Goal: Transaction & Acquisition: Obtain resource

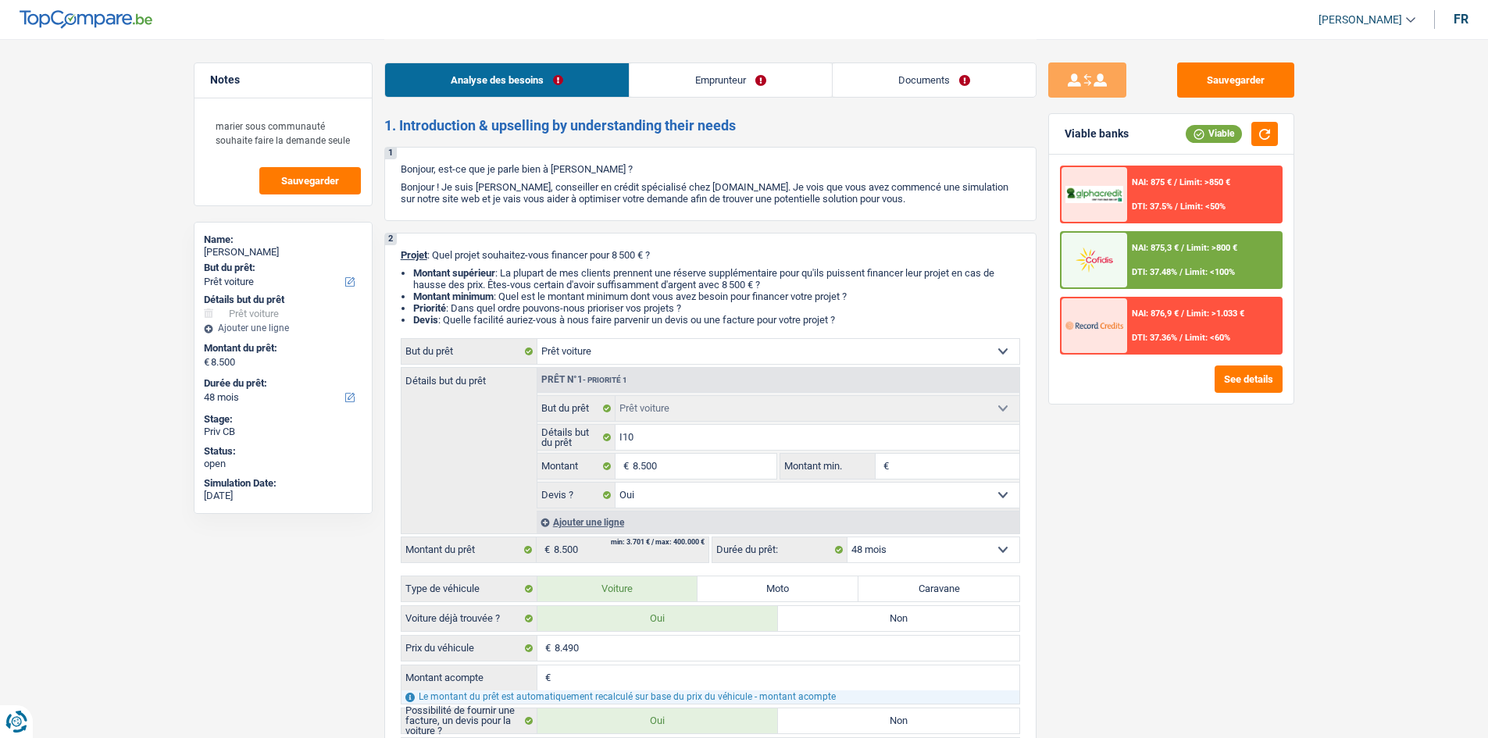
select select "car"
select select "48"
select select "car"
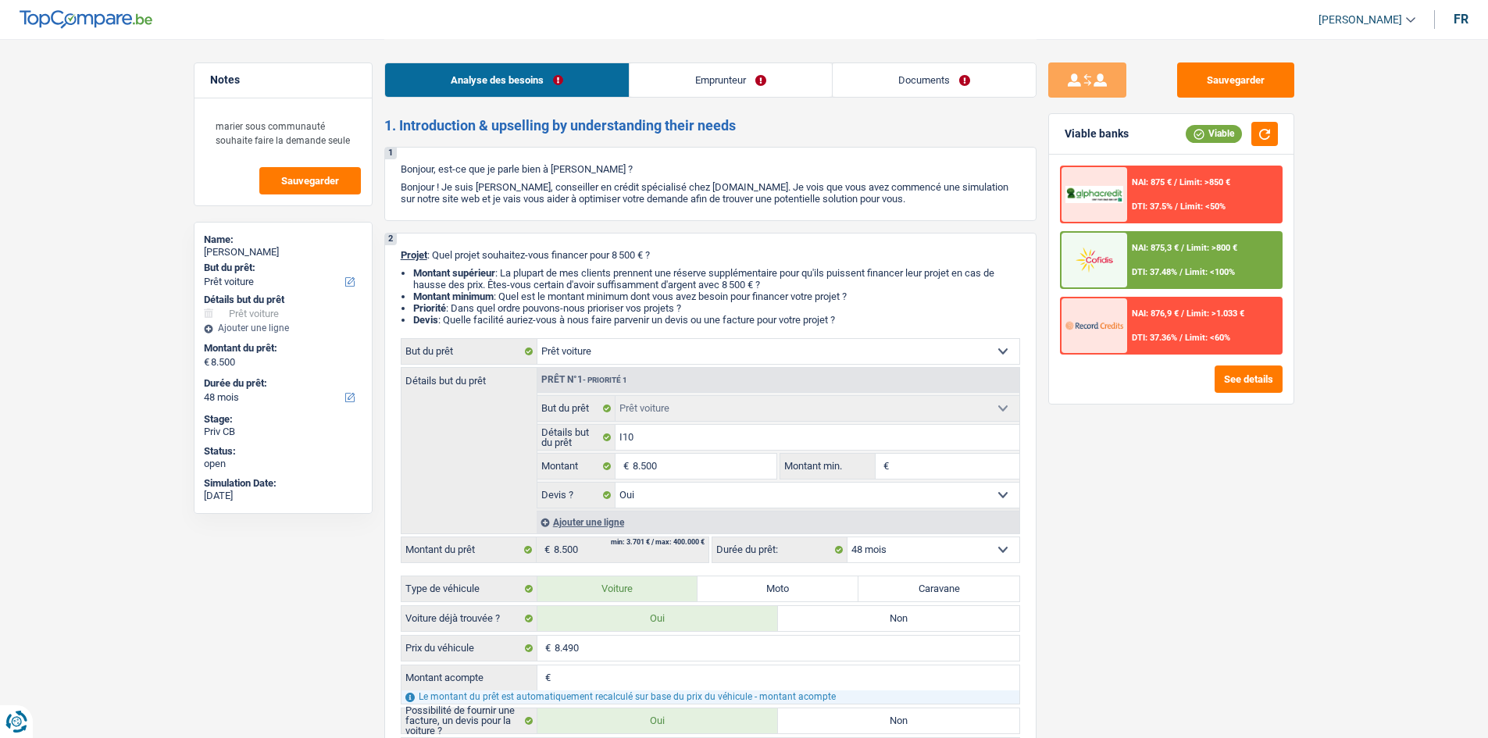
select select "yes"
select select "48"
select select "mutuality"
select select "mutualityIndemnity"
select select "rents"
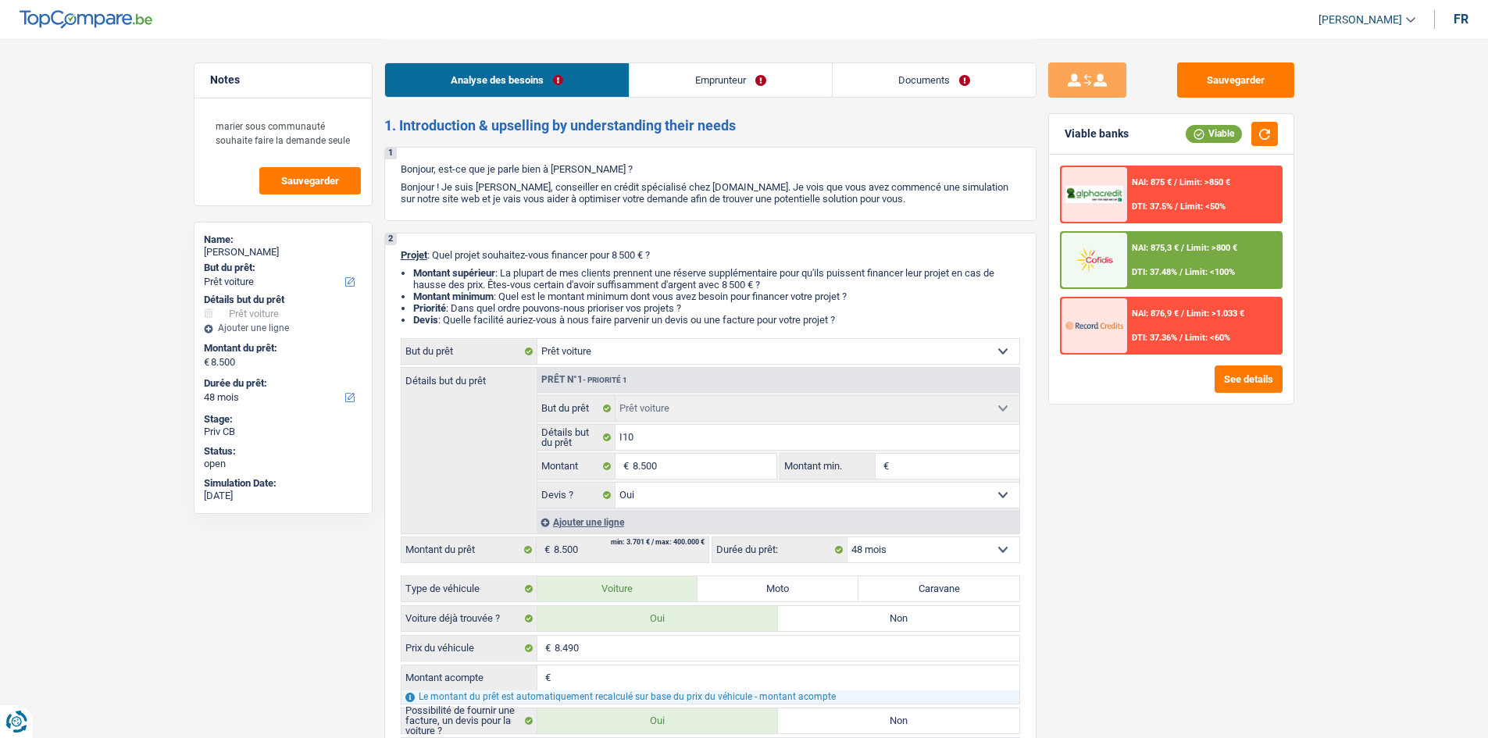
select select "car"
select select "yes"
select select "48"
click at [695, 77] on link "Emprunteur" at bounding box center [730, 80] width 202 height 34
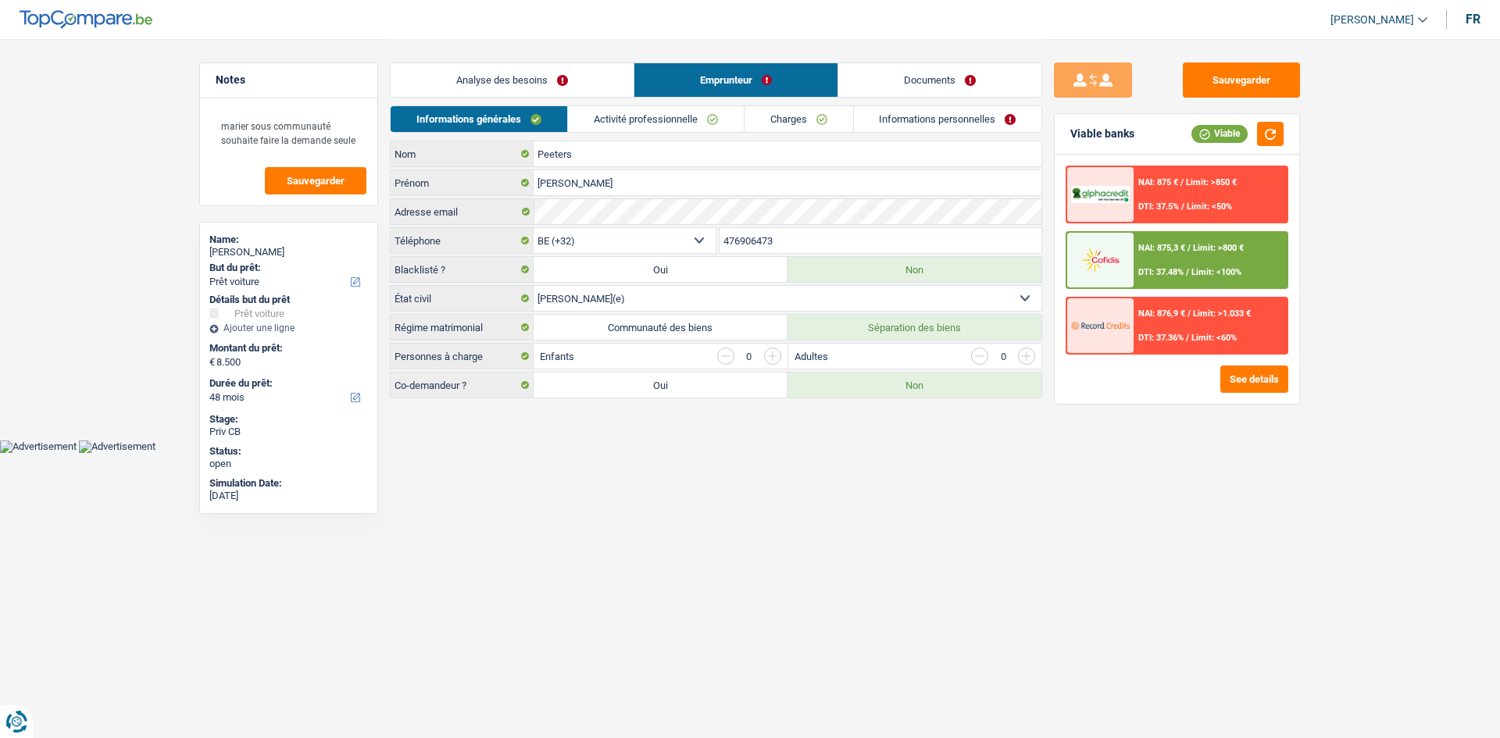
click at [1117, 256] on img at bounding box center [1100, 259] width 58 height 29
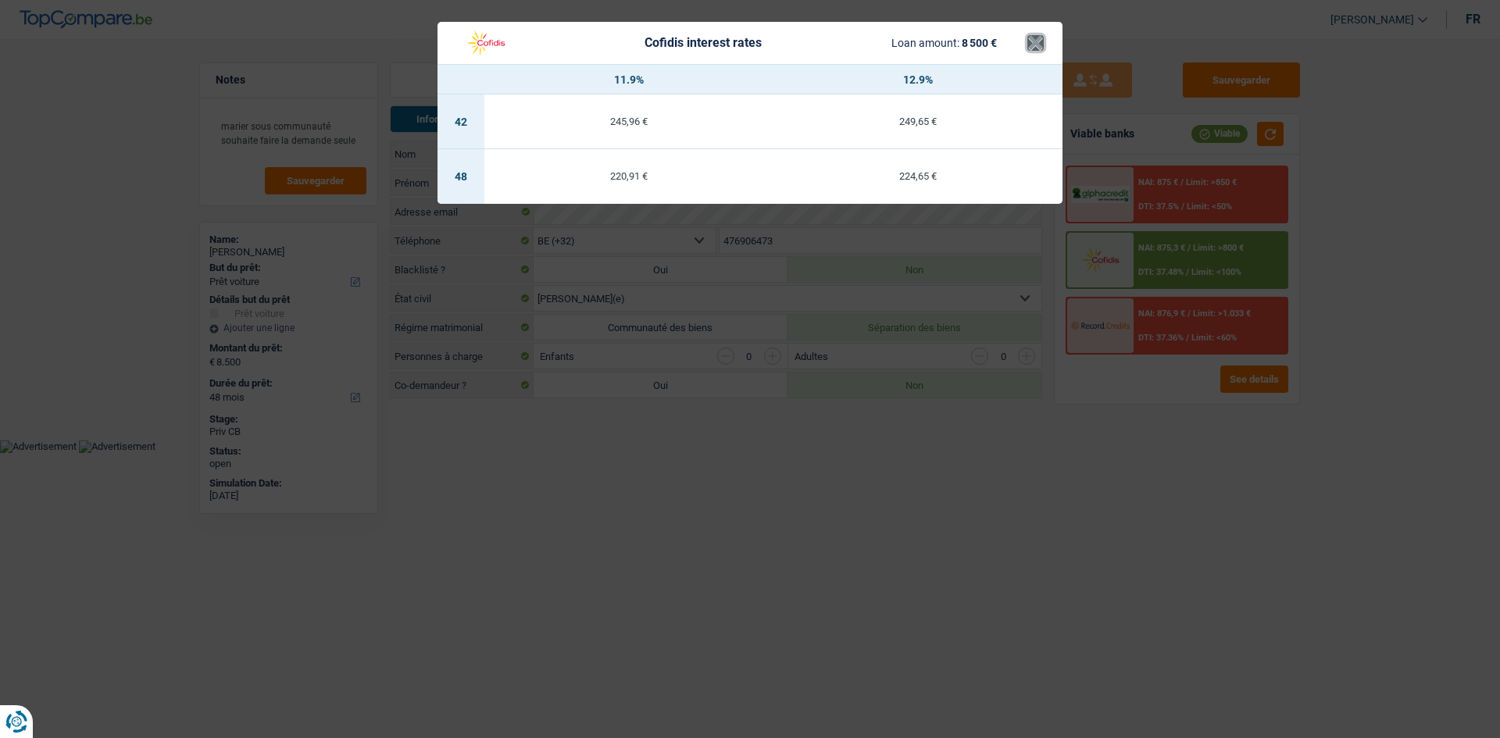
click at [1029, 39] on button "×" at bounding box center [1035, 43] width 16 height 16
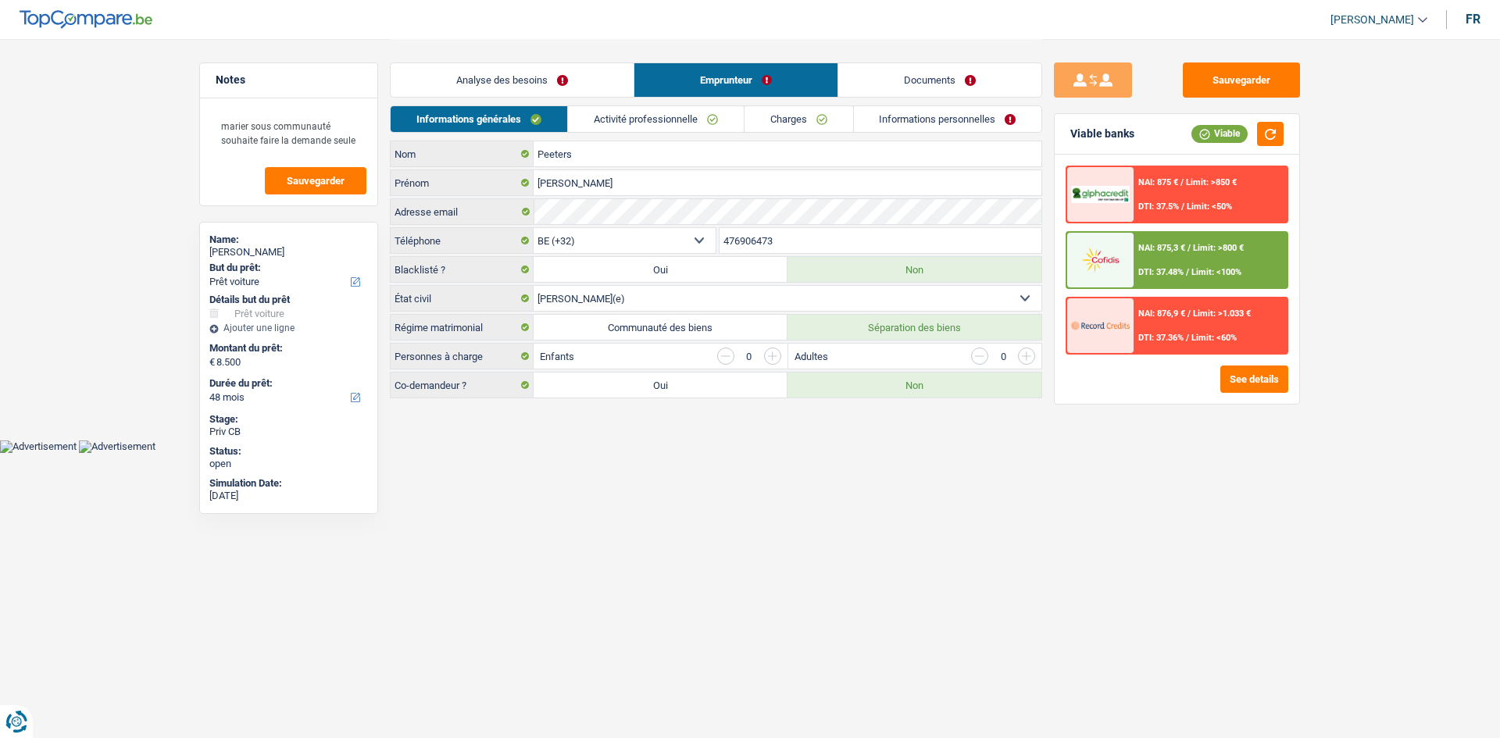
click at [664, 115] on link "Activité professionnelle" at bounding box center [656, 119] width 176 height 26
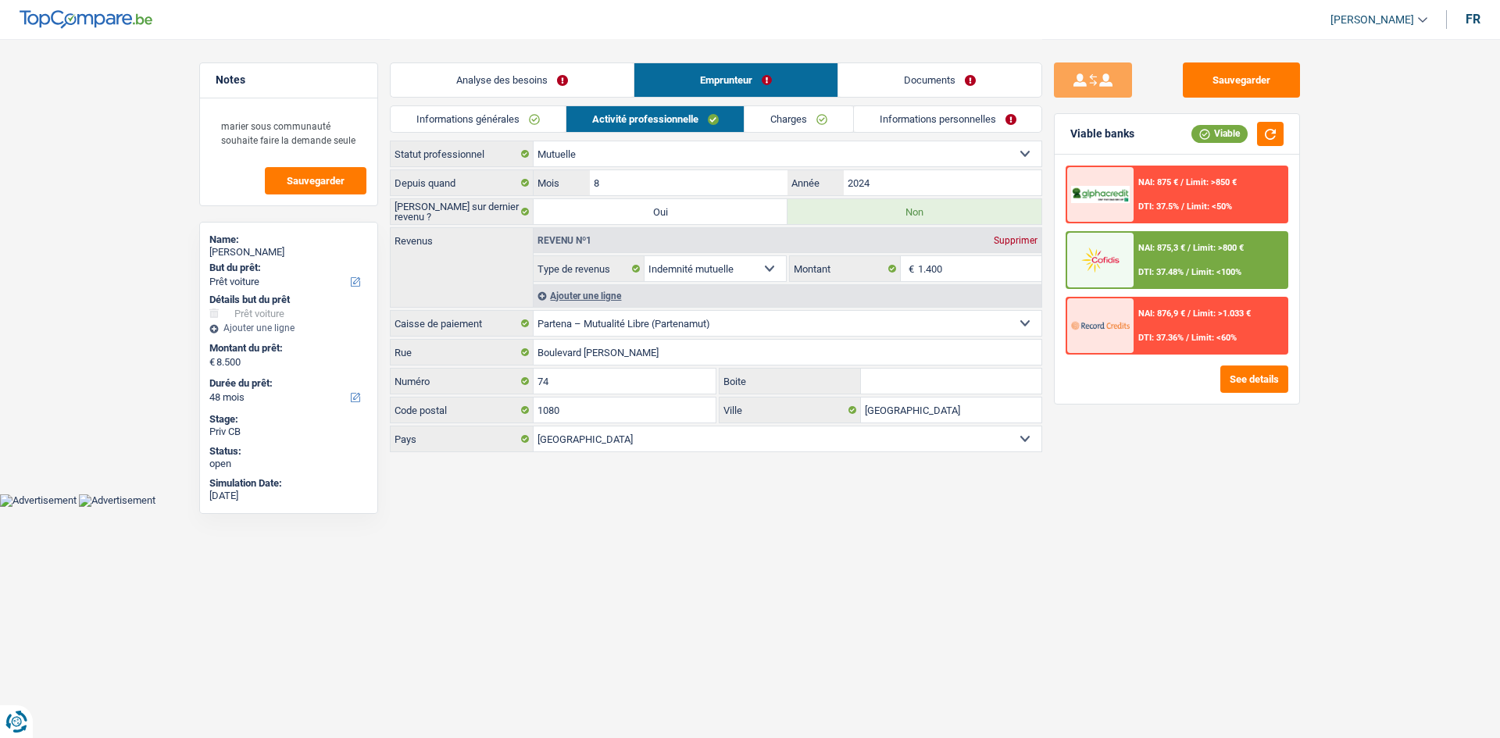
click at [555, 73] on link "Analyse des besoins" at bounding box center [512, 80] width 243 height 34
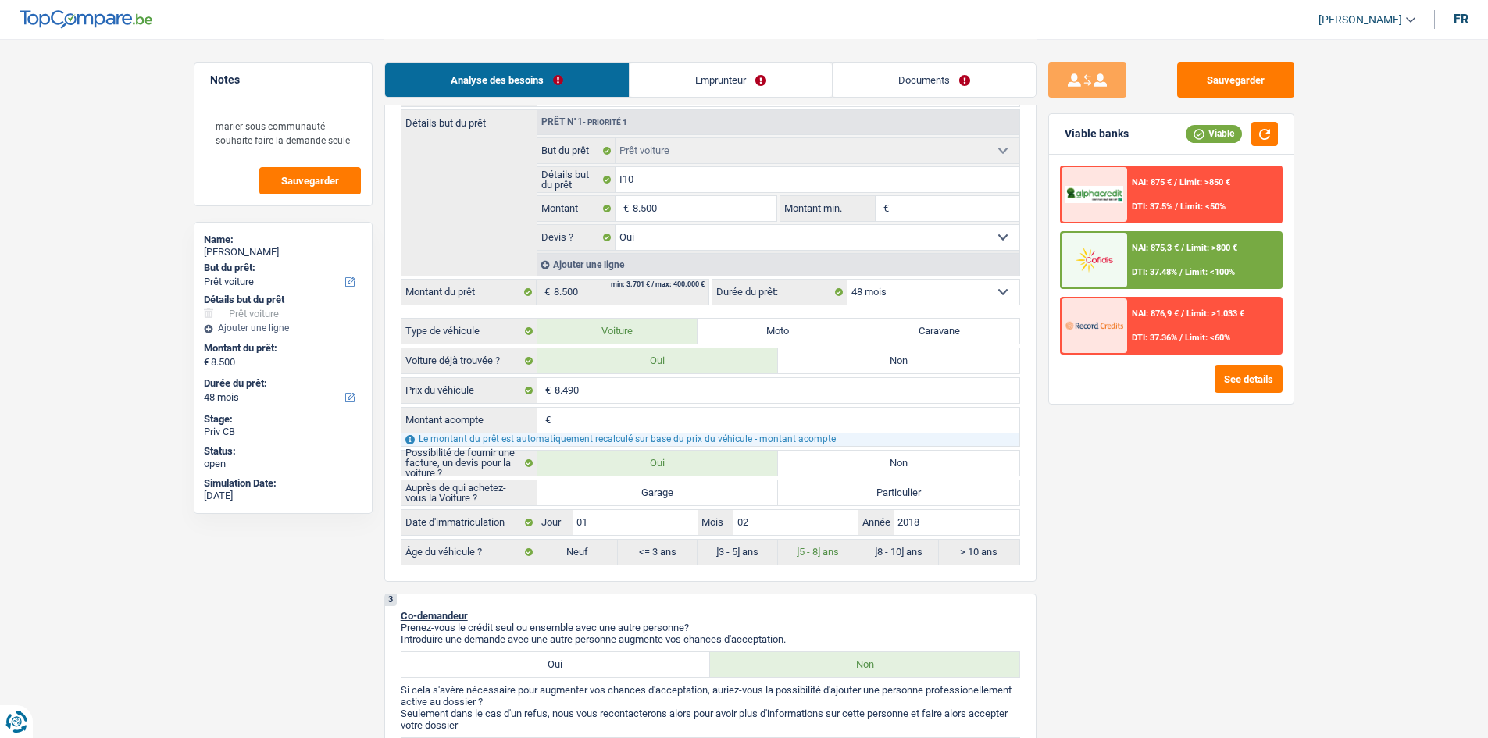
scroll to position [391, 0]
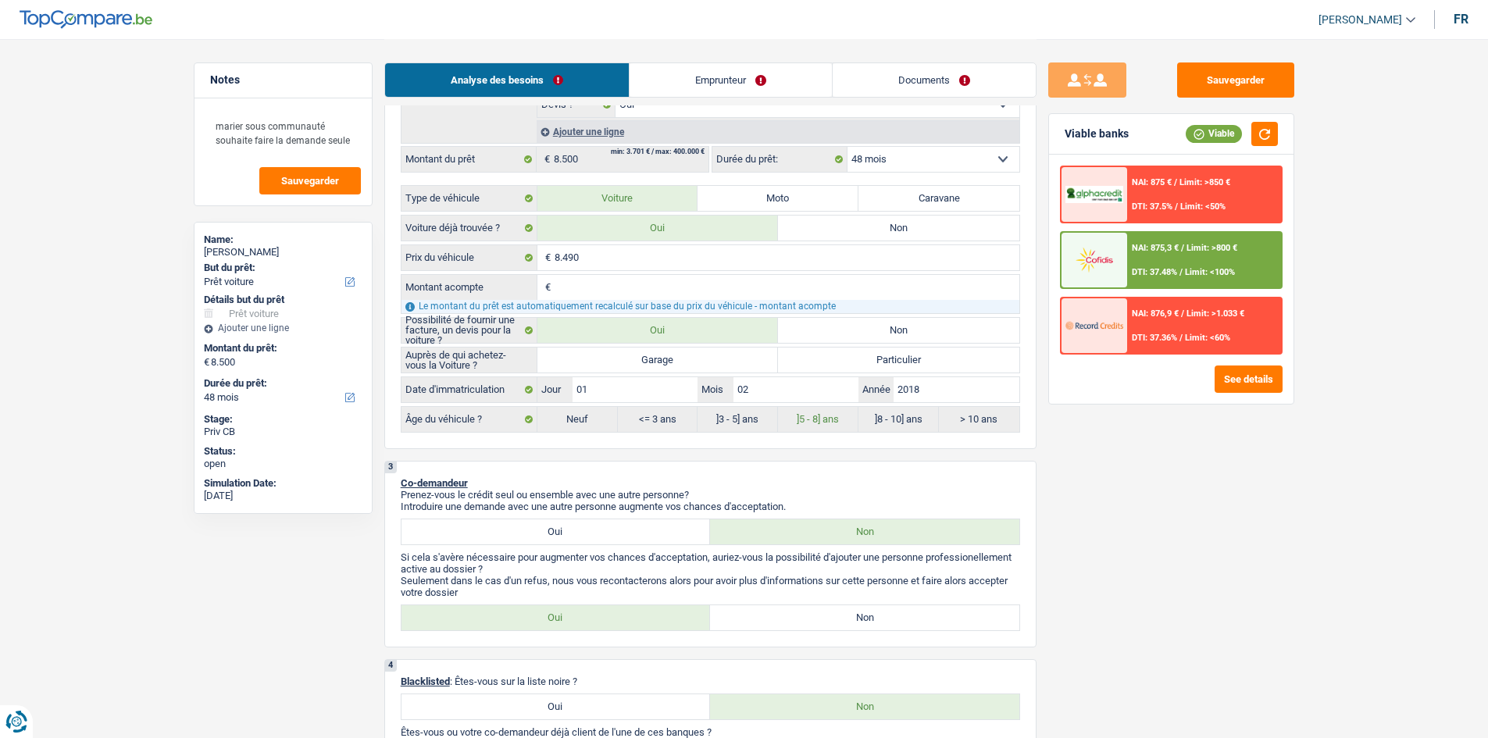
click at [1165, 277] on div "NAI: 875,3 € / Limit: >800 € DTI: 37.48% / Limit: <100%" at bounding box center [1204, 260] width 154 height 55
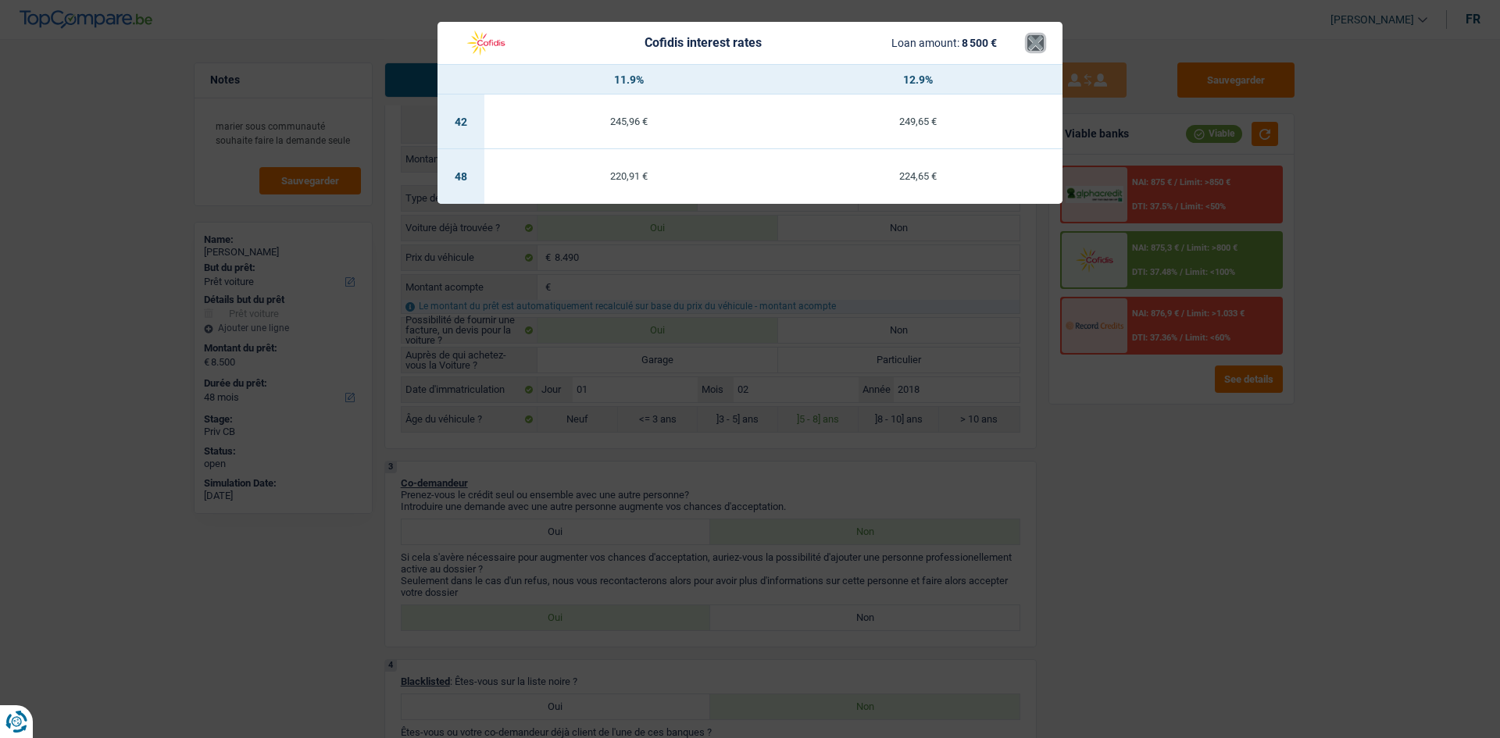
click at [1033, 37] on button "×" at bounding box center [1035, 43] width 16 height 16
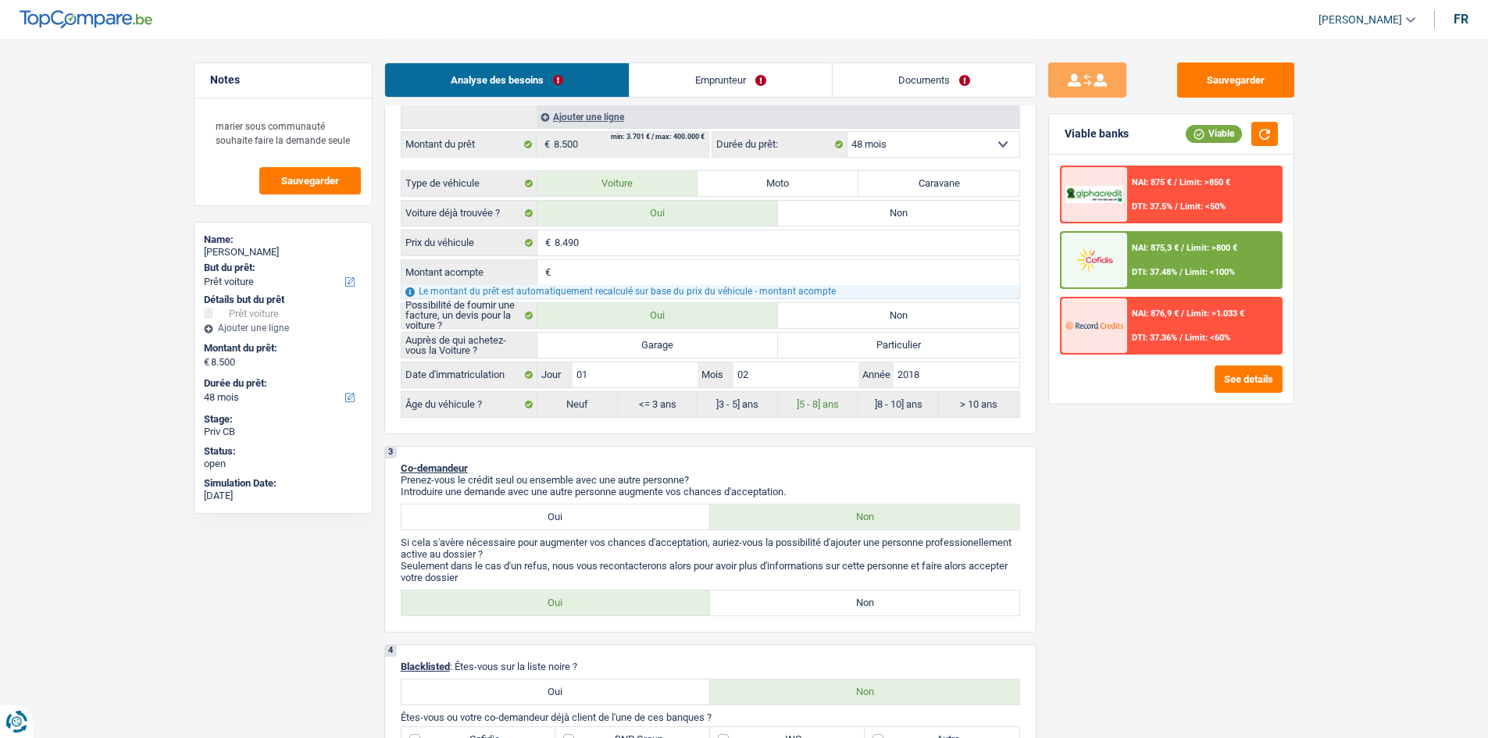
scroll to position [78, 0]
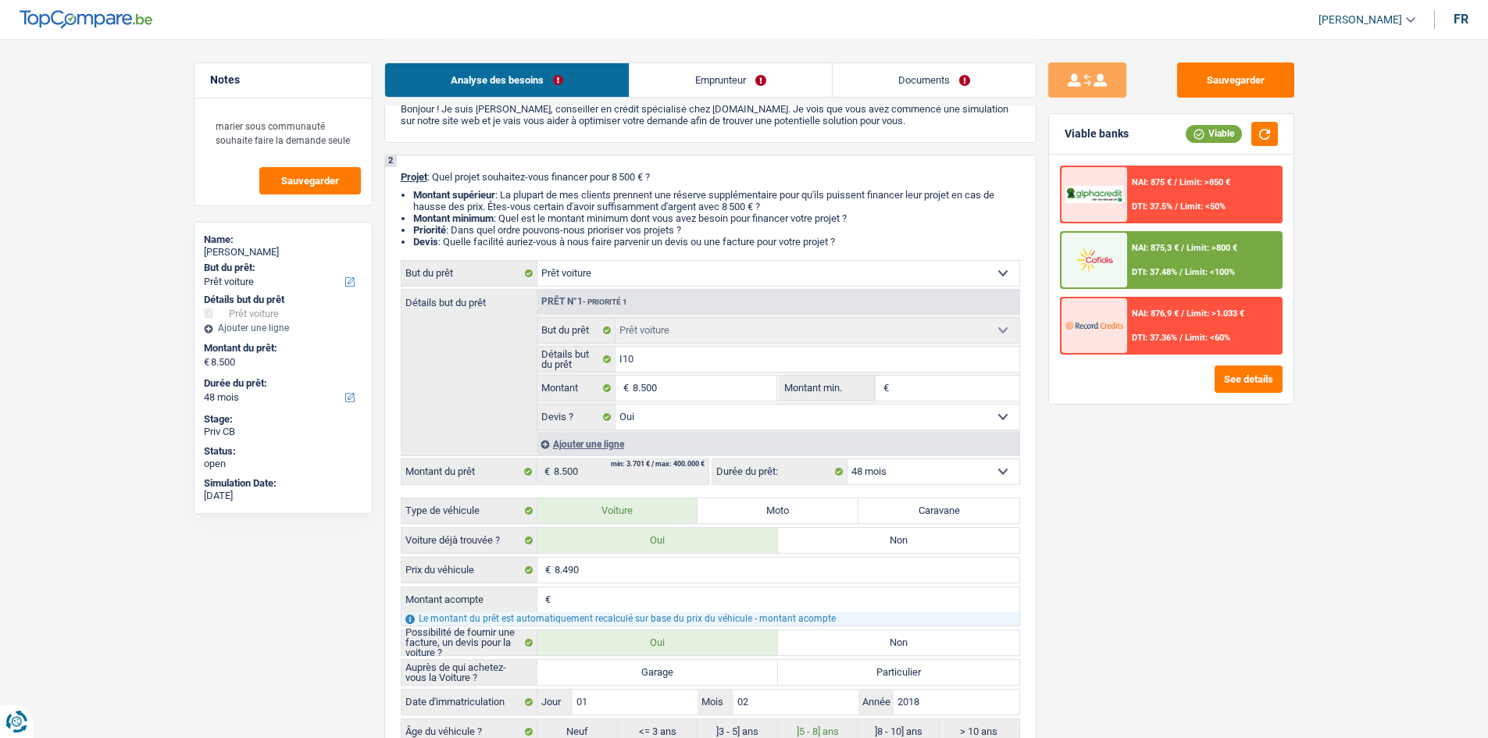
click at [1166, 330] on div "NAI: 876,9 € / Limit: >1.033 € DTI: 37.36% / Limit: <60%" at bounding box center [1204, 325] width 154 height 55
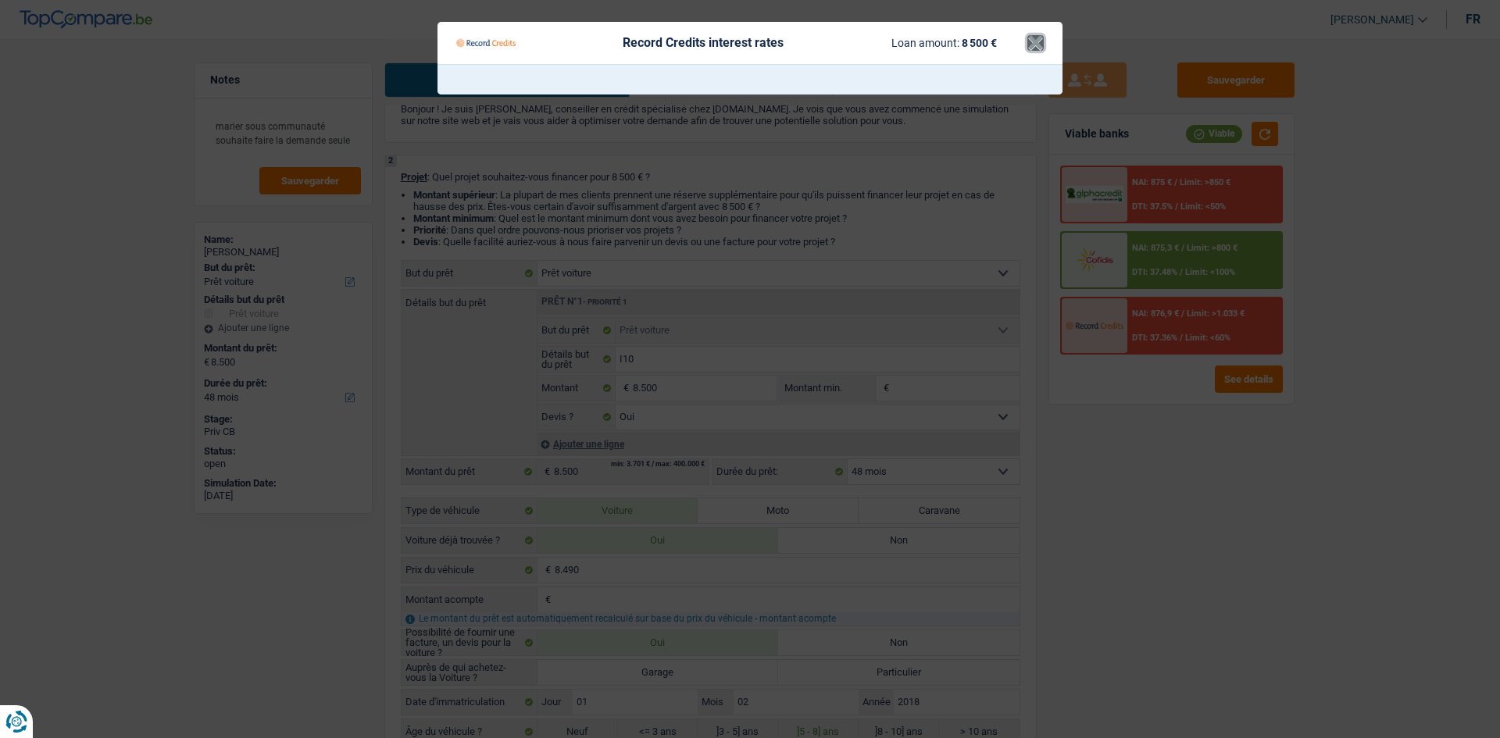
click at [1041, 41] on button "×" at bounding box center [1035, 43] width 16 height 16
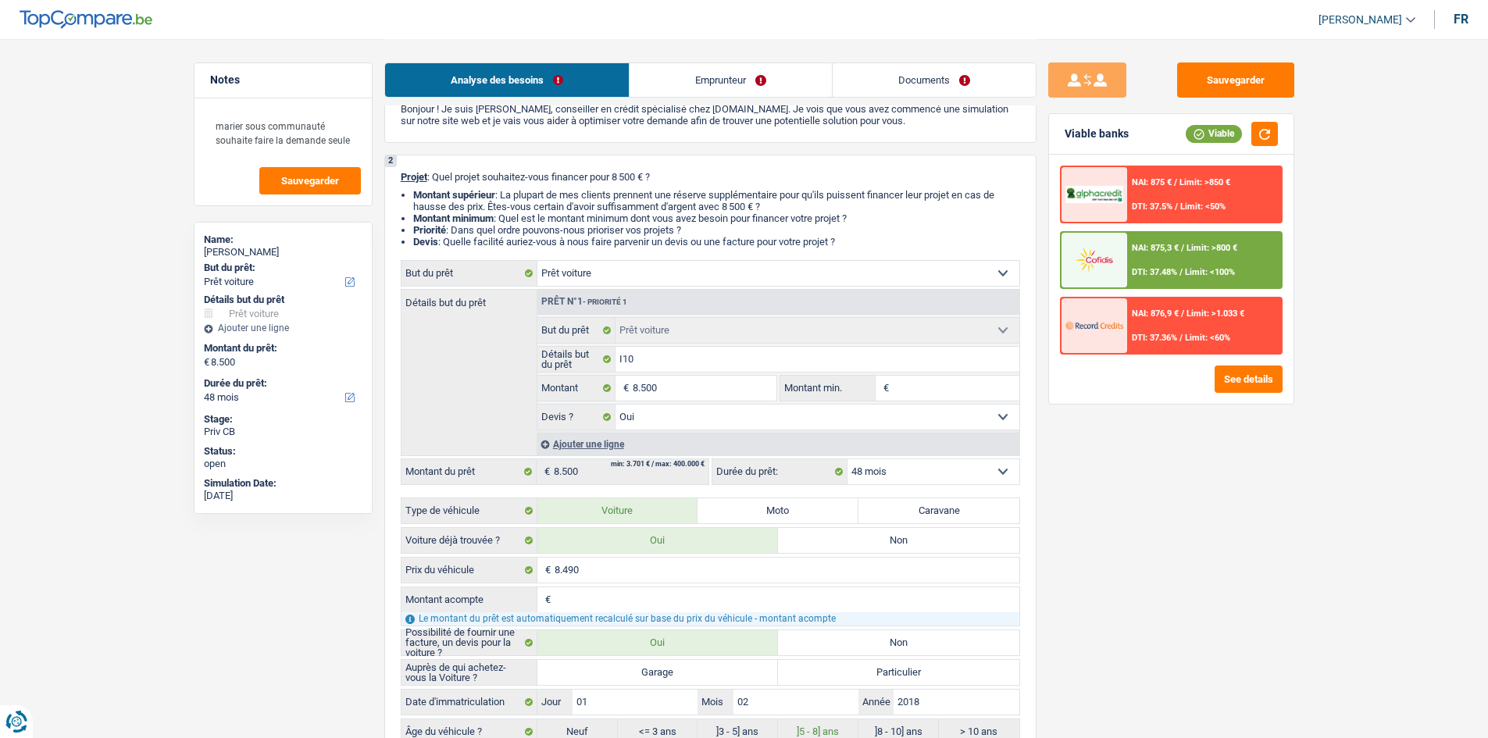
click at [1115, 172] on div at bounding box center [1094, 194] width 66 height 55
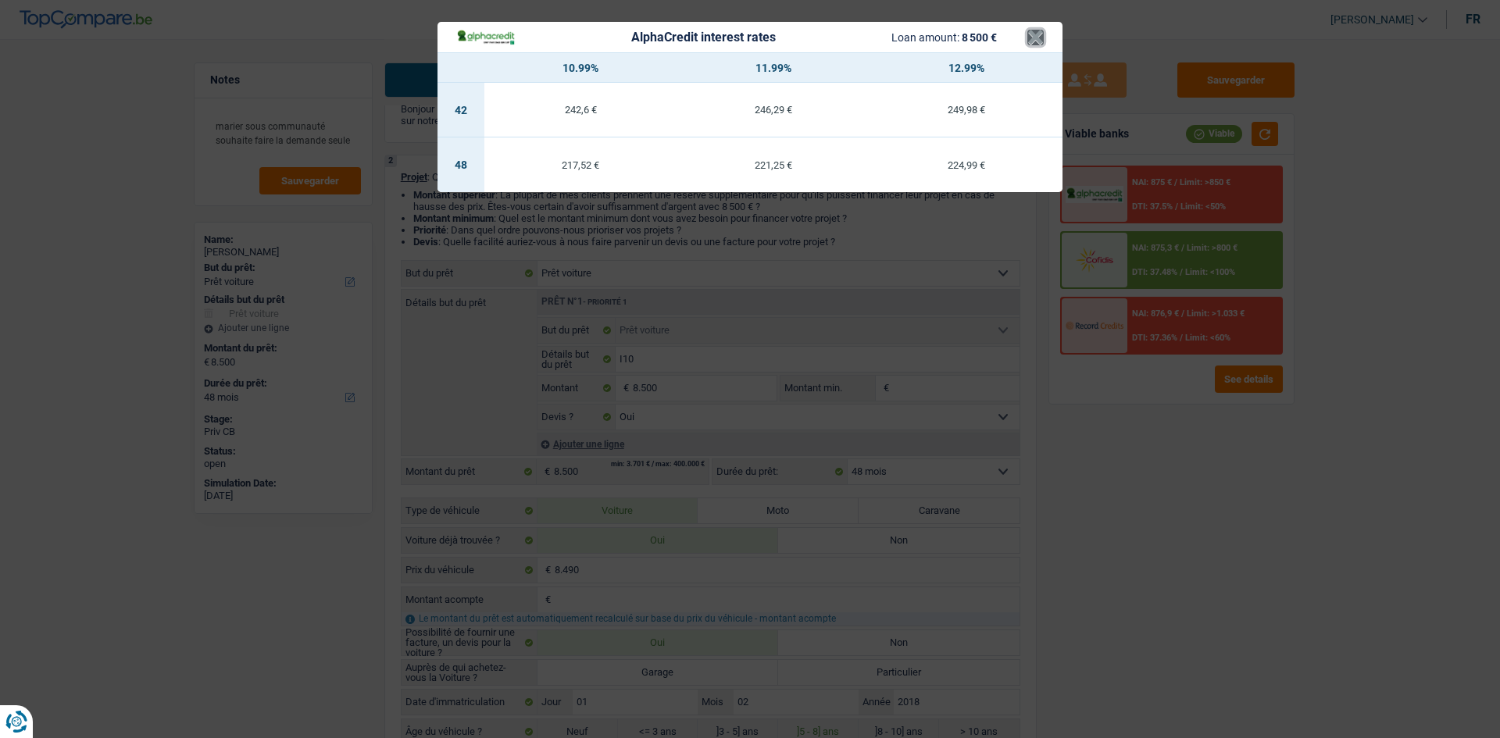
click at [1030, 36] on button "×" at bounding box center [1035, 38] width 16 height 16
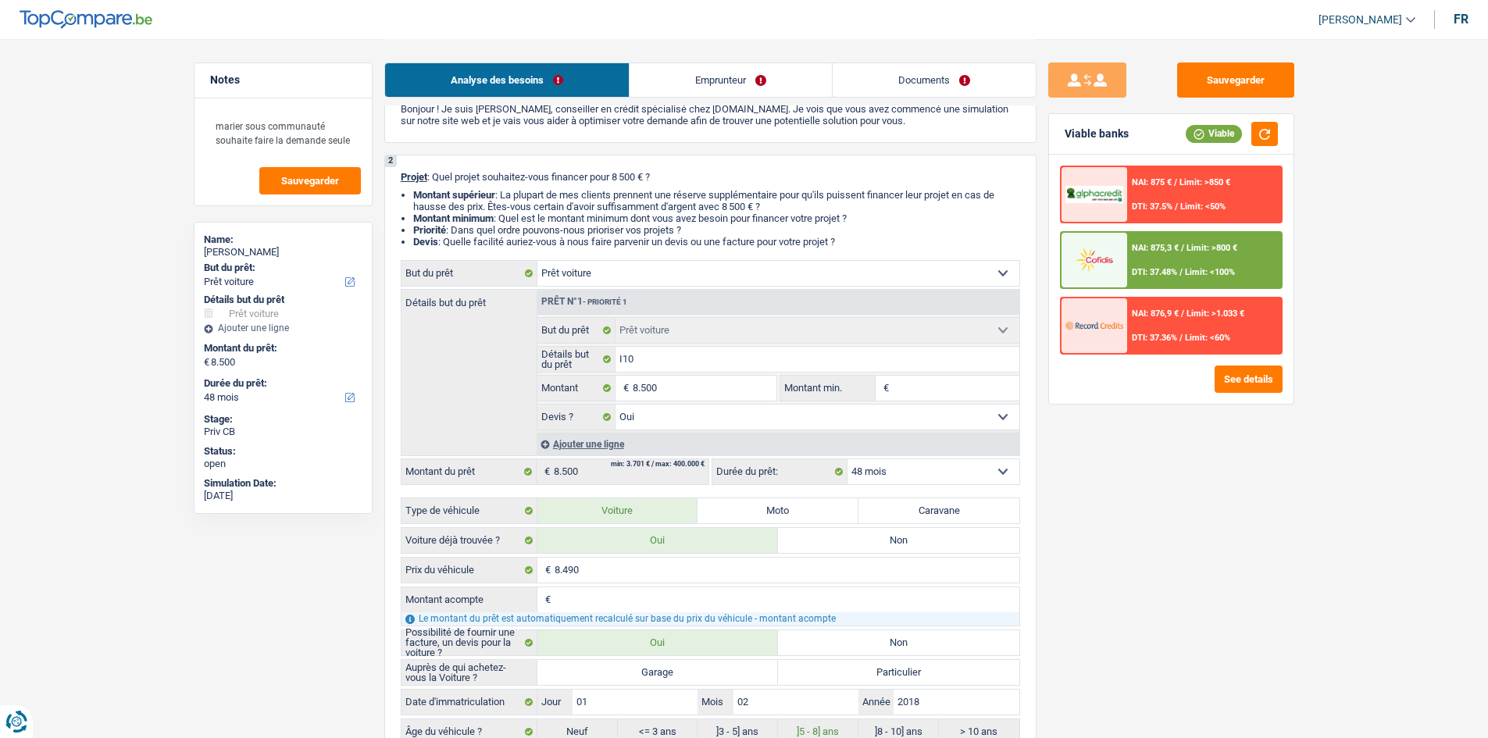
click at [704, 72] on link "Emprunteur" at bounding box center [730, 80] width 202 height 34
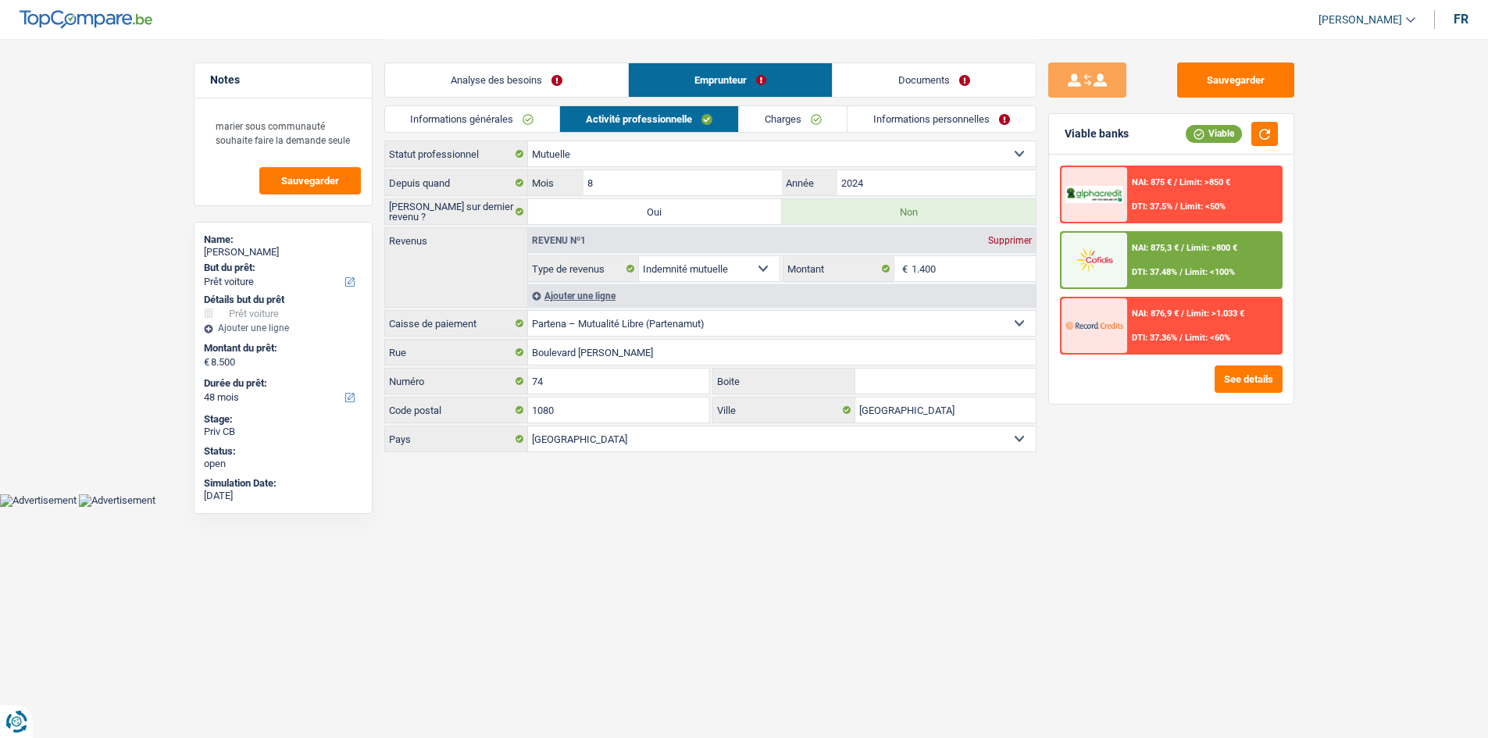
scroll to position [0, 0]
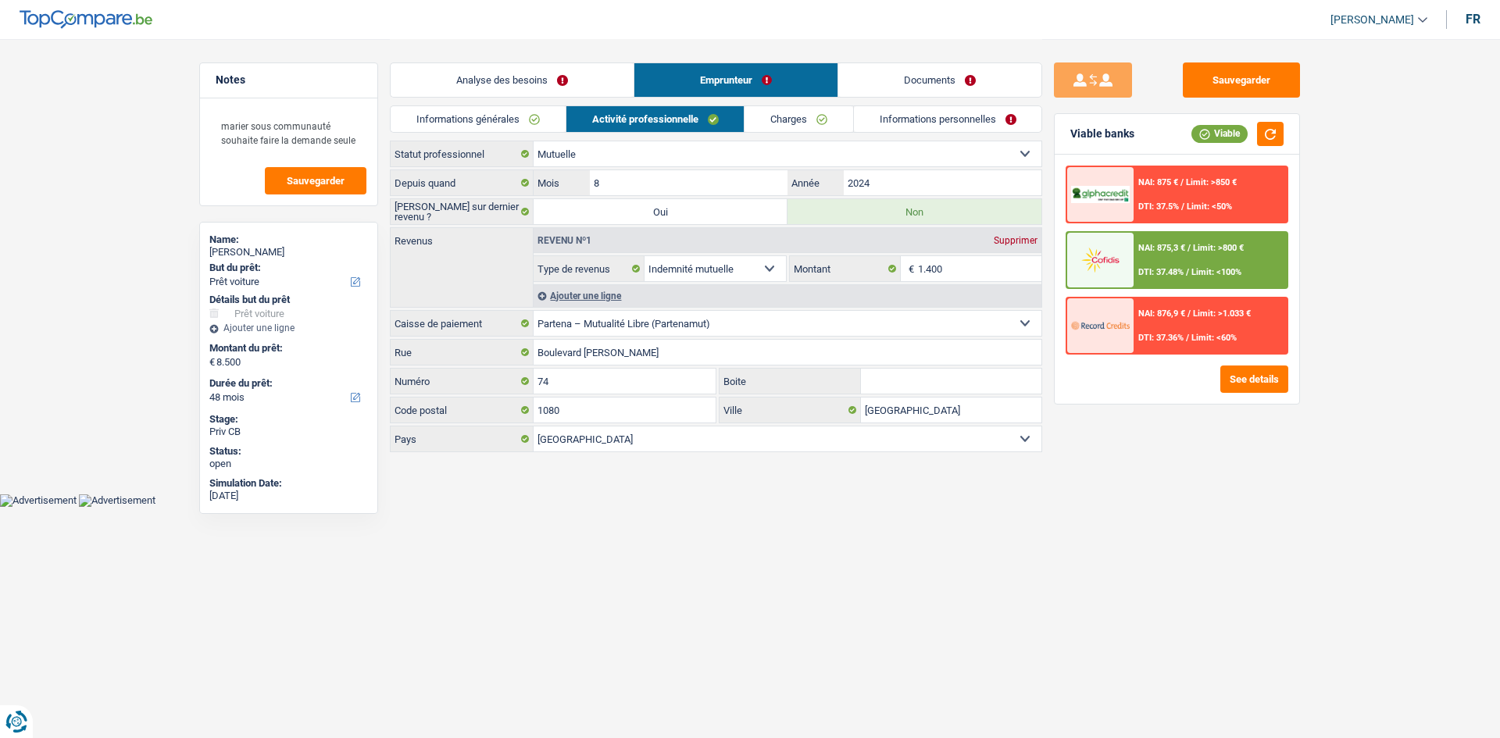
click at [516, 75] on link "Analyse des besoins" at bounding box center [512, 80] width 243 height 34
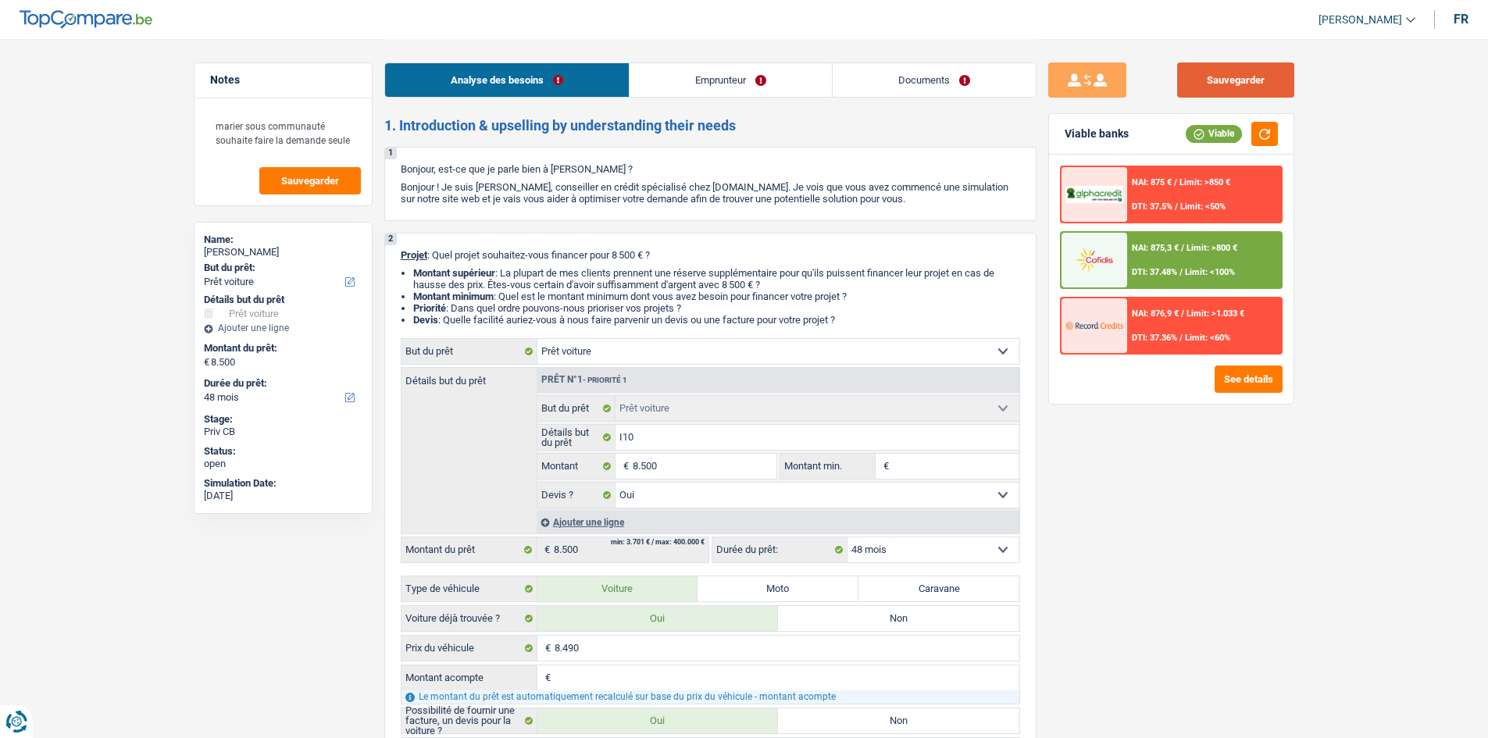
click at [1208, 79] on button "Sauvegarder" at bounding box center [1235, 79] width 117 height 35
drag, startPoint x: 320, startPoint y: 196, endPoint x: 865, endPoint y: 87, distance: 556.0
click at [320, 196] on div "marier sous communauté souhaite faire la demande seule Sauvegarder" at bounding box center [282, 151] width 177 height 107
click at [283, 177] on span "Sauvegarder" at bounding box center [310, 181] width 58 height 10
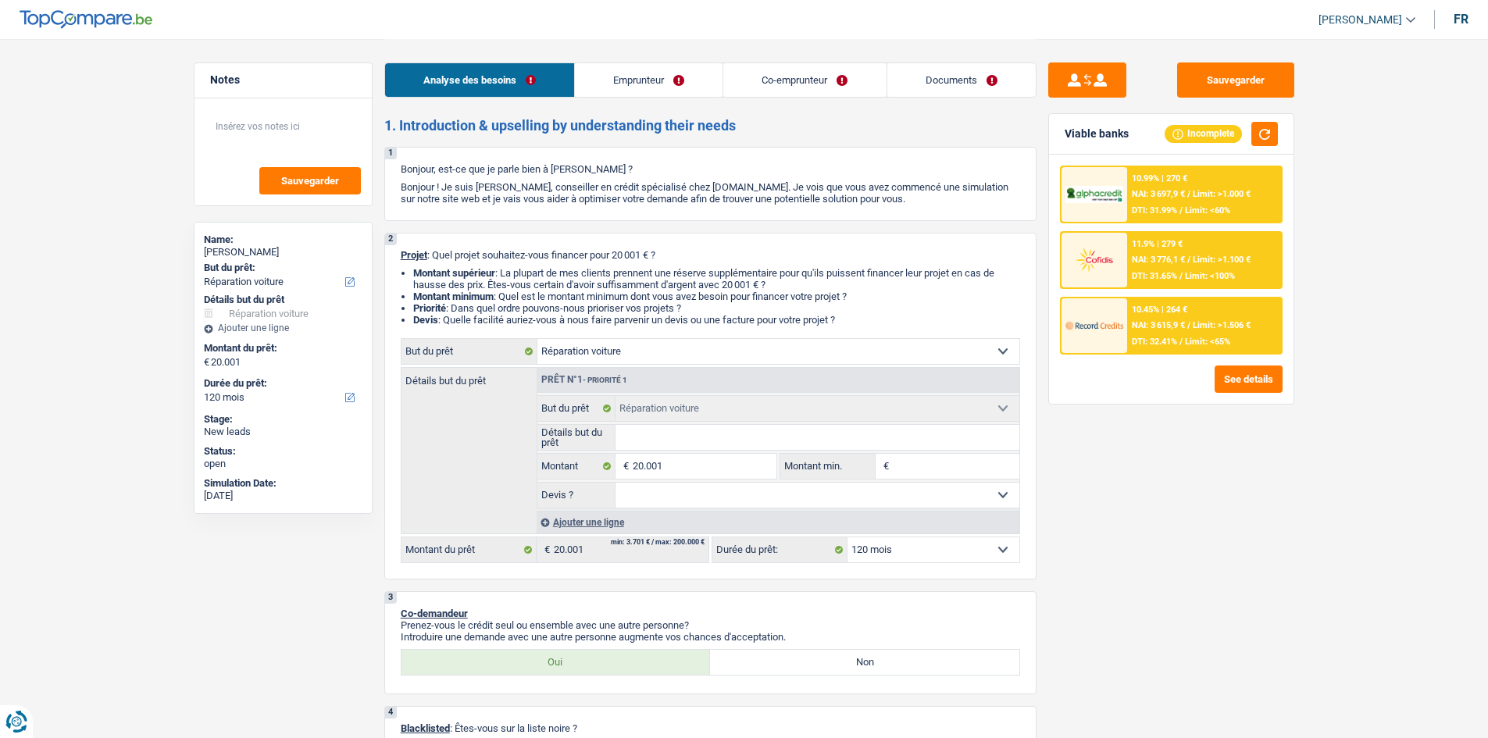
select select "carRepair"
select select "120"
select select "carRepair"
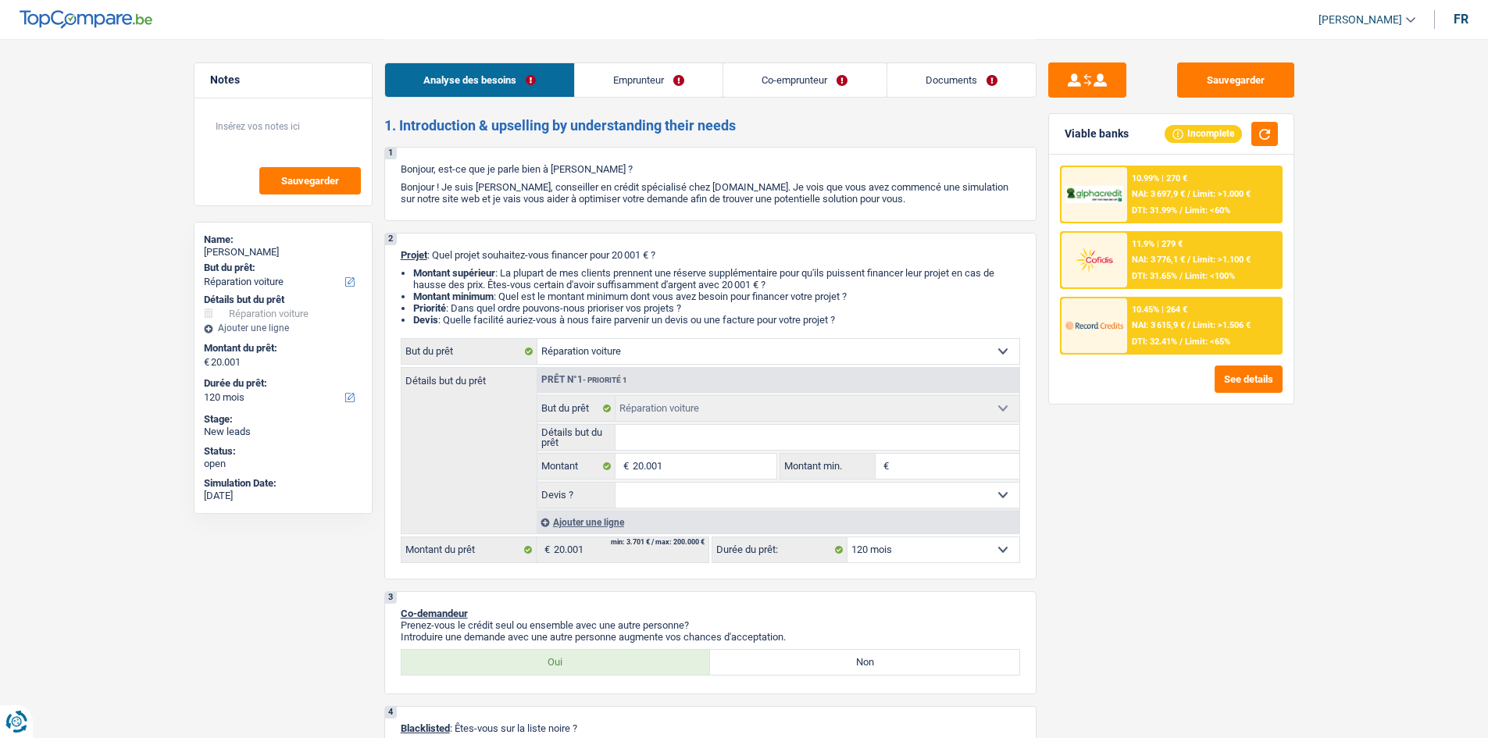
select select "120"
select select "worker"
select select "mutuality"
select select "familyAllowances"
select select "netSalary"
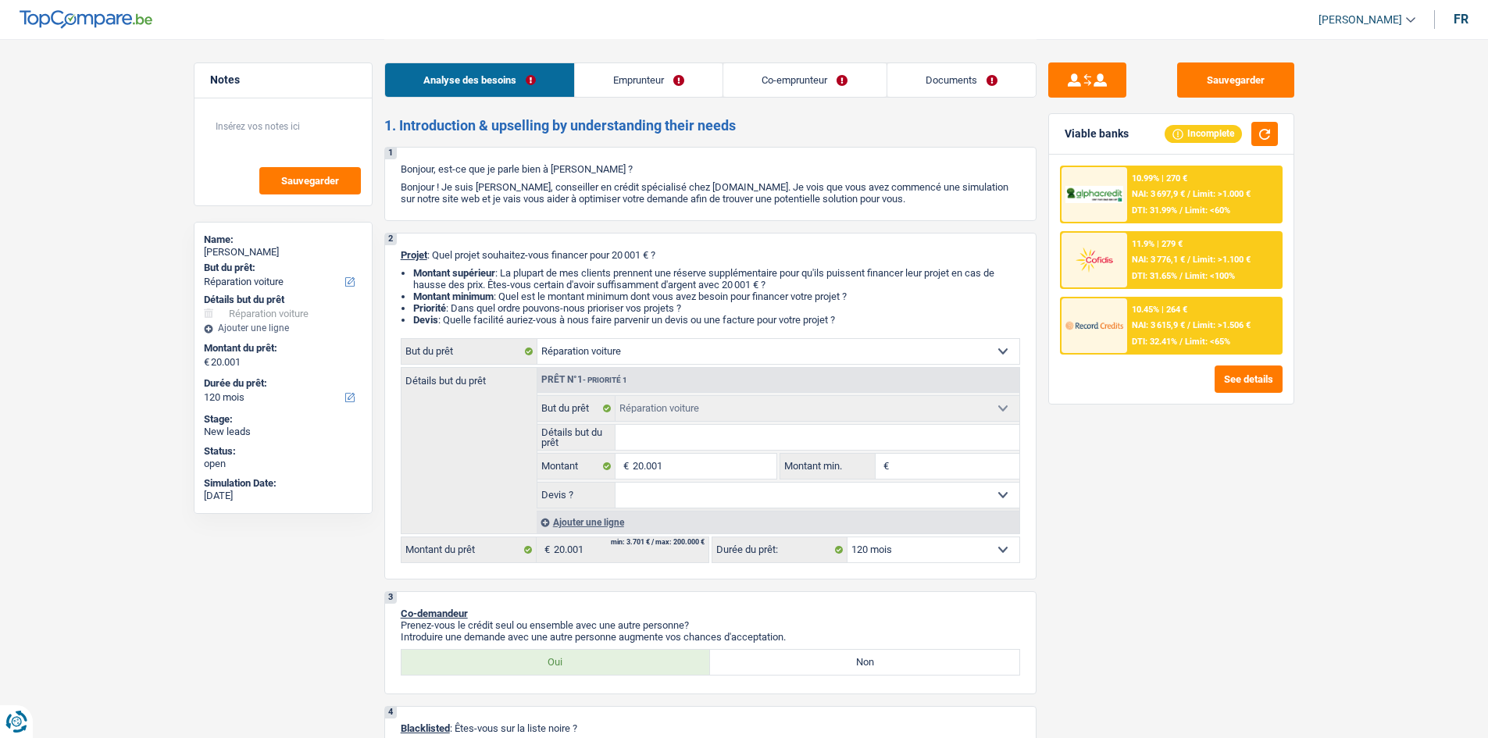
select select "handicapAllowance"
select select "mutualityIndemnity"
select select "ownerWithMortgage"
select select "mortgage"
select select "300"
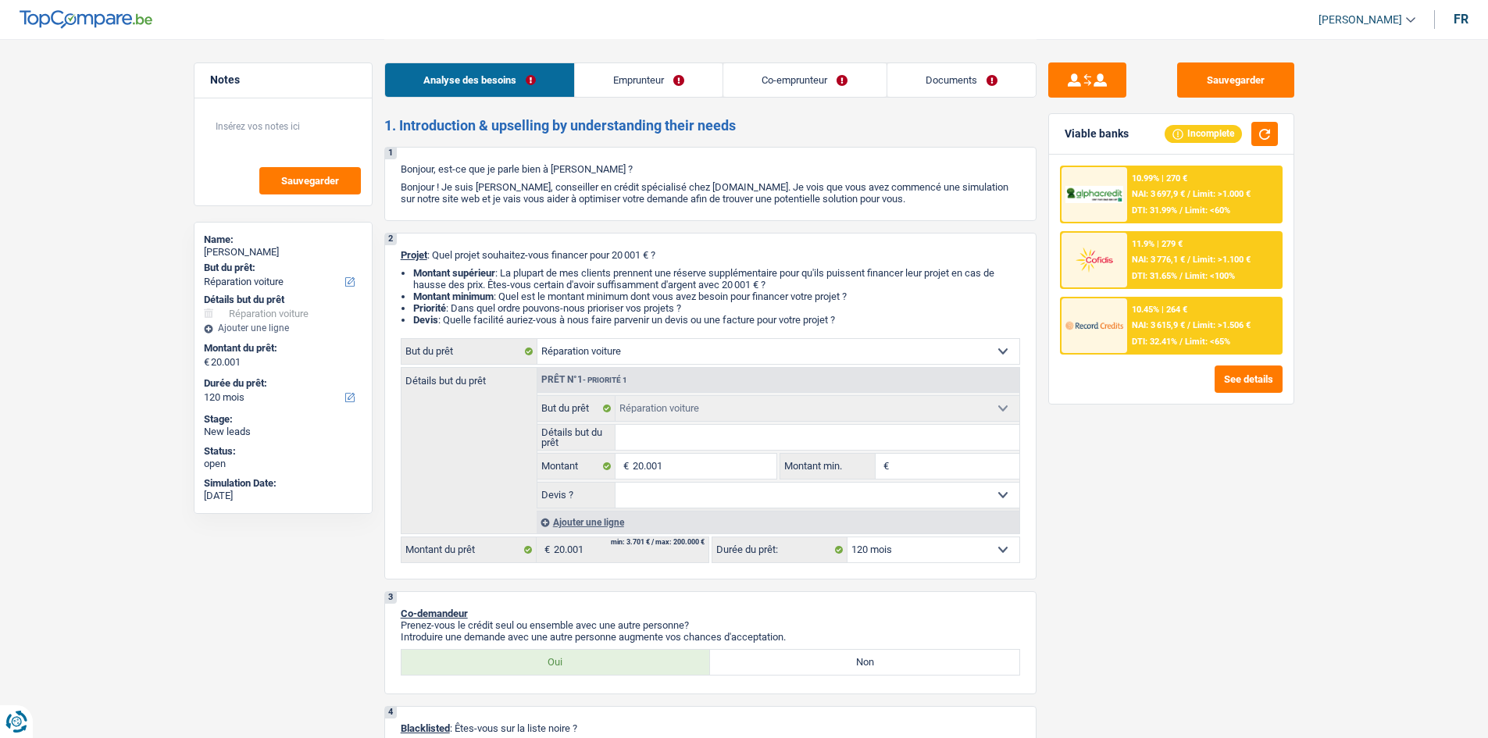
select select "carRepair"
select select "120"
click at [645, 349] on select "Confort maison: meubles, textile, peinture, électroménager, outillage non-profe…" at bounding box center [778, 351] width 482 height 25
select select "other"
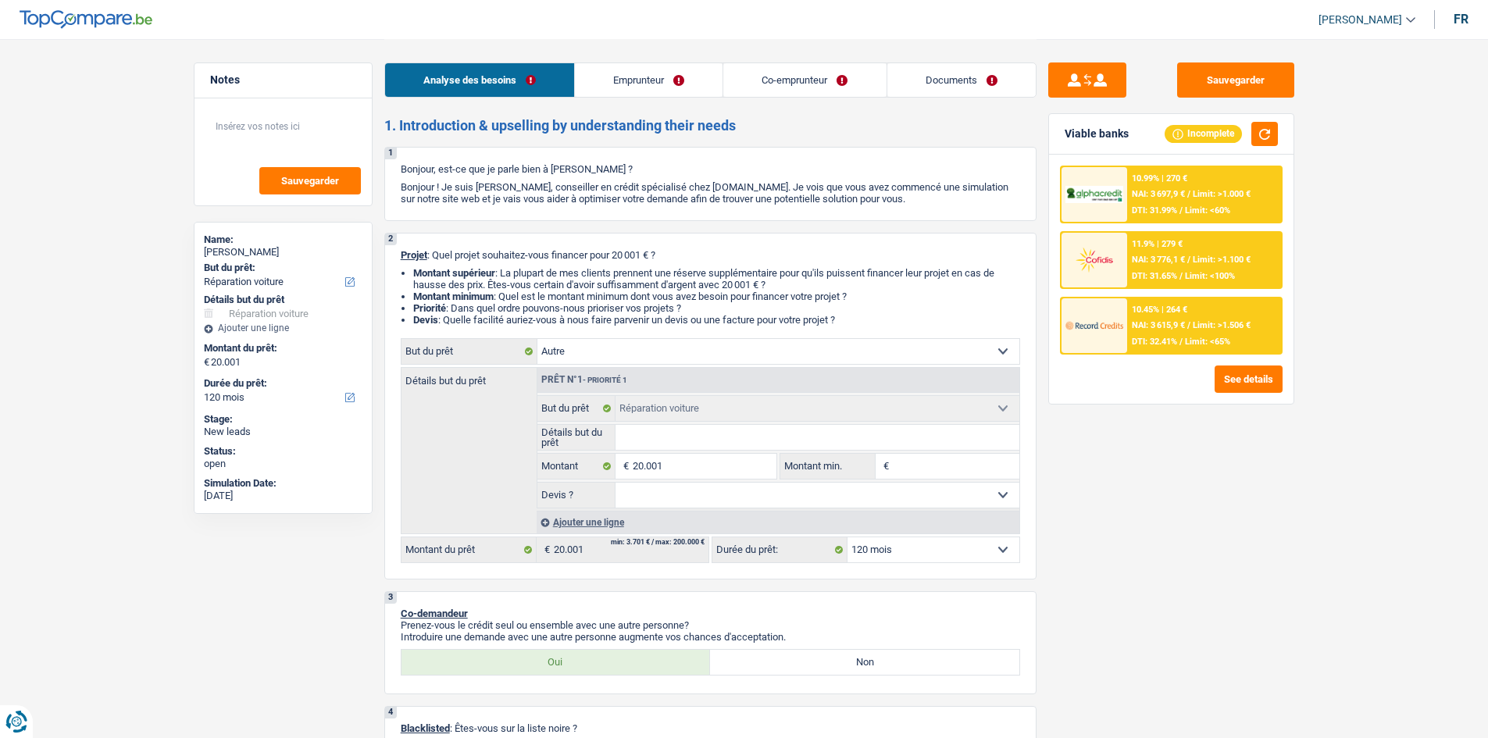
click at [537, 339] on select "Confort maison: meubles, textile, peinture, électroménager, outillage non-profe…" at bounding box center [778, 351] width 482 height 25
select select "other"
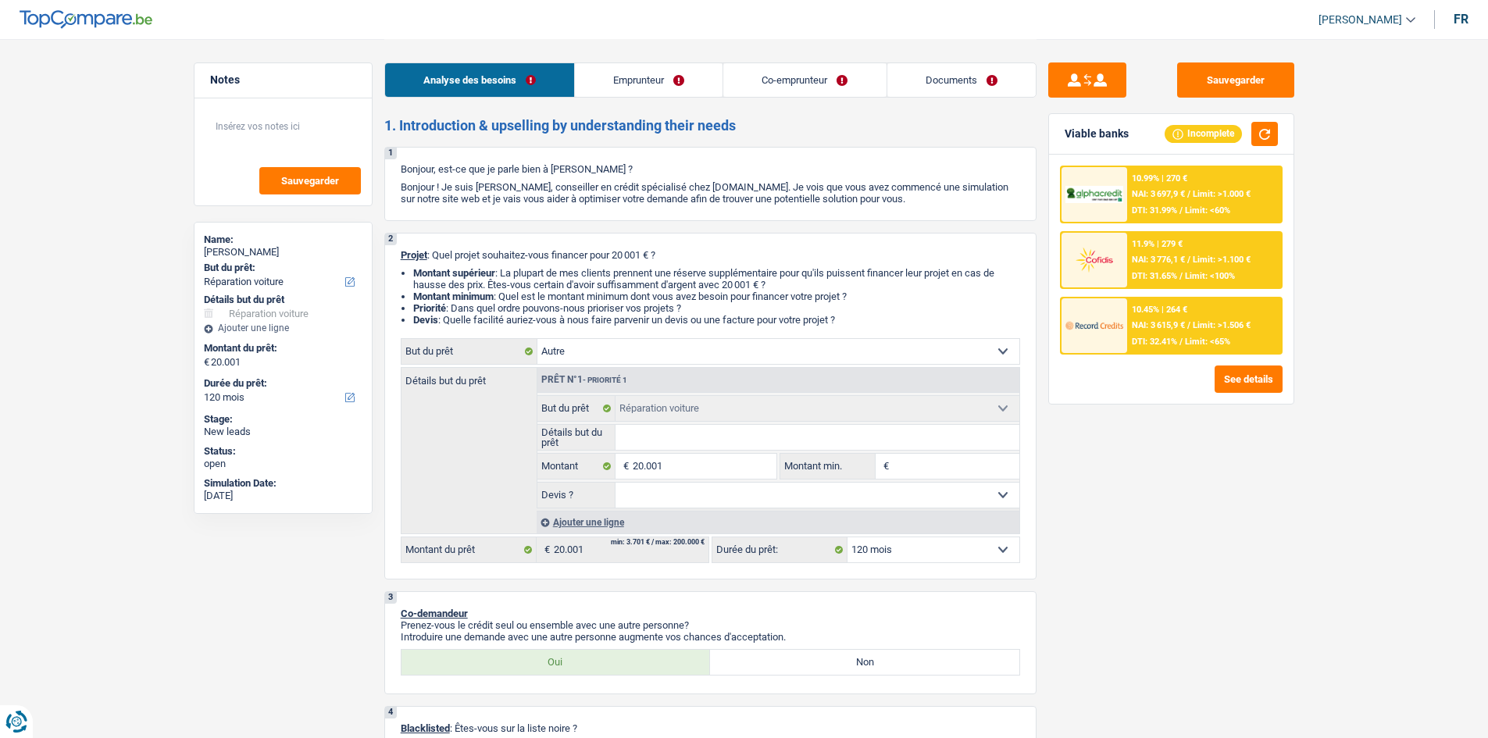
select select "other"
select select "carRepair"
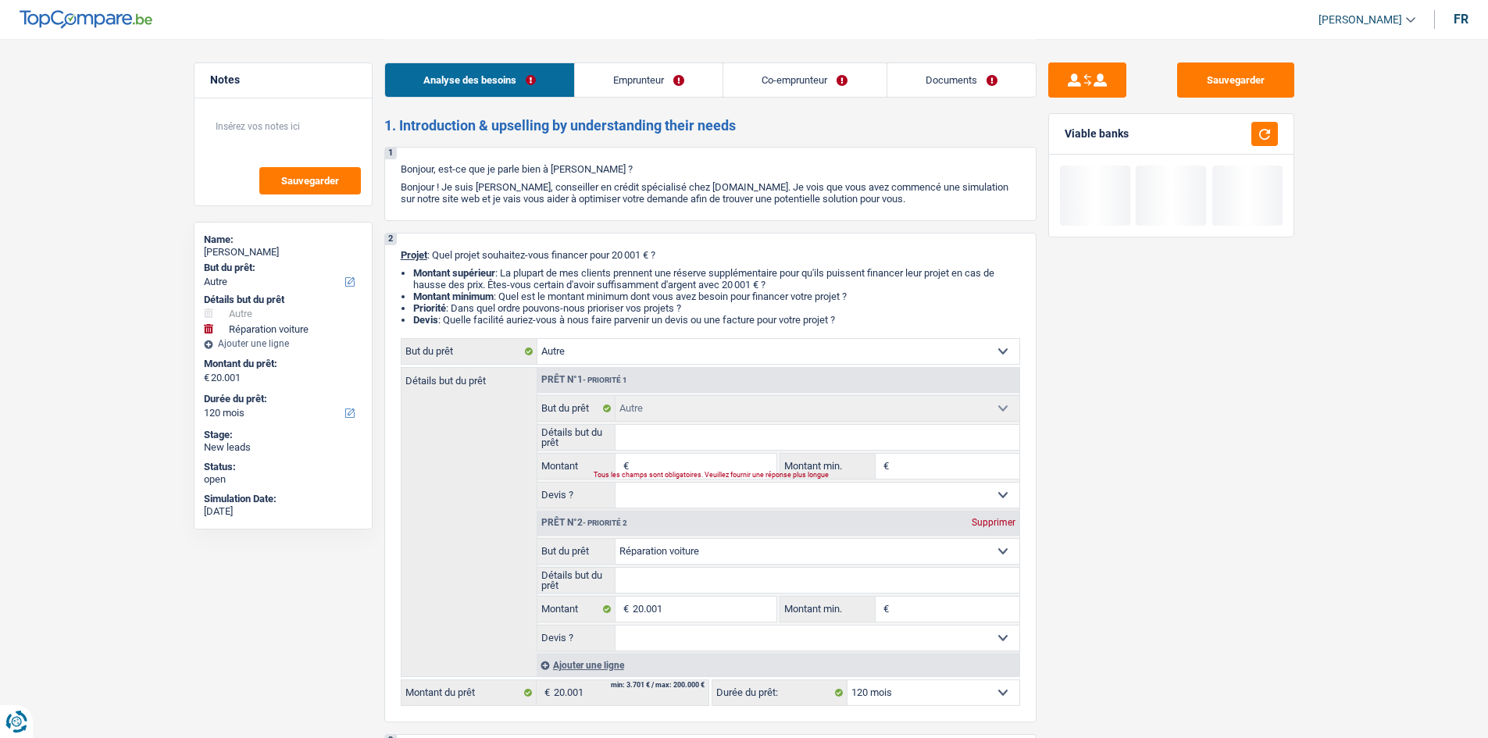
click at [993, 526] on div "Supprimer" at bounding box center [994, 522] width 52 height 9
type input "0"
select select
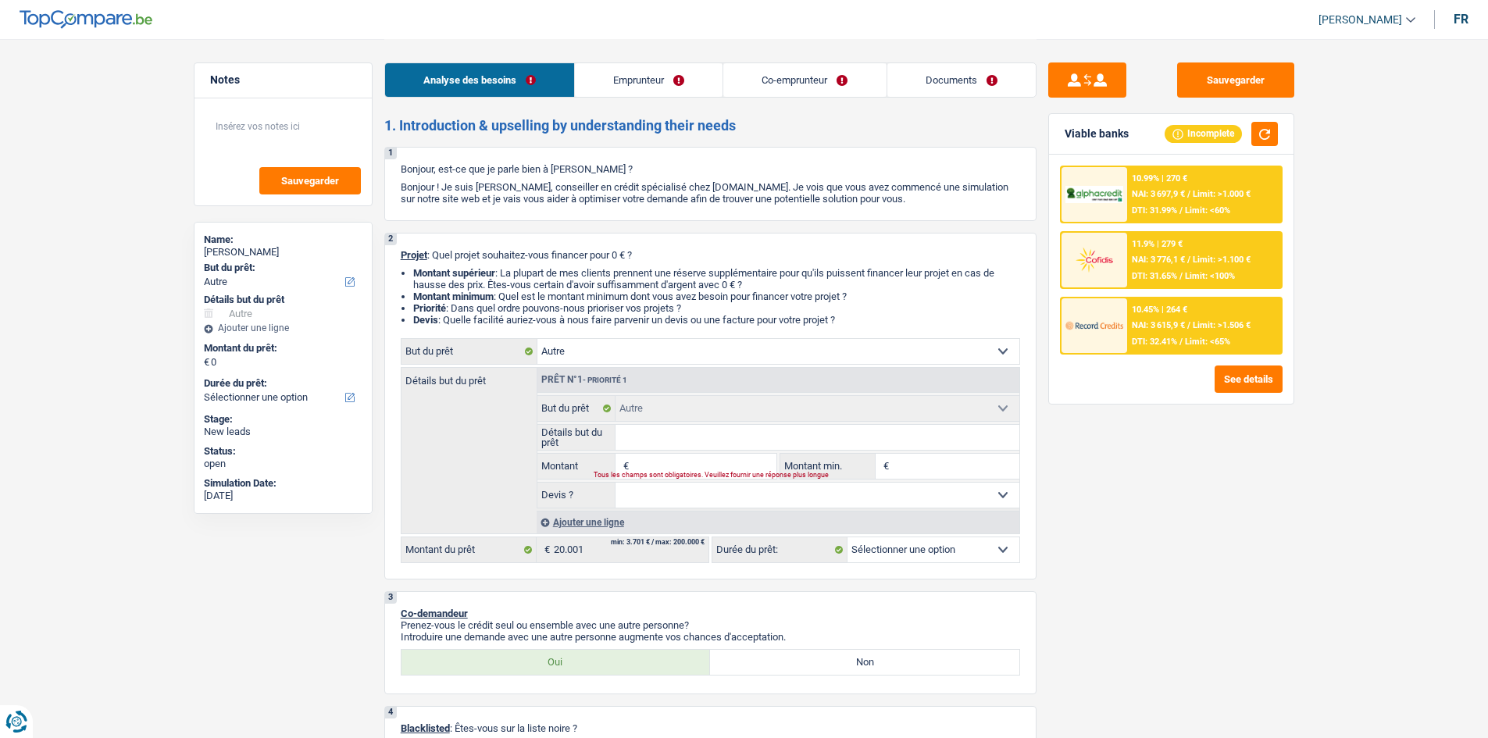
click at [646, 444] on input "Détails but du prêt" at bounding box center [817, 437] width 404 height 25
click at [653, 469] on input "Montant" at bounding box center [704, 466] width 143 height 25
type input "2"
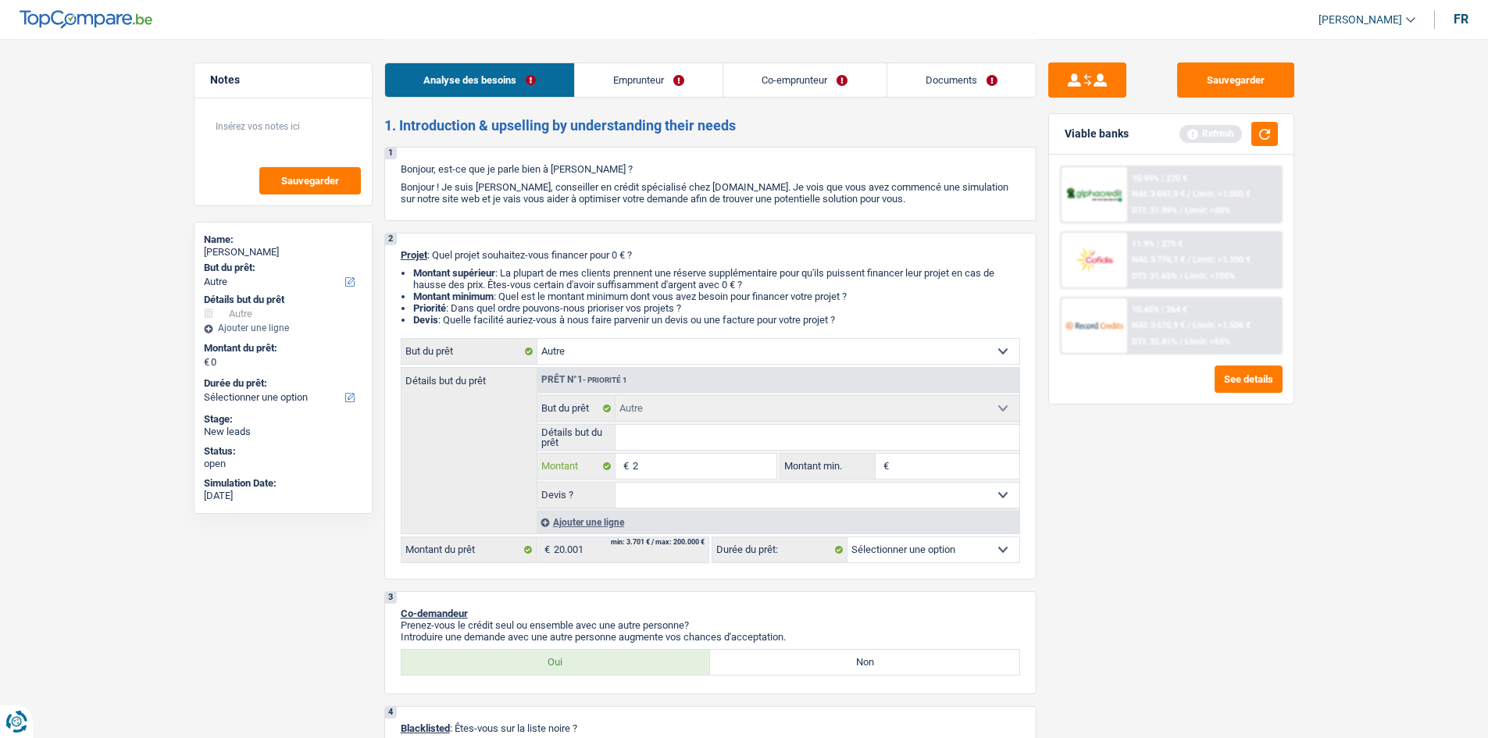
type input "20"
type input "200"
type input "2.000"
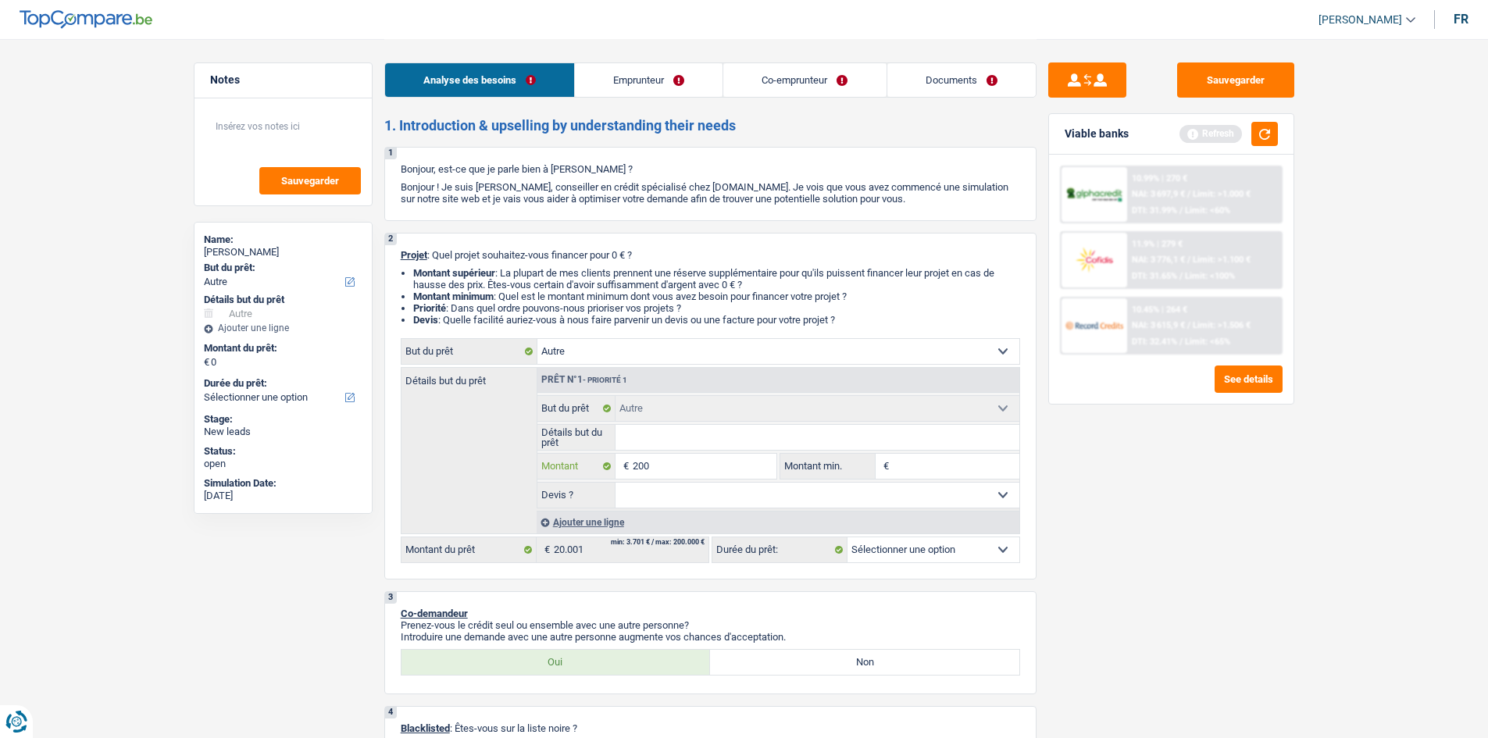
type input "2.000"
type input "20.000"
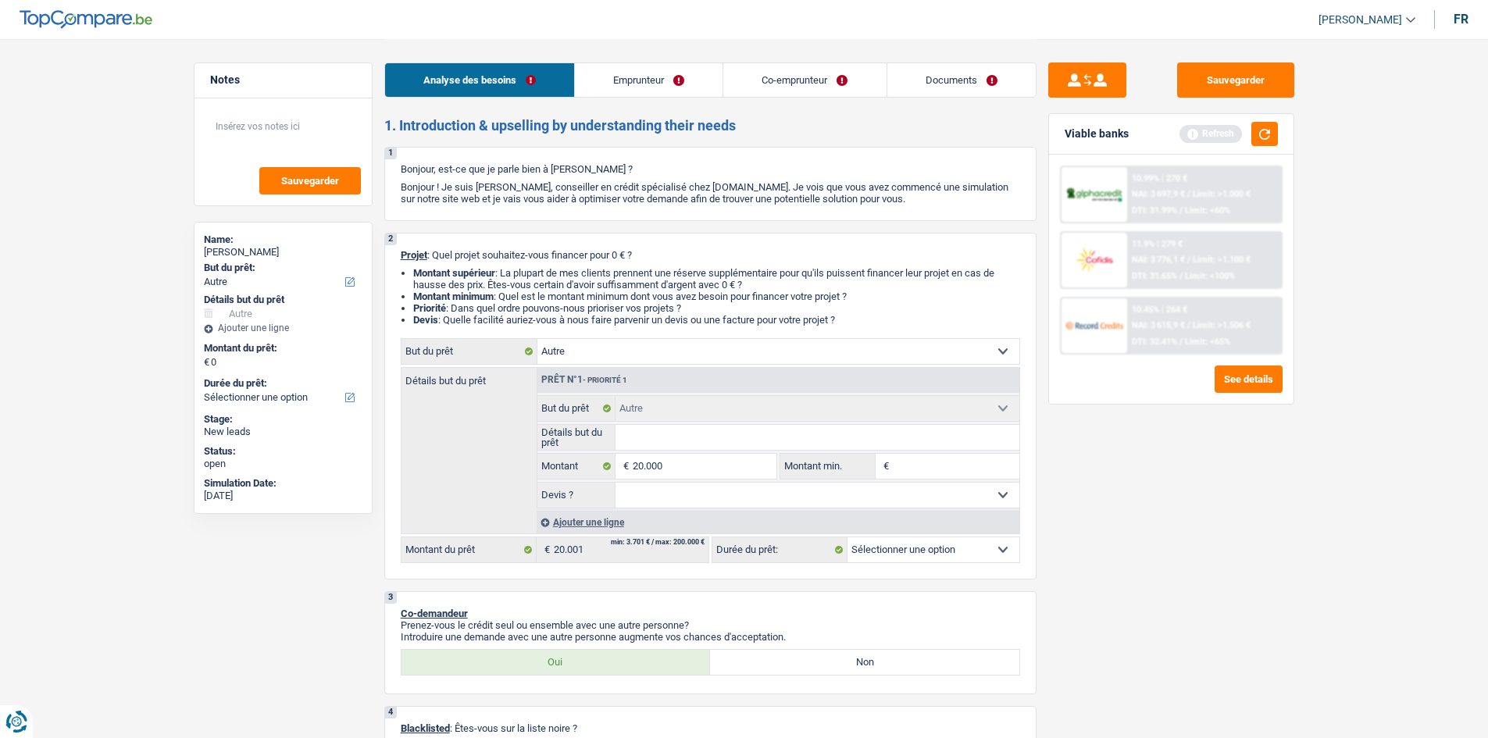
type input "20.000"
select select "84"
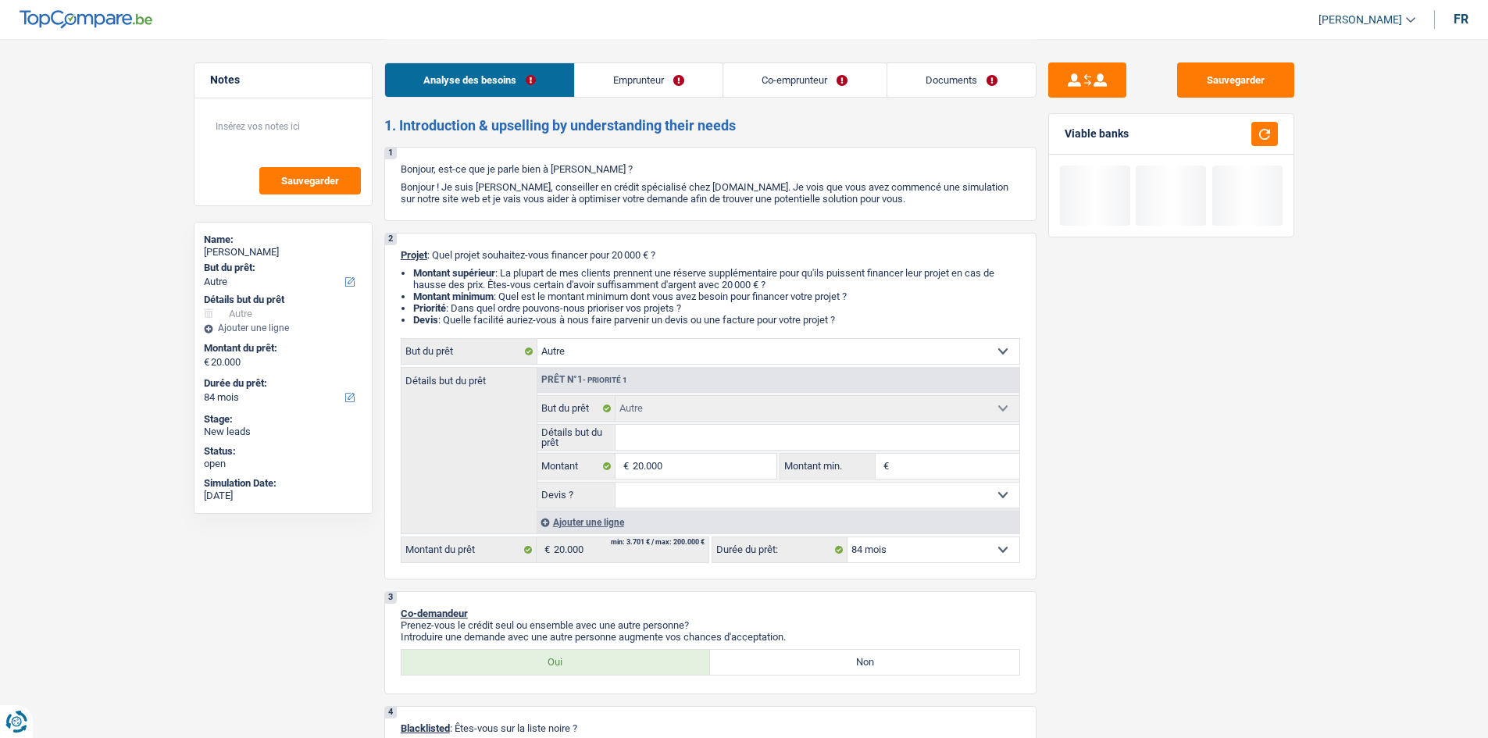
click at [918, 468] on input "Montant min." at bounding box center [956, 466] width 127 height 25
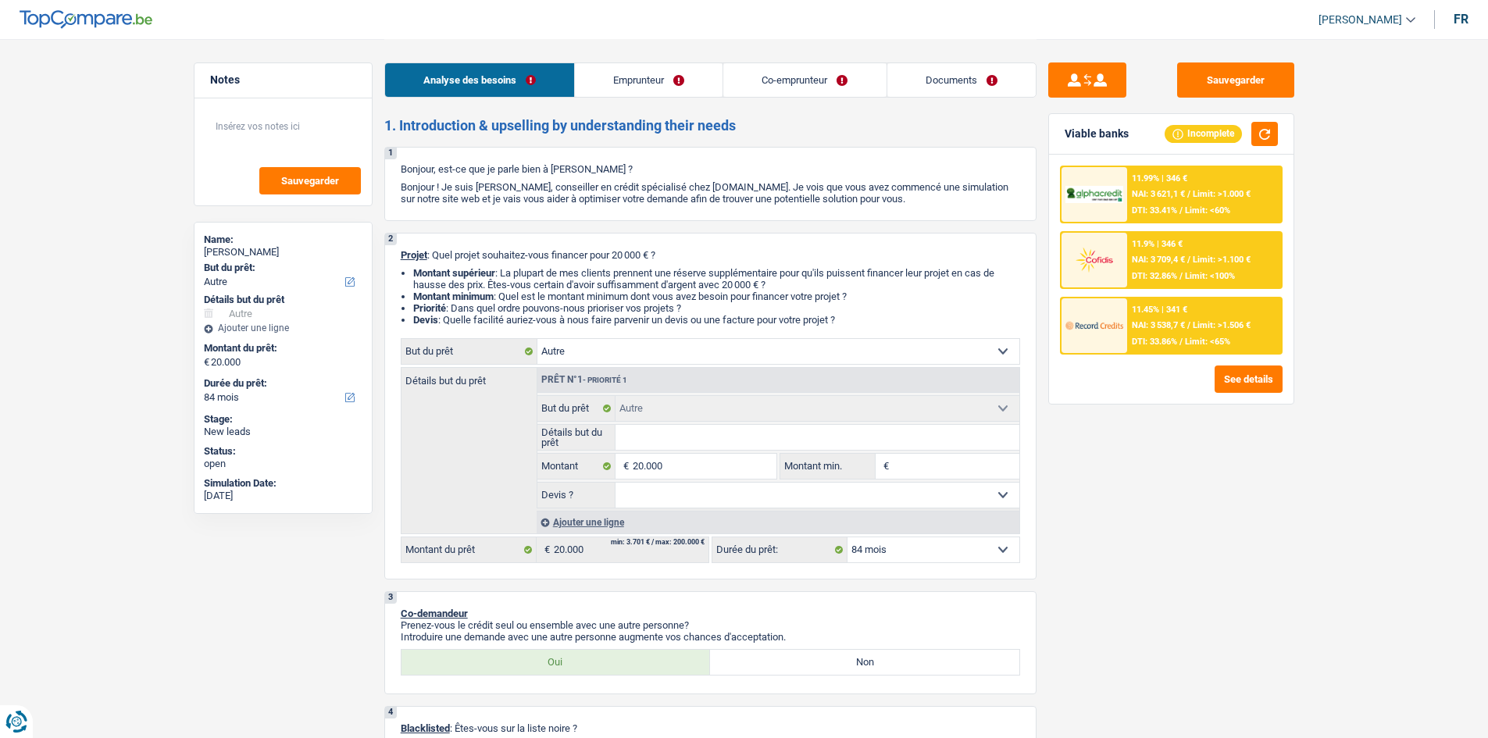
type input "2"
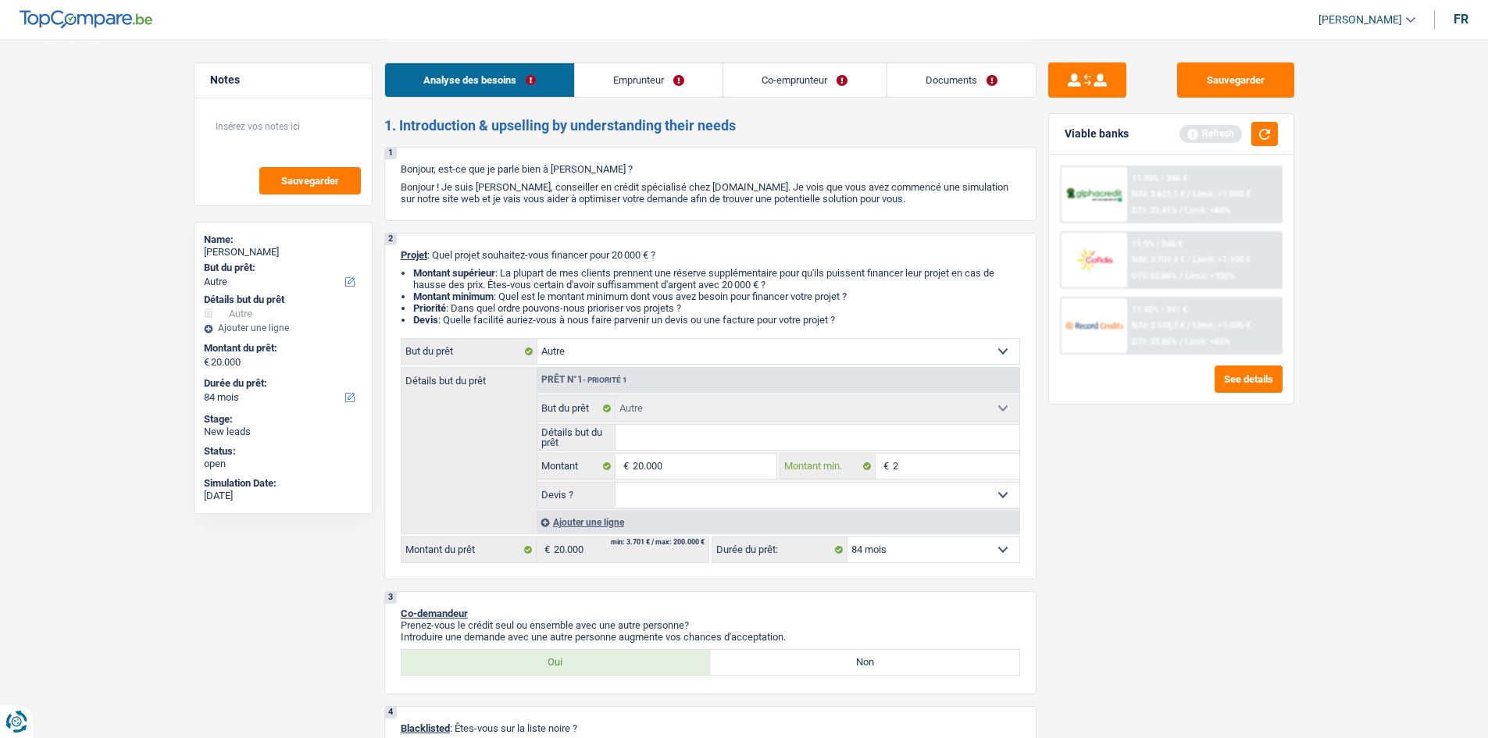
type input "20"
type input "200"
type input "2.000"
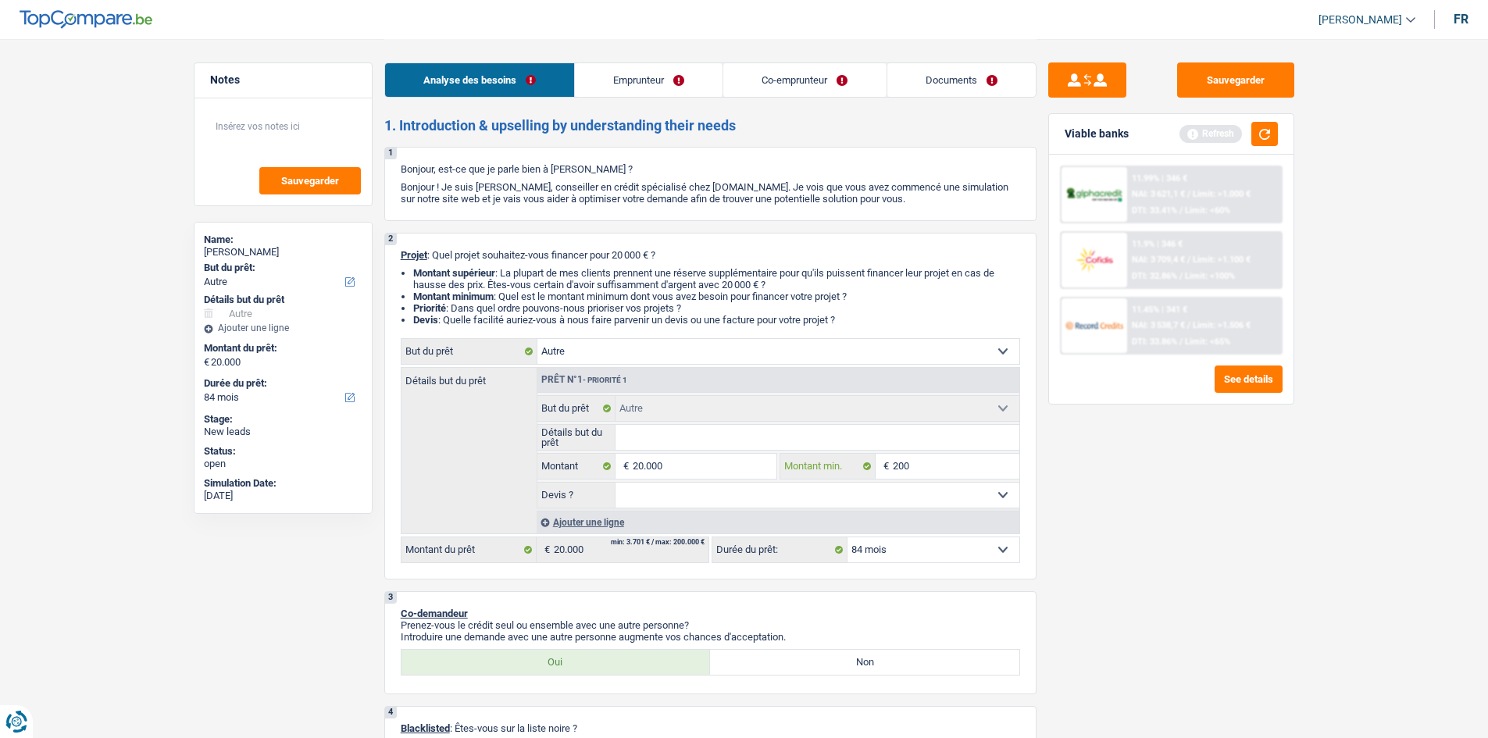
type input "2.000"
type input "20.000"
click at [872, 501] on select "Oui Non Non répondu Sélectionner une option" at bounding box center [817, 495] width 404 height 25
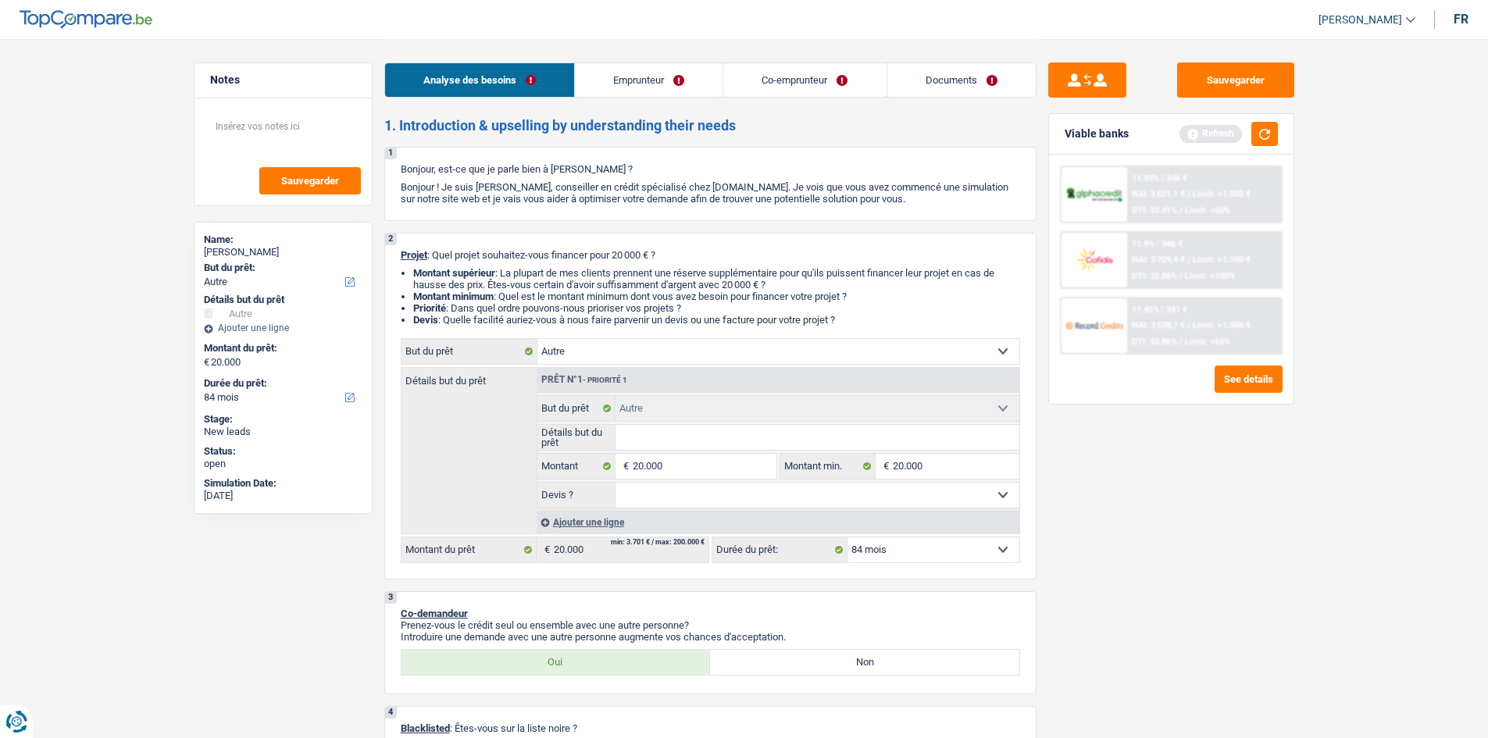
select select "false"
click at [615, 483] on select "Oui Non Non répondu Sélectionner une option" at bounding box center [817, 495] width 404 height 25
select select "false"
click at [678, 435] on input "Détails but du prêt" at bounding box center [817, 437] width 404 height 25
type input "a"
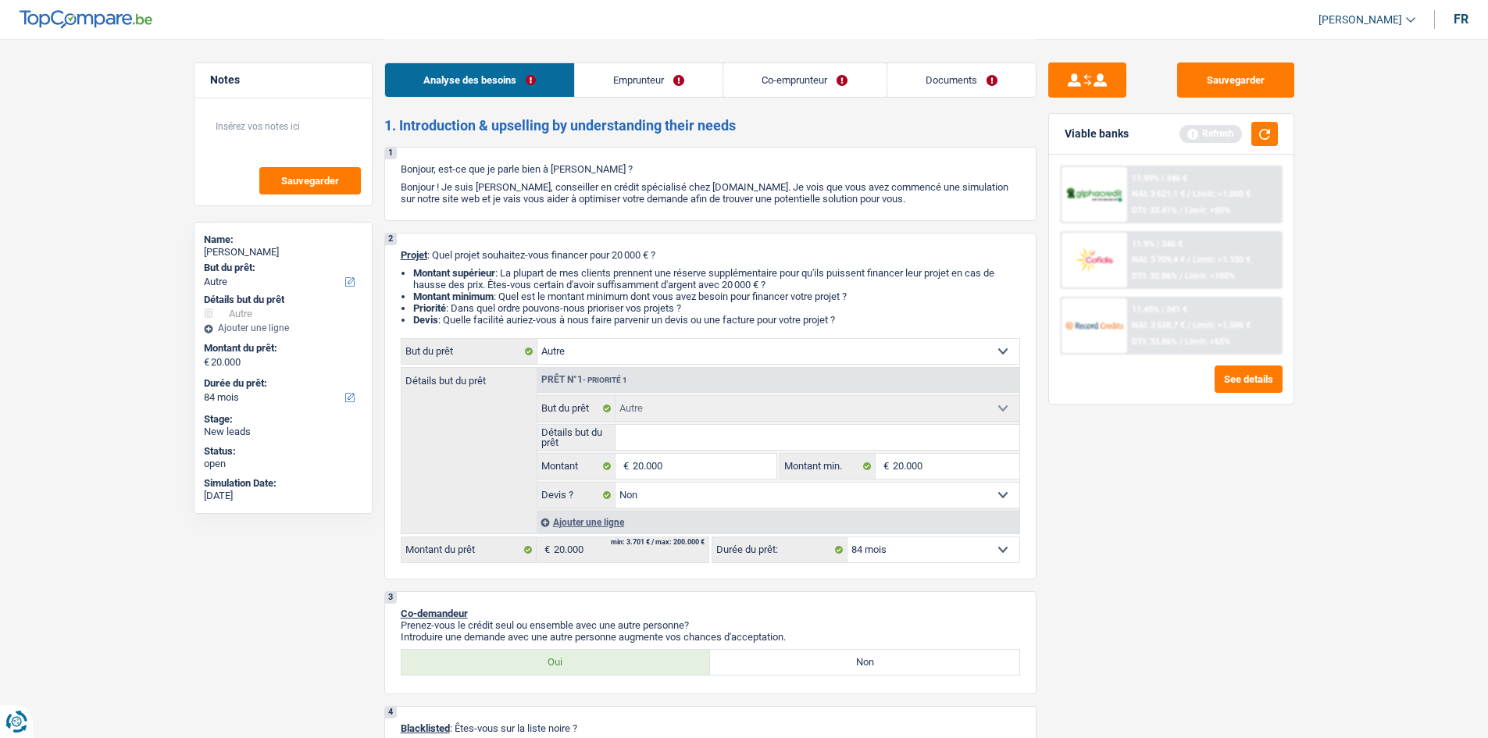
type input "a"
type input "ac"
type input "ach"
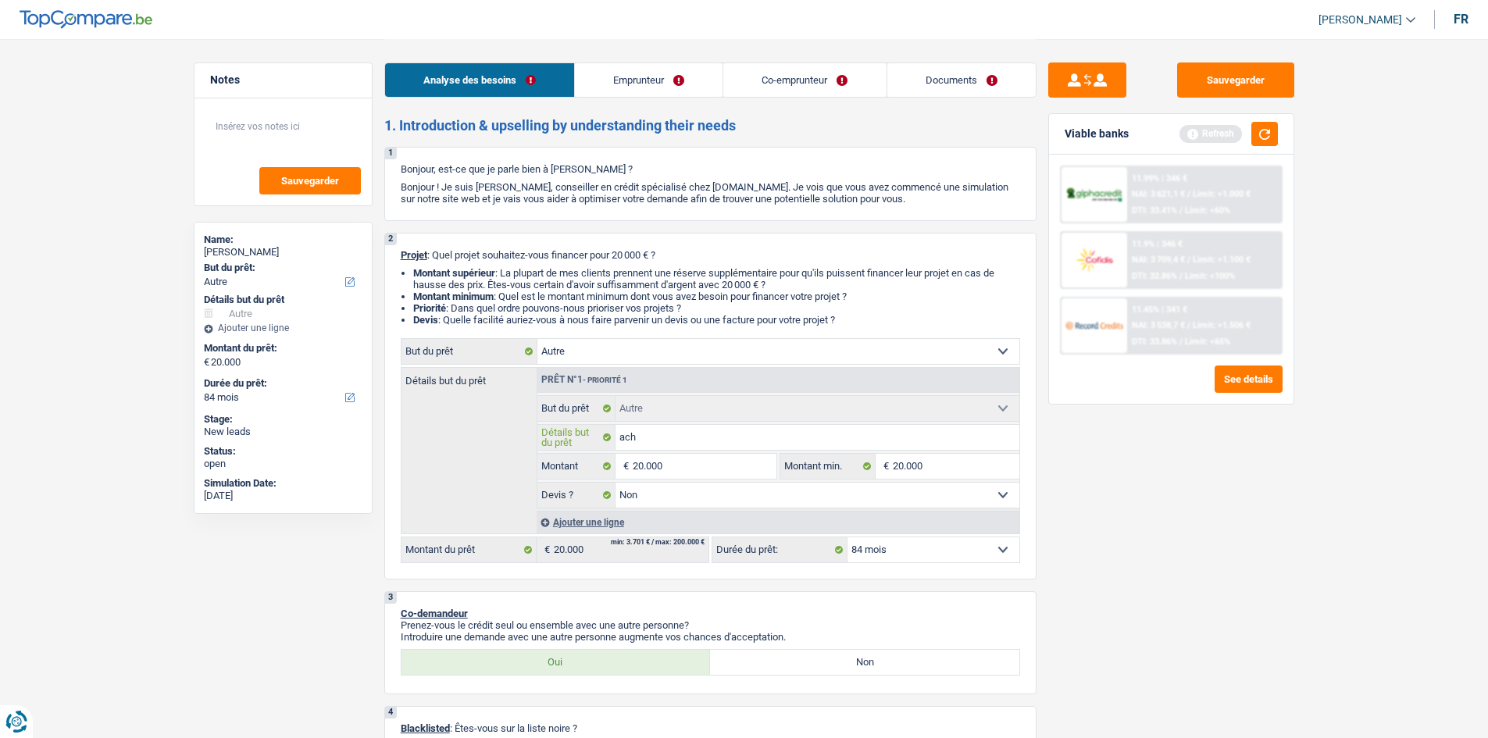
type input "acha"
type input "achat"
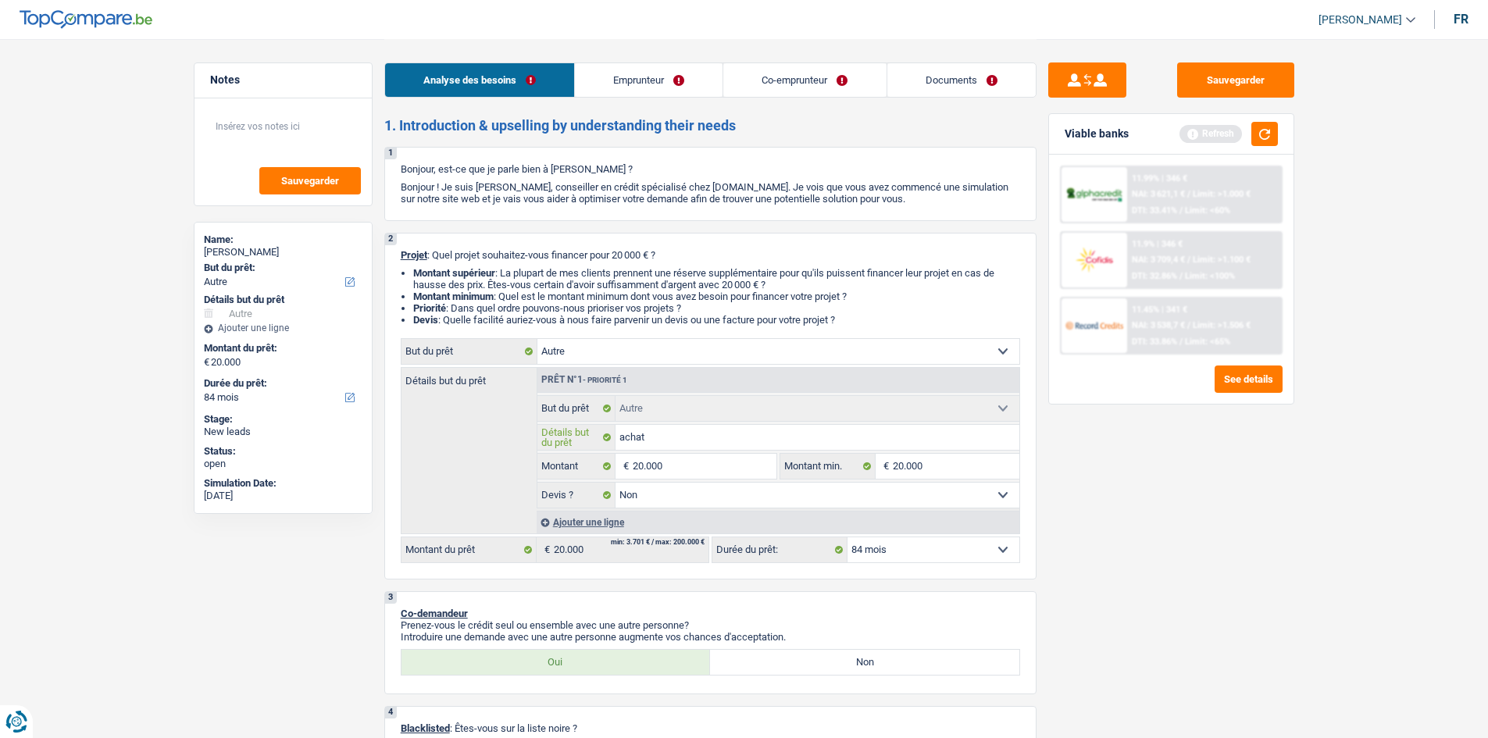
type input "achat"
type input "achat v"
type input "achat vo"
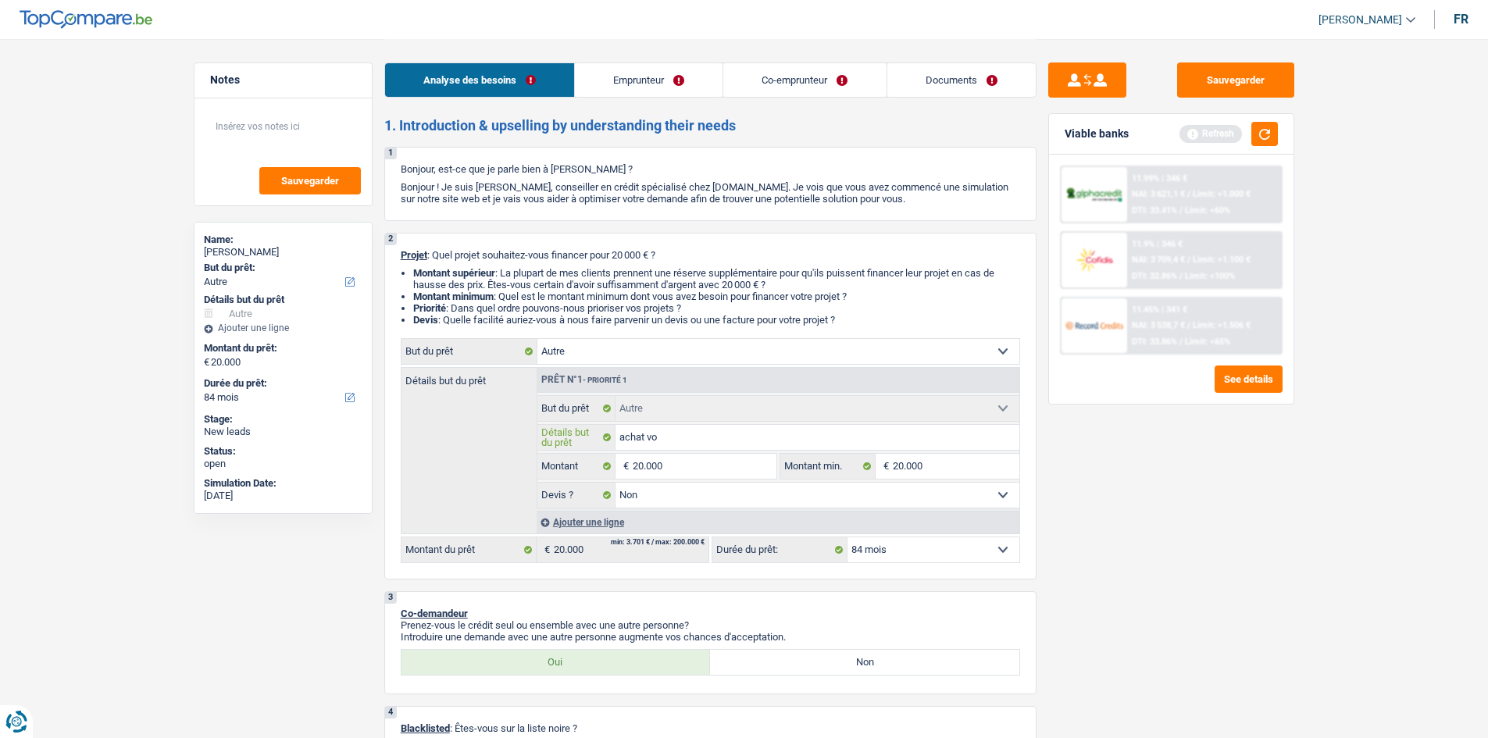
type input "achat voi"
type input "achat voit"
type input "achat voitu"
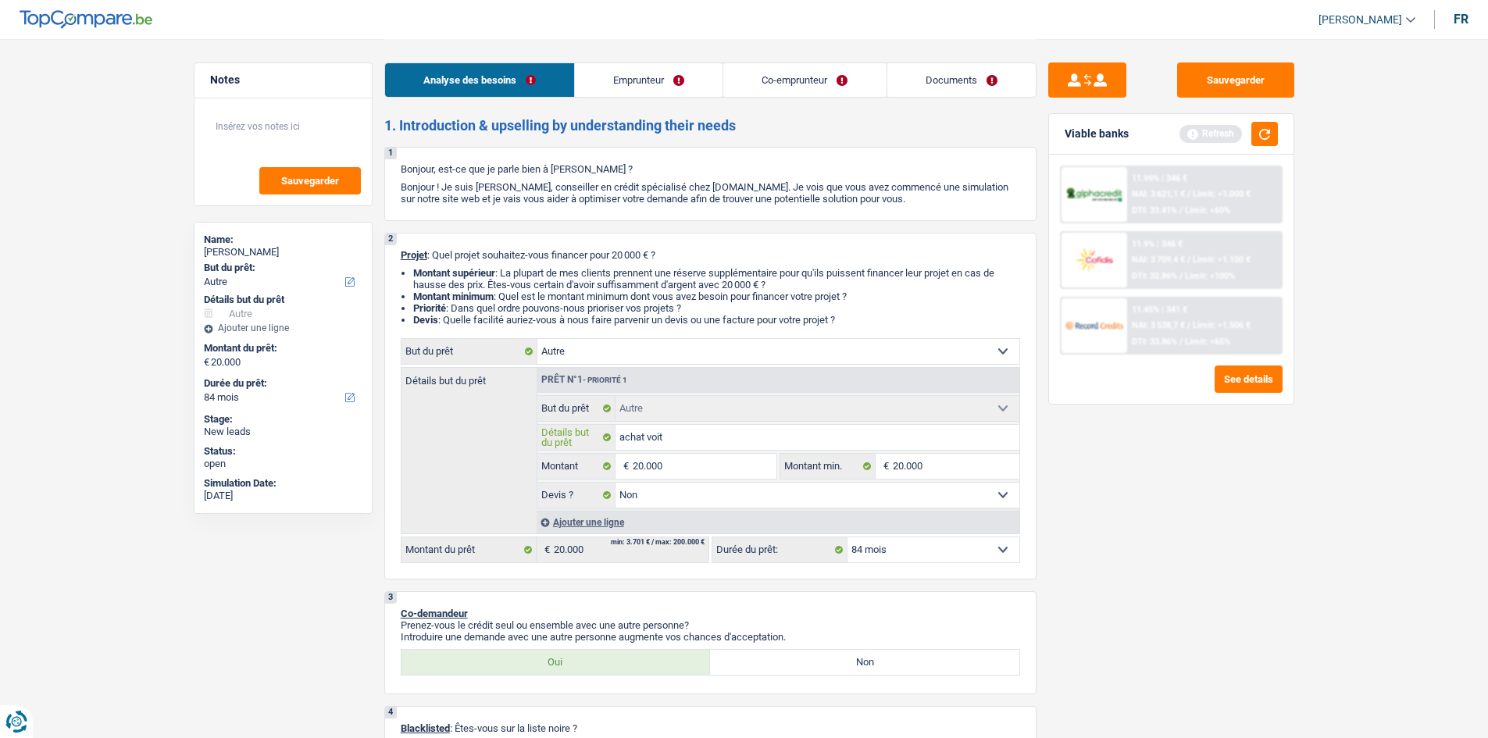
type input "achat voitu"
type input "achat voitut"
type input "achat voitu"
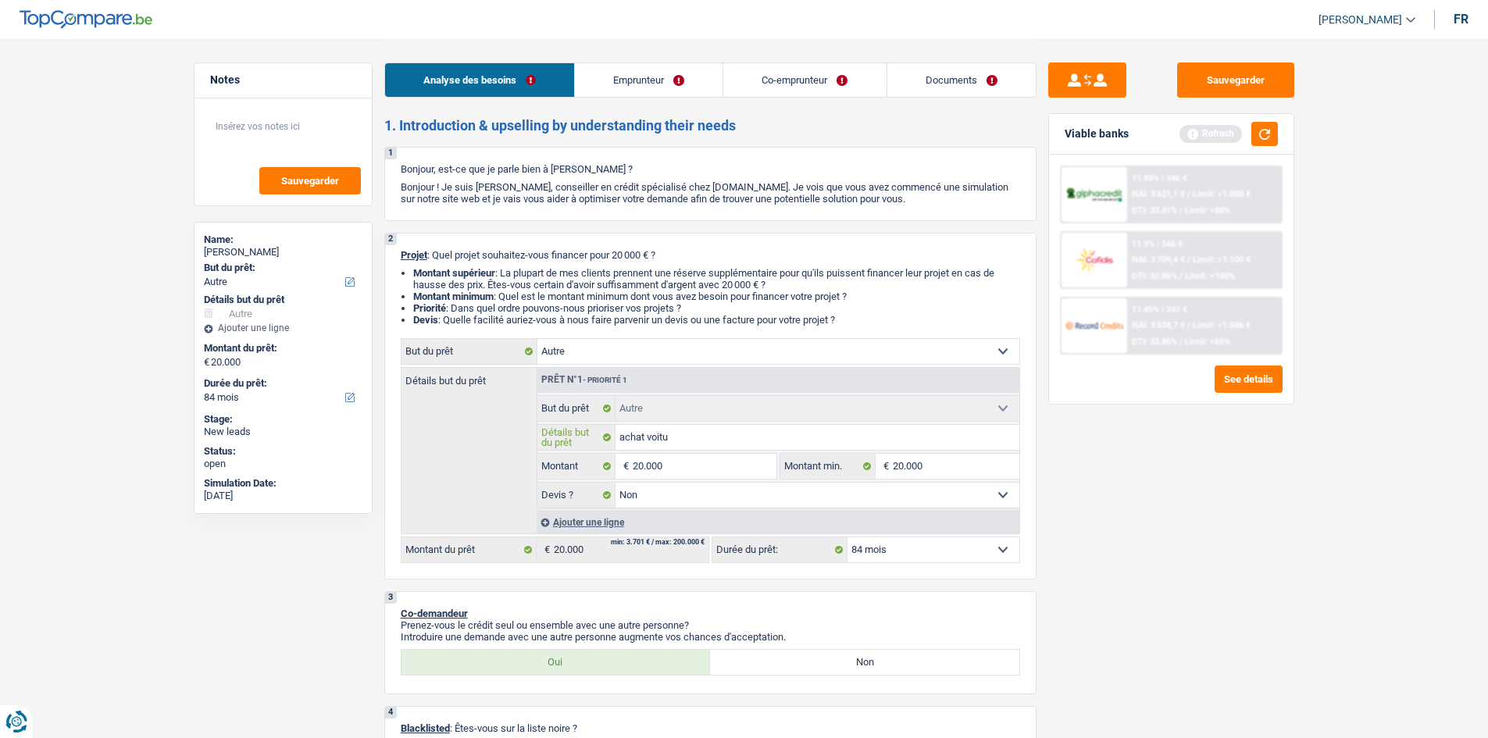
type input "achat voitur"
type input "achat voiture"
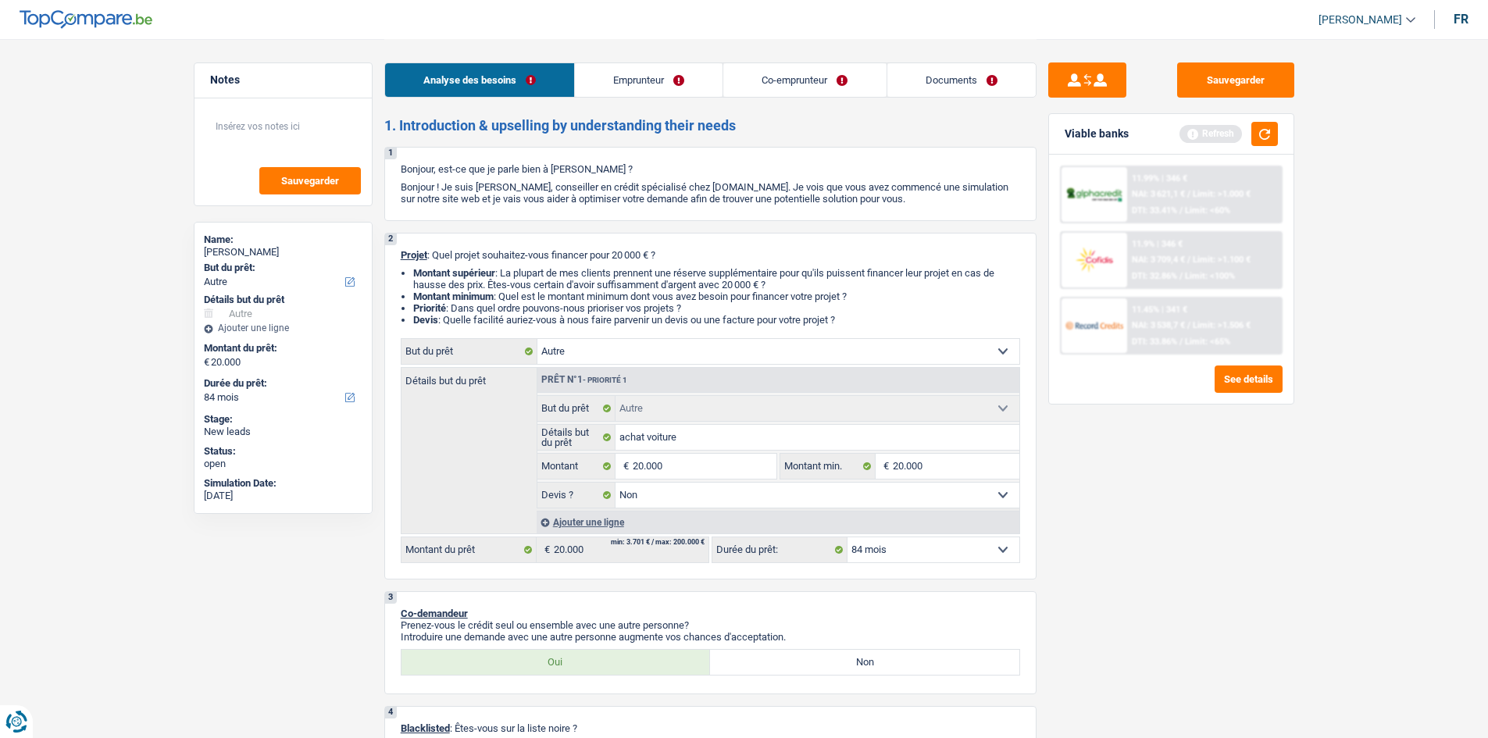
drag, startPoint x: 1128, startPoint y: 638, endPoint x: 1136, endPoint y: 640, distance: 8.2
click at [1129, 640] on div "Sauvegarder Viable banks Refresh 11.99% | 346 € NAI: 3 621,1 € / Limit: >1.000 …" at bounding box center [1170, 387] width 269 height 651
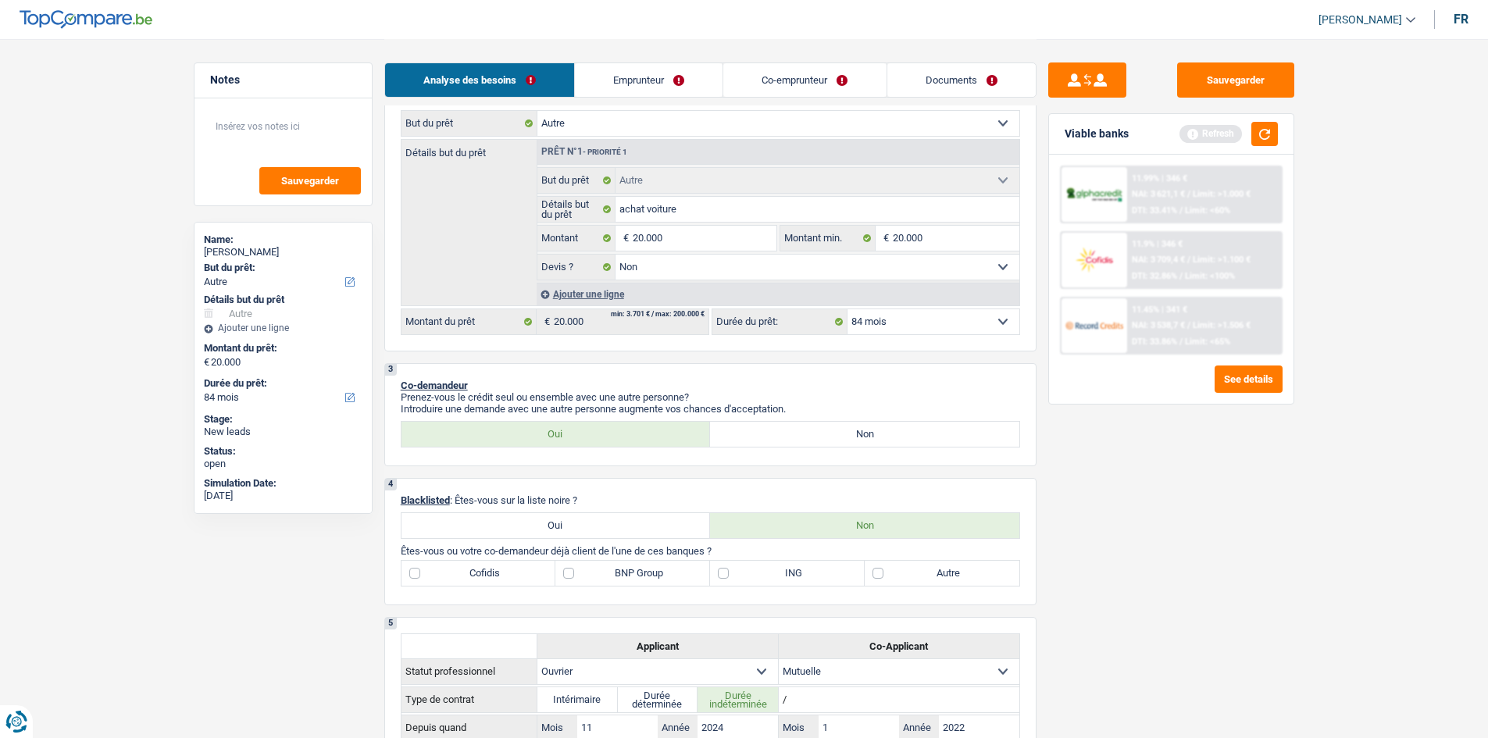
scroll to position [391, 0]
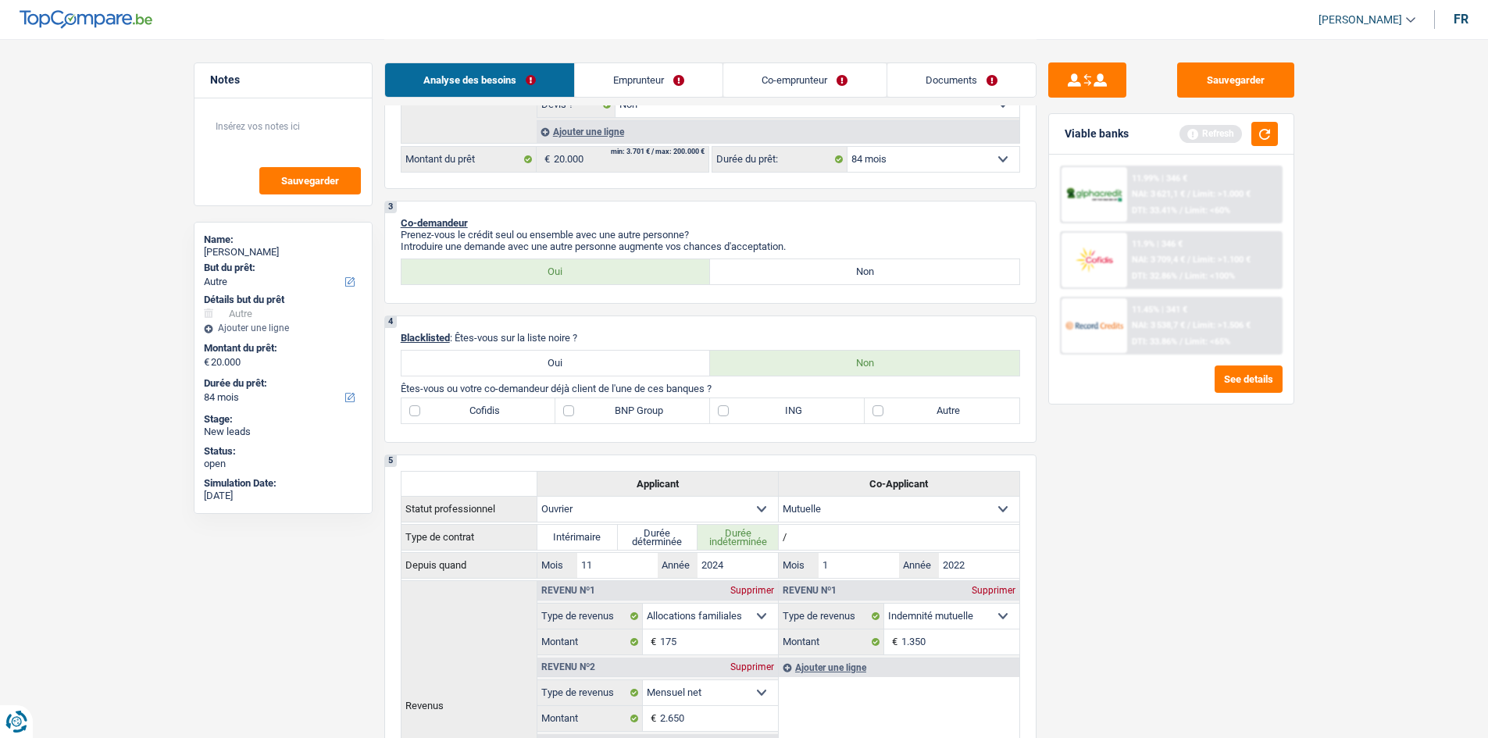
click at [644, 70] on link "Emprunteur" at bounding box center [649, 80] width 148 height 34
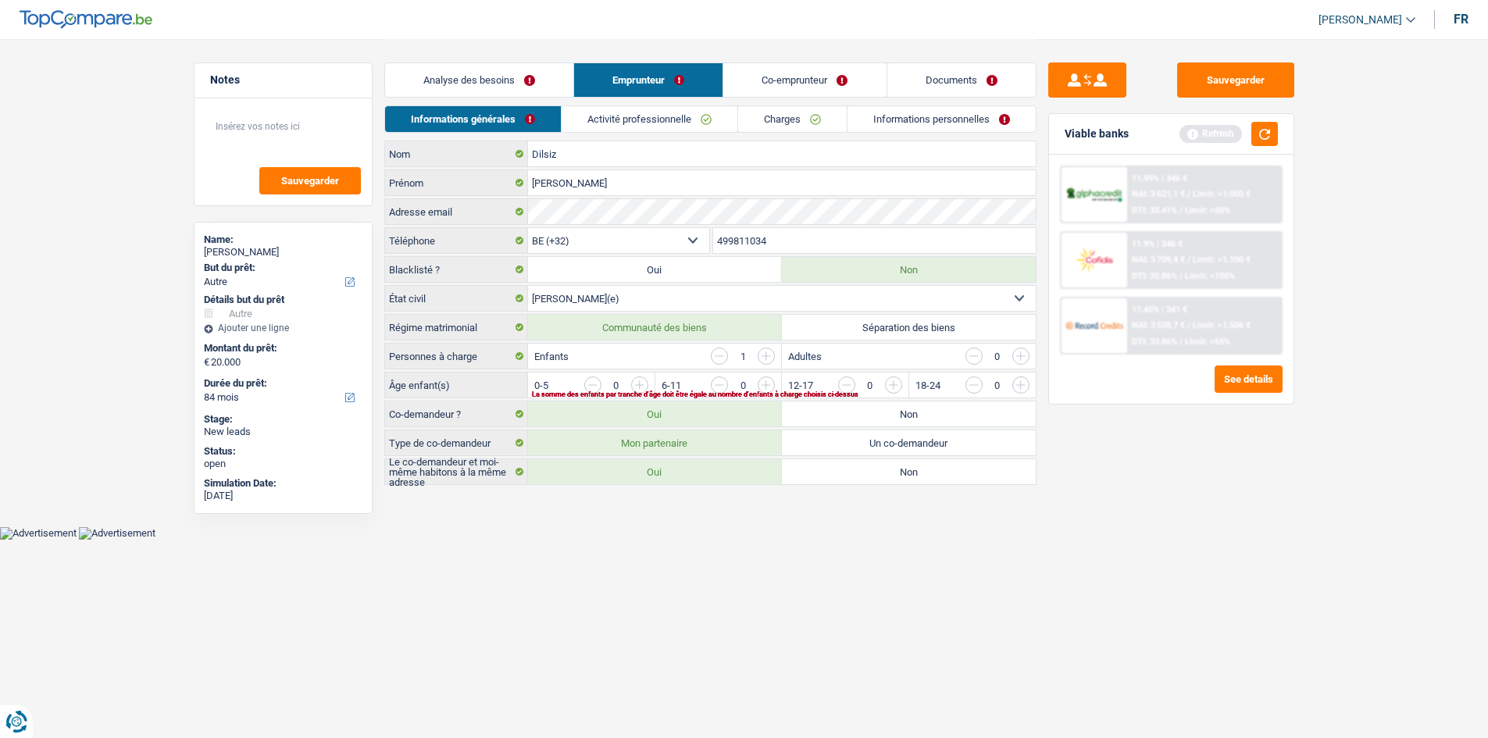
scroll to position [0, 0]
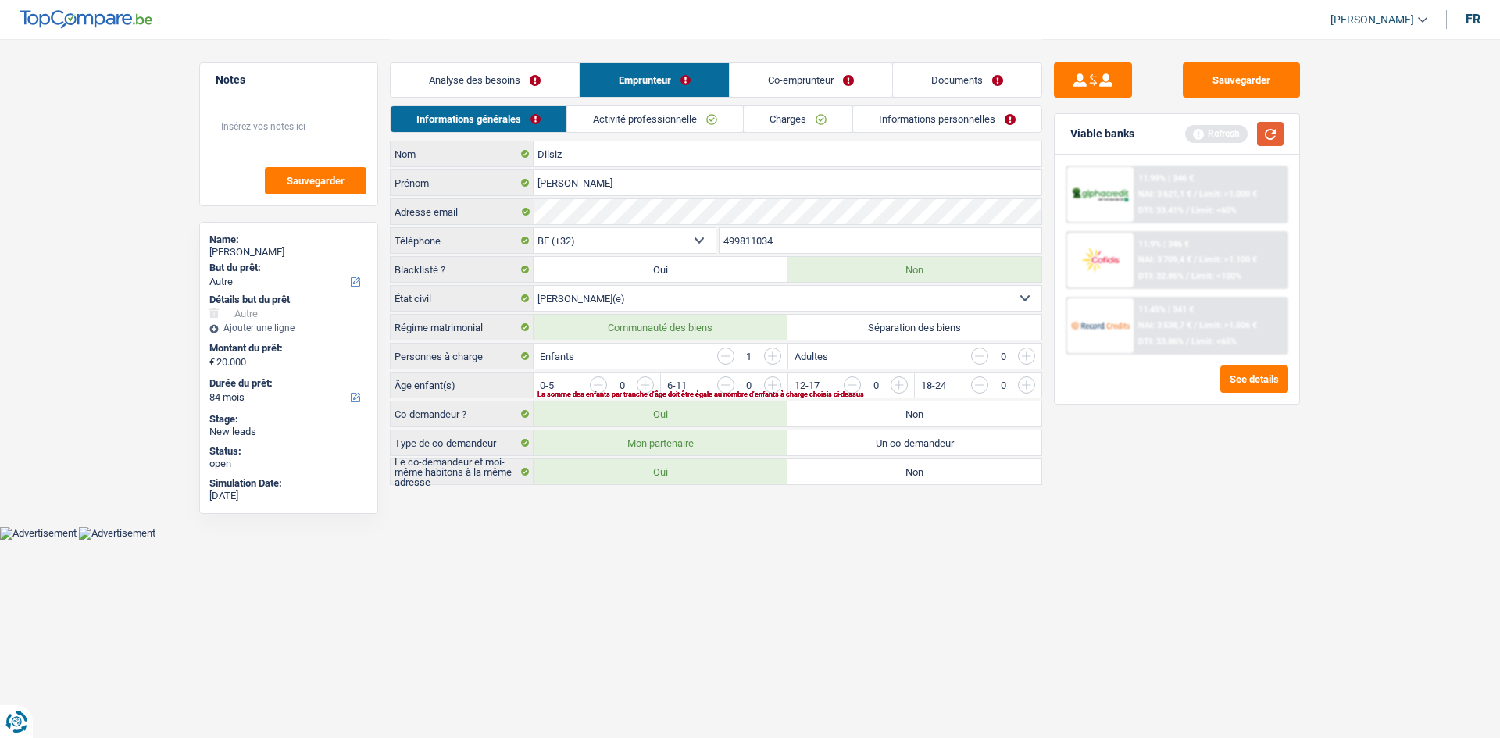
click at [1264, 137] on button "button" at bounding box center [1270, 134] width 27 height 24
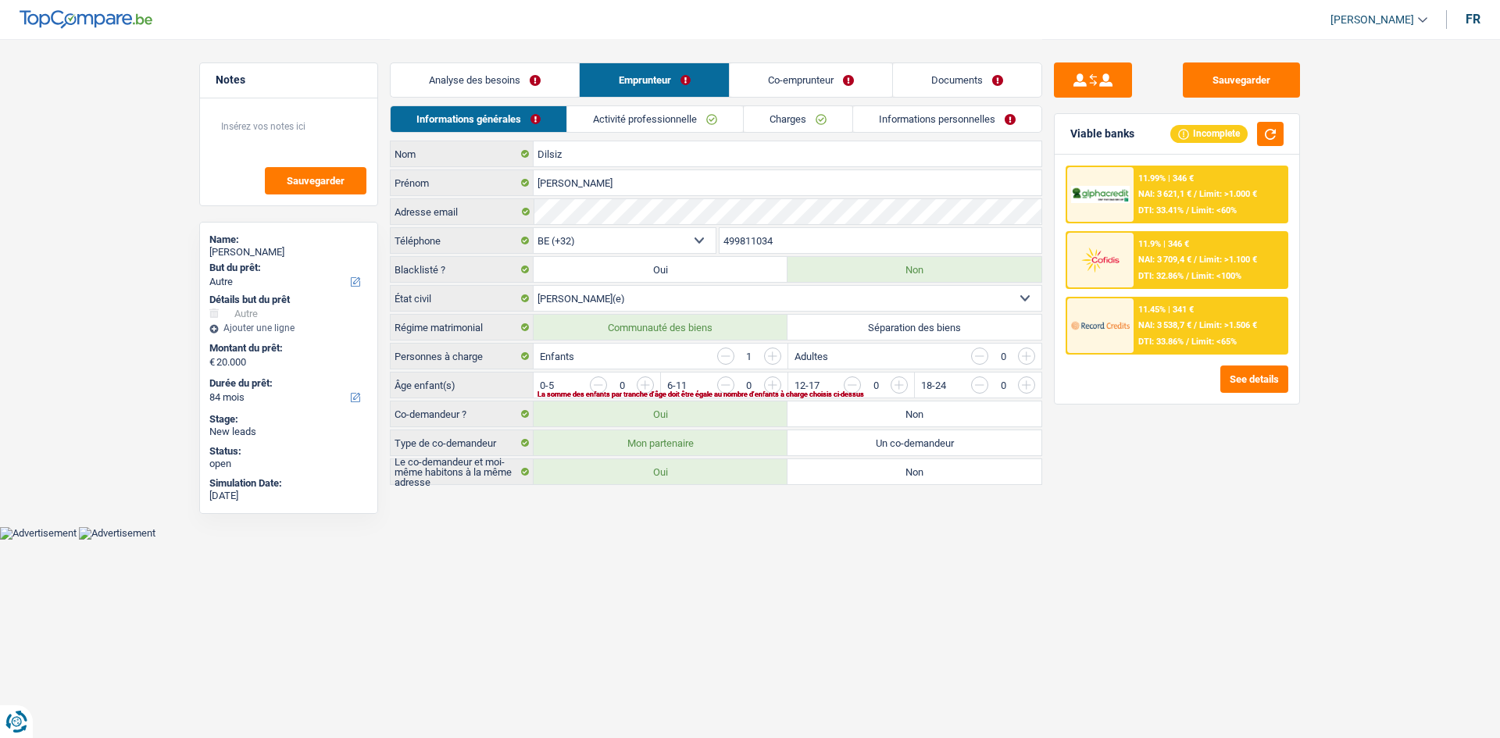
click at [437, 73] on link "Analyse des besoins" at bounding box center [485, 80] width 188 height 34
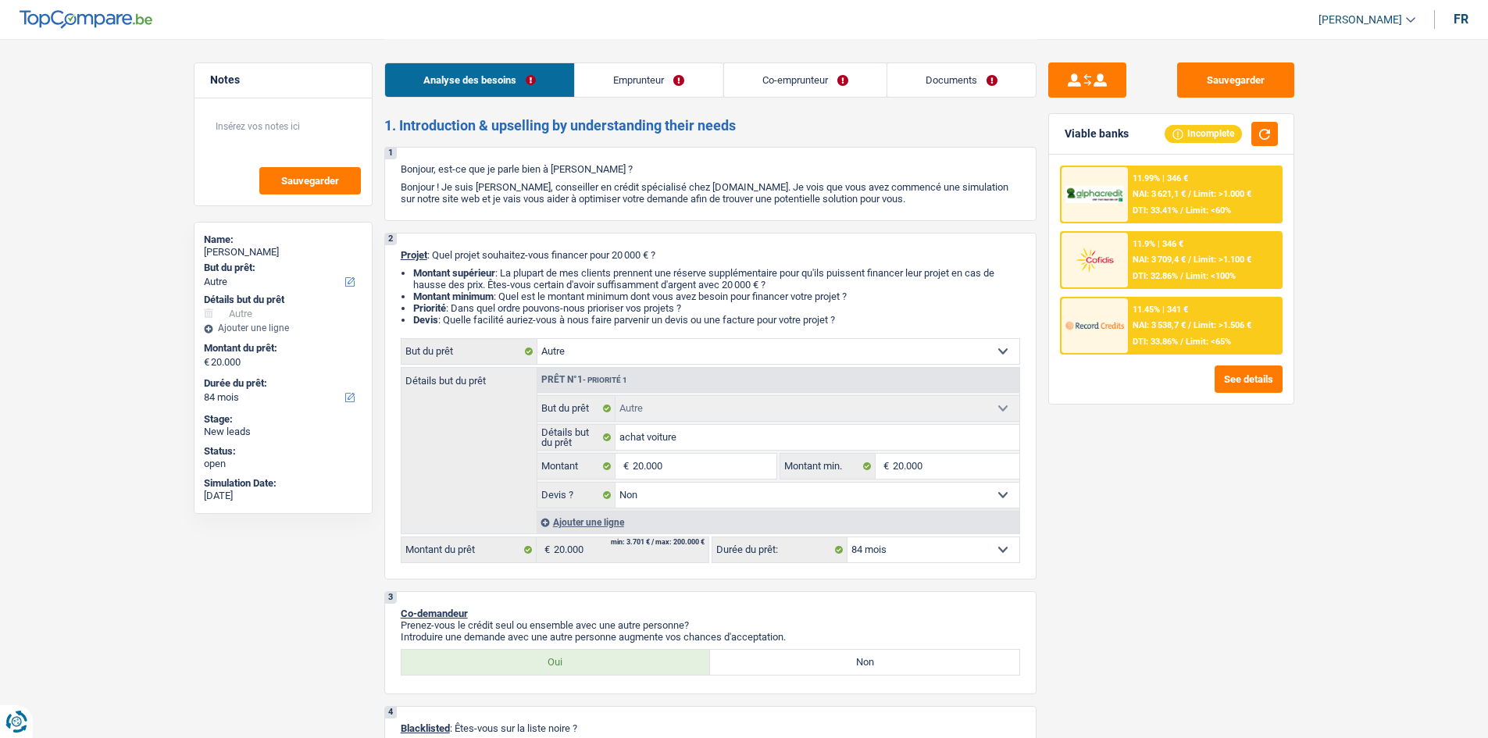
scroll to position [312, 0]
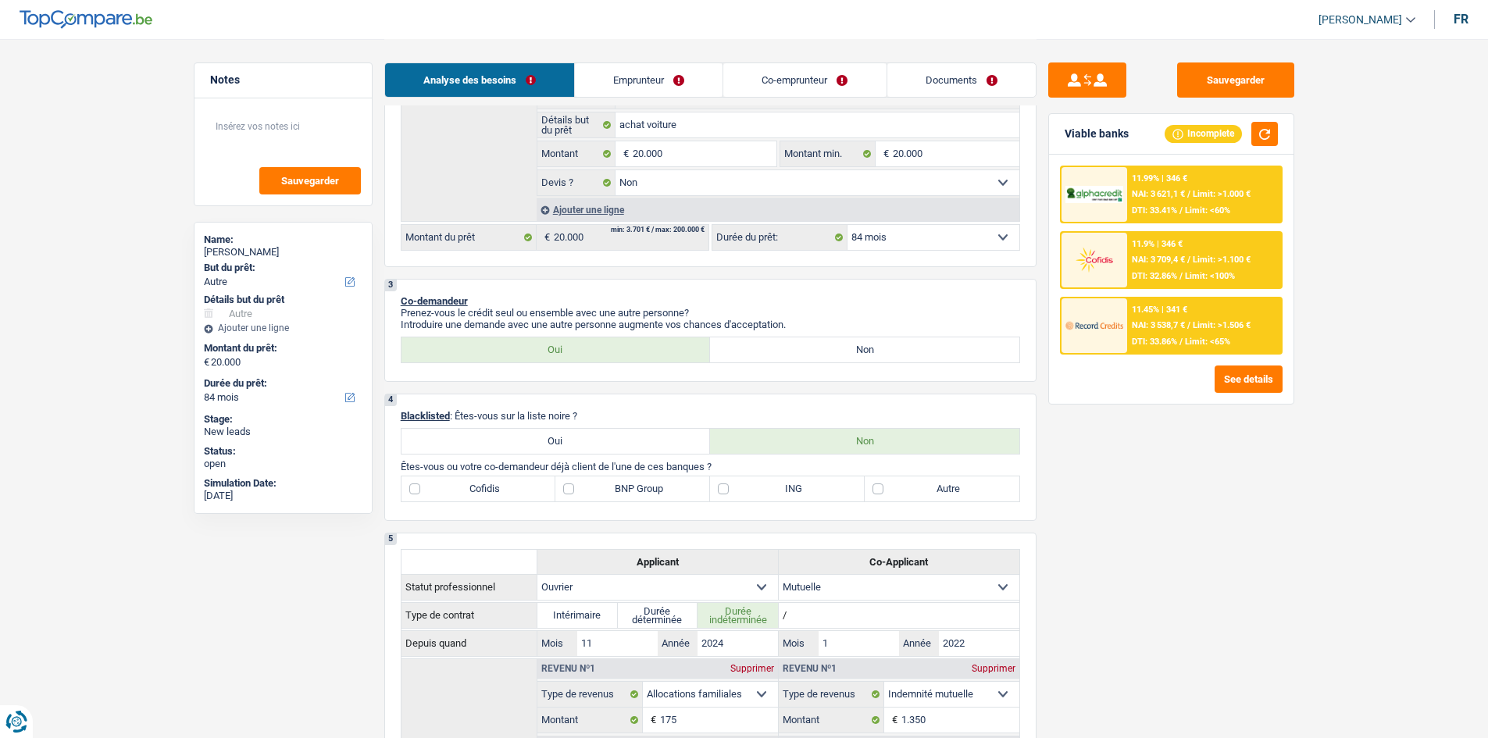
click at [584, 491] on label "BNP Group" at bounding box center [632, 488] width 155 height 25
click at [584, 491] on input "BNP Group" at bounding box center [632, 488] width 155 height 25
checkbox input "true"
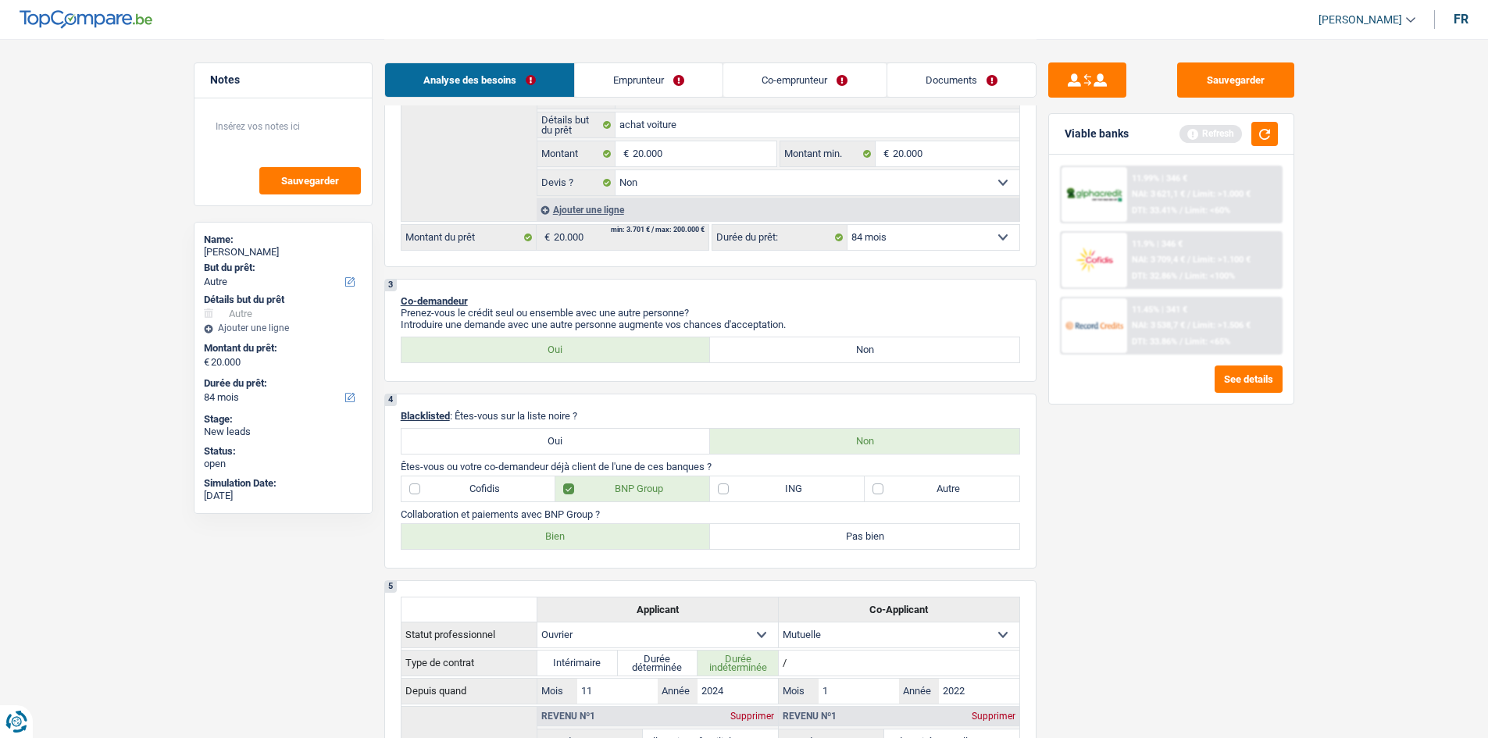
click at [580, 537] on label "Bien" at bounding box center [555, 536] width 309 height 25
click at [580, 537] on input "Bien" at bounding box center [555, 536] width 309 height 25
radio input "true"
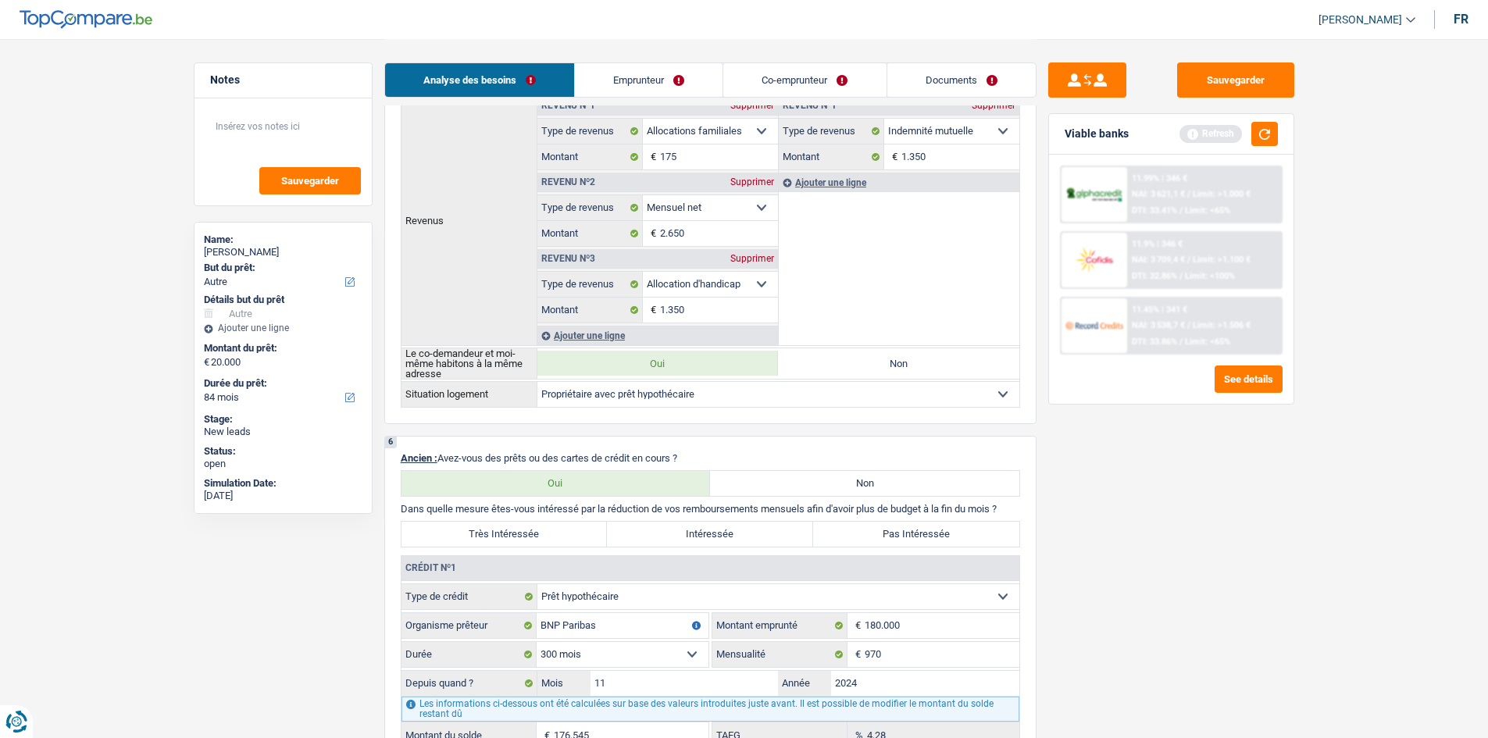
scroll to position [1093, 0]
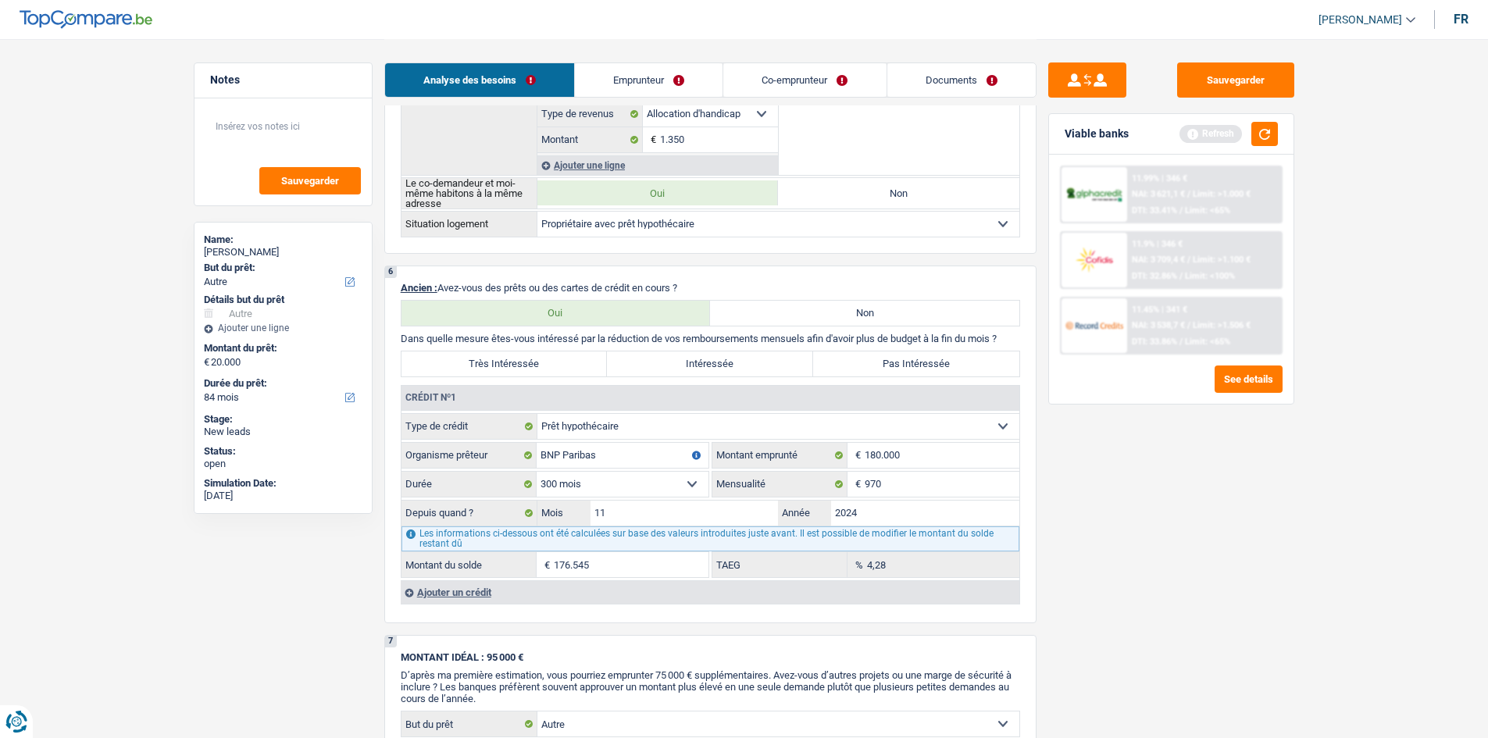
click at [460, 596] on div "Ajouter un crédit" at bounding box center [710, 591] width 619 height 23
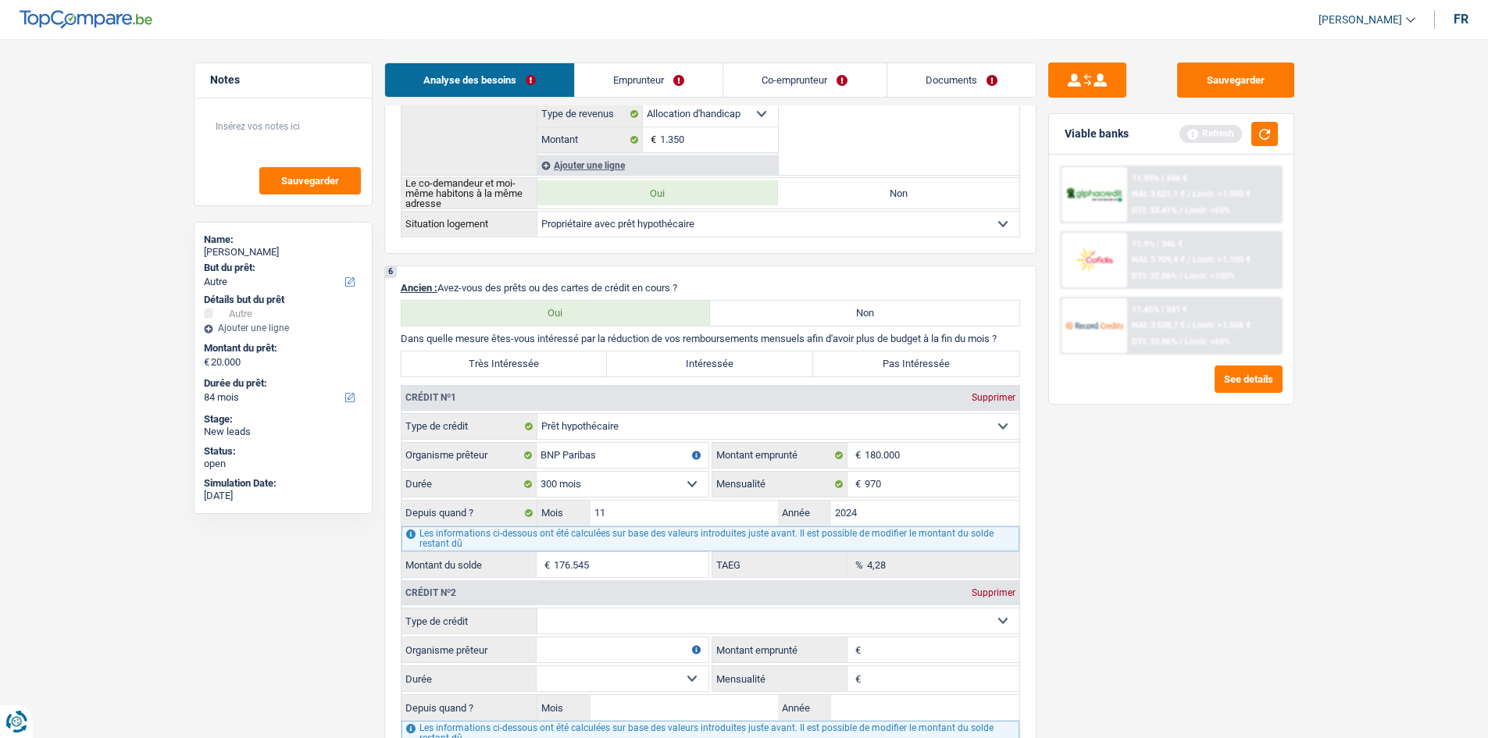
click at [588, 613] on select "Carte ou ouverture de crédit Prêt hypothécaire Vente à tempérament Prêt à tempé…" at bounding box center [778, 620] width 482 height 25
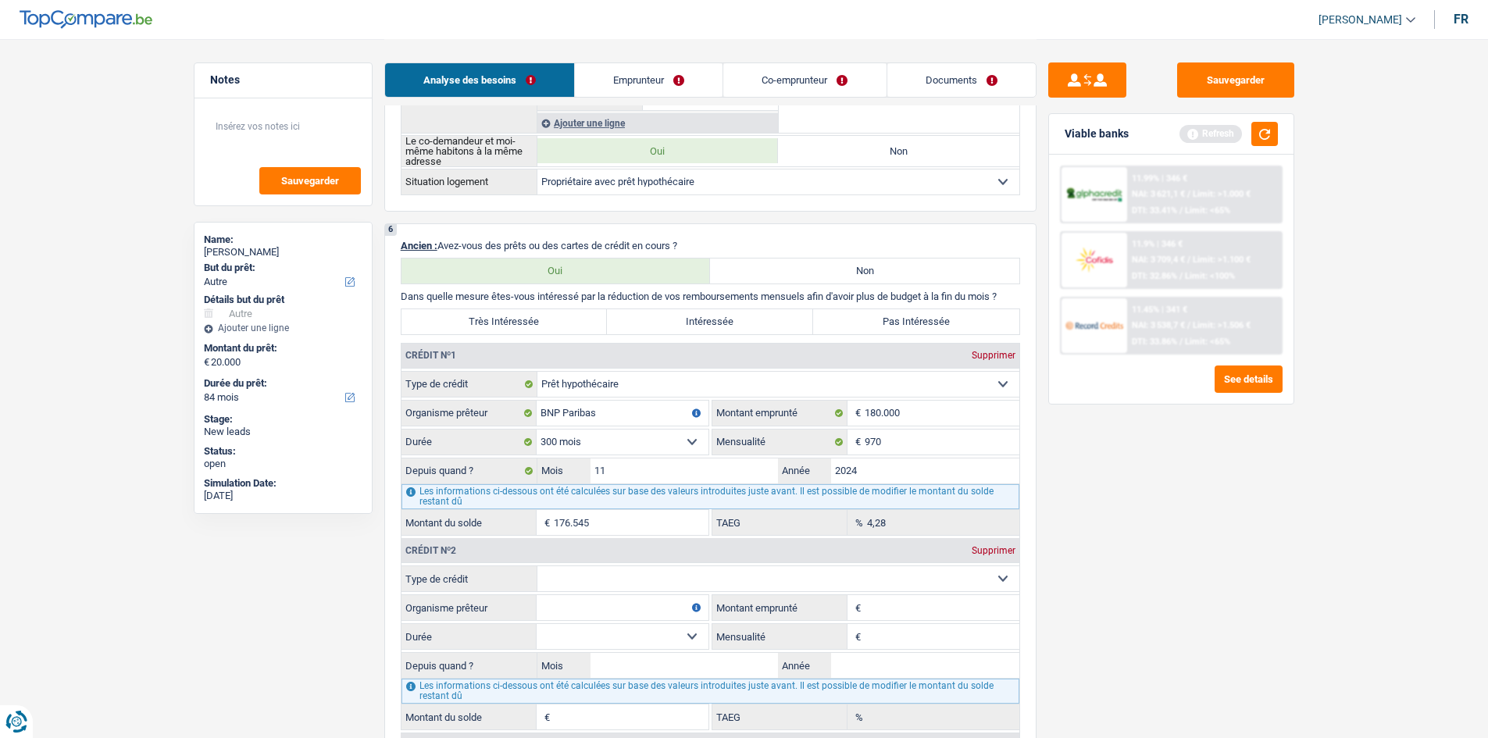
scroll to position [1172, 0]
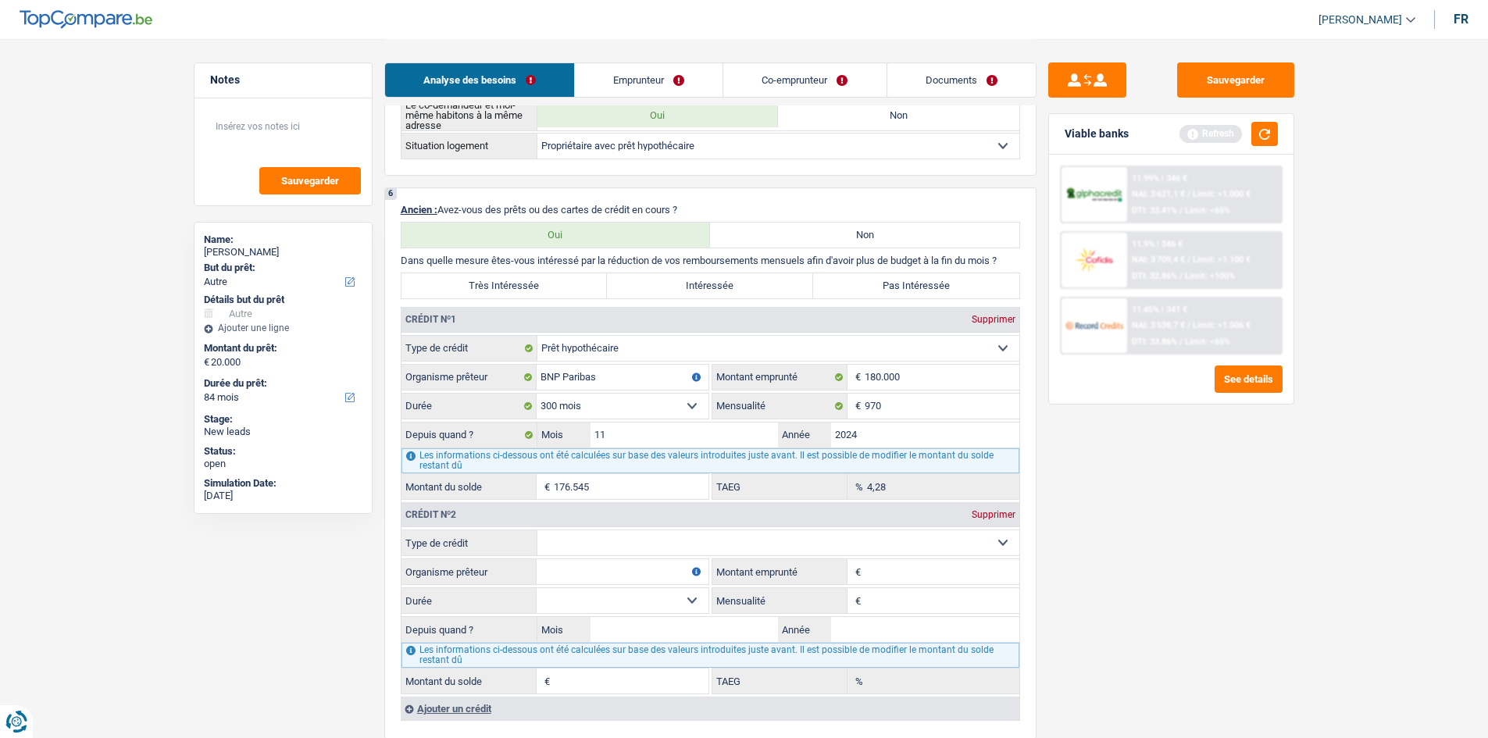
click at [591, 533] on select "Carte ou ouverture de crédit Prêt hypothécaire Vente à tempérament Prêt à tempé…" at bounding box center [778, 542] width 482 height 25
select select "personalLoan"
type input "0"
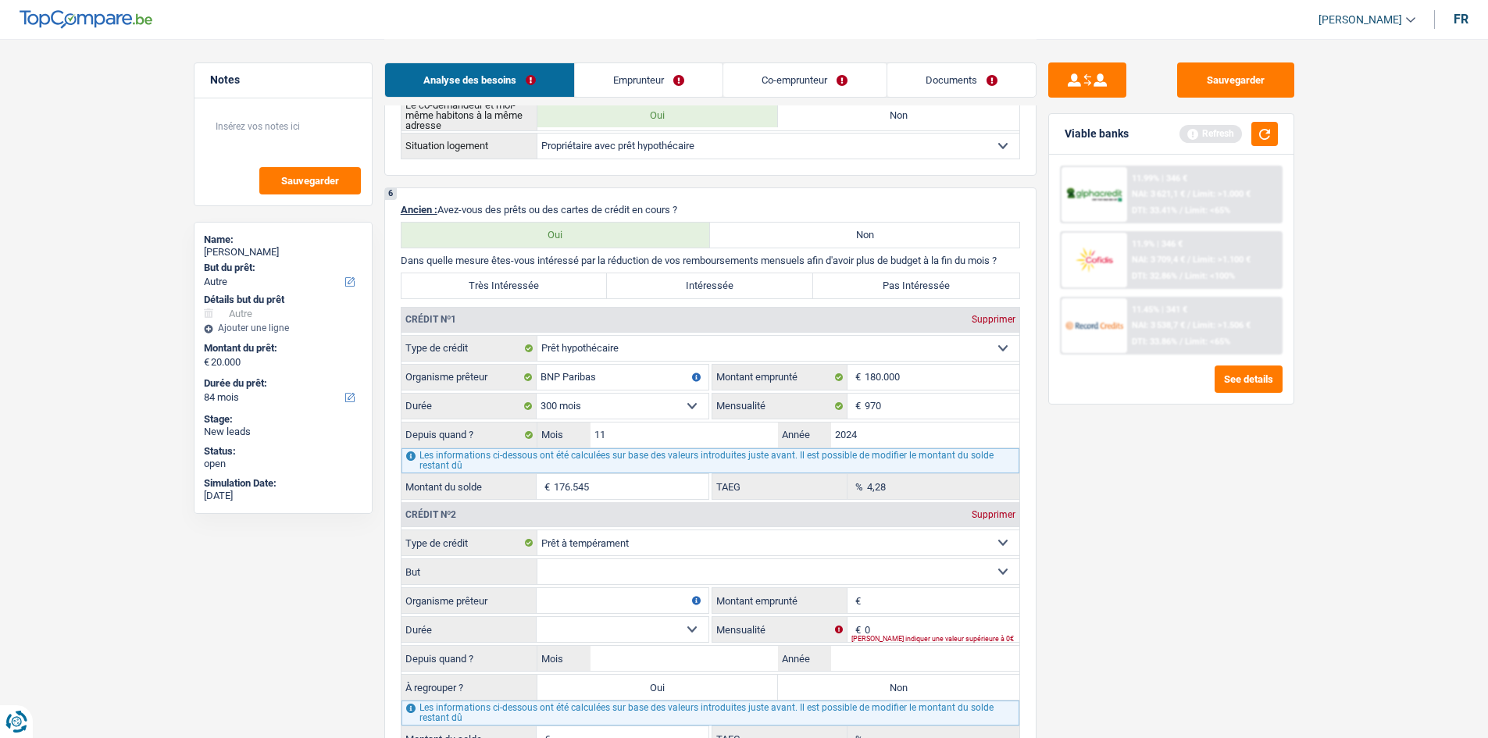
click at [665, 576] on select "Confort maison: meubles, textile, peinture, électroménager, outillage non-profe…" at bounding box center [778, 571] width 482 height 25
select select "smallWorks"
click at [537, 559] on select "Confort maison: meubles, textile, peinture, électroménager, outillage non-profe…" at bounding box center [778, 571] width 482 height 25
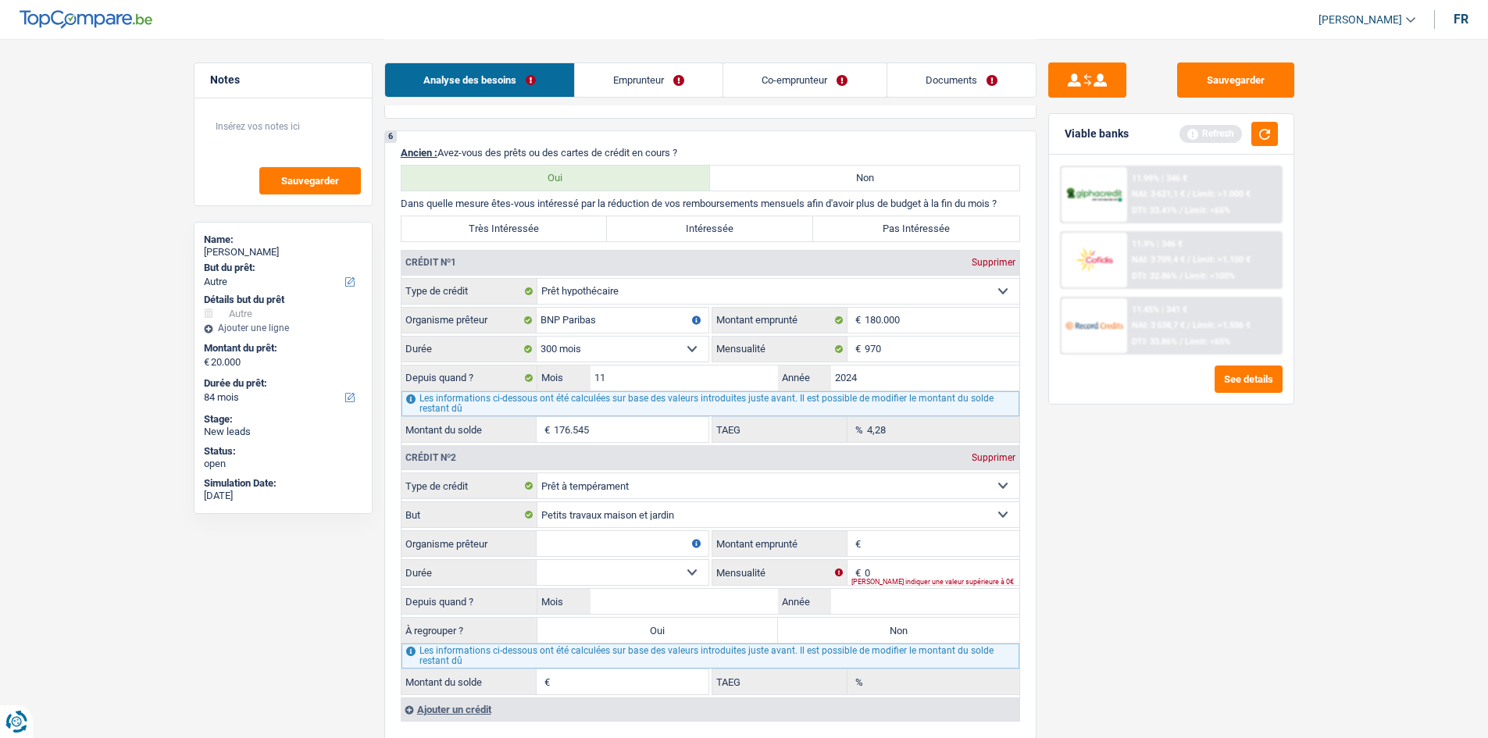
scroll to position [1328, 0]
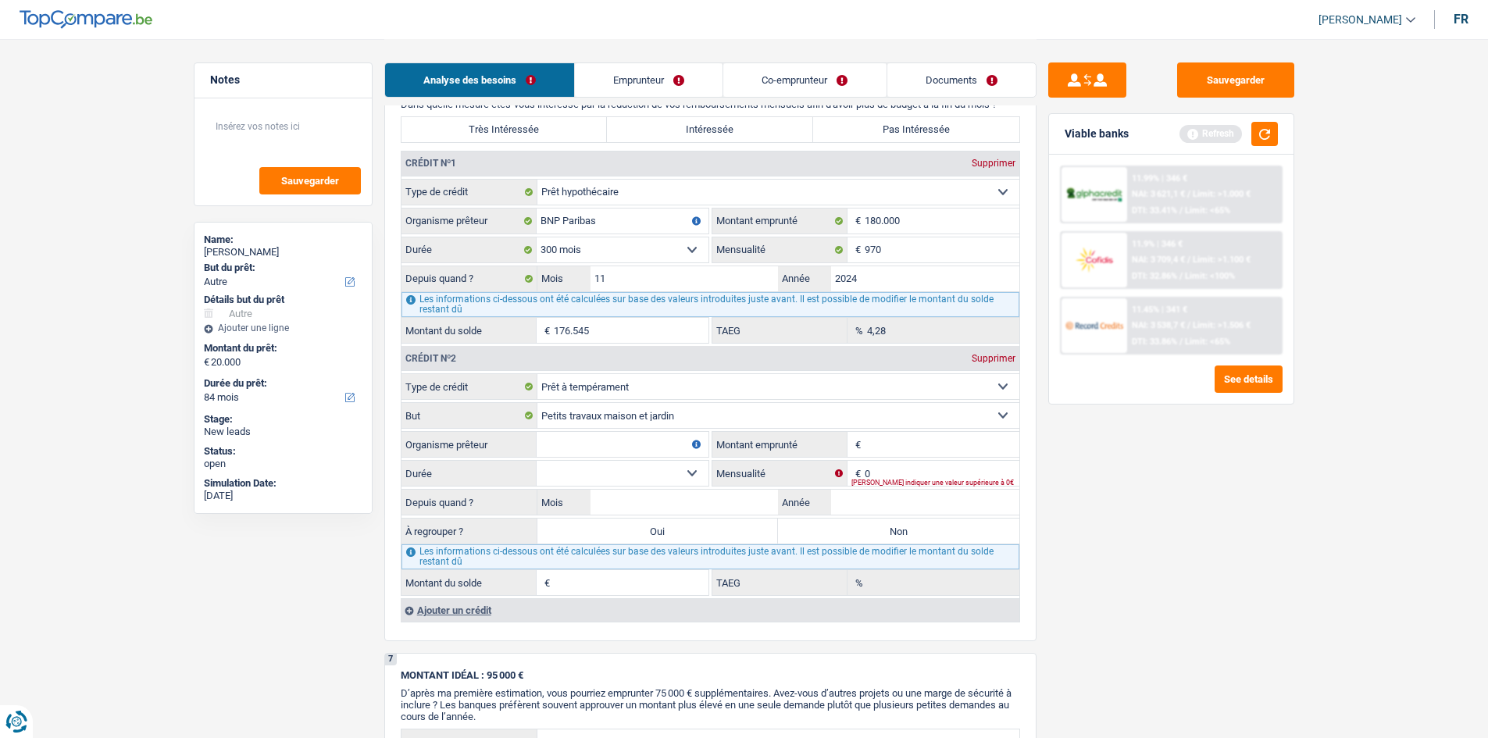
click at [898, 443] on input "Montant emprunté" at bounding box center [942, 444] width 155 height 25
type input "50.000"
click at [645, 436] on input "Organisme prêteur" at bounding box center [623, 444] width 172 height 25
type input "b"
type input "Records credit"
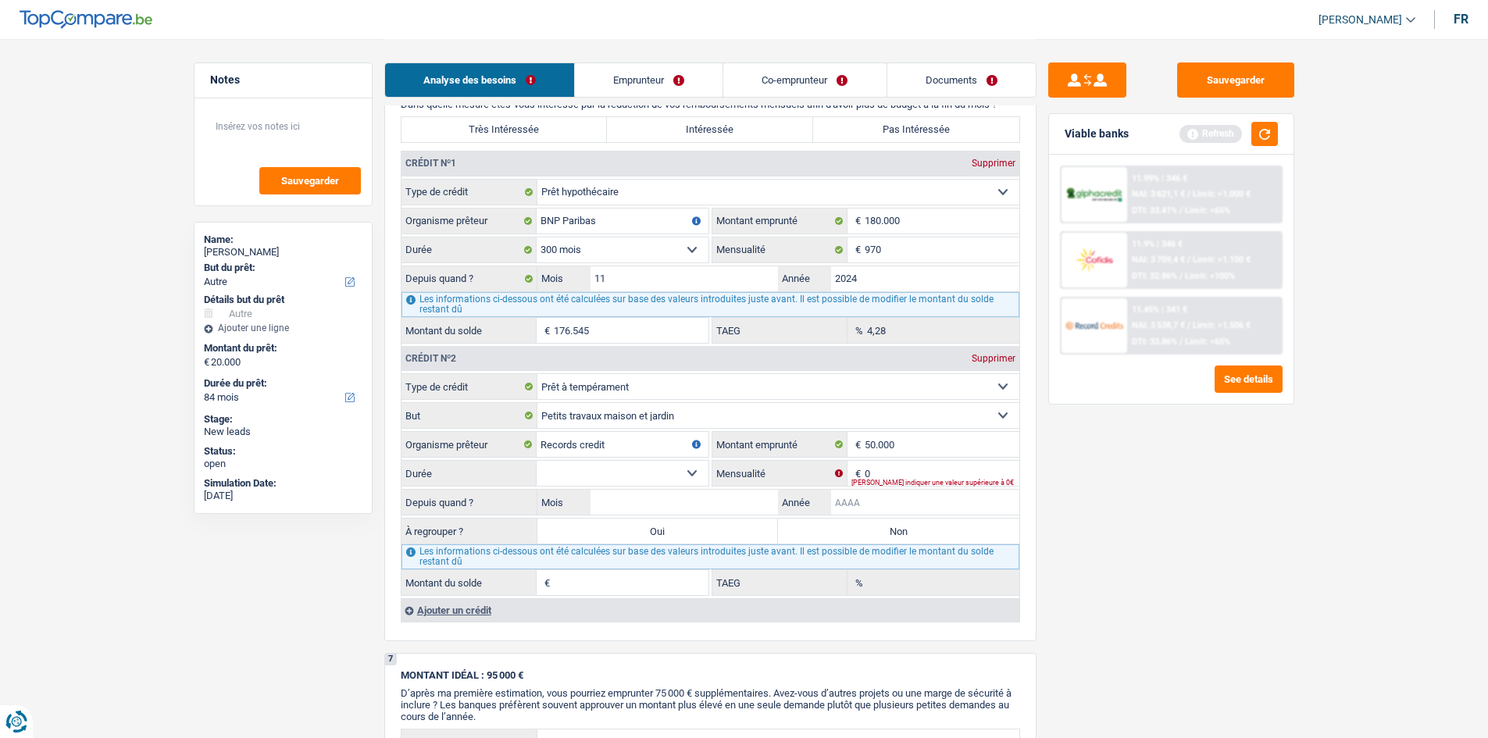
click at [954, 491] on input "Année" at bounding box center [925, 502] width 188 height 25
click at [933, 480] on div "Veuillez indiquer une valeur supérieure à 0€" at bounding box center [935, 483] width 168 height 6
click at [913, 476] on input "0" at bounding box center [942, 473] width 155 height 25
type input "551"
click at [1091, 535] on div "Sauvegarder Viable banks Refresh 11.99% | 346 € NAI: 3 621,1 € / Limit: >1.000 …" at bounding box center [1170, 387] width 269 height 651
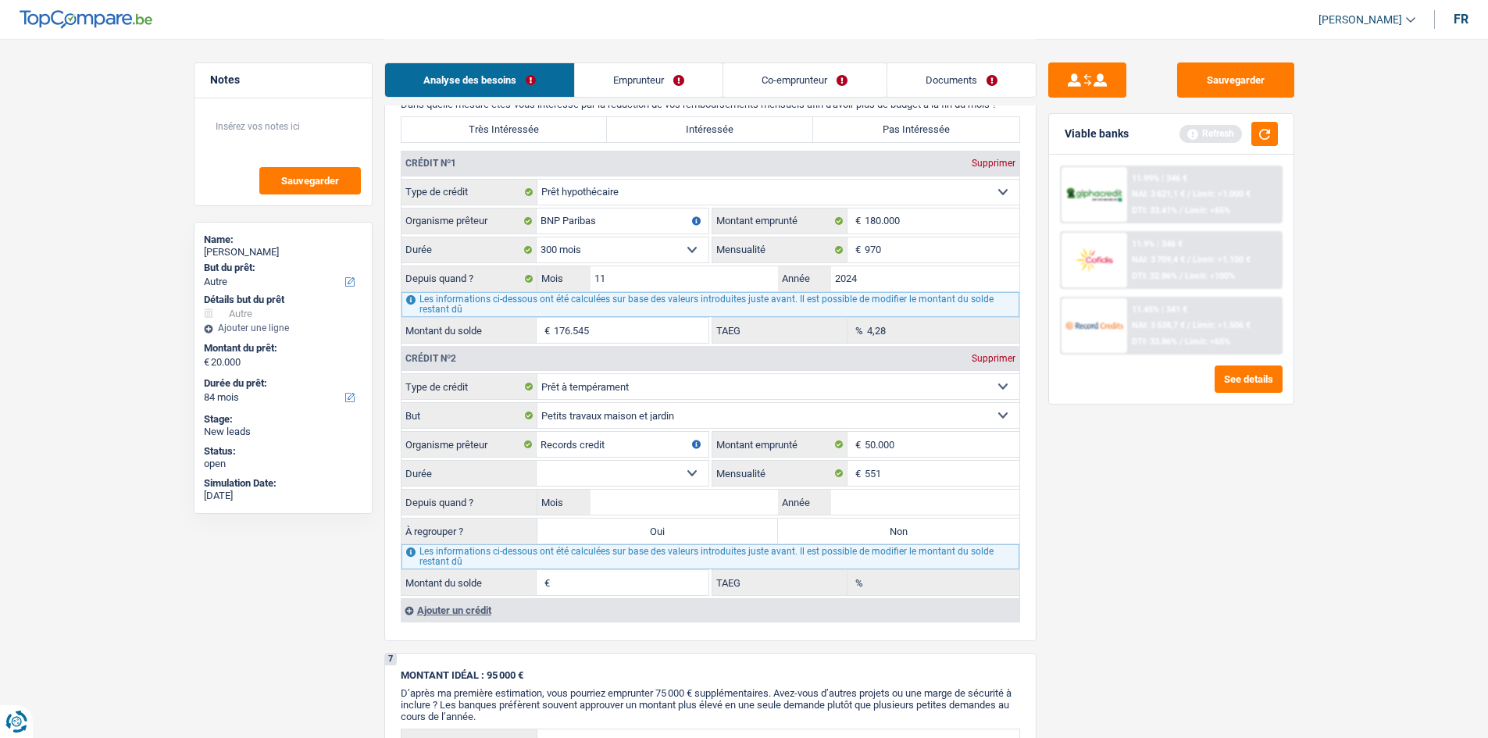
click at [679, 483] on select "12 mois 18 mois 24 mois 30 mois 36 mois 42 mois 48 mois 60 mois 72 mois 84 mois…" at bounding box center [623, 473] width 172 height 25
click at [670, 477] on select "12 mois 18 mois 24 mois 30 mois 36 mois 42 mois 48 mois 60 mois 72 mois 84 mois…" at bounding box center [623, 473] width 172 height 25
click at [663, 475] on select "12 mois 18 mois 24 mois 30 mois 36 mois 42 mois 48 mois 60 mois 72 mois 84 mois…" at bounding box center [623, 473] width 172 height 25
select select "120"
click at [537, 461] on select "12 mois 18 mois 24 mois 30 mois 36 mois 42 mois 48 mois 60 mois 72 mois 84 mois…" at bounding box center [623, 473] width 172 height 25
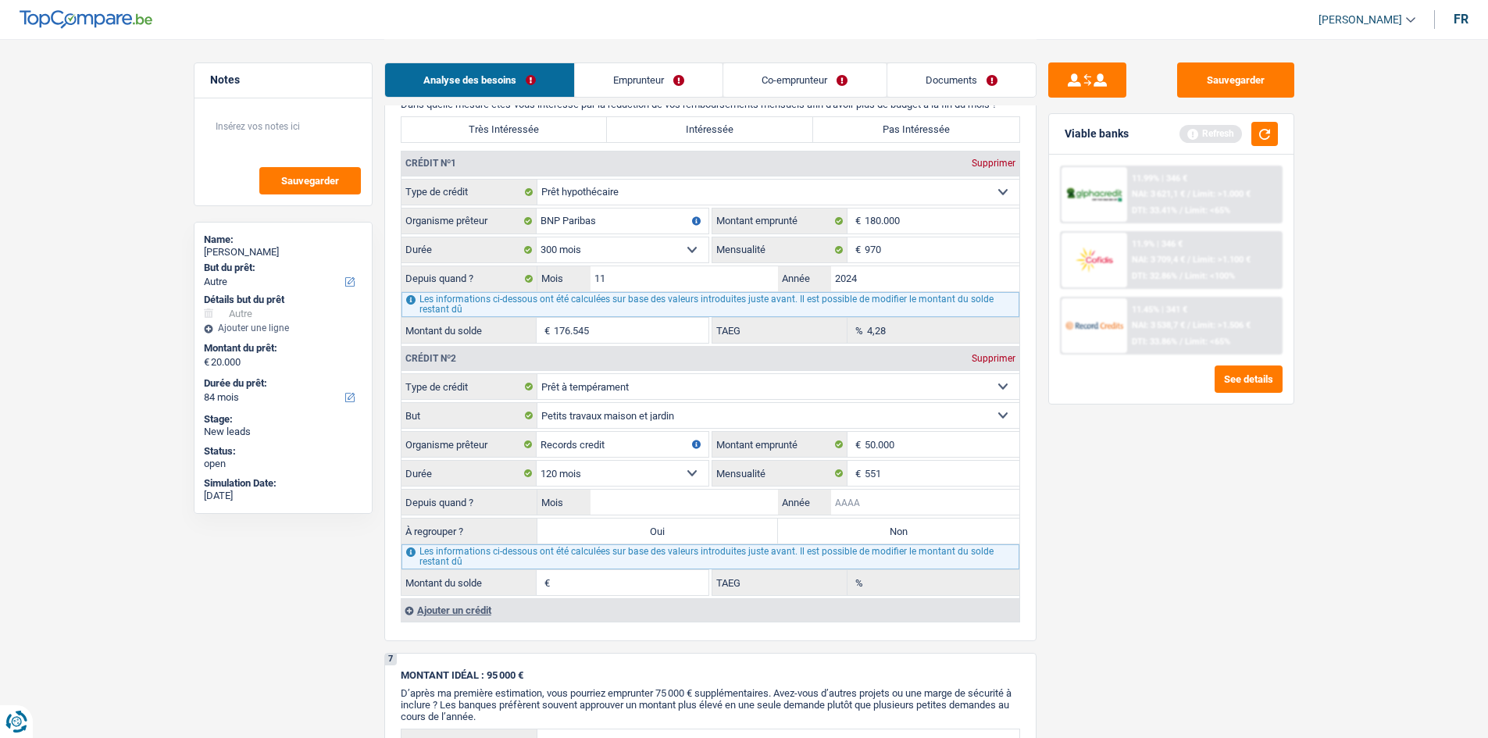
click at [854, 505] on input "Année" at bounding box center [925, 502] width 188 height 25
type input "2024"
click at [625, 501] on input "Mois" at bounding box center [684, 502] width 188 height 25
type input "11"
type input "46.854"
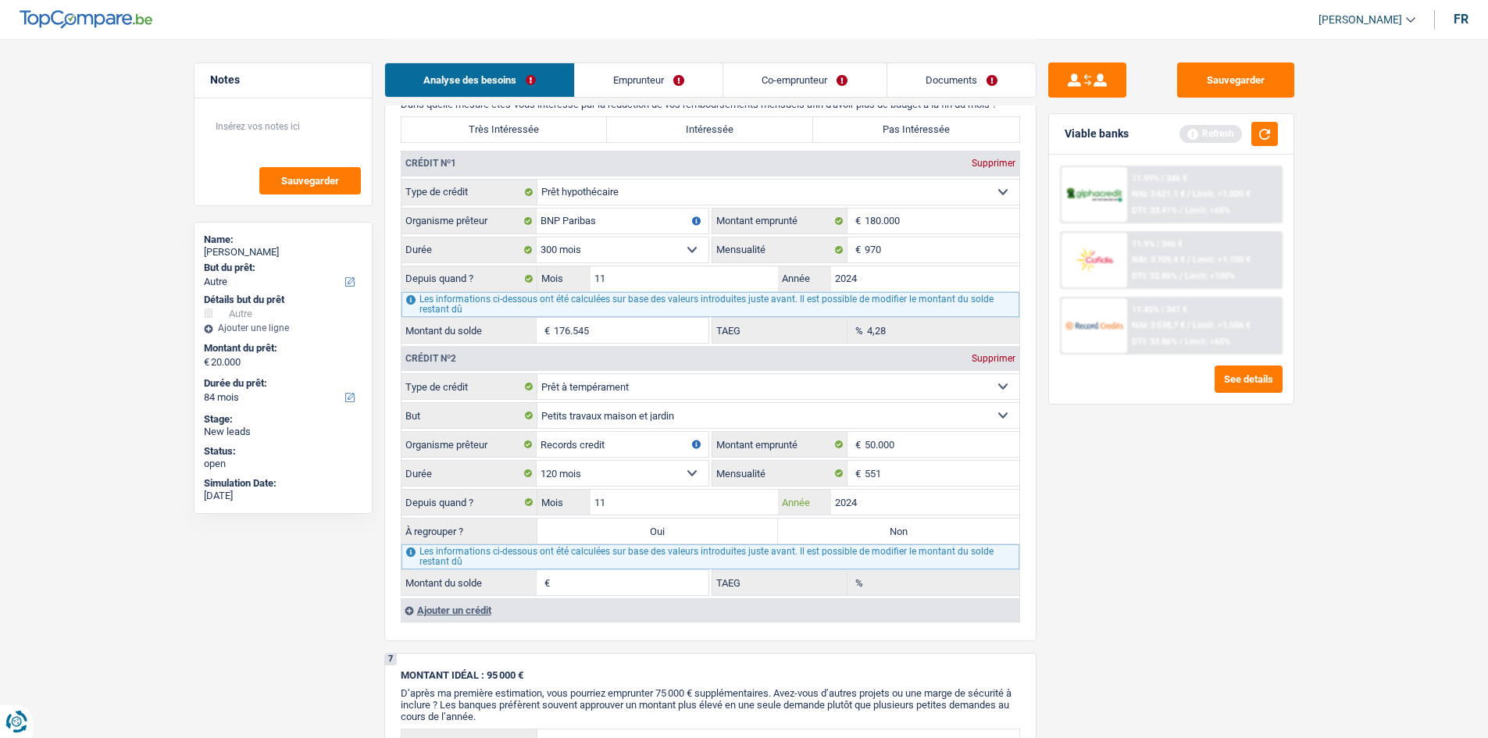
type input "5,99"
click at [1136, 501] on div "Sauvegarder Viable banks Refresh 11.99% | 346 € NAI: 3 621,1 € / Limit: >1.000 …" at bounding box center [1170, 387] width 269 height 651
click at [800, 528] on label "Non" at bounding box center [898, 531] width 241 height 25
click at [800, 528] on input "Non" at bounding box center [898, 531] width 241 height 25
radio input "true"
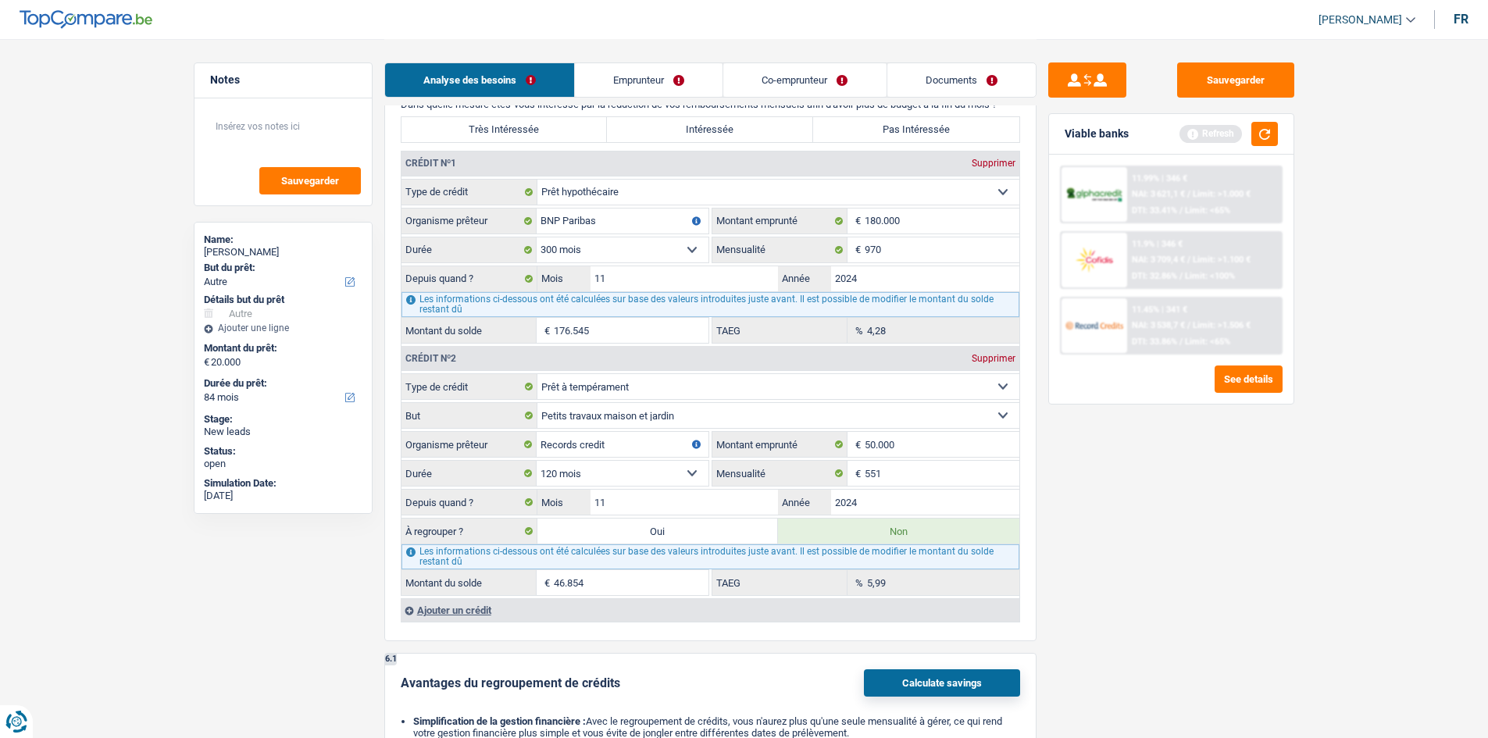
click at [446, 612] on div "Ajouter un crédit" at bounding box center [710, 609] width 619 height 23
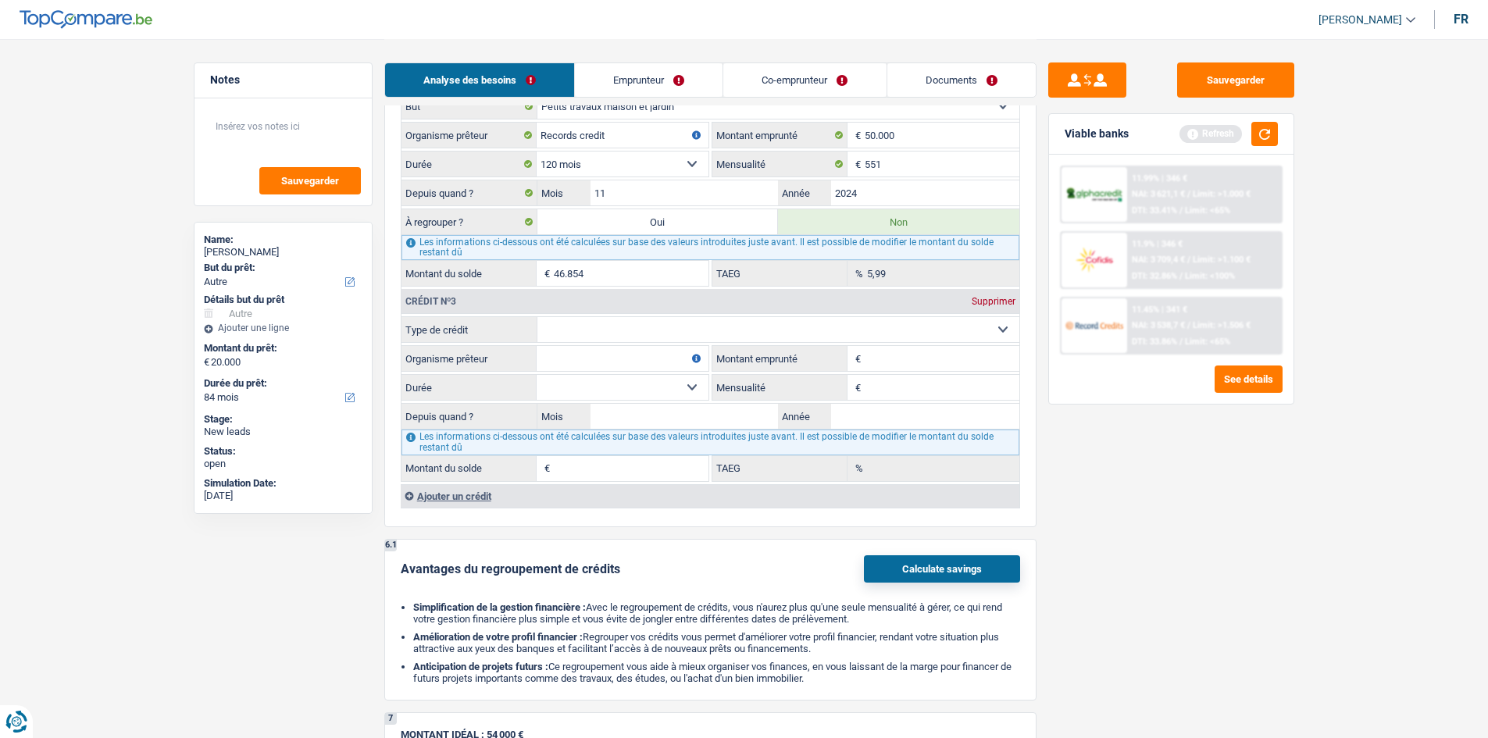
scroll to position [1674, 0]
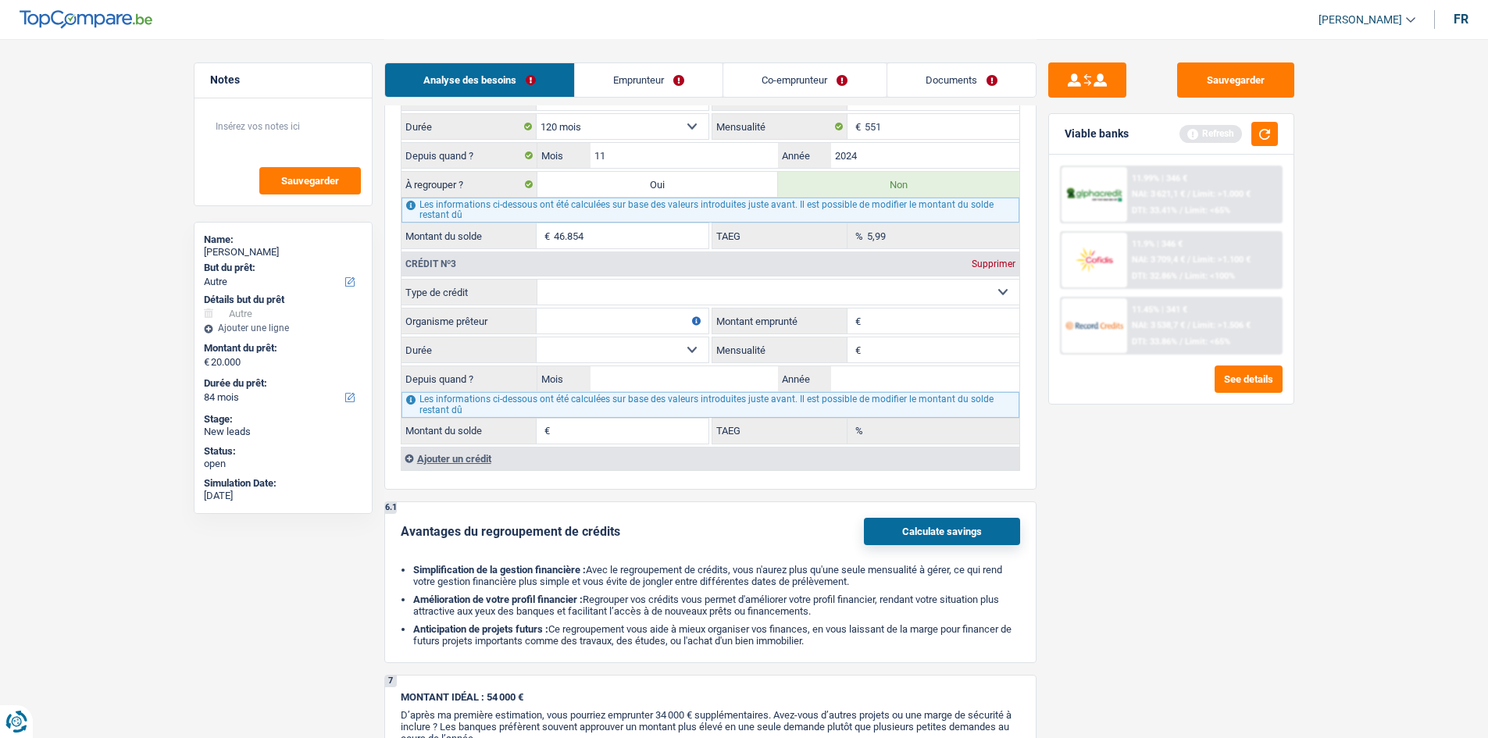
click at [578, 296] on select "Carte ou ouverture de crédit Prêt hypothécaire Vente à tempérament Prêt à tempé…" at bounding box center [778, 292] width 482 height 25
select select "personalLoan"
type input "0"
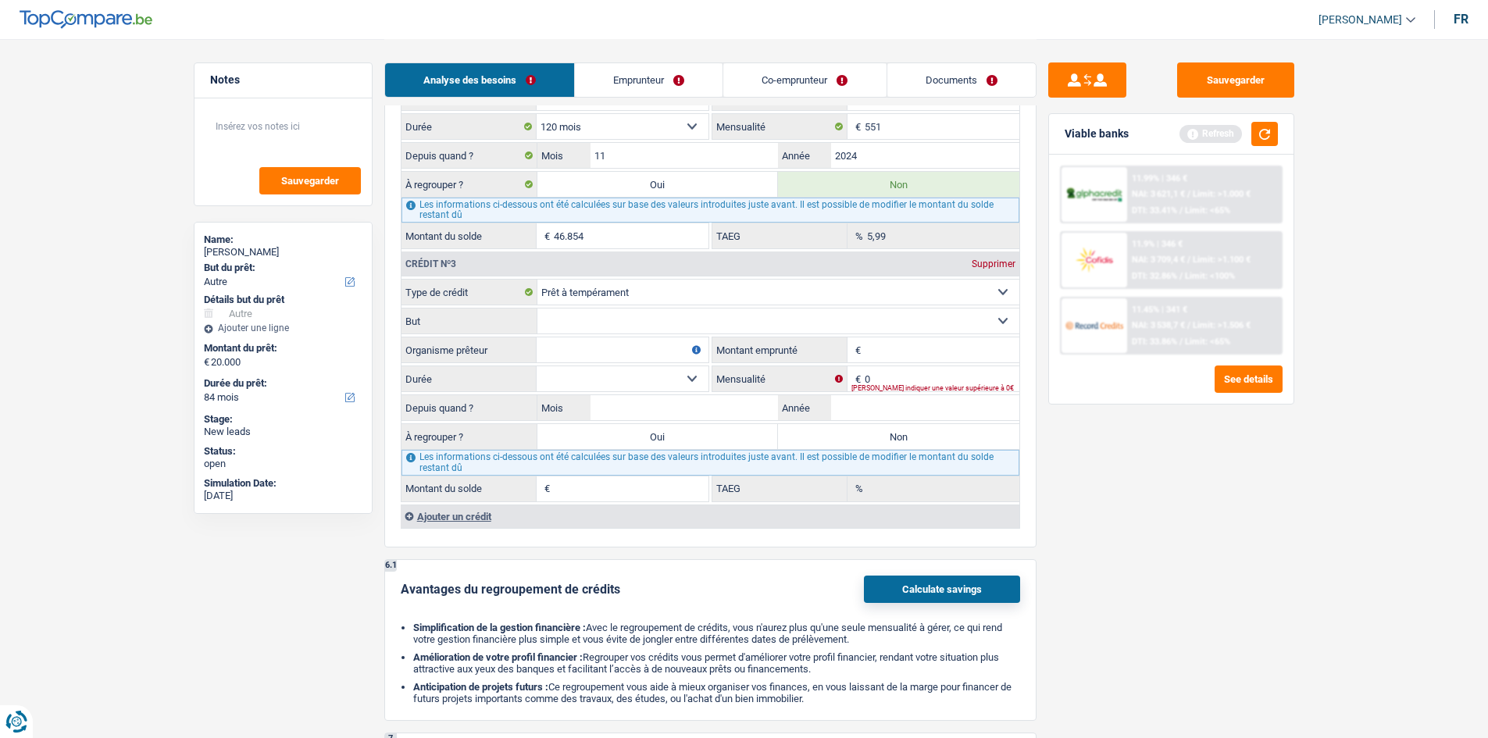
click at [569, 302] on select "Carte ou ouverture de crédit Prêt hypothécaire Vente à tempérament Prêt à tempé…" at bounding box center [778, 292] width 482 height 25
select select "creditConsolidation"
click at [537, 280] on select "Carte ou ouverture de crédit Prêt hypothécaire Vente à tempérament Prêt à tempé…" at bounding box center [778, 292] width 482 height 25
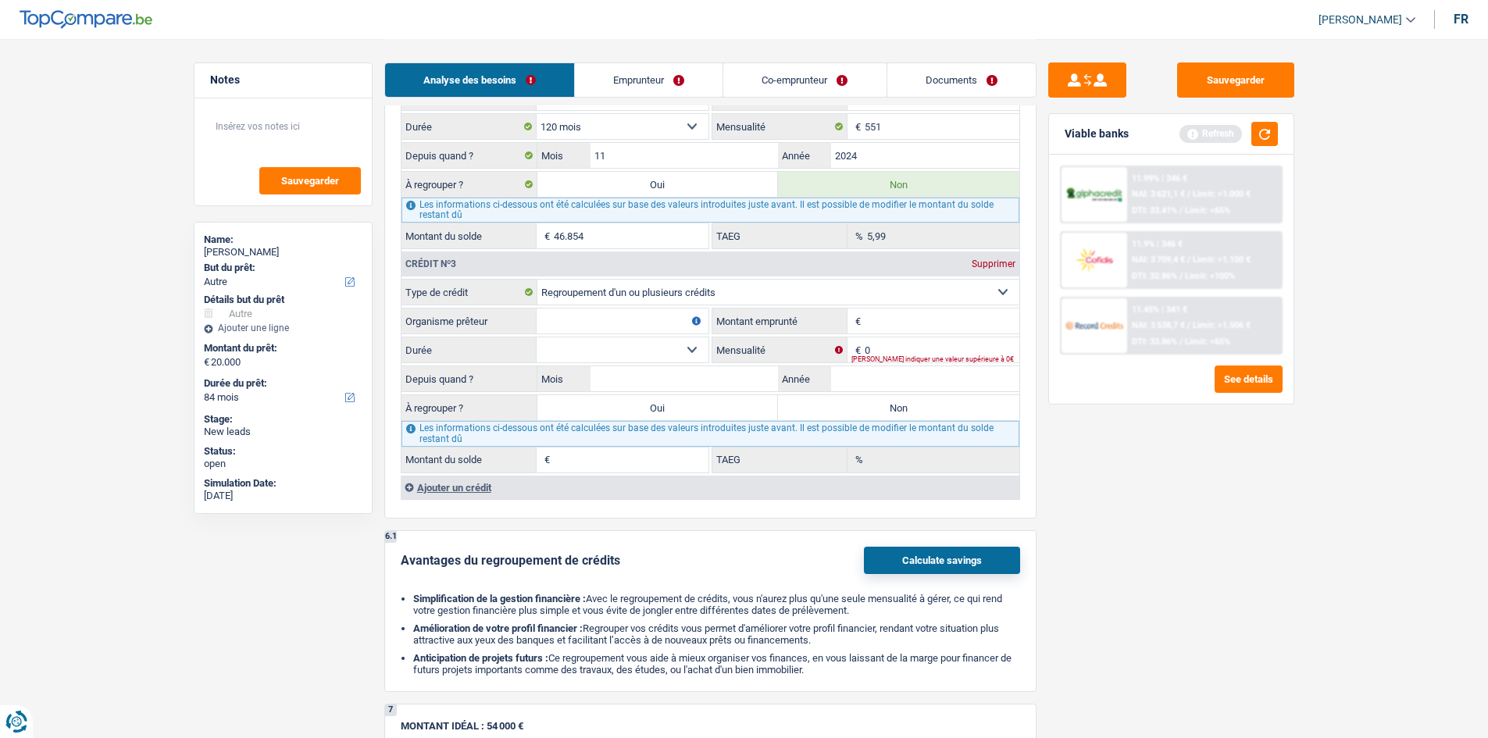
click at [570, 328] on input "Organisme prêteur" at bounding box center [623, 321] width 172 height 25
type input "record credit"
click at [892, 306] on fieldset "Carte ou ouverture de crédit Prêt hypothécaire Vente à tempérament Prêt à tempé…" at bounding box center [710, 376] width 618 height 194
click at [890, 322] on input "Montant emprunté" at bounding box center [942, 321] width 155 height 25
click at [885, 321] on input "Montant emprunté" at bounding box center [942, 321] width 155 height 25
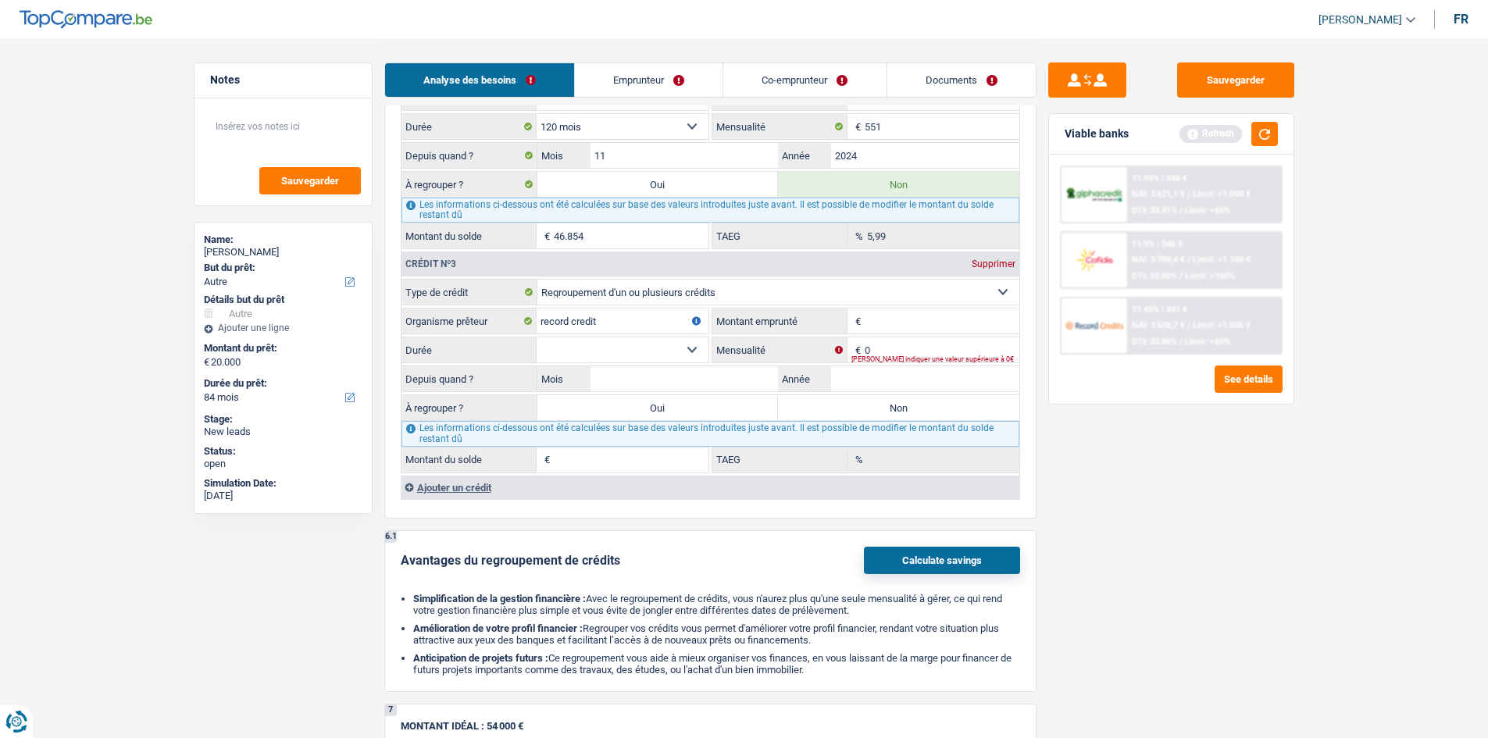
click at [548, 455] on span "€" at bounding box center [545, 460] width 17 height 25
click at [571, 459] on input "Montant du solde" at bounding box center [631, 460] width 155 height 25
type input "33"
click at [922, 350] on input "0" at bounding box center [942, 349] width 155 height 25
type input "517"
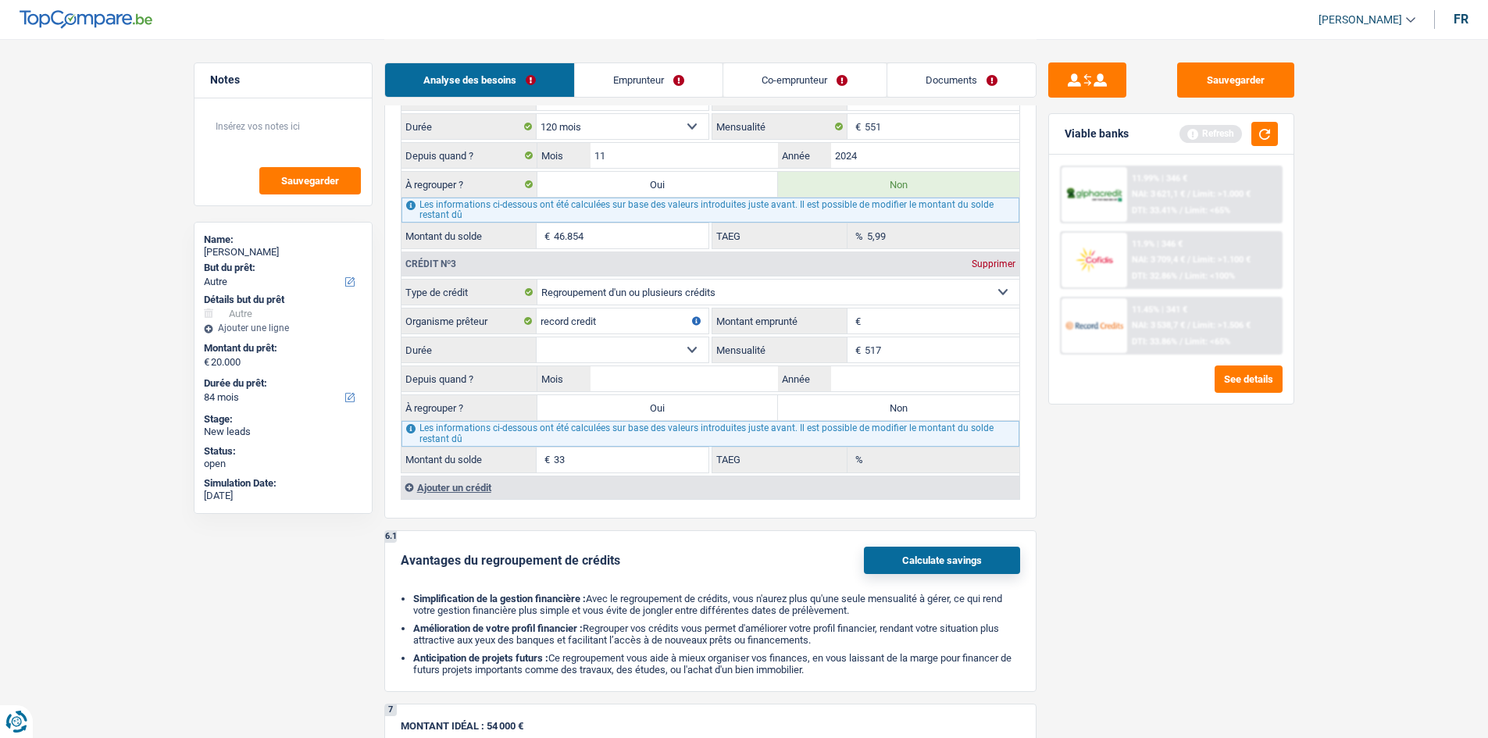
click at [1301, 570] on div "Sauvegarder Viable banks Refresh 11.99% | 346 € NAI: 3 621,1 € / Limit: >1.000 …" at bounding box center [1170, 387] width 269 height 651
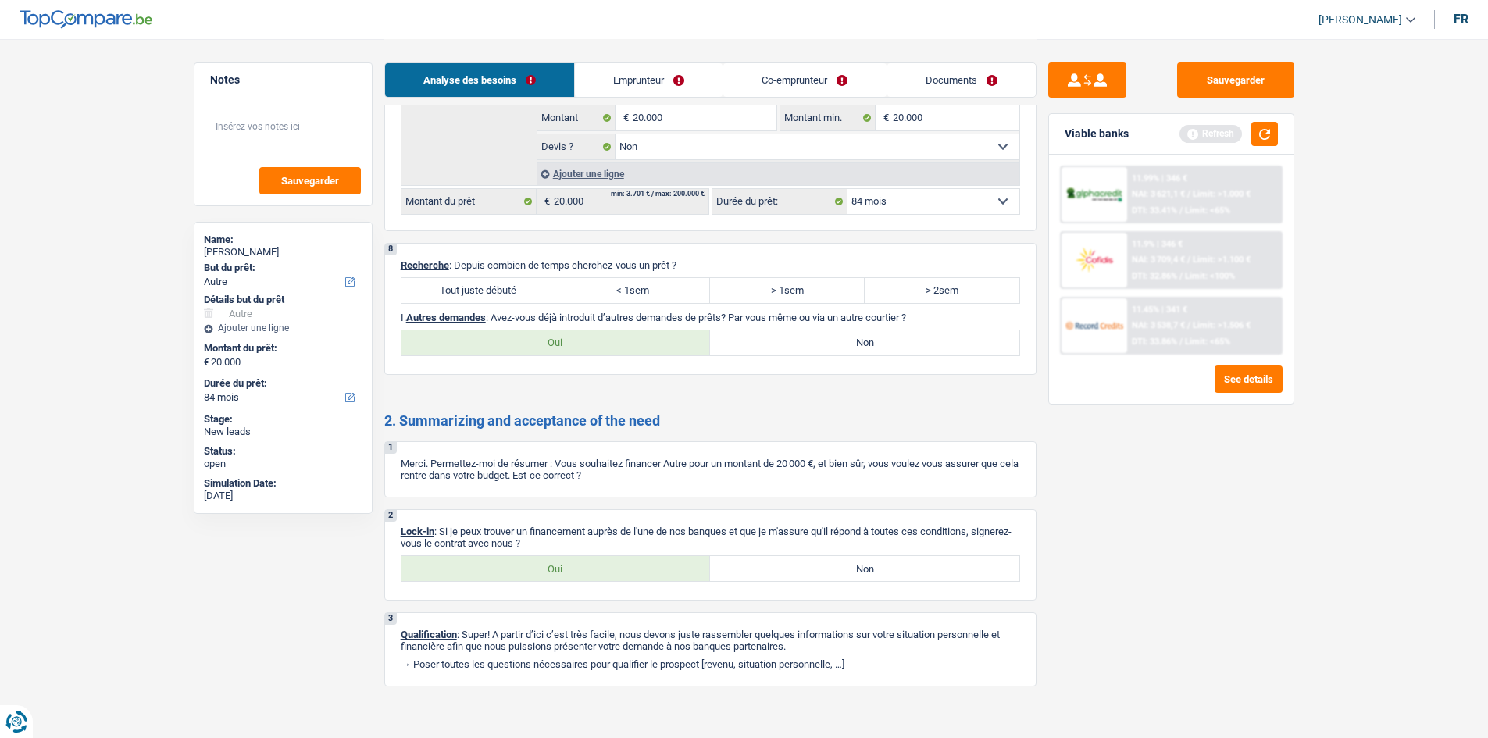
scroll to position [2466, 0]
click at [505, 285] on label "Tout juste débuté" at bounding box center [478, 288] width 155 height 25
click at [505, 285] on input "Tout juste débuté" at bounding box center [478, 288] width 155 height 25
radio input "true"
click at [629, 342] on label "Oui" at bounding box center [555, 341] width 309 height 25
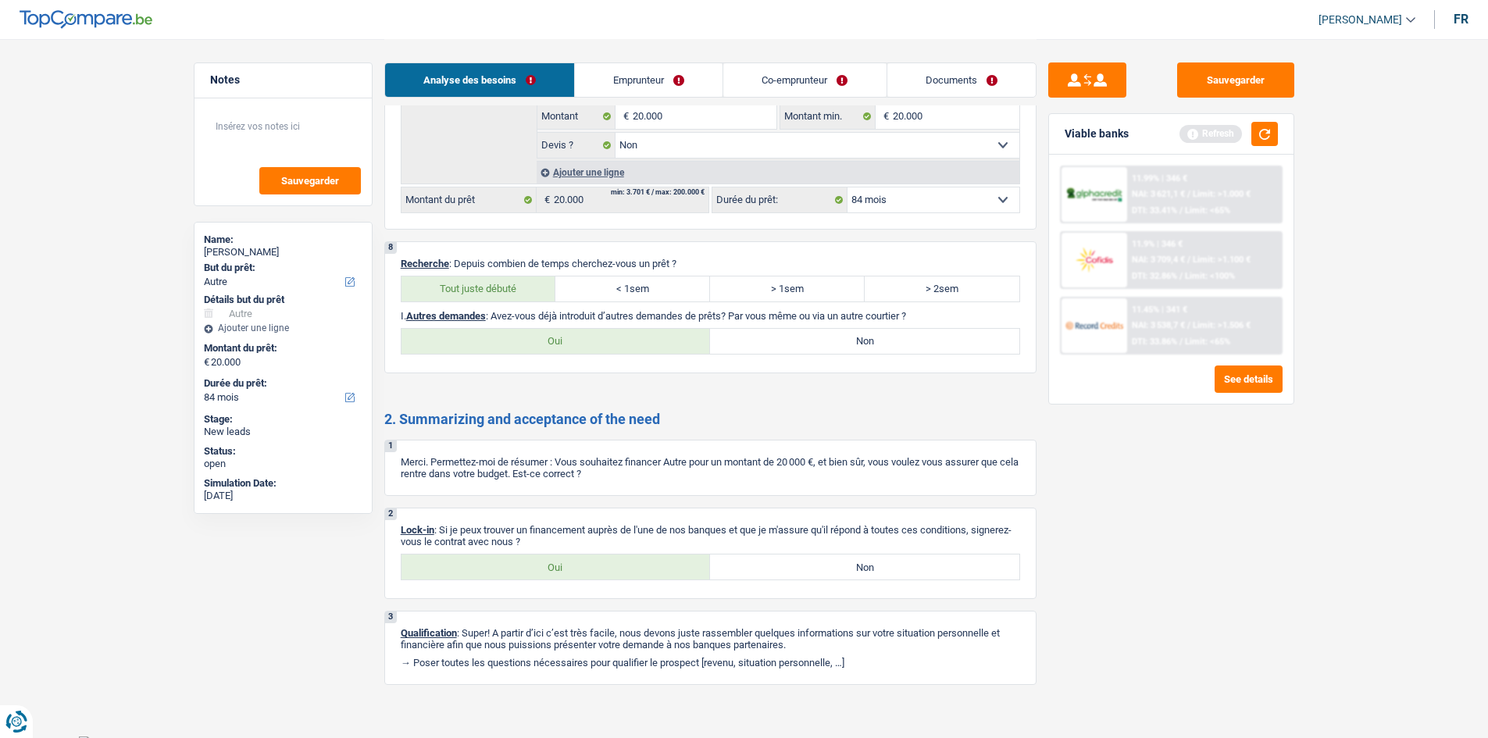
click at [629, 342] on input "Oui" at bounding box center [555, 341] width 309 height 25
radio input "true"
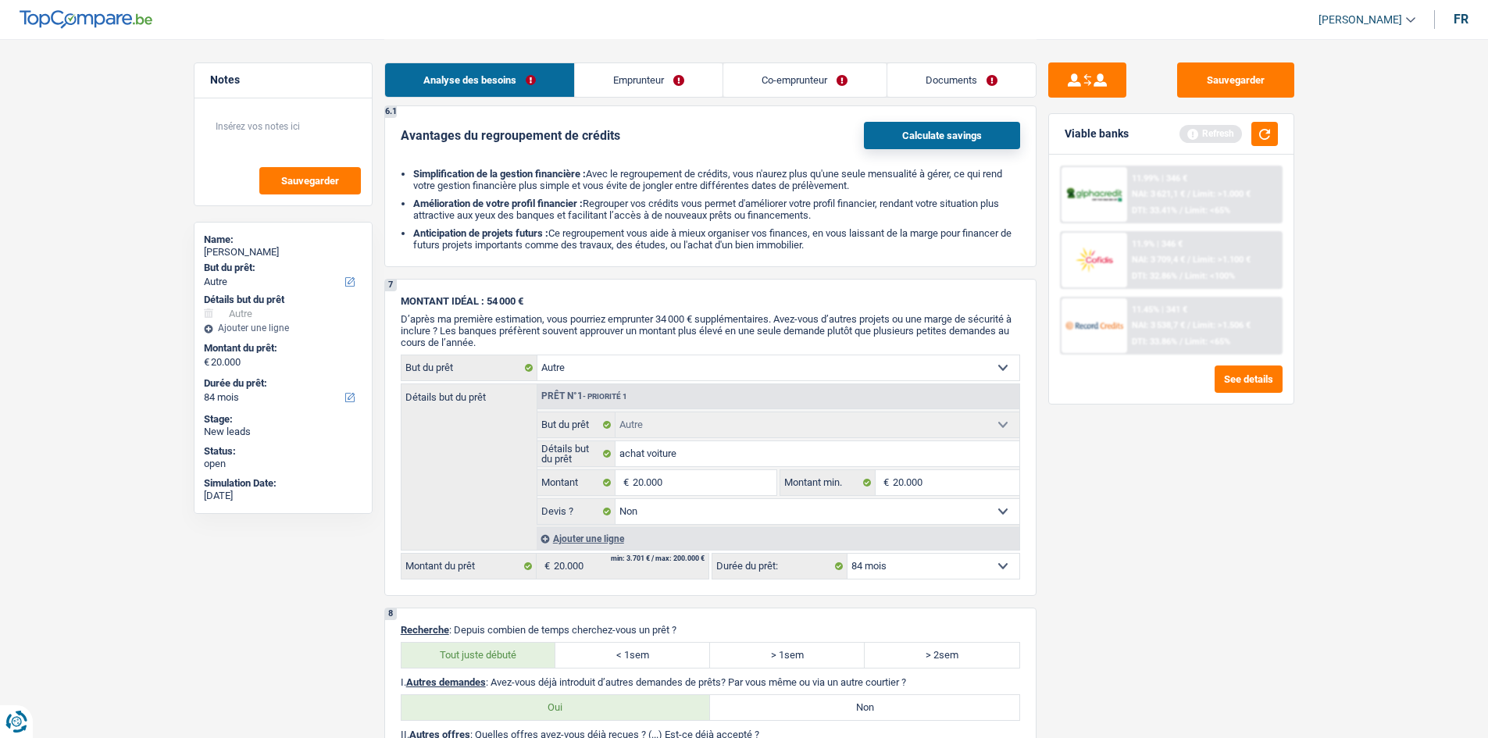
scroll to position [2527, 0]
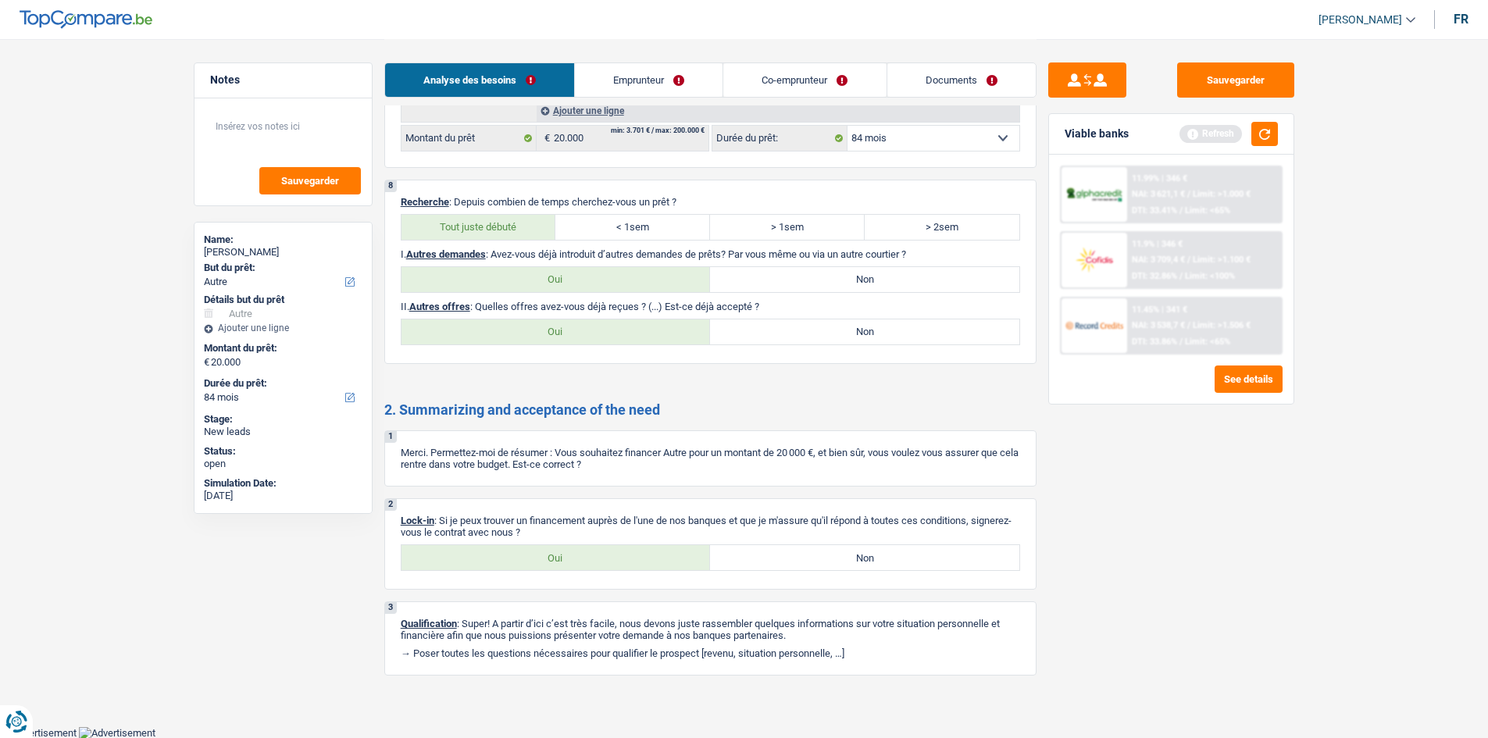
click at [806, 284] on label "Non" at bounding box center [864, 279] width 309 height 25
click at [806, 284] on input "Non" at bounding box center [864, 279] width 309 height 25
radio input "true"
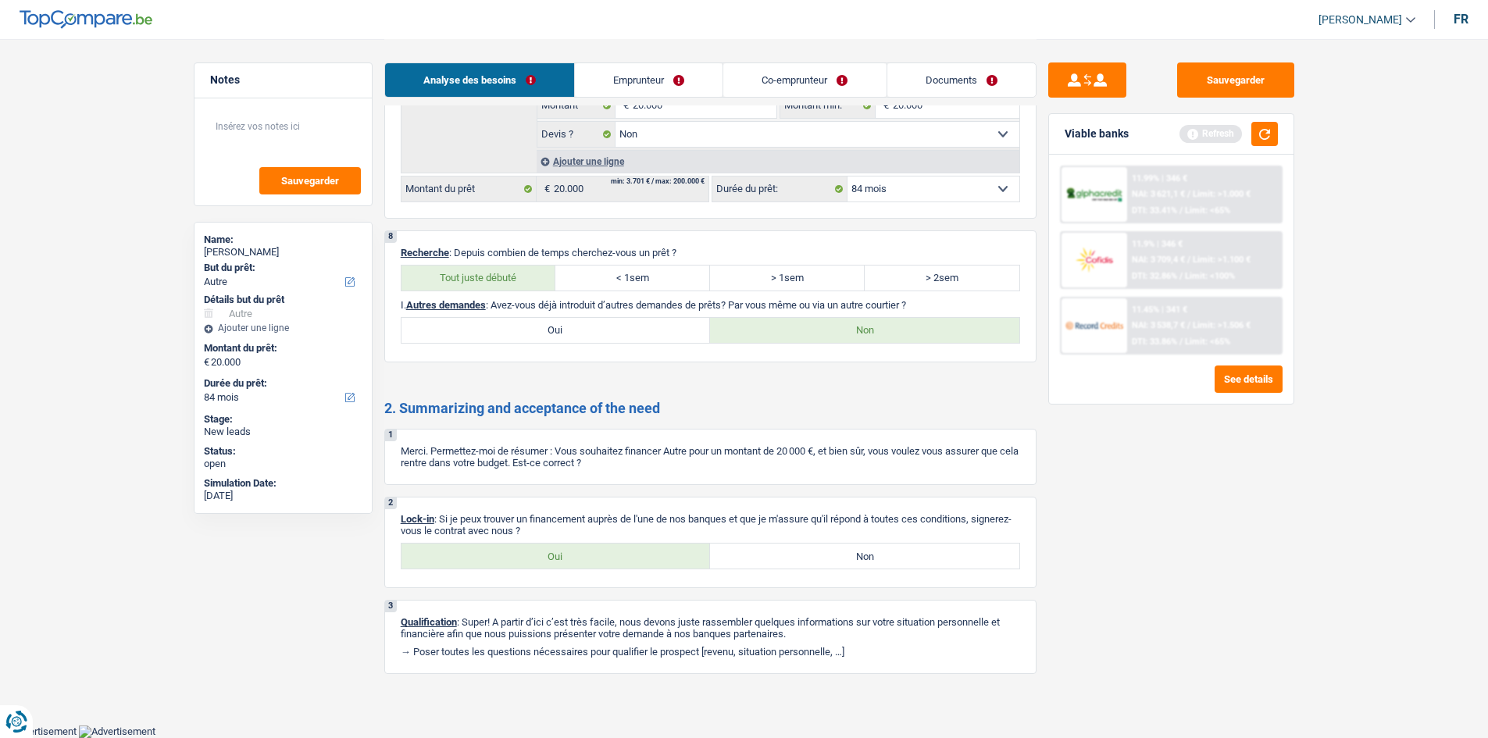
scroll to position [2475, 0]
click at [580, 554] on label "Oui" at bounding box center [555, 557] width 309 height 25
click at [580, 554] on input "Oui" at bounding box center [555, 557] width 309 height 25
radio input "true"
click at [631, 72] on link "Emprunteur" at bounding box center [649, 80] width 148 height 34
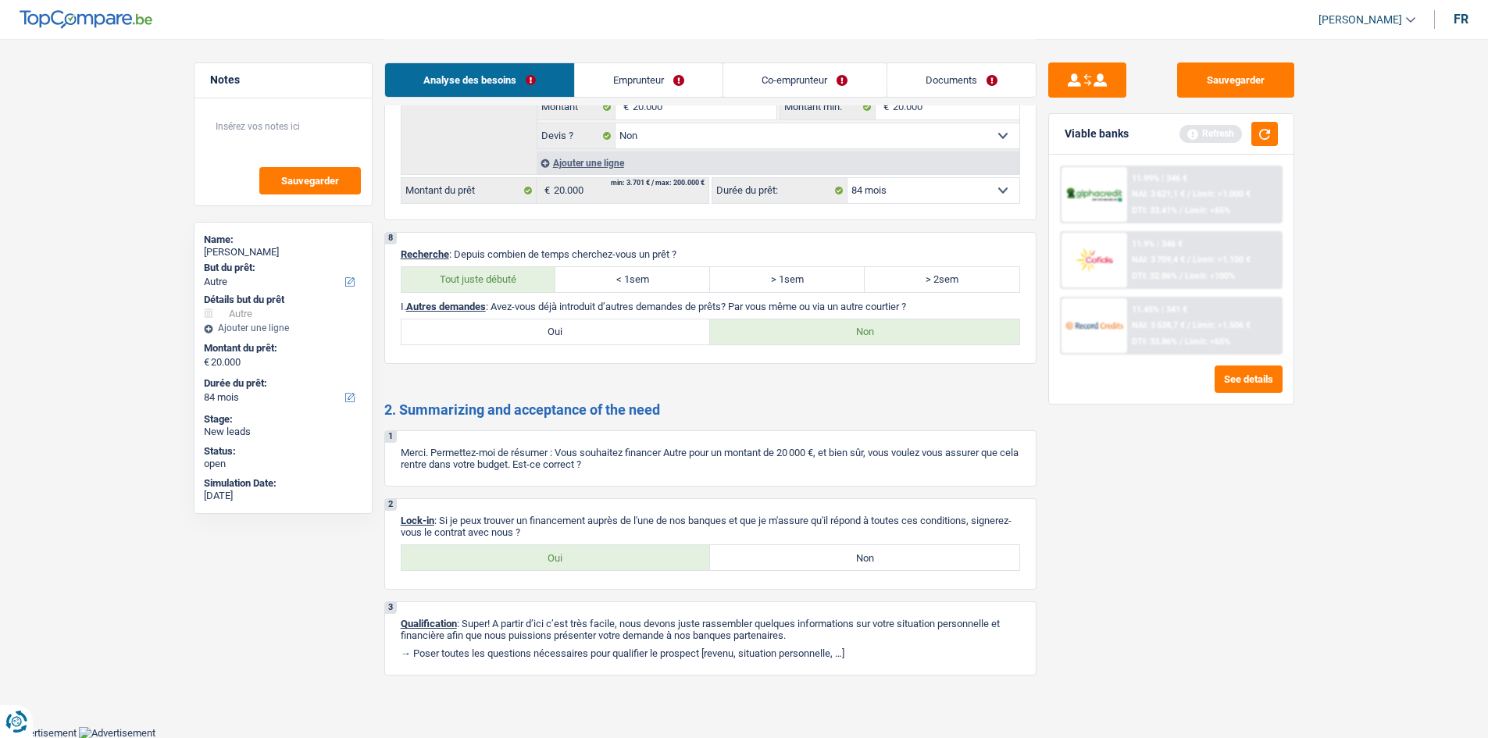
scroll to position [0, 0]
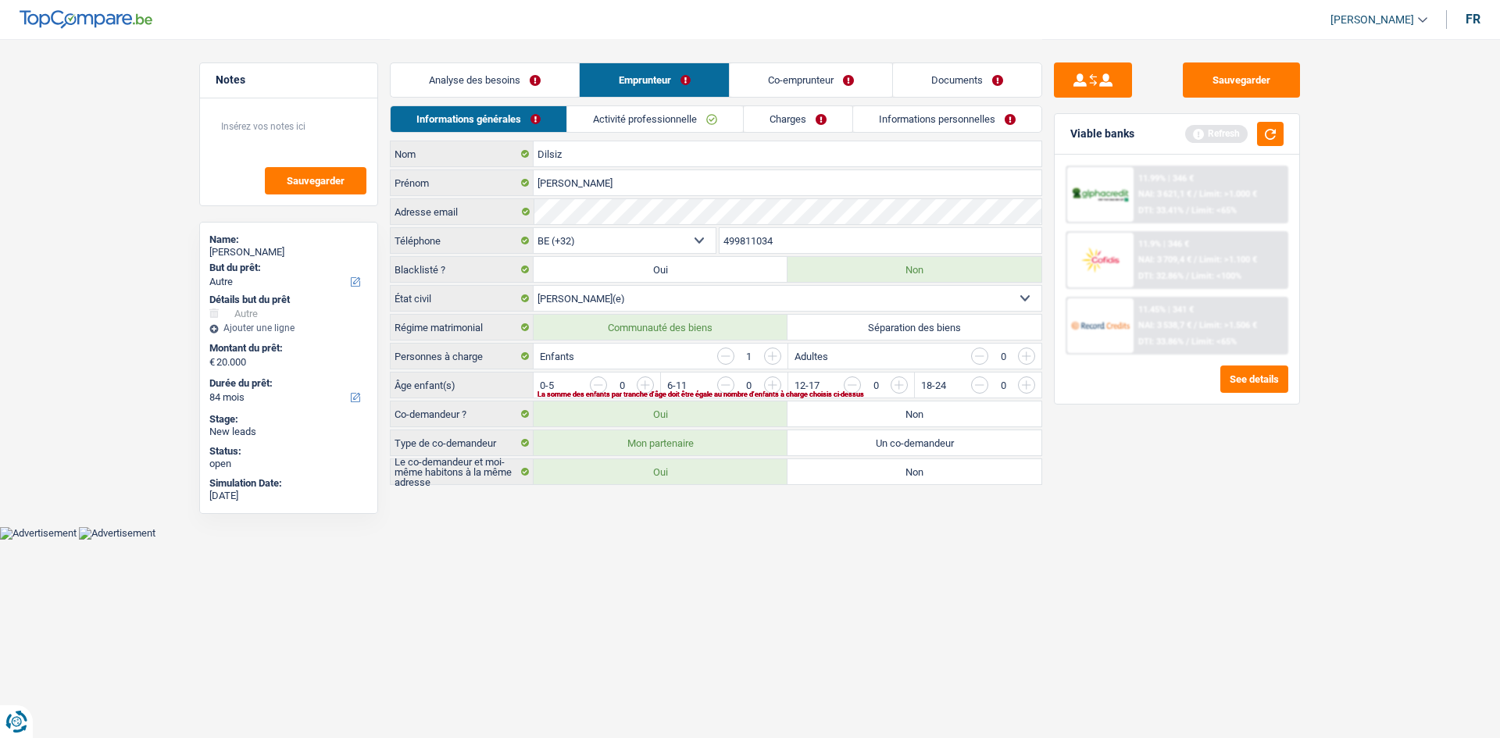
click at [478, 73] on link "Analyse des besoins" at bounding box center [485, 80] width 188 height 34
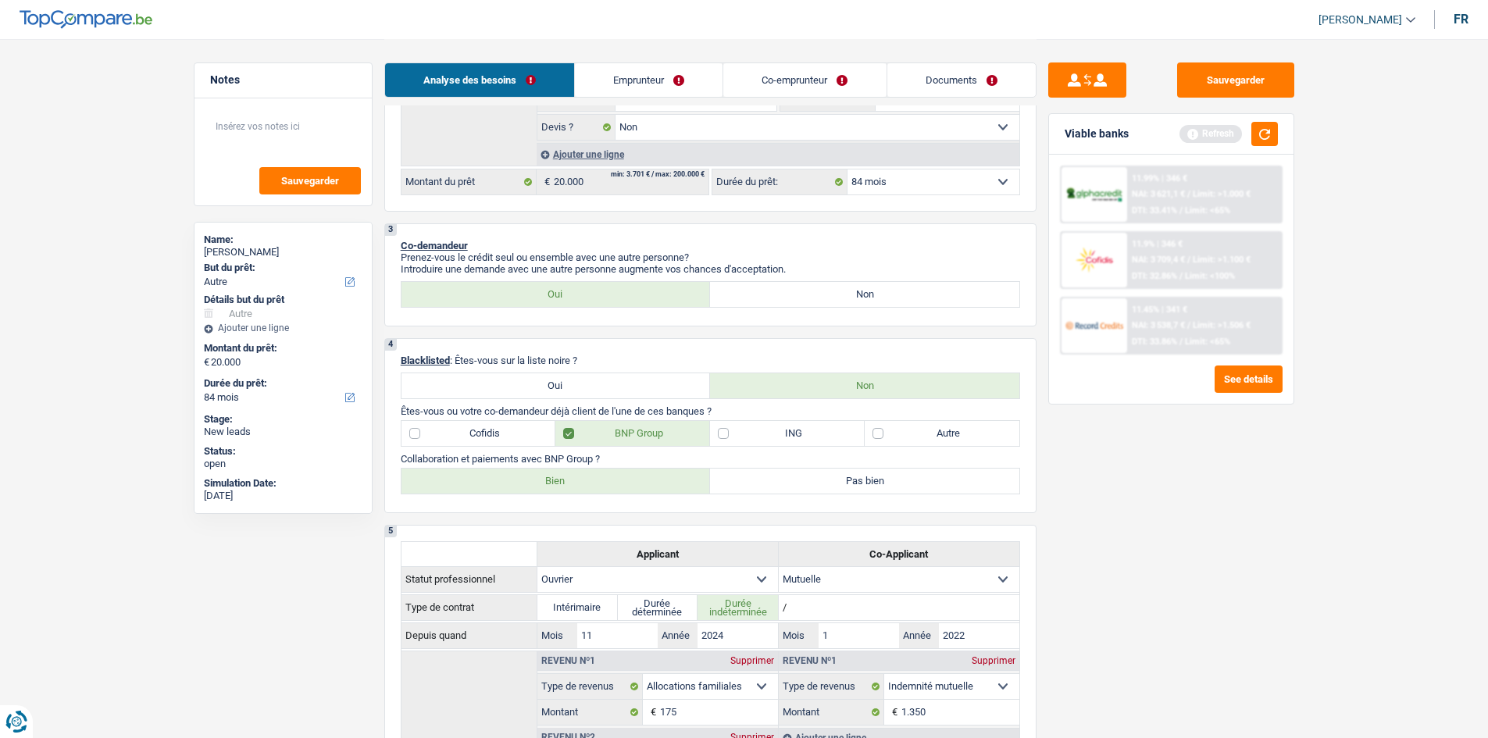
scroll to position [369, 0]
click at [783, 285] on label "Non" at bounding box center [864, 293] width 309 height 25
click at [783, 285] on input "Non" at bounding box center [864, 293] width 309 height 25
radio input "true"
radio input "false"
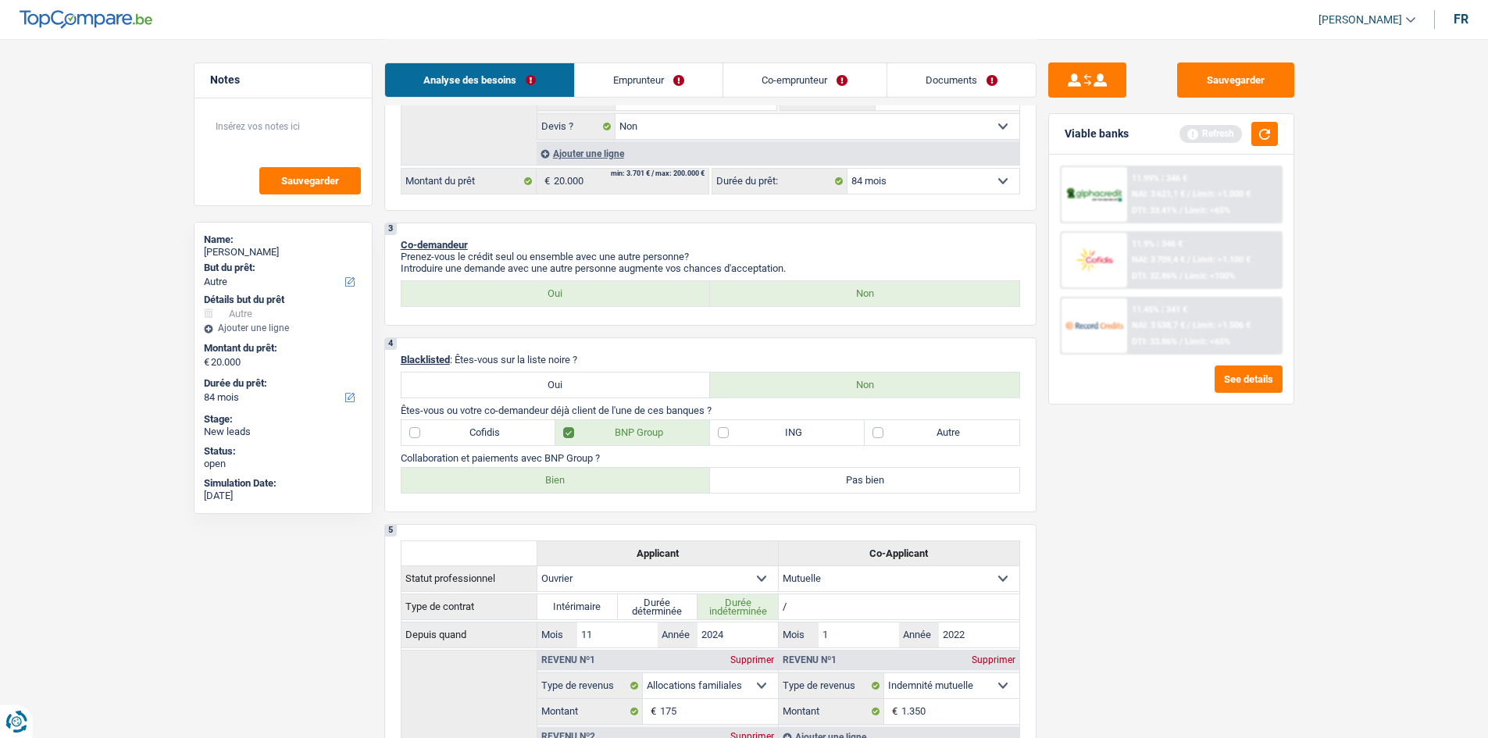
radio input "true"
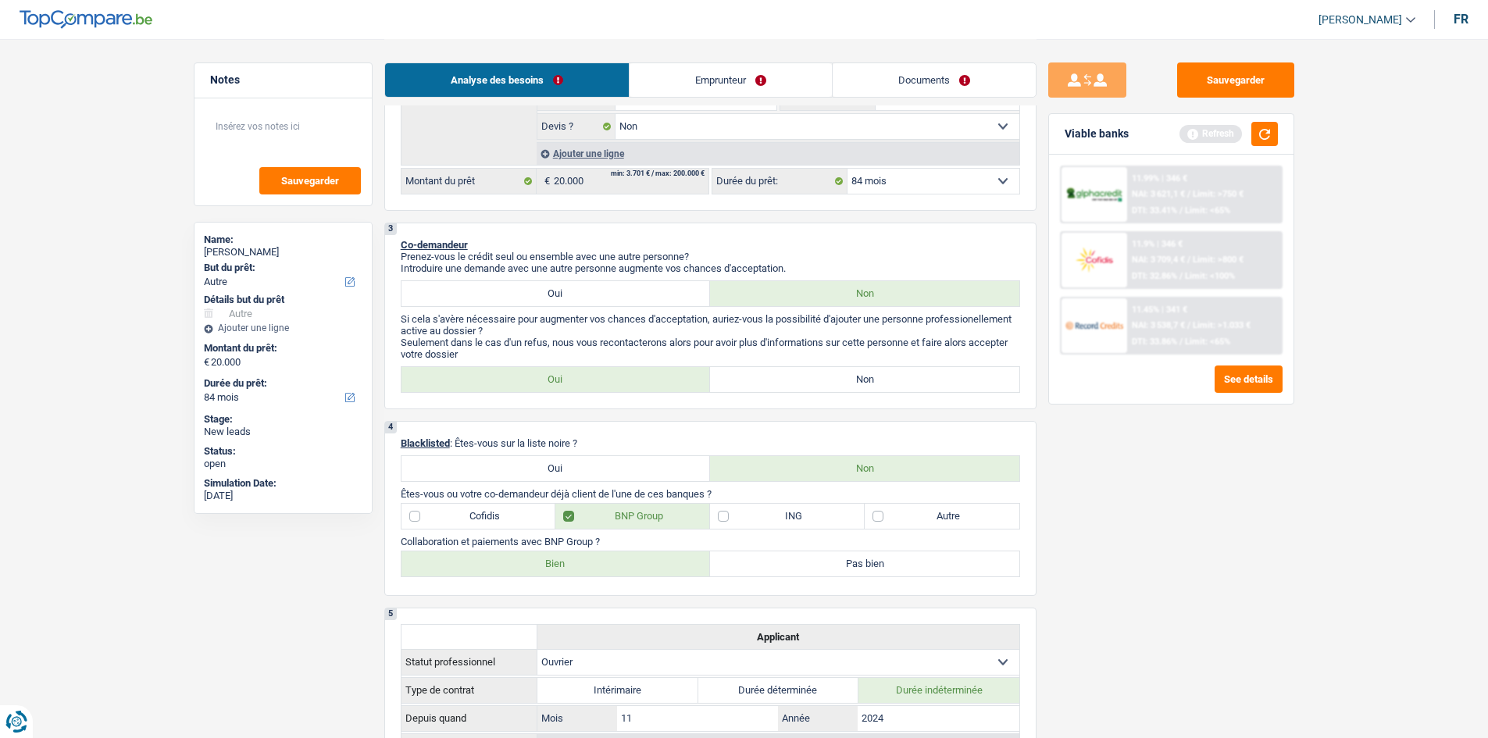
click at [672, 67] on link "Emprunteur" at bounding box center [730, 80] width 202 height 34
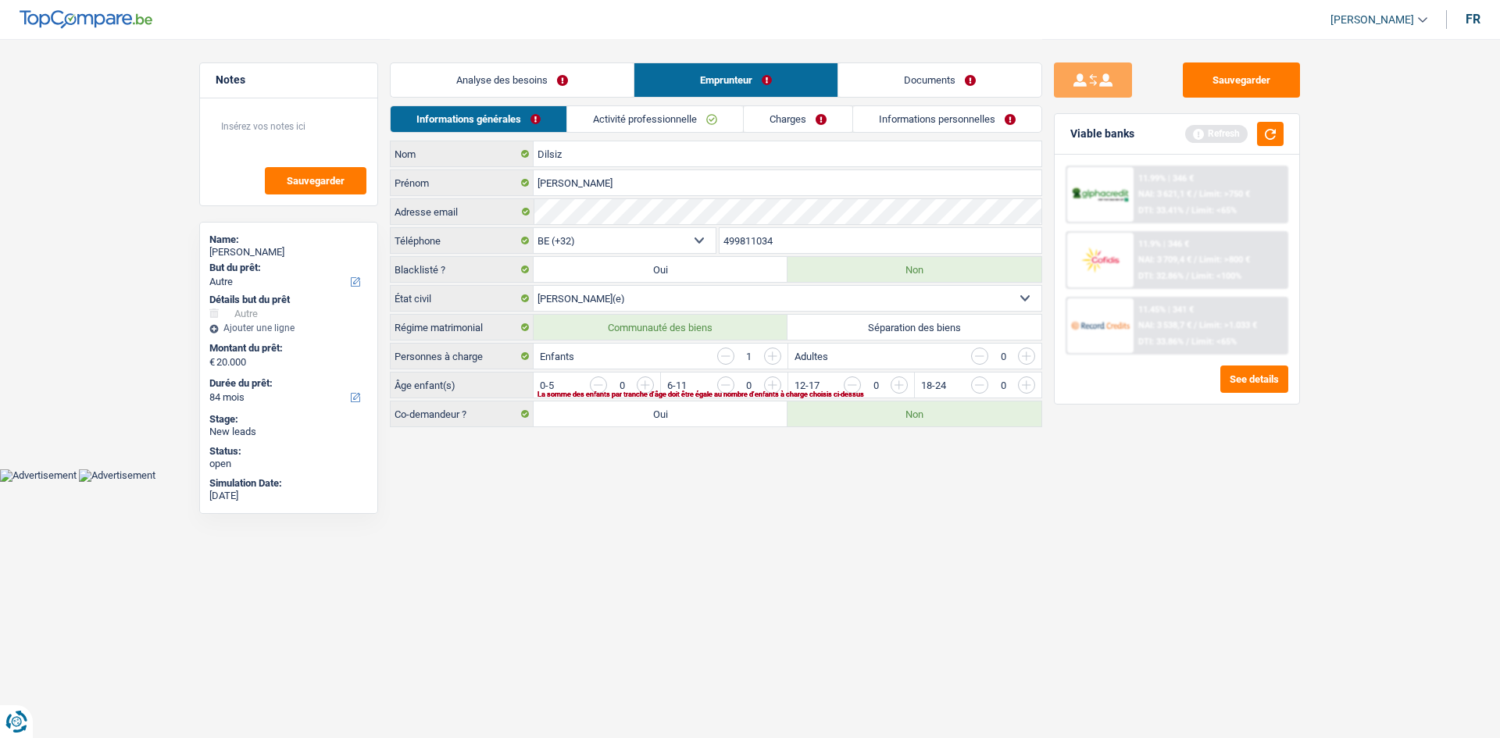
click at [781, 482] on html "Vous avez le contrôle de vos données Nous utilisons des cookies, tout comme nos…" at bounding box center [750, 241] width 1500 height 482
click at [641, 388] on input "button" at bounding box center [962, 388] width 651 height 25
click at [624, 125] on link "Activité professionnelle" at bounding box center [656, 119] width 176 height 26
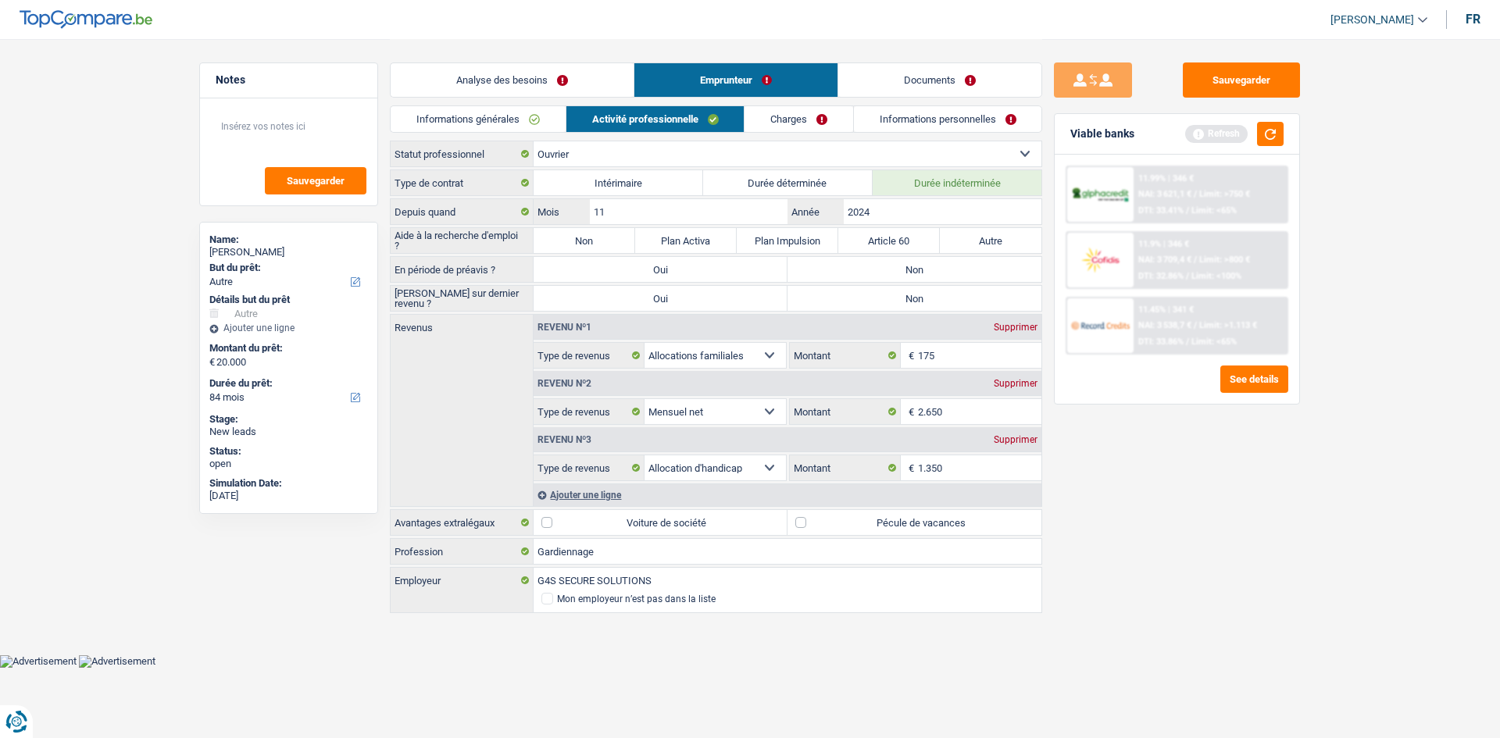
click at [1193, 519] on div "Sauvegarder Viable banks Refresh 11.99% | 346 € NAI: 3 621,1 € / Limit: >750 € …" at bounding box center [1176, 387] width 269 height 651
click at [1011, 435] on div "Supprimer" at bounding box center [1016, 439] width 52 height 9
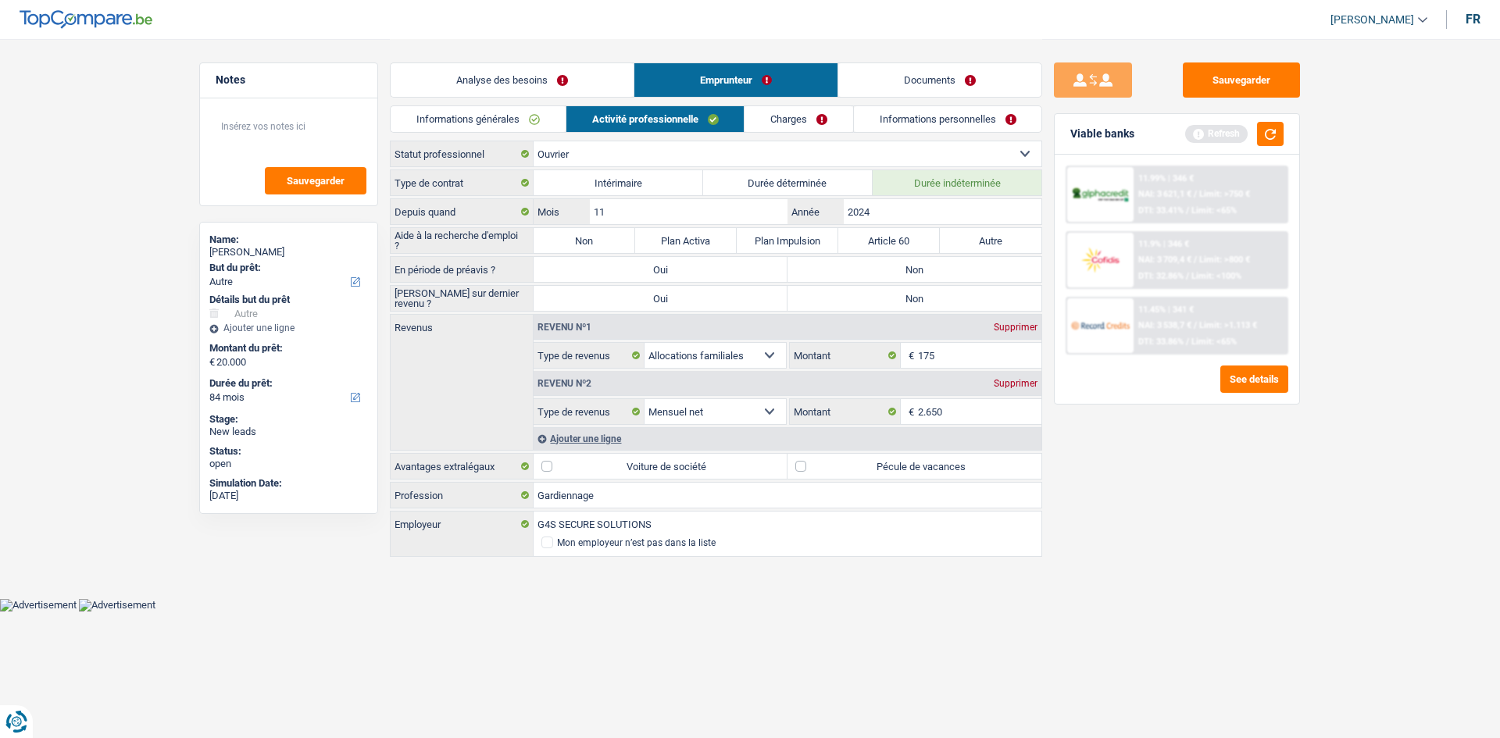
click at [829, 458] on label "Pécule de vacances" at bounding box center [914, 466] width 254 height 25
click at [829, 458] on input "Pécule de vacances" at bounding box center [914, 466] width 254 height 25
checkbox input "true"
click at [1279, 135] on button "button" at bounding box center [1270, 134] width 27 height 24
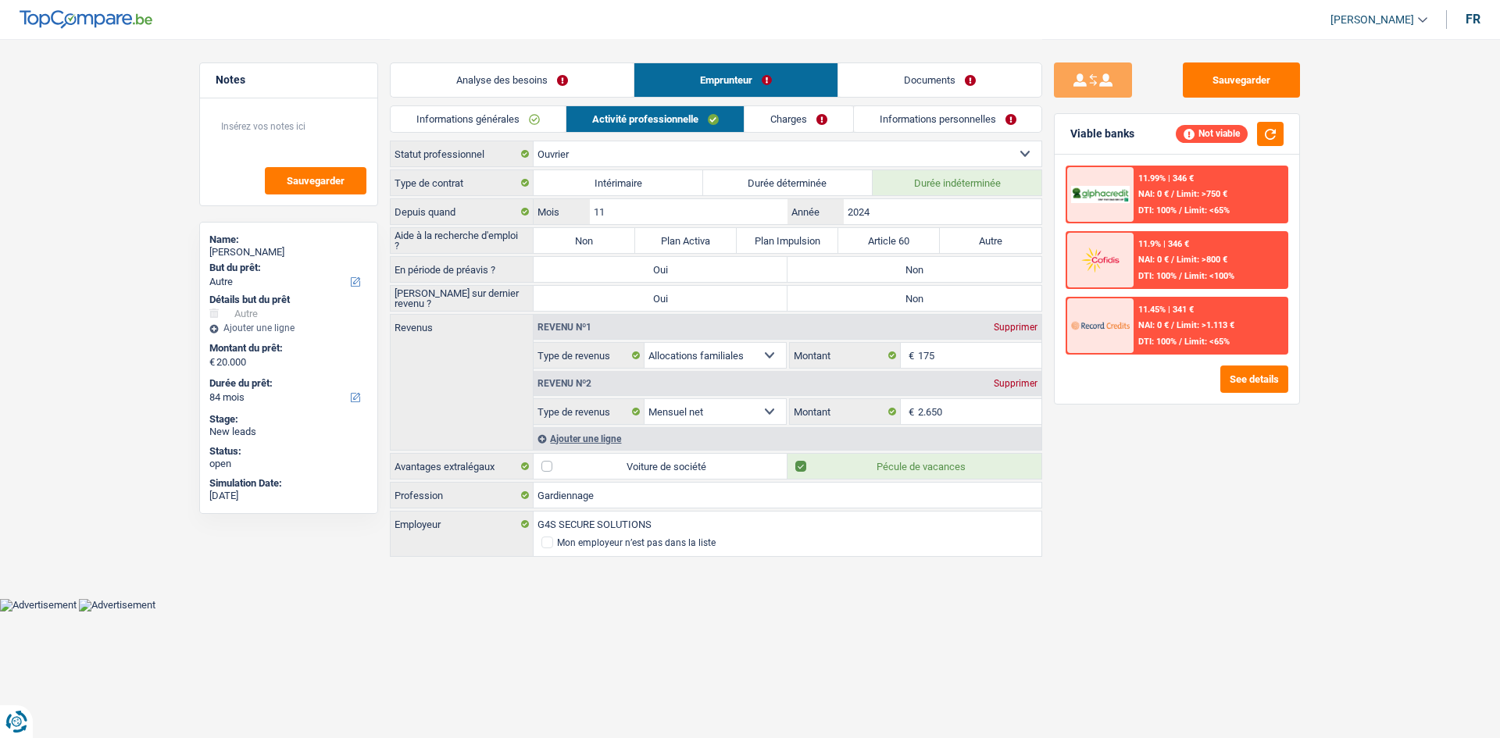
click at [781, 119] on link "Charges" at bounding box center [798, 119] width 109 height 26
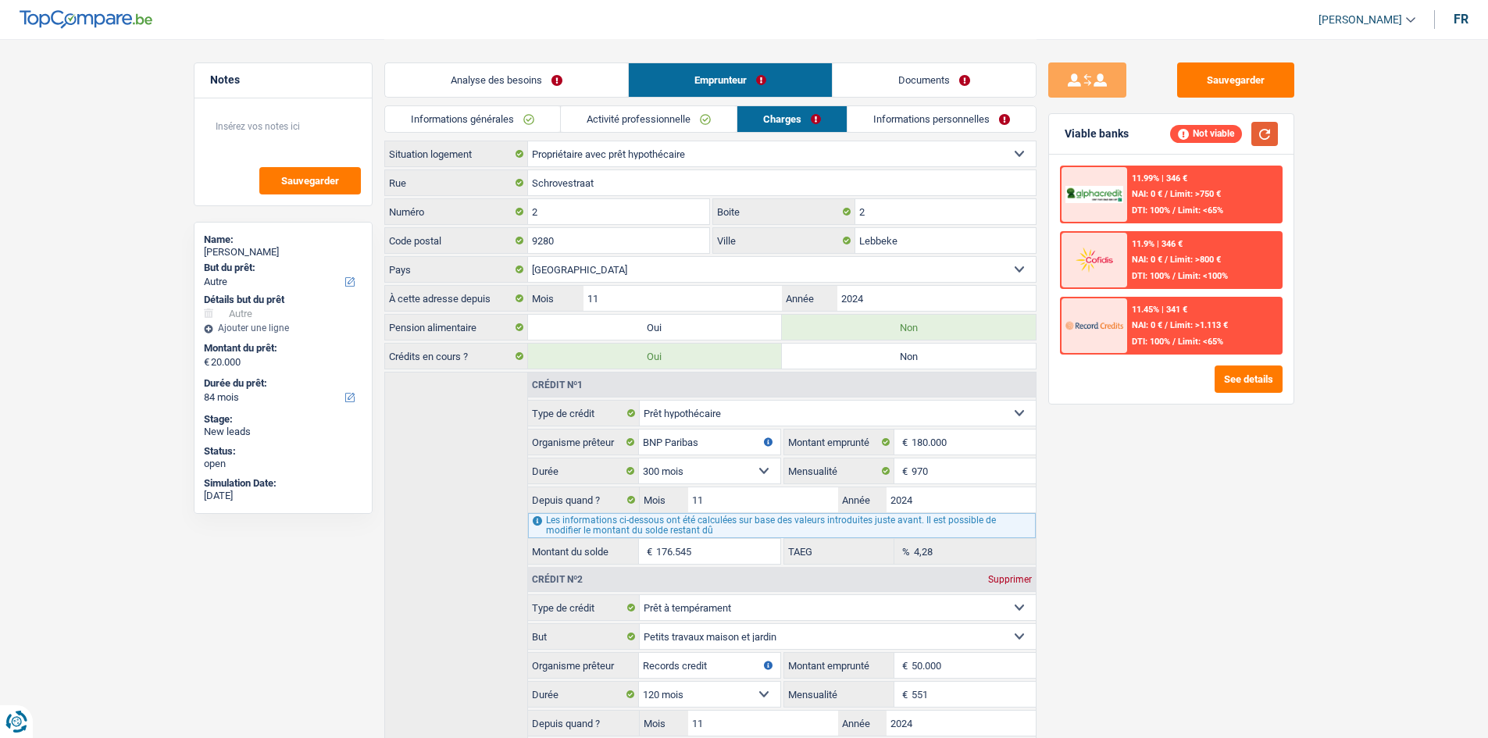
click at [1267, 138] on button "button" at bounding box center [1264, 134] width 27 height 24
click at [487, 113] on link "Informations générales" at bounding box center [472, 119] width 175 height 26
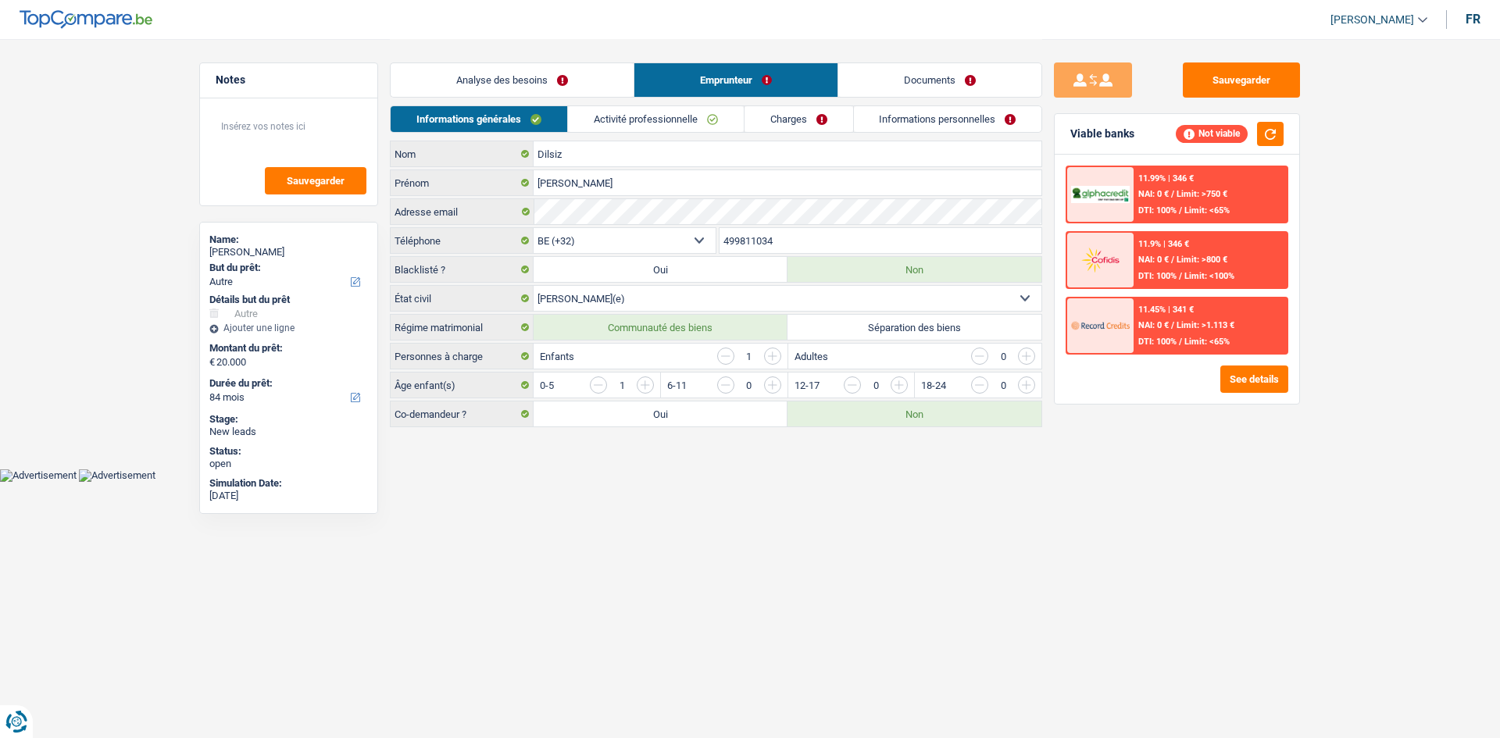
click at [501, 81] on link "Analyse des besoins" at bounding box center [512, 80] width 243 height 34
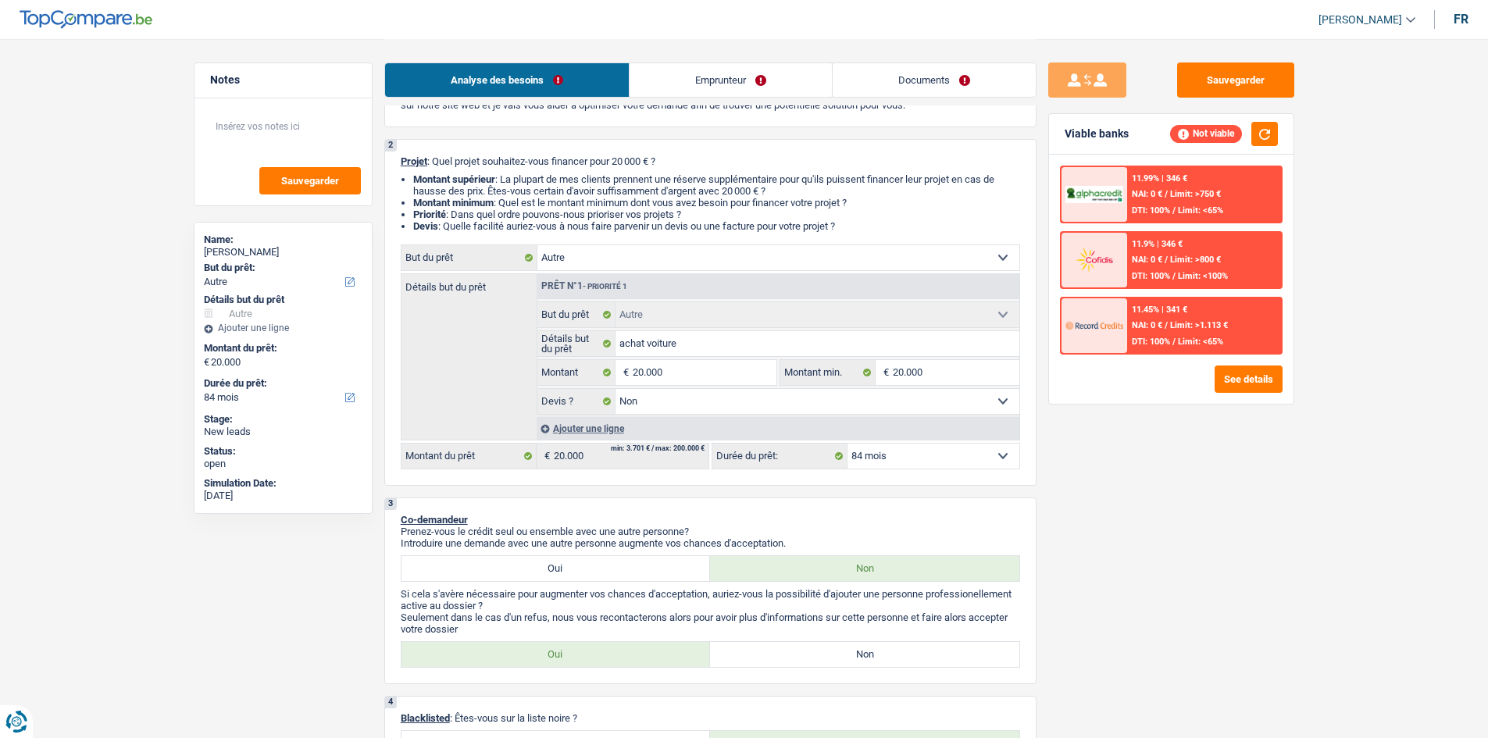
scroll to position [234, 0]
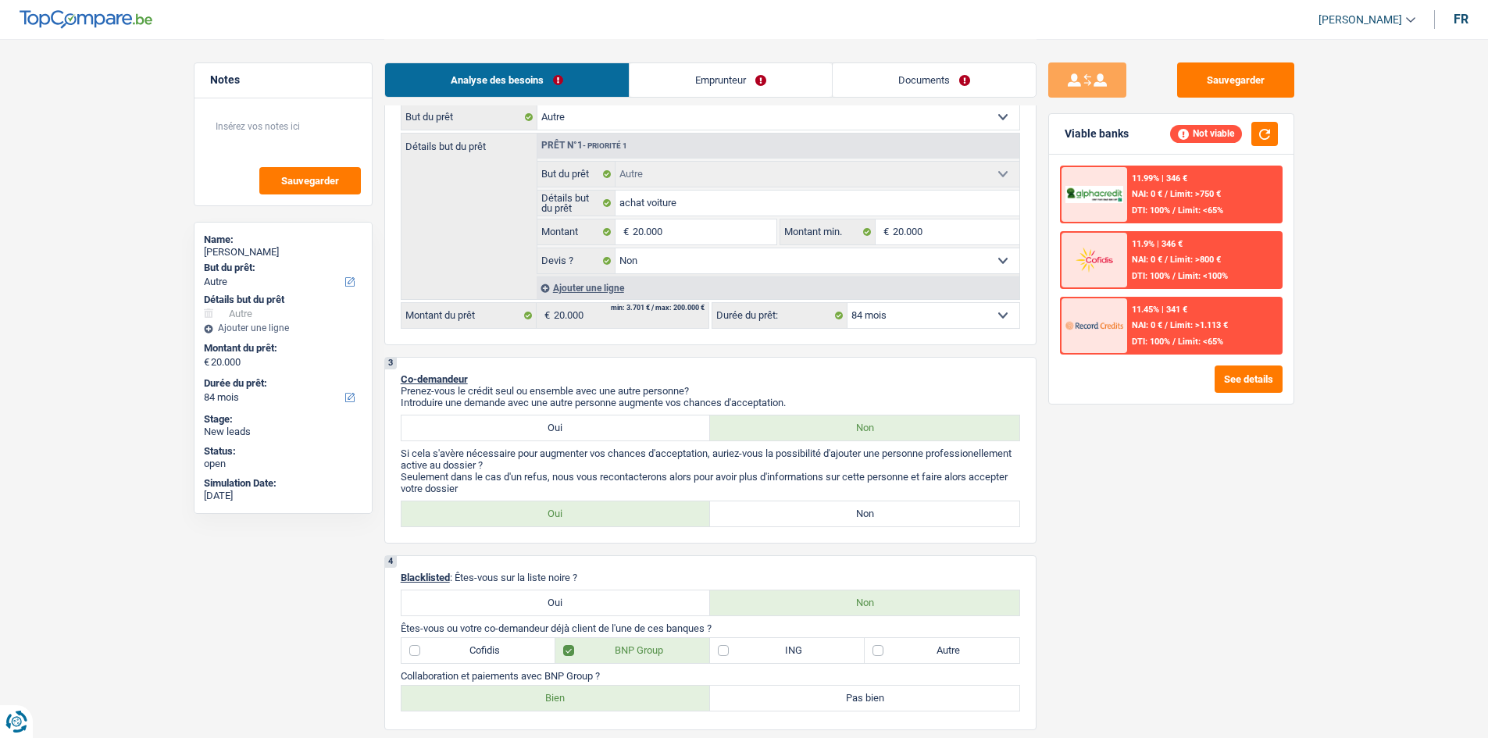
click at [576, 512] on label "Oui" at bounding box center [555, 513] width 309 height 25
click at [576, 512] on input "Oui" at bounding box center [555, 513] width 309 height 25
radio input "true"
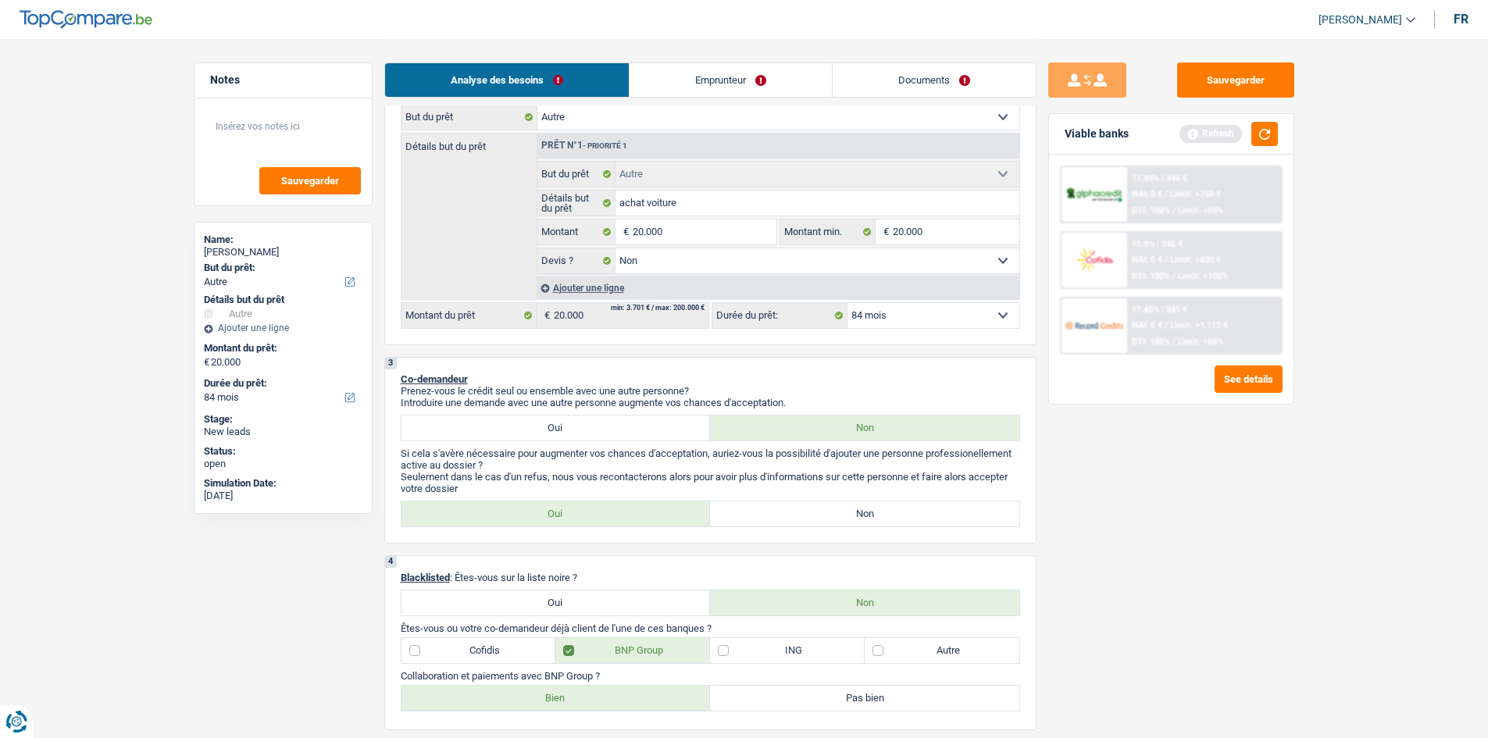
click at [672, 85] on link "Emprunteur" at bounding box center [730, 80] width 202 height 34
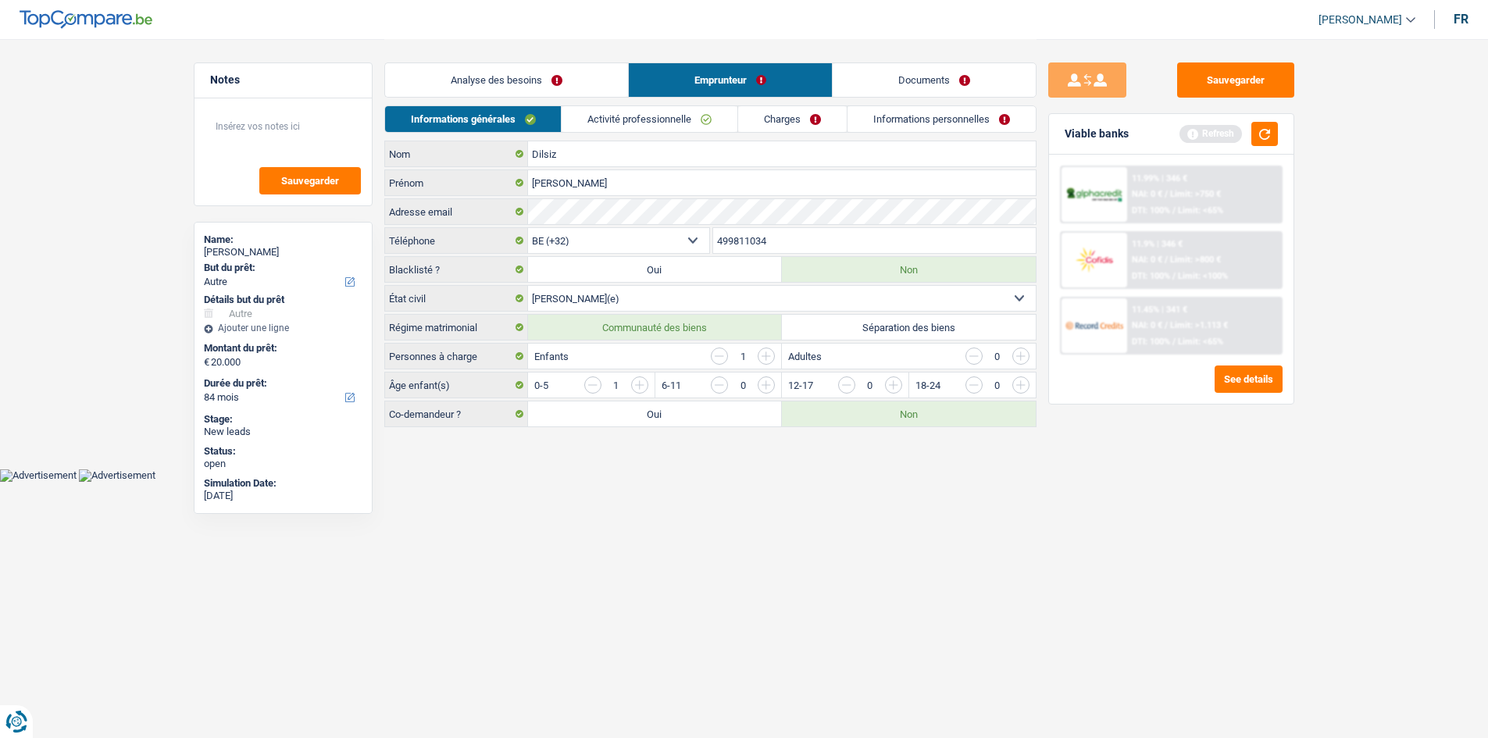
scroll to position [0, 0]
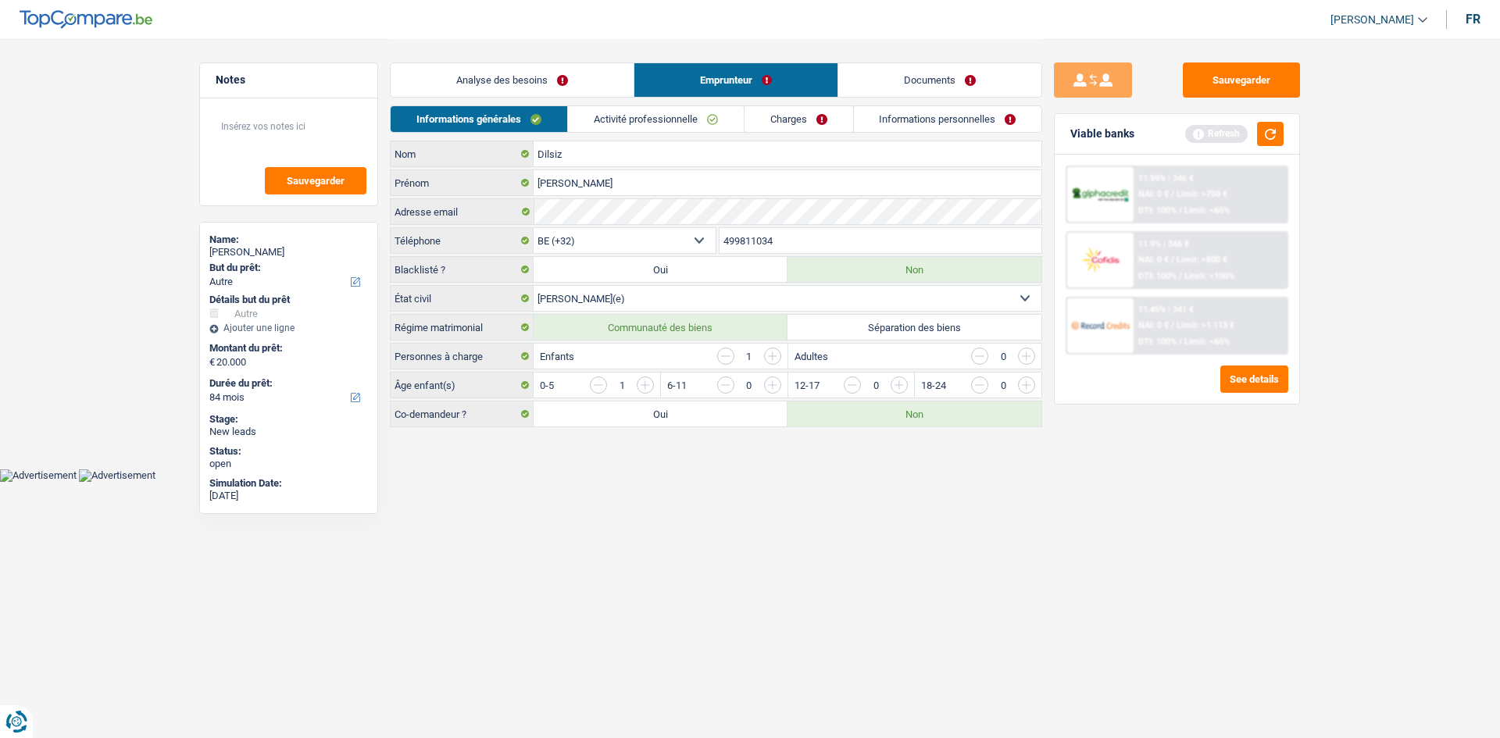
click at [493, 80] on link "Analyse des besoins" at bounding box center [512, 80] width 243 height 34
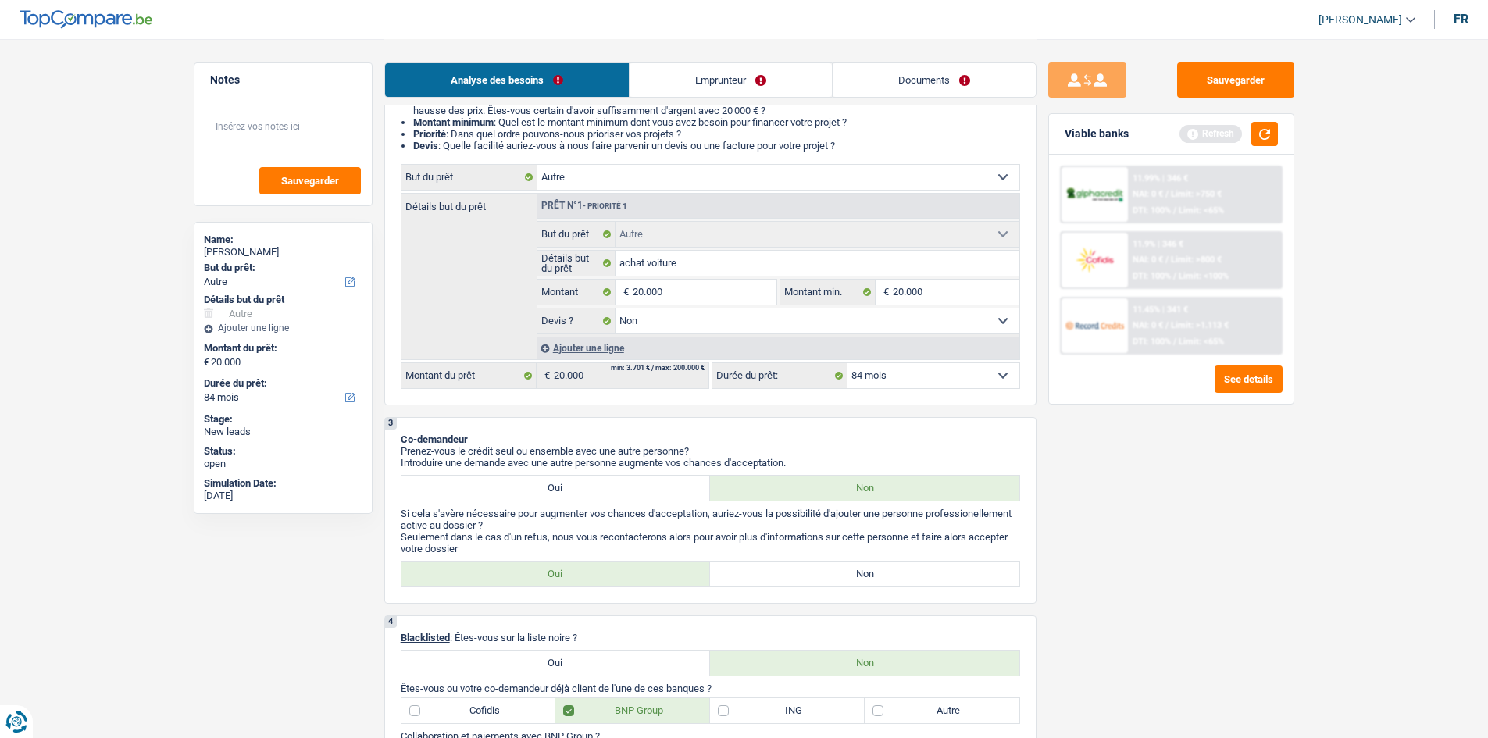
scroll to position [312, 0]
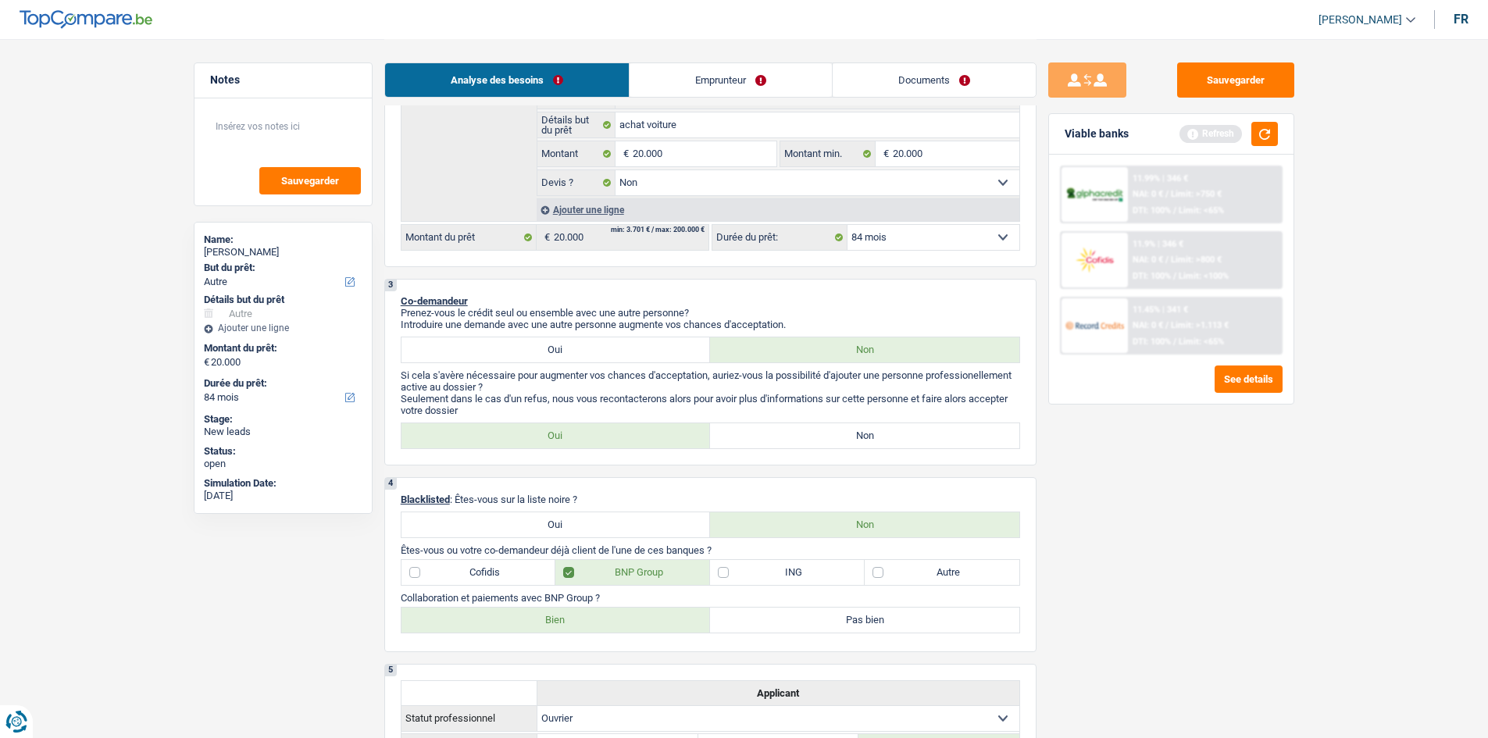
click at [591, 347] on label "Oui" at bounding box center [555, 349] width 309 height 25
click at [591, 347] on input "Oui" at bounding box center [555, 349] width 309 height 25
radio input "true"
select select "32"
select select "mutuality"
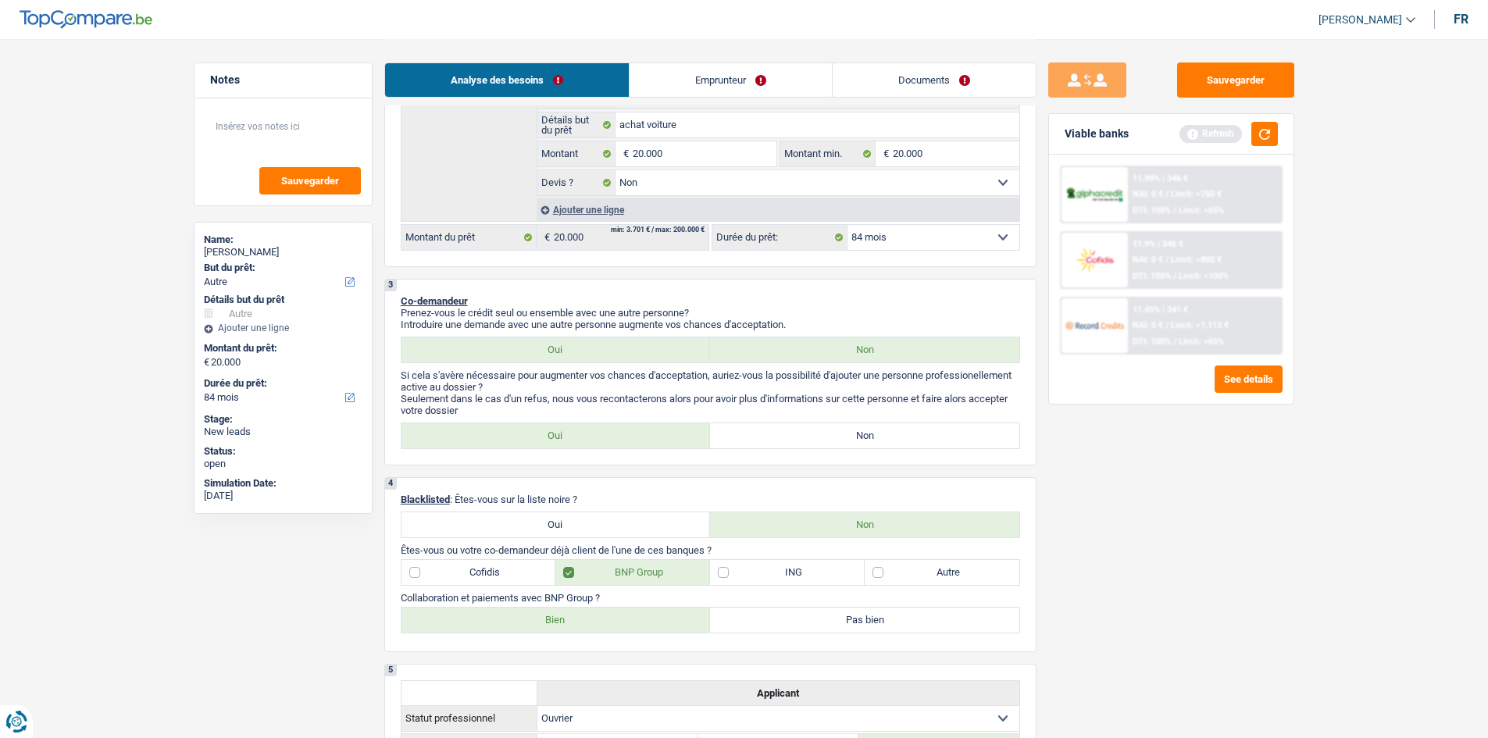
select select "mutualityIndemnity"
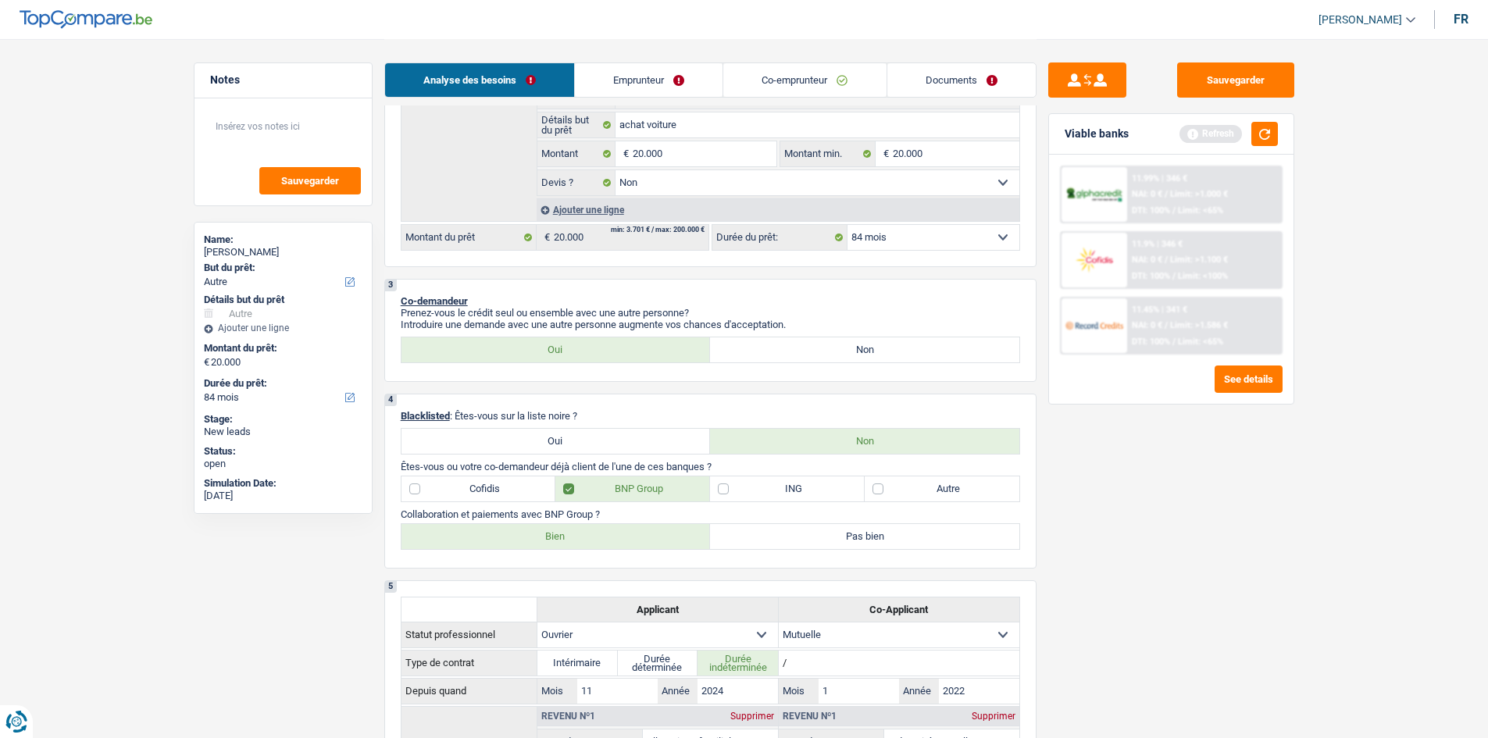
click at [773, 88] on link "Co-emprunteur" at bounding box center [804, 80] width 162 height 34
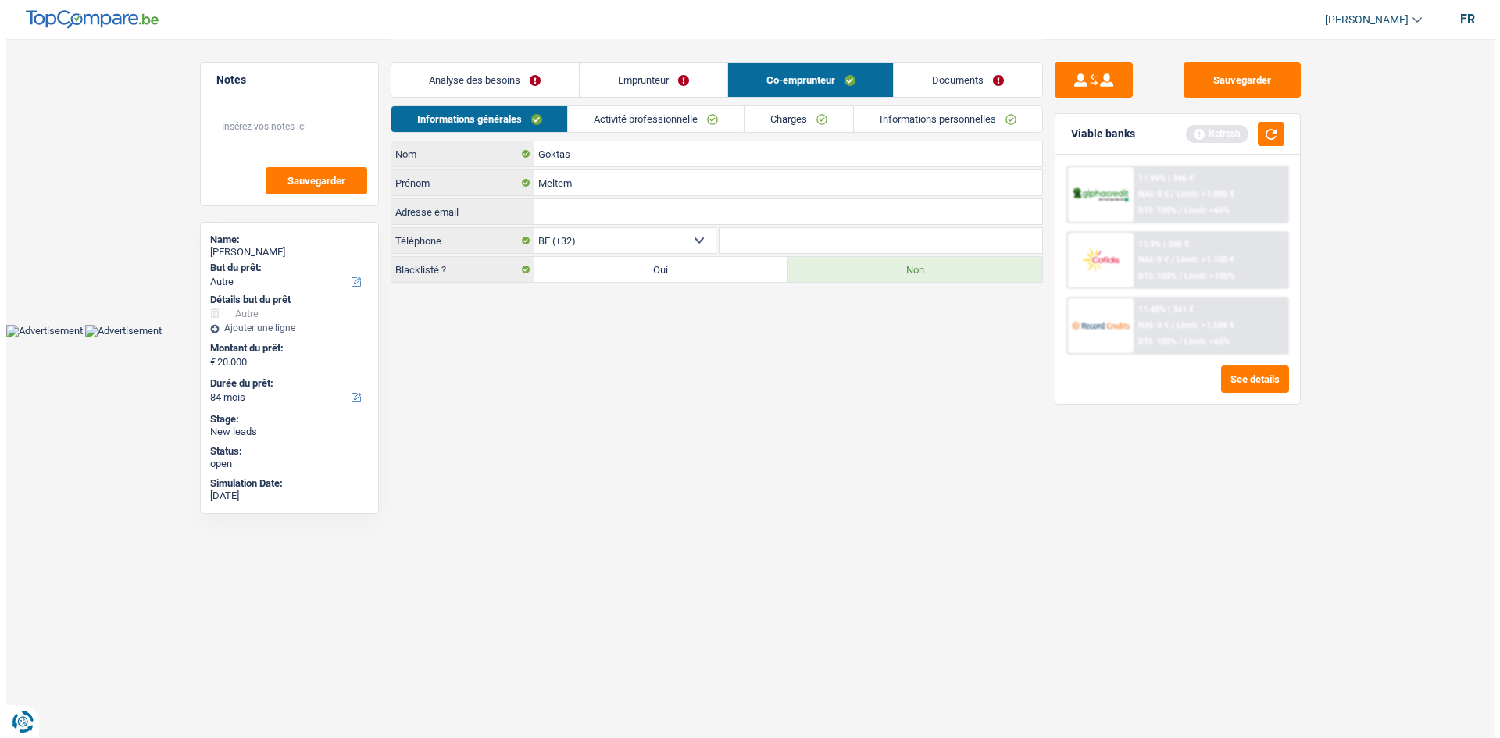
scroll to position [0, 0]
click at [677, 81] on link "Emprunteur" at bounding box center [654, 80] width 148 height 34
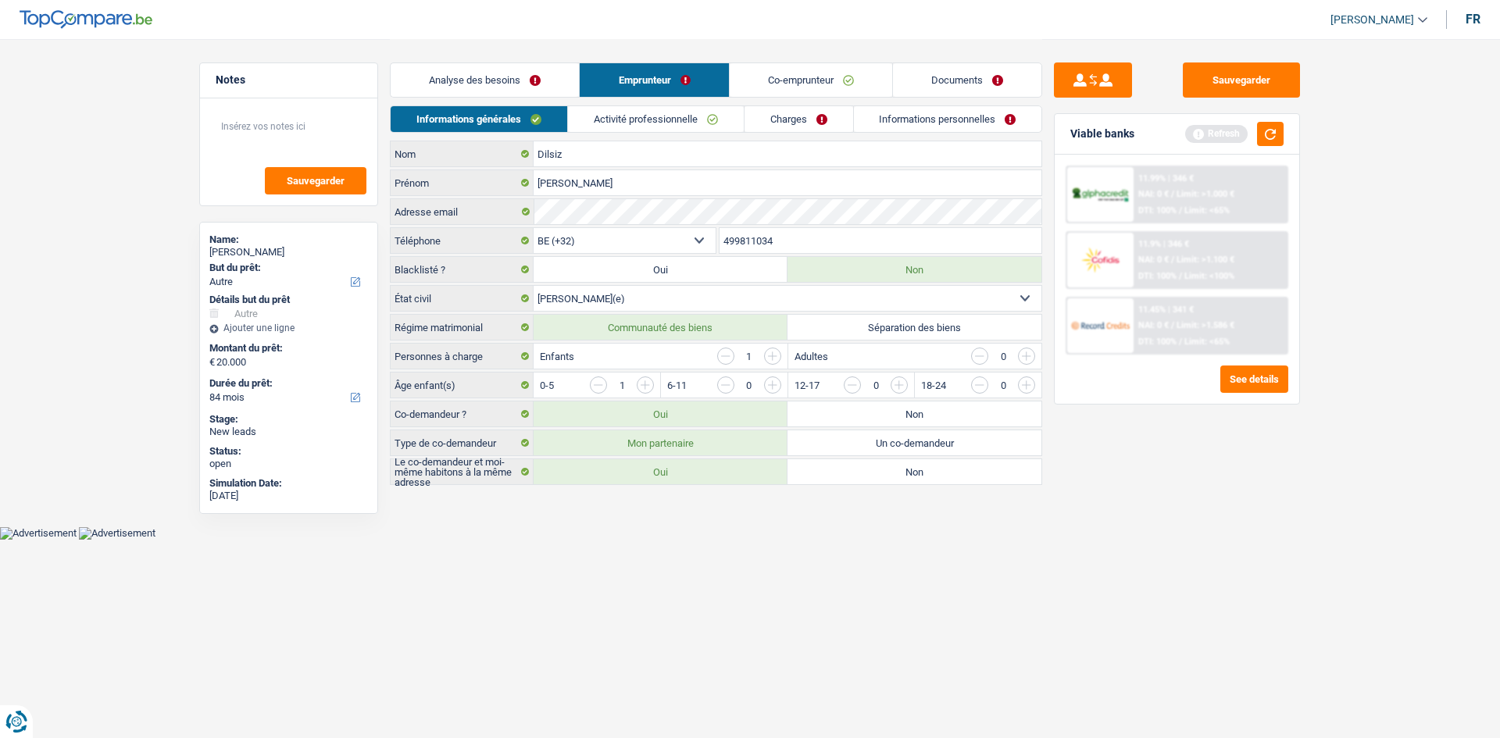
click at [785, 84] on link "Co-emprunteur" at bounding box center [810, 80] width 162 height 34
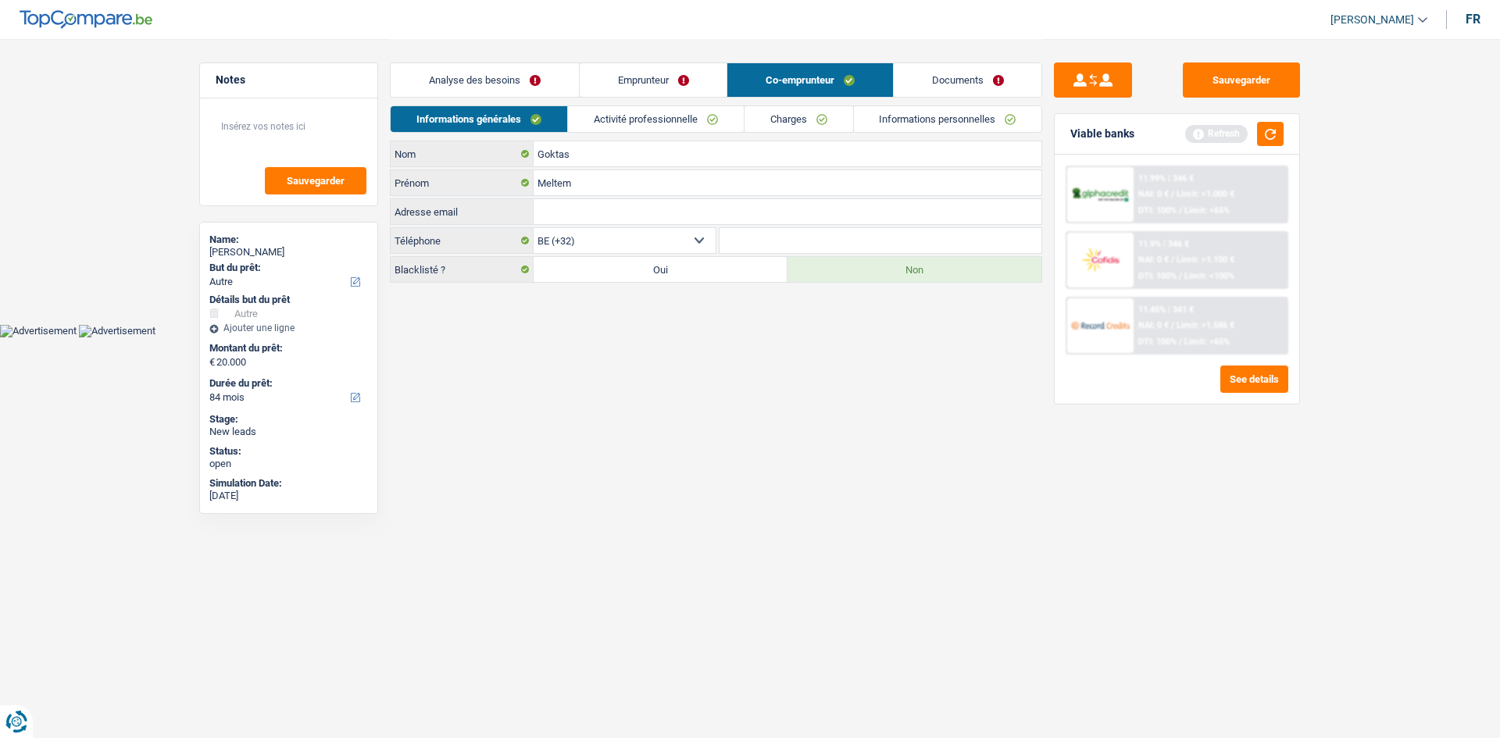
click at [668, 119] on link "Activité professionnelle" at bounding box center [656, 119] width 176 height 26
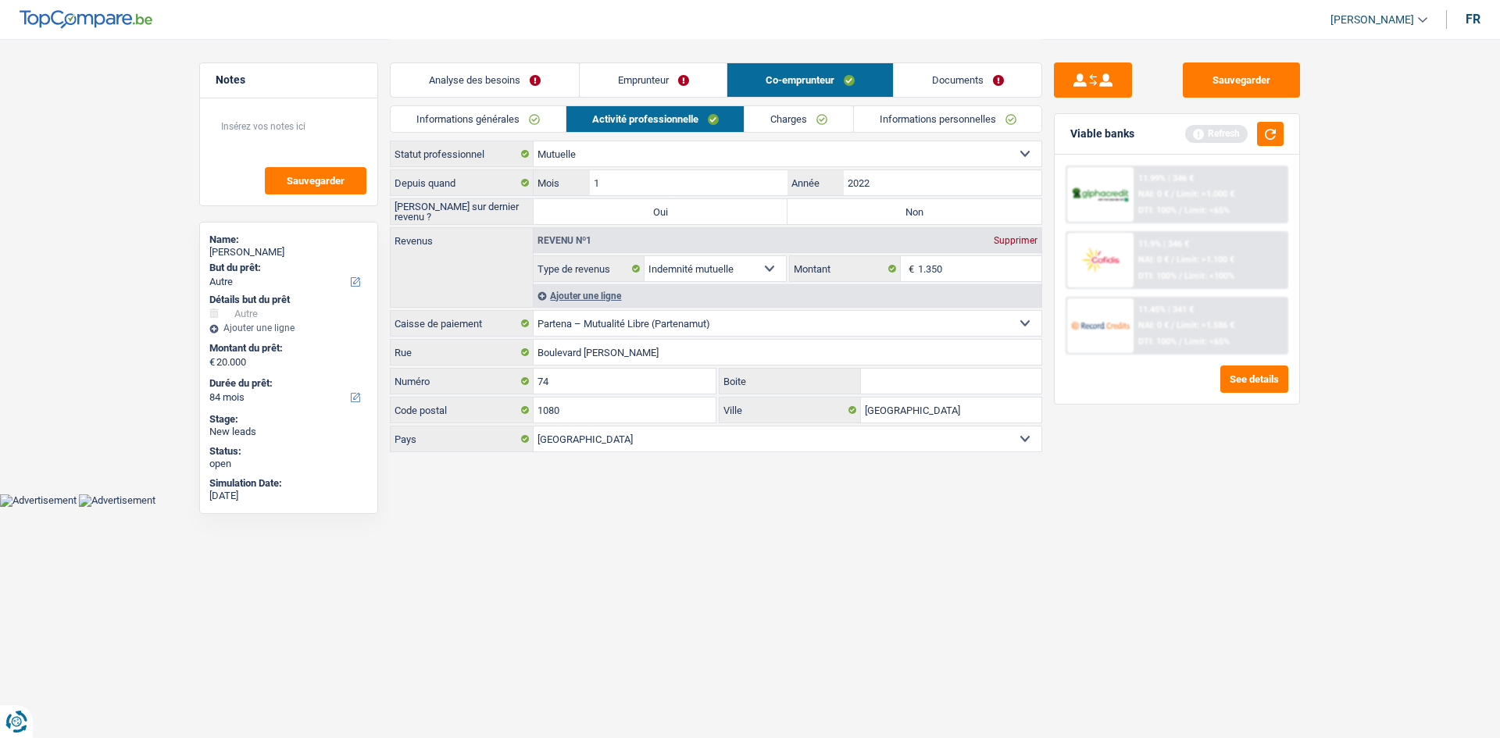
click at [768, 114] on link "Charges" at bounding box center [798, 119] width 109 height 26
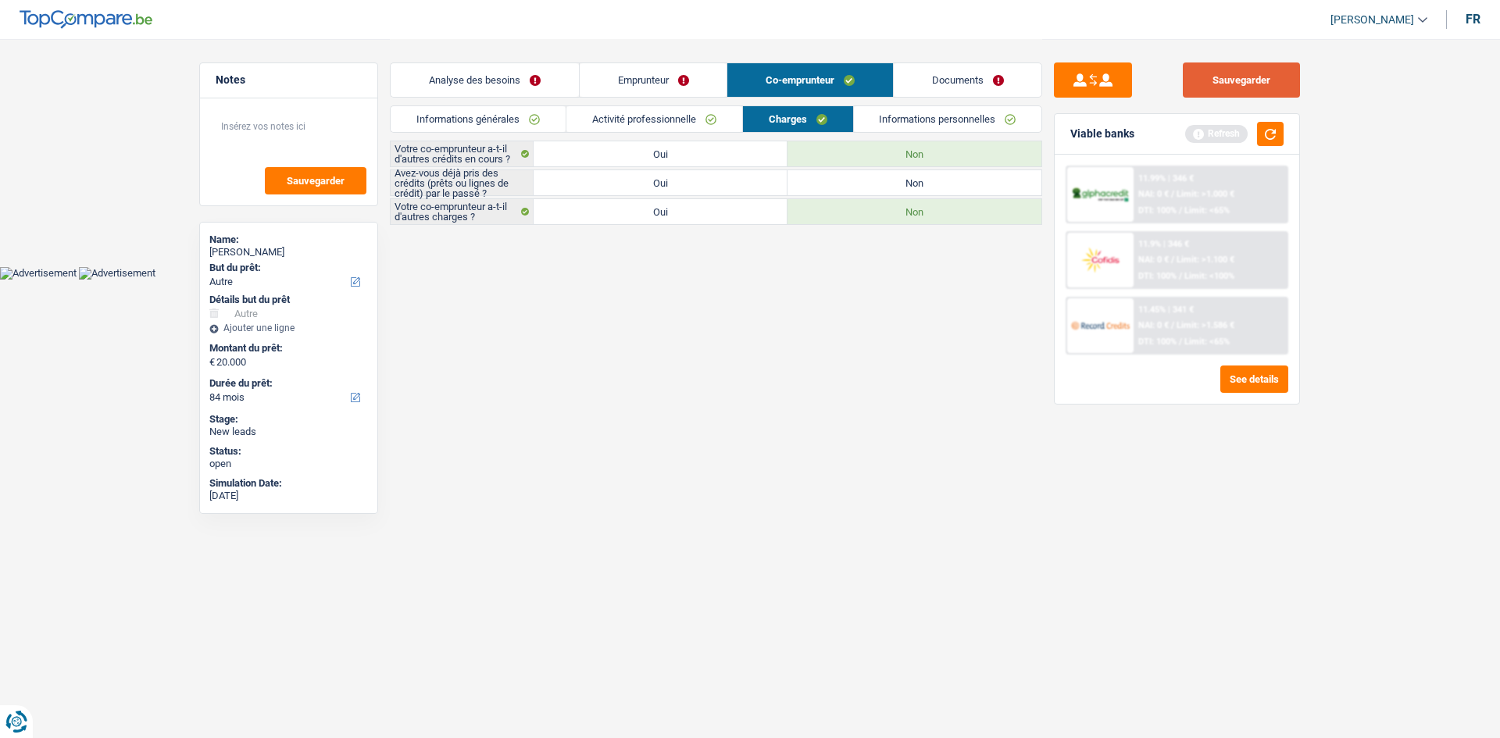
drag, startPoint x: 1198, startPoint y: 107, endPoint x: 1198, endPoint y: 94, distance: 13.3
click at [1198, 98] on div "Sauvegarder Viable banks Refresh 11.99% | 346 € NAI: 0 € / Limit: >1.000 € DTI:…" at bounding box center [1176, 387] width 269 height 651
click at [1198, 90] on button "Sauvegarder" at bounding box center [1240, 79] width 117 height 35
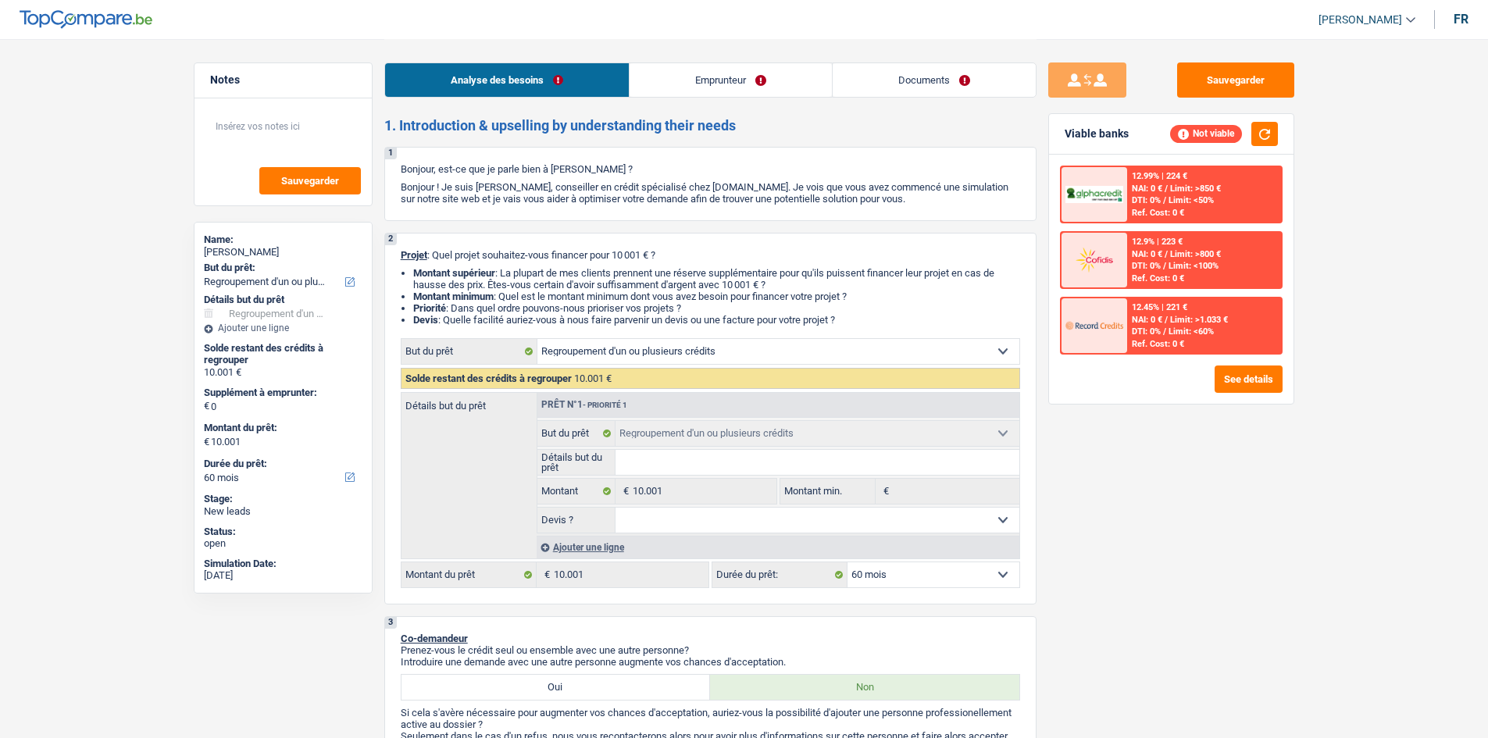
select select "refinancing"
select select "60"
select select "refinancing"
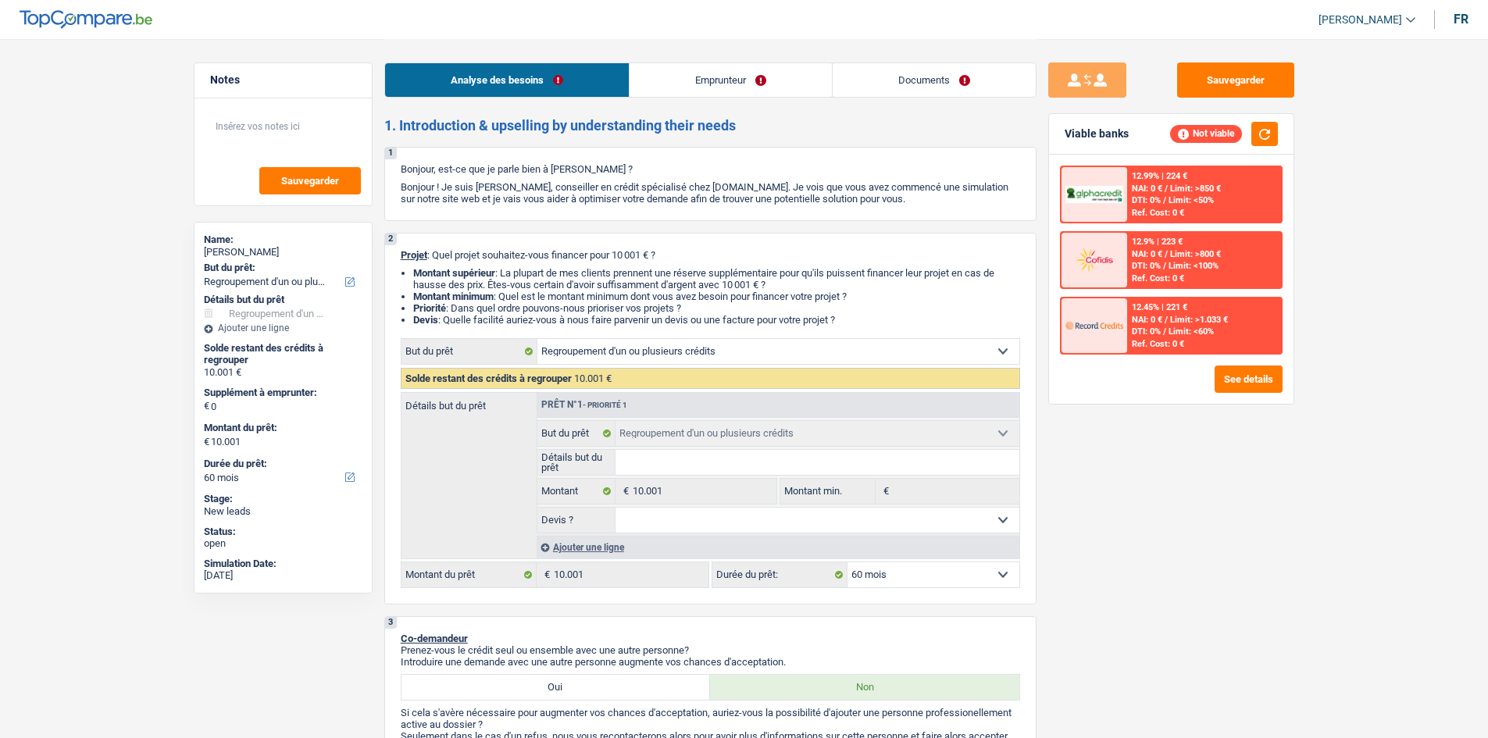
select select "60"
select select "unemployed"
select select "unemployment"
select select "refinancing"
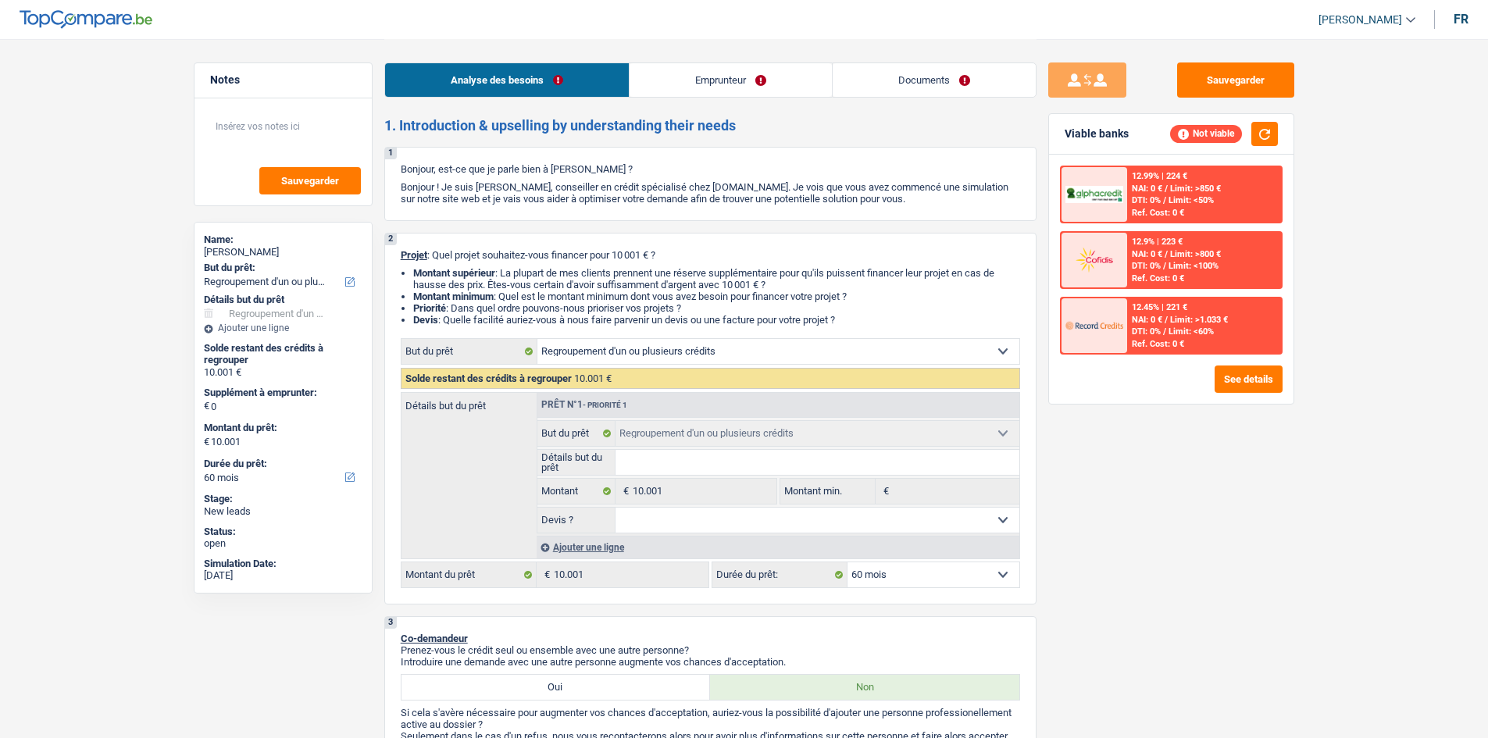
select select "60"
click at [720, 72] on link "Emprunteur" at bounding box center [730, 80] width 202 height 34
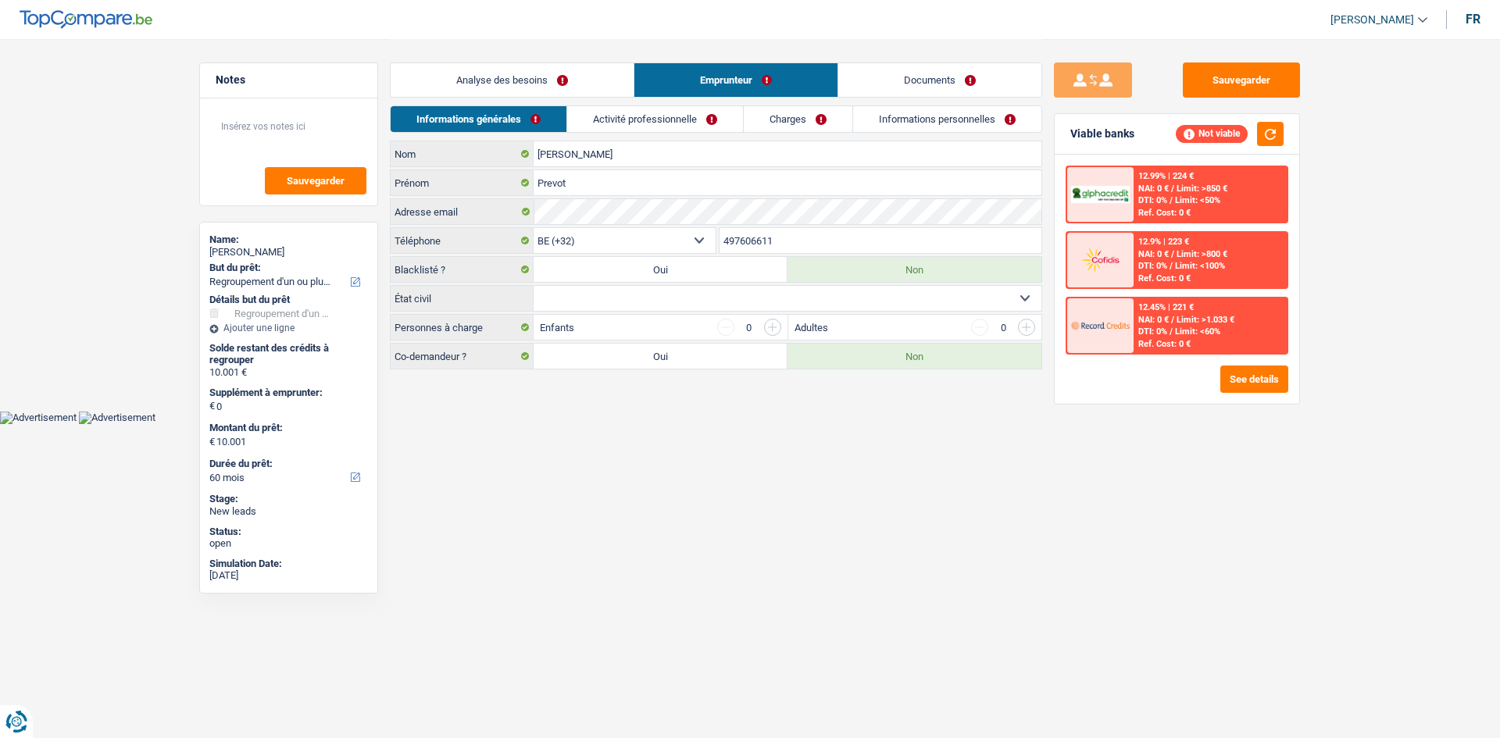
click at [644, 120] on link "Activité professionnelle" at bounding box center [655, 119] width 176 height 26
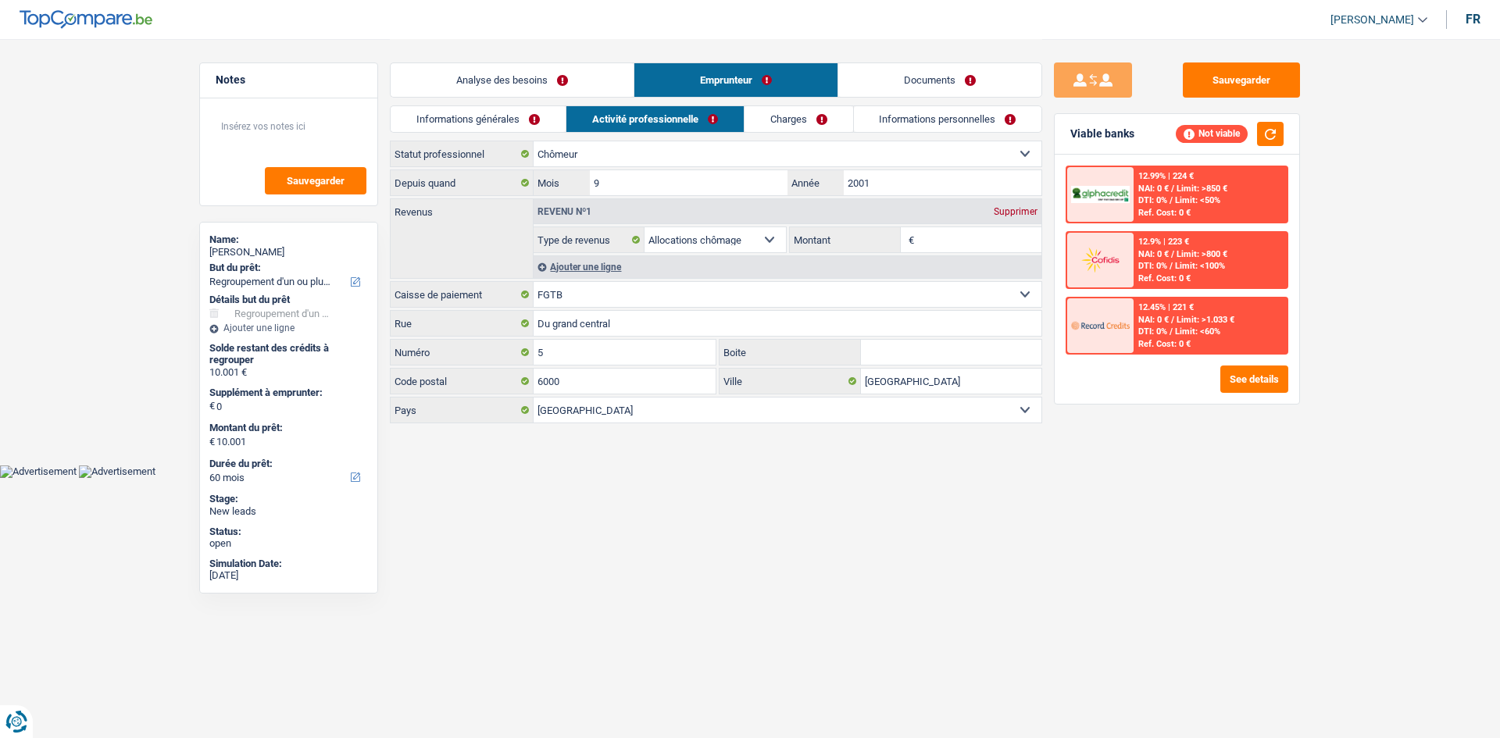
click at [785, 113] on link "Charges" at bounding box center [798, 119] width 109 height 26
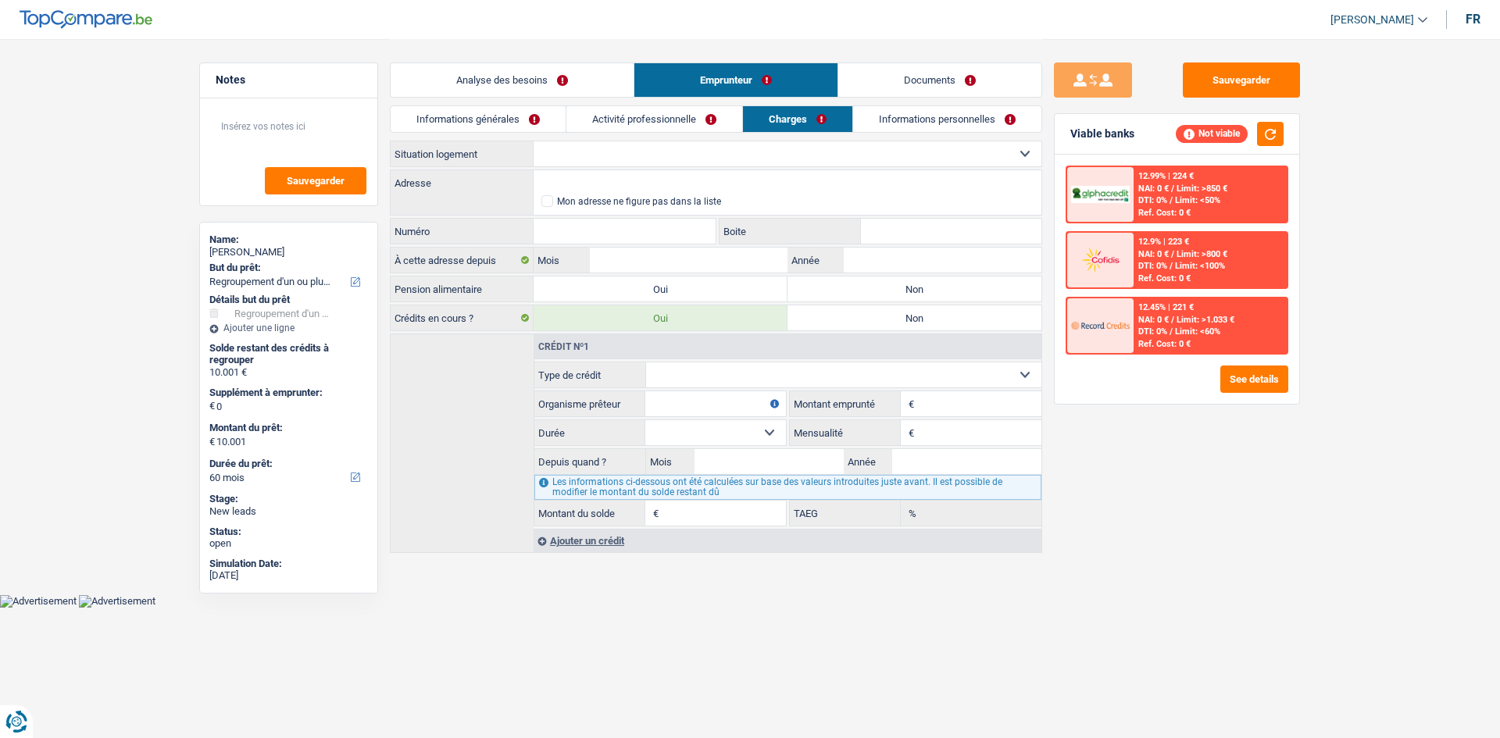
click at [469, 128] on link "Informations générales" at bounding box center [478, 119] width 175 height 26
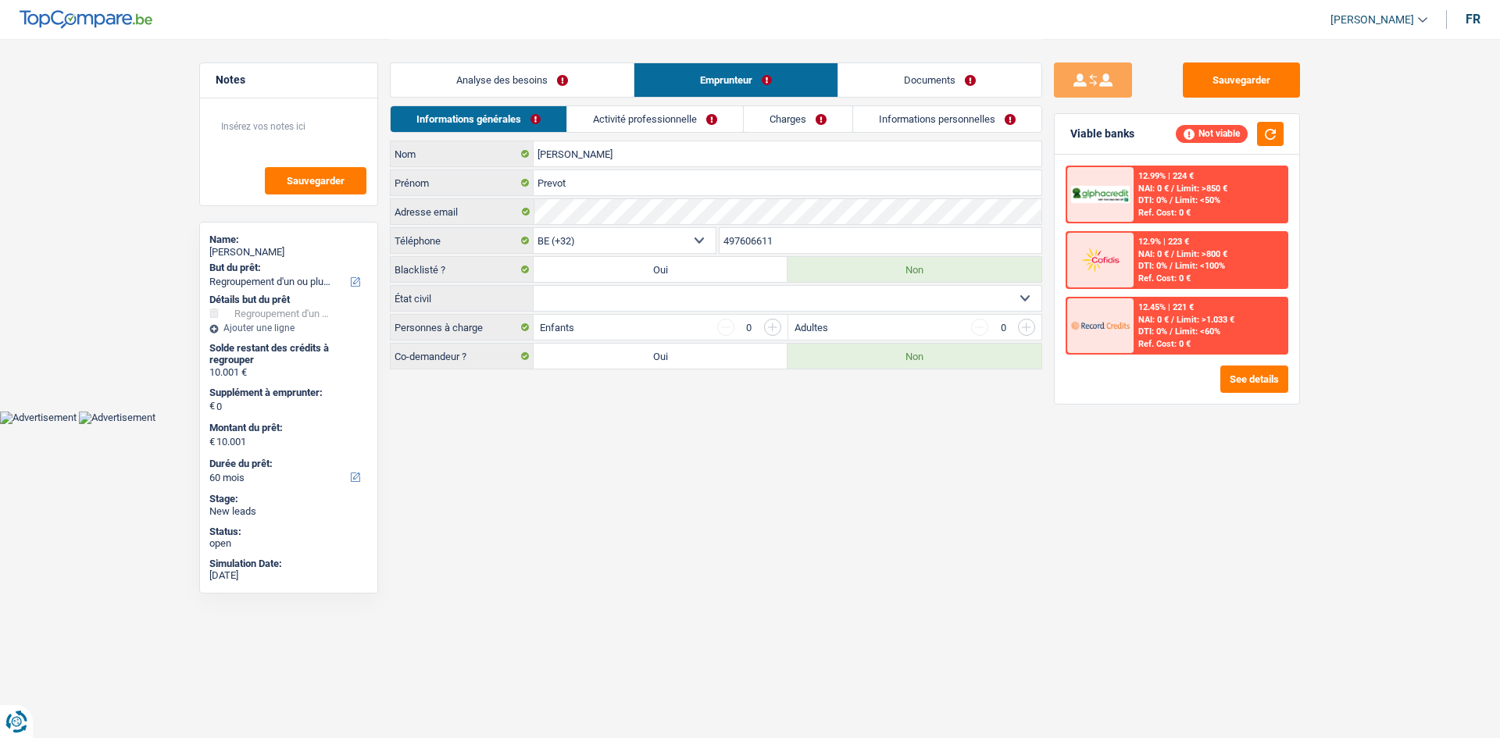
click at [526, 74] on link "Analyse des besoins" at bounding box center [512, 80] width 243 height 34
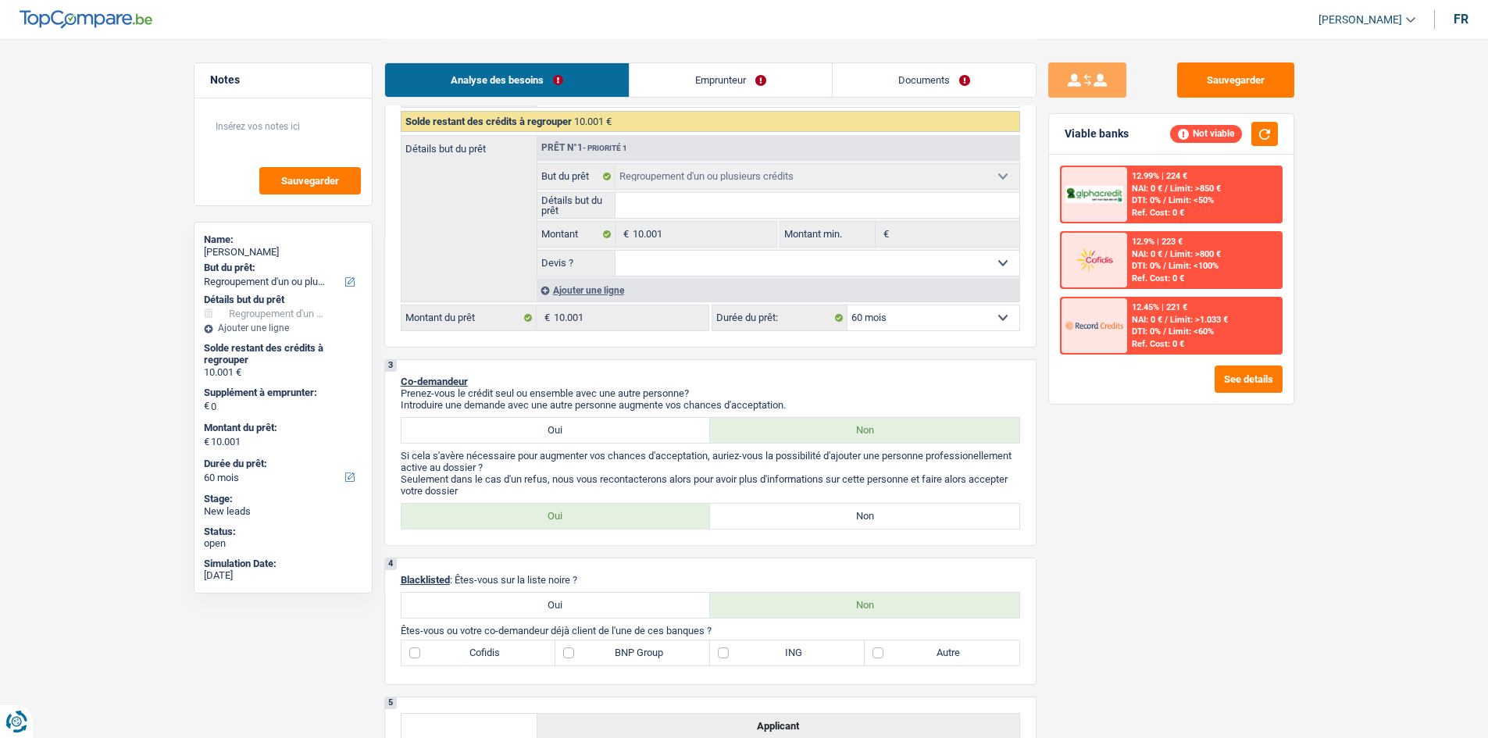
scroll to position [234, 0]
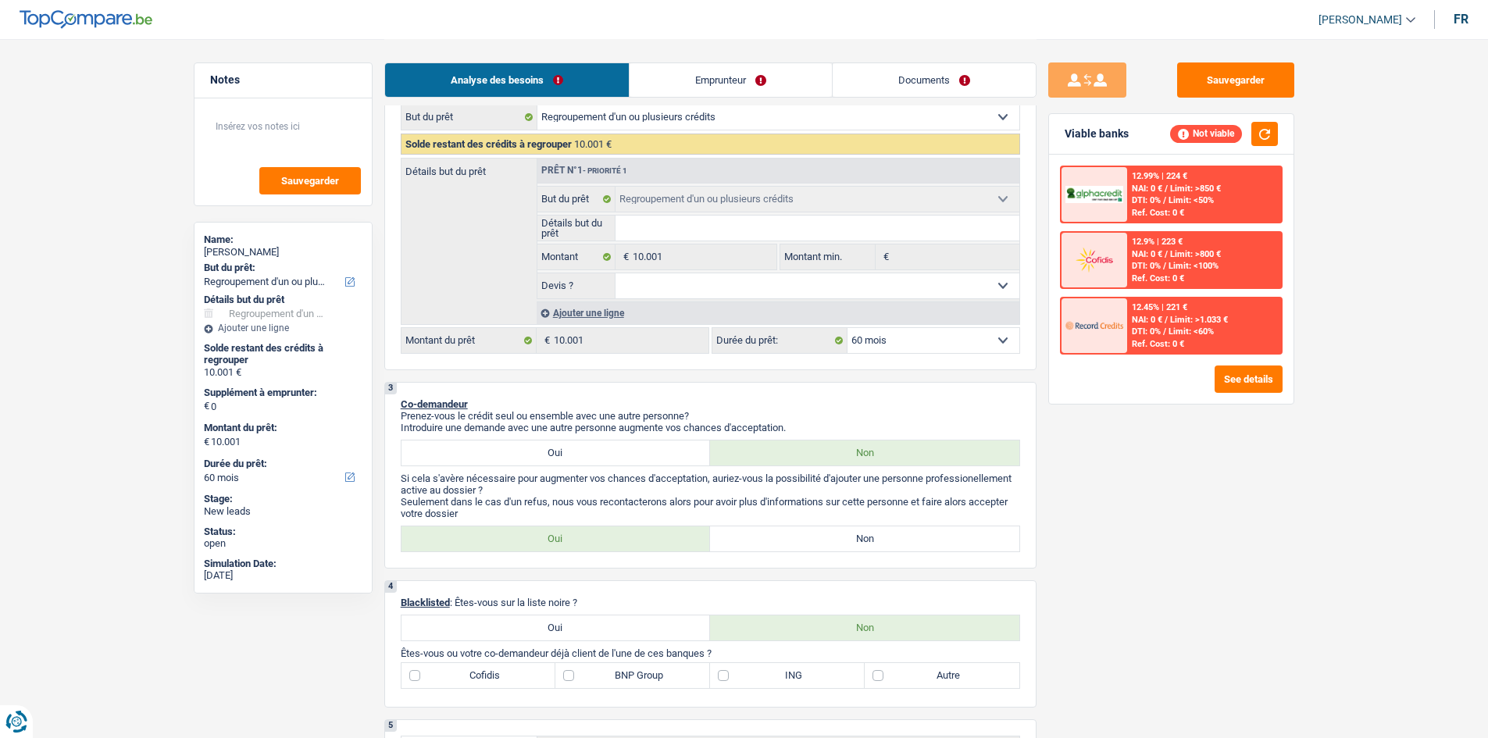
click at [490, 676] on label "Cofidis" at bounding box center [478, 675] width 155 height 25
click at [490, 676] on input "Cofidis" at bounding box center [478, 675] width 155 height 25
checkbox input "true"
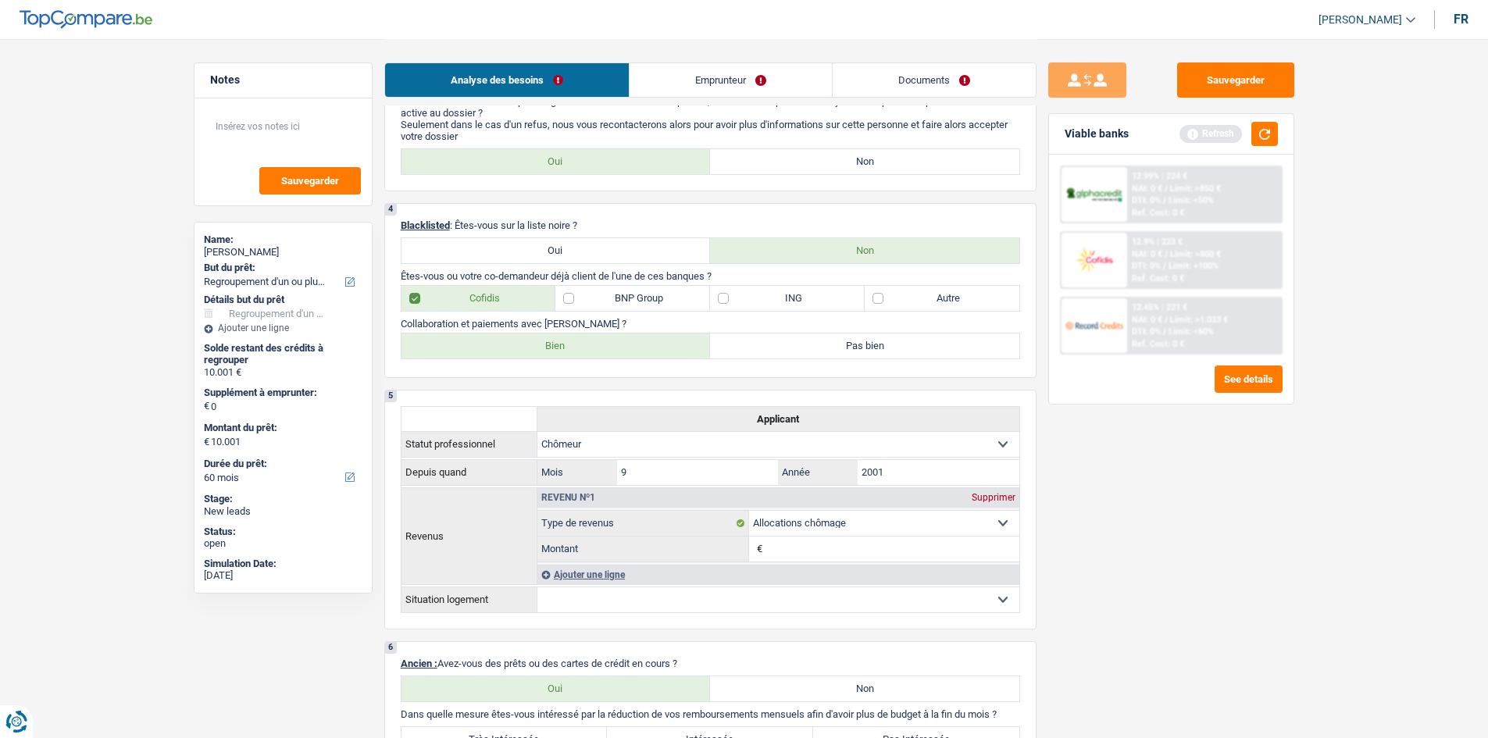
scroll to position [469, 0]
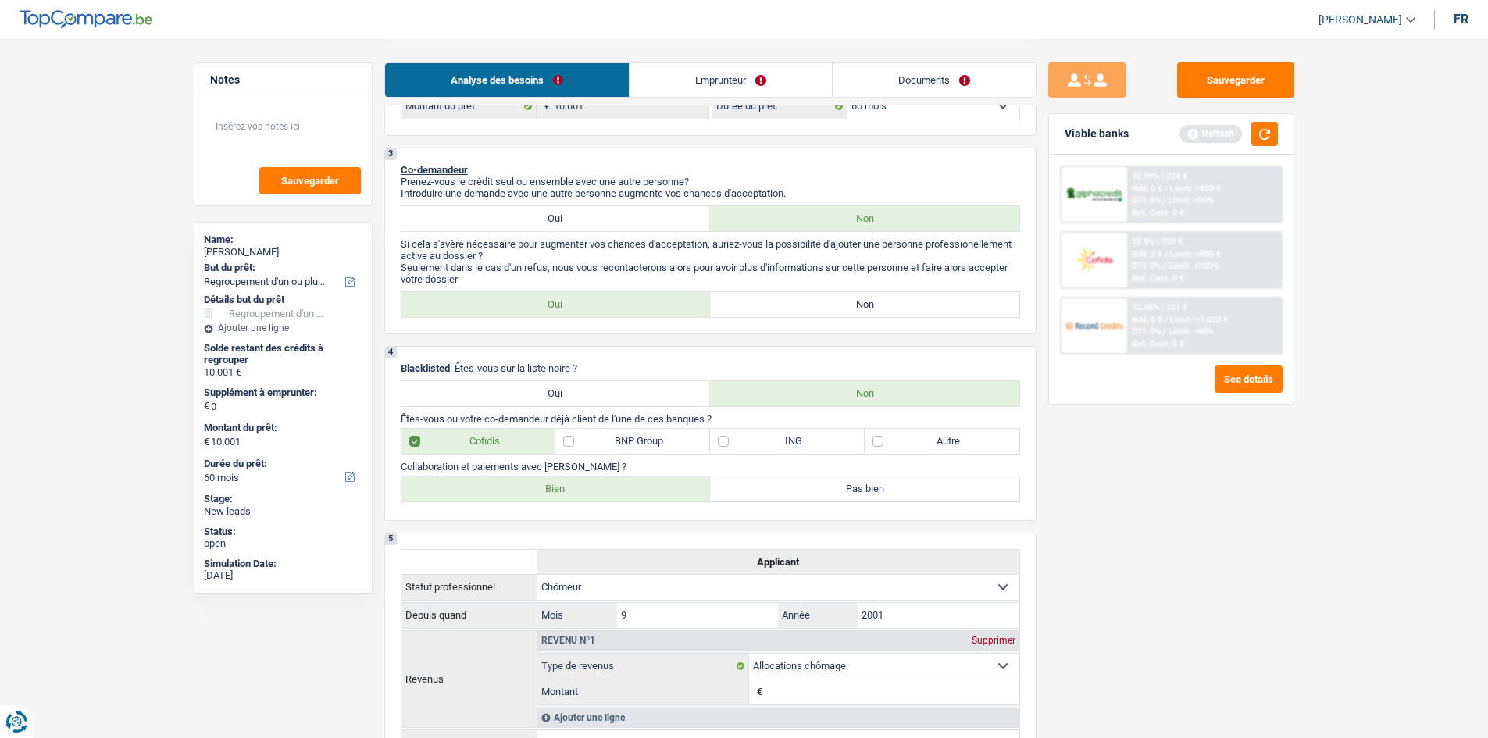
click at [754, 438] on label "ING" at bounding box center [787, 441] width 155 height 25
click at [754, 438] on input "ING" at bounding box center [787, 441] width 155 height 25
checkbox input "true"
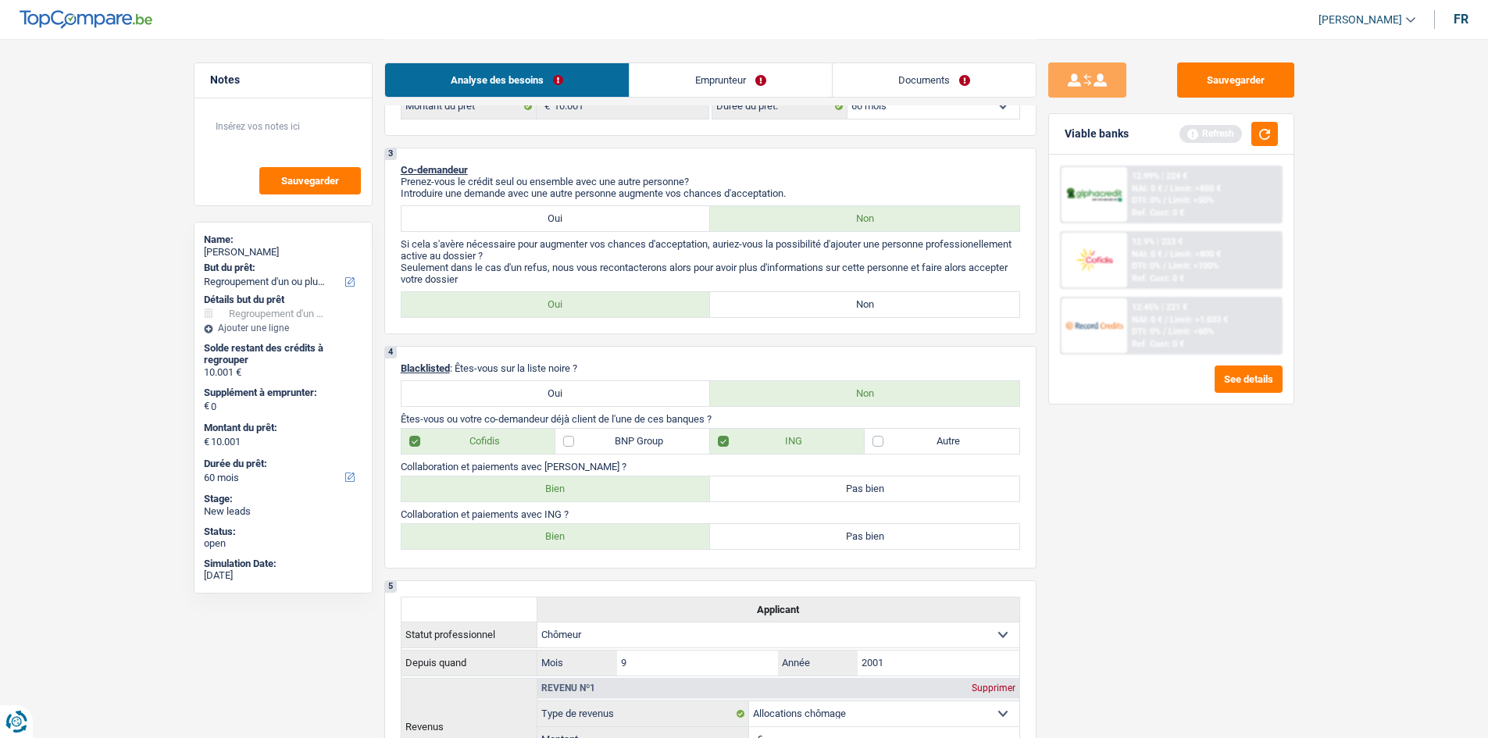
click at [497, 486] on label "Bien" at bounding box center [555, 488] width 309 height 25
click at [497, 486] on input "Bien" at bounding box center [555, 488] width 309 height 25
radio input "true"
click at [529, 537] on label "Bien" at bounding box center [555, 536] width 309 height 25
click at [529, 537] on input "Bien" at bounding box center [555, 536] width 309 height 25
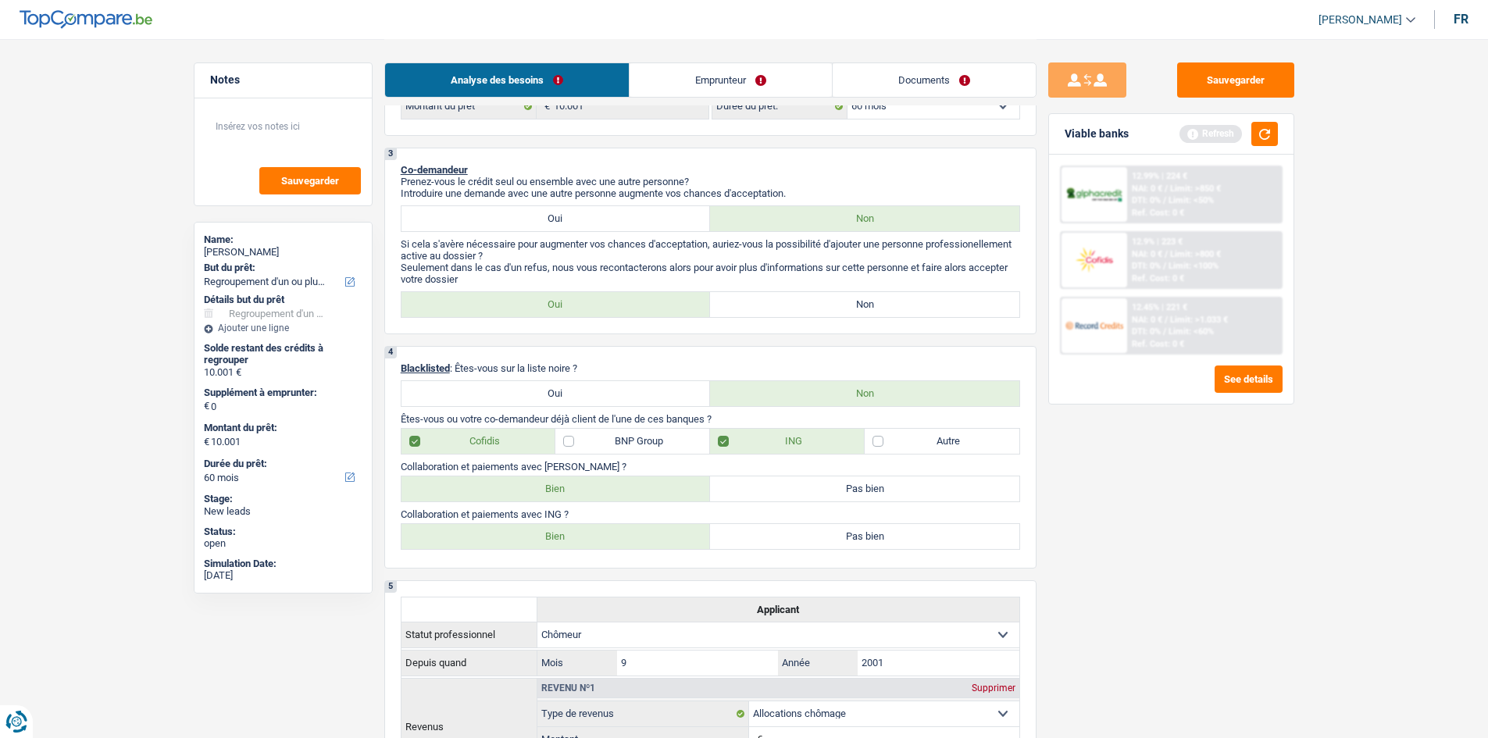
radio input "true"
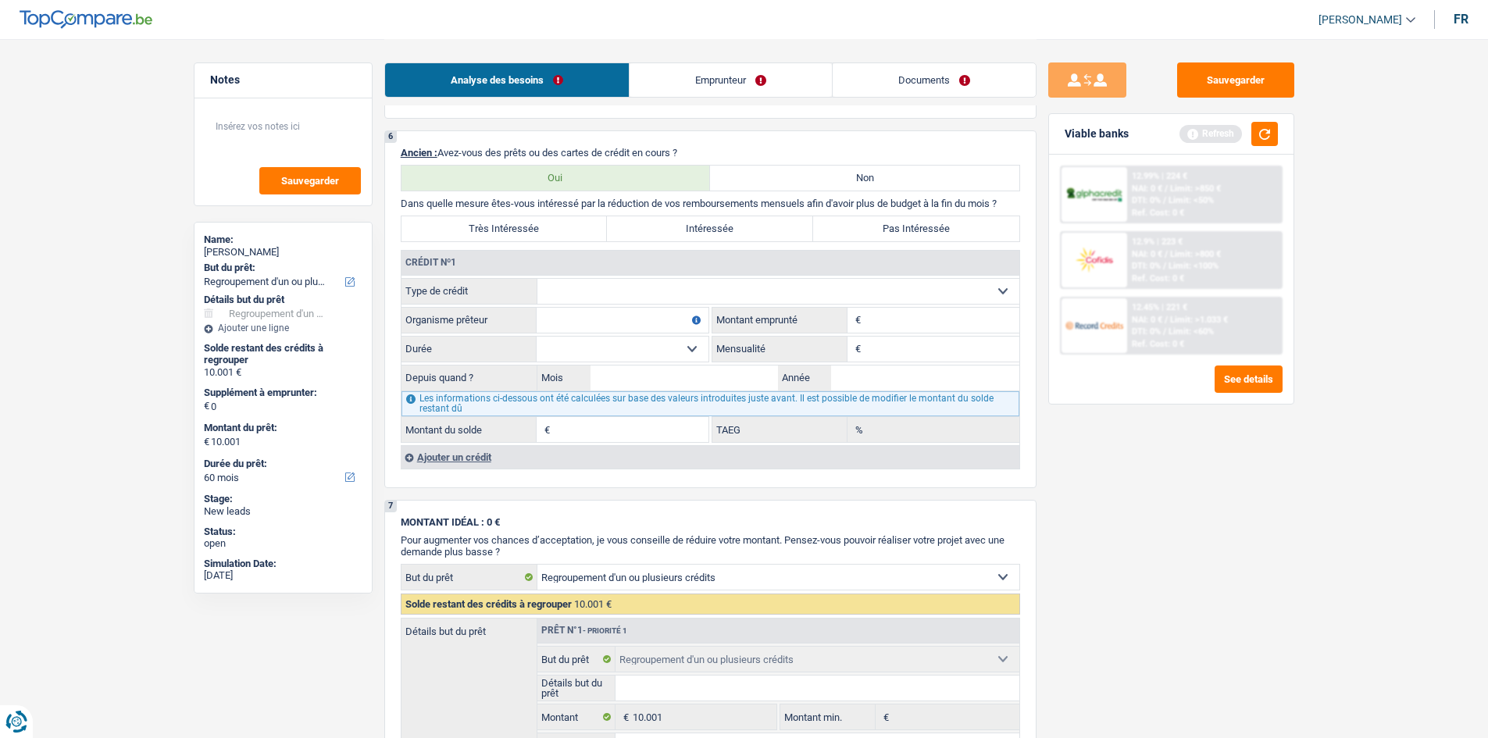
scroll to position [1093, 0]
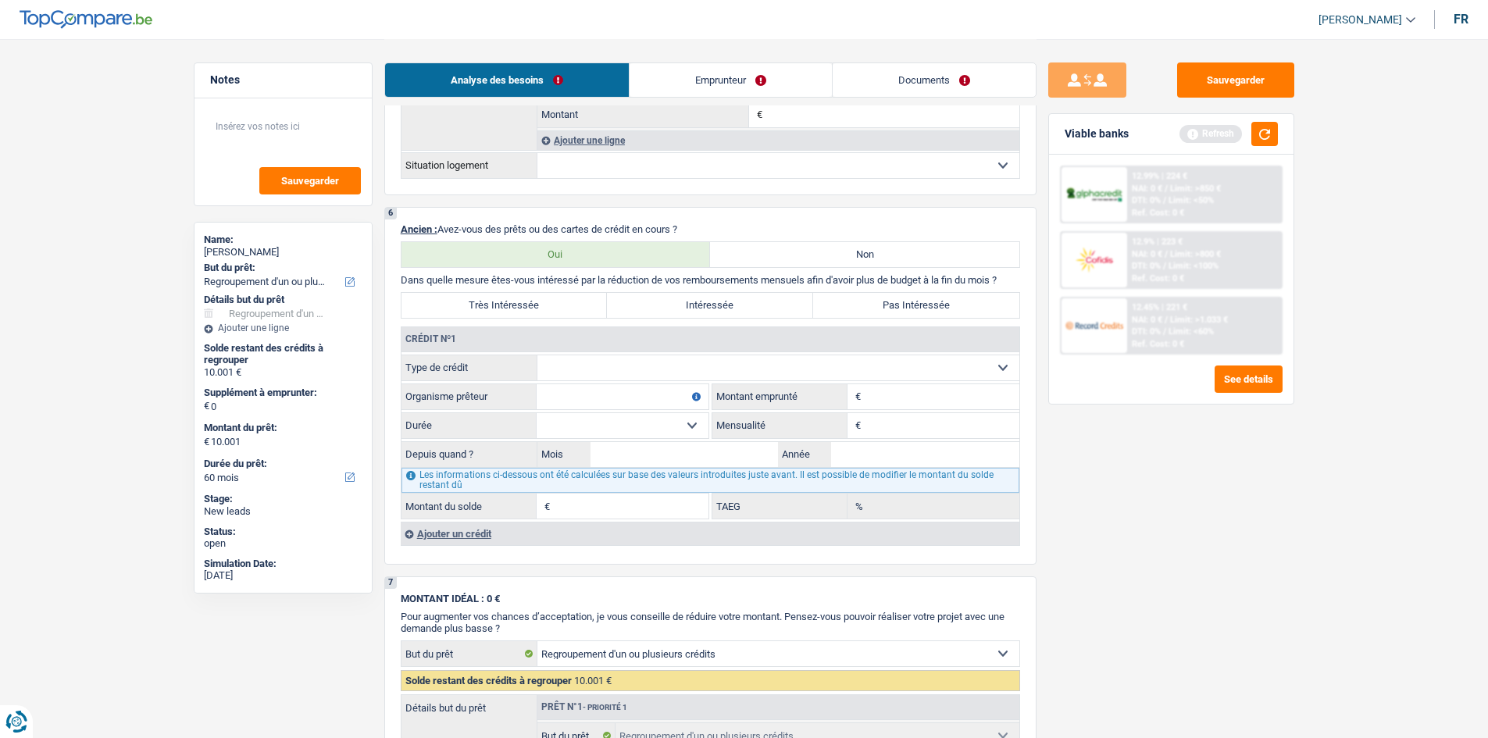
click at [561, 359] on select "Carte ou ouverture de crédit Prêt hypothécaire Vente à tempérament Prêt à tempé…" at bounding box center [778, 367] width 482 height 25
select select "cardOrCredit"
type input "0"
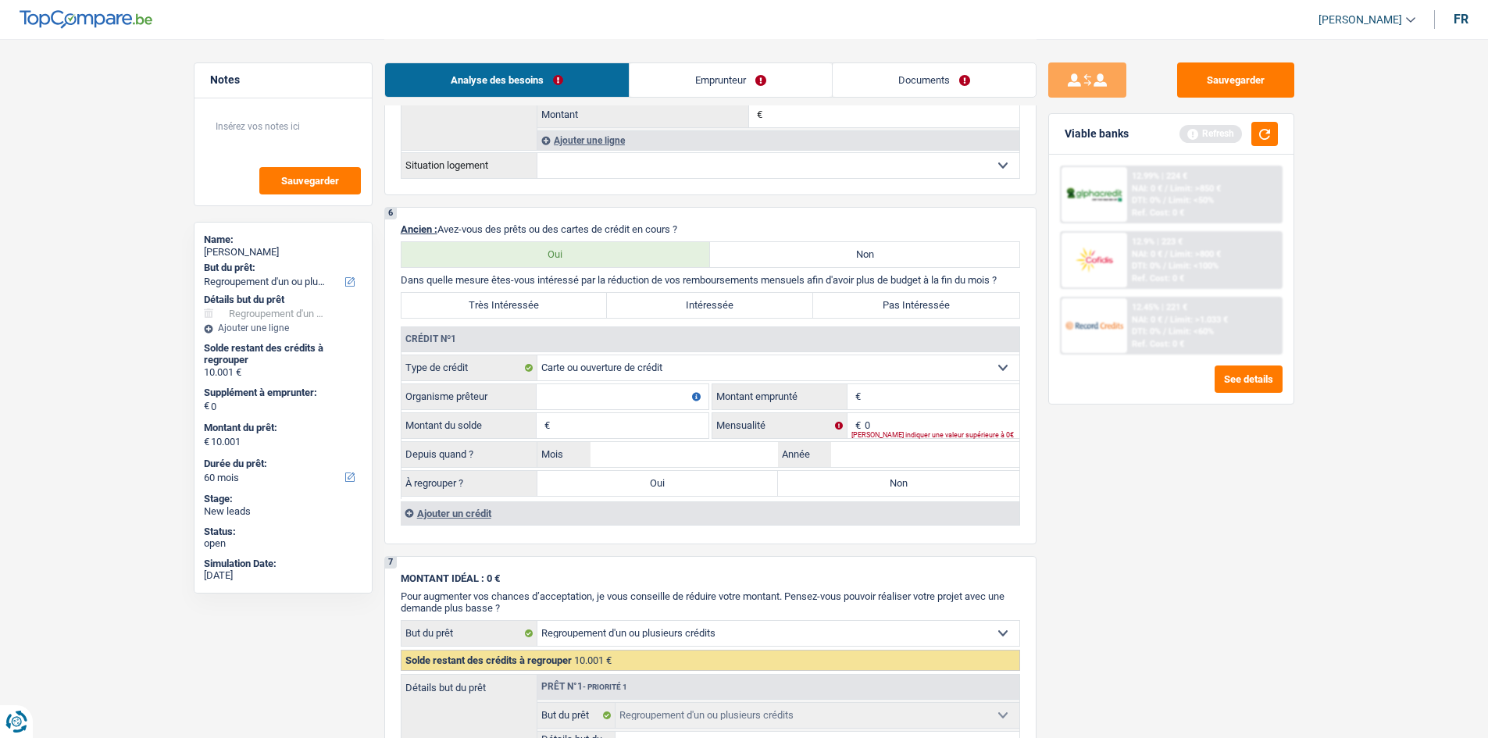
click at [598, 393] on input "Organisme prêteur" at bounding box center [623, 396] width 172 height 25
click at [883, 428] on input "0" at bounding box center [942, 425] width 155 height 25
type input "84"
click at [665, 418] on input "Montant du solde" at bounding box center [631, 425] width 155 height 25
click at [629, 398] on input "Organisme prêteur" at bounding box center [623, 396] width 172 height 25
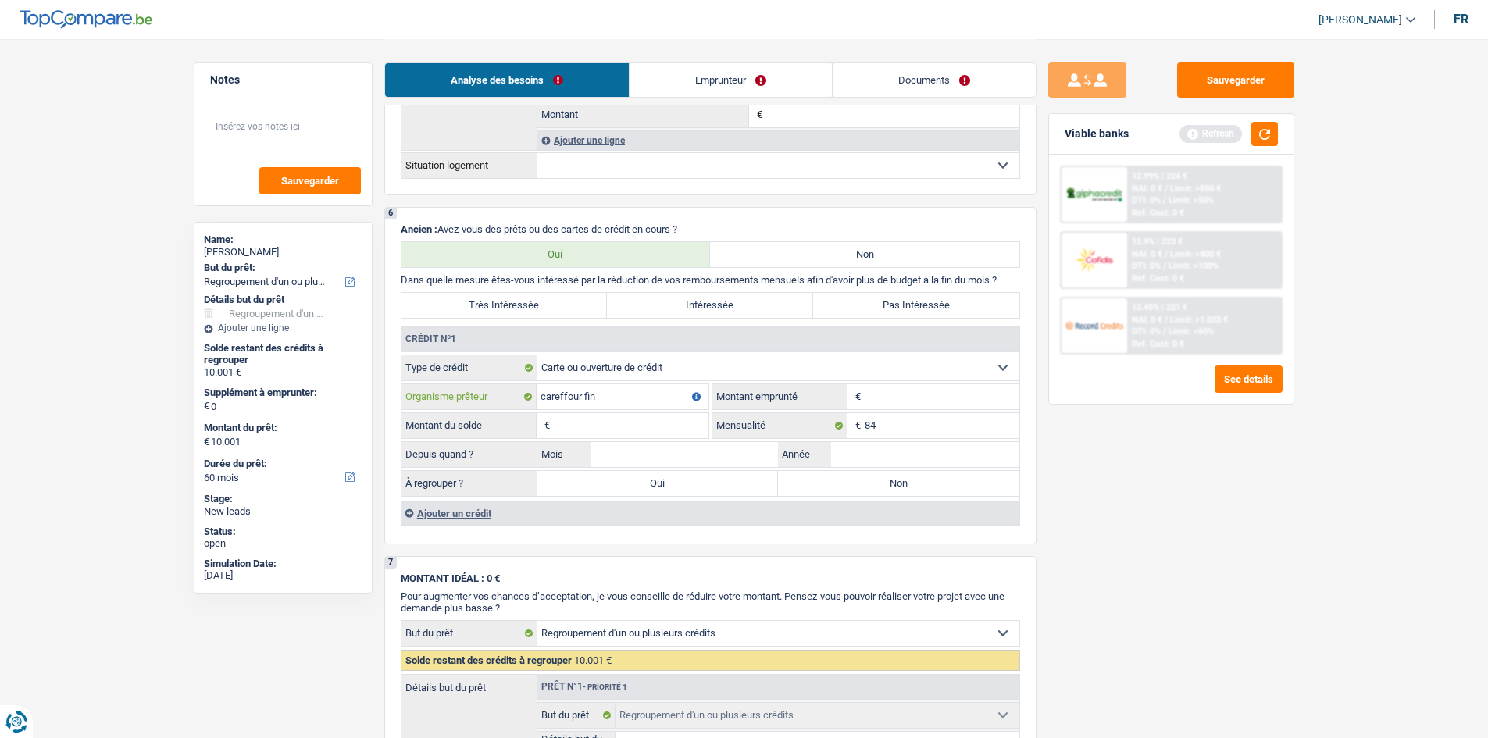
type input "careffour fin"
click at [892, 407] on input "Montant" at bounding box center [942, 396] width 155 height 25
type input "1.250"
click at [643, 419] on input "Montant du solde" at bounding box center [631, 425] width 155 height 25
type input "1.250"
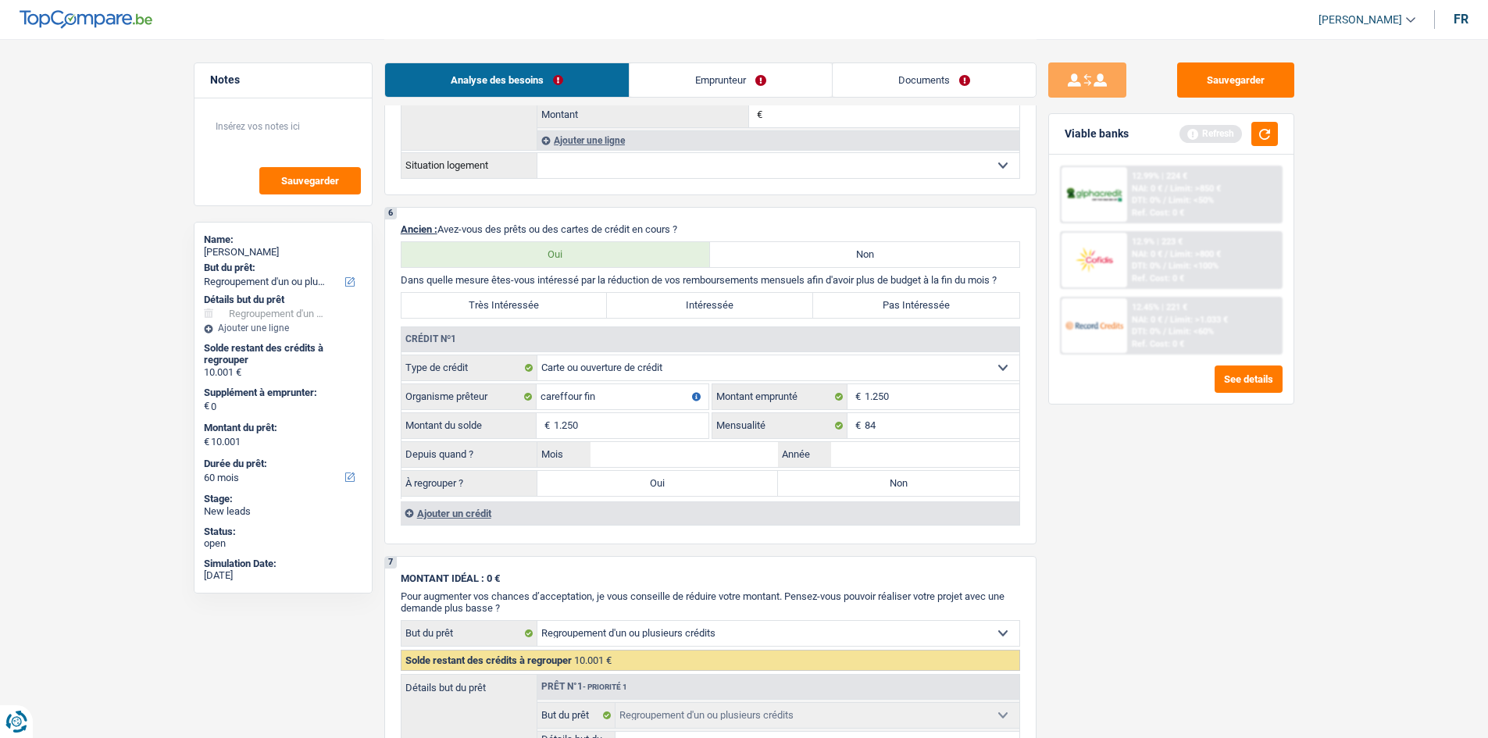
click at [1218, 522] on div "Sauvegarder Viable banks Refresh 12.99% | 224 € NAI: 0 € / Limit: >850 € DTI: 0…" at bounding box center [1170, 387] width 269 height 651
click at [848, 444] on input "Année" at bounding box center [925, 454] width 188 height 25
click at [850, 453] on input "Année" at bounding box center [925, 454] width 188 height 25
type input "2025"
click at [693, 453] on input "Mois" at bounding box center [684, 454] width 188 height 25
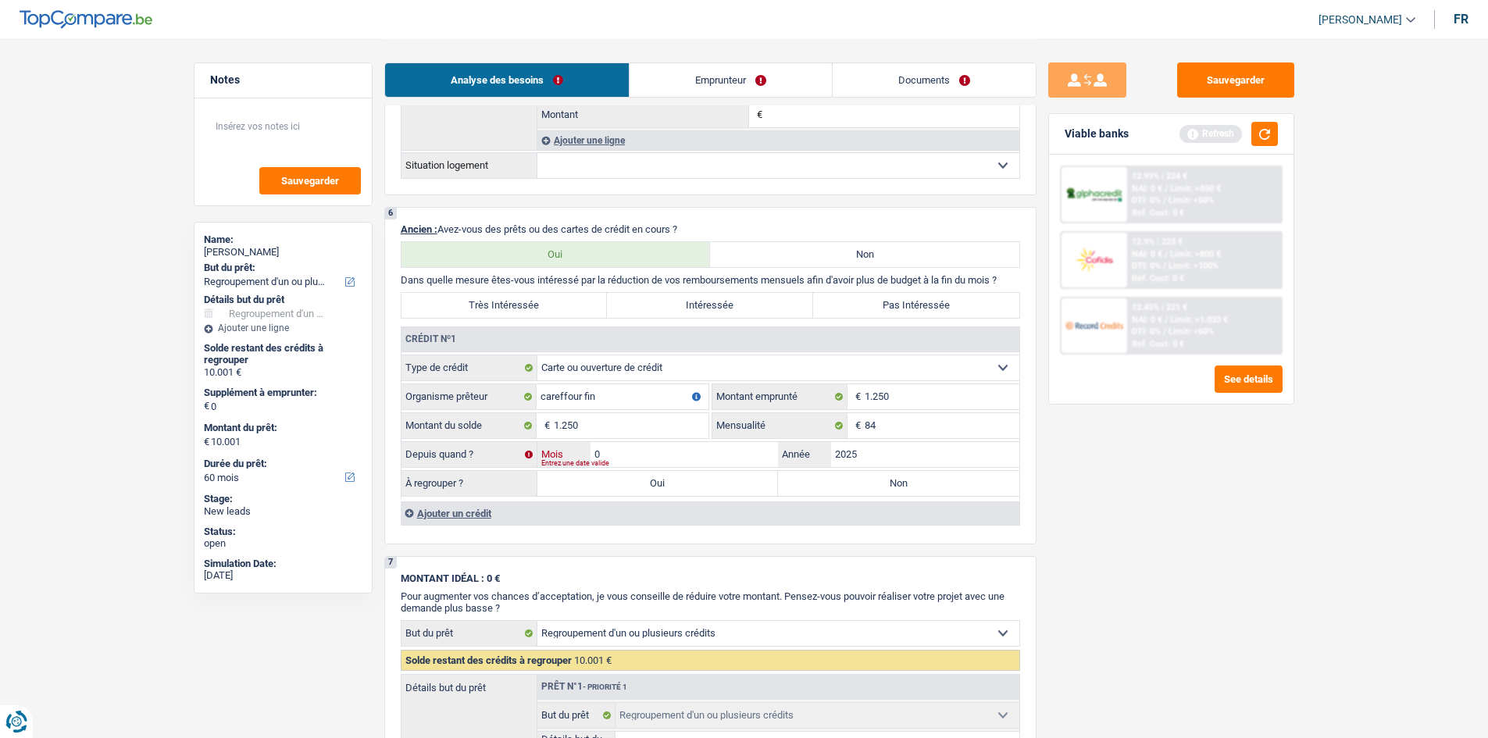
type input "03"
drag, startPoint x: 1197, startPoint y: 621, endPoint x: 954, endPoint y: 524, distance: 262.2
click at [1176, 612] on div "Sauvegarder Viable banks Refresh 12.99% | 224 € NAI: 0 € / Limit: >850 € DTI: 0…" at bounding box center [1170, 387] width 269 height 651
click at [719, 485] on label "Oui" at bounding box center [657, 483] width 241 height 25
click at [719, 485] on input "Oui" at bounding box center [657, 483] width 241 height 25
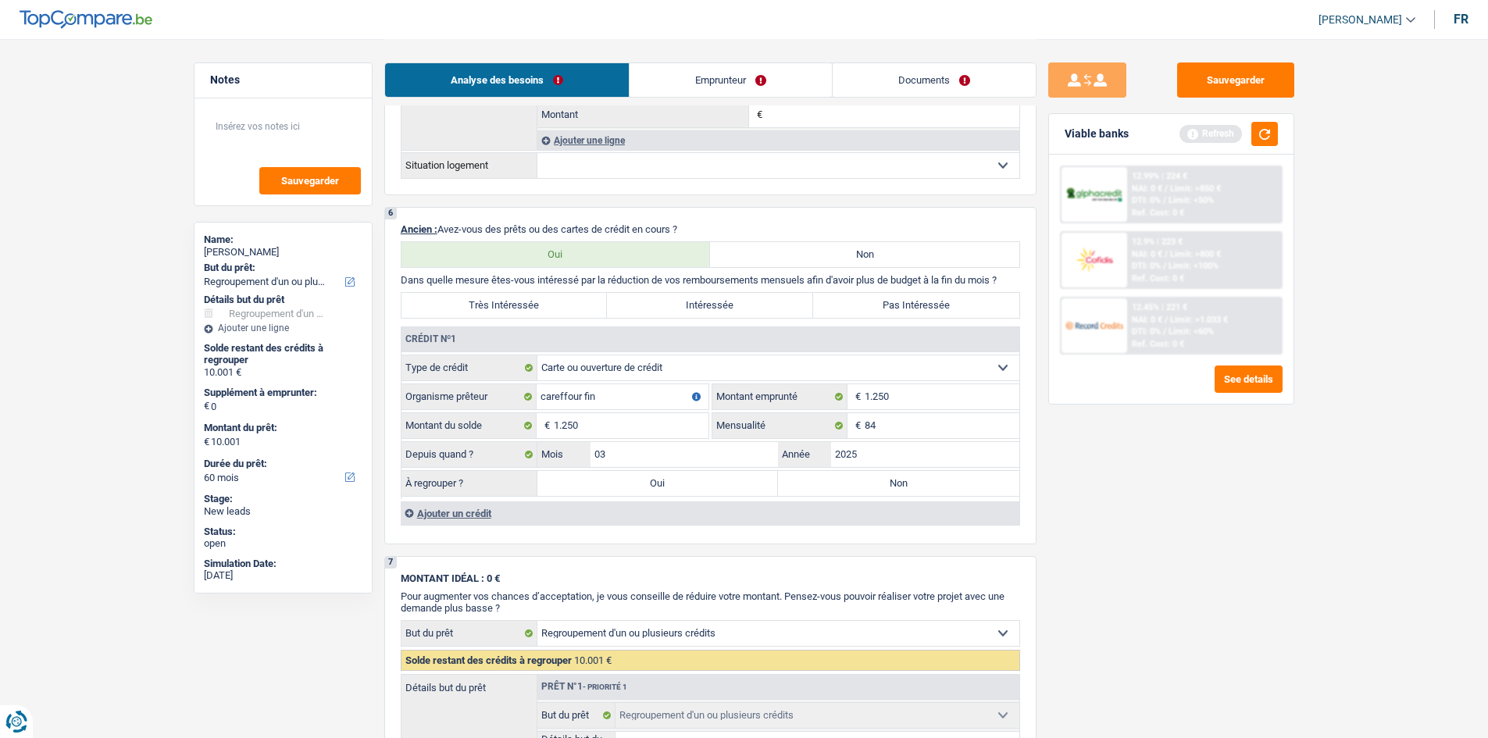
radio input "true"
type input "1.250"
select select "24"
type input "1.250"
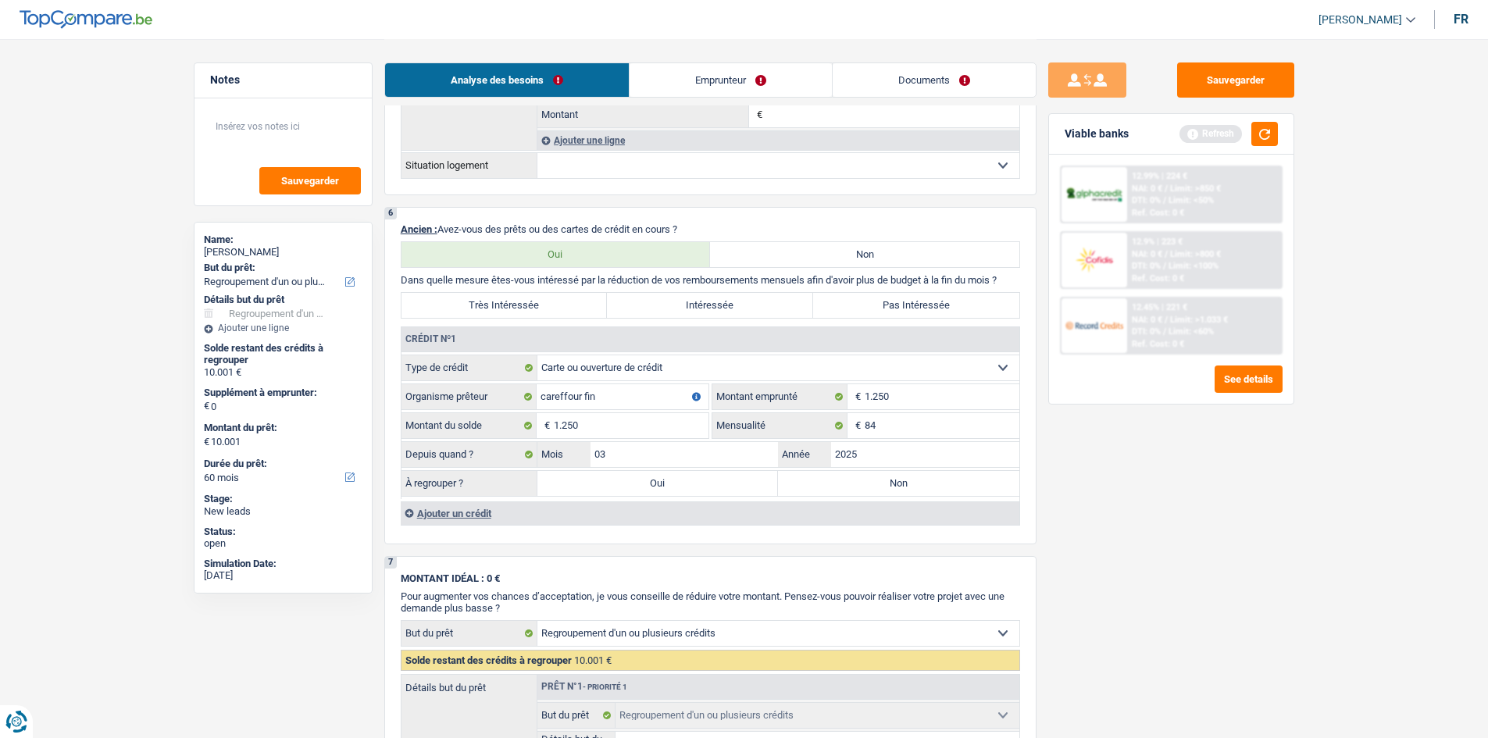
select select "24"
type input "1.250"
select select "24"
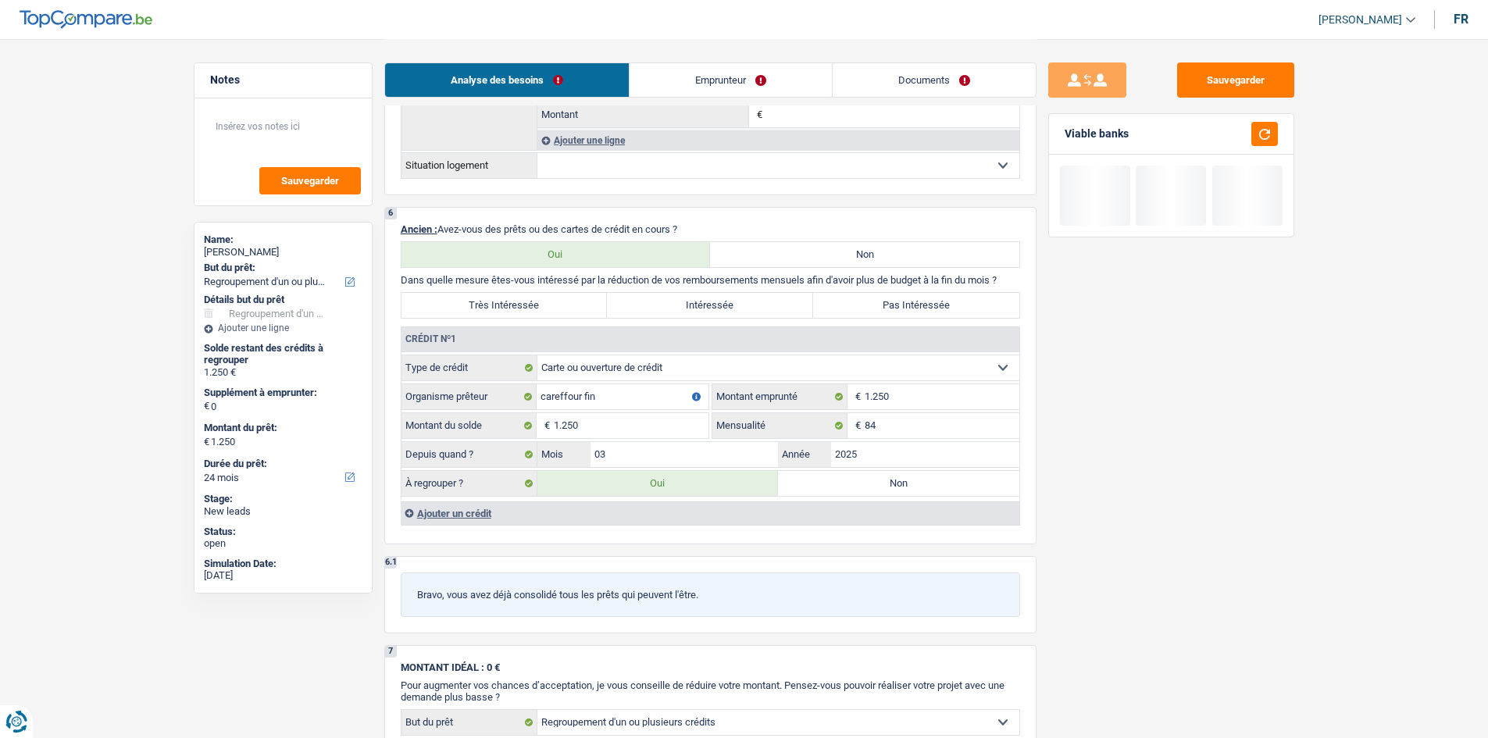
click at [430, 515] on div "Ajouter un crédit" at bounding box center [710, 512] width 619 height 23
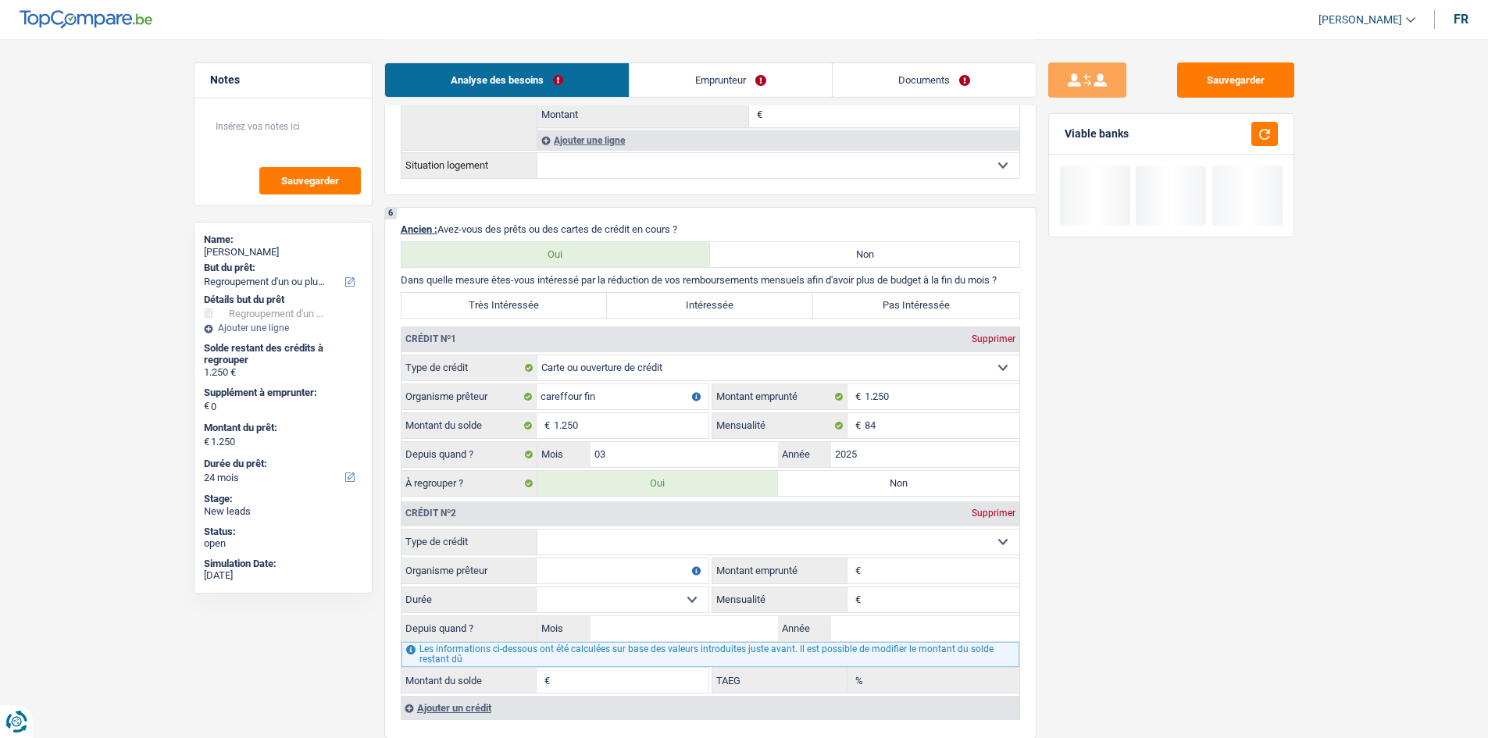
click at [617, 541] on select "Carte ou ouverture de crédit Prêt hypothécaire Vente à tempérament Prêt à tempé…" at bounding box center [778, 542] width 482 height 25
drag, startPoint x: 1114, startPoint y: 626, endPoint x: 1096, endPoint y: 616, distance: 20.3
click at [1114, 626] on div "Sauvegarder Viable banks Not viable See details" at bounding box center [1170, 387] width 269 height 651
click at [904, 569] on input "Montant emprunté" at bounding box center [942, 570] width 155 height 25
click at [633, 567] on input "Organisme prêteur" at bounding box center [623, 570] width 172 height 25
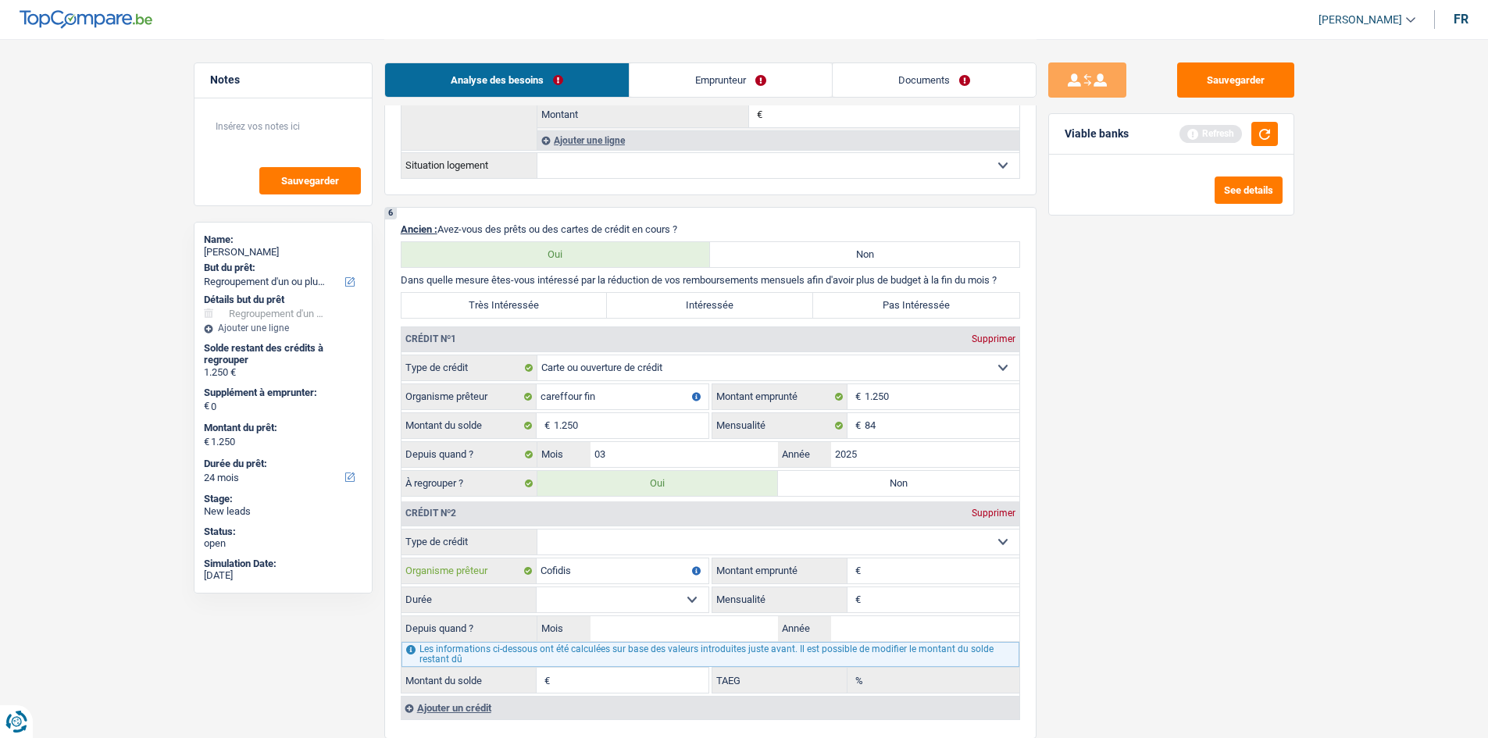
type input "Cofidis"
click at [747, 548] on select "Carte ou ouverture de crédit Prêt hypothécaire Vente à tempérament Prêt à tempé…" at bounding box center [778, 542] width 482 height 25
select select "personalLoan"
type input "0"
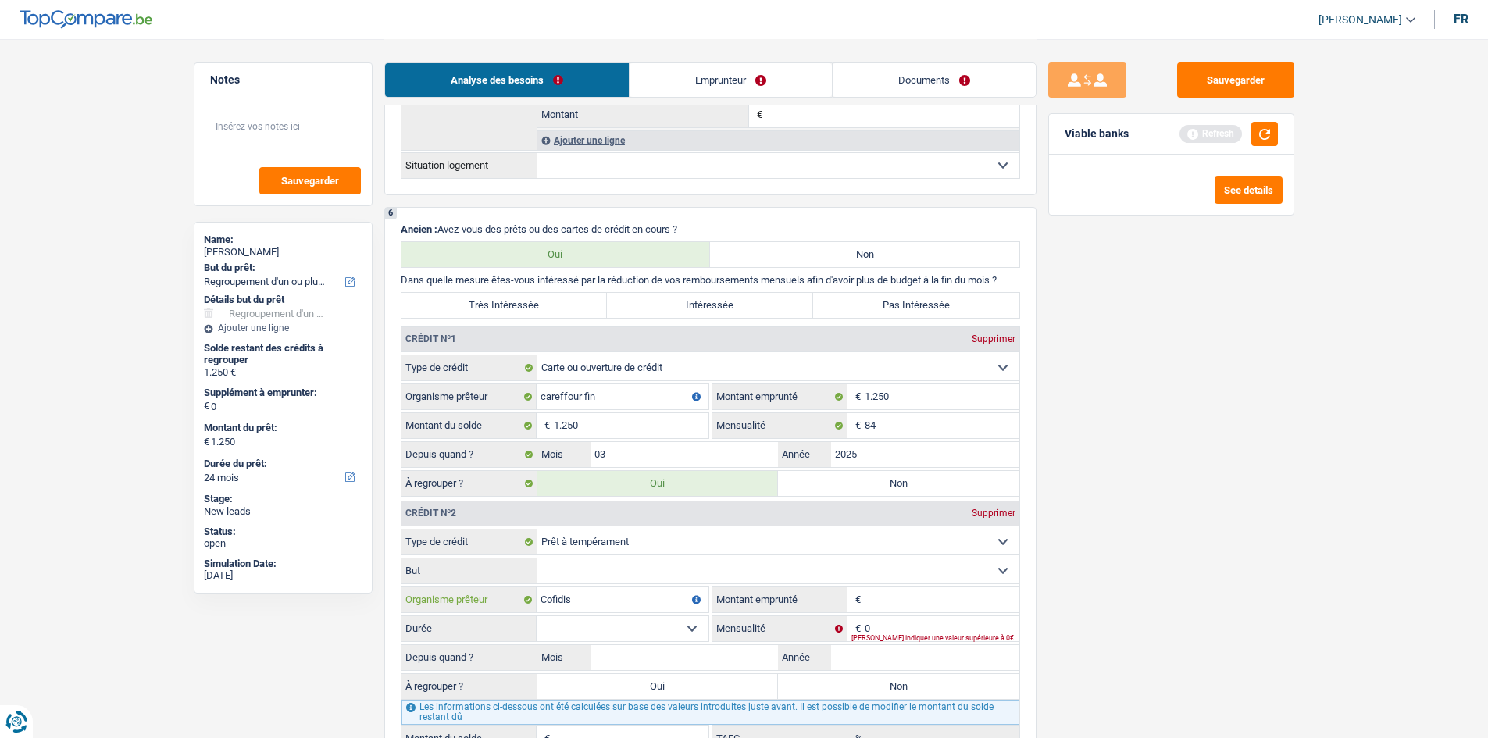
click at [608, 587] on input "Cofidis" at bounding box center [623, 599] width 172 height 25
click at [597, 580] on select "Confort maison: meubles, textile, peinture, électroménager, outillage non-profe…" at bounding box center [778, 570] width 482 height 25
drag, startPoint x: 1137, startPoint y: 631, endPoint x: 1112, endPoint y: 623, distance: 26.2
click at [1132, 631] on div "Sauvegarder Viable banks Refresh See details" at bounding box center [1170, 387] width 269 height 651
click at [641, 533] on select "Carte ou ouverture de crédit Prêt hypothécaire Vente à tempérament Prêt à tempé…" at bounding box center [778, 542] width 482 height 25
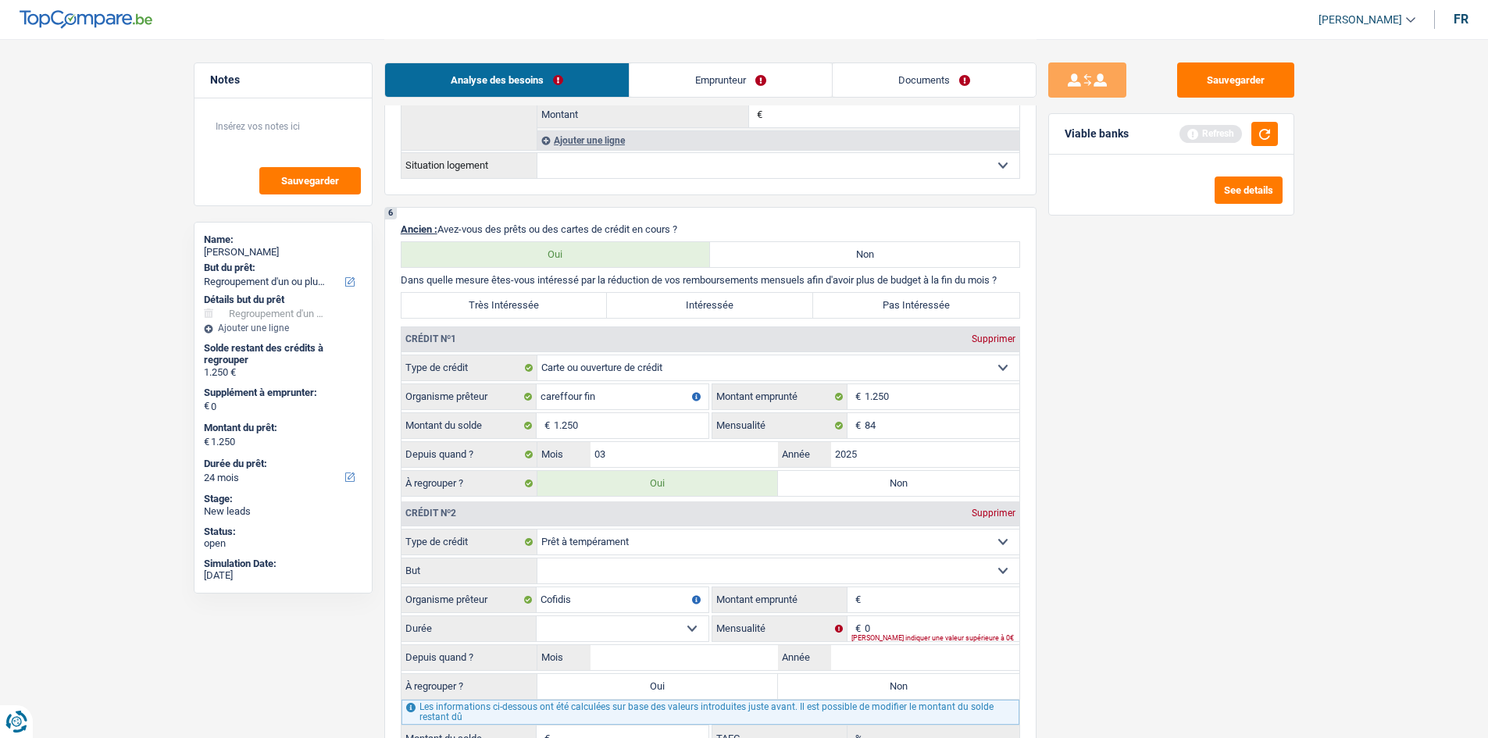
select select "creditConsolidation"
click at [537, 530] on select "Carte ou ouverture de crédit Prêt hypothécaire Vente à tempérament Prêt à tempé…" at bounding box center [778, 542] width 482 height 25
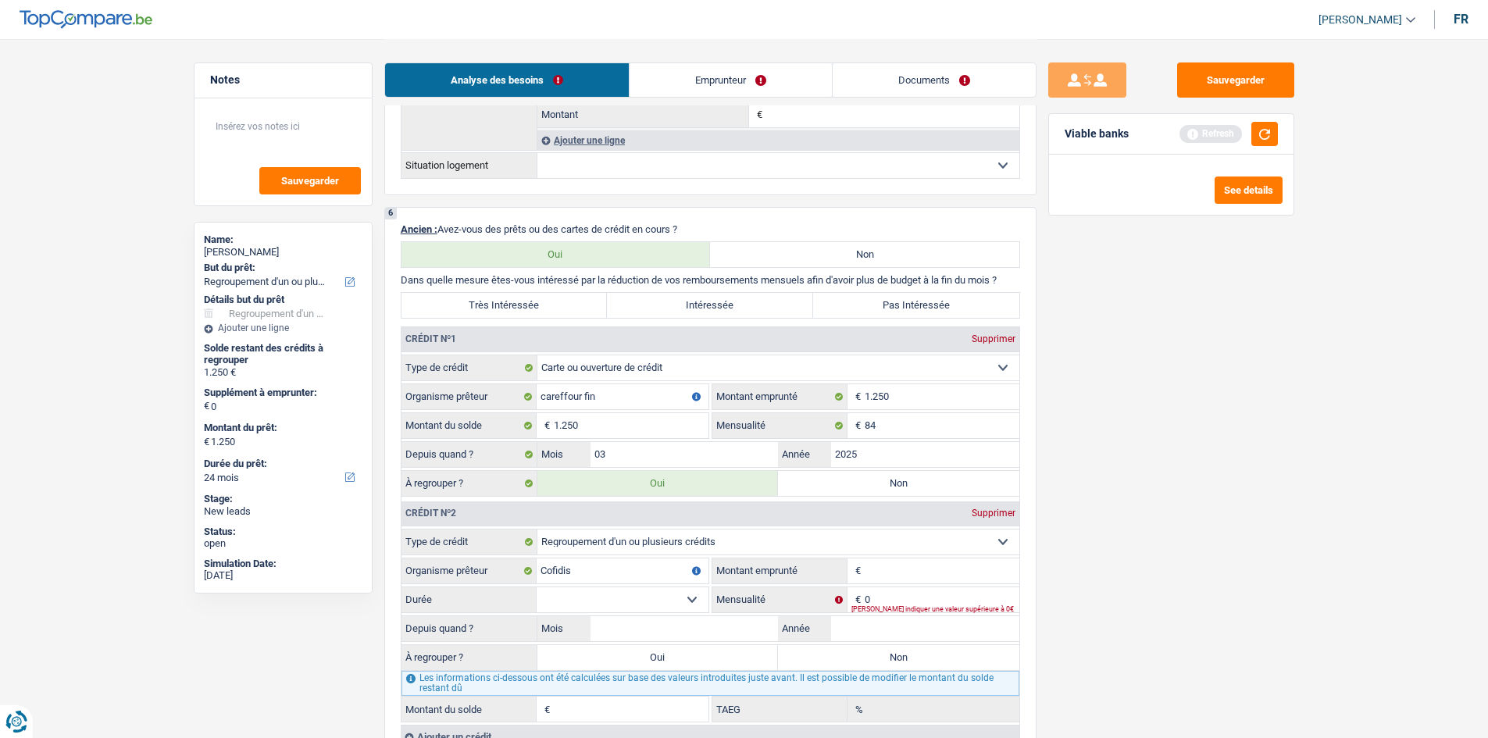
click at [885, 575] on input "Montant emprunté" at bounding box center [942, 570] width 155 height 25
type input "5"
type input "7.000"
click at [876, 595] on input "0" at bounding box center [942, 599] width 155 height 25
click at [601, 595] on select "12 mois 18 mois 24 mois 30 mois 36 mois 42 mois Sélectionner une option" at bounding box center [623, 599] width 172 height 25
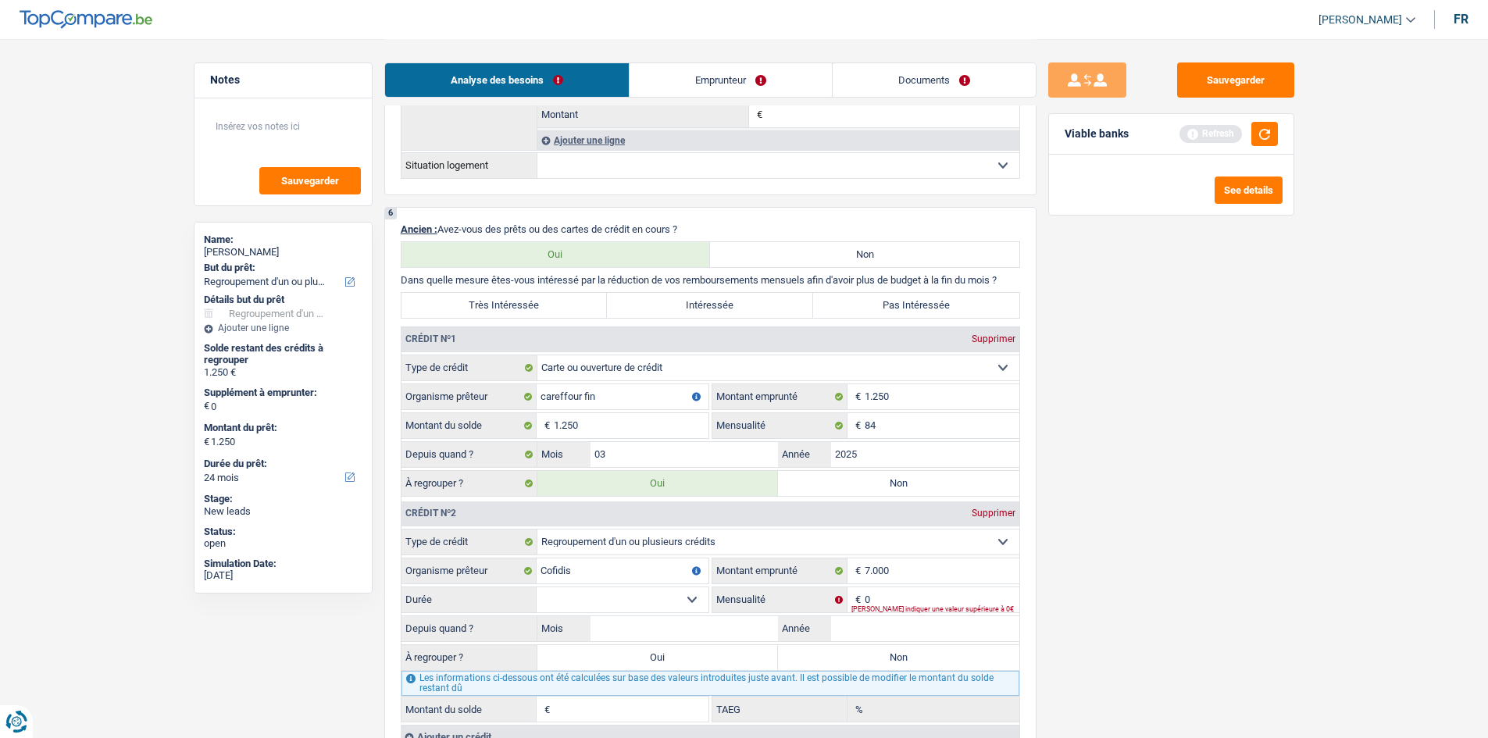
drag, startPoint x: 1025, startPoint y: 642, endPoint x: 964, endPoint y: 607, distance: 71.0
click at [1009, 629] on div "6 Ancien : Avez-vous des prêts ou des cartes de crédit en cours ? Oui Non Dans …" at bounding box center [710, 487] width 652 height 561
click at [895, 603] on input "0" at bounding box center [942, 599] width 155 height 25
type input "178"
click at [1233, 704] on div "Sauvegarder Viable banks Refresh See details" at bounding box center [1170, 387] width 269 height 651
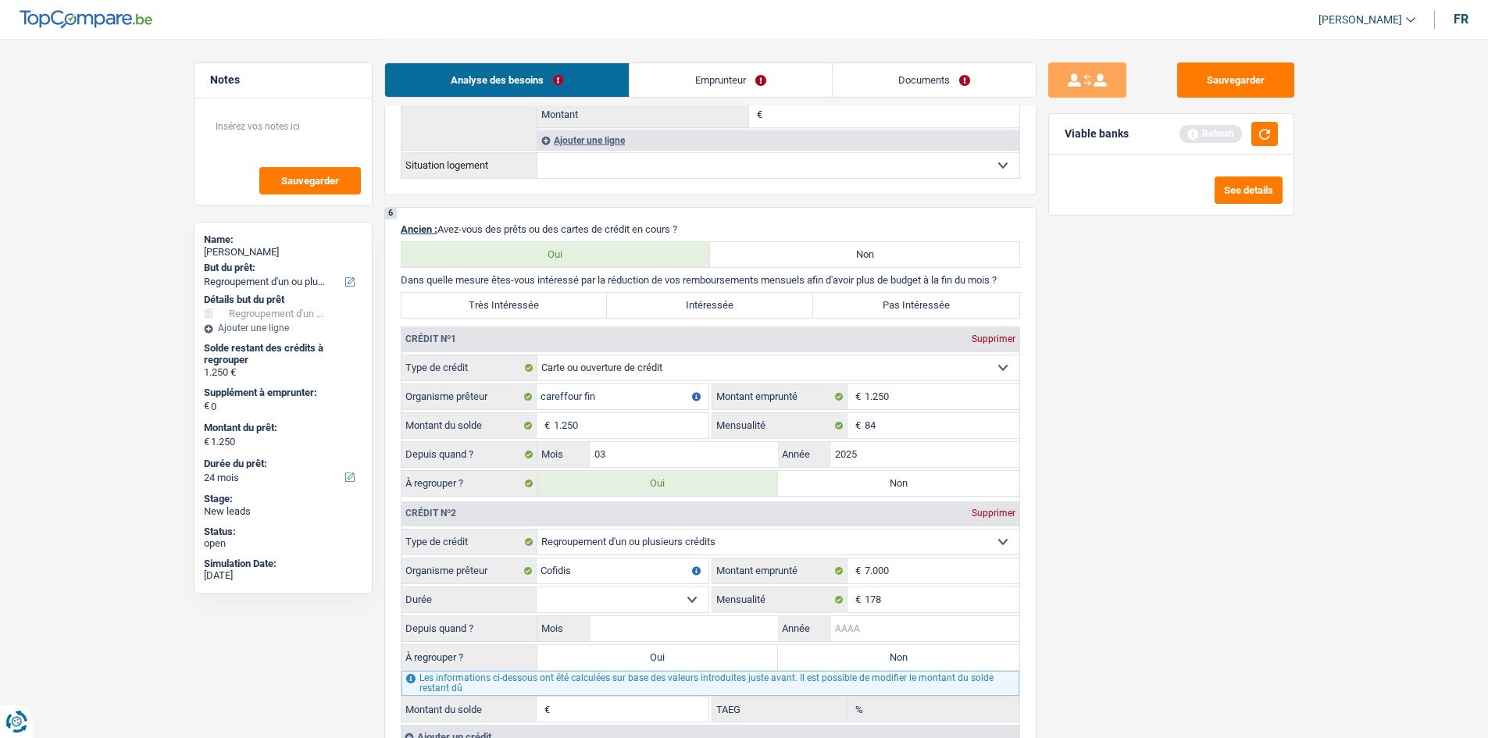
click at [950, 638] on input "Année" at bounding box center [925, 628] width 188 height 25
type input "2"
type input "0"
click at [864, 623] on input "08" at bounding box center [925, 628] width 188 height 25
type input "0"
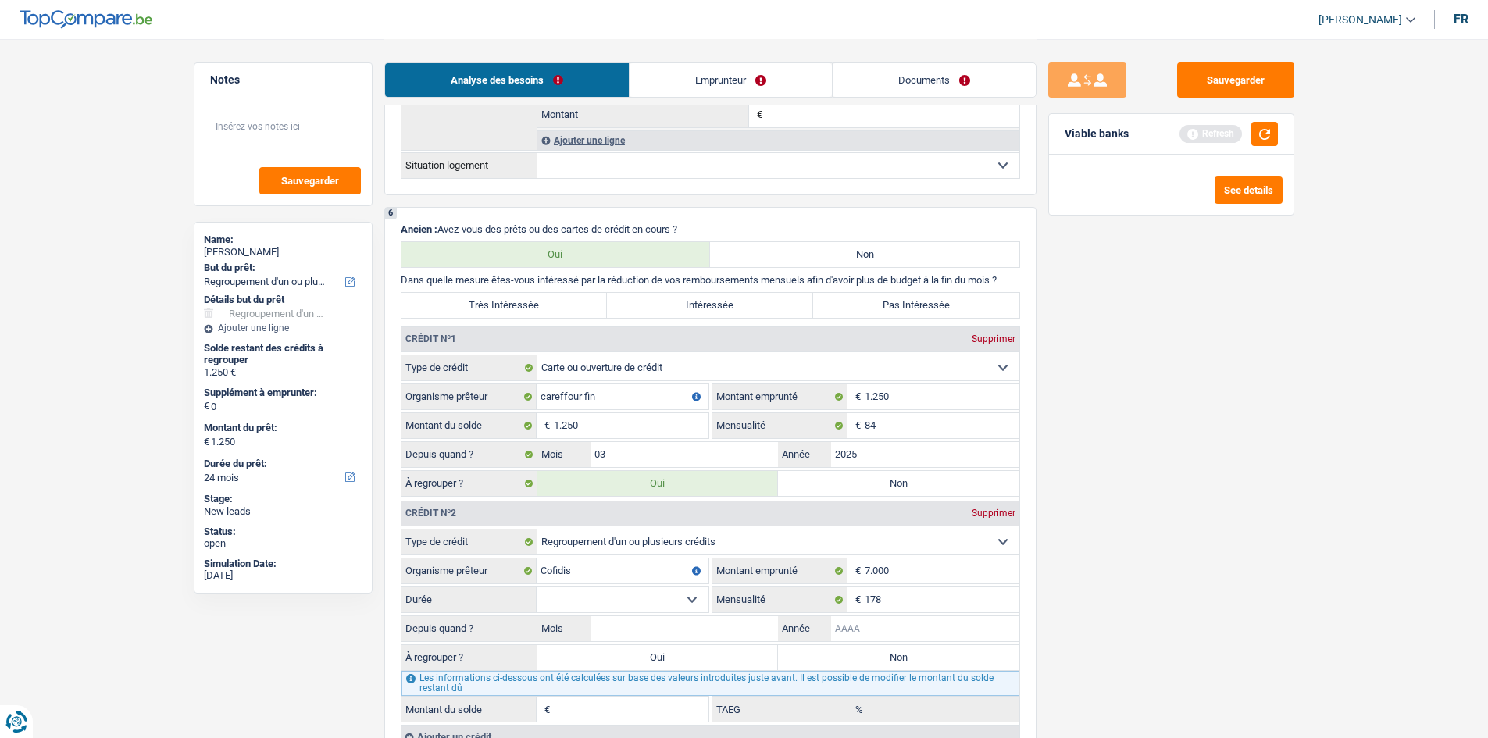
type input "0"
type input "2024"
click at [710, 629] on input "Mois" at bounding box center [684, 628] width 188 height 25
type input "08"
click at [547, 604] on select "12 mois 18 mois 24 mois 30 mois 36 mois 42 mois Sélectionner une option" at bounding box center [623, 599] width 172 height 25
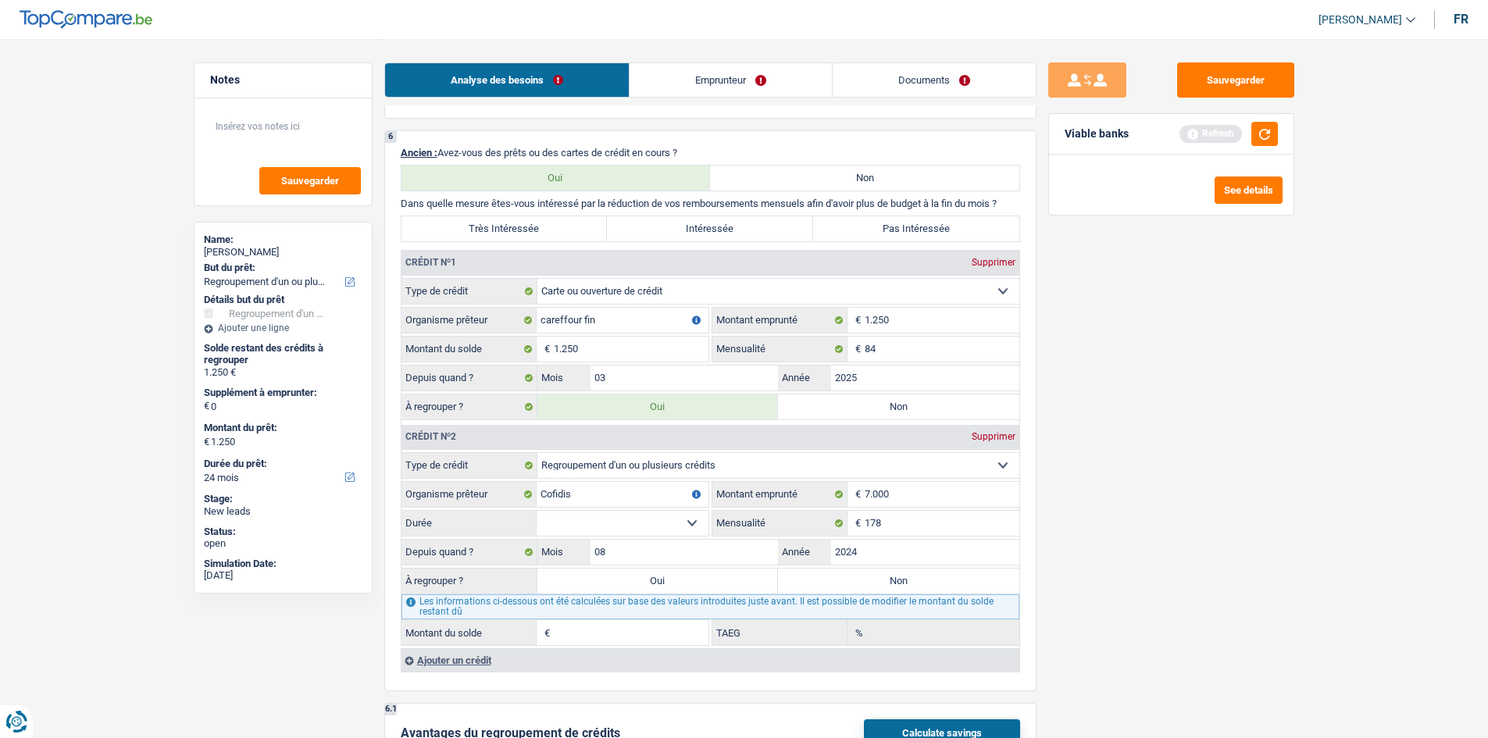
scroll to position [1328, 0]
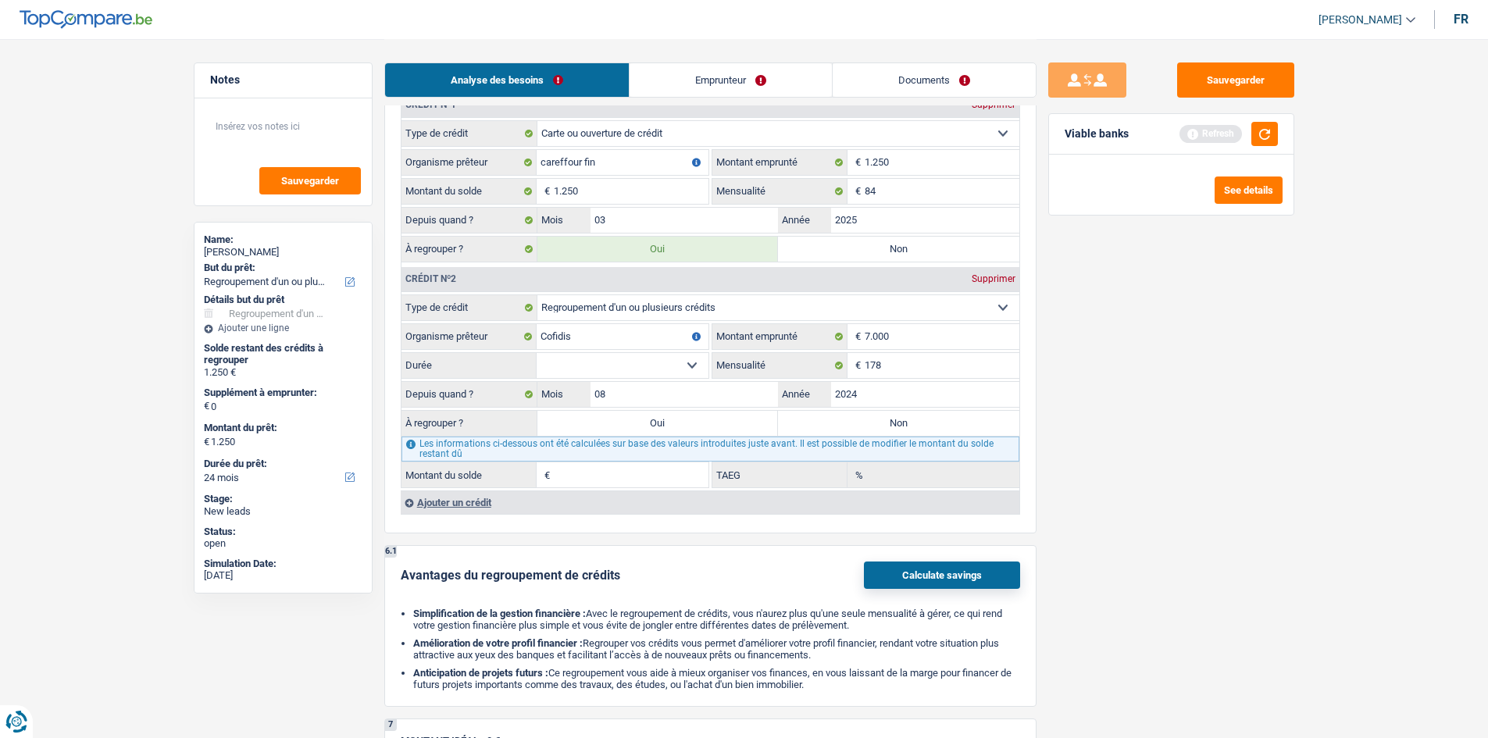
click at [567, 360] on select "12 mois 18 mois 24 mois 30 mois 36 mois 42 mois Sélectionner une option" at bounding box center [623, 365] width 172 height 25
select select "36"
click at [537, 353] on select "12 mois 18 mois 24 mois 30 mois 36 mois 42 mois Sélectionner une option" at bounding box center [623, 365] width 172 height 25
type input "4.335"
type input "0,00"
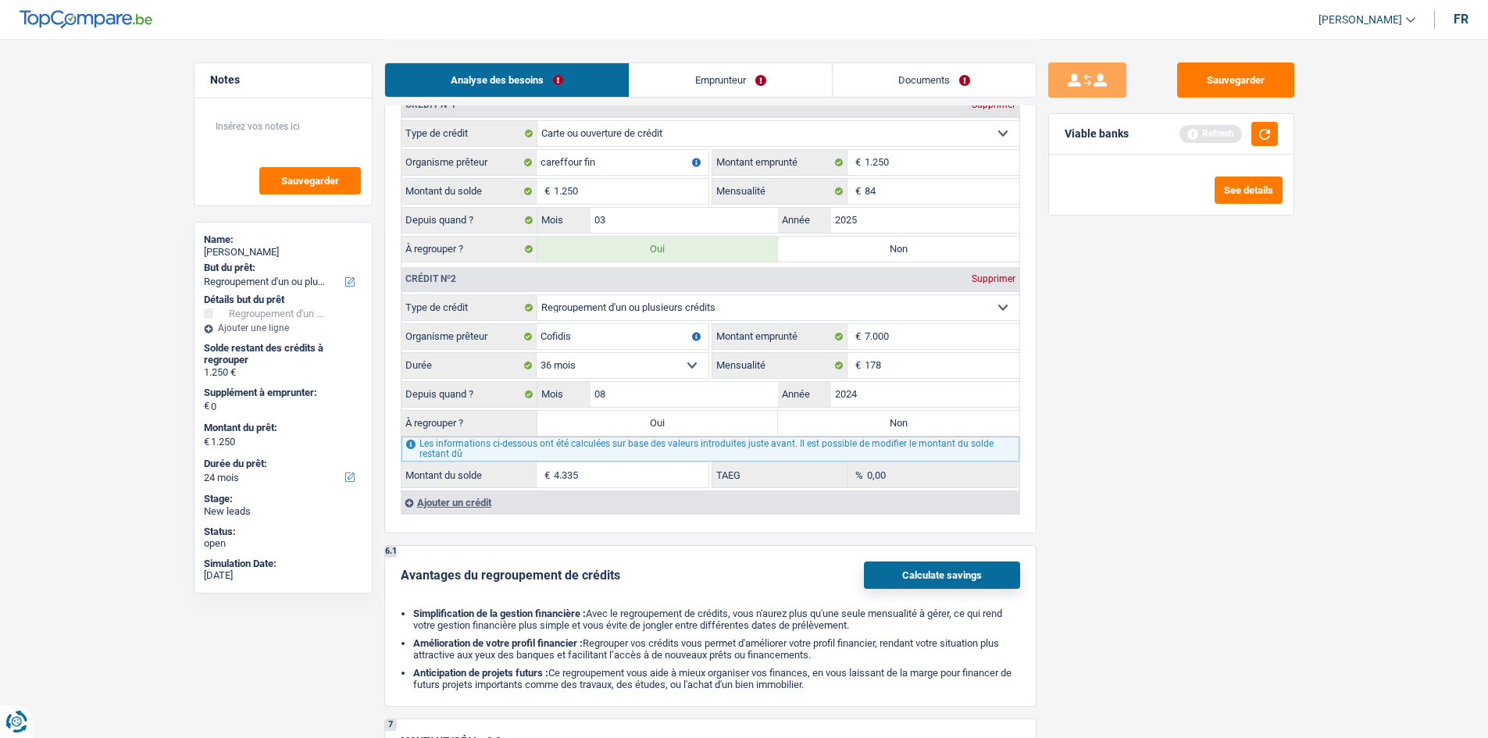
click at [685, 366] on select "12 mois 18 mois 24 mois 30 mois 36 mois 42 mois Sélectionner une option" at bounding box center [623, 365] width 172 height 25
select select "42"
click at [537, 353] on select "12 mois 18 mois 24 mois 30 mois 36 mois 42 mois Sélectionner une option" at bounding box center [623, 365] width 172 height 25
type input "4.930"
type input "3,78"
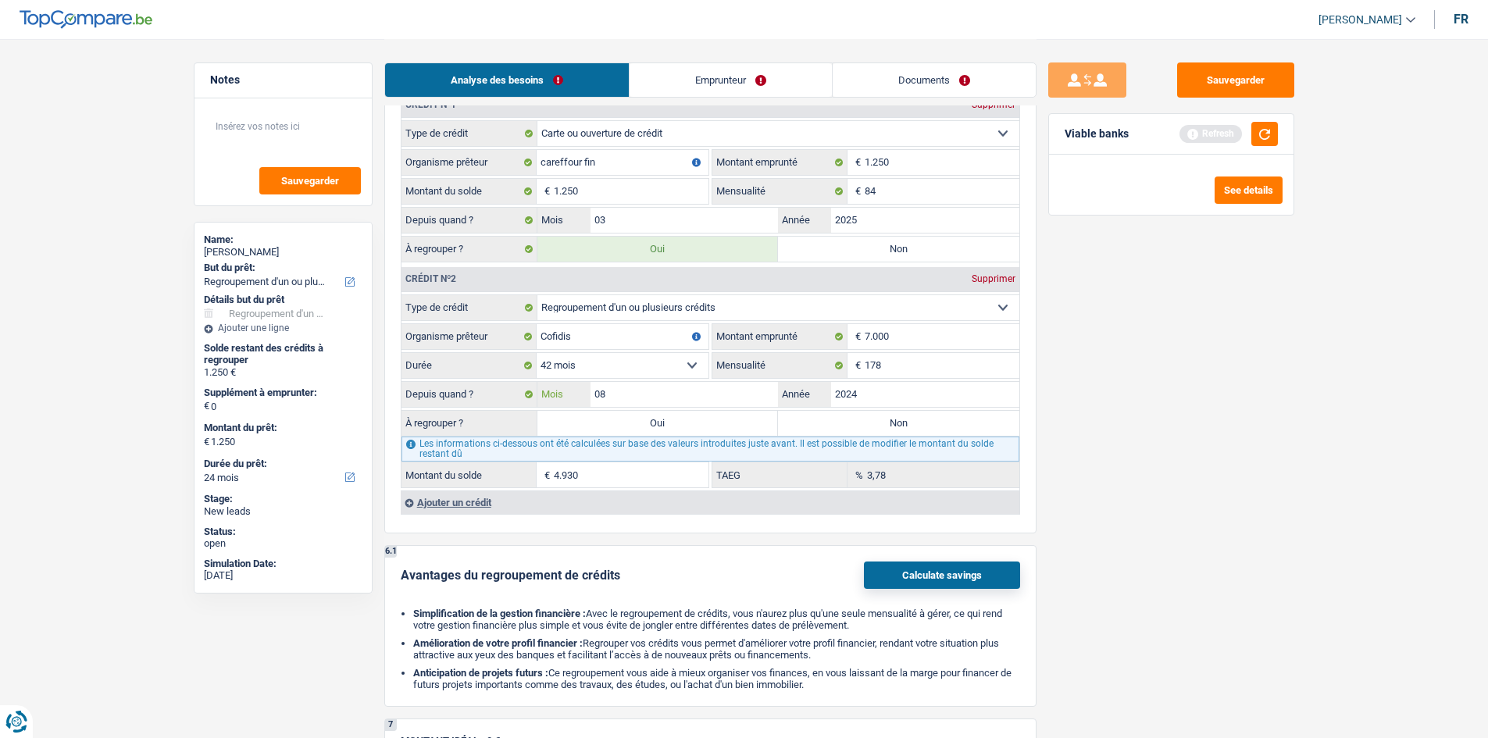
click at [678, 403] on input "08" at bounding box center [684, 394] width 188 height 25
type input "0"
type input "06"
type input "4.604"
drag, startPoint x: 1307, startPoint y: 480, endPoint x: 1279, endPoint y: 481, distance: 28.1
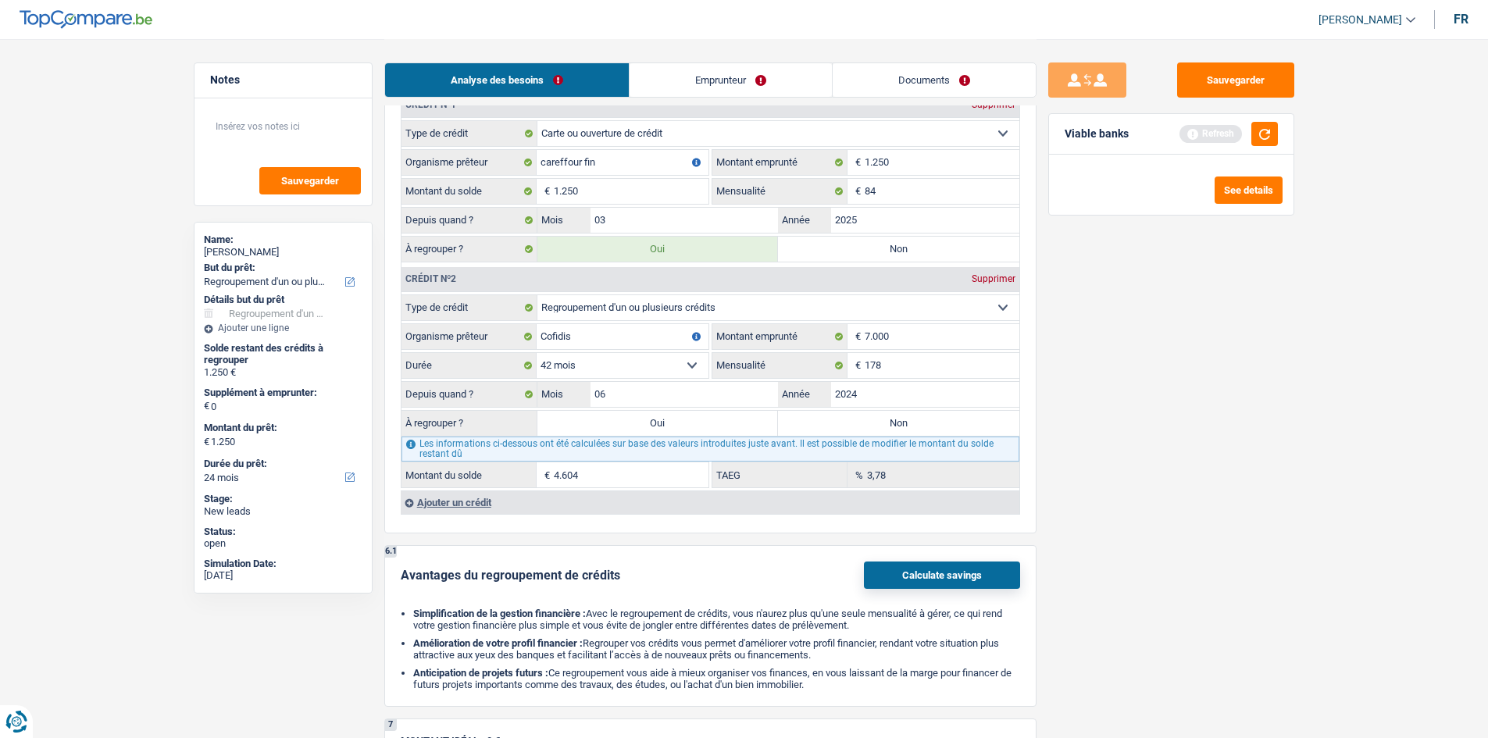
click at [1306, 480] on main "Notes Sauvegarder Name: Prevot Marie-Madeleine But du prêt: Confort maison: meu…" at bounding box center [744, 114] width 1488 height 2884
click at [1158, 452] on div "Sauvegarder Viable banks Refresh See details" at bounding box center [1170, 387] width 269 height 651
click at [655, 400] on input "06" at bounding box center [684, 394] width 188 height 25
type input "0"
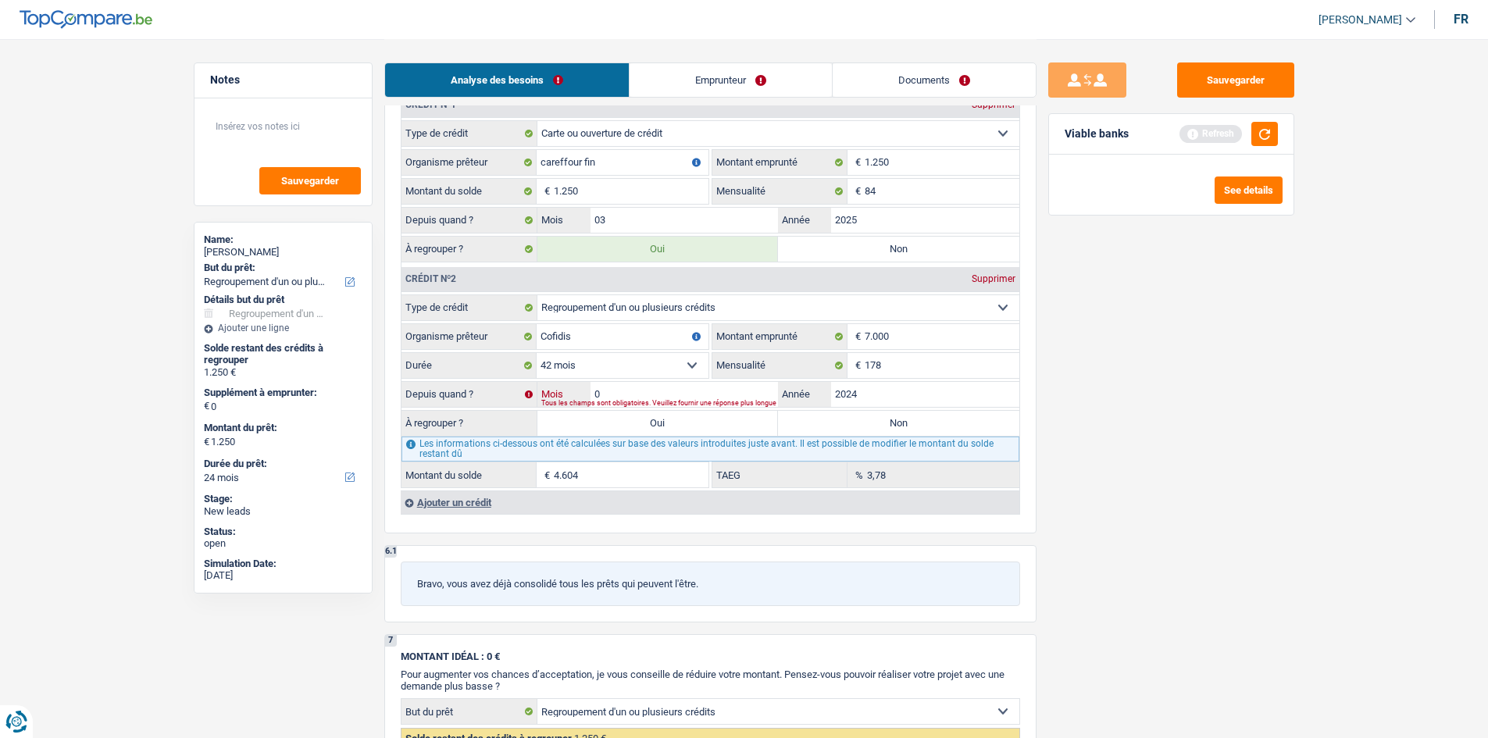
type input "07"
type input "4.767"
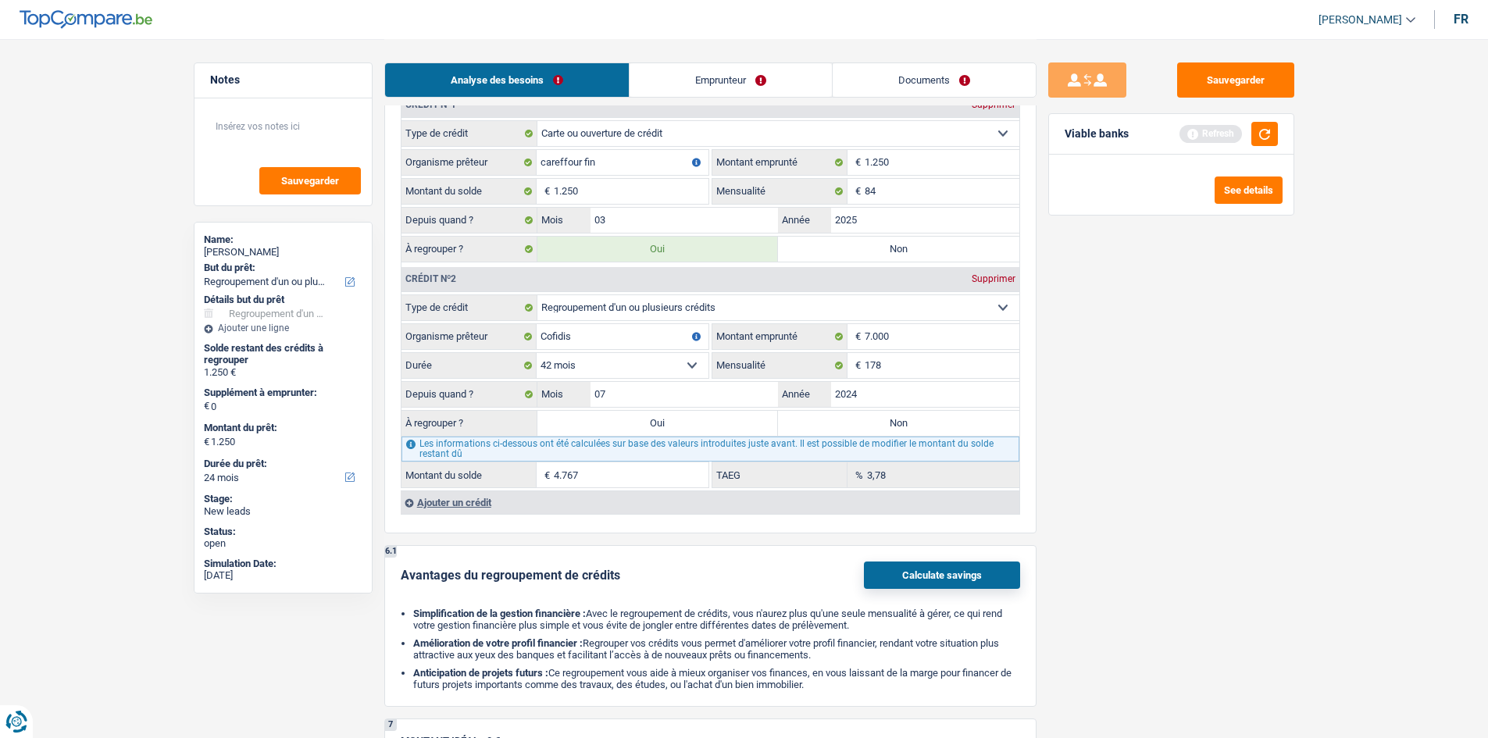
click at [1136, 442] on div "Sauvegarder Viable banks Refresh See details" at bounding box center [1170, 387] width 269 height 651
click at [690, 387] on input "07" at bounding box center [684, 394] width 188 height 25
type input "00"
type input "3.614"
click at [1164, 483] on div "Sauvegarder Viable banks Refresh See details" at bounding box center [1170, 387] width 269 height 651
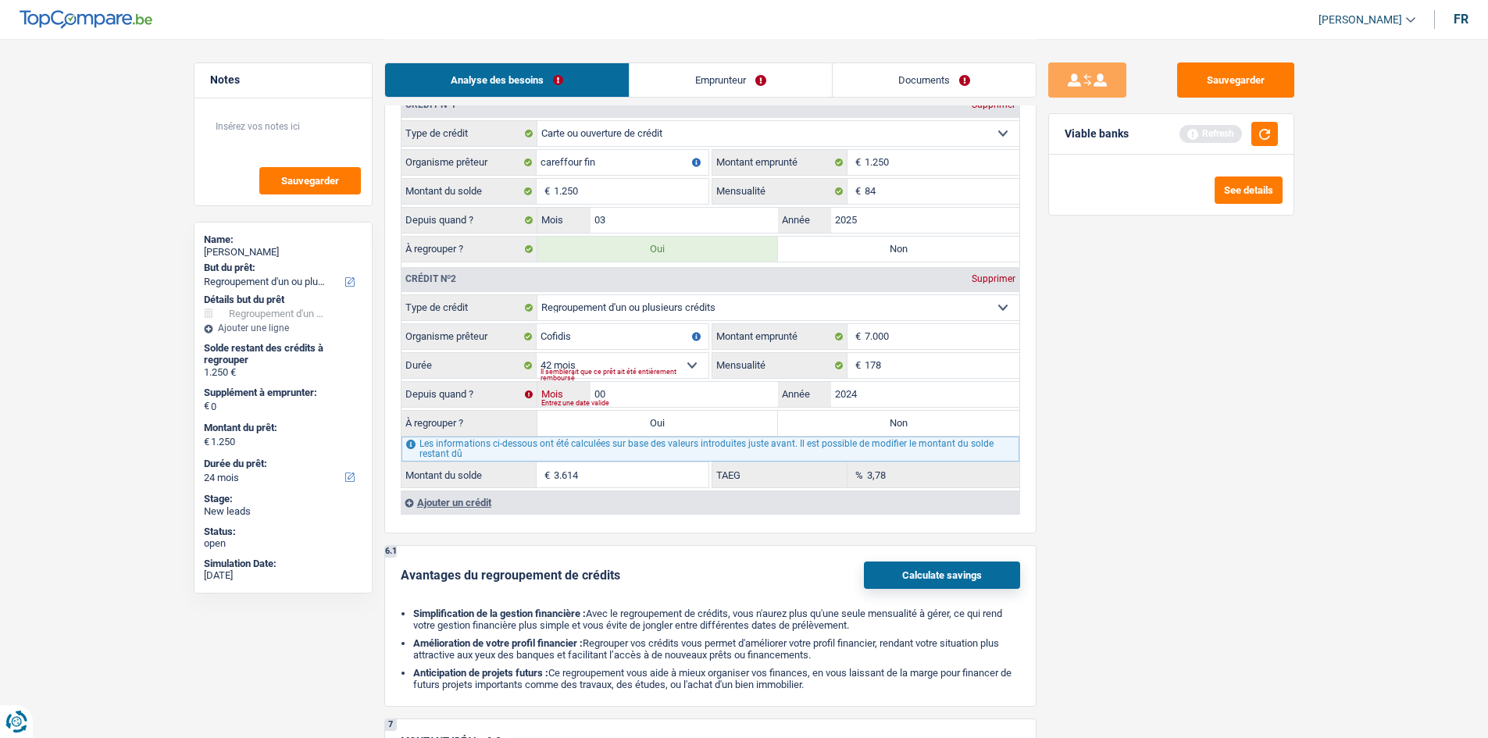
click at [628, 390] on input "00" at bounding box center [684, 394] width 188 height 25
type input "01"
type input "3.780"
click at [1209, 456] on div "Sauvegarder Viable banks Refresh See details" at bounding box center [1170, 387] width 269 height 651
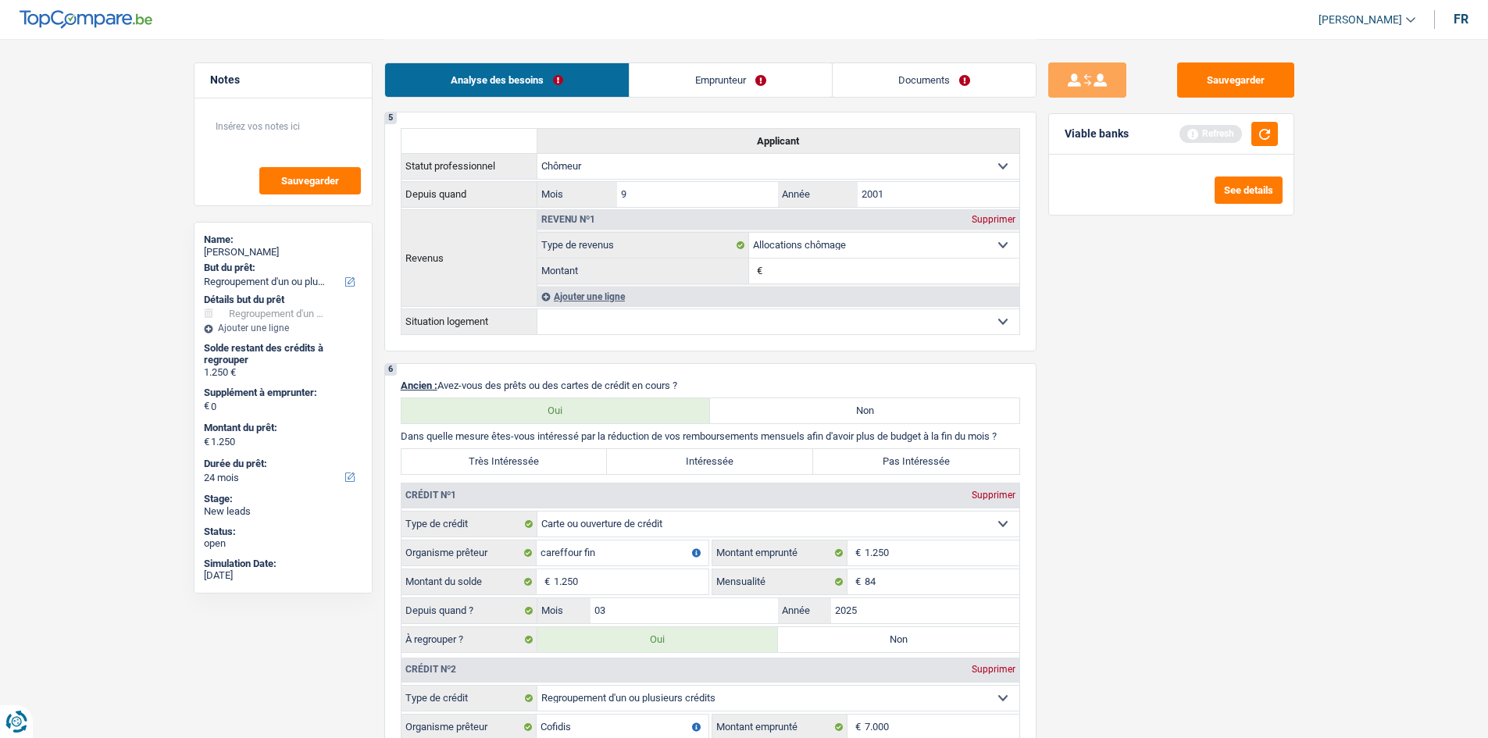
scroll to position [1172, 0]
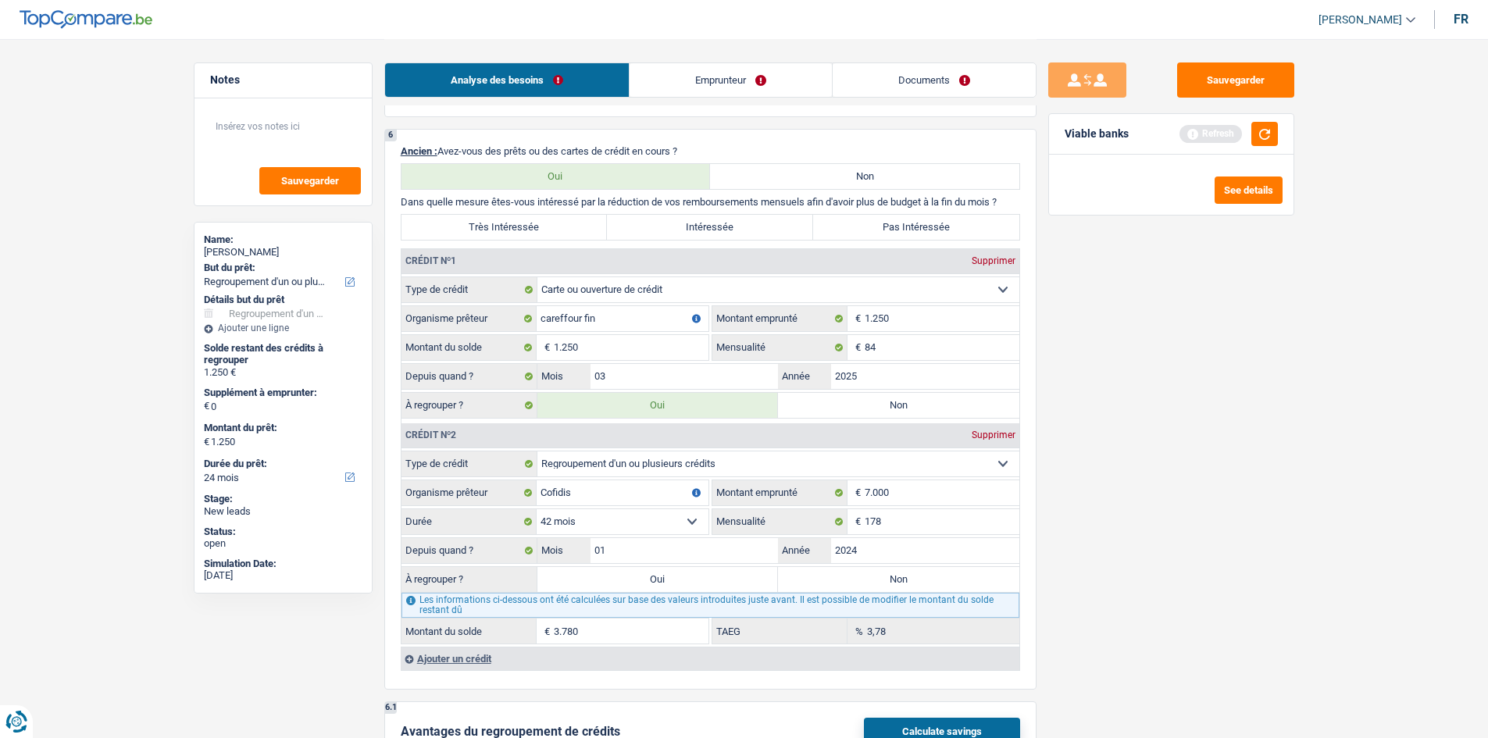
click at [581, 580] on label "Oui" at bounding box center [657, 579] width 241 height 25
click at [581, 580] on input "Oui" at bounding box center [657, 579] width 241 height 25
radio input "true"
type input "5.030"
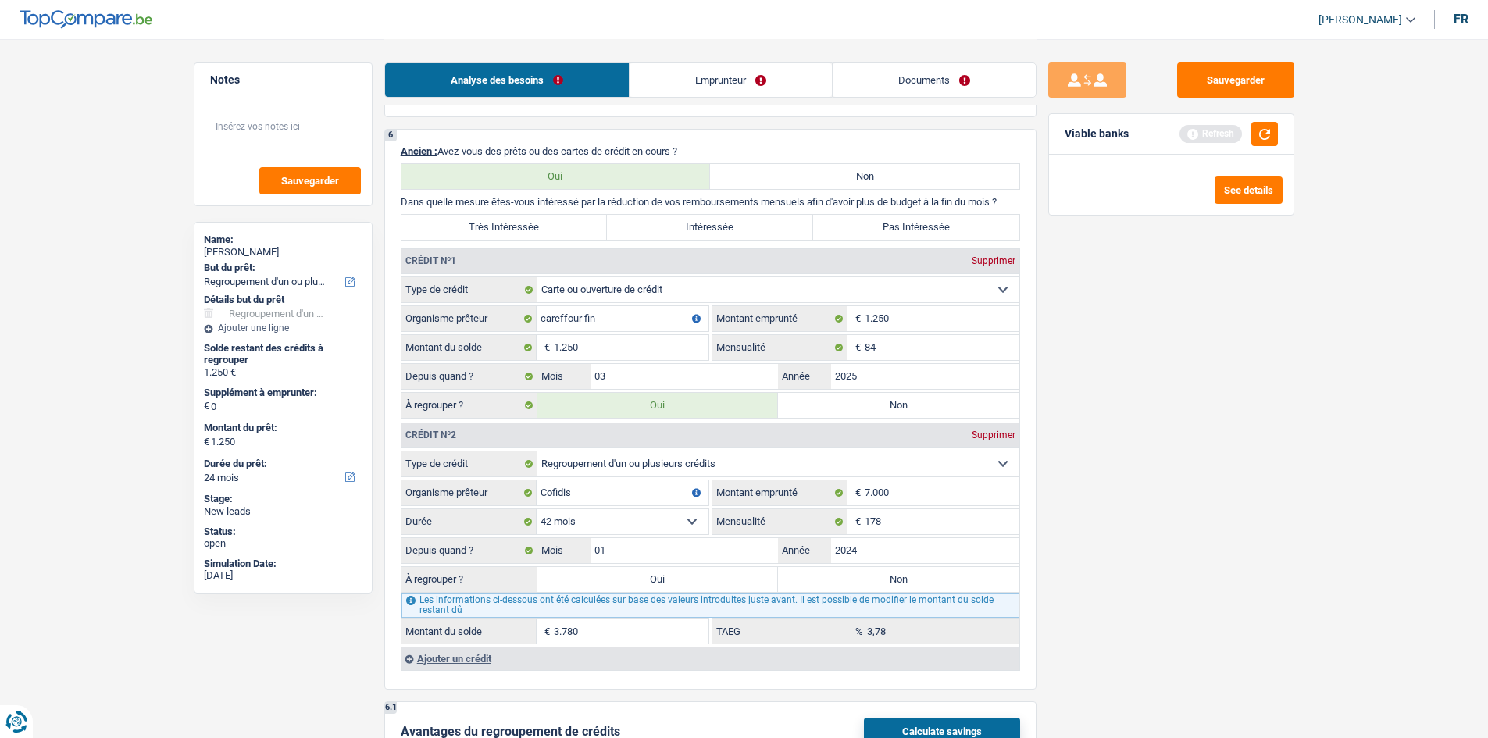
type input "5.030"
select select "36"
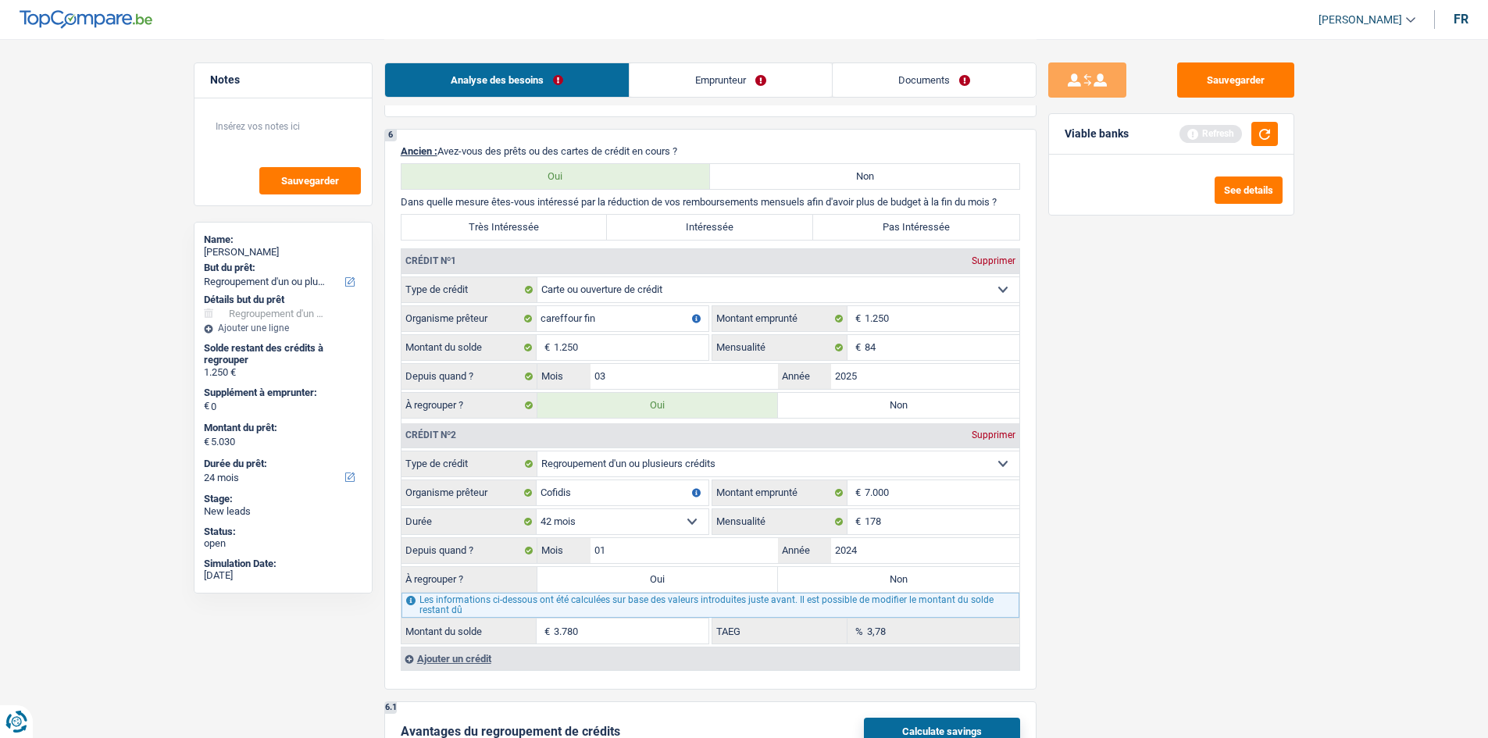
select select "36"
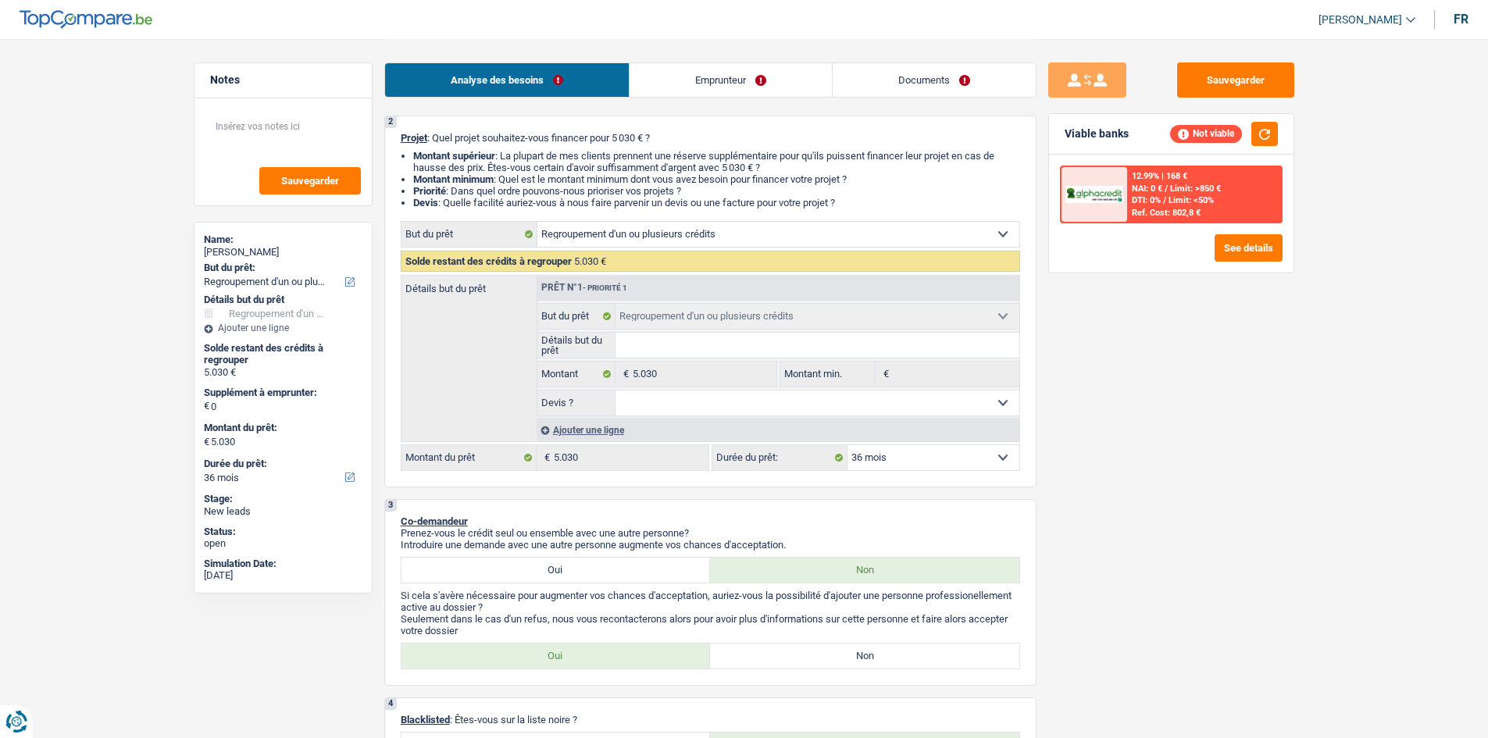
scroll to position [0, 0]
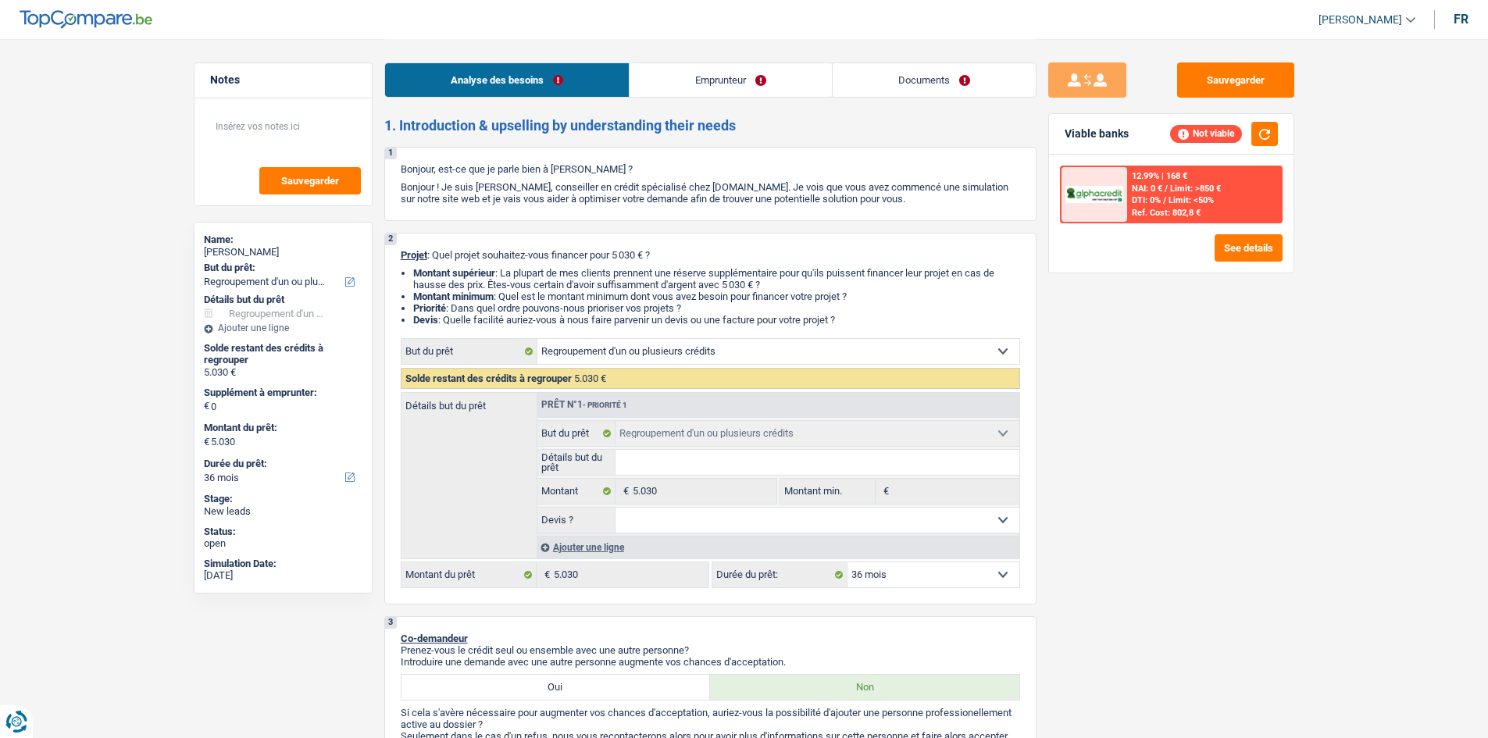
click at [559, 543] on div "Ajouter une ligne" at bounding box center [778, 547] width 483 height 23
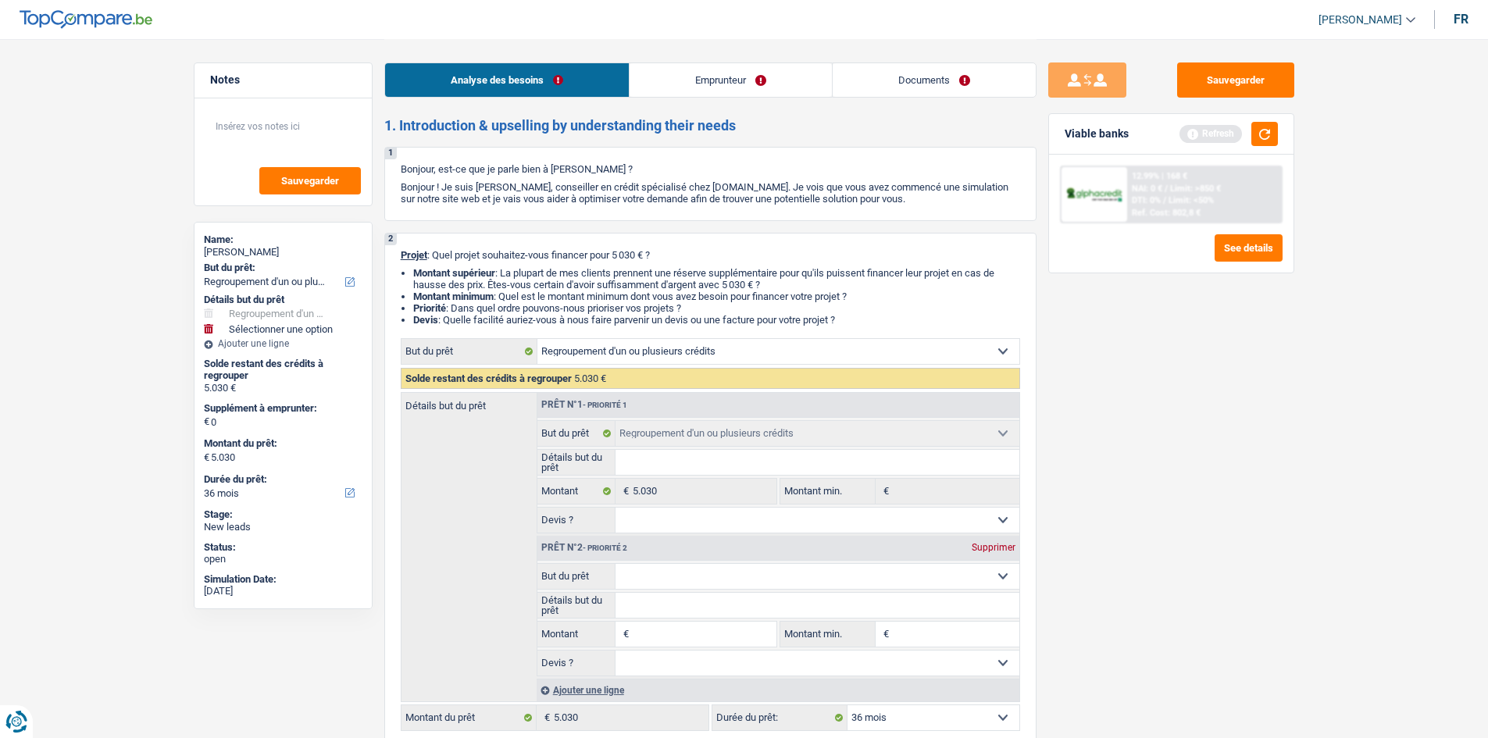
click at [648, 568] on select "Confort maison: meubles, textile, peinture, électroménager, outillage non-profe…" at bounding box center [817, 576] width 404 height 25
drag, startPoint x: 1114, startPoint y: 596, endPoint x: 1093, endPoint y: 594, distance: 21.2
click at [1114, 596] on div "Sauvegarder Viable banks Refresh 12.99% | 168 € NAI: 0 € / Limit: >850 € DTI: 0…" at bounding box center [1170, 387] width 269 height 651
click at [646, 623] on input "Montant" at bounding box center [704, 634] width 143 height 25
type input "5"
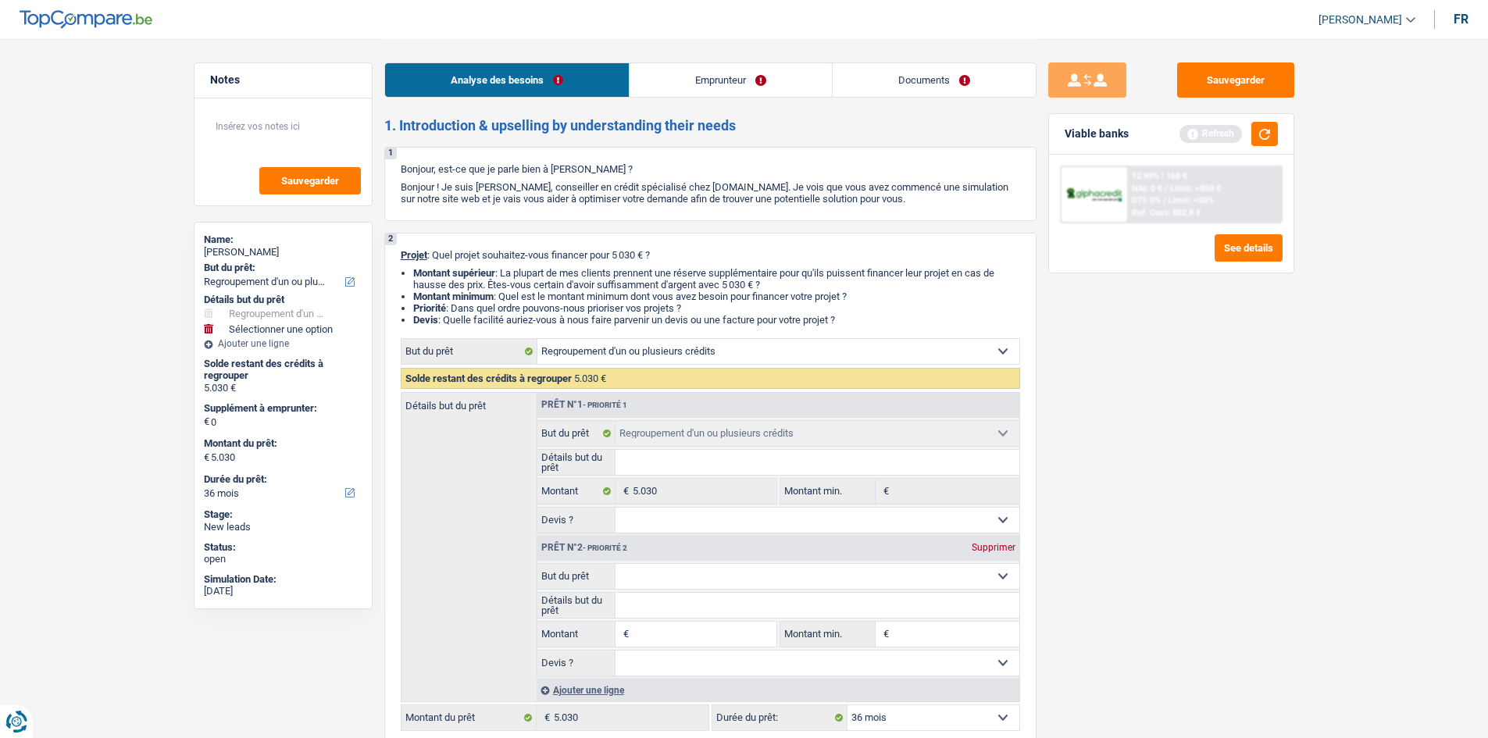
type input "5"
type input "50"
type input "500"
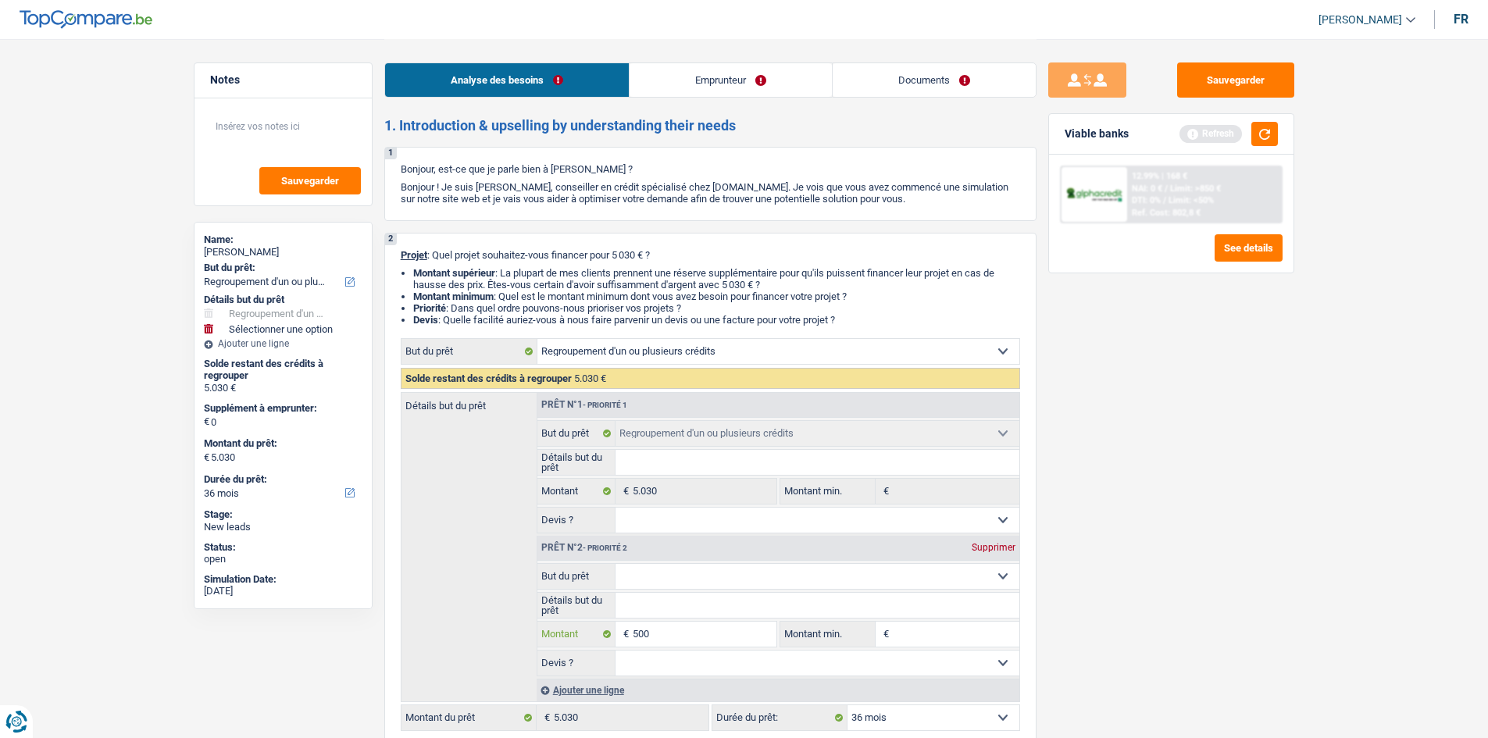
type input "5.001"
type input "10.031"
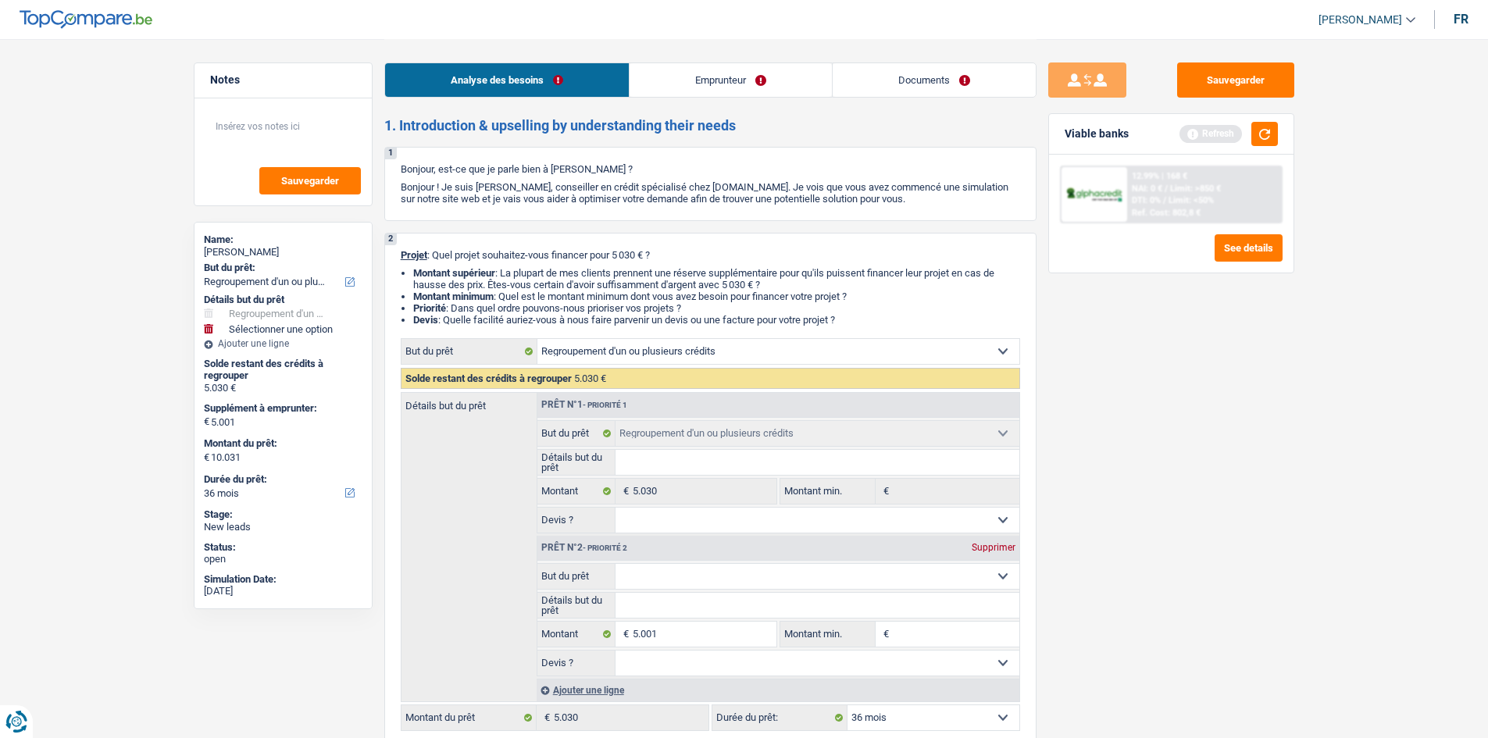
type input "10.031"
click at [1154, 640] on div "Sauvegarder Viable banks Refresh 12.99% | 168 € NAI: 0 € / Limit: >850 € DTI: 0…" at bounding box center [1170, 387] width 269 height 651
select select "60"
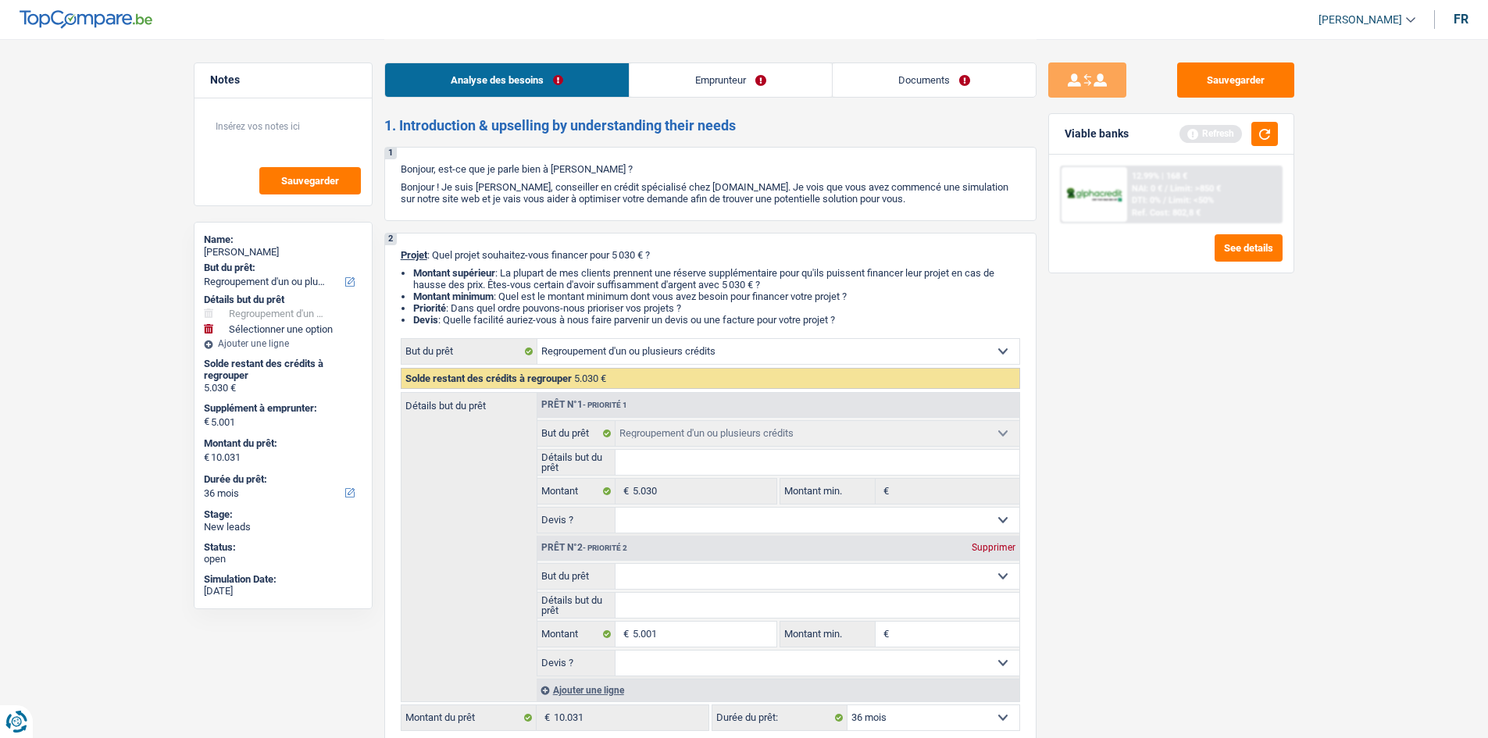
select select "60"
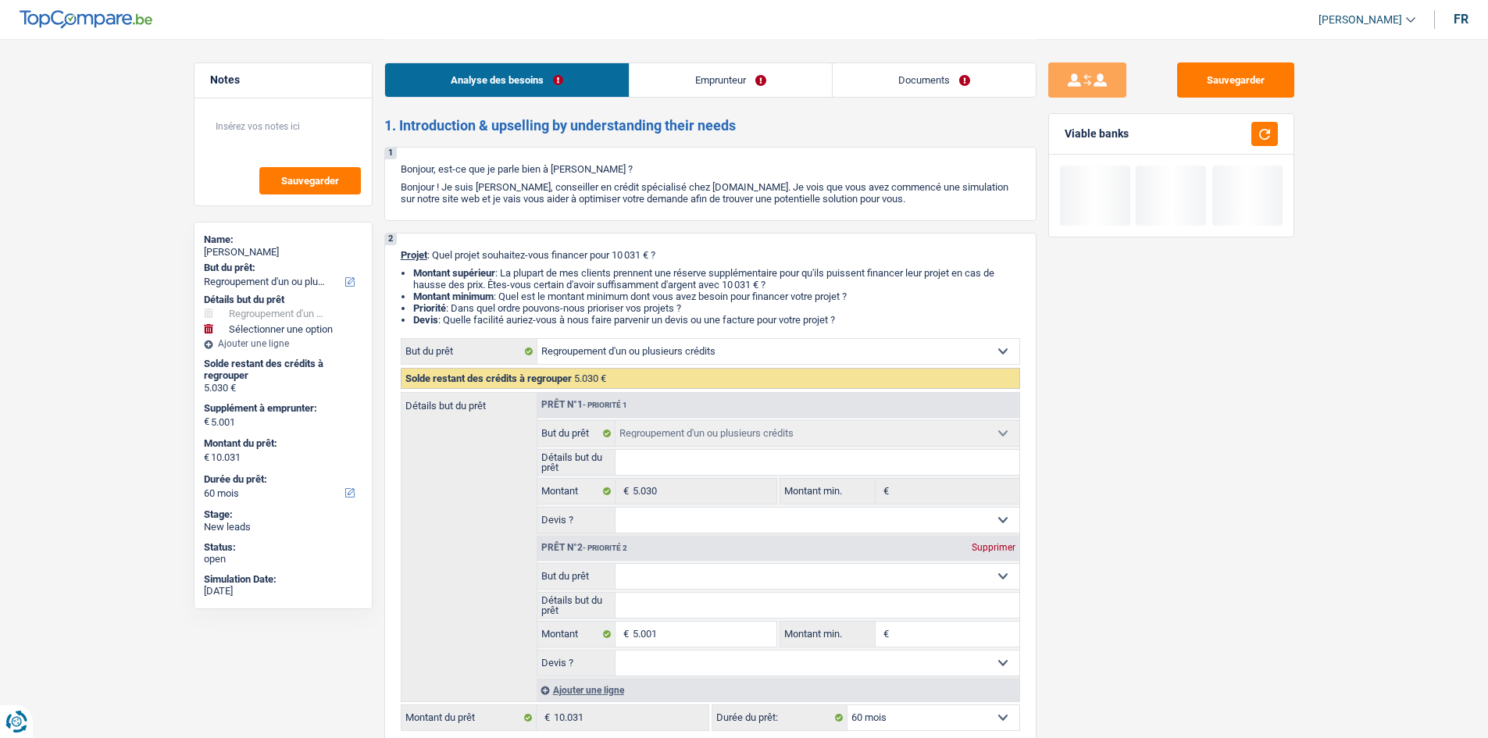
click at [776, 566] on select "Confort maison: meubles, textile, peinture, électroménager, outillage non-profe…" at bounding box center [817, 576] width 404 height 25
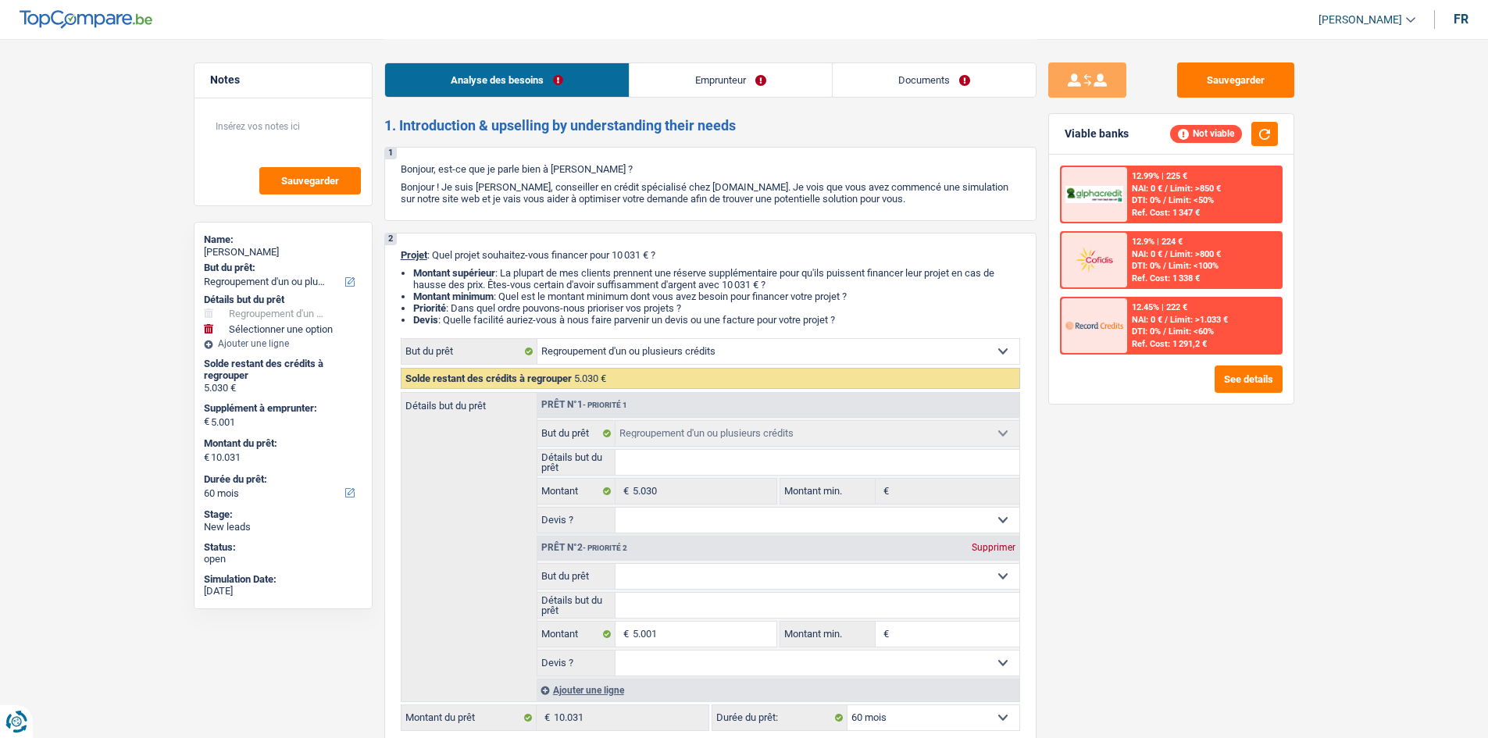
select select "other"
click at [615, 564] on select "Confort maison: meubles, textile, peinture, électroménager, outillage non-profe…" at bounding box center [817, 576] width 404 height 25
select select "other"
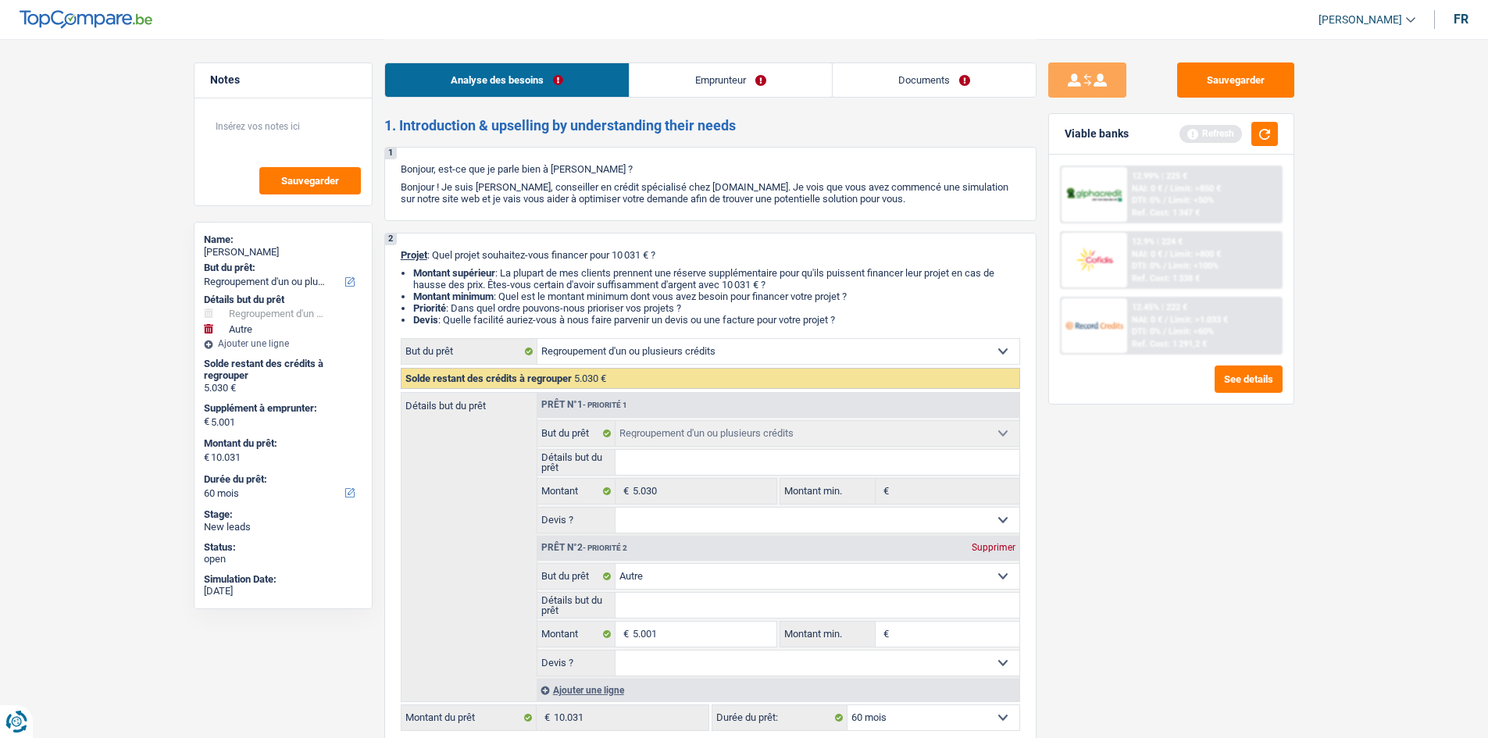
click at [691, 606] on input "Détails but du prêt" at bounding box center [817, 605] width 404 height 25
type input "a"
type input "ac"
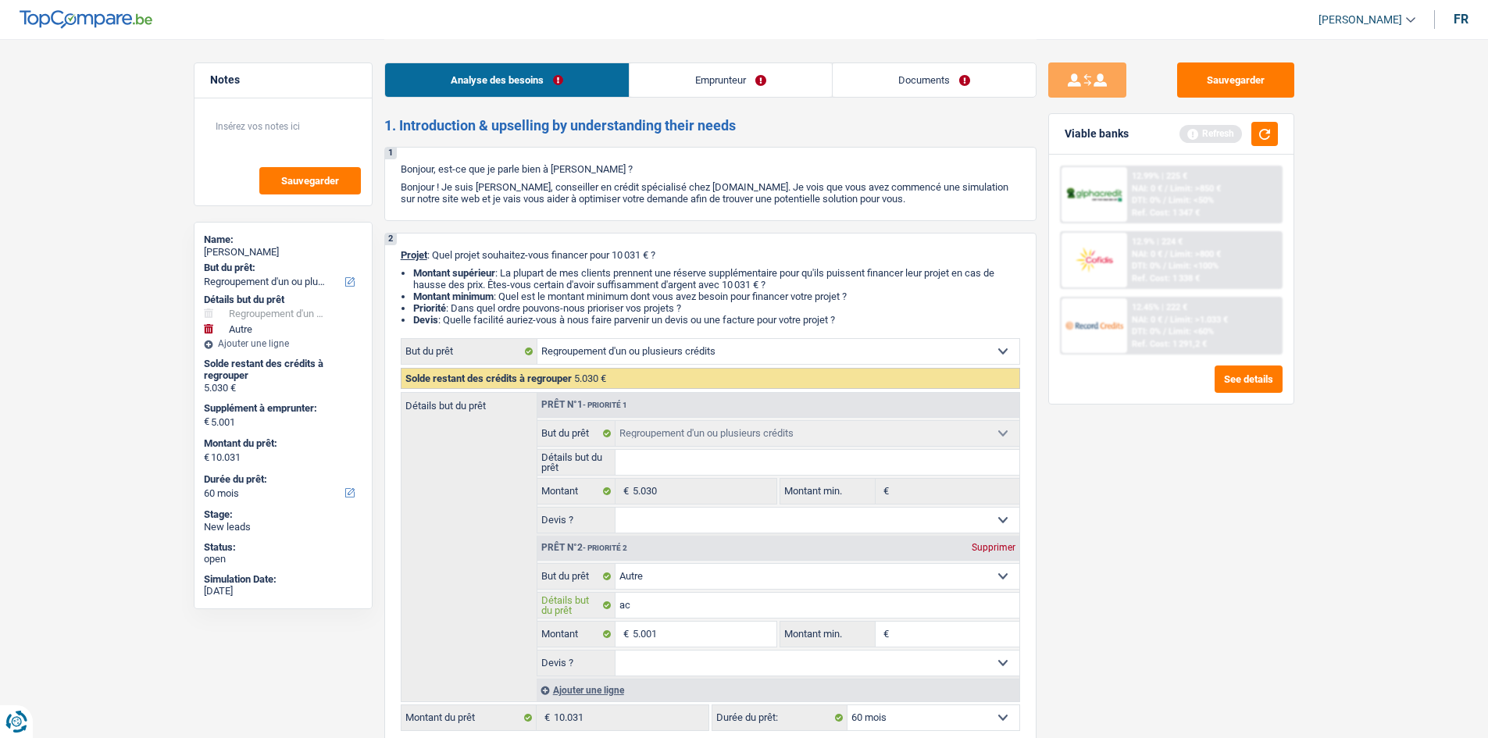
type input "ach"
type input "acha"
type input "achat"
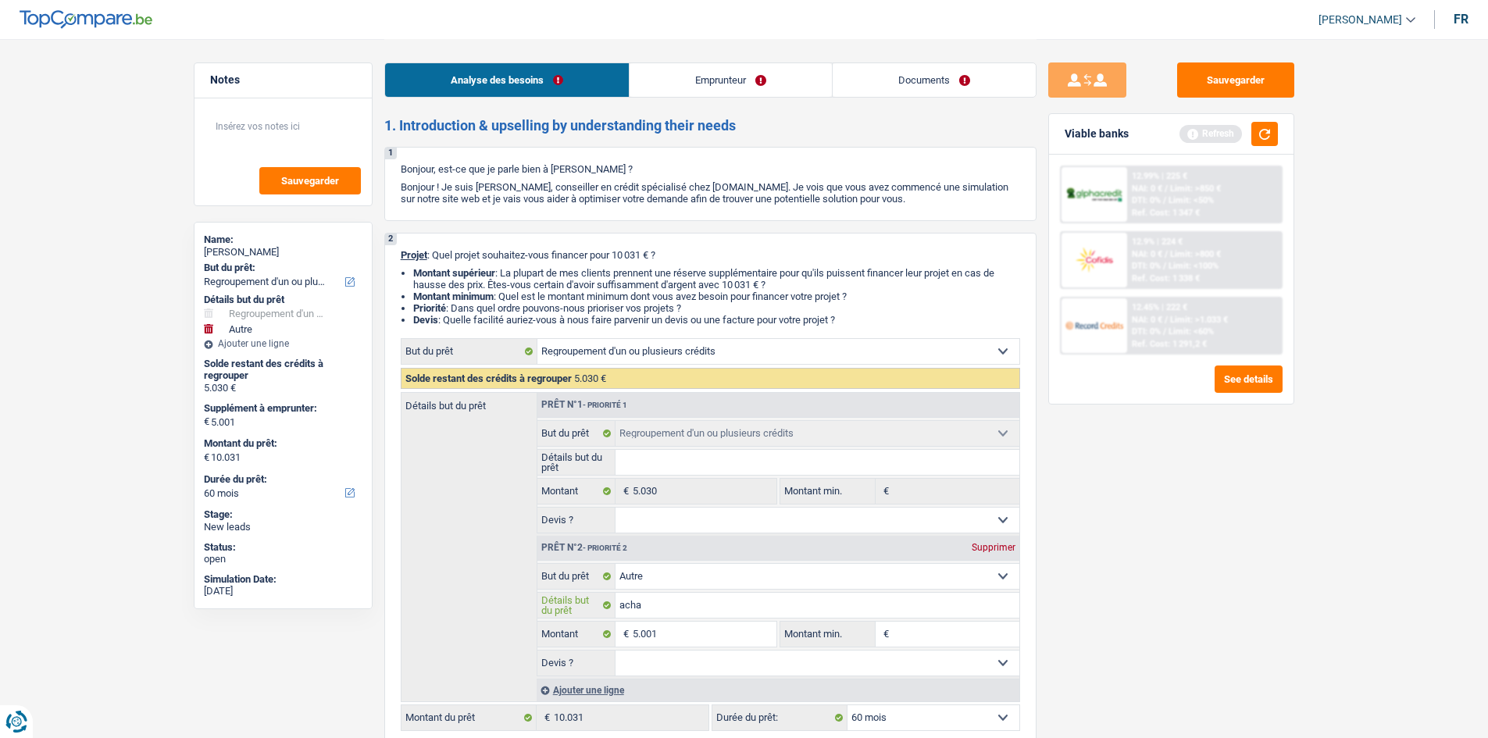
type input "achat"
type input "achat v"
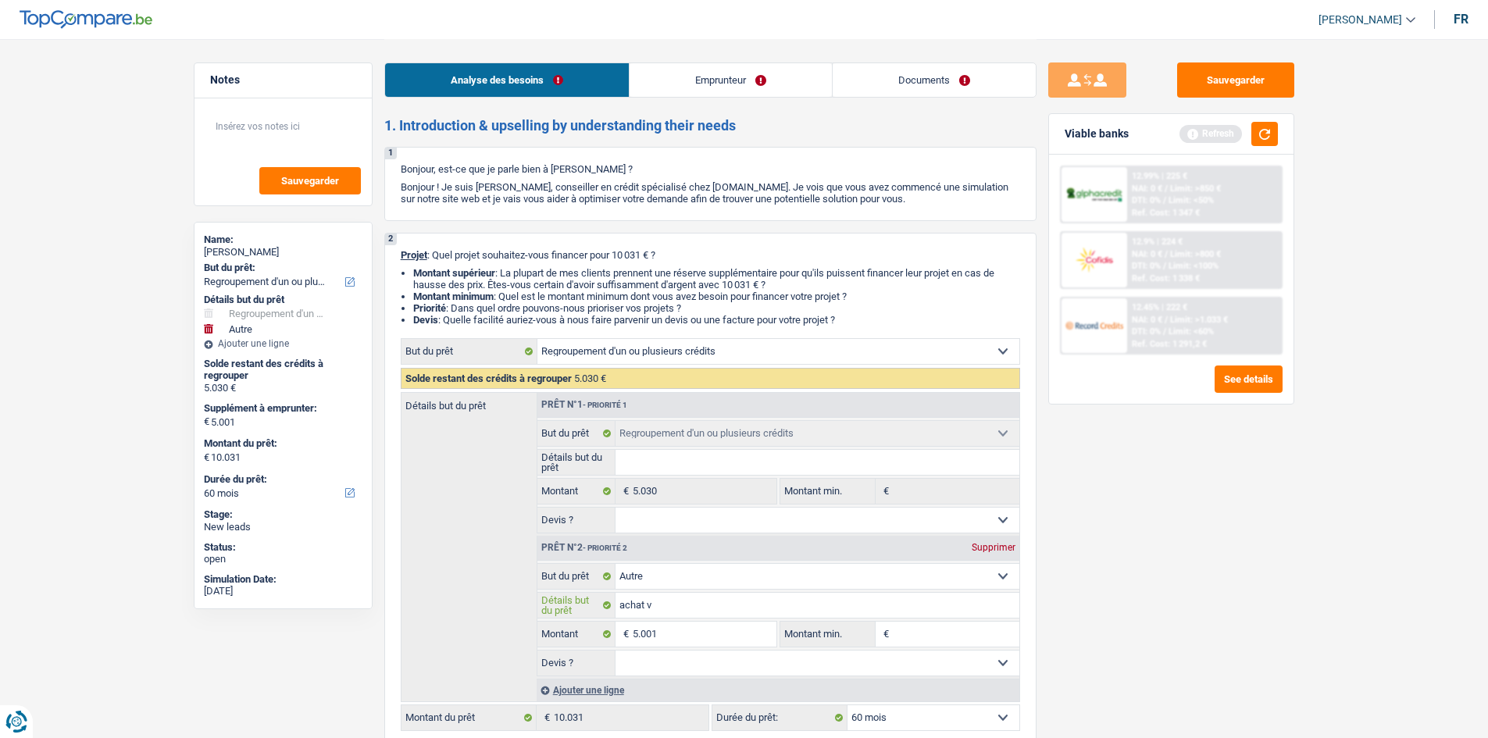
type input "achat vo"
type input "achat voi"
type input "achat voit"
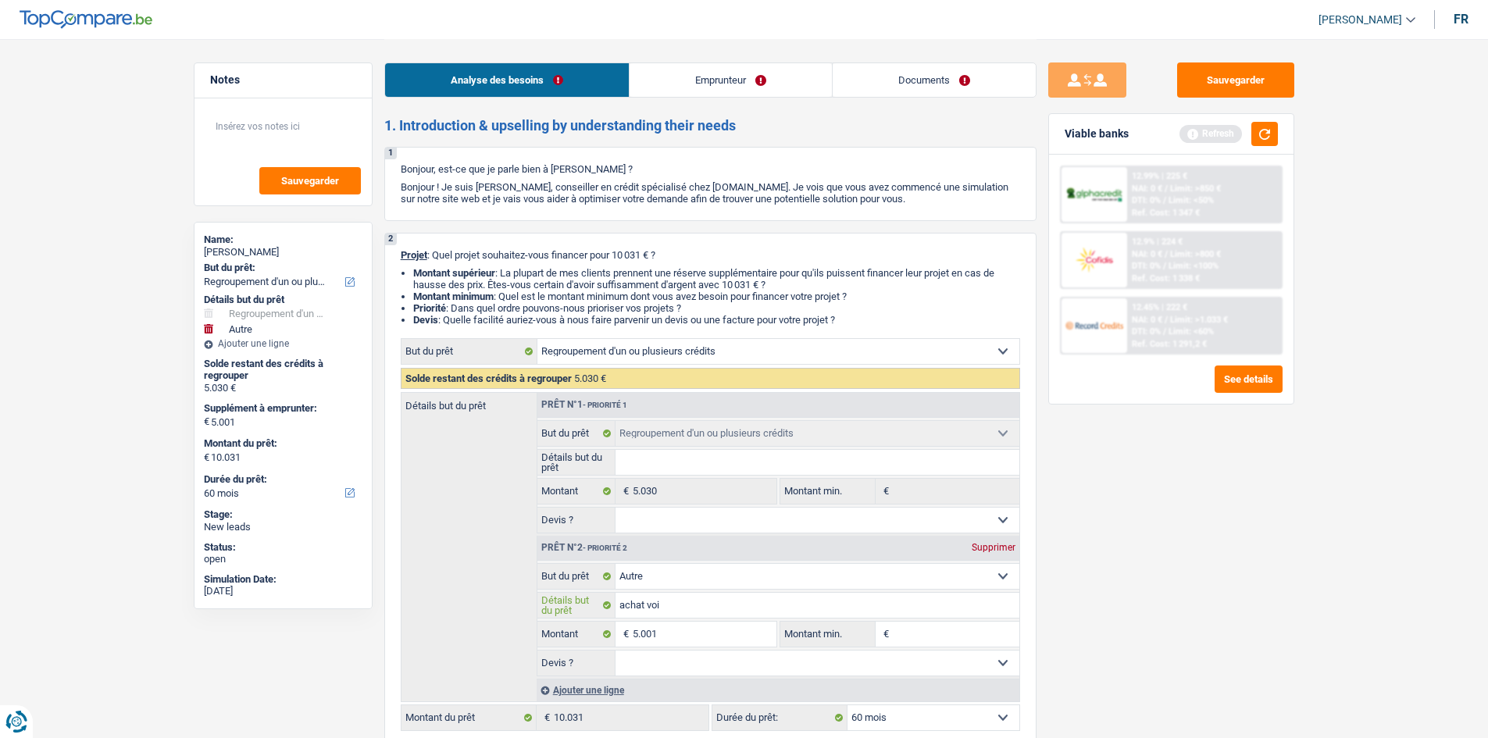
type input "achat voit"
type input "achat voitu"
type input "achat voitur"
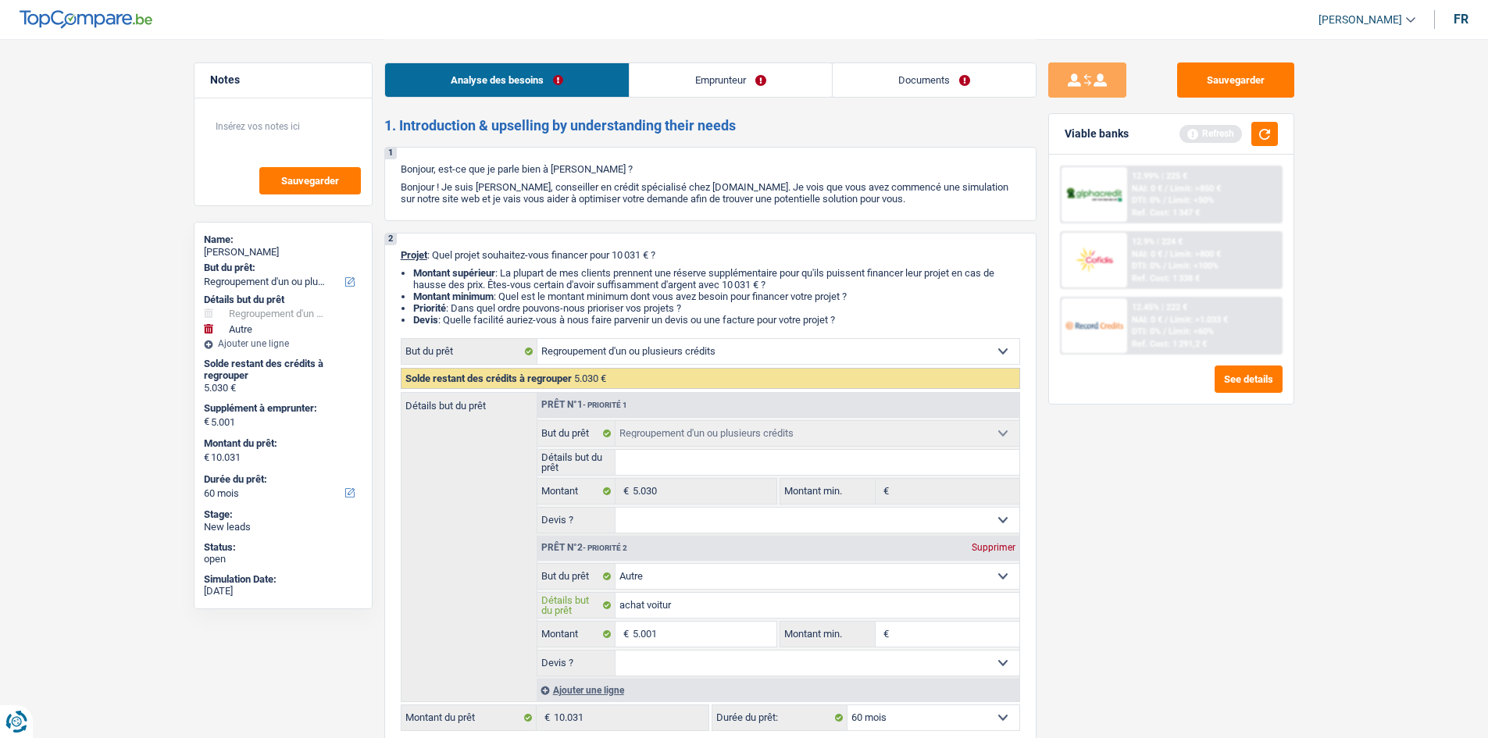
type input "achat voiture"
click at [1064, 620] on div "Sauvegarder Viable banks Refresh 12.99% | 225 € NAI: 0 € / Limit: >850 € DTI: 0…" at bounding box center [1170, 387] width 269 height 651
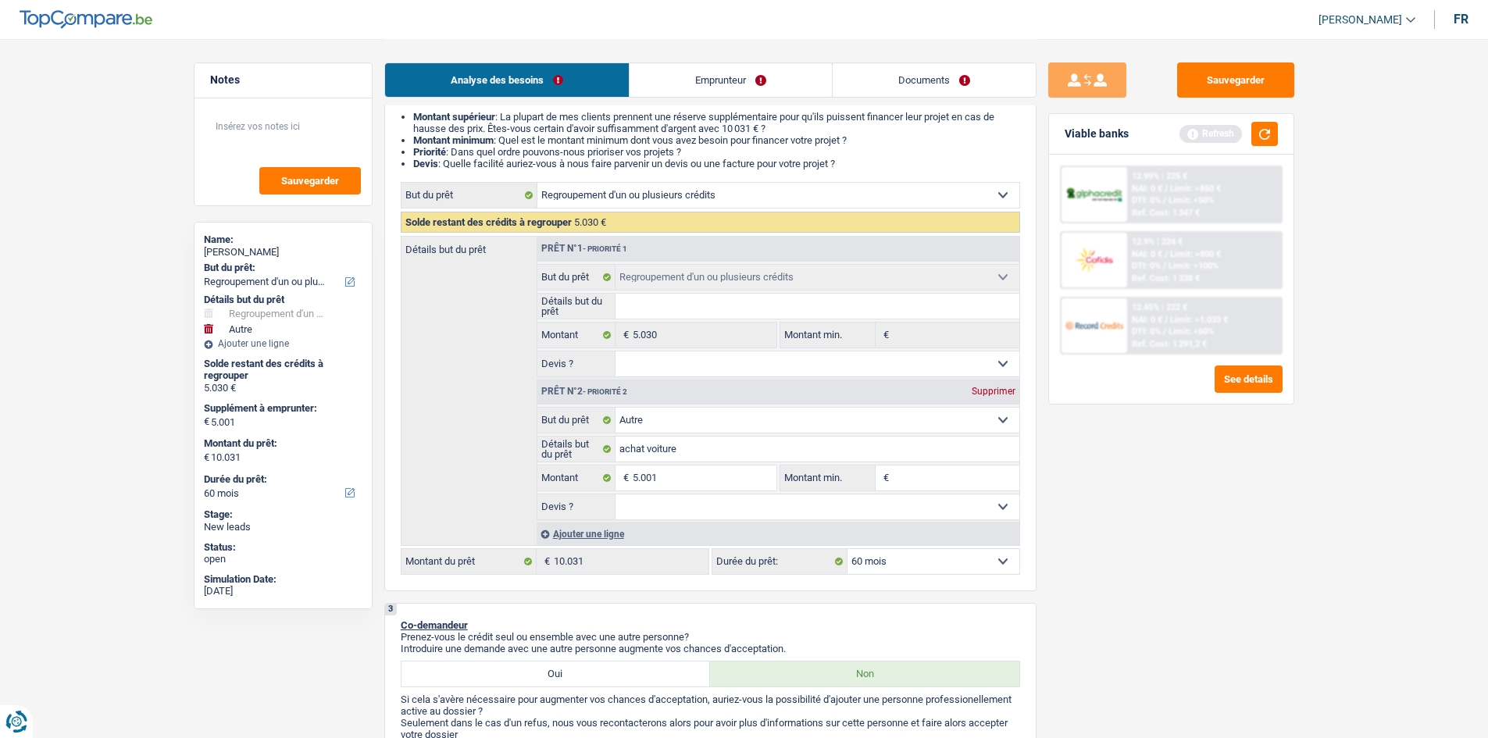
scroll to position [469, 0]
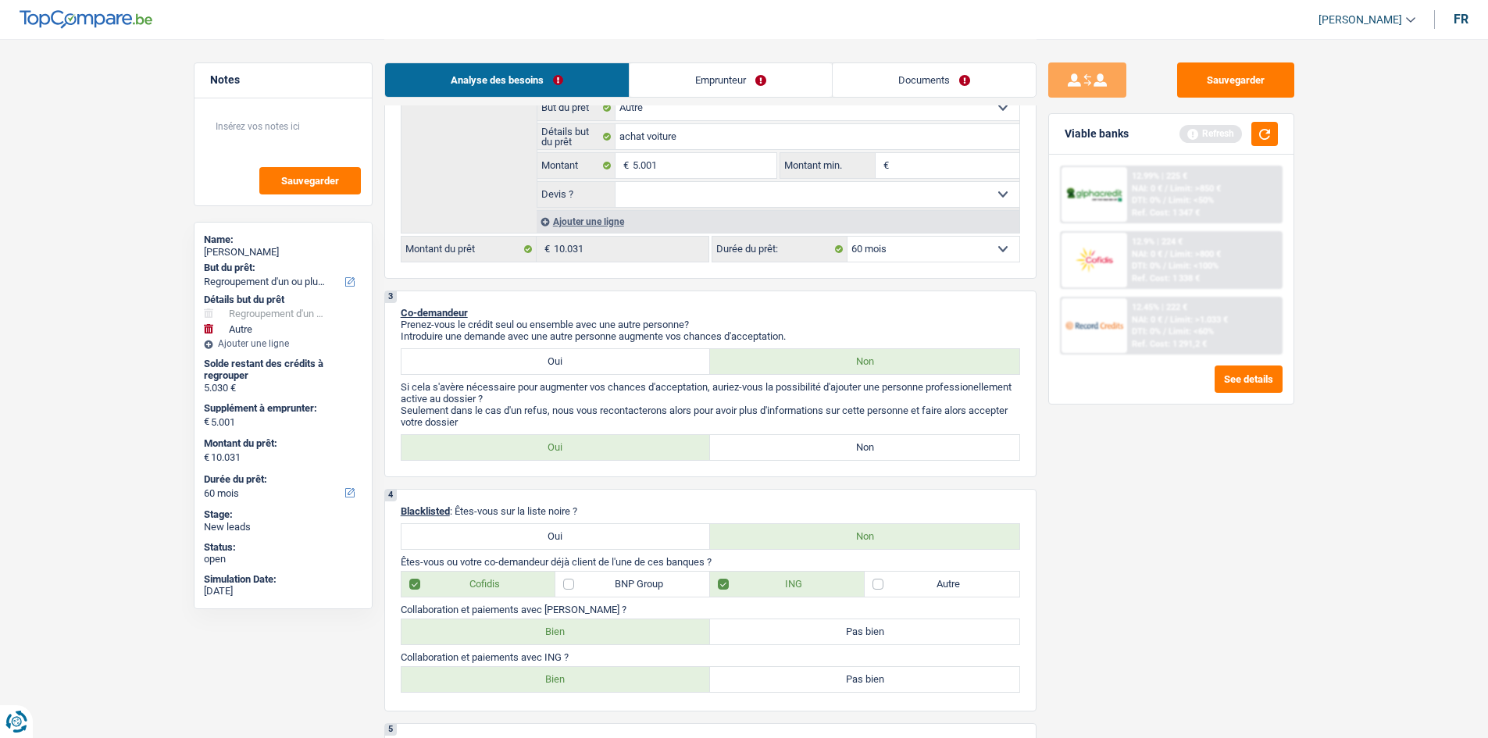
click at [776, 448] on label "Non" at bounding box center [864, 447] width 309 height 25
click at [776, 448] on input "Non" at bounding box center [864, 447] width 309 height 25
radio input "true"
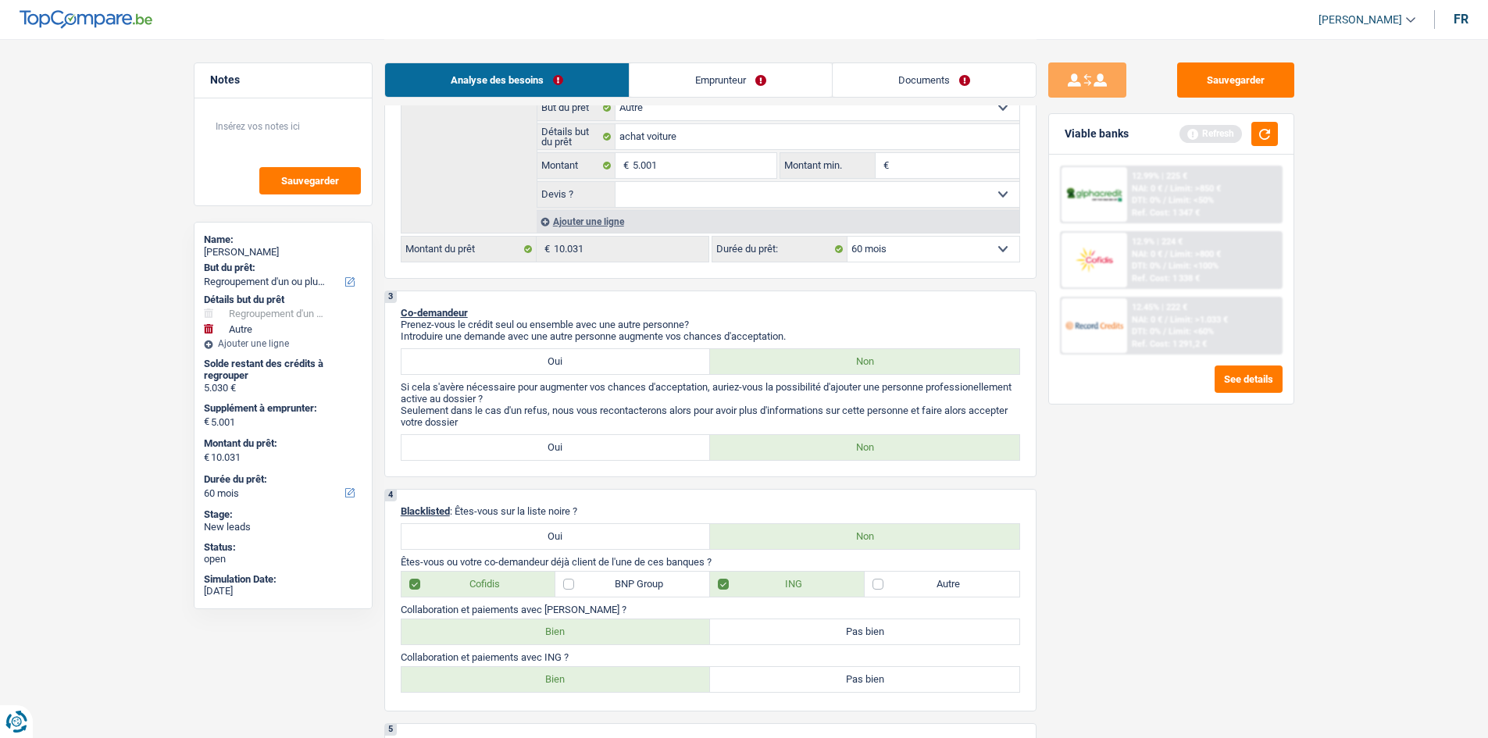
click at [695, 80] on link "Emprunteur" at bounding box center [730, 80] width 202 height 34
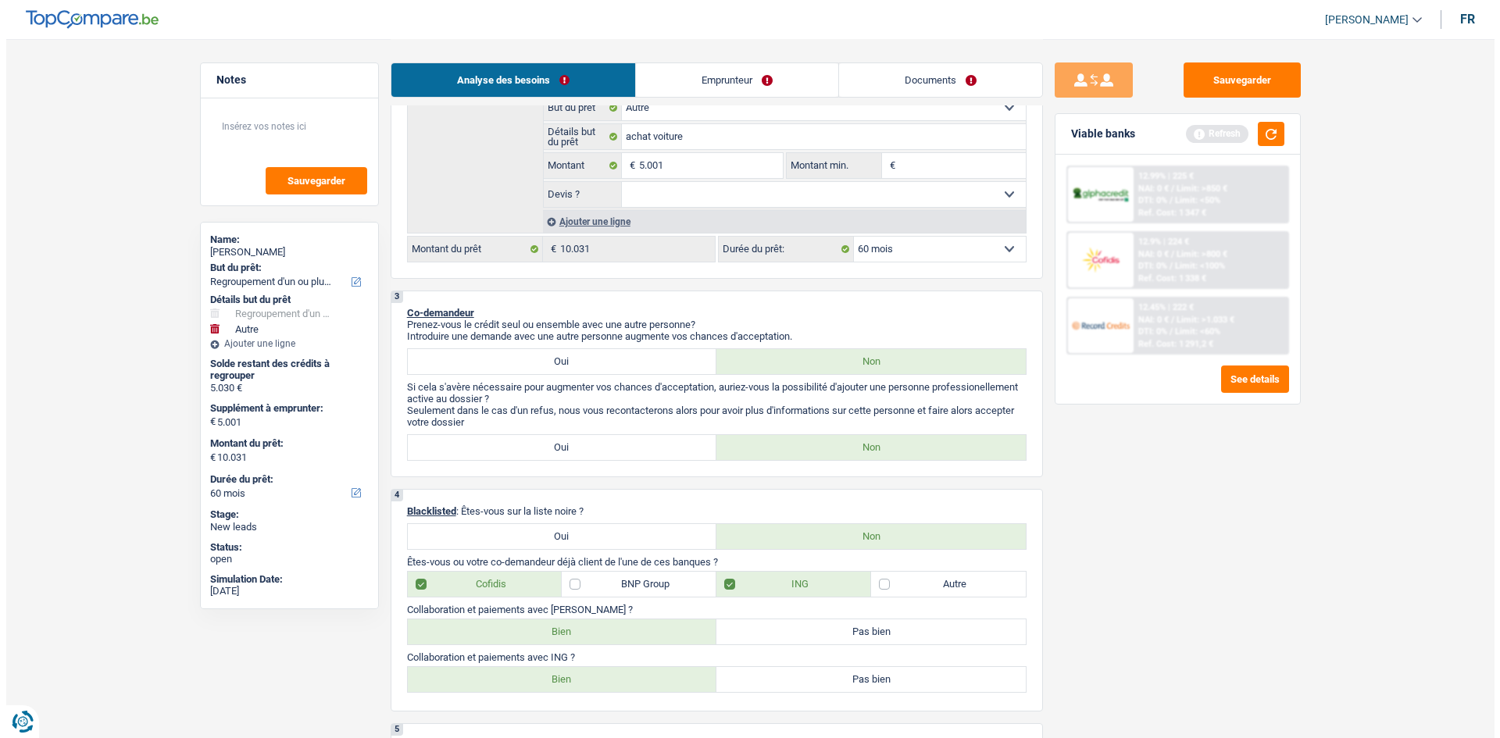
scroll to position [0, 0]
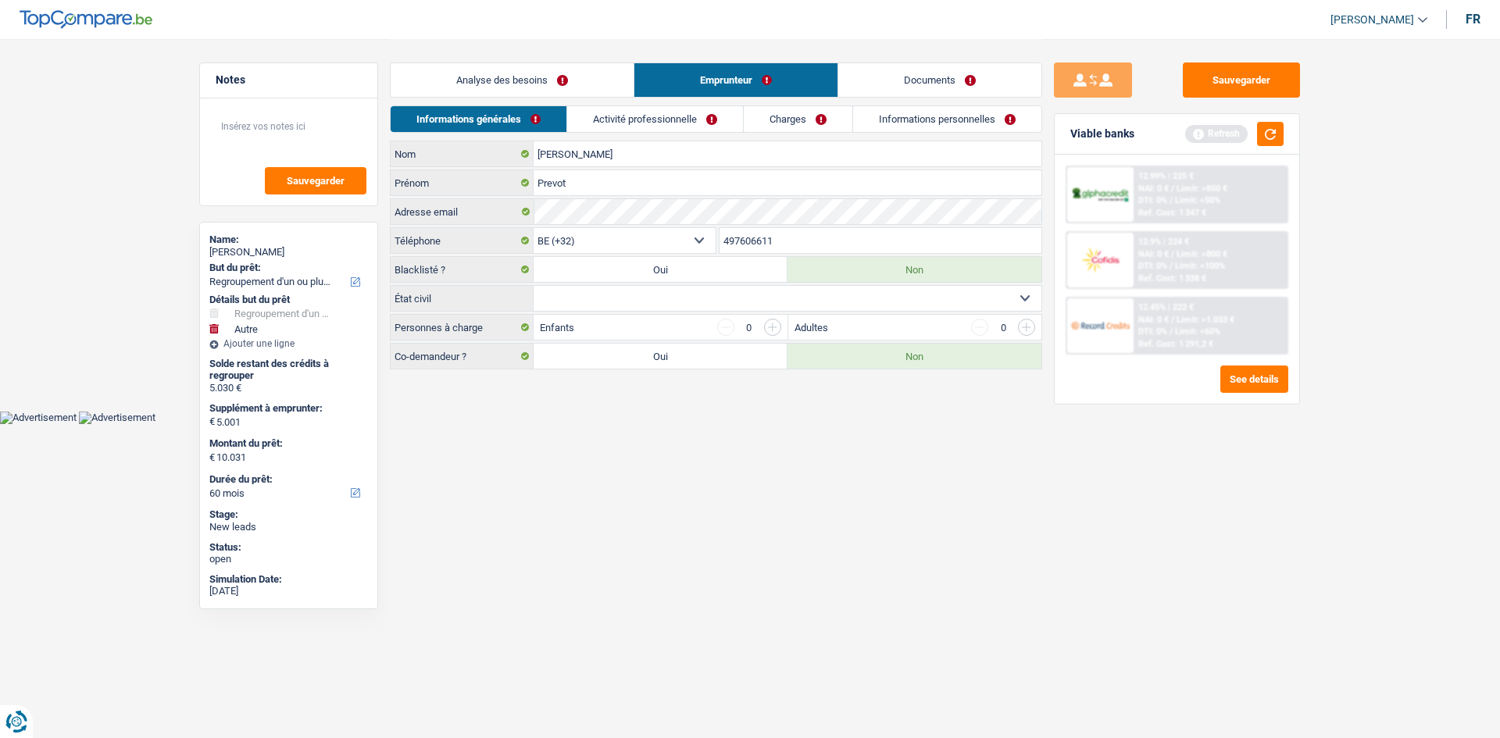
click at [697, 298] on select "Célibataire Marié(e) Cohabitant(e) légal(e) Divorcé(e) Veuf(ve) Séparé (de fait…" at bounding box center [787, 298] width 508 height 25
select select "single"
click at [533, 286] on select "Célibataire Marié(e) Cohabitant(e) légal(e) Divorcé(e) Veuf(ve) Séparé (de fait…" at bounding box center [787, 298] width 508 height 25
drag, startPoint x: 704, startPoint y: 408, endPoint x: 690, endPoint y: 404, distance: 15.3
click at [698, 406] on main "Notes Sauvegarder Name: Prevot Marie-Madeleine But du prêt: Confort maison: meu…" at bounding box center [750, 205] width 1500 height 411
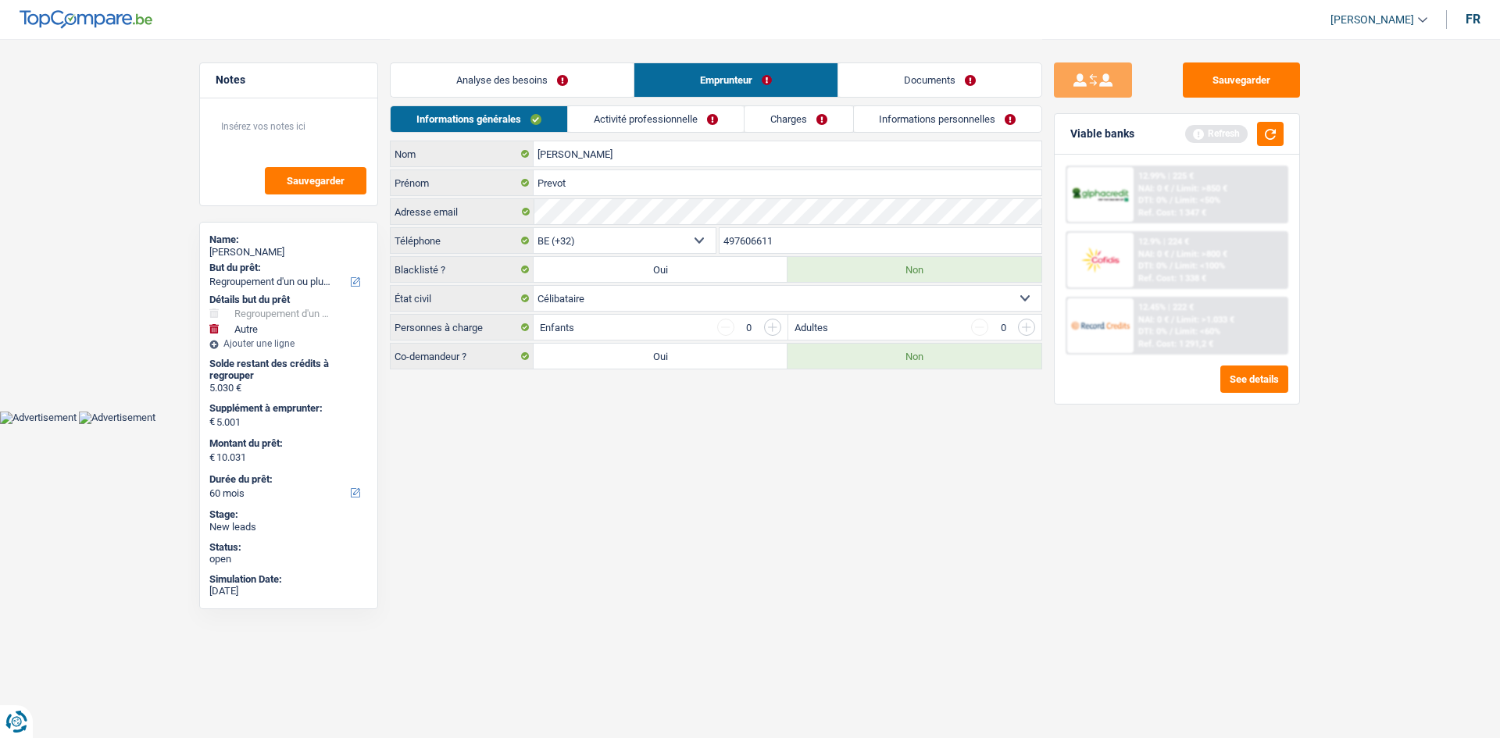
click at [694, 130] on link "Activité professionnelle" at bounding box center [656, 119] width 176 height 26
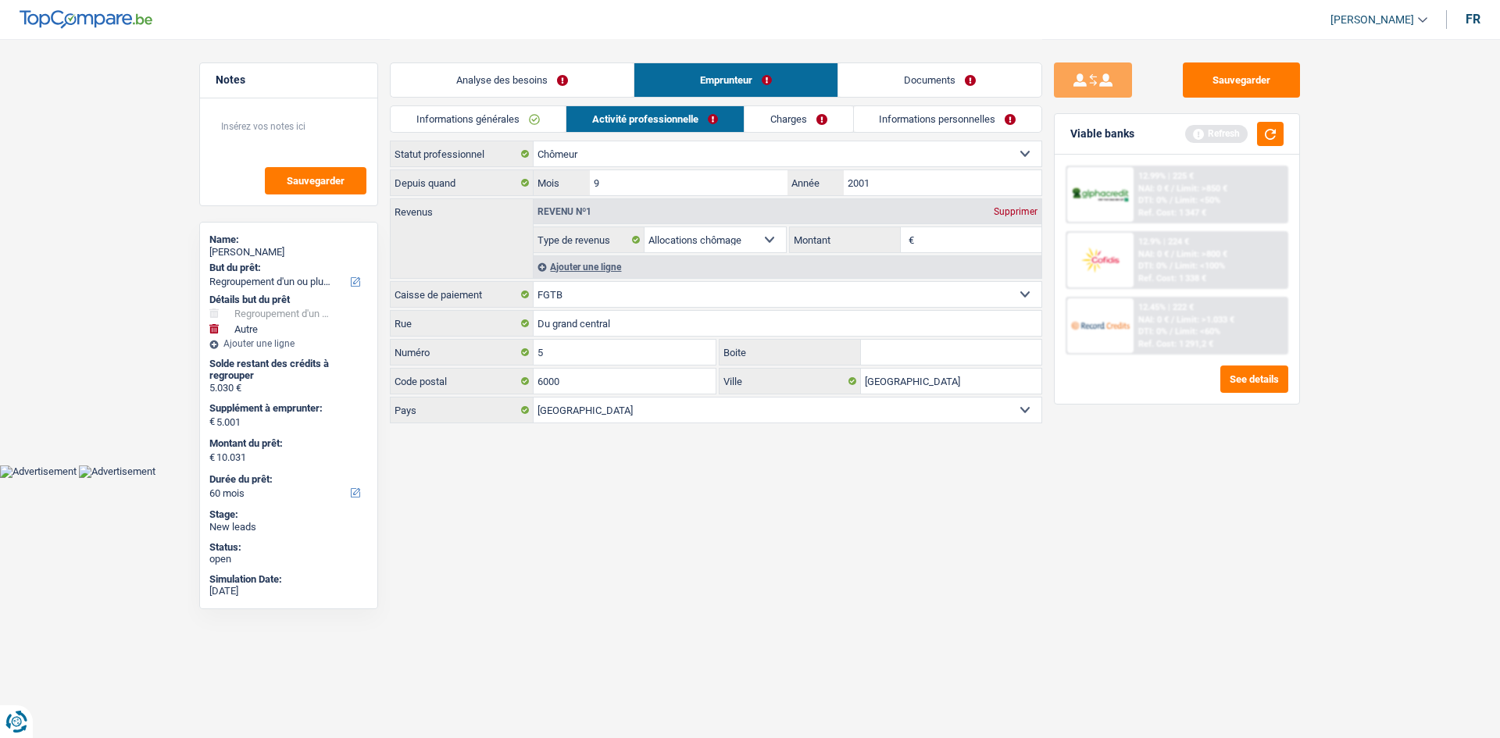
click at [954, 244] on input "Montant" at bounding box center [980, 239] width 124 height 25
type input "1.450"
click at [1065, 599] on div "Sauvegarder Viable banks Refresh 12.99% | 225 € NAI: 0 € / Limit: >850 € DTI: 0…" at bounding box center [1176, 387] width 269 height 651
click at [1264, 136] on button "button" at bounding box center [1270, 134] width 27 height 24
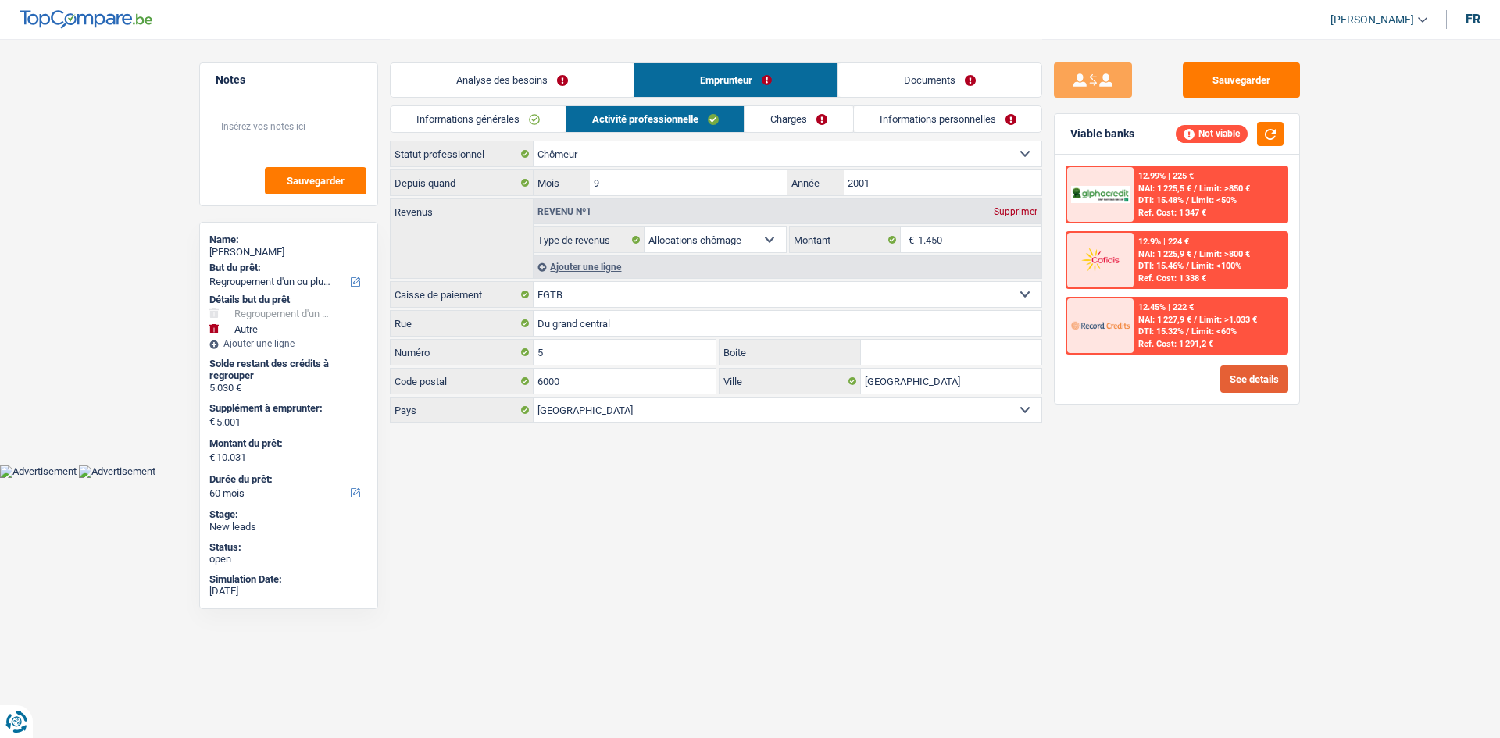
click at [1239, 371] on button "See details" at bounding box center [1254, 379] width 68 height 27
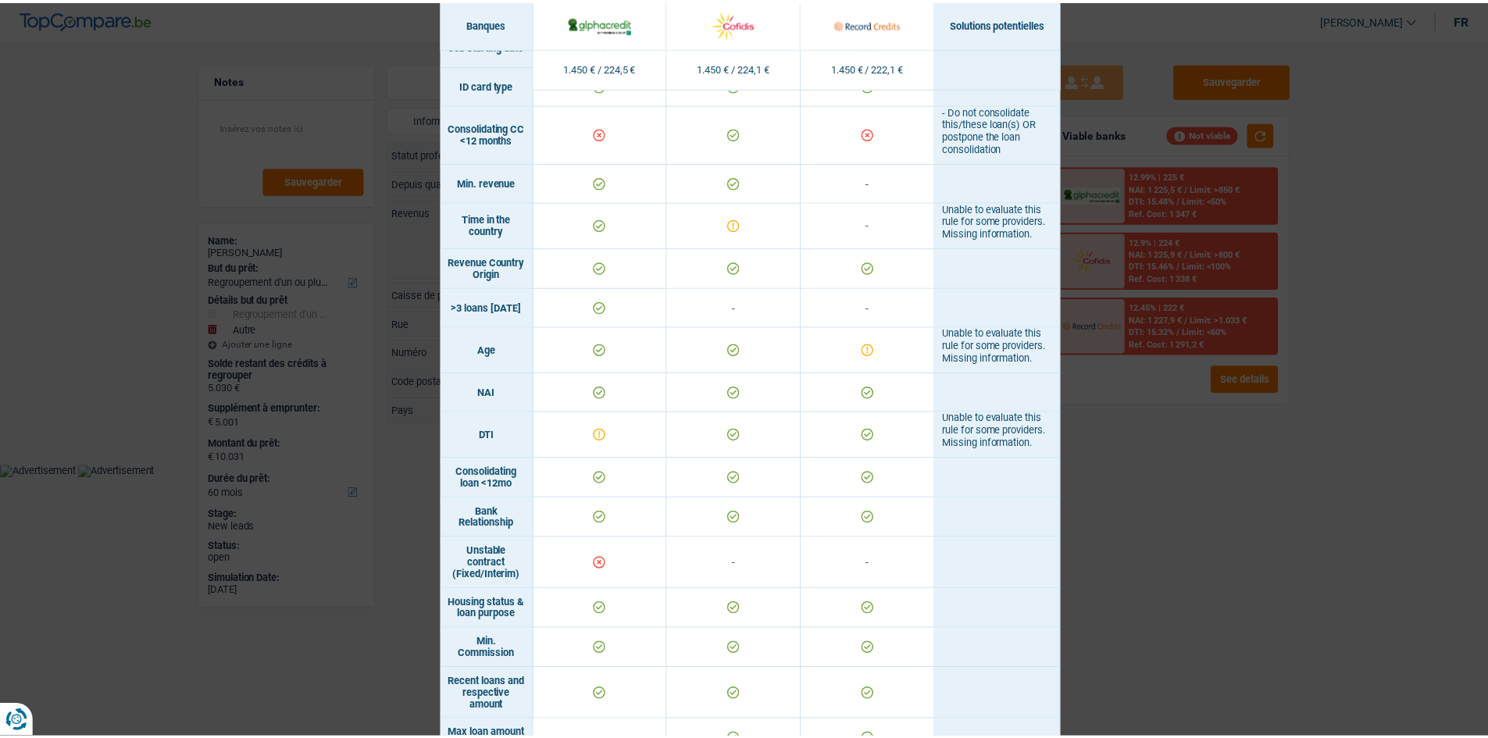
scroll to position [547, 0]
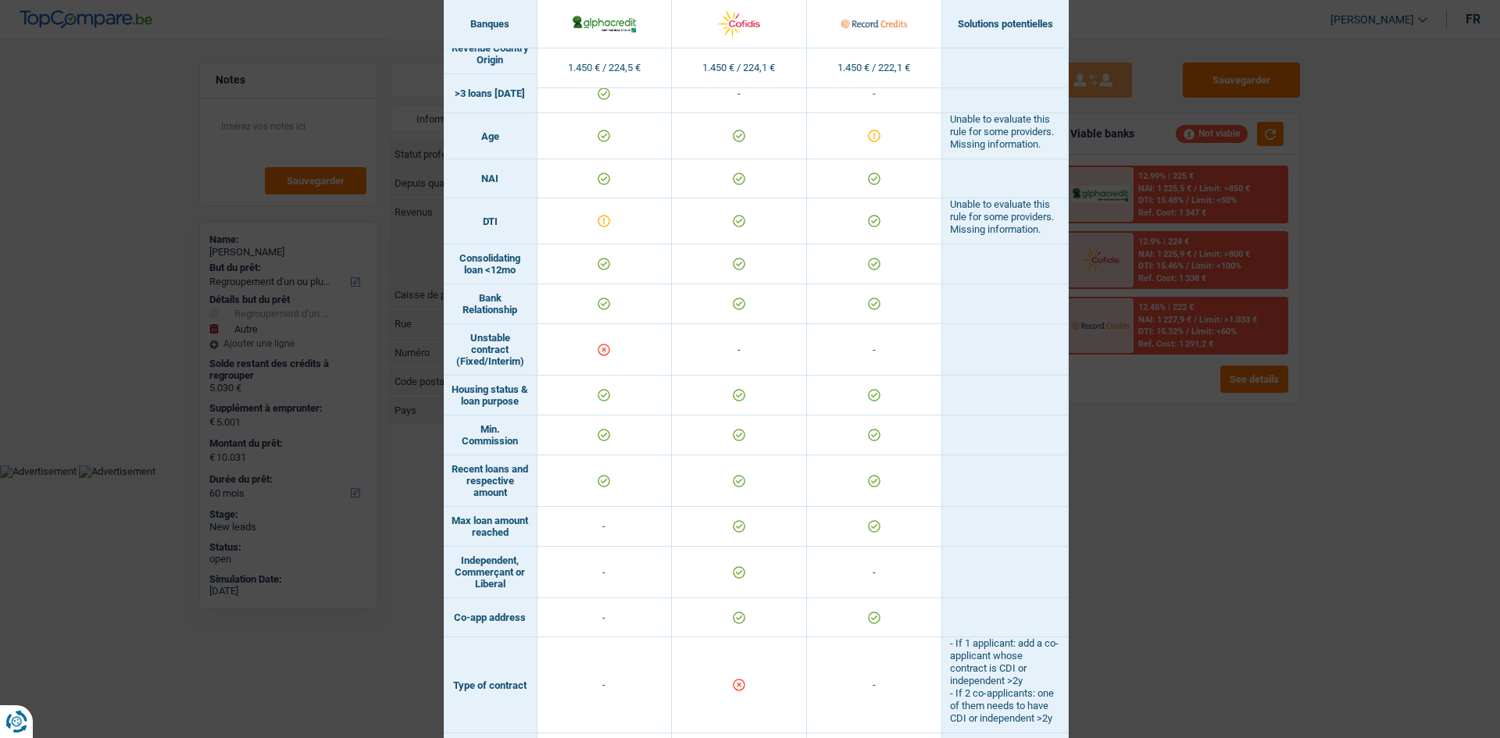
click at [1150, 524] on div "Banks conditions × Banques Solutions potentielles Revenus / Charges 1.450 € / 2…" at bounding box center [750, 369] width 1500 height 738
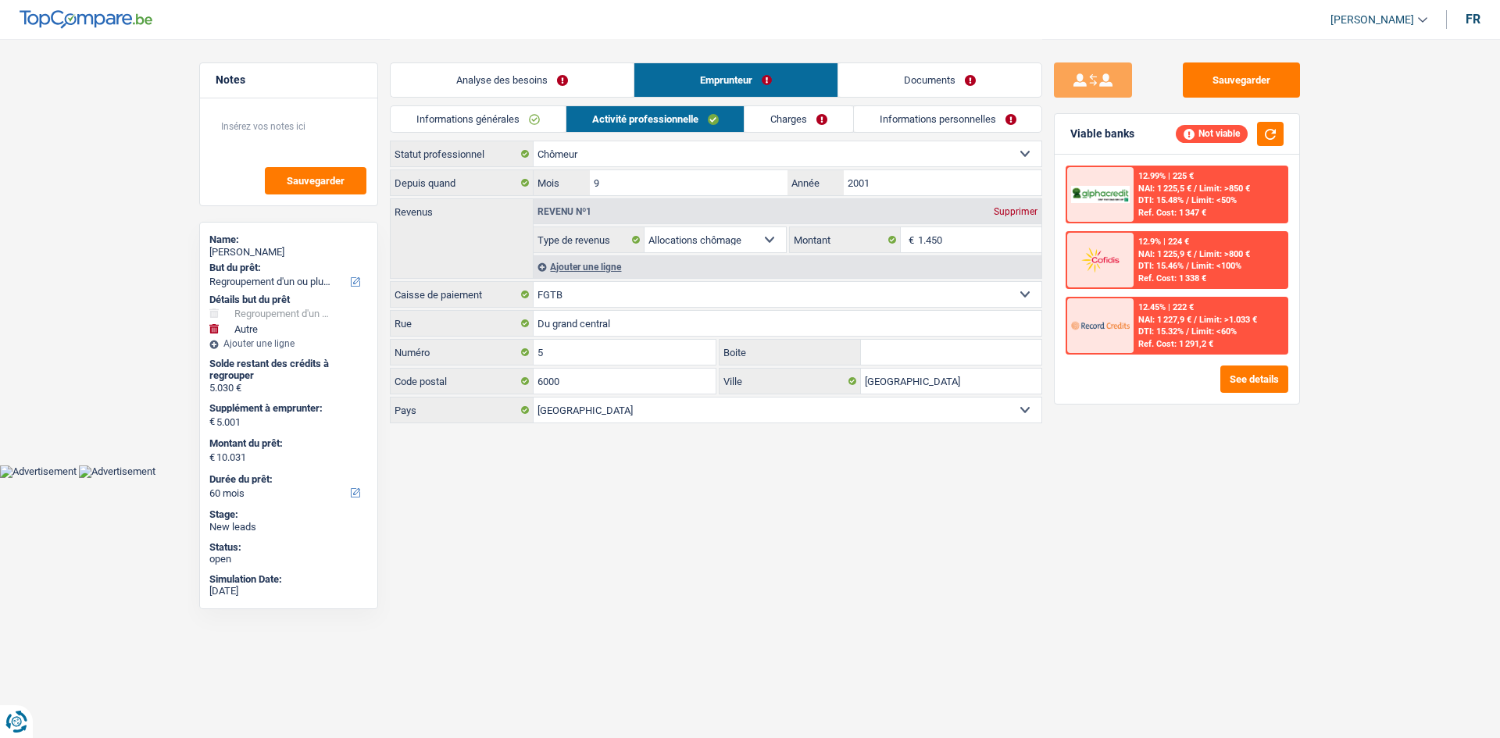
click at [540, 80] on link "Analyse des besoins" at bounding box center [512, 80] width 243 height 34
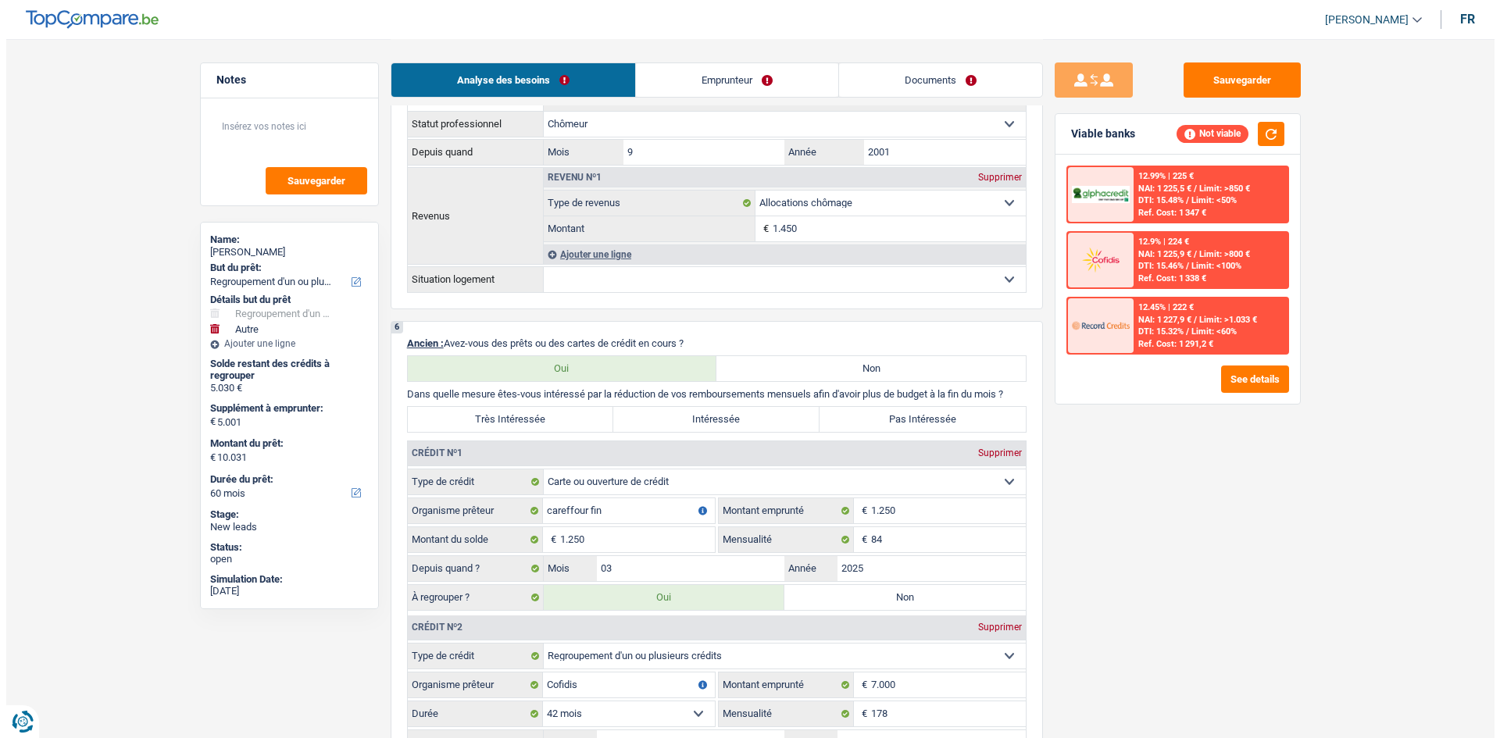
scroll to position [1406, 0]
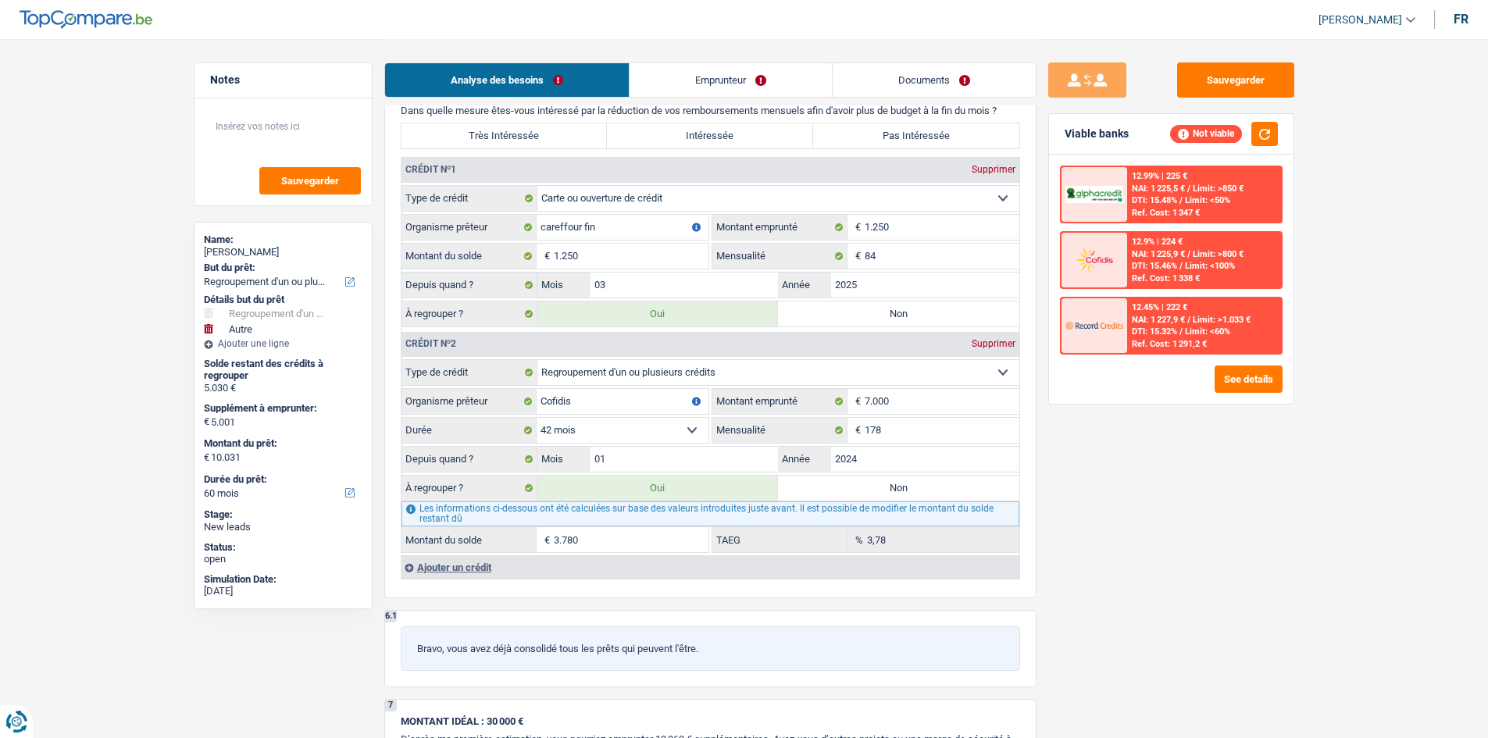
click at [835, 309] on label "Non" at bounding box center [898, 313] width 241 height 25
click at [835, 309] on input "Non" at bounding box center [898, 313] width 241 height 25
radio input "true"
type input "8.781"
select select "48"
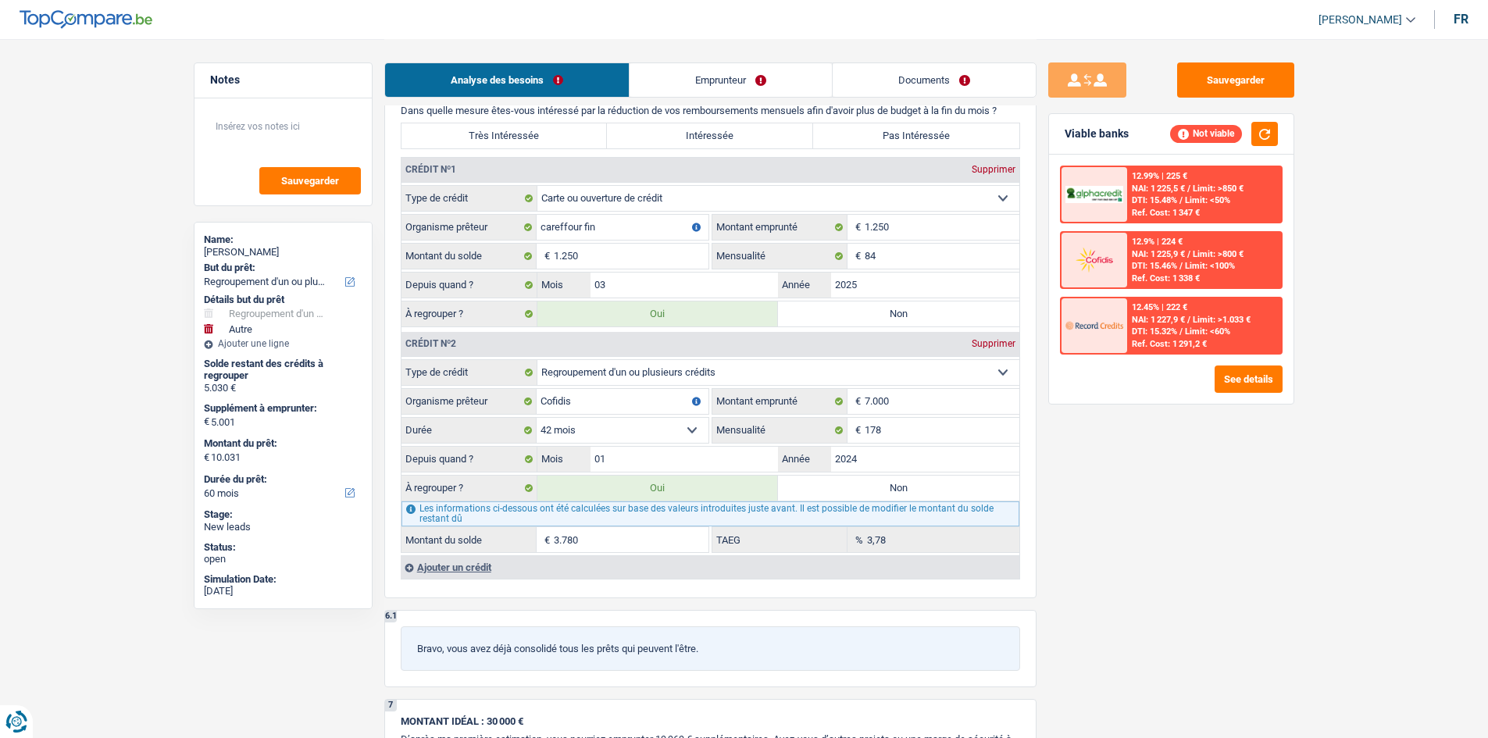
type input "3.780"
type input "8.781"
select select "48"
type input "3.780"
type input "8.781"
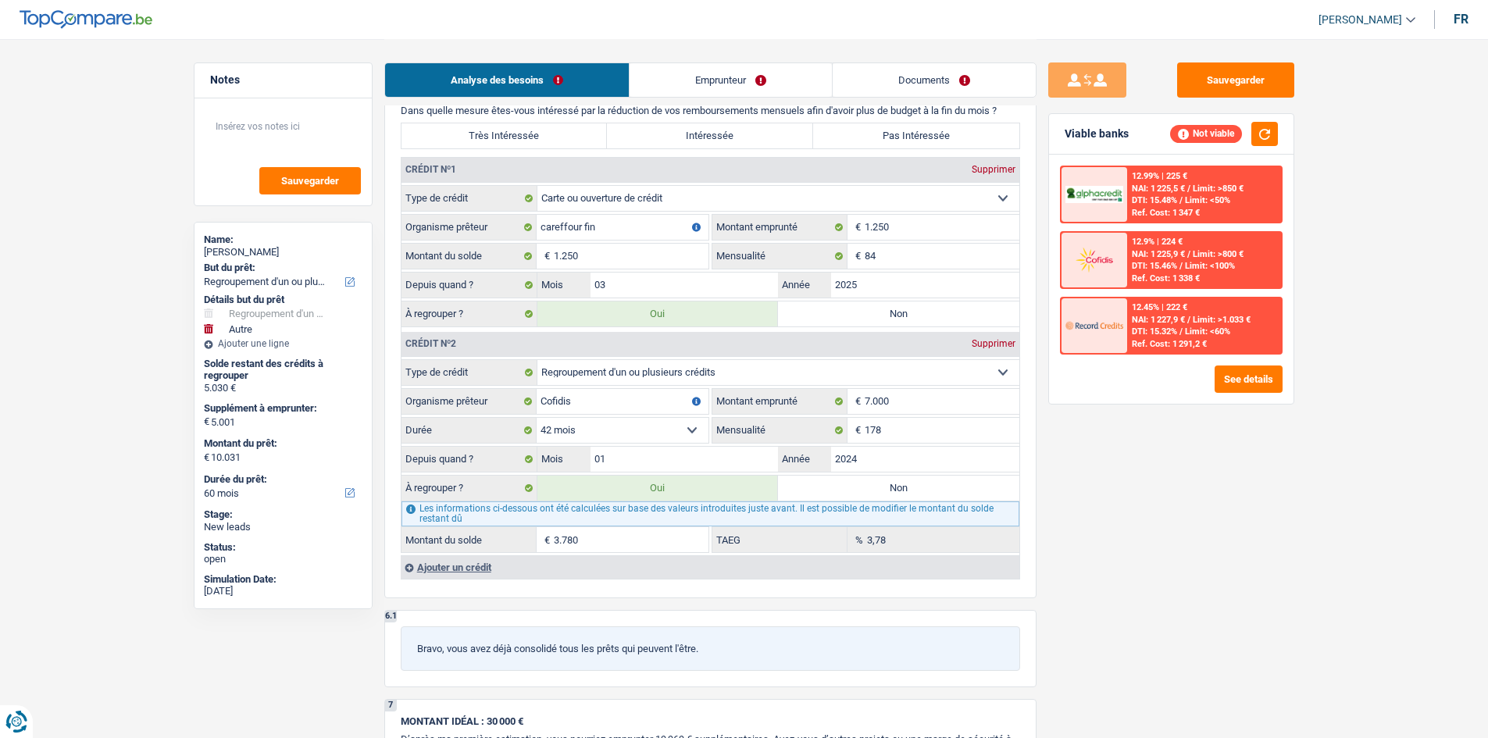
select select "48"
radio input "false"
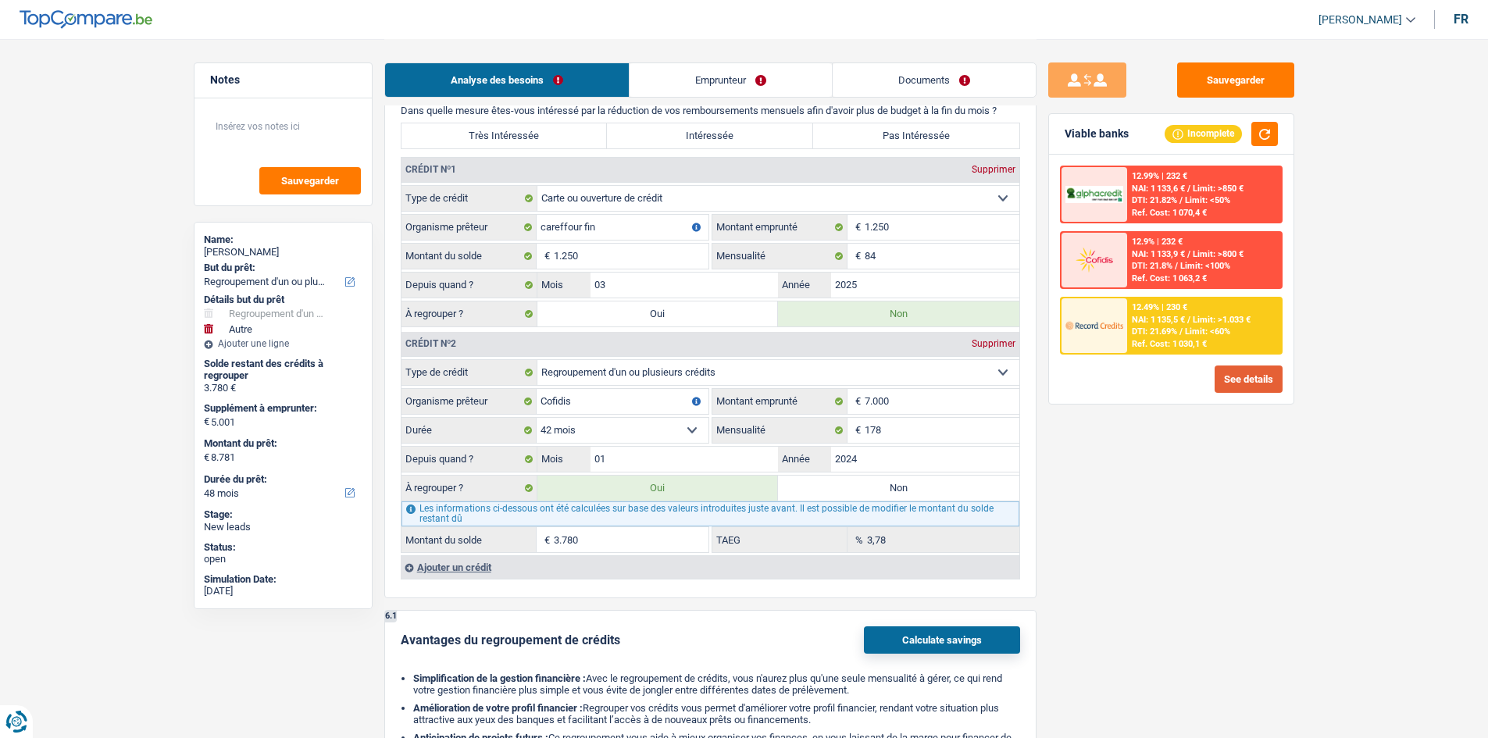
click at [1246, 378] on button "See details" at bounding box center [1248, 379] width 68 height 27
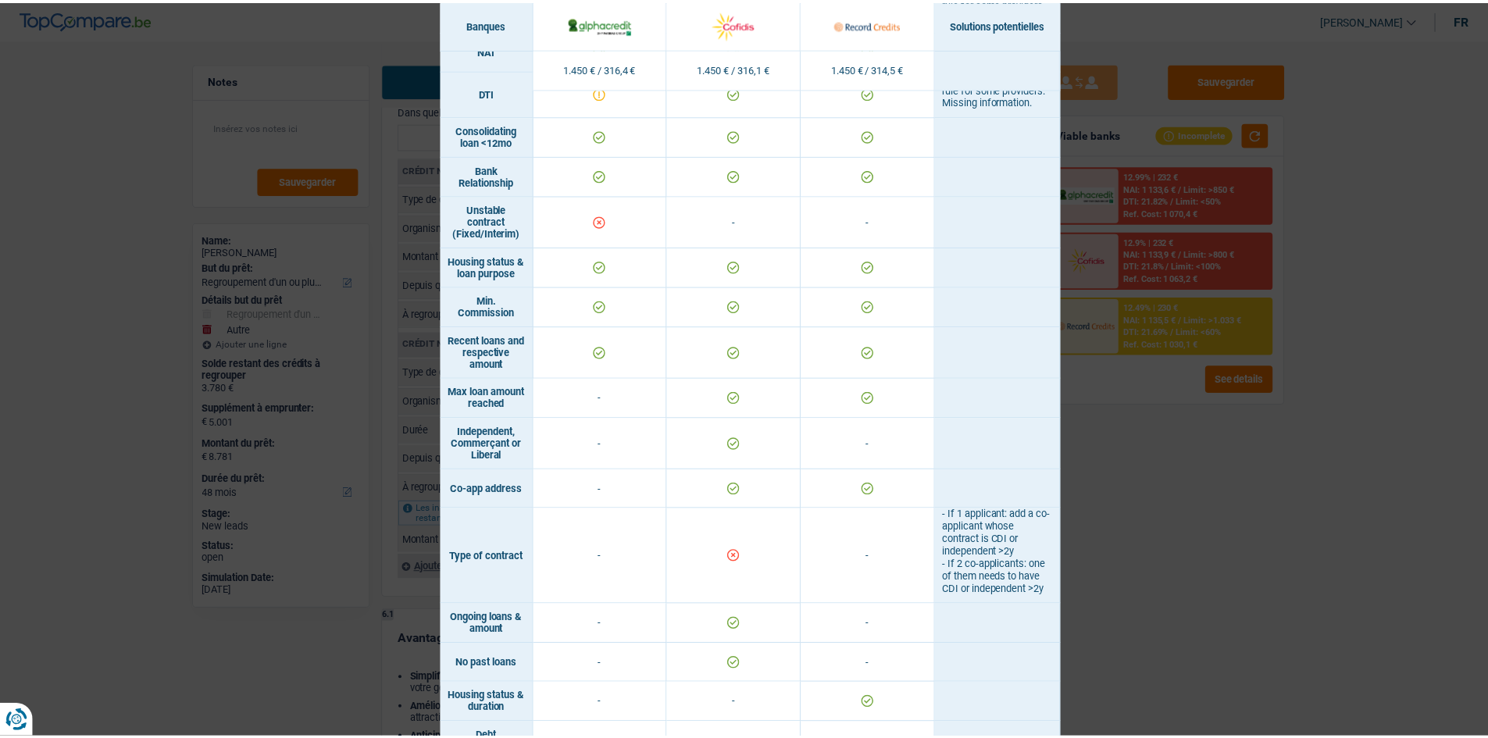
scroll to position [779, 0]
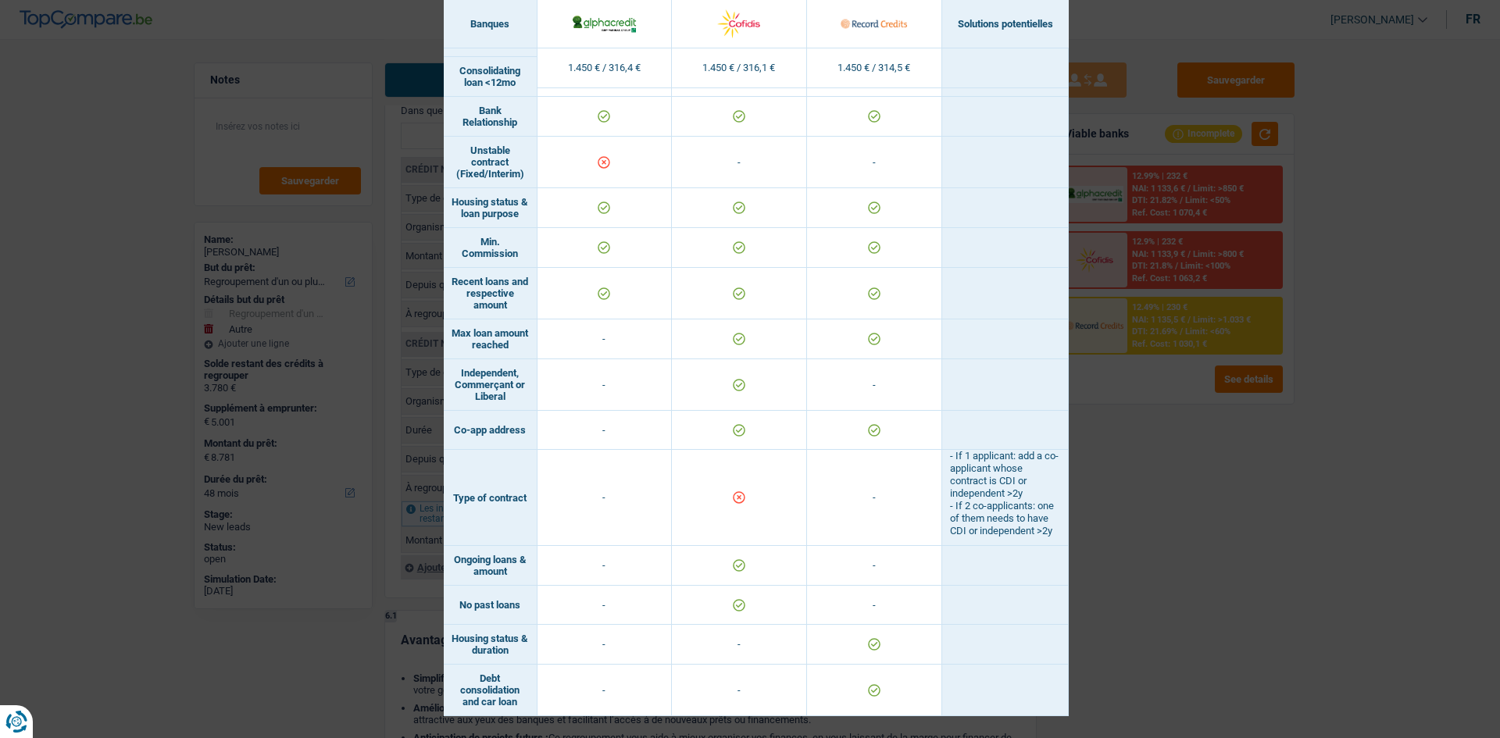
drag, startPoint x: 1118, startPoint y: 542, endPoint x: 997, endPoint y: 486, distance: 134.2
click at [1117, 543] on div "Banks conditions × Banques Solutions potentielles Revenus / Charges 1.450 € / 3…" at bounding box center [750, 369] width 1500 height 738
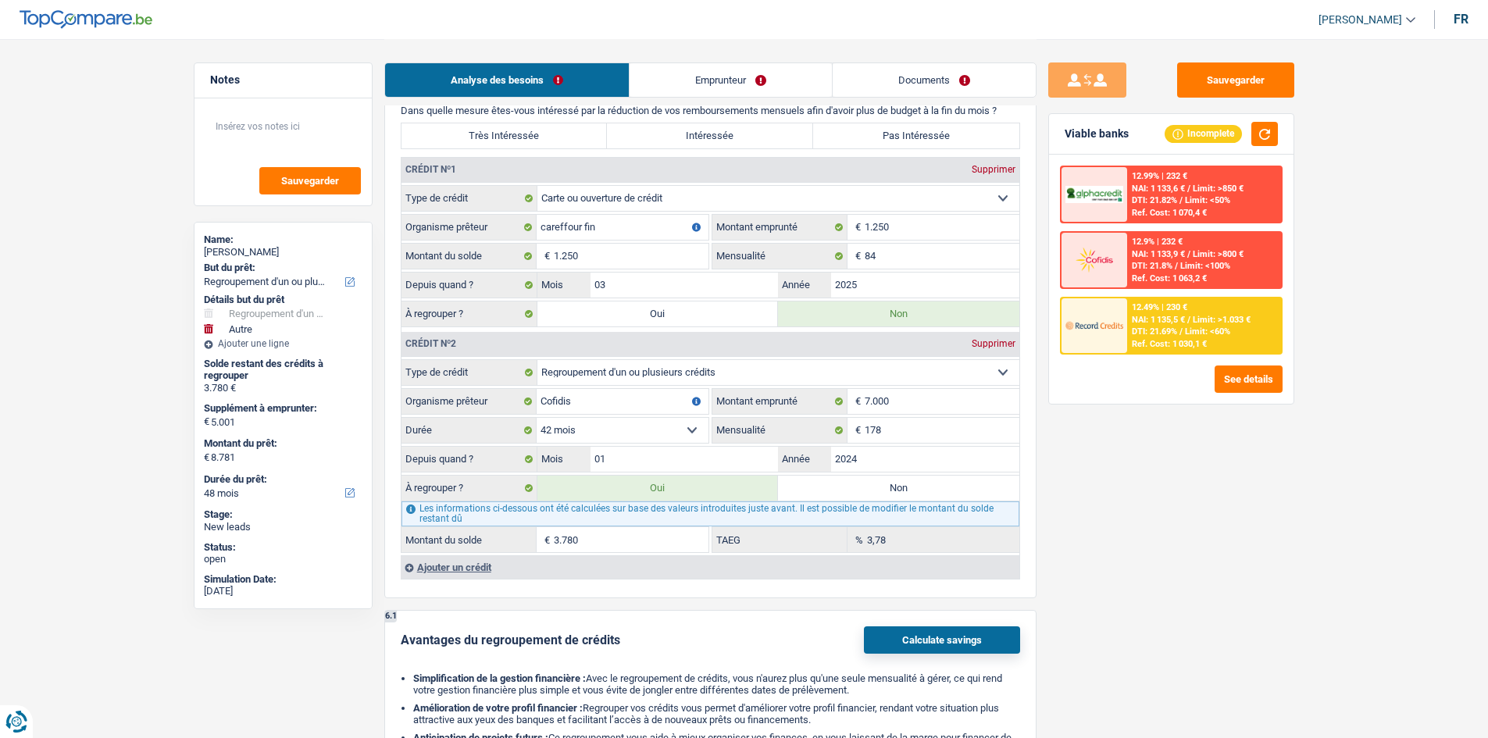
click at [765, 80] on link "Emprunteur" at bounding box center [730, 80] width 202 height 34
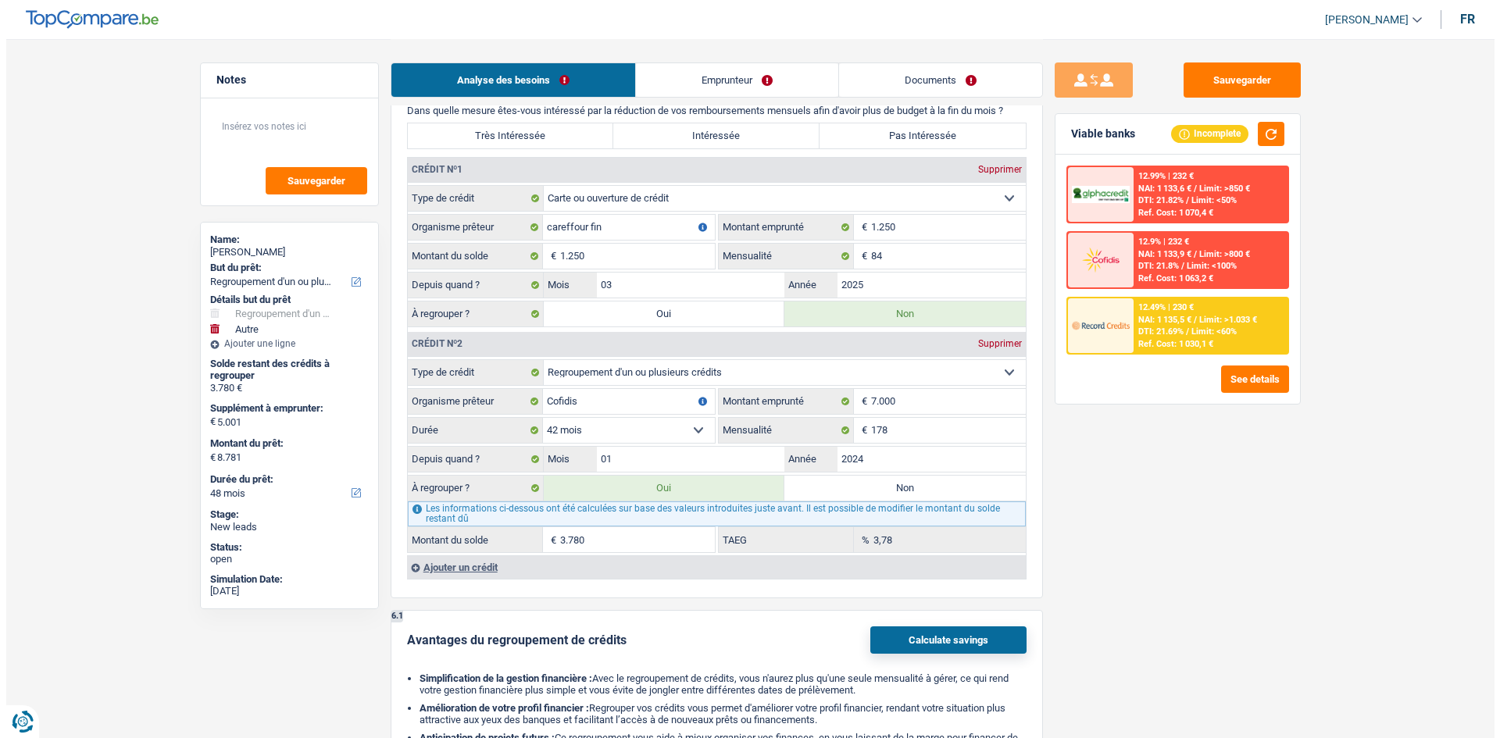
scroll to position [0, 0]
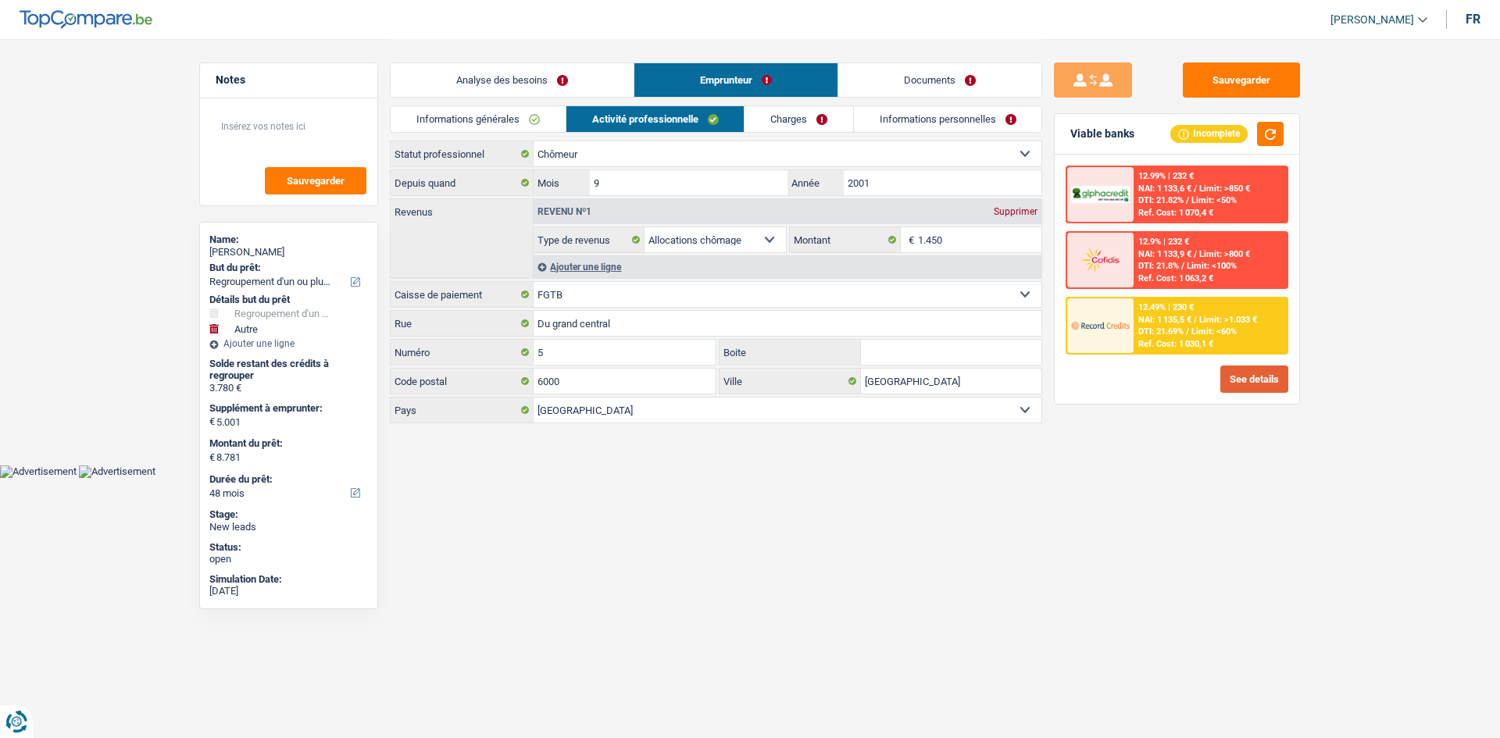
click at [1234, 369] on button "See details" at bounding box center [1254, 379] width 68 height 27
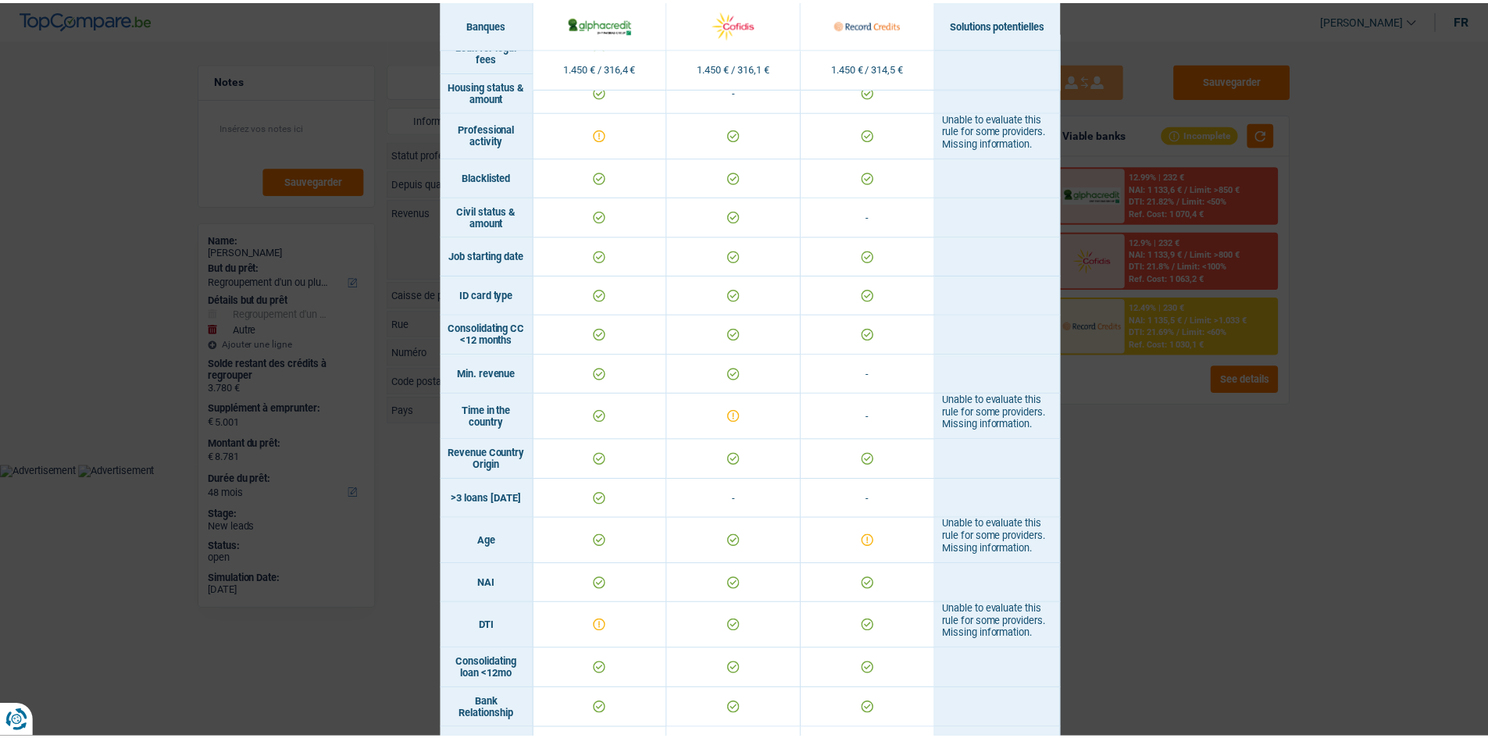
scroll to position [234, 0]
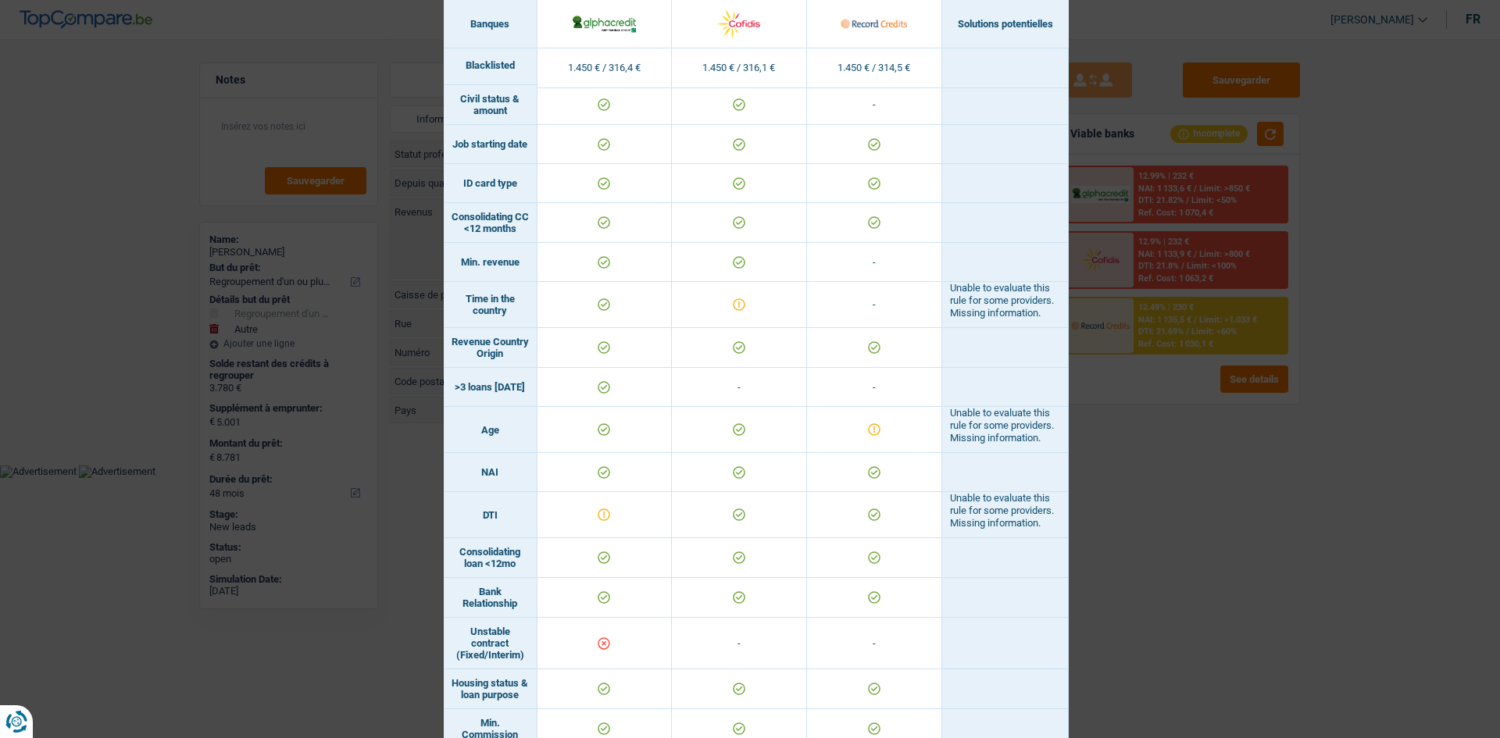
click at [1284, 516] on div "Banks conditions × Banques Solutions potentielles Revenus / Charges 1.450 € / 3…" at bounding box center [750, 369] width 1500 height 738
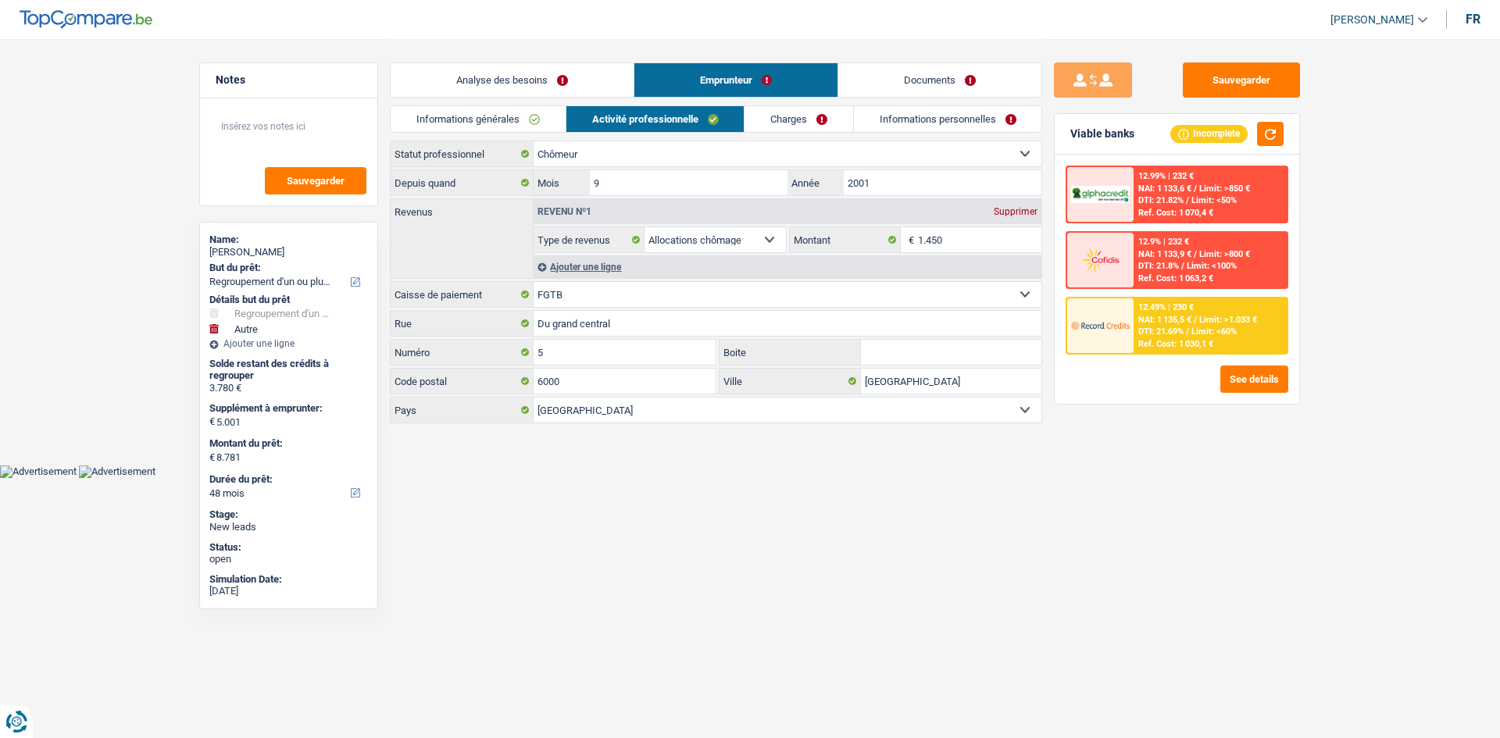
click at [804, 108] on link "Charges" at bounding box center [798, 119] width 109 height 26
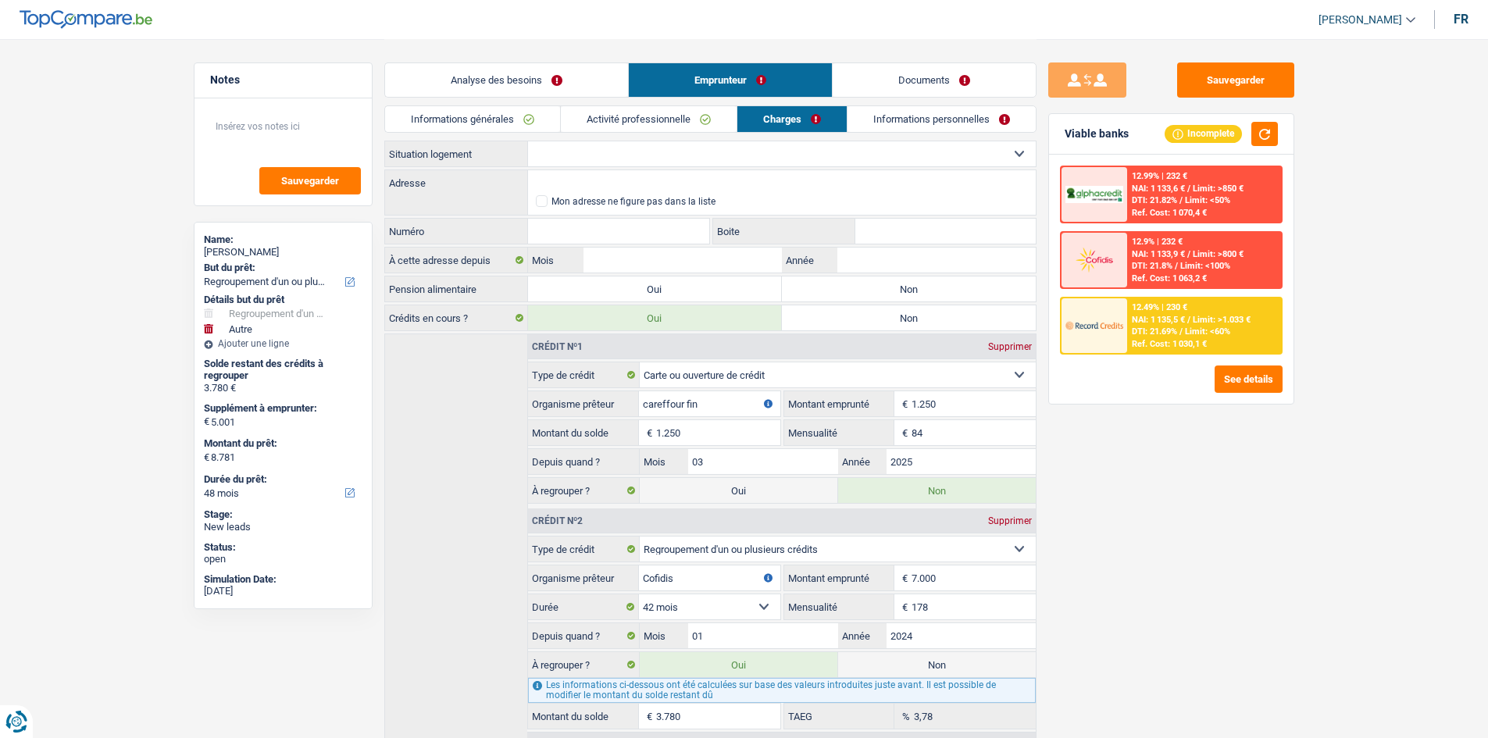
click at [645, 115] on link "Activité professionnelle" at bounding box center [649, 119] width 176 height 26
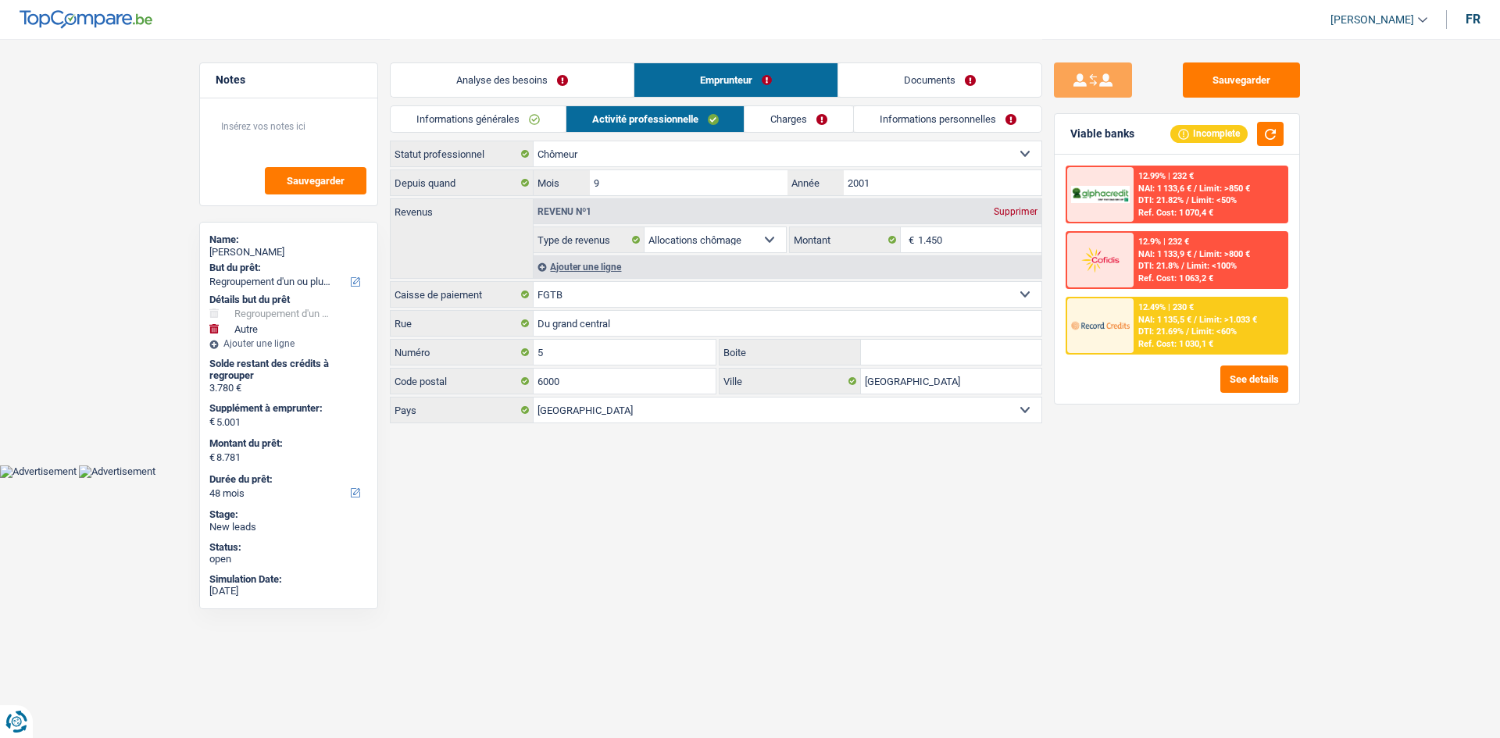
click at [781, 111] on link "Charges" at bounding box center [798, 119] width 109 height 26
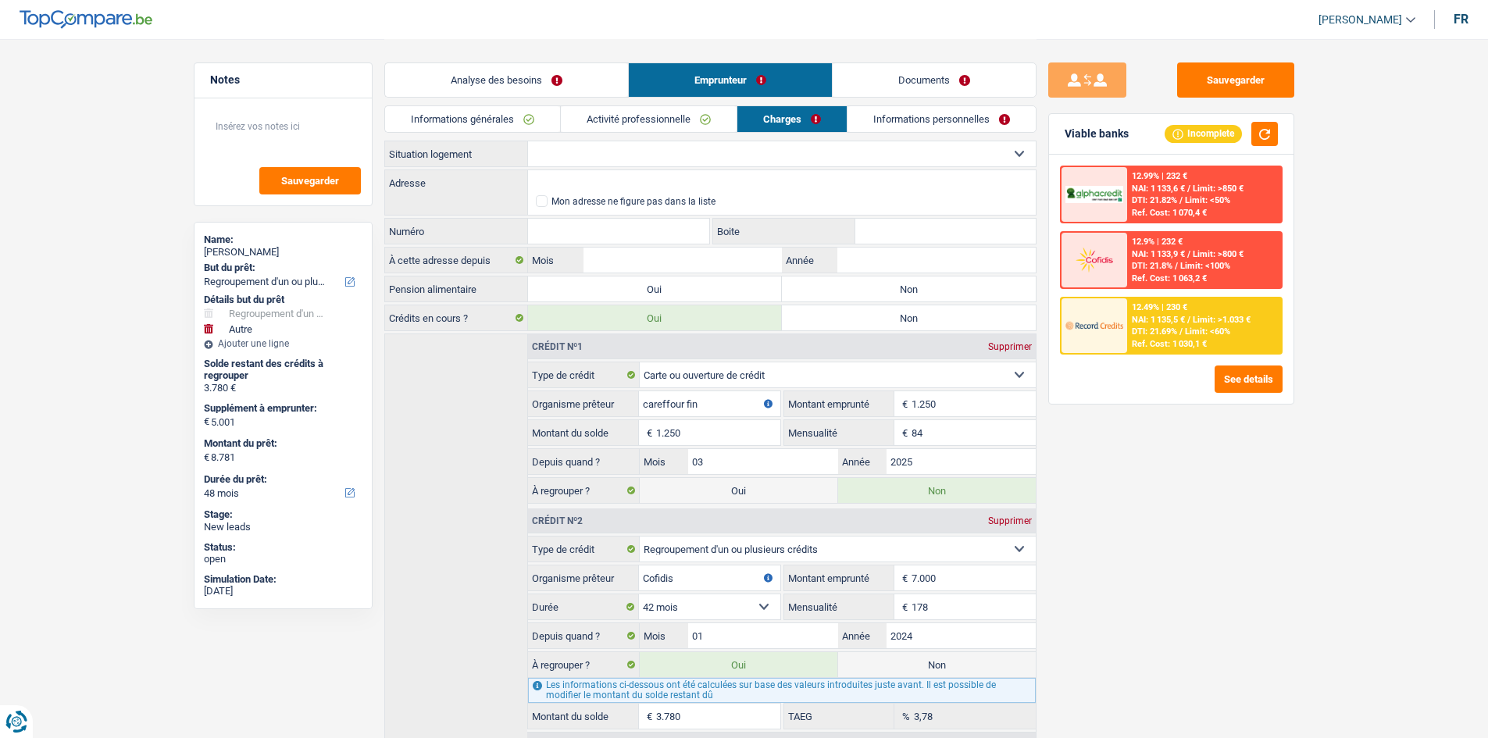
drag, startPoint x: 553, startPoint y: 157, endPoint x: 565, endPoint y: 154, distance: 12.9
click at [555, 156] on select "Locataire Propriétaire avec prêt hypothécaire Propriétaire sans prêt hypothécai…" at bounding box center [782, 153] width 508 height 25
select select "rents"
click at [528, 141] on select "Locataire Propriétaire avec prêt hypothécaire Propriétaire sans prêt hypothécai…" at bounding box center [782, 153] width 508 height 25
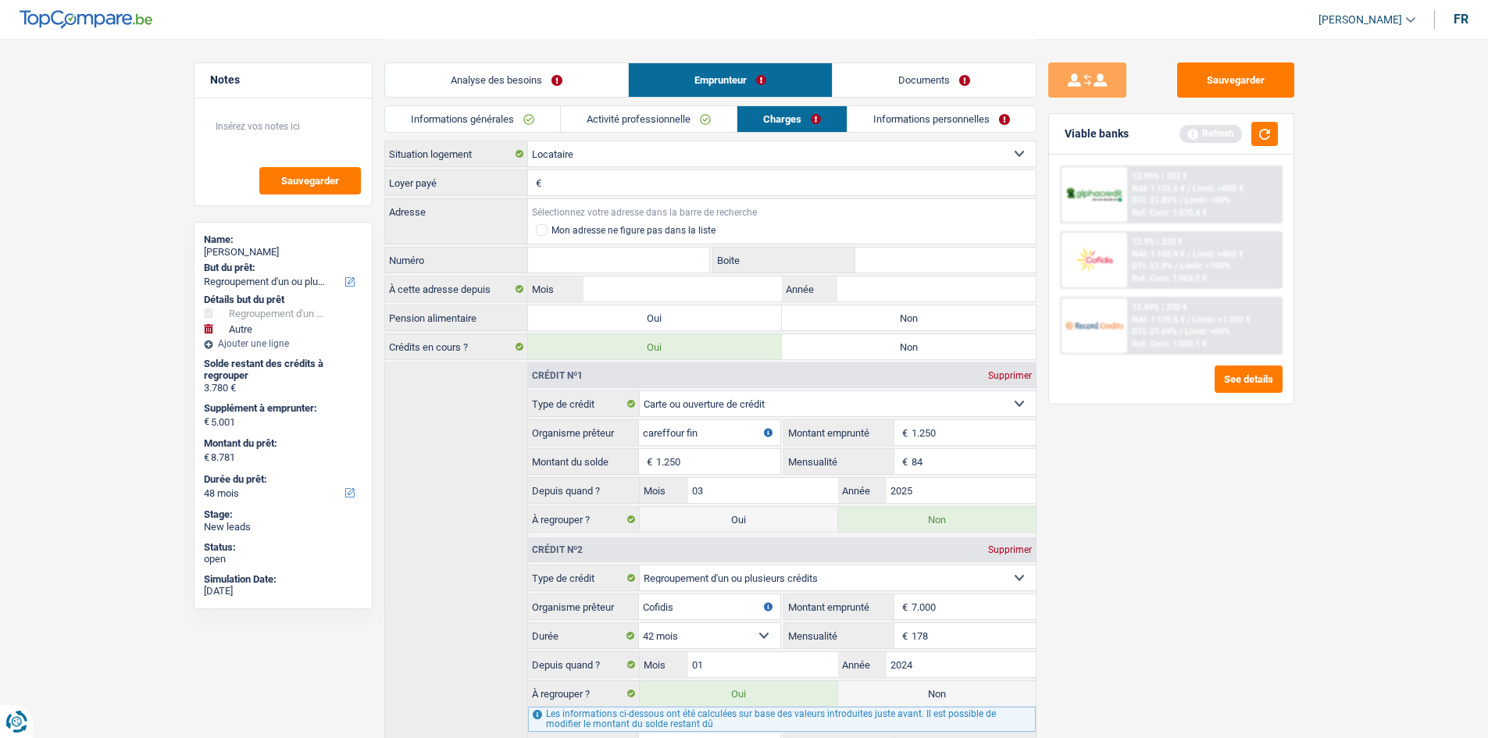
click at [555, 209] on input "Adresse" at bounding box center [782, 211] width 508 height 25
click at [550, 182] on input "Loyer payé" at bounding box center [790, 182] width 490 height 25
type input "329"
click at [576, 211] on input "Adresse" at bounding box center [782, 211] width 508 height 25
type input "Rue de la Malaquise, 6110, Montigny-le-Tilleul, BE"
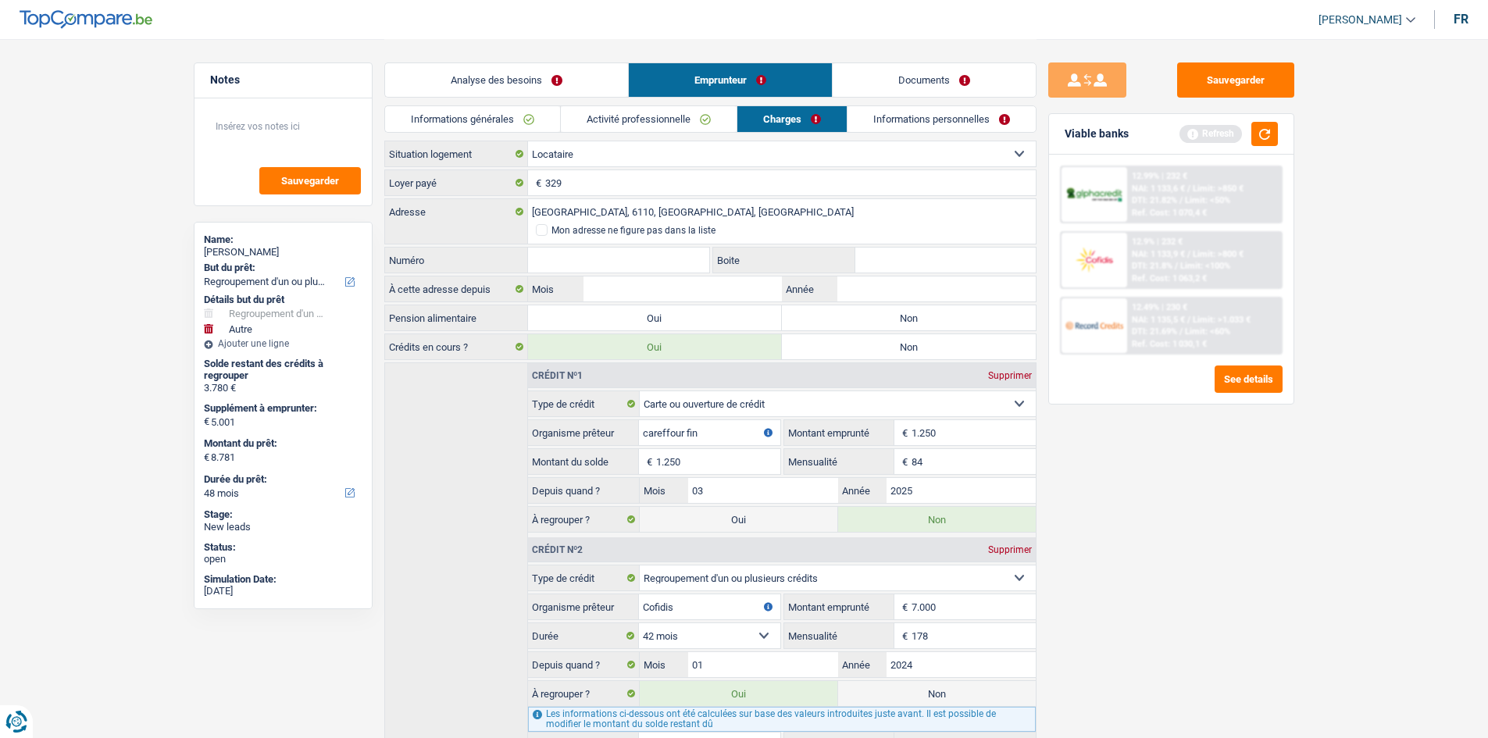
click at [580, 255] on input "Numéro" at bounding box center [619, 260] width 182 height 25
type input "5"
click at [874, 294] on input "Année" at bounding box center [936, 288] width 198 height 25
type input "2012"
click at [717, 297] on input "Mois" at bounding box center [682, 288] width 198 height 25
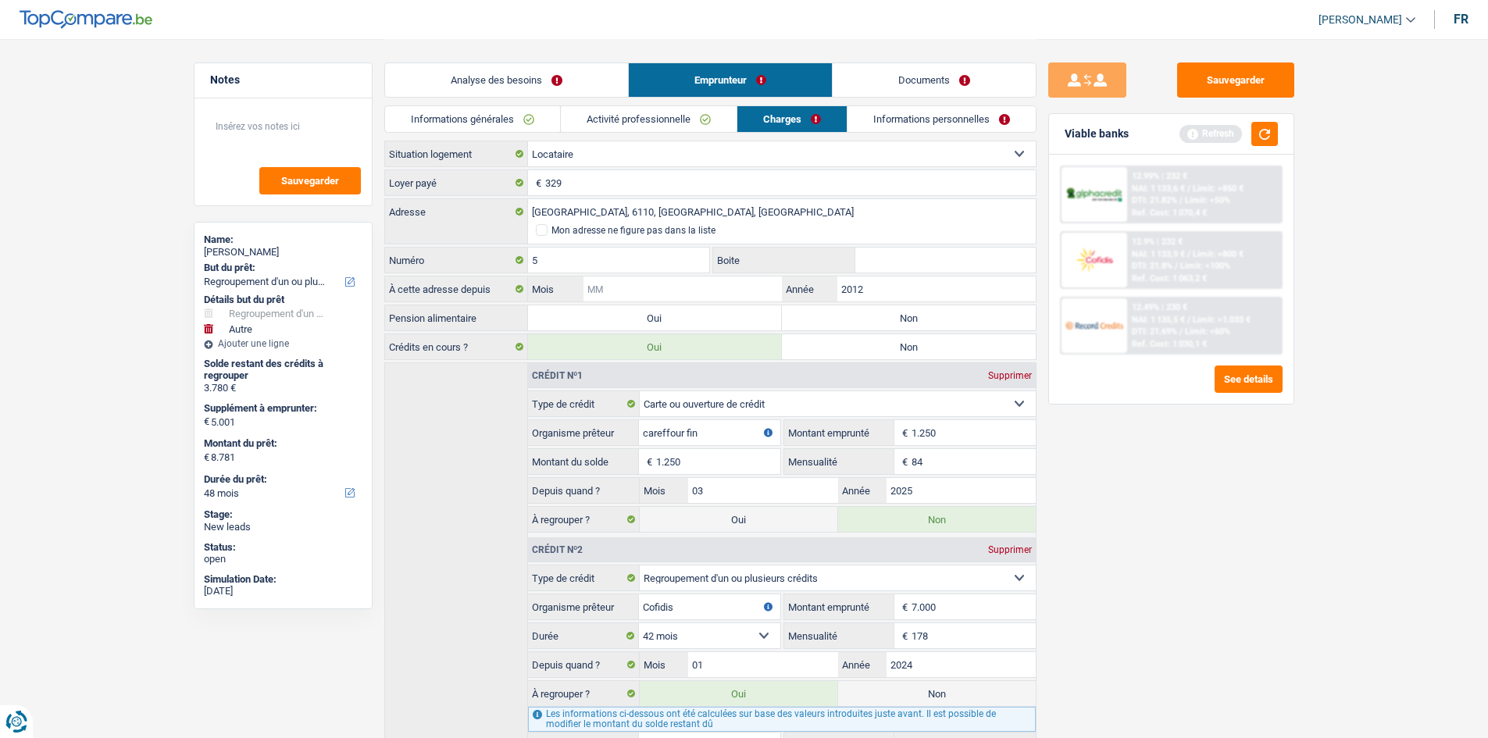
type input "0"
type input "12"
drag, startPoint x: 1151, startPoint y: 531, endPoint x: 1109, endPoint y: 480, distance: 66.0
click at [1150, 531] on div "Sauvegarder Viable banks Refresh 12.99% | 232 € NAI: 1 133,6 € / Limit: >850 € …" at bounding box center [1170, 387] width 269 height 651
click at [806, 319] on label "Non" at bounding box center [909, 317] width 254 height 25
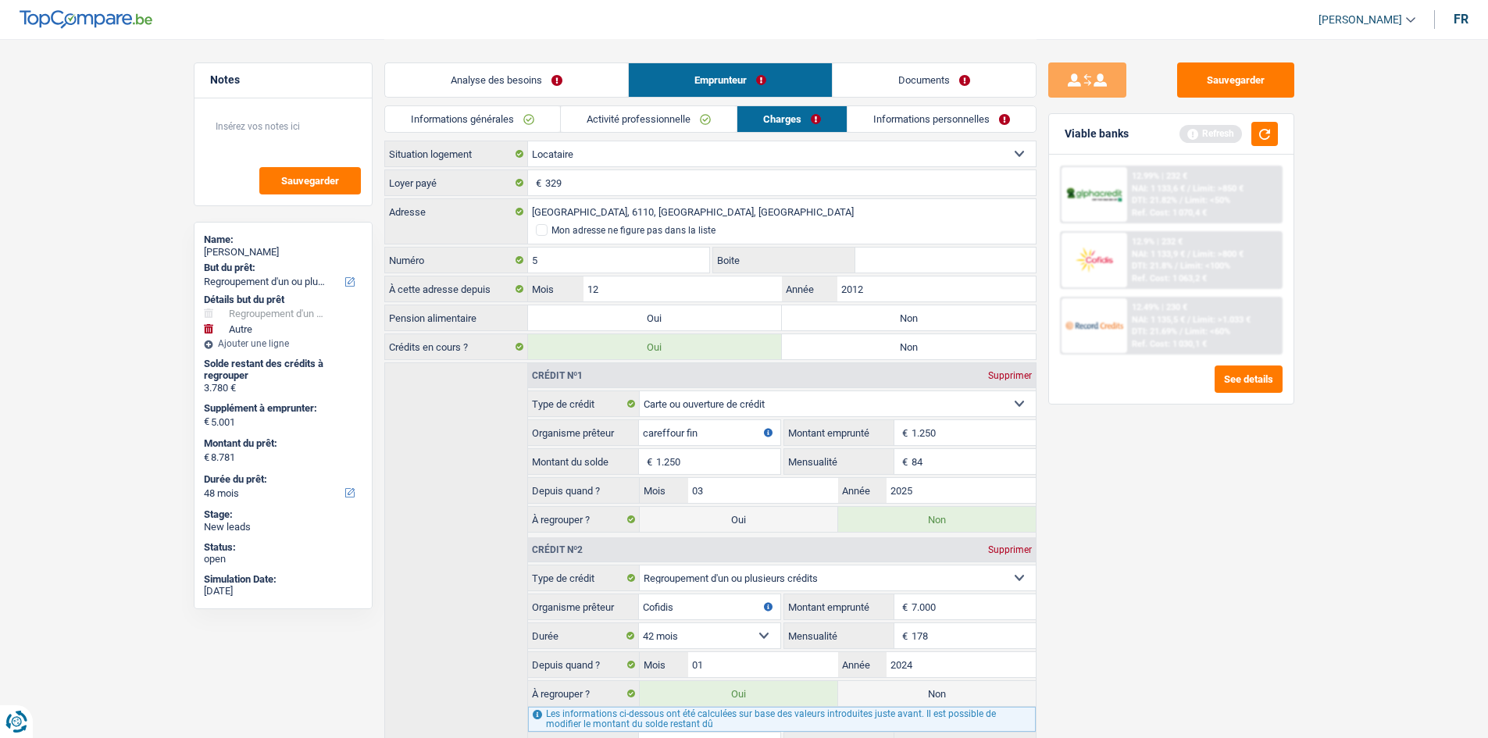
click at [806, 319] on input "Non" at bounding box center [909, 317] width 254 height 25
radio input "true"
click at [933, 123] on link "Informations personnelles" at bounding box center [941, 119] width 188 height 26
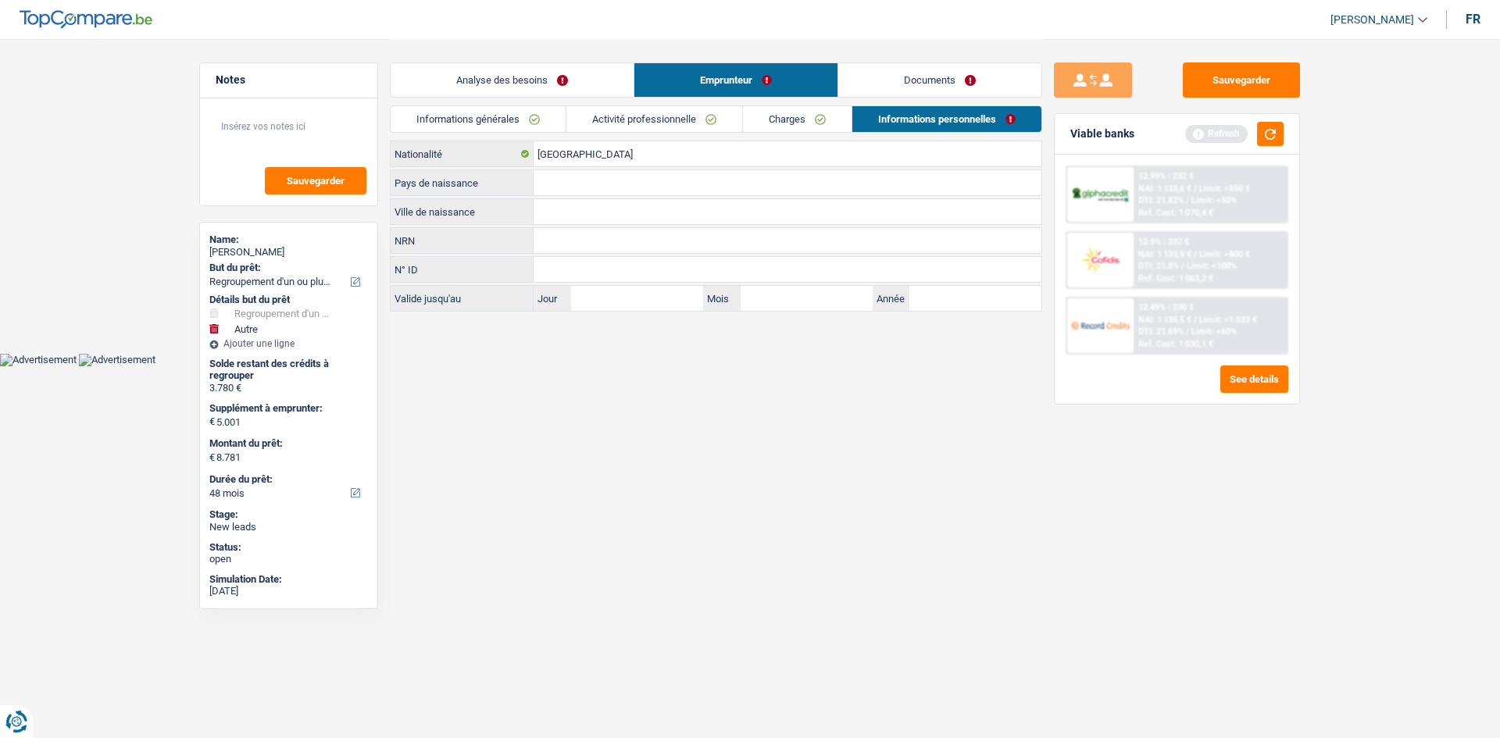
click at [562, 217] on input "Ville de naissance" at bounding box center [787, 211] width 508 height 25
type input "charleroi"
click at [568, 163] on input "[GEOGRAPHIC_DATA]" at bounding box center [787, 153] width 508 height 25
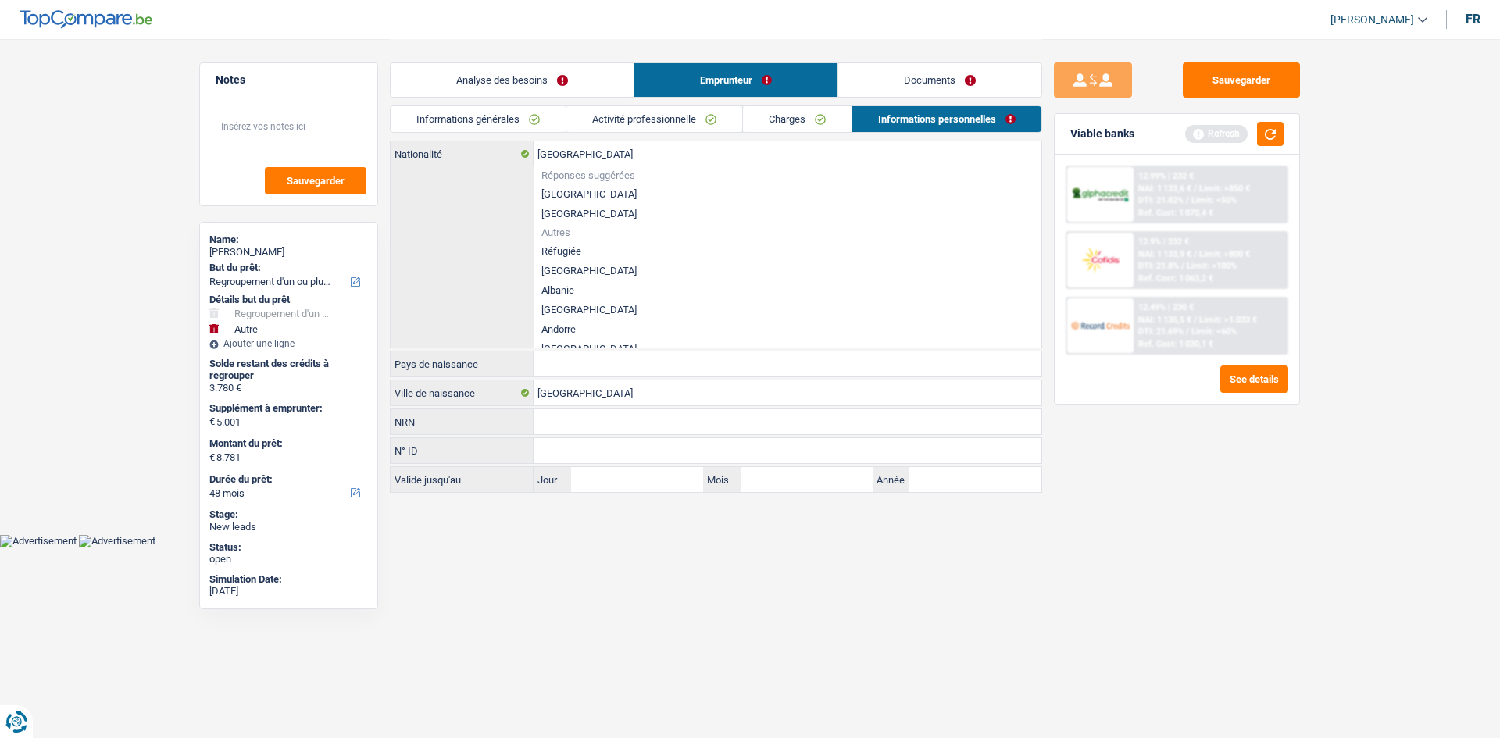
click at [465, 198] on div "Belgique Nationalité Réponses suggérées Belgique Luxembourg Autres Réfugiée Afg…" at bounding box center [716, 244] width 651 height 206
click at [678, 547] on html "Vous avez le contrôle de vos données Nous utilisons des cookies, tout comme nos…" at bounding box center [750, 273] width 1500 height 547
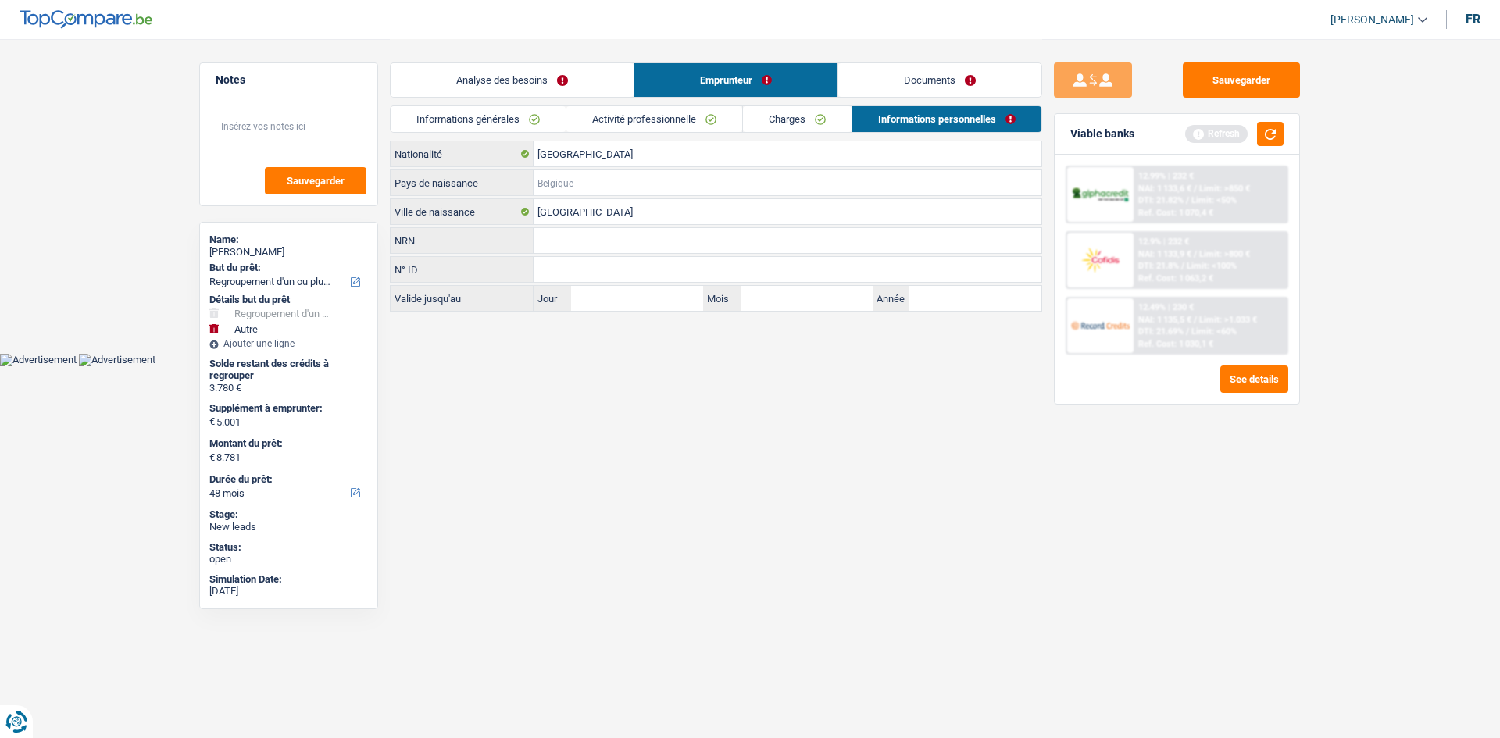
click at [589, 177] on input "Pays de naissance" at bounding box center [787, 182] width 508 height 25
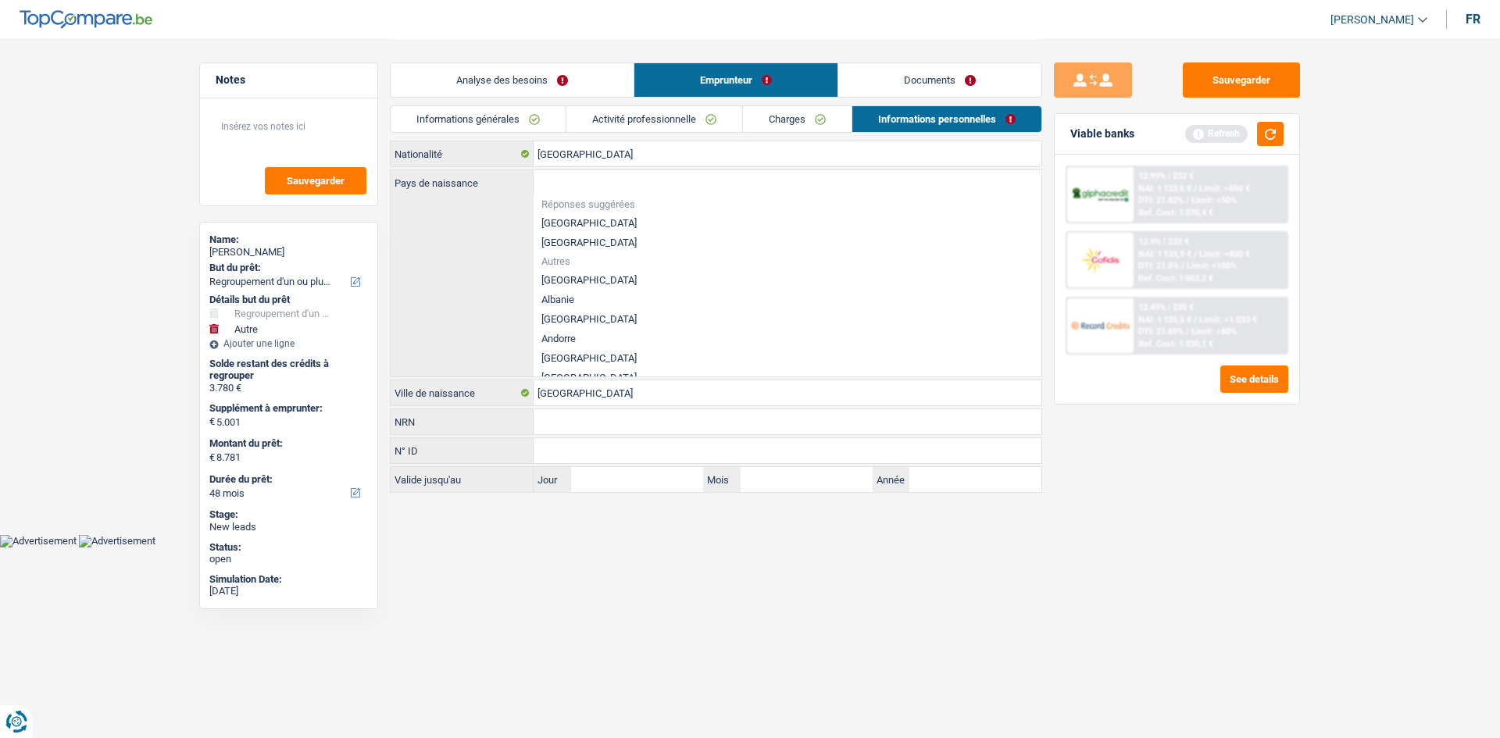
click at [565, 223] on li "[GEOGRAPHIC_DATA]" at bounding box center [787, 223] width 508 height 20
type input "[GEOGRAPHIC_DATA]"
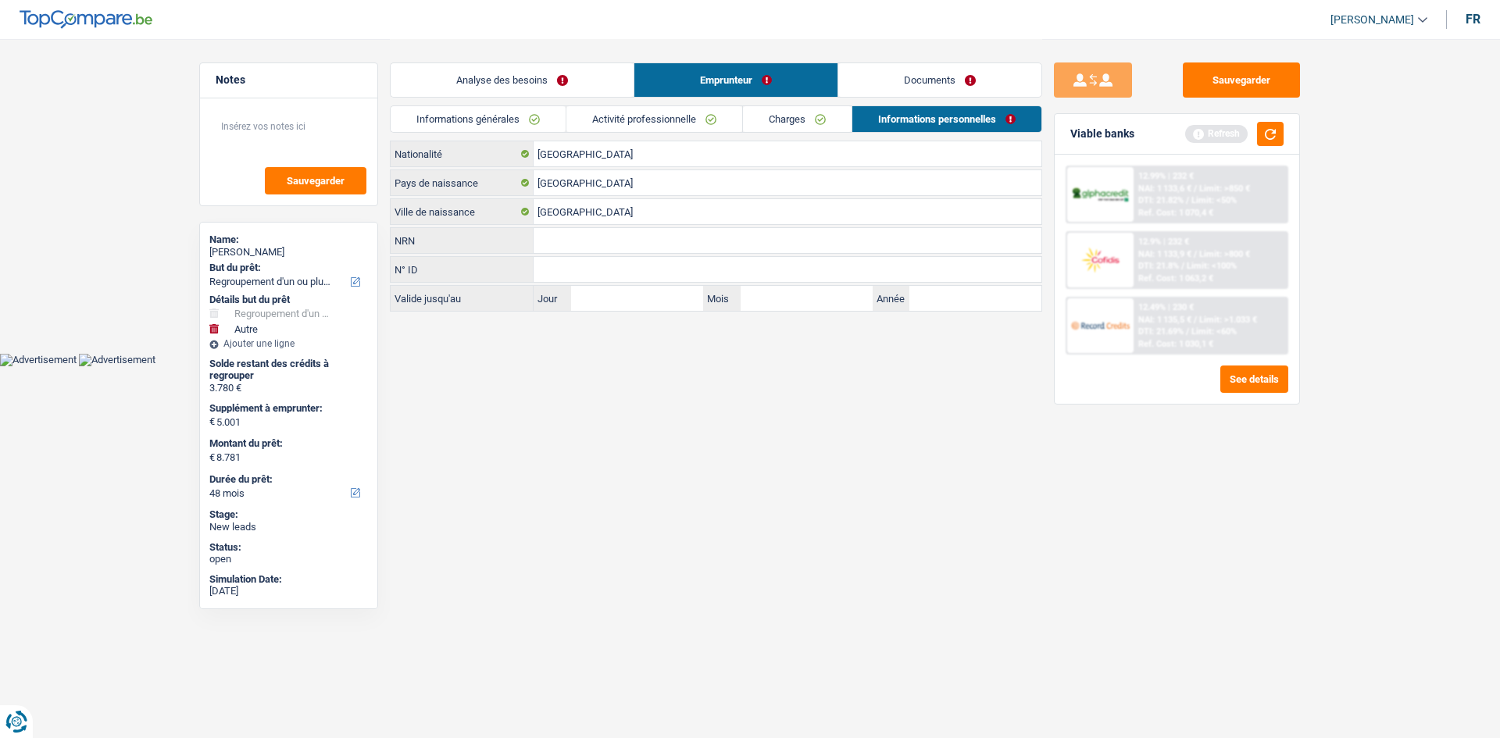
click at [910, 86] on link "Documents" at bounding box center [939, 80] width 203 height 34
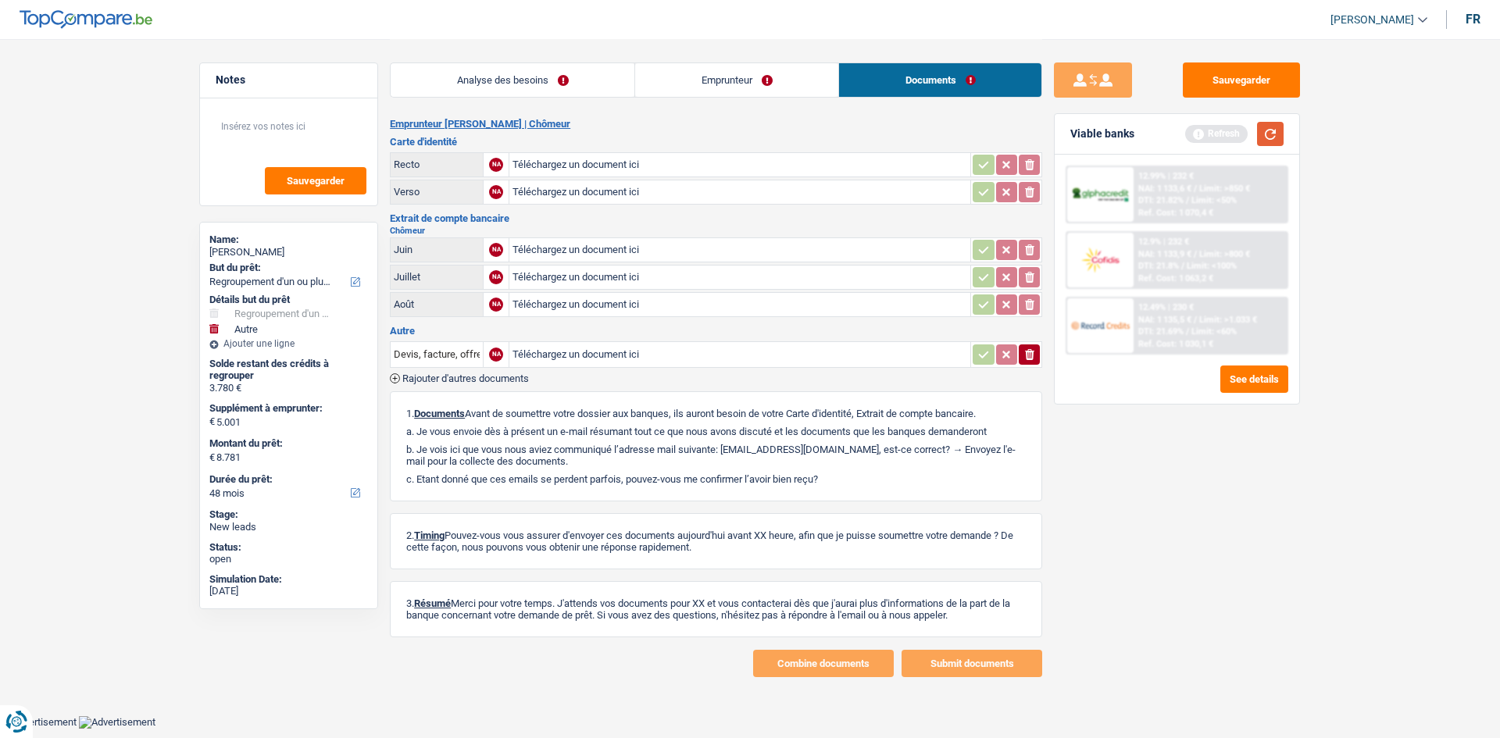
click at [1263, 132] on button "button" at bounding box center [1270, 134] width 27 height 24
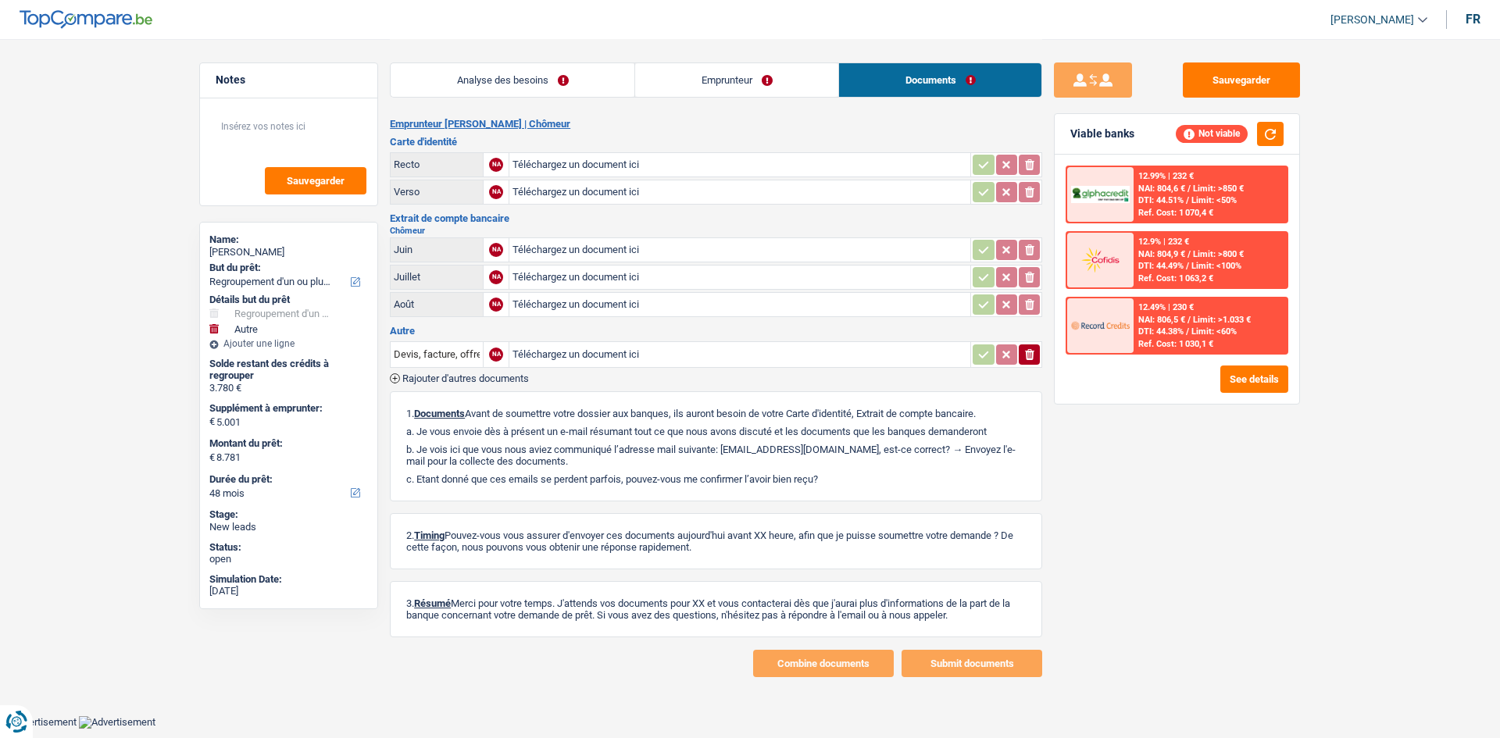
click at [479, 70] on link "Analyse des besoins" at bounding box center [513, 80] width 244 height 34
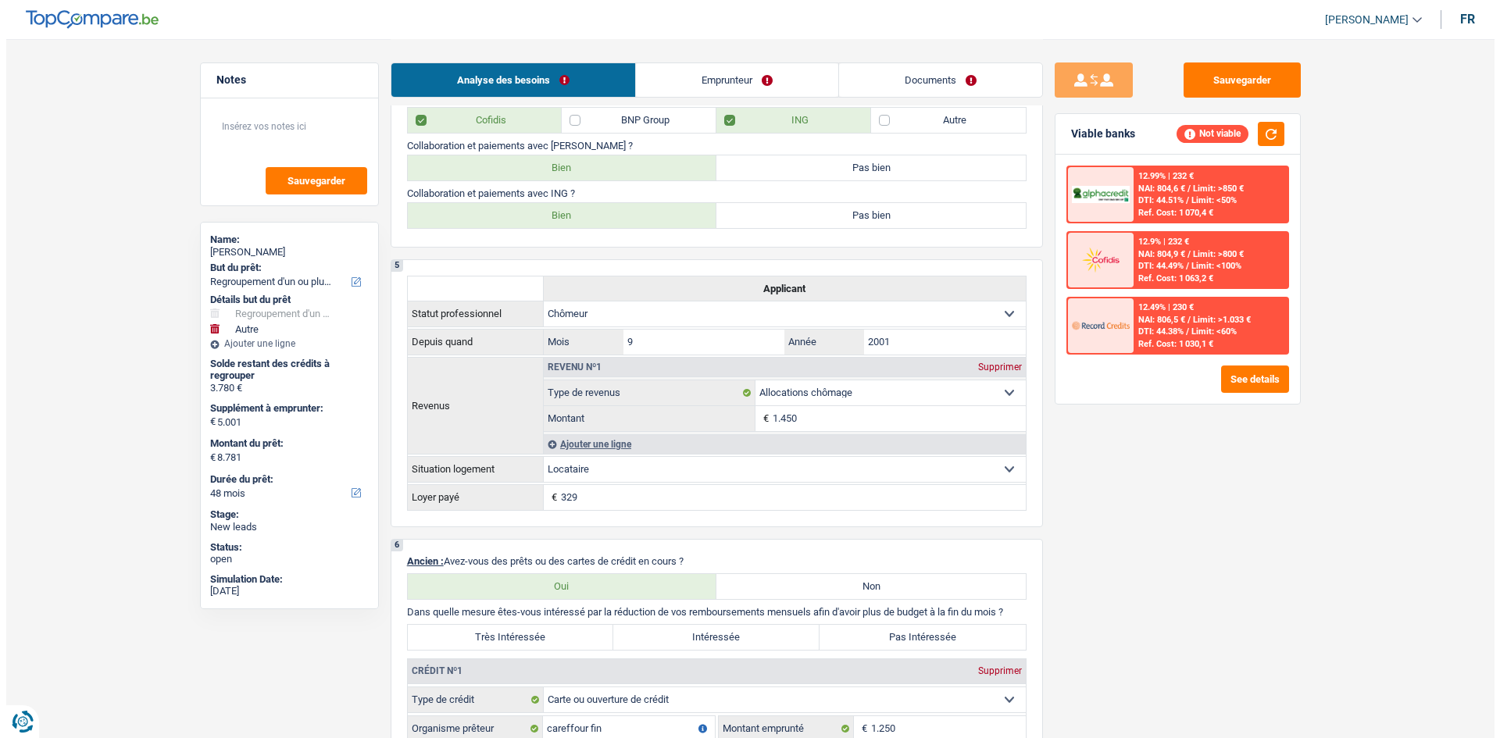
scroll to position [969, 0]
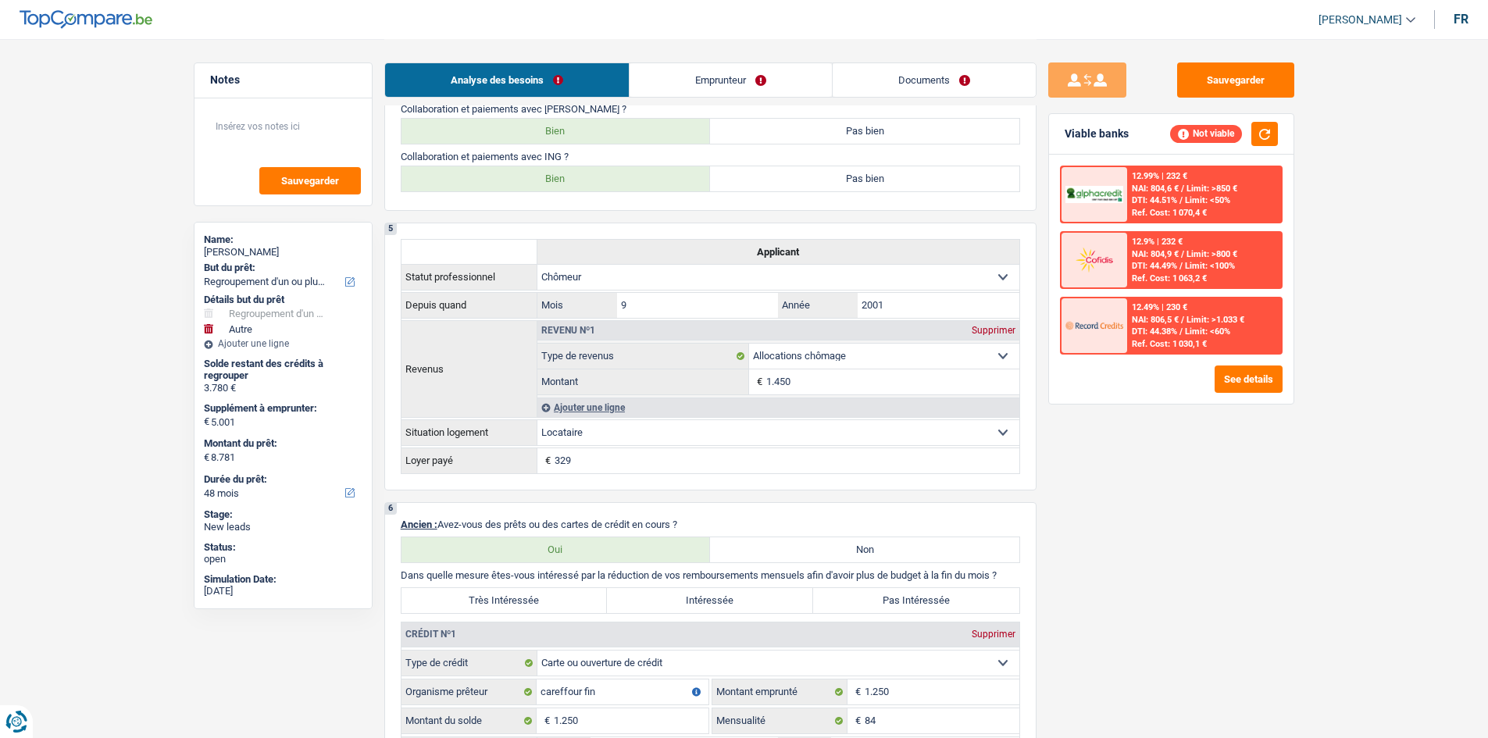
click at [1232, 365] on div "12.99% | 232 € NAI: 804,6 € / Limit: >850 € DTI: 44.51% / Limit: <50% Ref. Cost…" at bounding box center [1171, 279] width 244 height 249
click at [1239, 373] on button "See details" at bounding box center [1248, 379] width 68 height 27
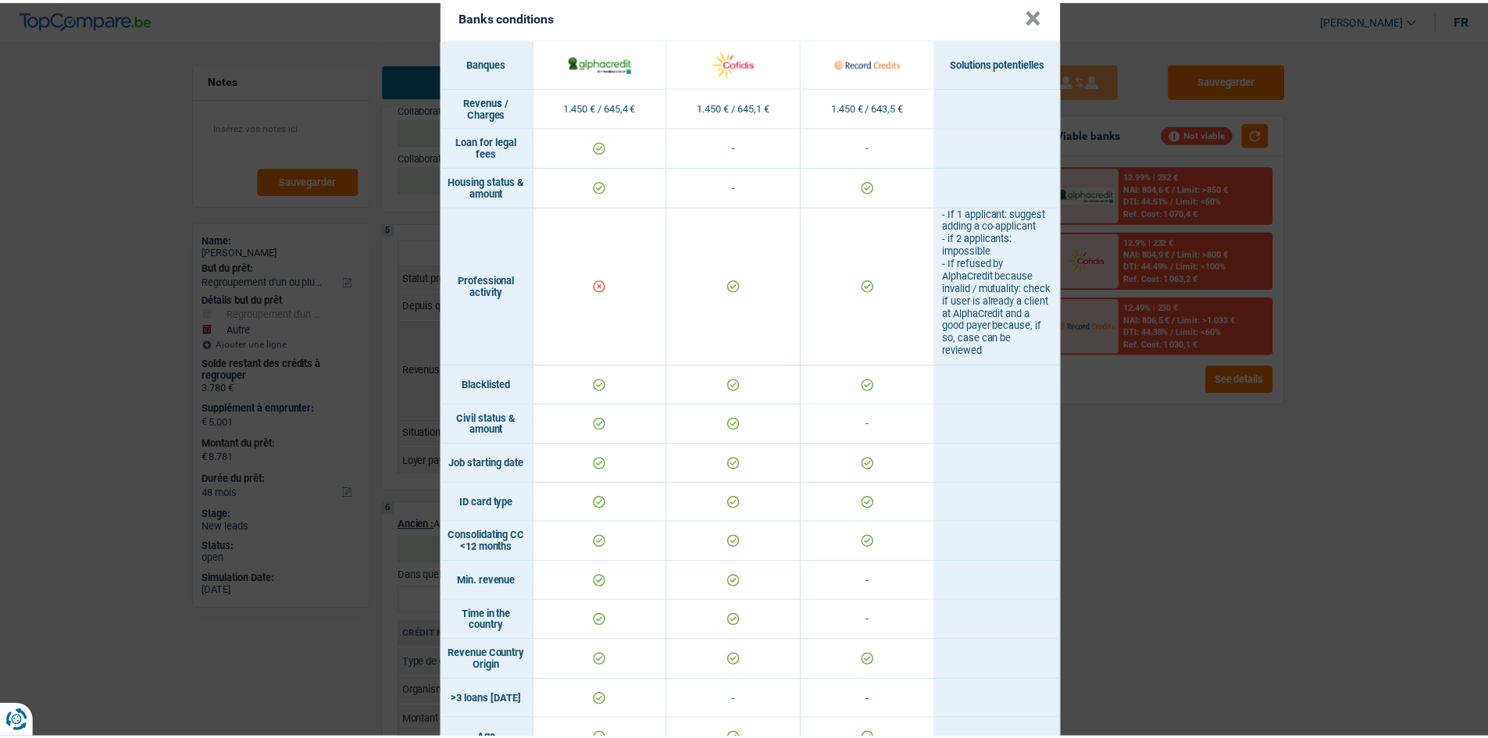
scroll to position [0, 0]
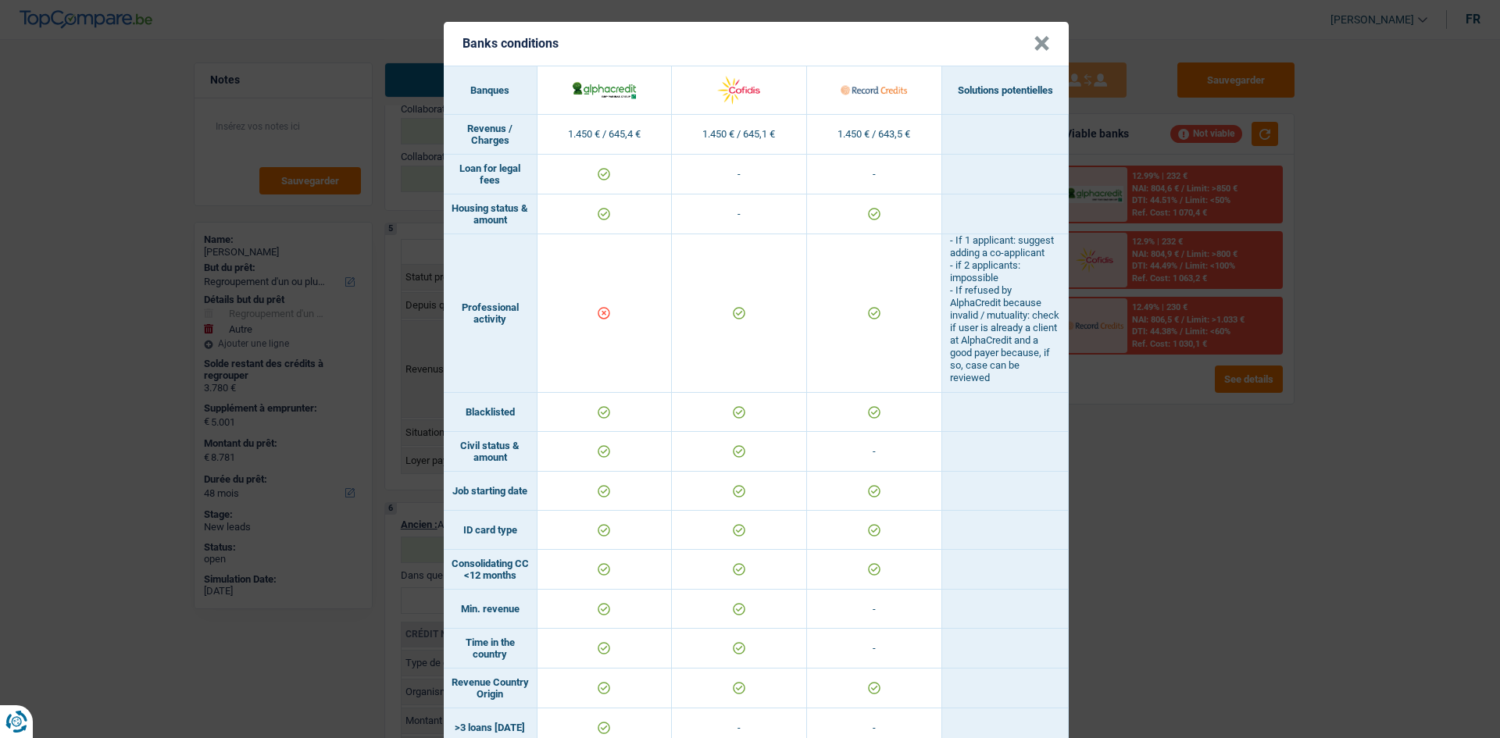
click at [1144, 609] on div "Banks conditions × Banques Solutions potentielles Revenus / Charges 1.450 € / 6…" at bounding box center [750, 369] width 1500 height 738
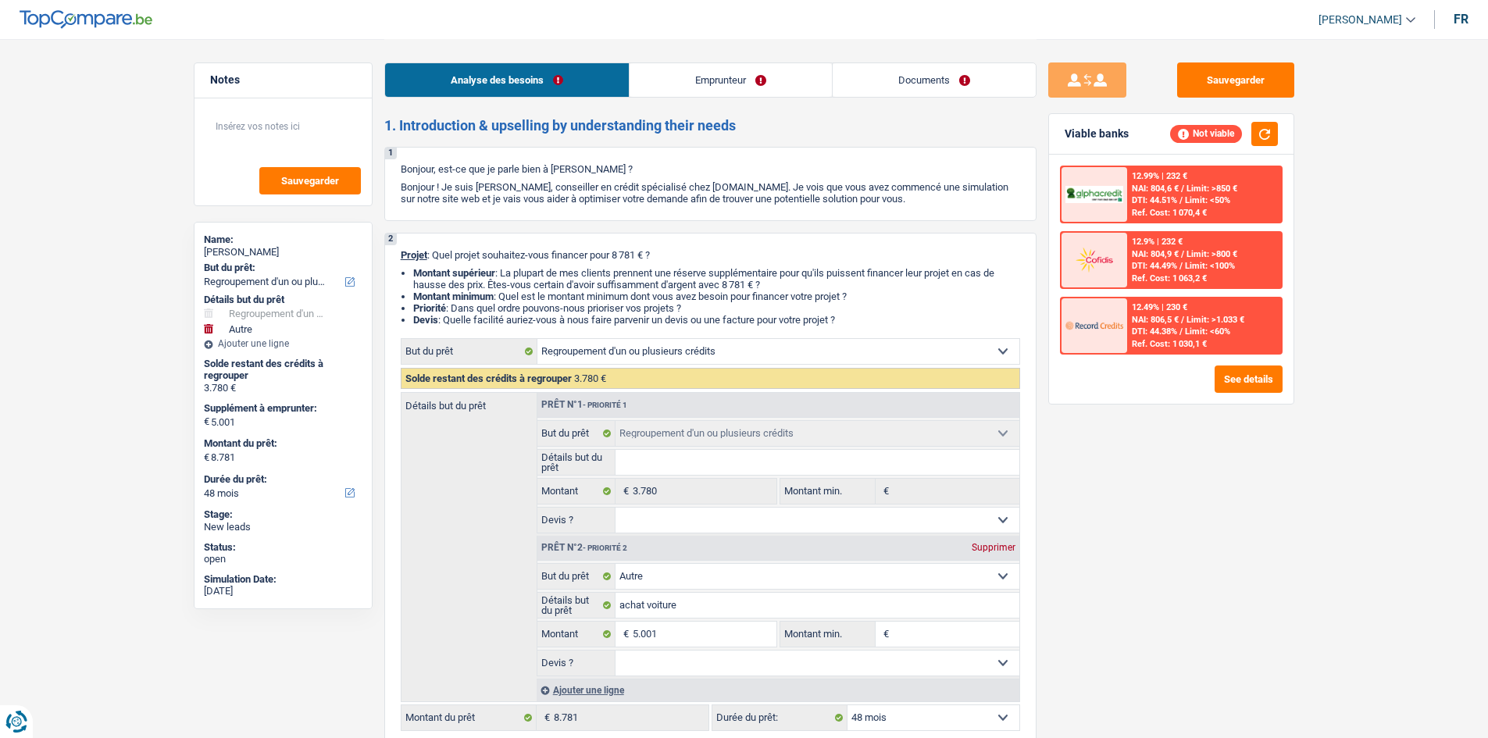
click at [792, 75] on link "Emprunteur" at bounding box center [730, 80] width 202 height 34
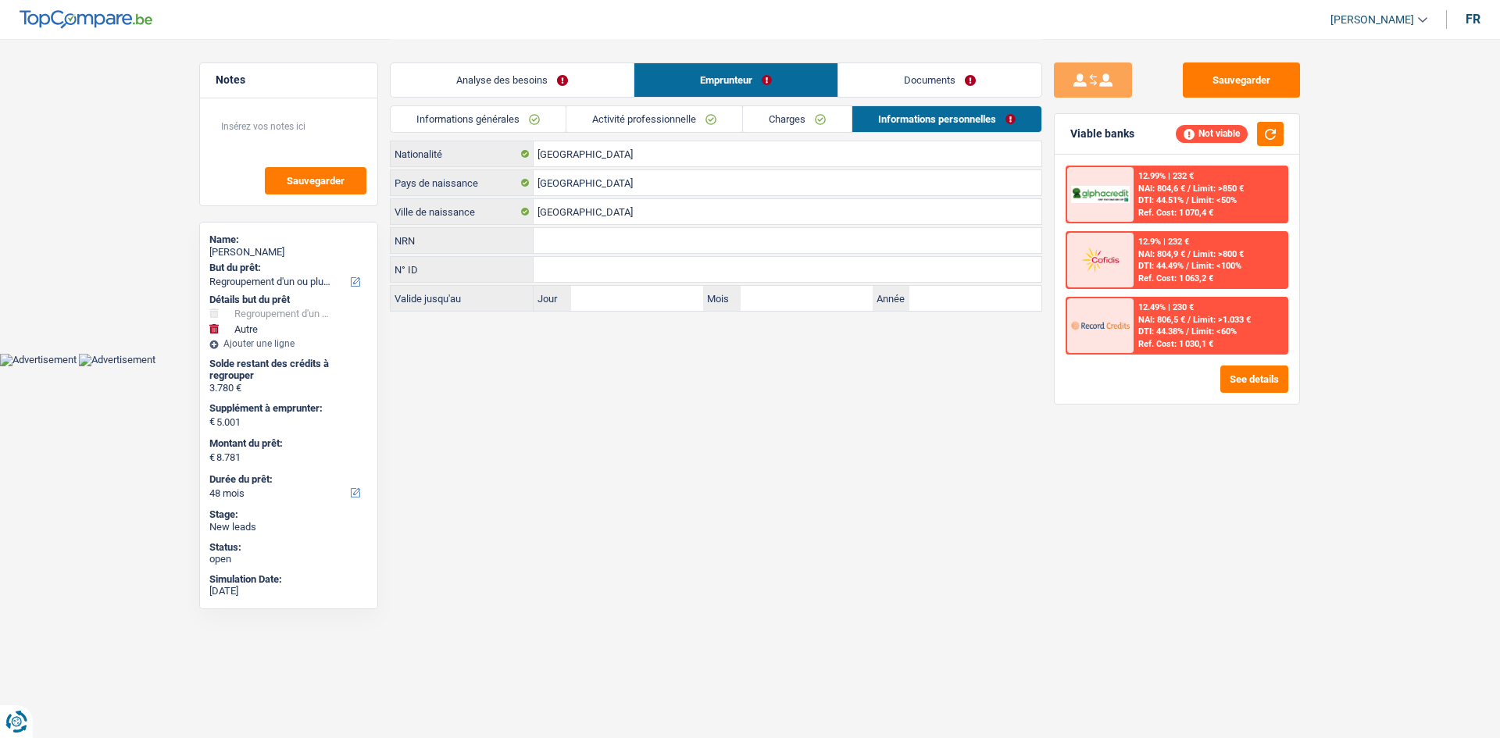
click at [871, 80] on link "Documents" at bounding box center [939, 80] width 203 height 34
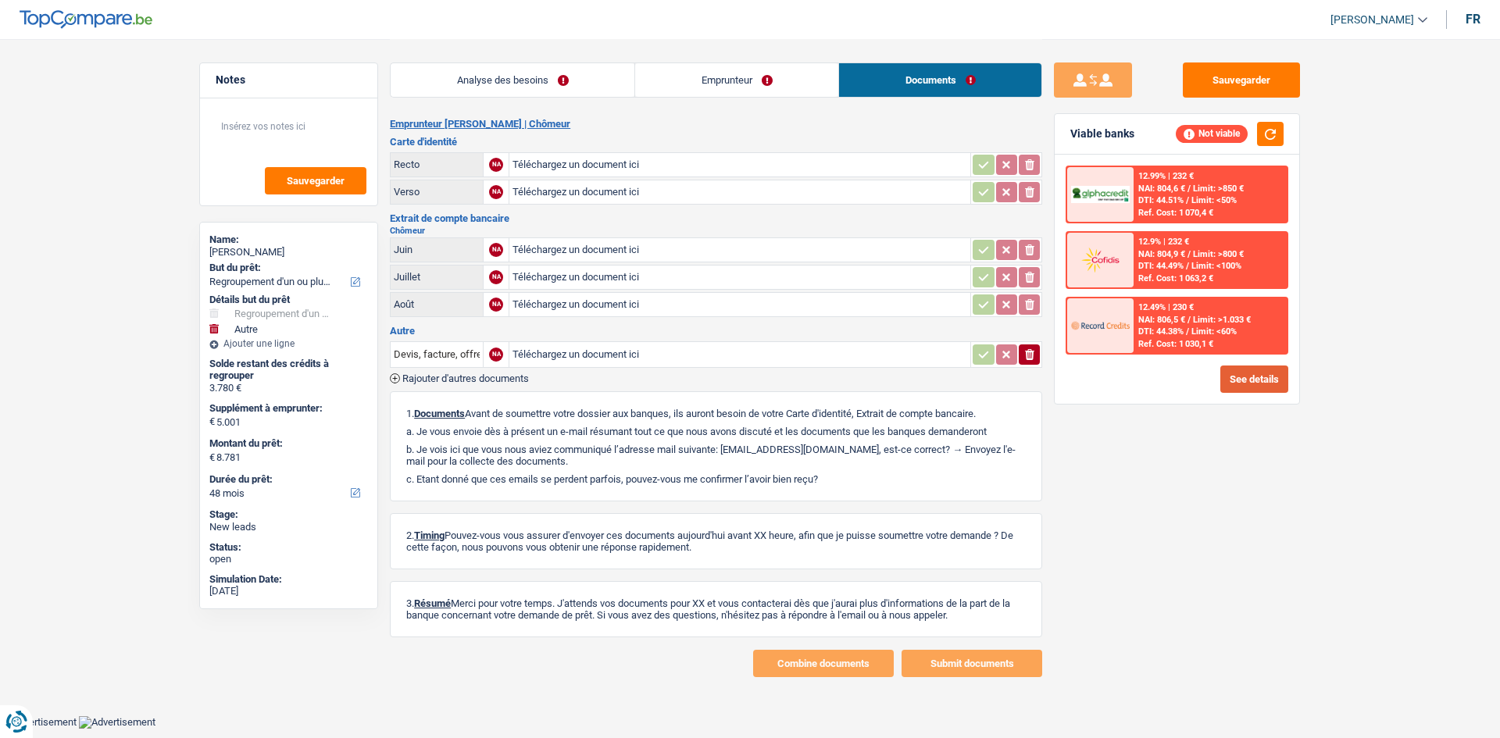
click at [1244, 383] on button "See details" at bounding box center [1254, 379] width 68 height 27
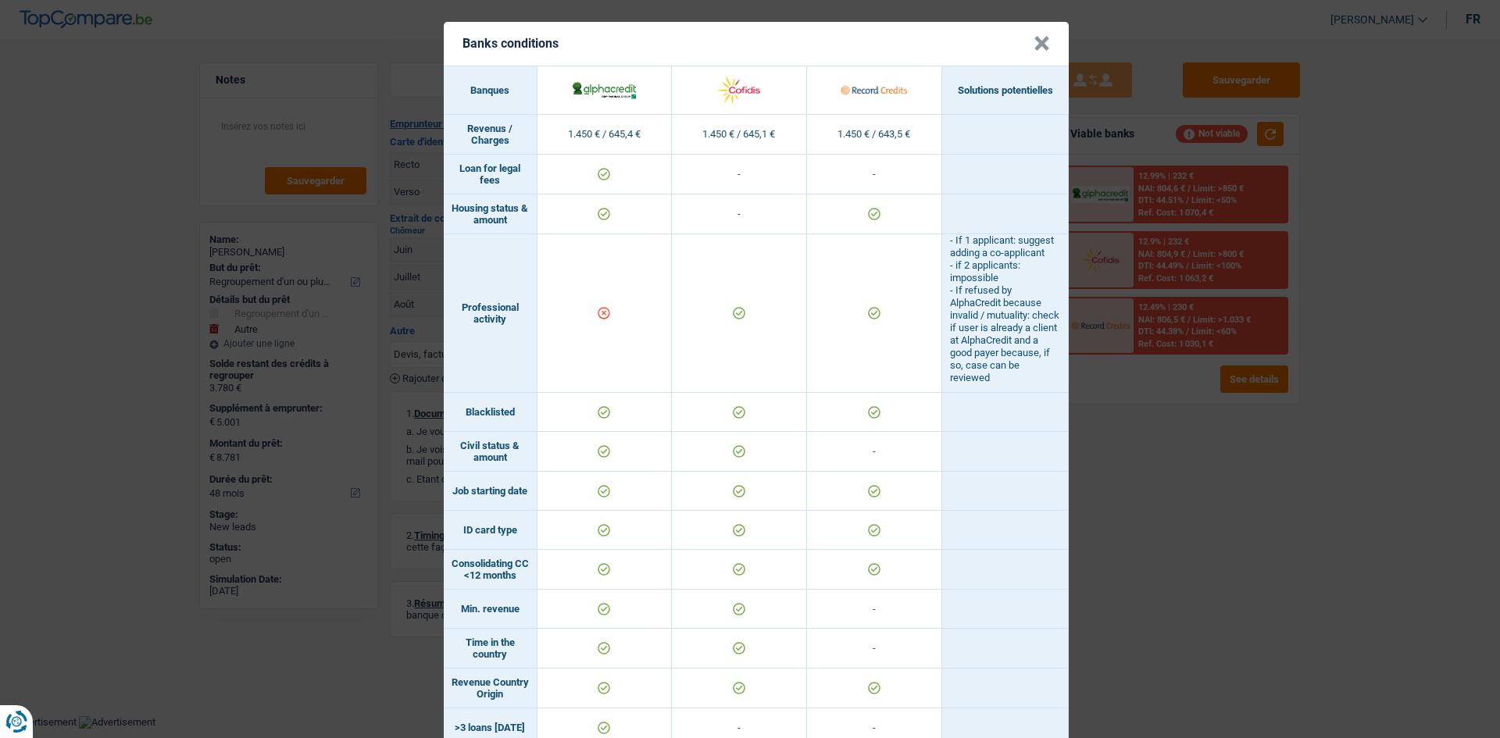
click at [1100, 533] on div "Banks conditions × Banques Solutions potentielles Revenus / Charges 1.450 € / 6…" at bounding box center [750, 369] width 1500 height 738
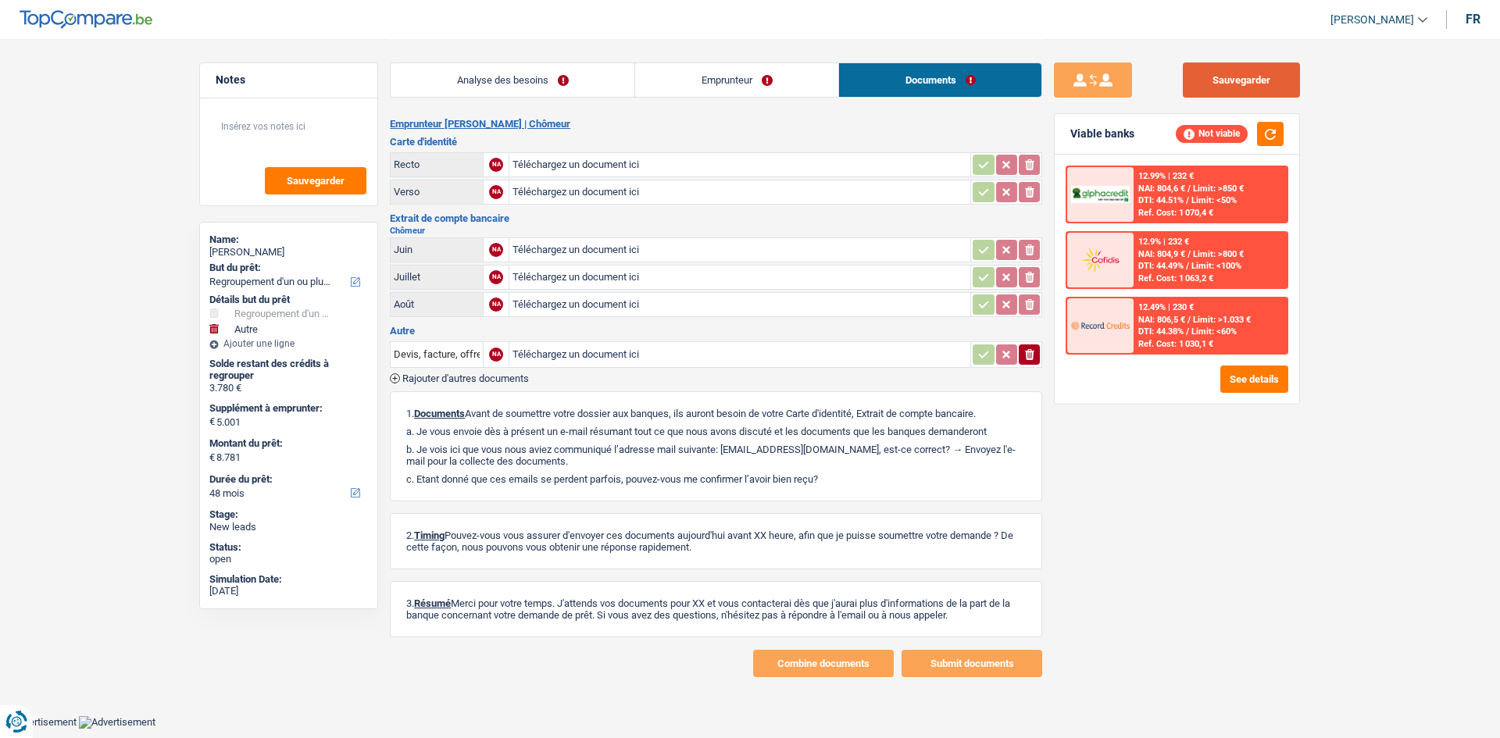
click at [1249, 82] on button "Sauvegarder" at bounding box center [1240, 79] width 117 height 35
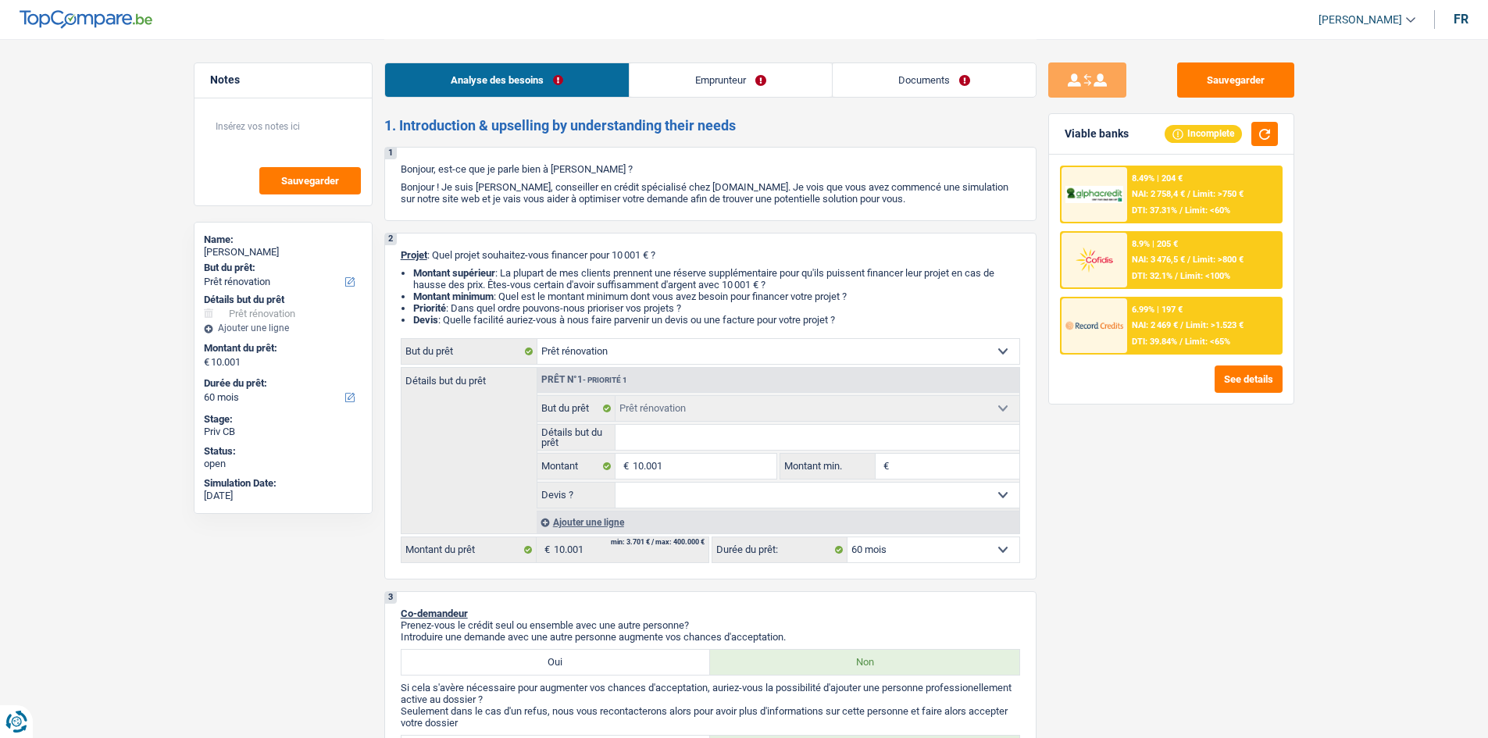
select select "renovation"
select select "60"
select select "renovation"
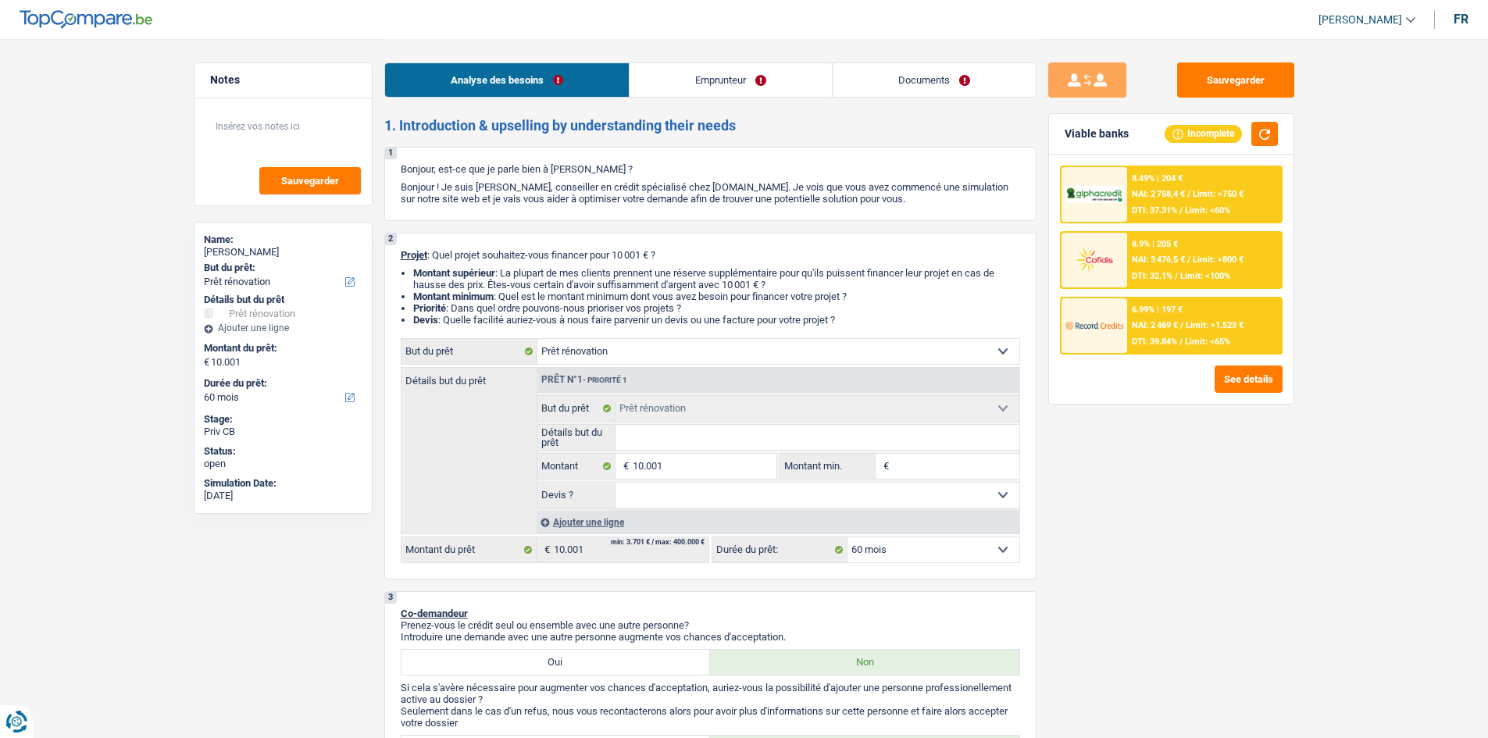
select select "60"
select select "privateEmployee"
select select "familyAllowances"
select select "netSalary"
select select "mealVouchers"
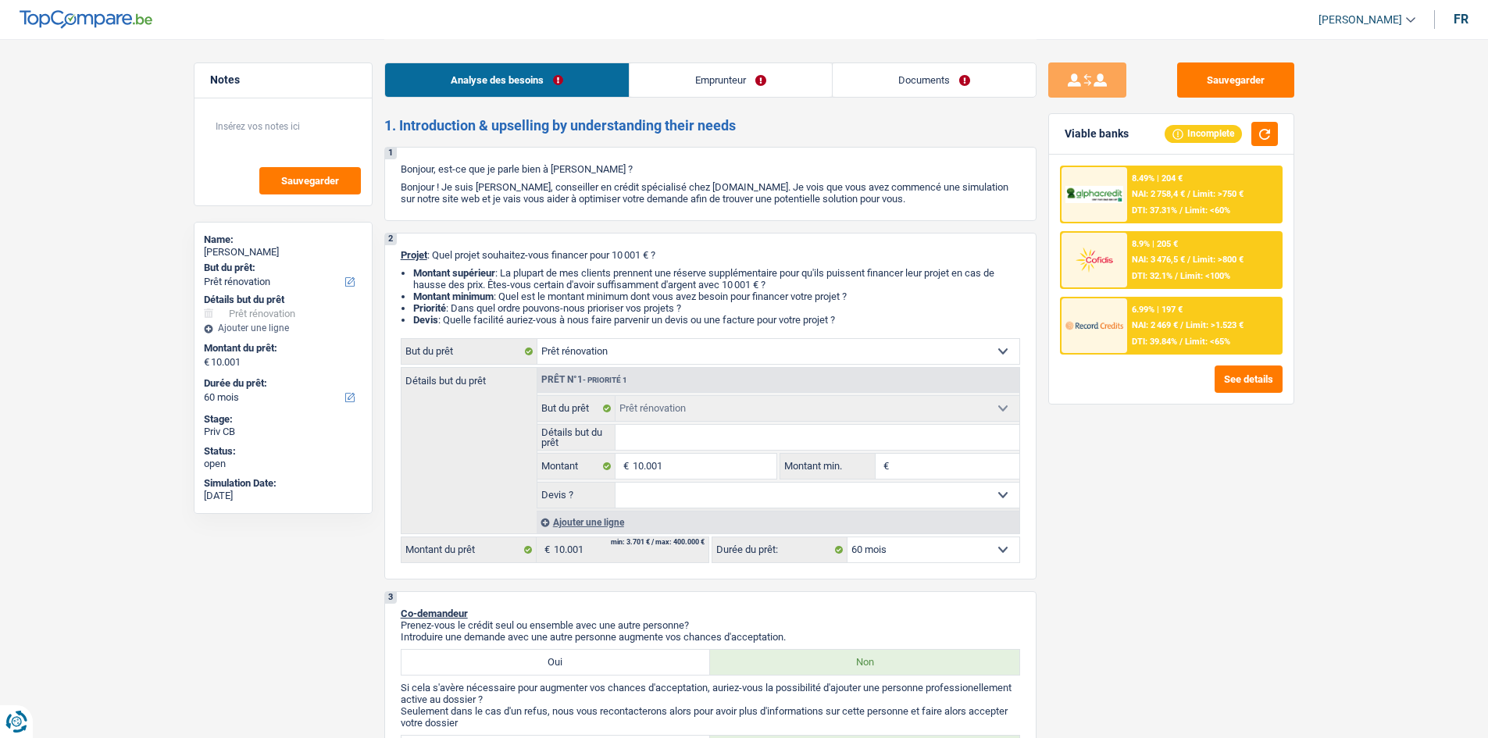
select select "parttimeSelfemployed"
select select "ownerWithMortgage"
select select "mortgage"
select select "300"
select select "renovation"
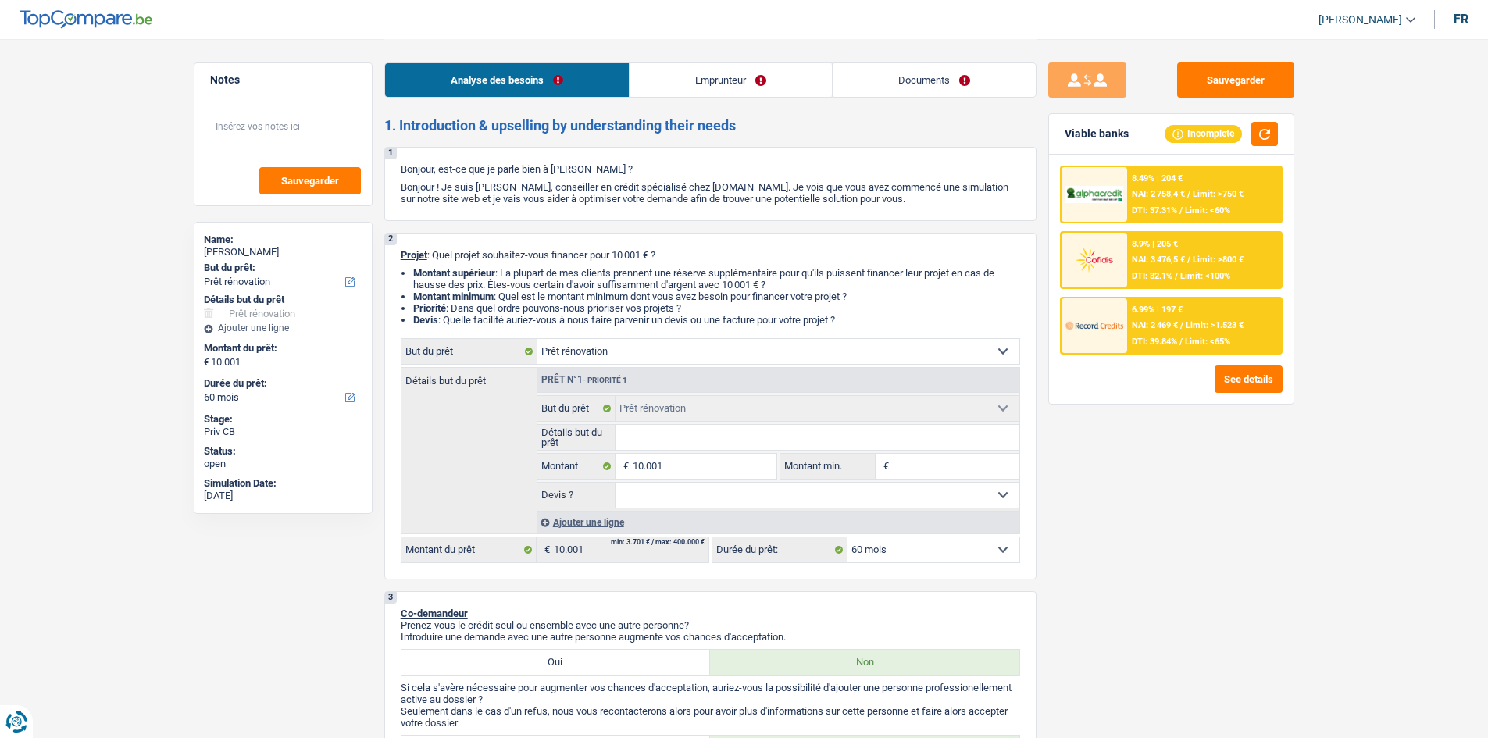
select select "renovation"
select select "60"
click at [744, 61] on div "Analyse des besoins Emprunteur Documents" at bounding box center [710, 72] width 652 height 66
click at [730, 80] on link "Emprunteur" at bounding box center [730, 80] width 202 height 34
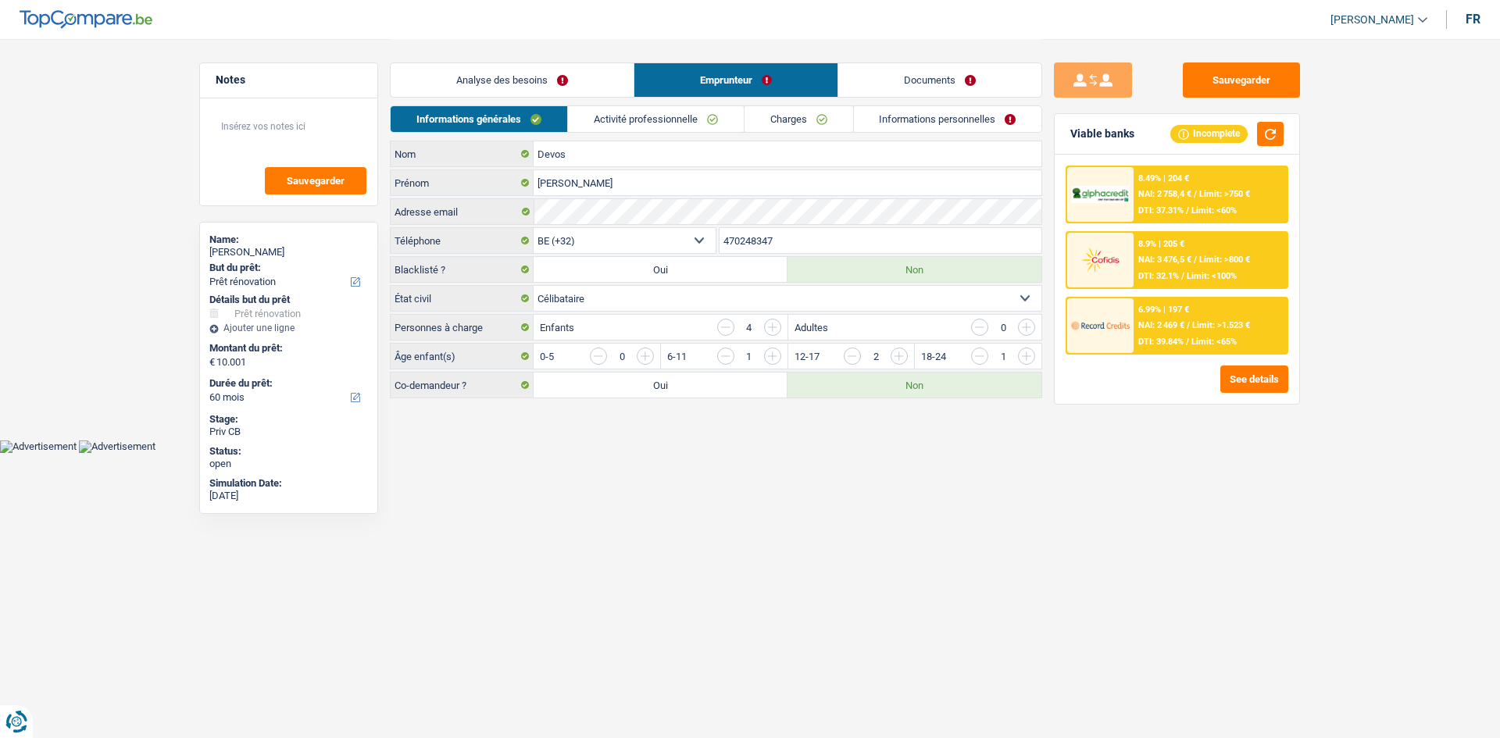
click at [642, 107] on link "Activité professionnelle" at bounding box center [656, 119] width 176 height 26
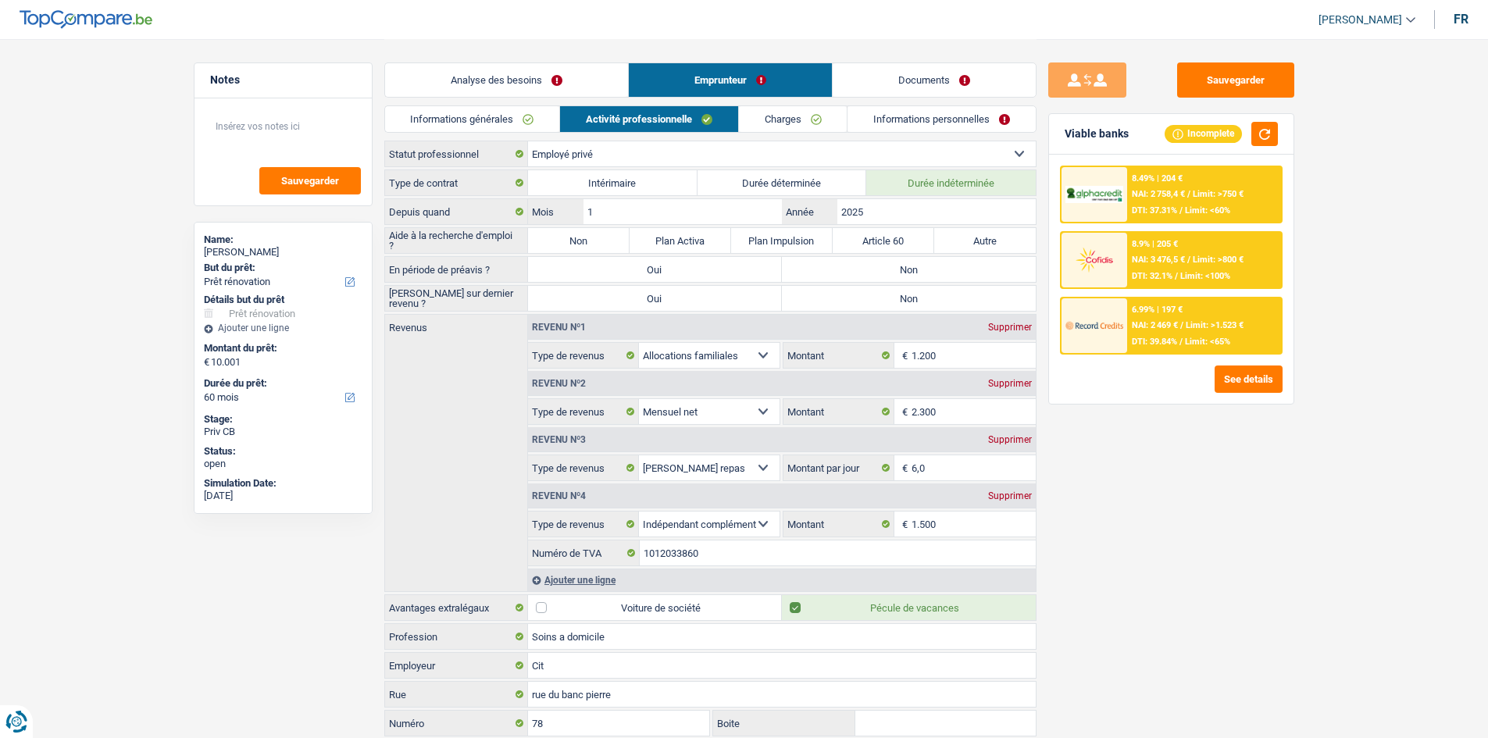
scroll to position [138, 0]
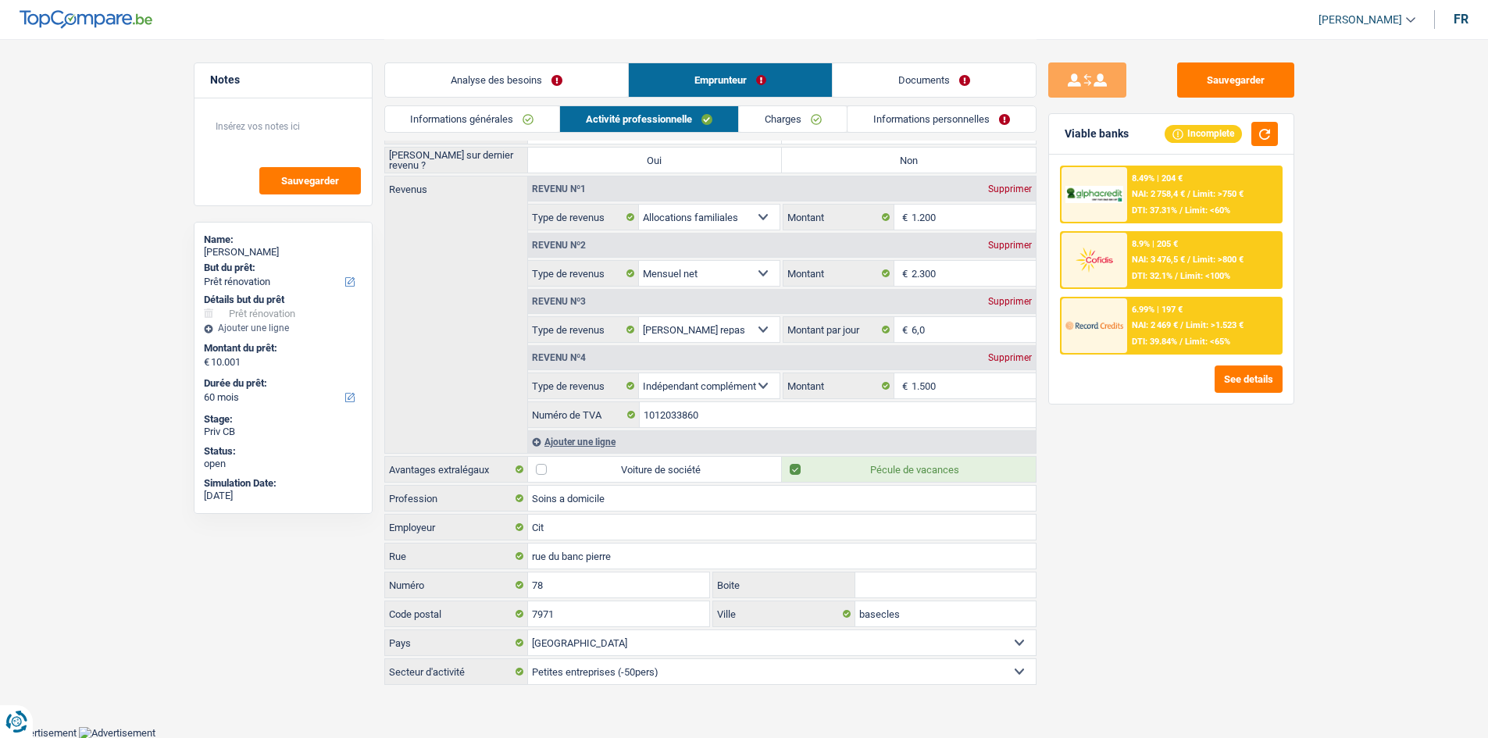
click at [803, 114] on link "Charges" at bounding box center [793, 119] width 109 height 26
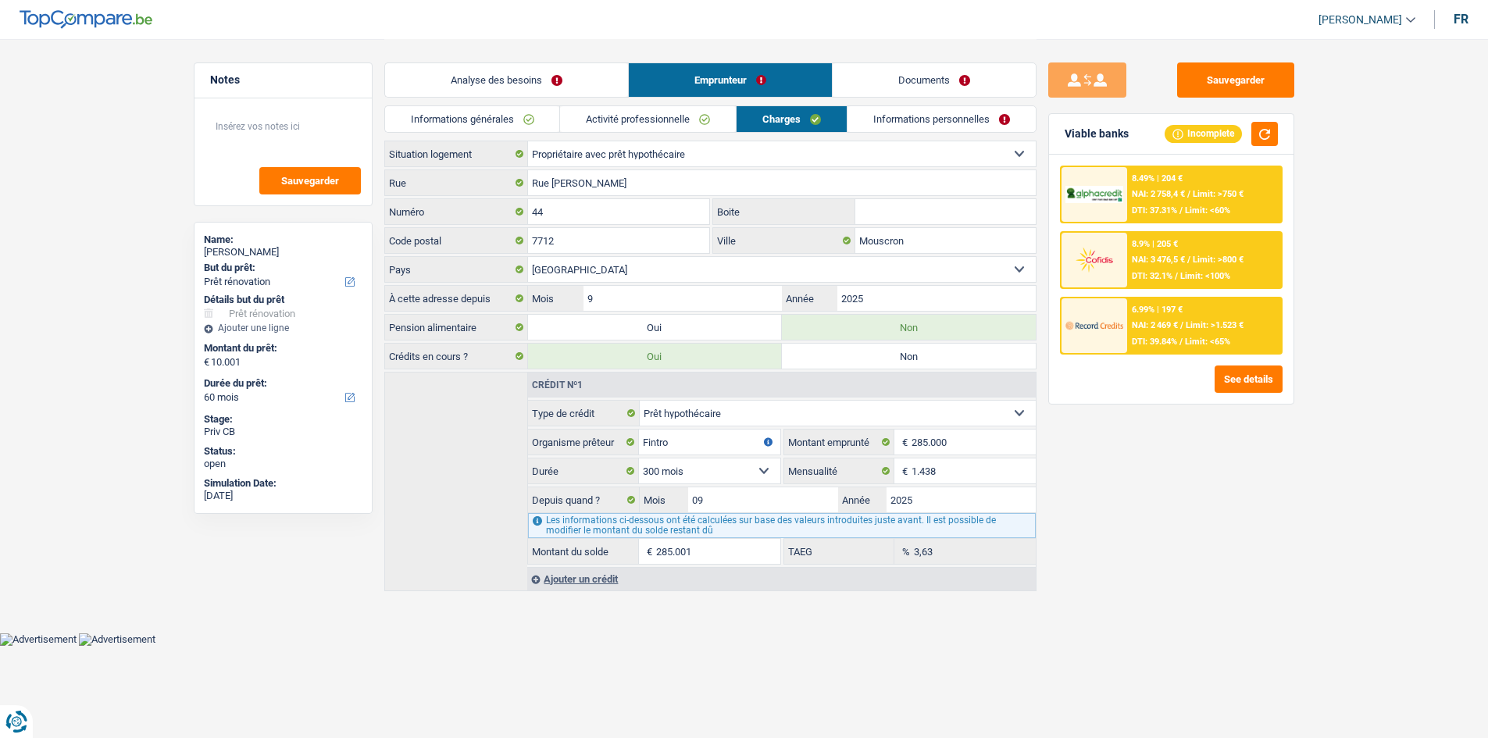
scroll to position [0, 0]
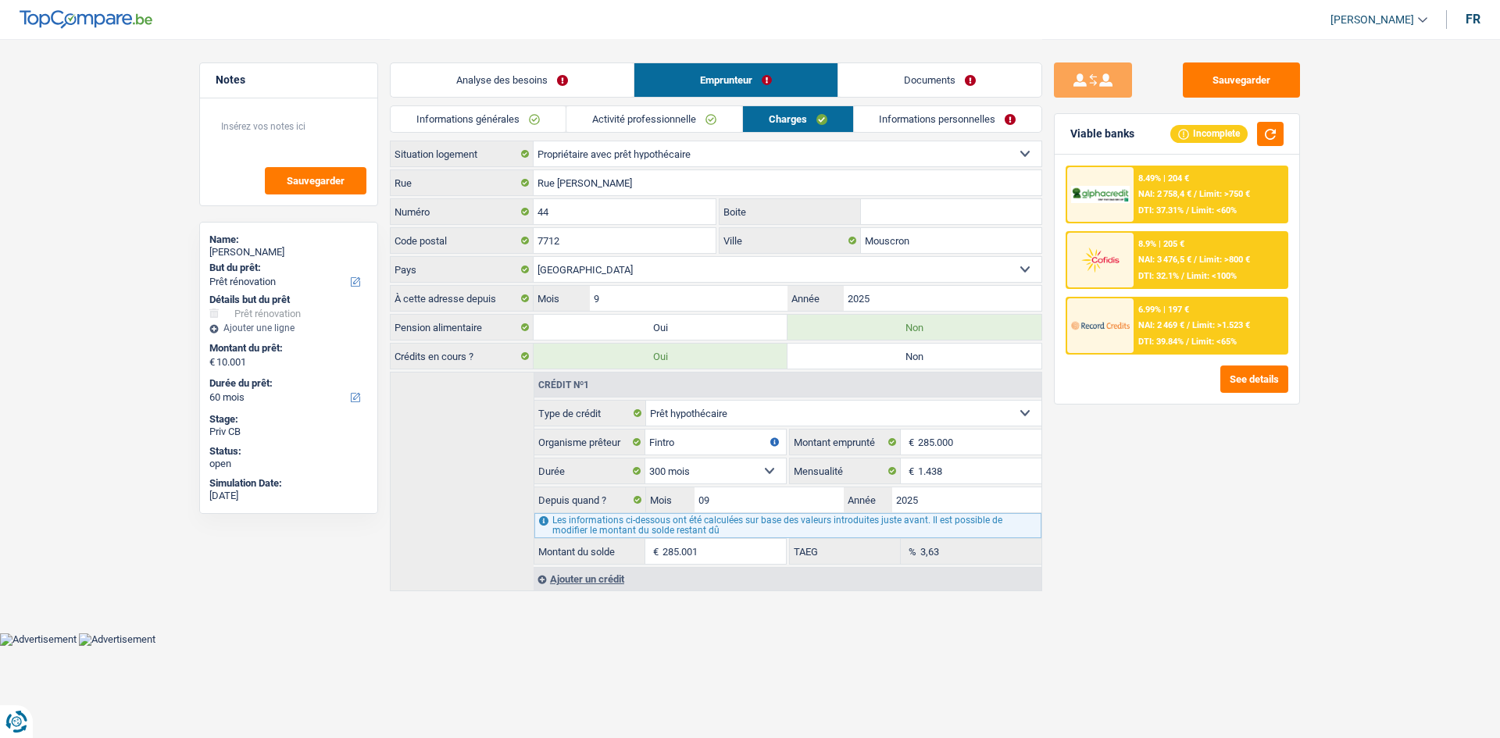
click at [685, 113] on link "Activité professionnelle" at bounding box center [654, 119] width 176 height 26
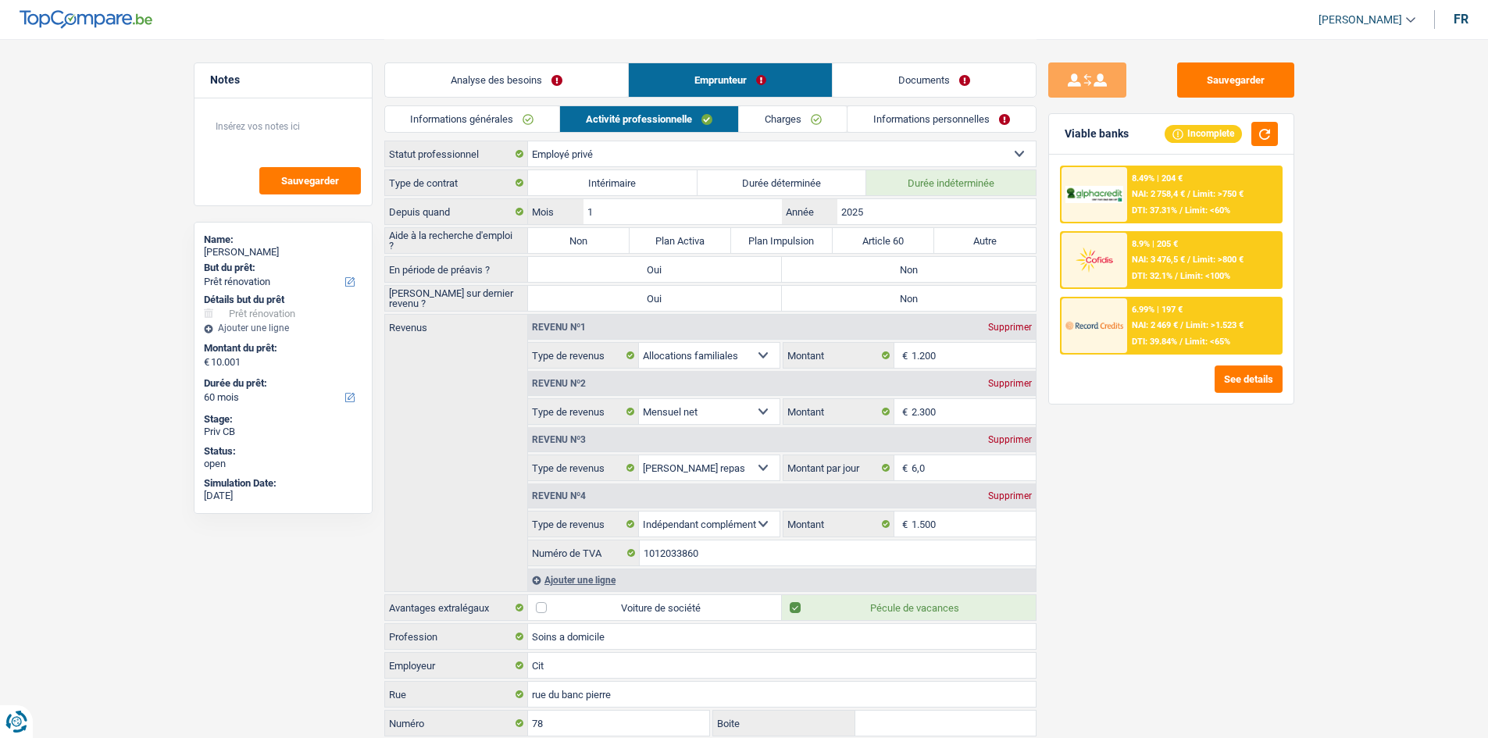
click at [829, 264] on label "Non" at bounding box center [909, 269] width 254 height 25
click at [829, 264] on input "Non" at bounding box center [909, 269] width 254 height 25
radio input "true"
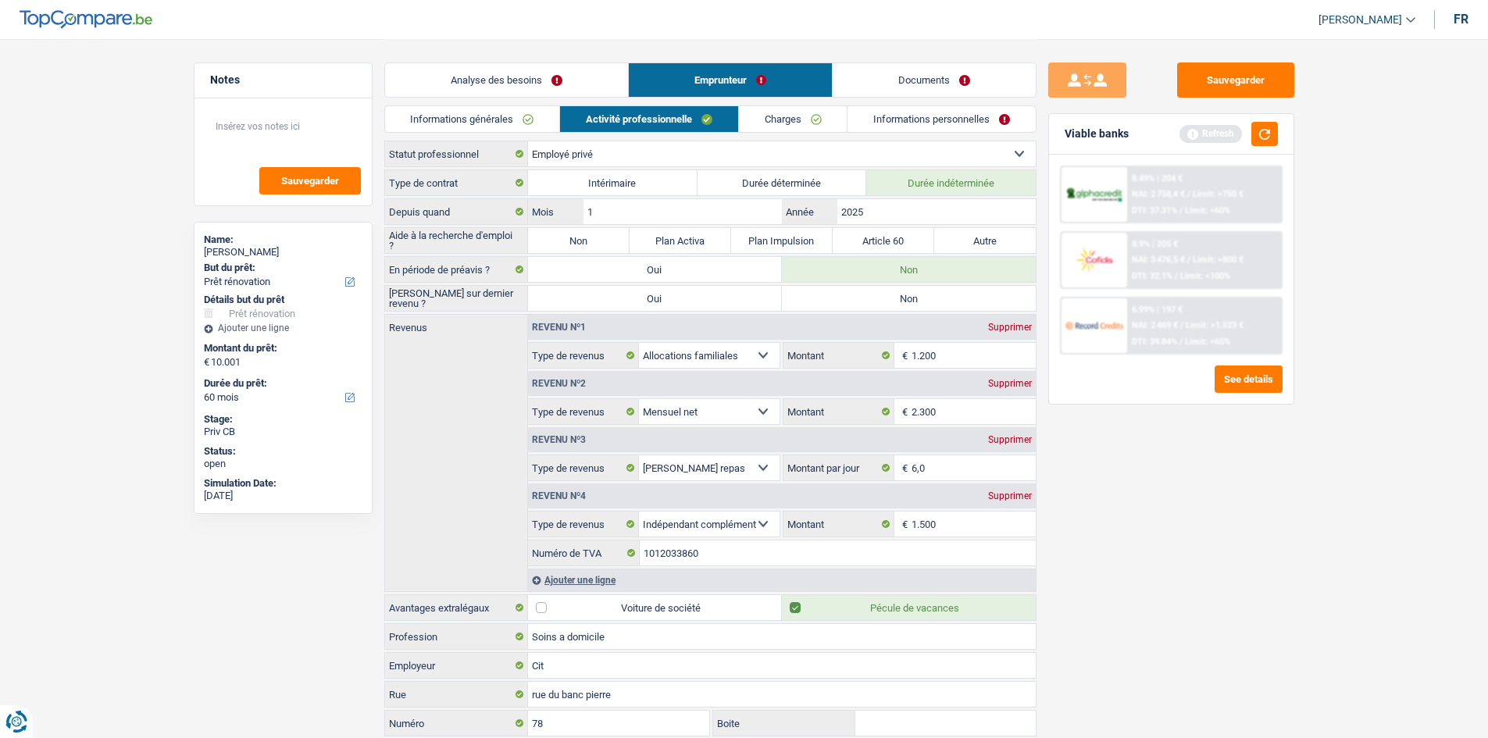
click at [834, 298] on label "Non" at bounding box center [909, 298] width 254 height 25
click at [834, 298] on input "Non" at bounding box center [909, 298] width 254 height 25
radio input "true"
click at [790, 120] on link "Charges" at bounding box center [793, 119] width 109 height 26
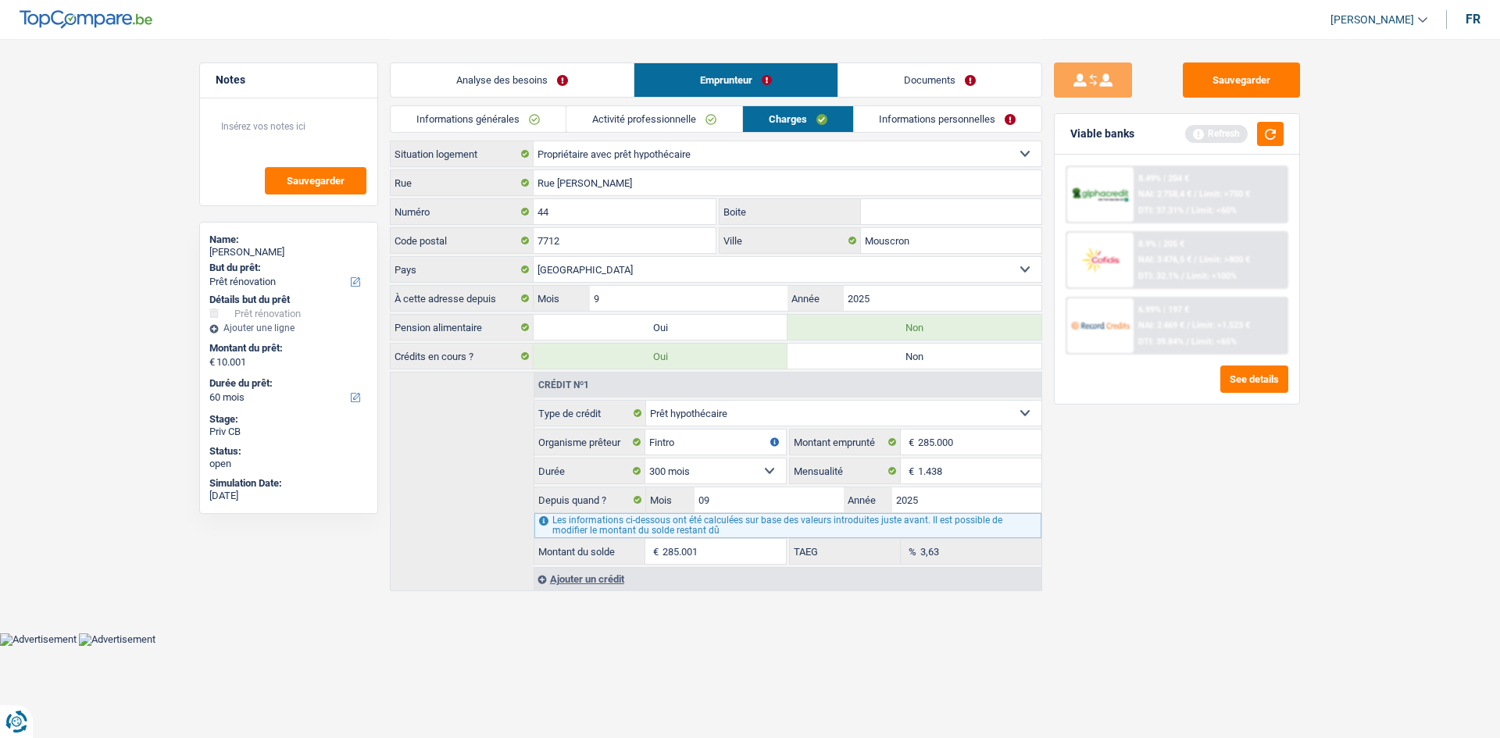
drag, startPoint x: 478, startPoint y: 112, endPoint x: 486, endPoint y: 114, distance: 8.0
click at [480, 112] on link "Informations générales" at bounding box center [478, 119] width 175 height 26
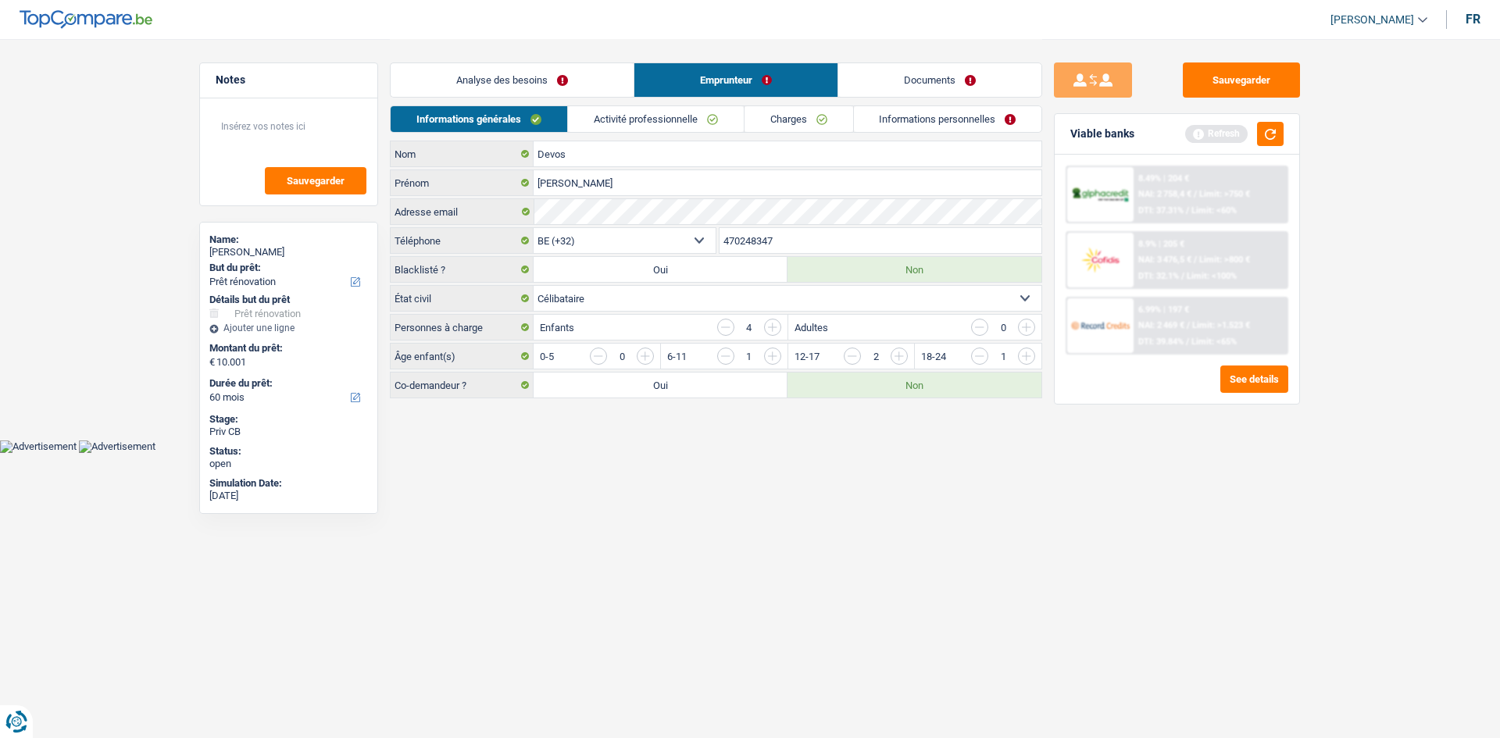
click at [524, 77] on link "Analyse des besoins" at bounding box center [512, 80] width 243 height 34
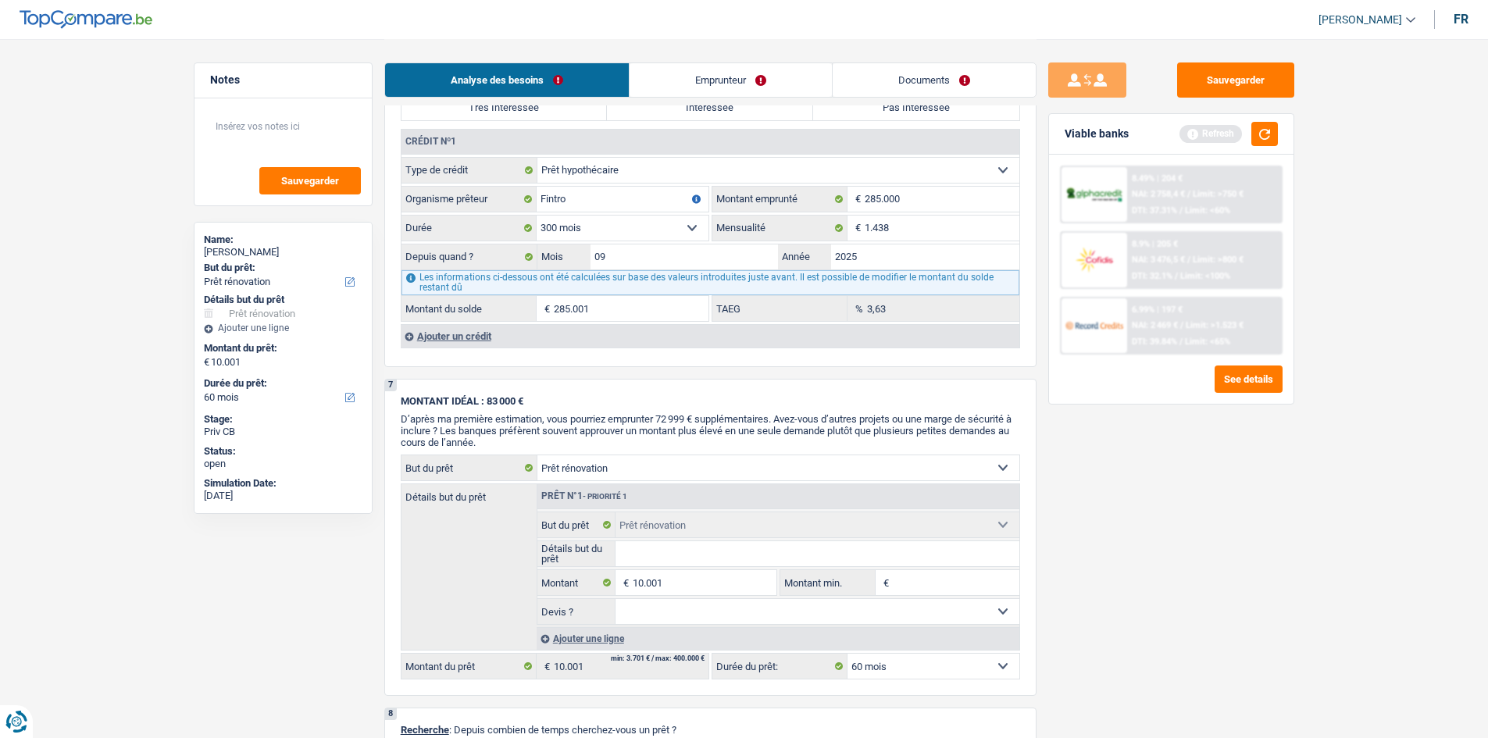
scroll to position [1280, 0]
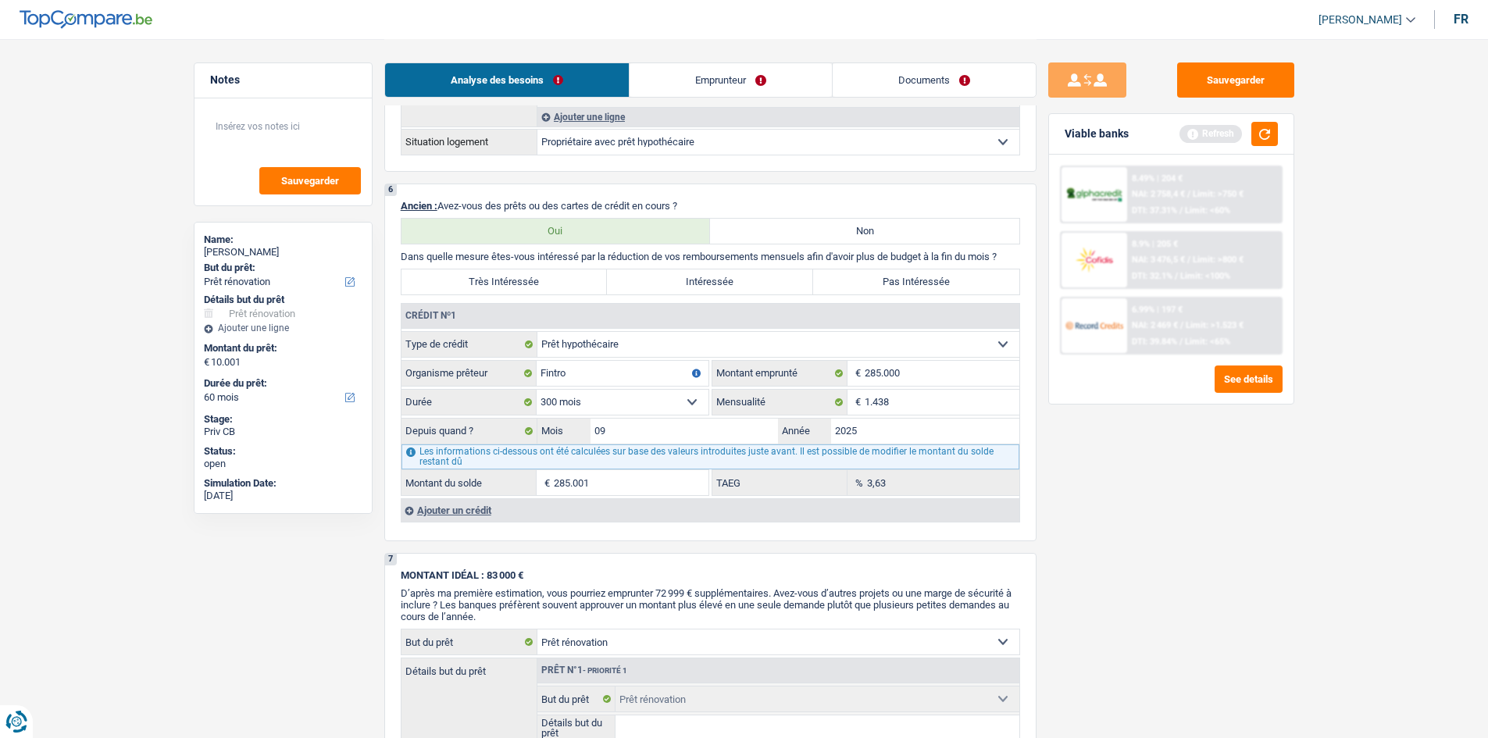
click at [687, 87] on link "Emprunteur" at bounding box center [730, 80] width 202 height 34
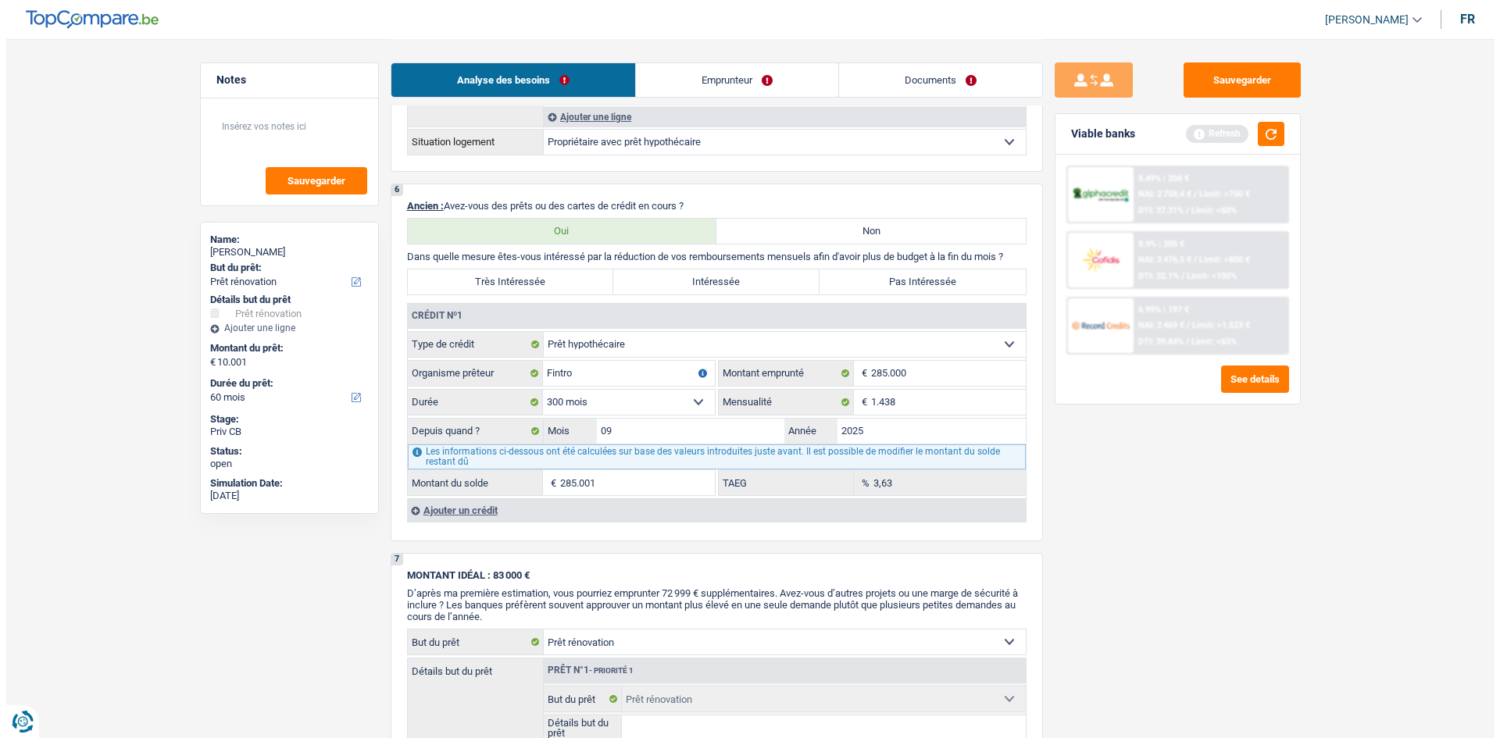
scroll to position [0, 0]
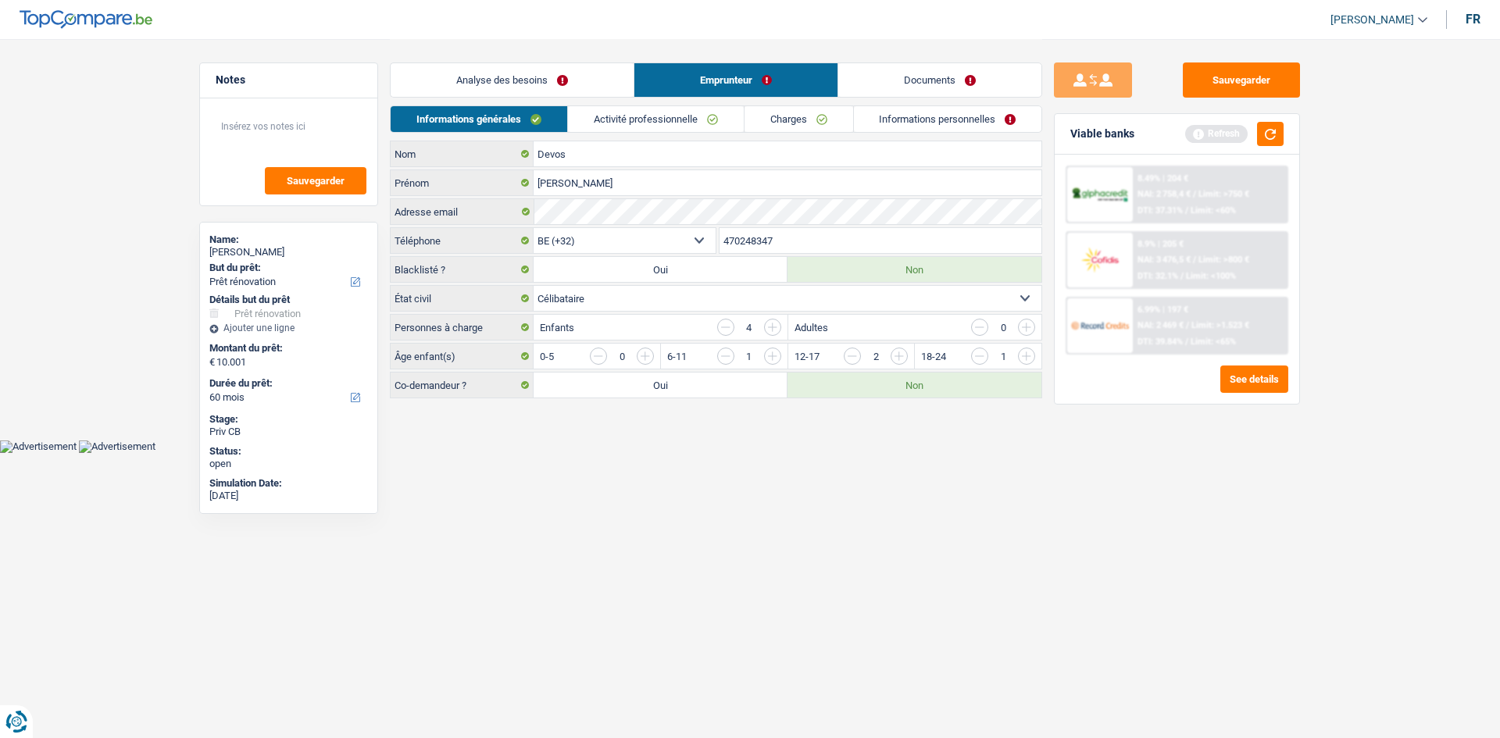
click at [783, 123] on link "Charges" at bounding box center [798, 119] width 109 height 26
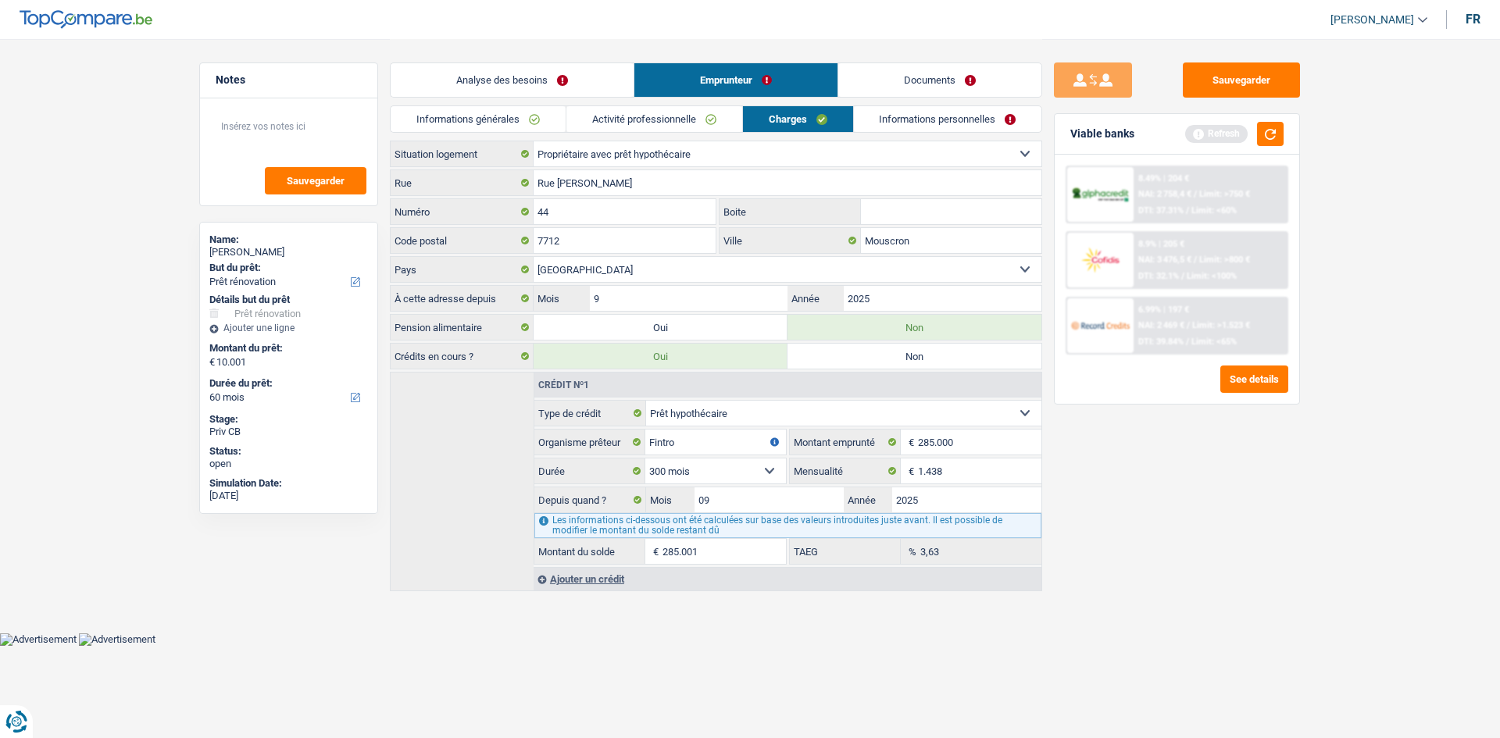
click at [913, 110] on link "Informations personnelles" at bounding box center [948, 119] width 188 height 26
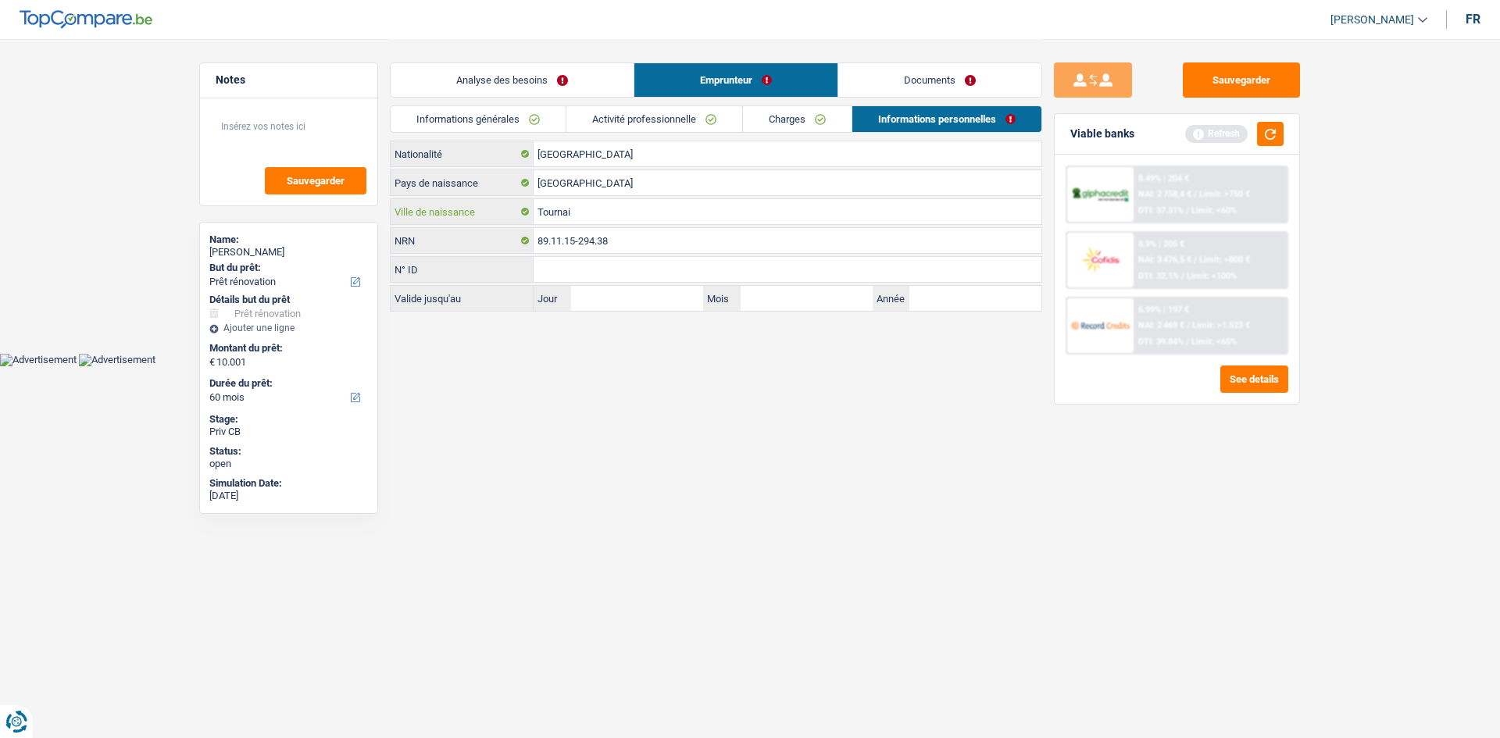
click at [618, 215] on input "Tournai" at bounding box center [787, 211] width 508 height 25
click at [1279, 131] on button "button" at bounding box center [1270, 134] width 27 height 24
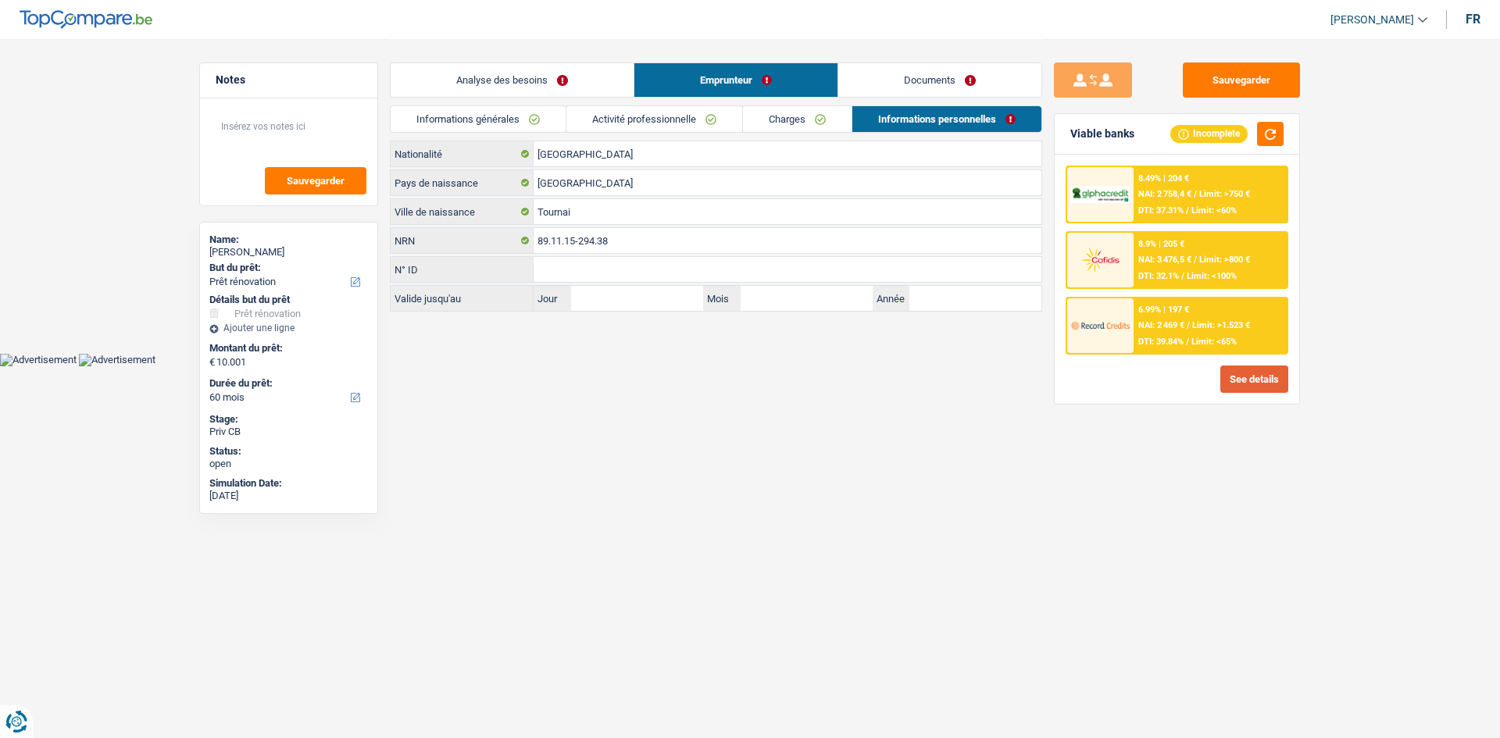
click at [1240, 378] on button "See details" at bounding box center [1254, 379] width 68 height 27
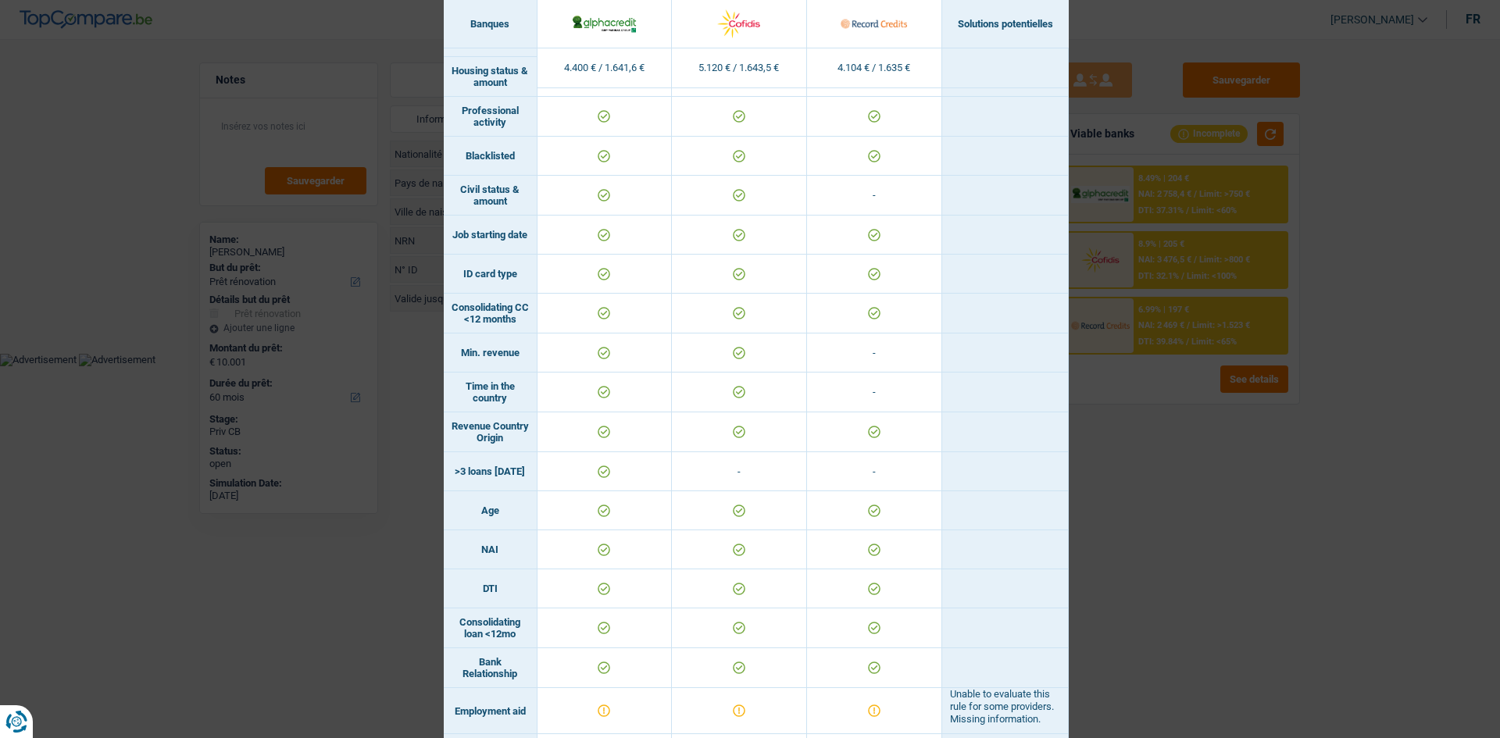
scroll to position [312, 0]
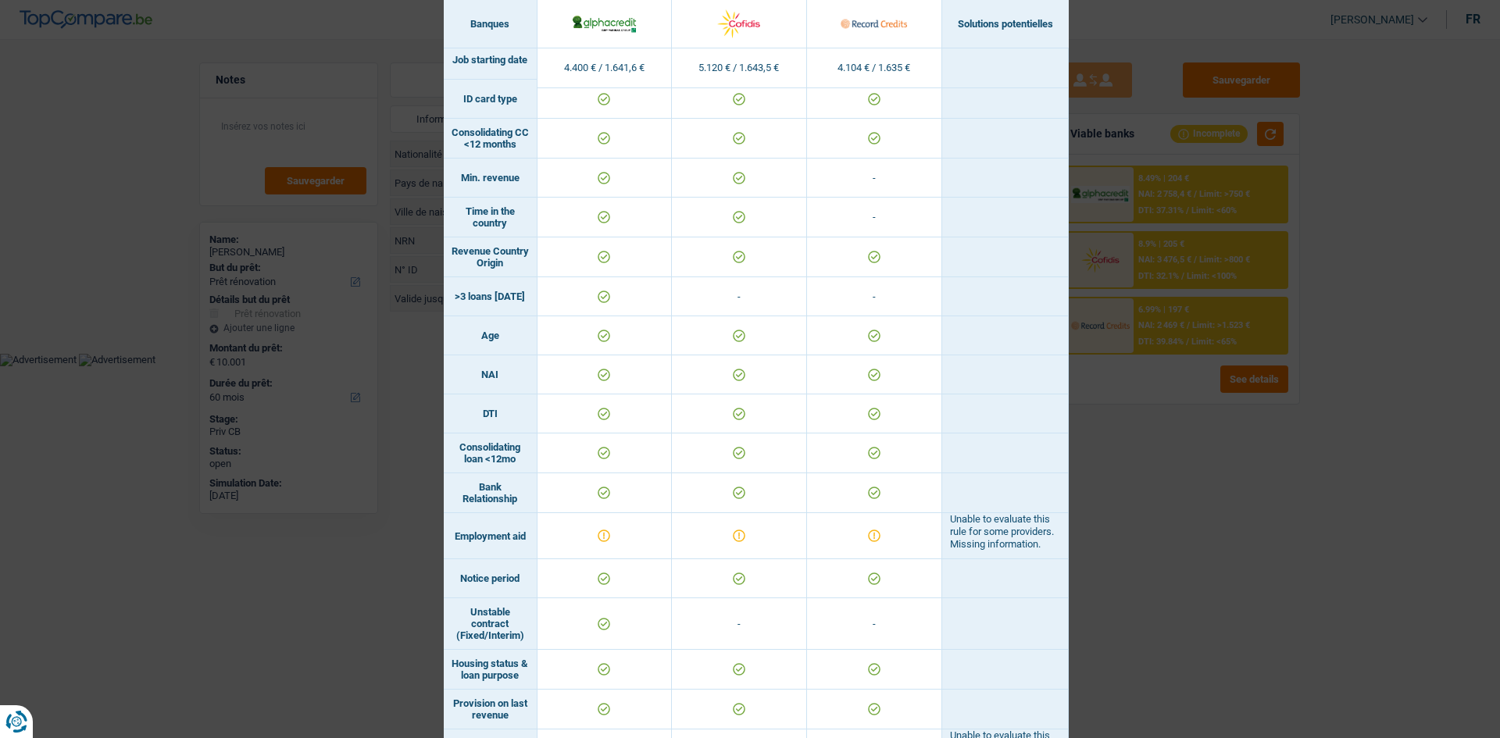
drag, startPoint x: 1164, startPoint y: 430, endPoint x: 1176, endPoint y: 437, distance: 14.3
click at [1172, 434] on div "Banks conditions × Banques Solutions potentielles Revenus / Charges 4.400 € / 1…" at bounding box center [750, 369] width 1500 height 738
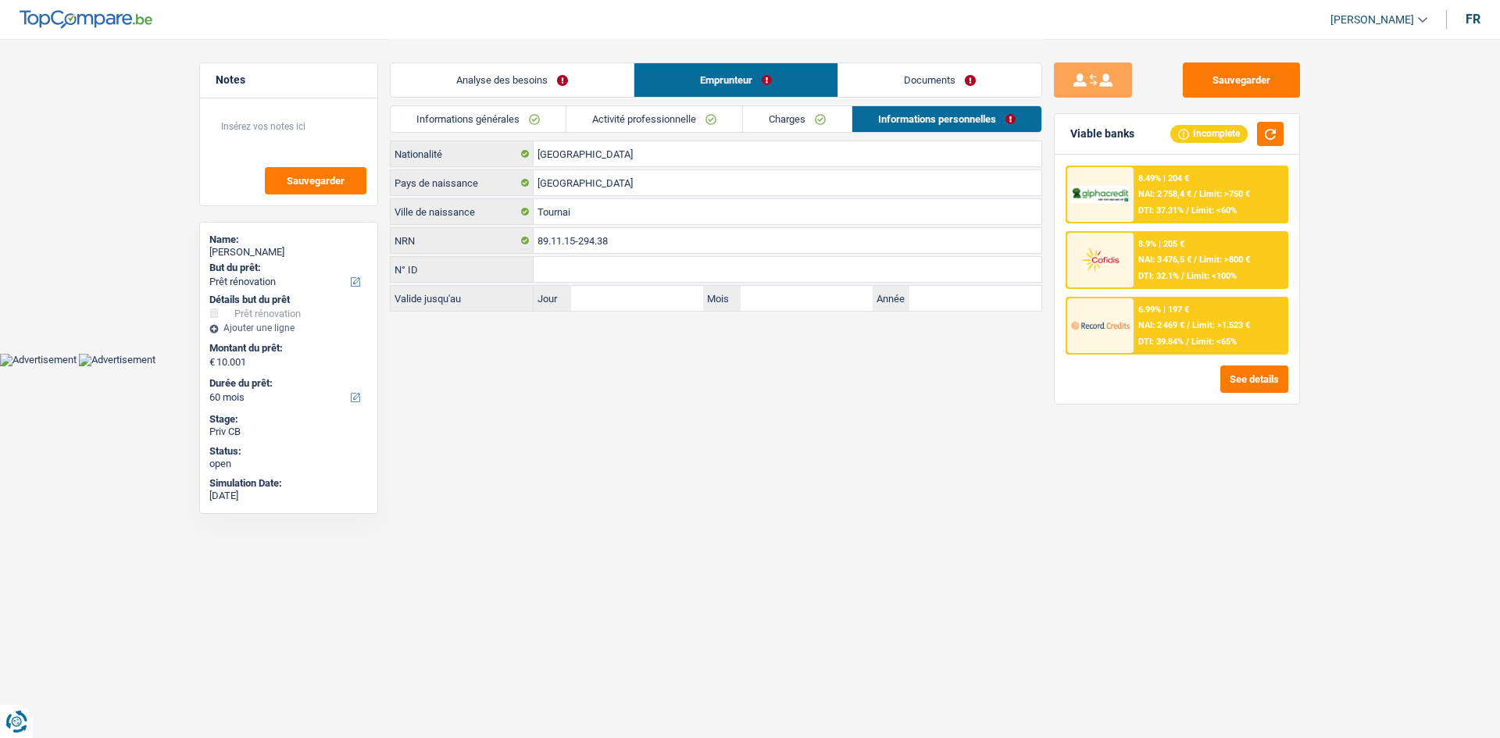
drag, startPoint x: 631, startPoint y: 121, endPoint x: 643, endPoint y: 130, distance: 14.5
click at [631, 121] on link "Activité professionnelle" at bounding box center [654, 119] width 176 height 26
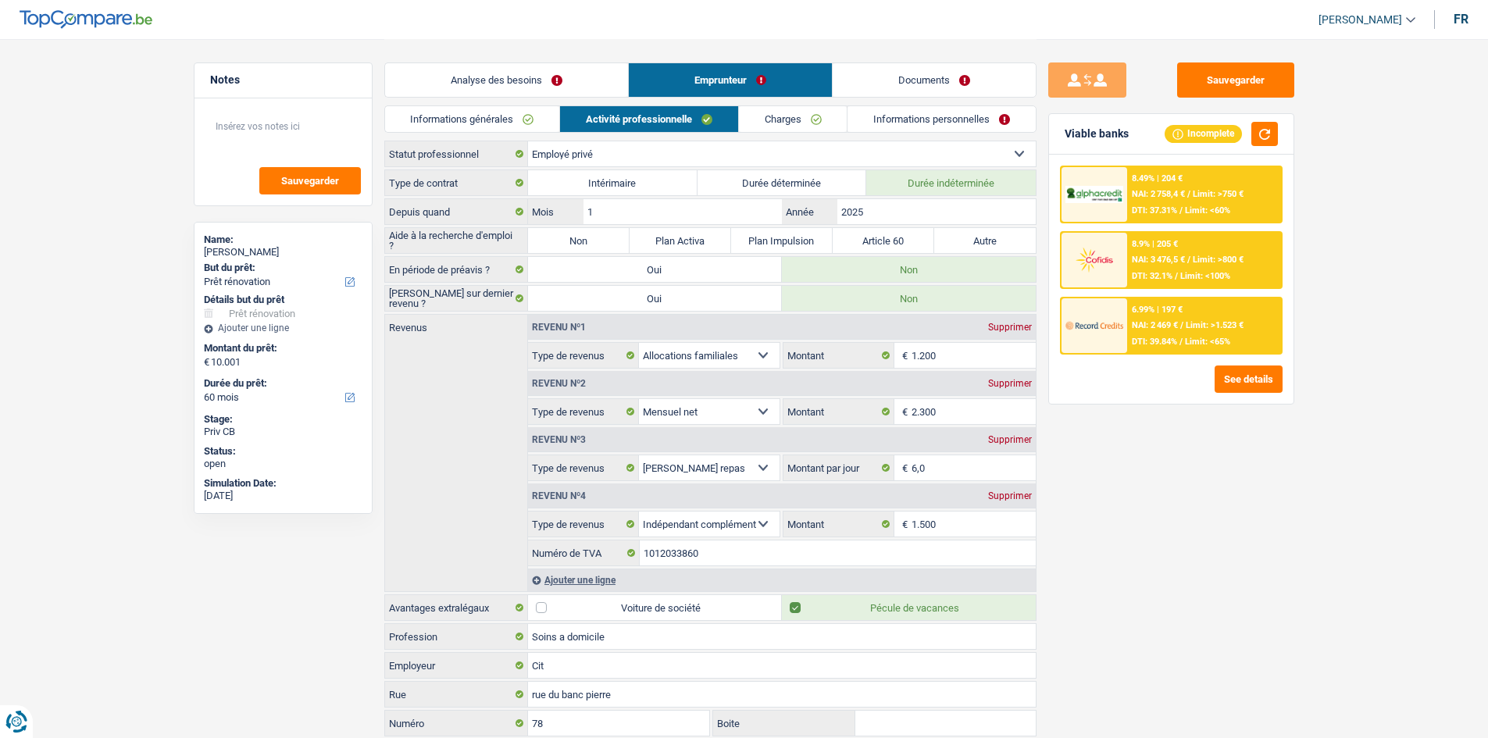
drag, startPoint x: 605, startPoint y: 244, endPoint x: 670, endPoint y: 252, distance: 66.2
click at [604, 243] on label "Non" at bounding box center [579, 240] width 102 height 25
click at [604, 243] on input "Non" at bounding box center [579, 240] width 102 height 25
radio input "true"
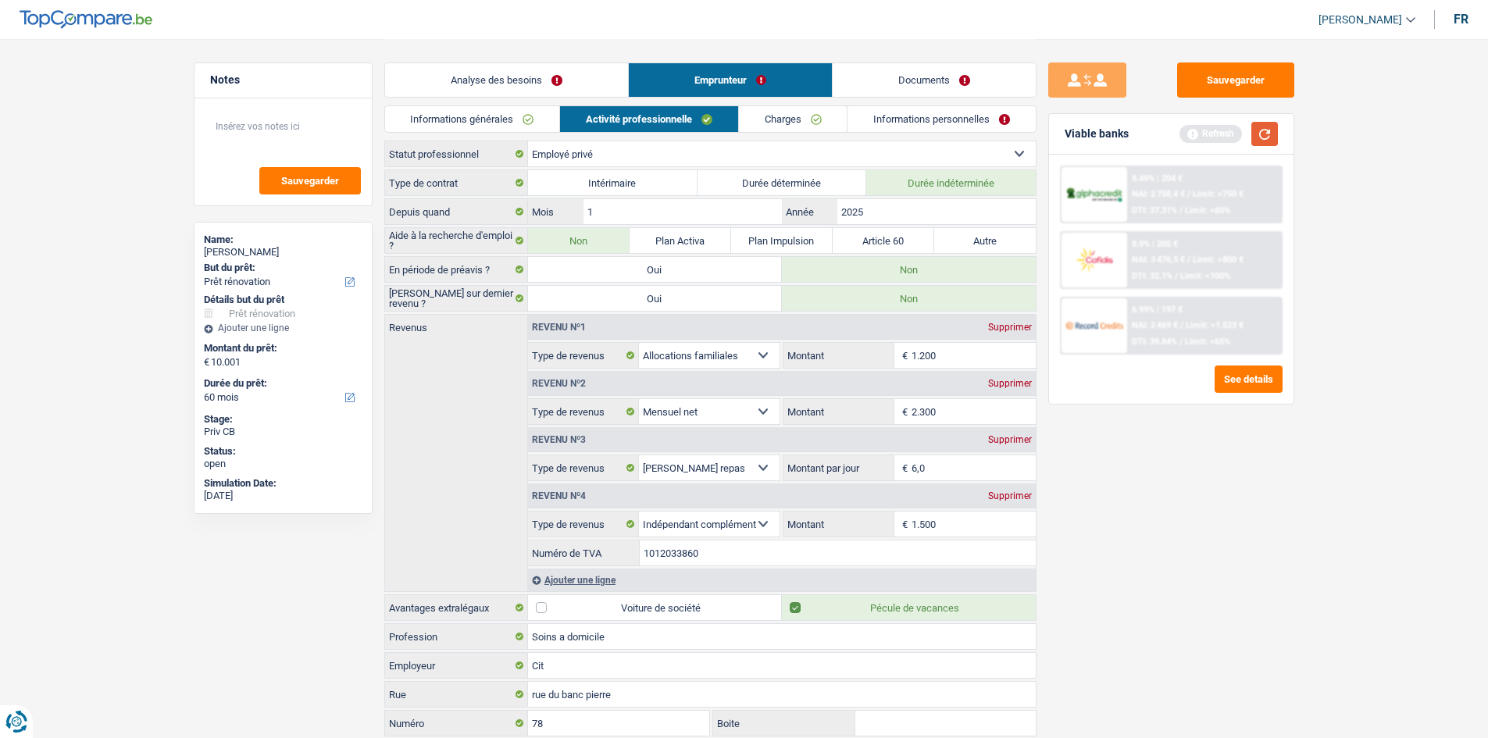
drag, startPoint x: 1261, startPoint y: 110, endPoint x: 1265, endPoint y: 137, distance: 27.6
click at [1264, 115] on div "Sauvegarder Viable banks Refresh 8.49% | 204 € NAI: 2 758,4 € / Limit: >750 € D…" at bounding box center [1170, 387] width 269 height 651
click at [1265, 138] on button "button" at bounding box center [1264, 134] width 27 height 24
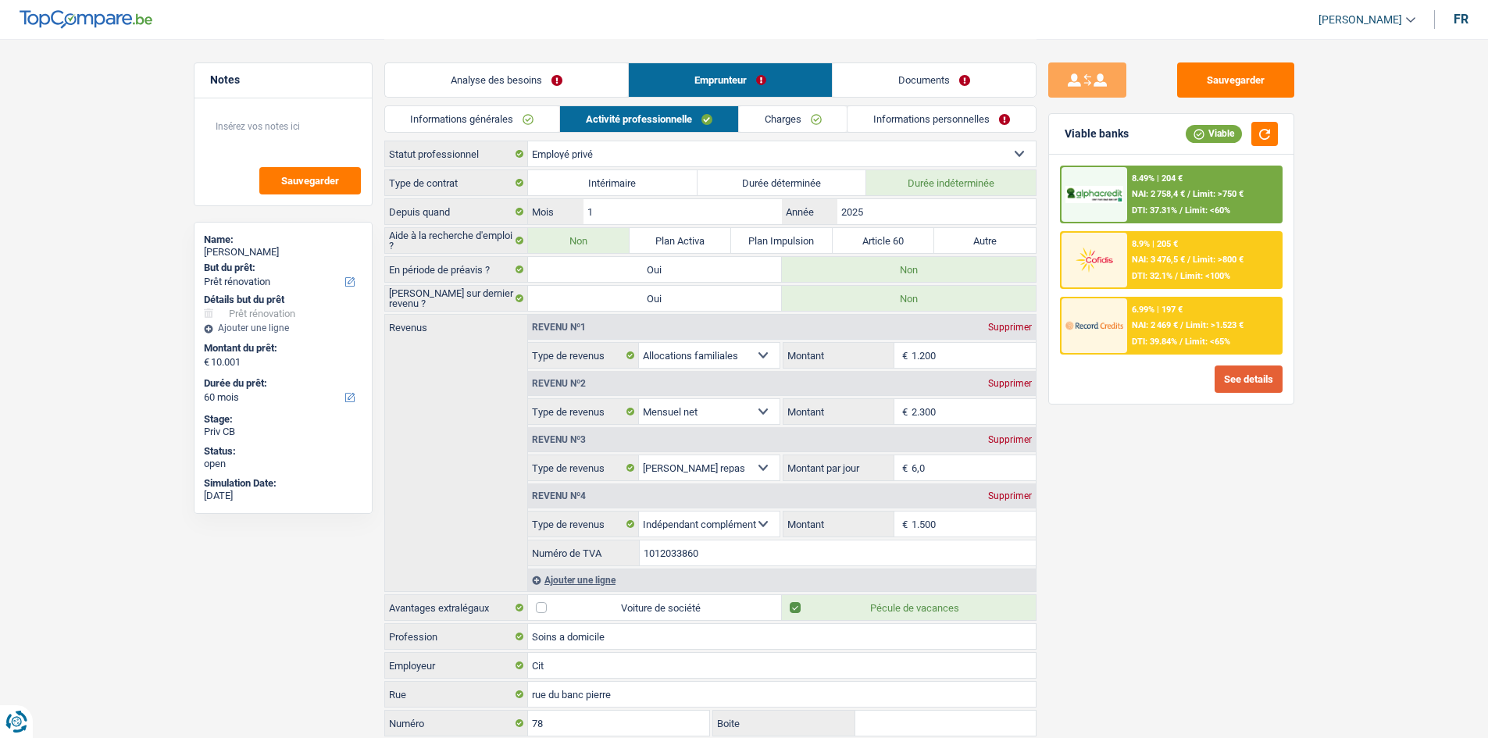
click at [1240, 376] on button "See details" at bounding box center [1248, 379] width 68 height 27
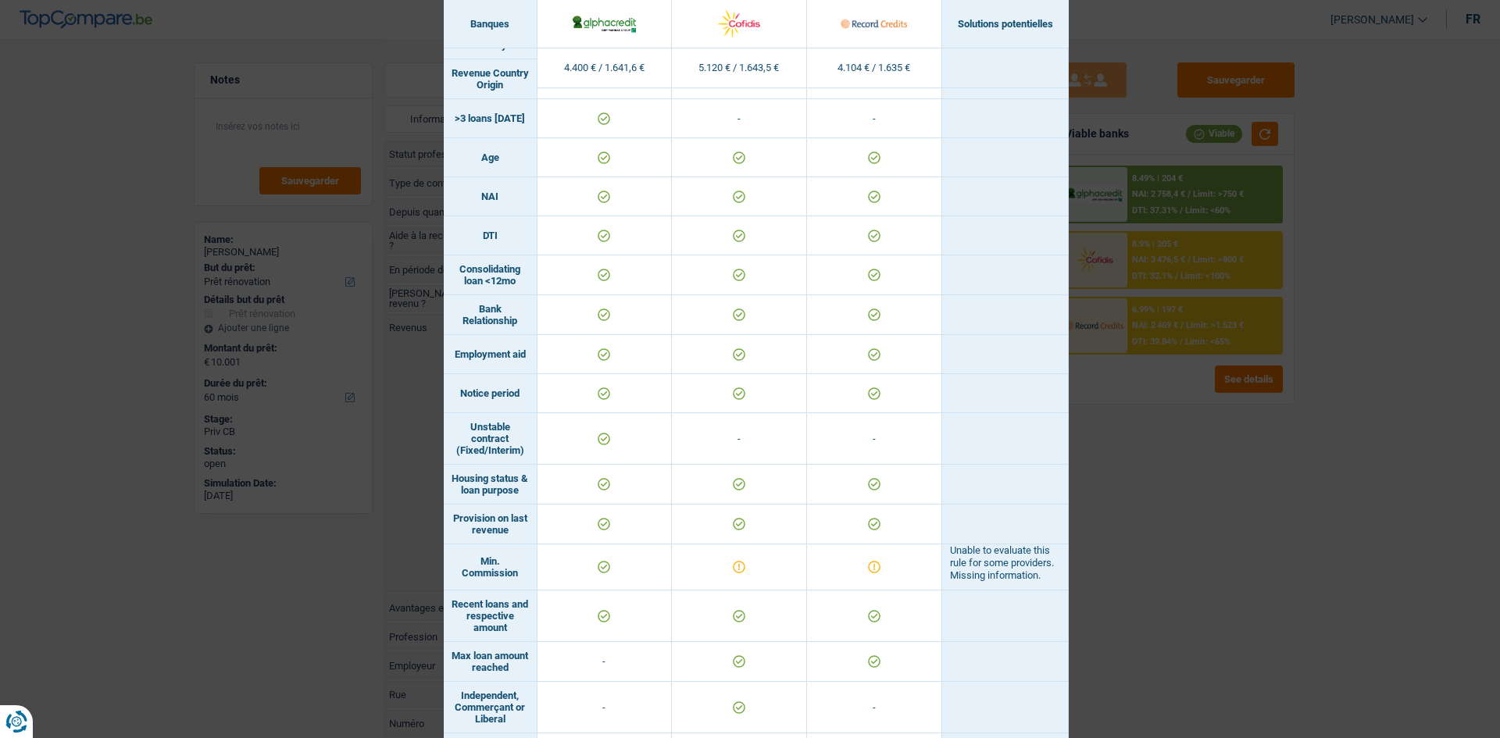
scroll to position [625, 0]
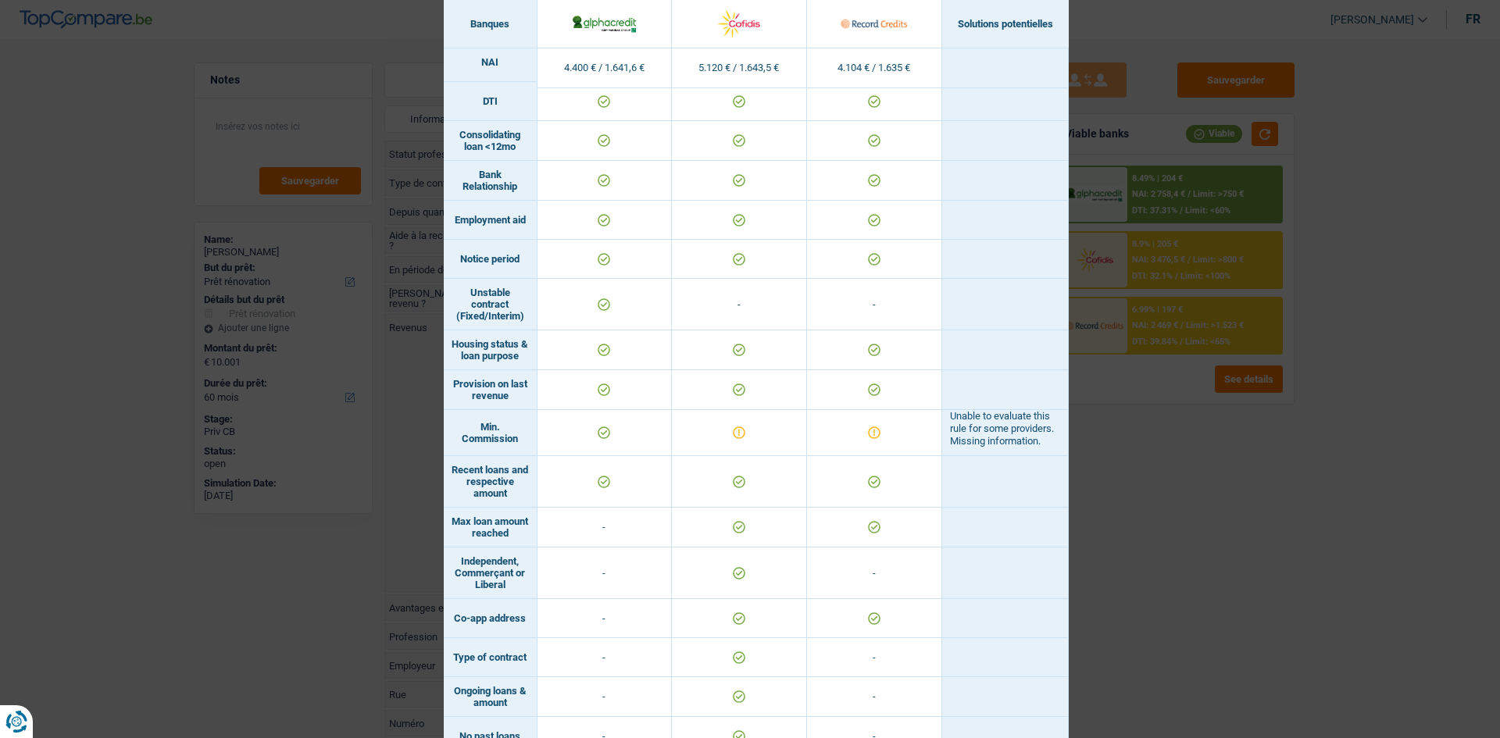
click at [1185, 521] on div "Banks conditions × Banques Solutions potentielles Revenus / Charges 4.400 € / 1…" at bounding box center [750, 369] width 1500 height 738
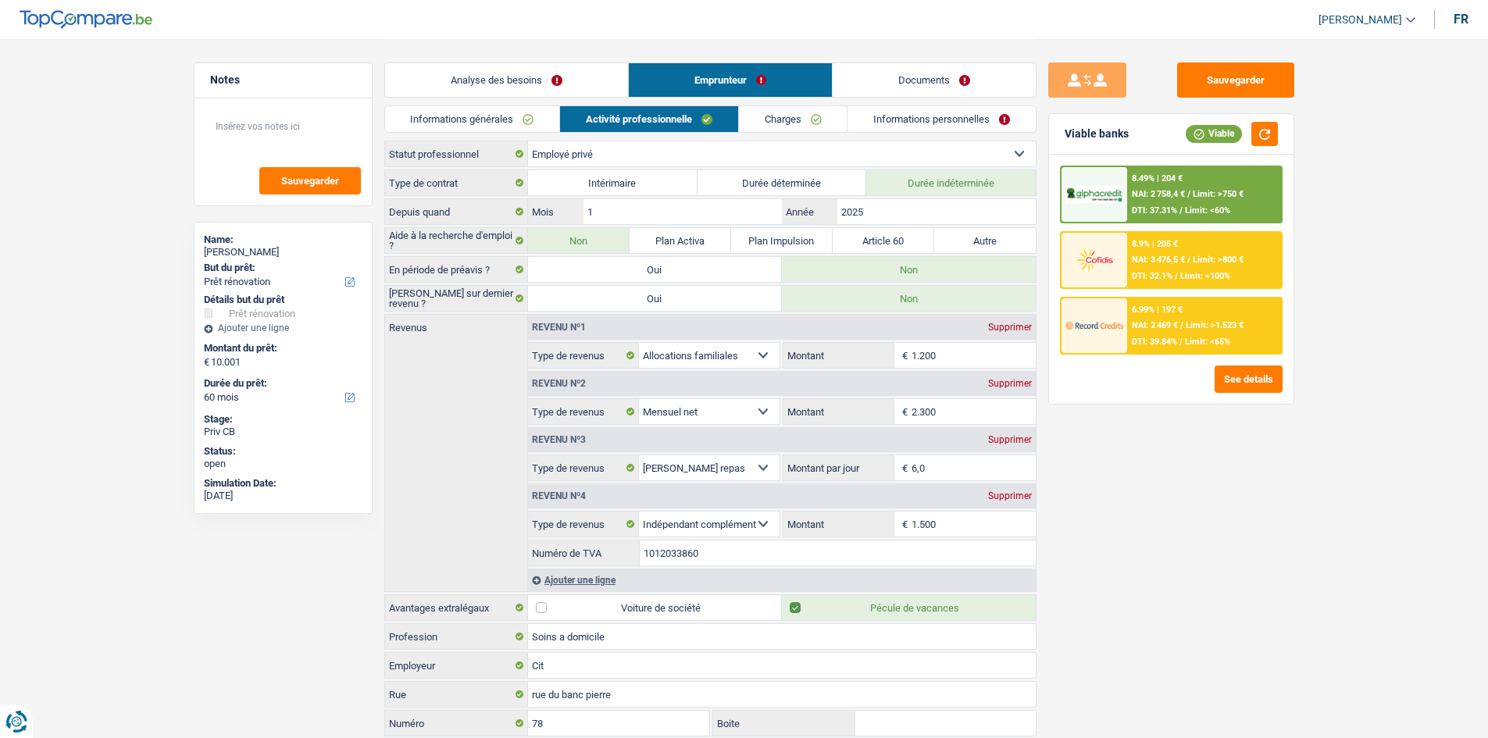
click at [518, 79] on link "Analyse des besoins" at bounding box center [506, 80] width 243 height 34
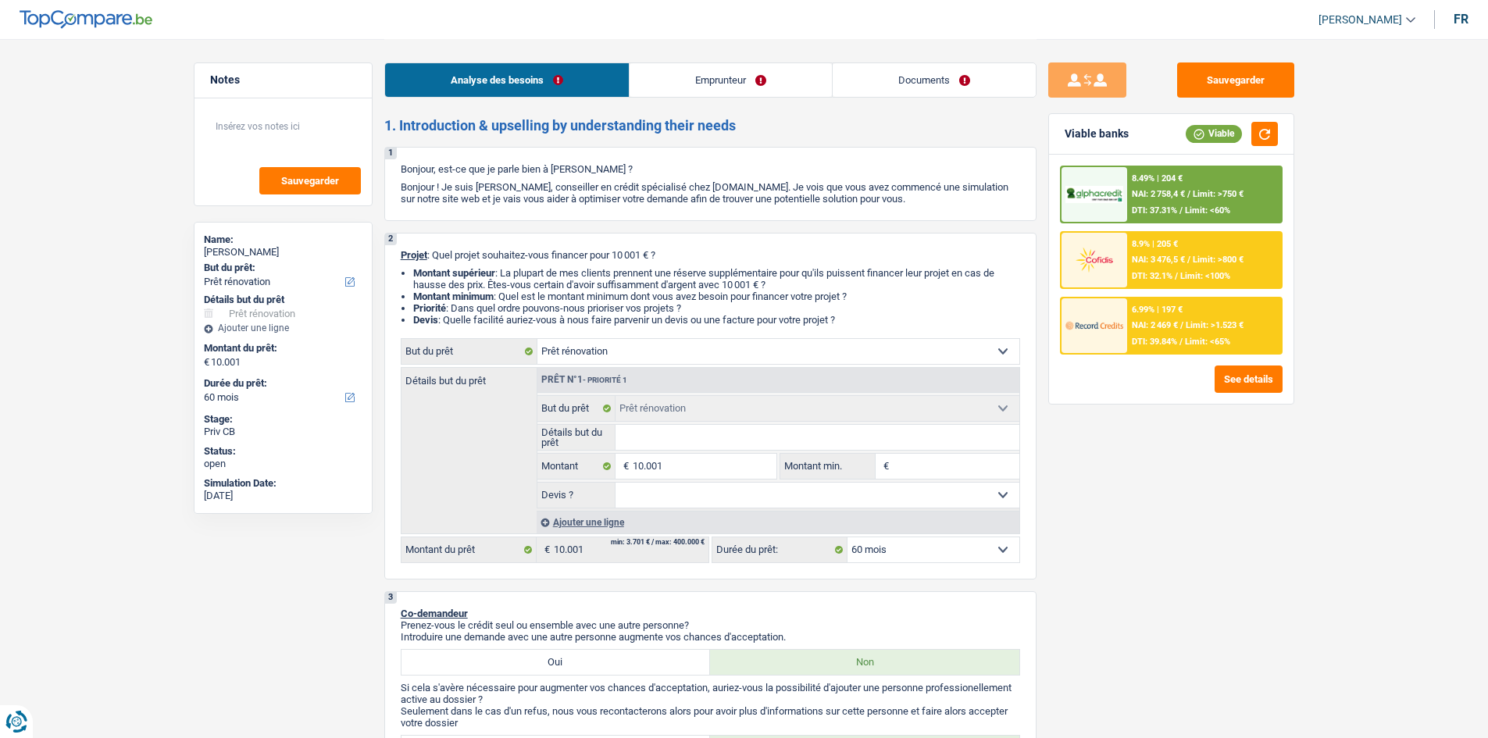
click at [695, 498] on select "Oui Non Non répondu Sélectionner une option" at bounding box center [817, 495] width 404 height 25
select select "yes"
click at [615, 483] on select "Oui Non Non répondu Sélectionner une option" at bounding box center [817, 495] width 404 height 25
select select "yes"
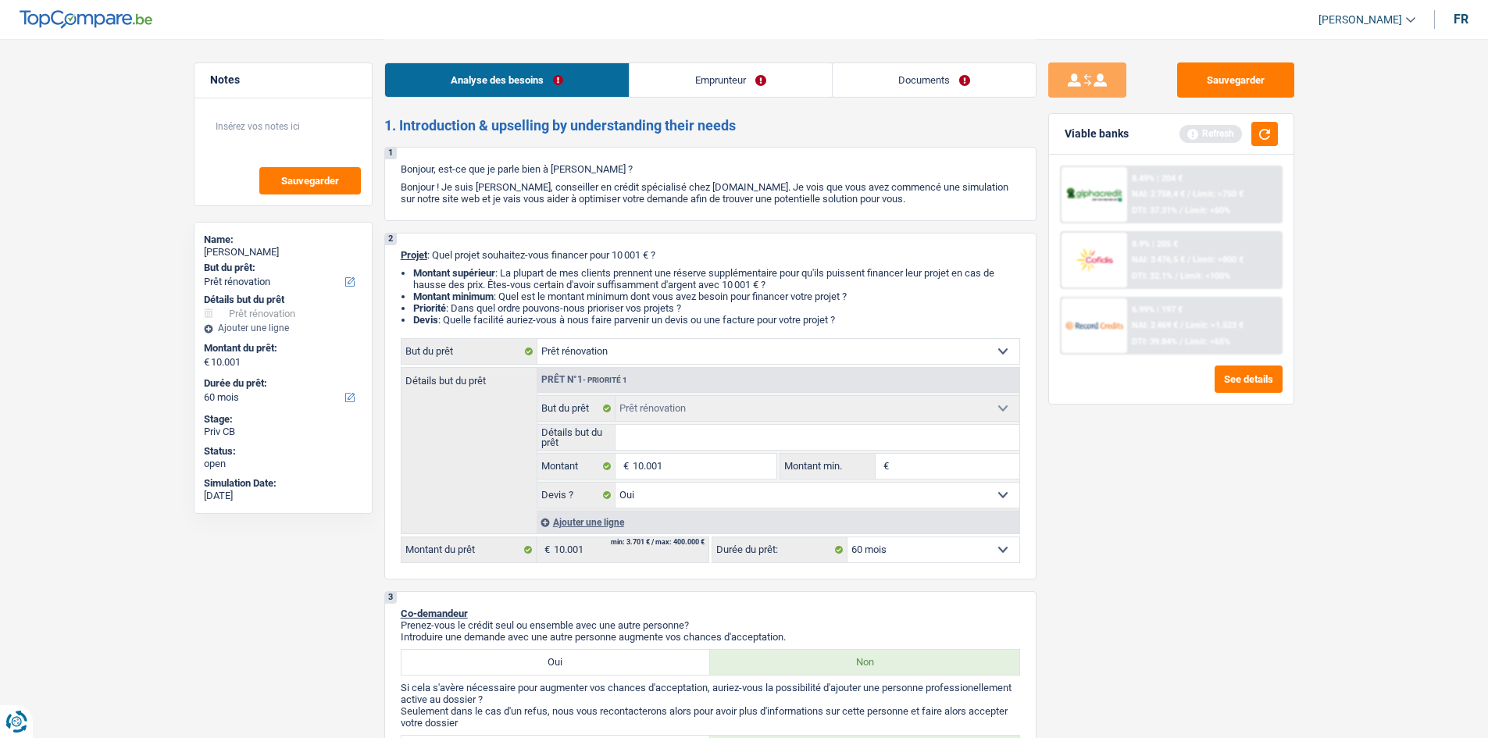
click at [692, 432] on input "Détails but du prêt" at bounding box center [817, 437] width 404 height 25
click at [719, 440] on input "Détails but du prêt" at bounding box center [817, 437] width 404 height 25
type input "a"
type input "am"
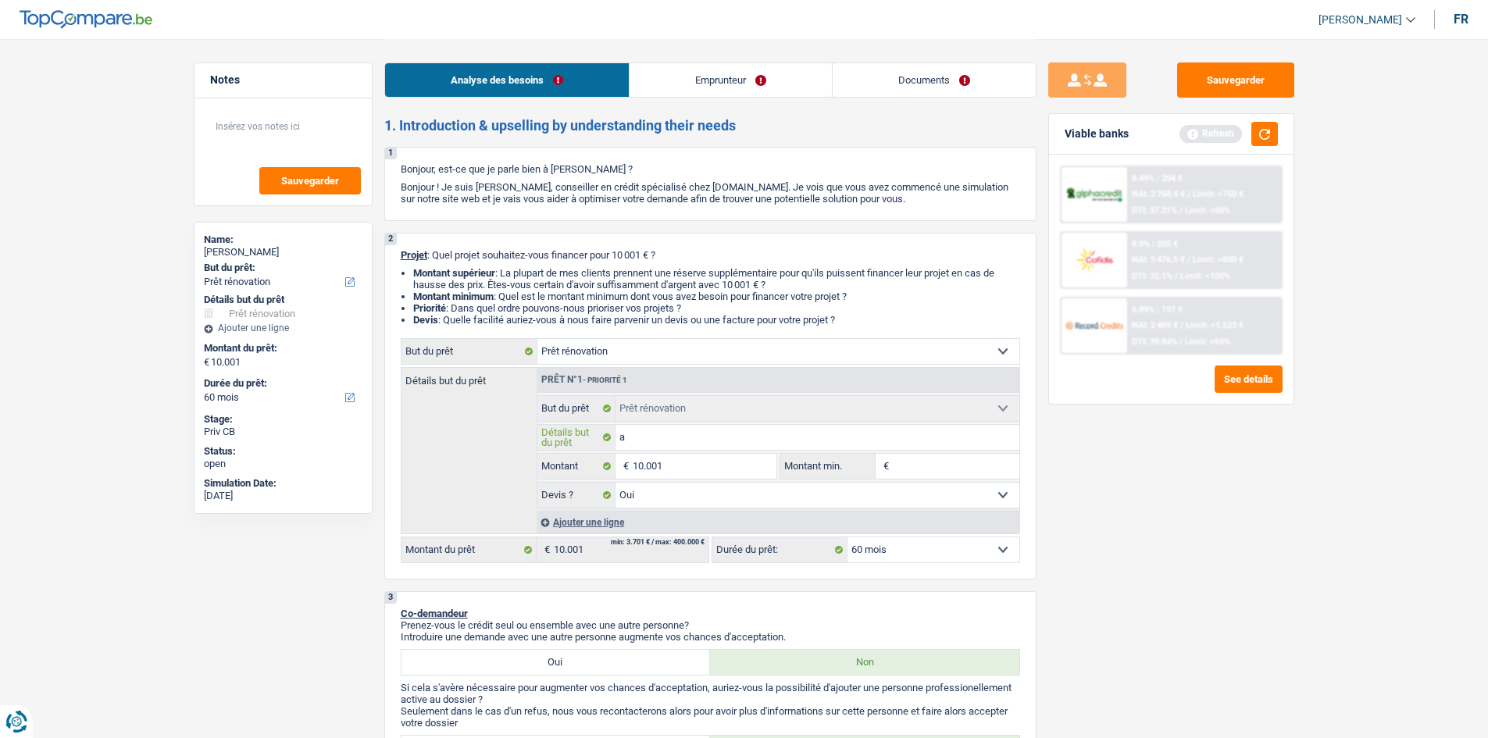
type input "am"
type input "ame"
type input "amen"
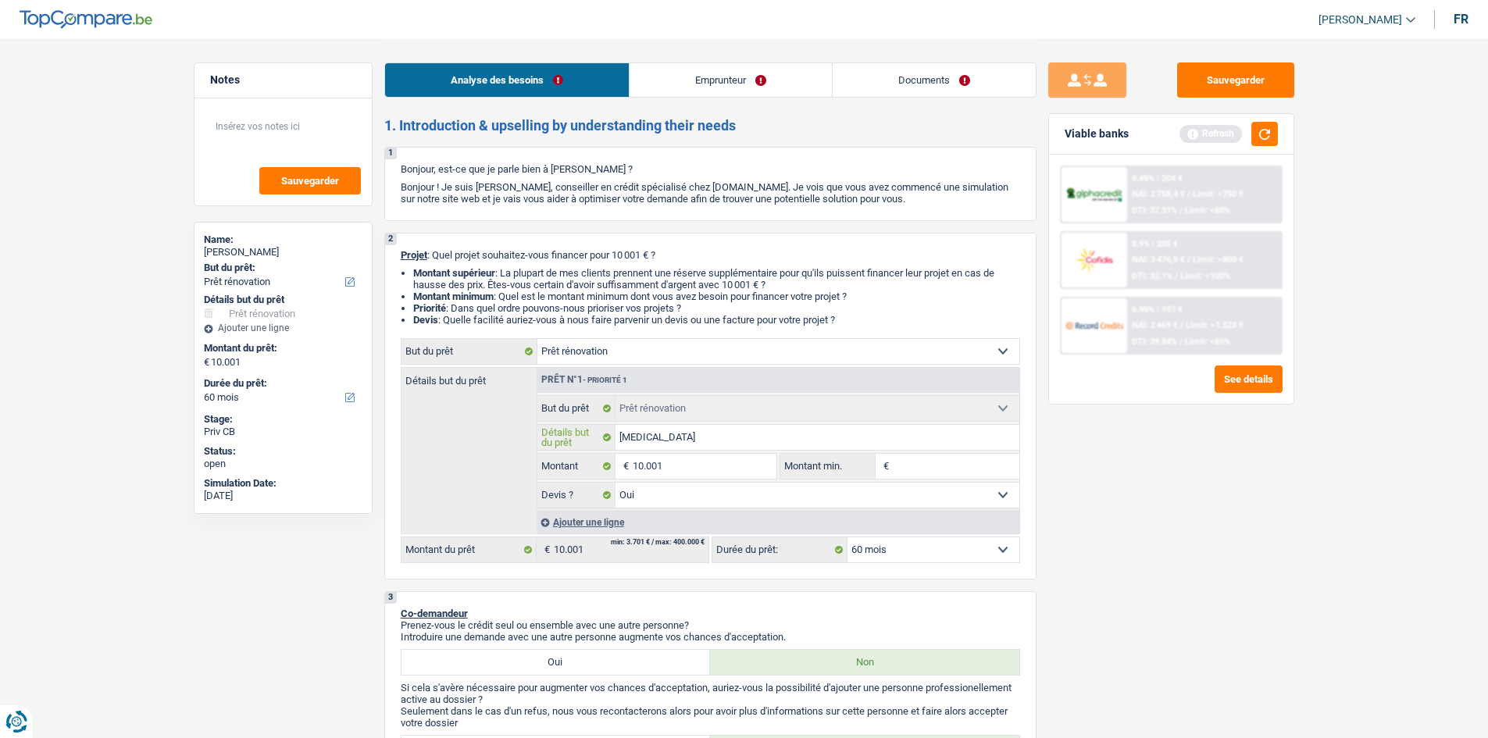
type input "amena"
type input "amenag"
type input "amenage"
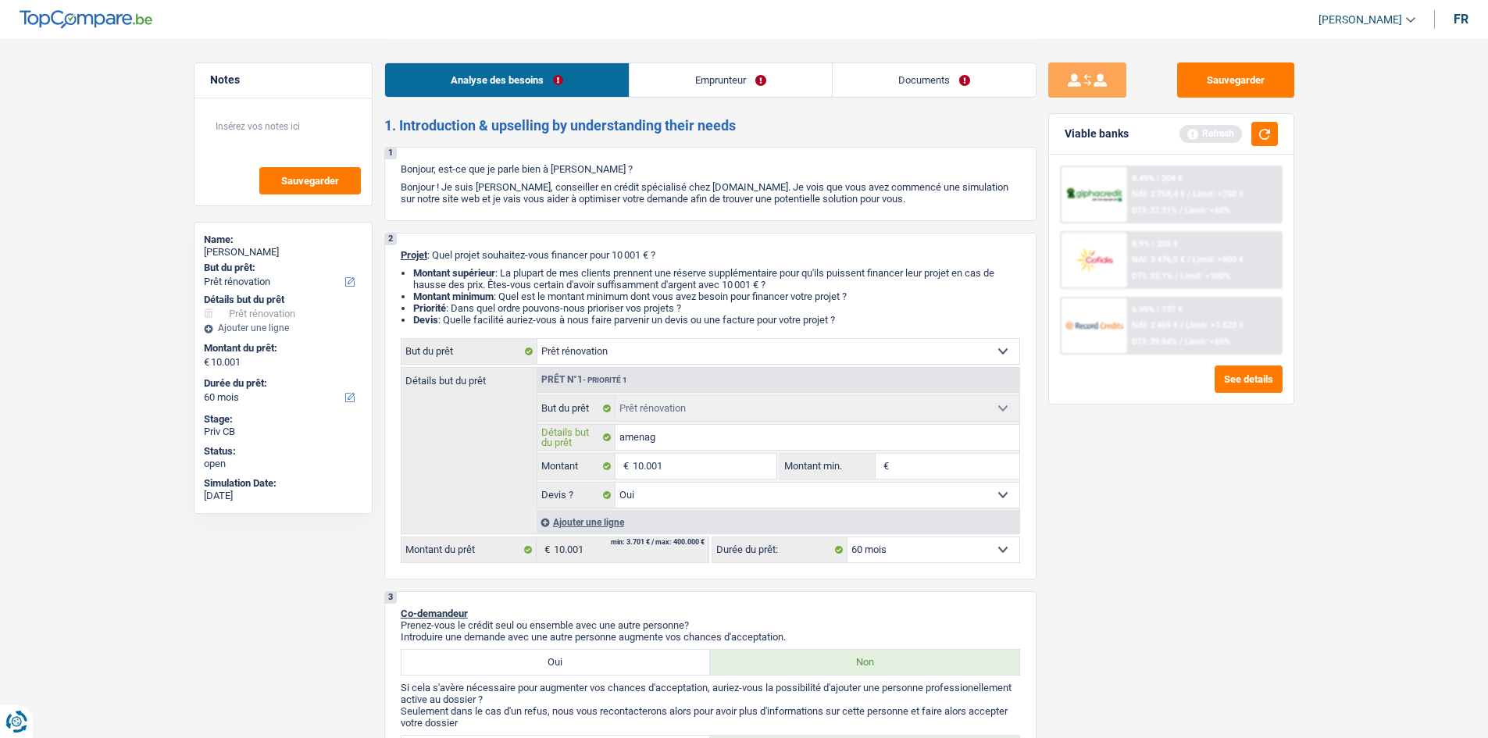
type input "amenage"
type input "amenagem"
type input "amenageme"
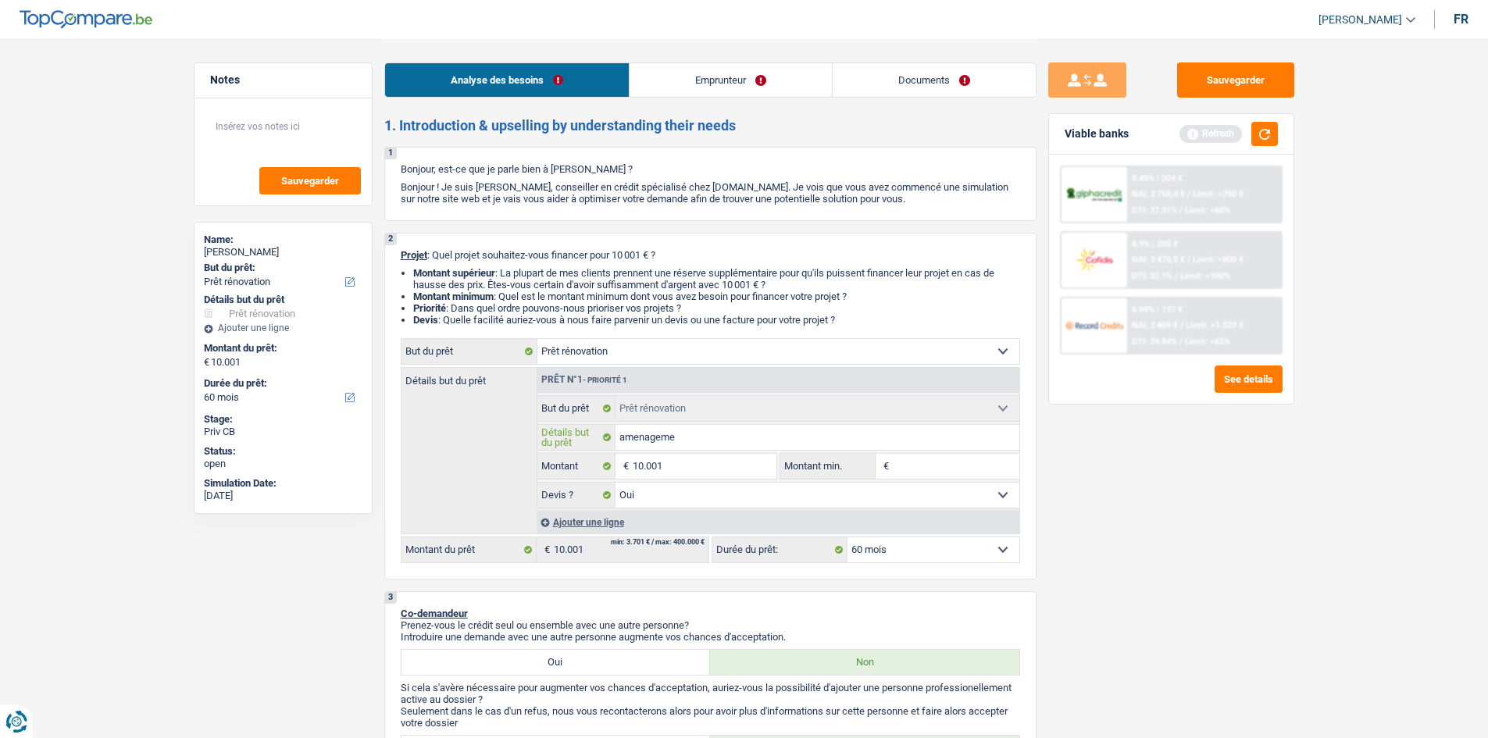
type input "amenagemen"
type input "amenagement"
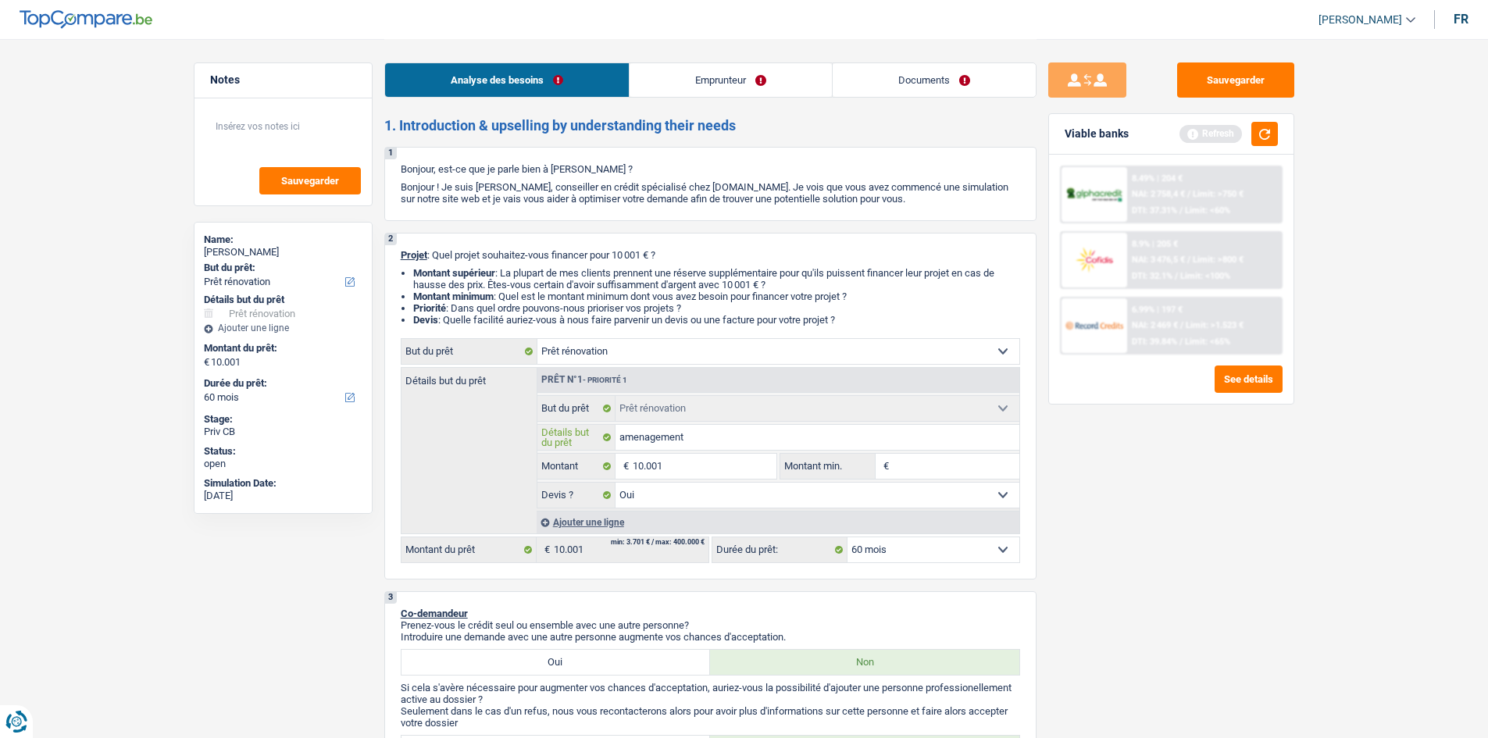
type input "amenagement"
type input "amenagement d"
type input "amenagement de"
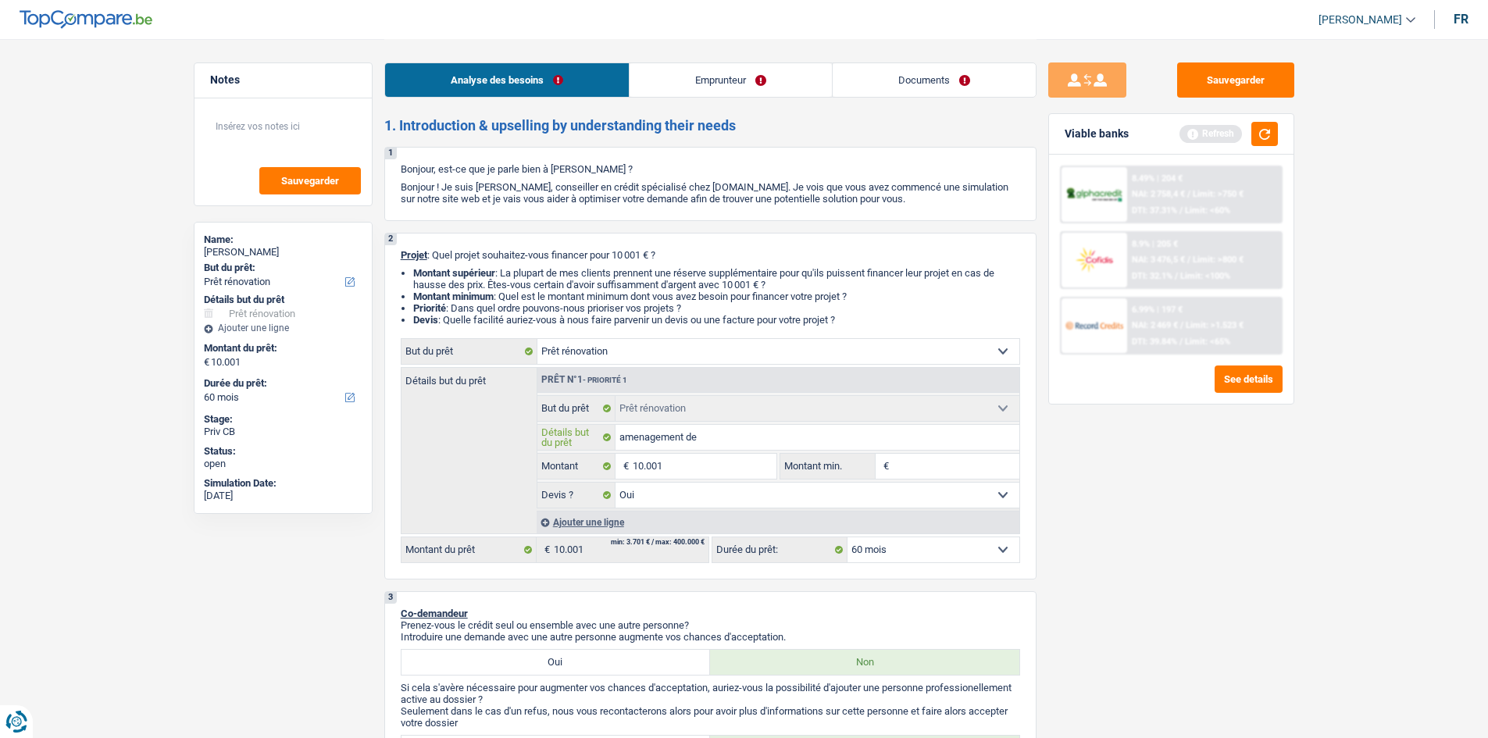
type input "amenagement de"
type input "amenagement de c"
type input "amenagement de ch"
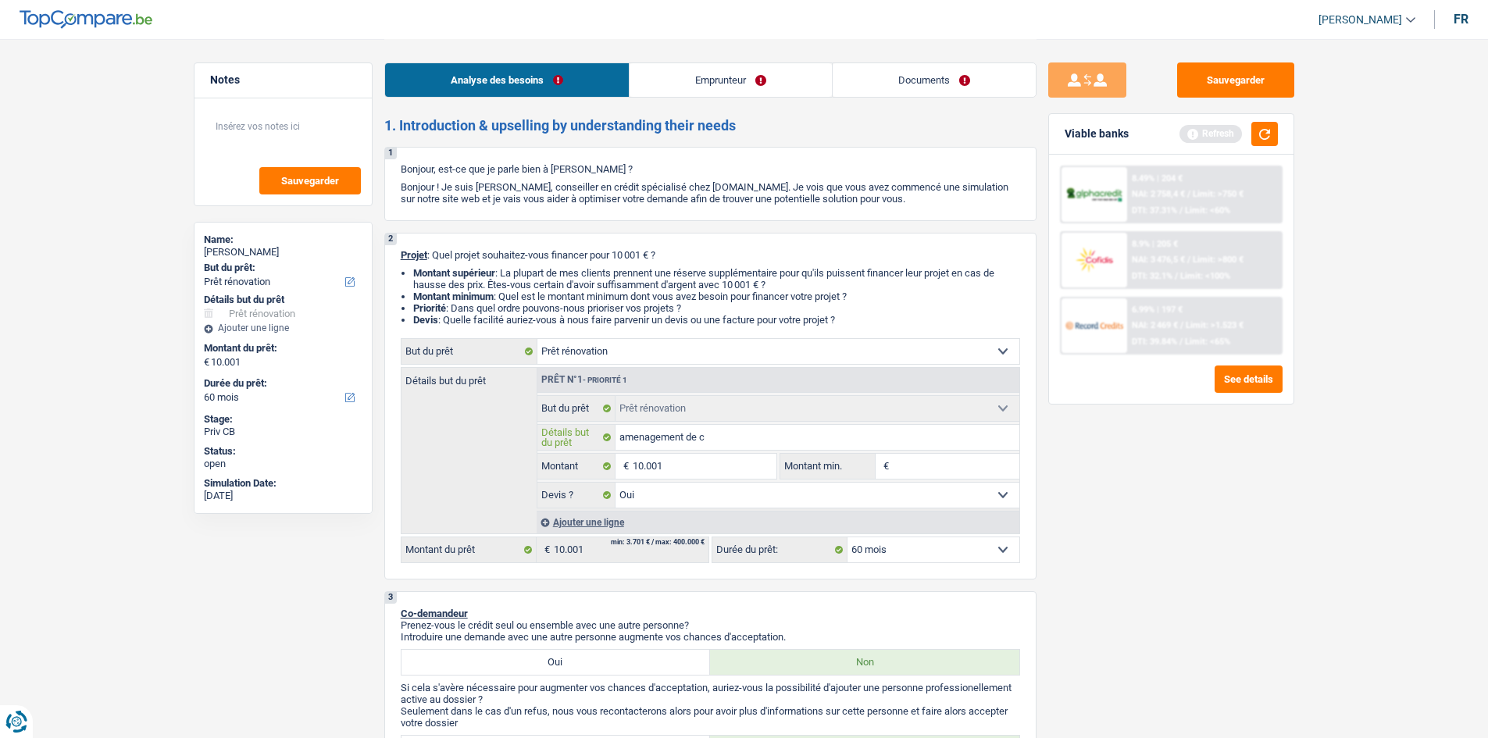
type input "amenagement de ch"
type input "amenagement de chm"
type input "amenagement de chma"
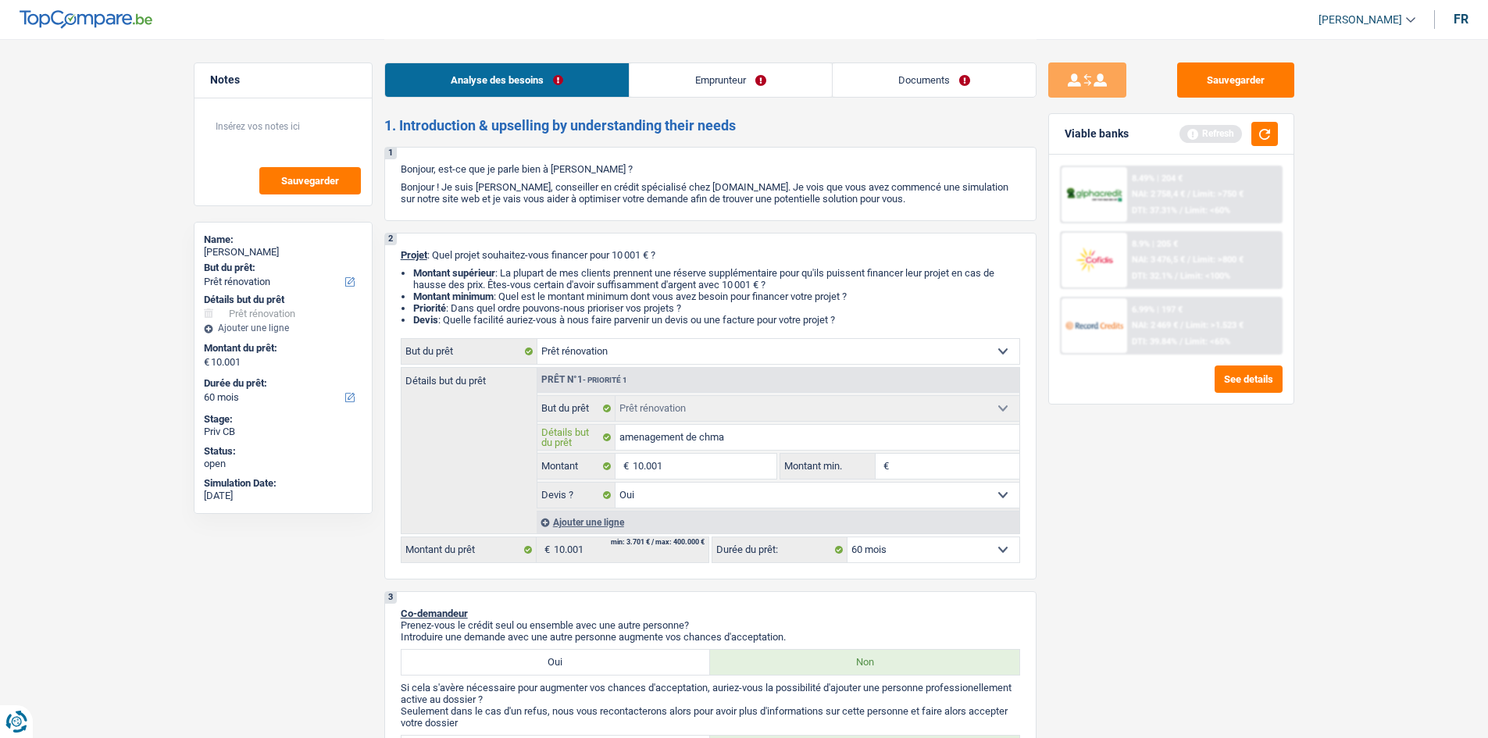
type input "amenagement de chmab"
type input "amenagement de chmabr"
type input "amenagement de chmabre"
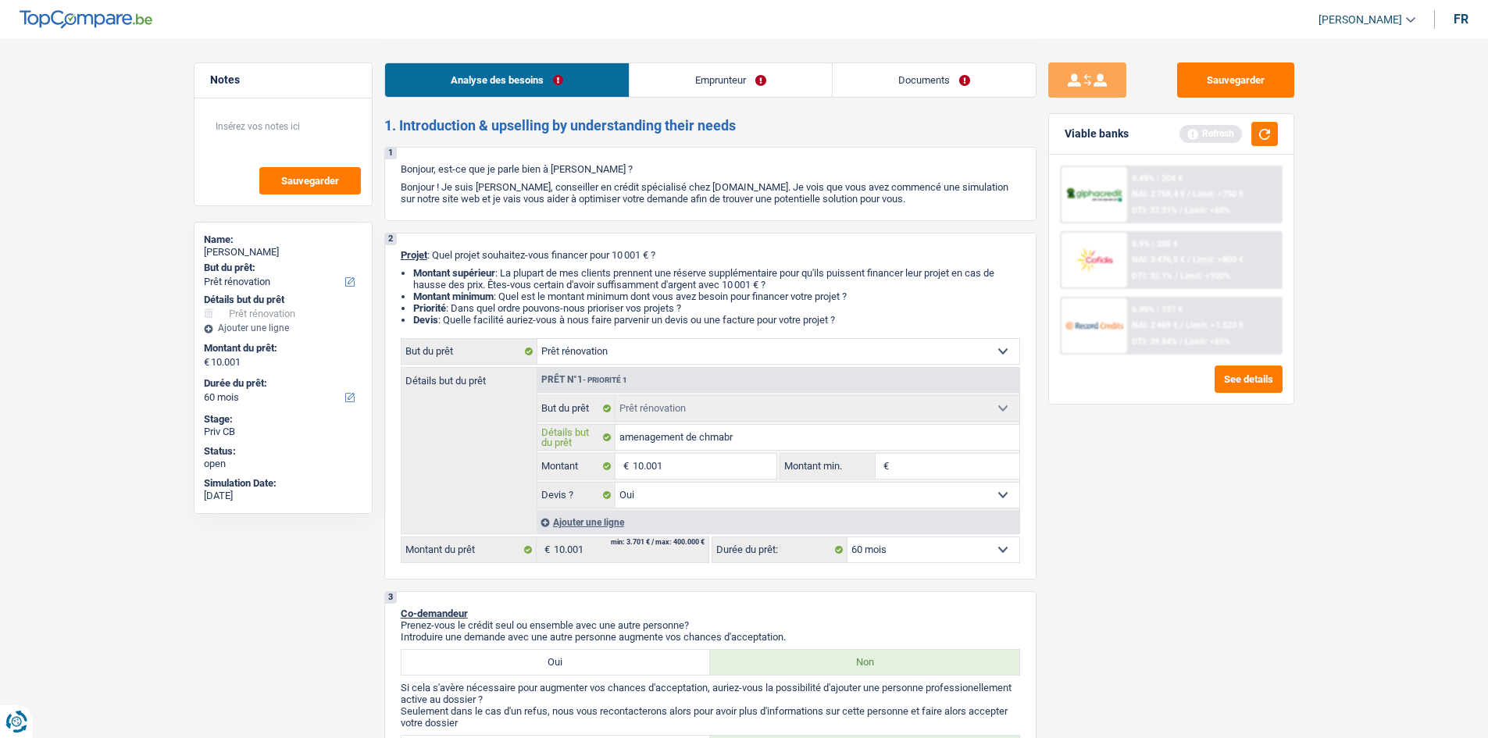
type input "amenagement de chmabre"
type input "amenagement de chmabre +"
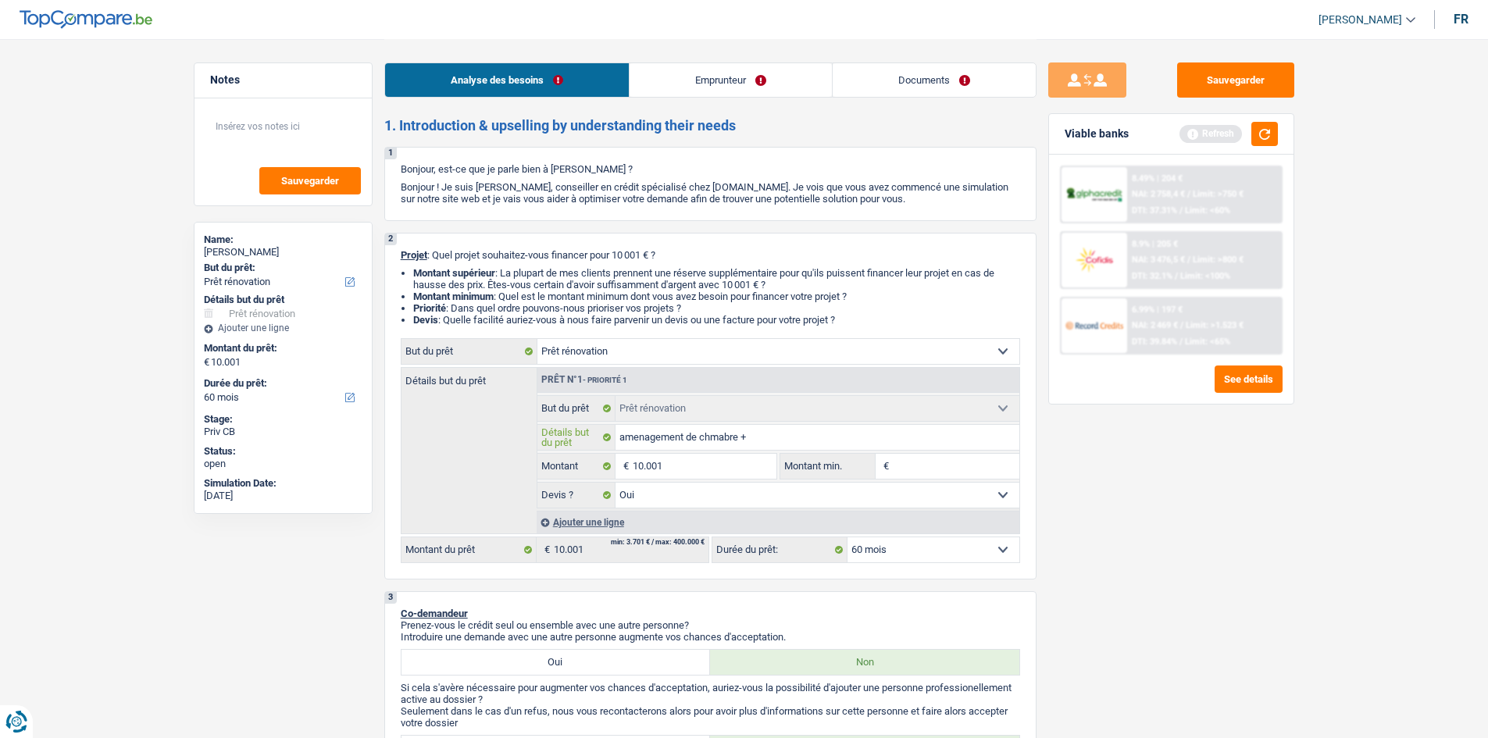
type input "amenagement de chmabre +"
type input "amenagement de chmabre + d"
type input "amenagement de chmabre + dr"
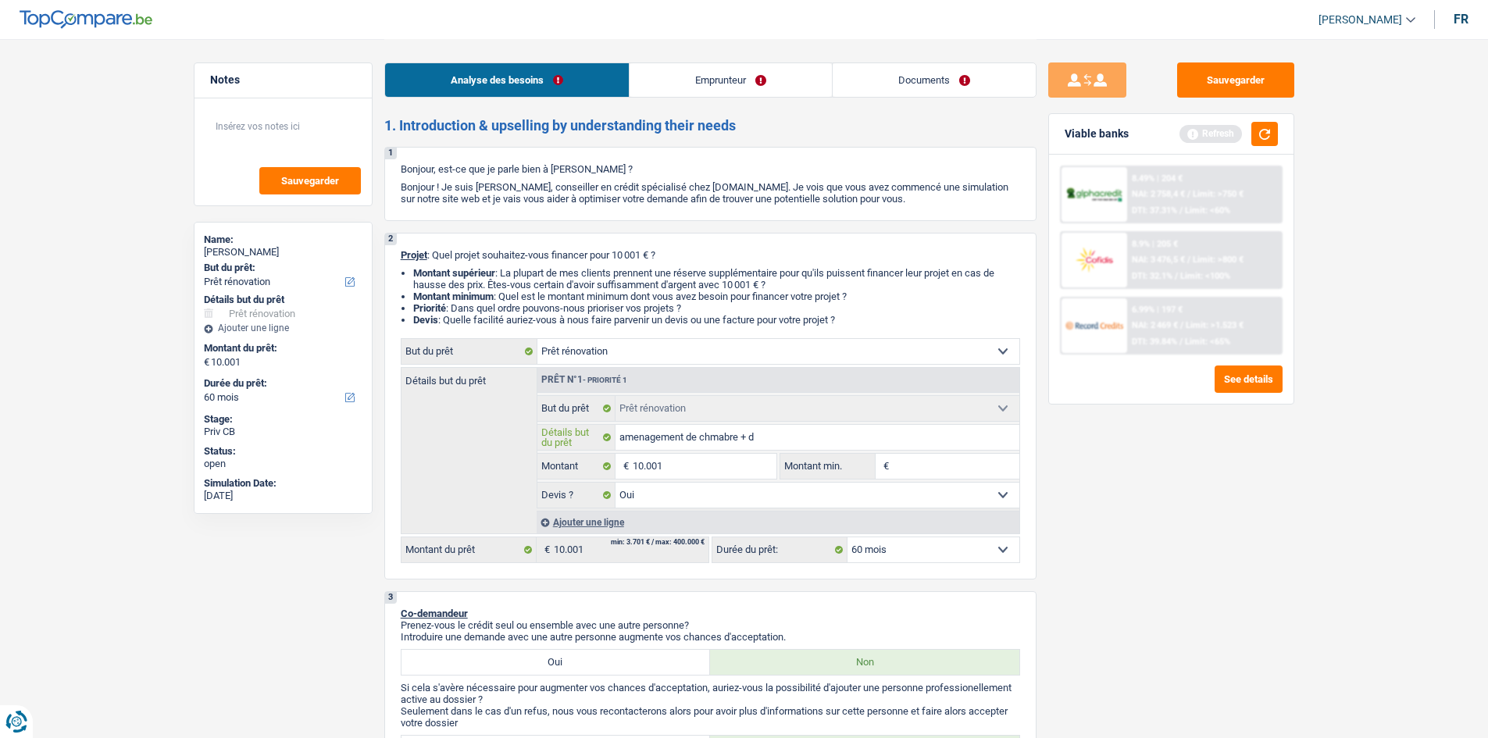
type input "amenagement de chmabre + dr"
type input "amenagement de chmabre + dre"
type input "amenagement de chmabre + dres"
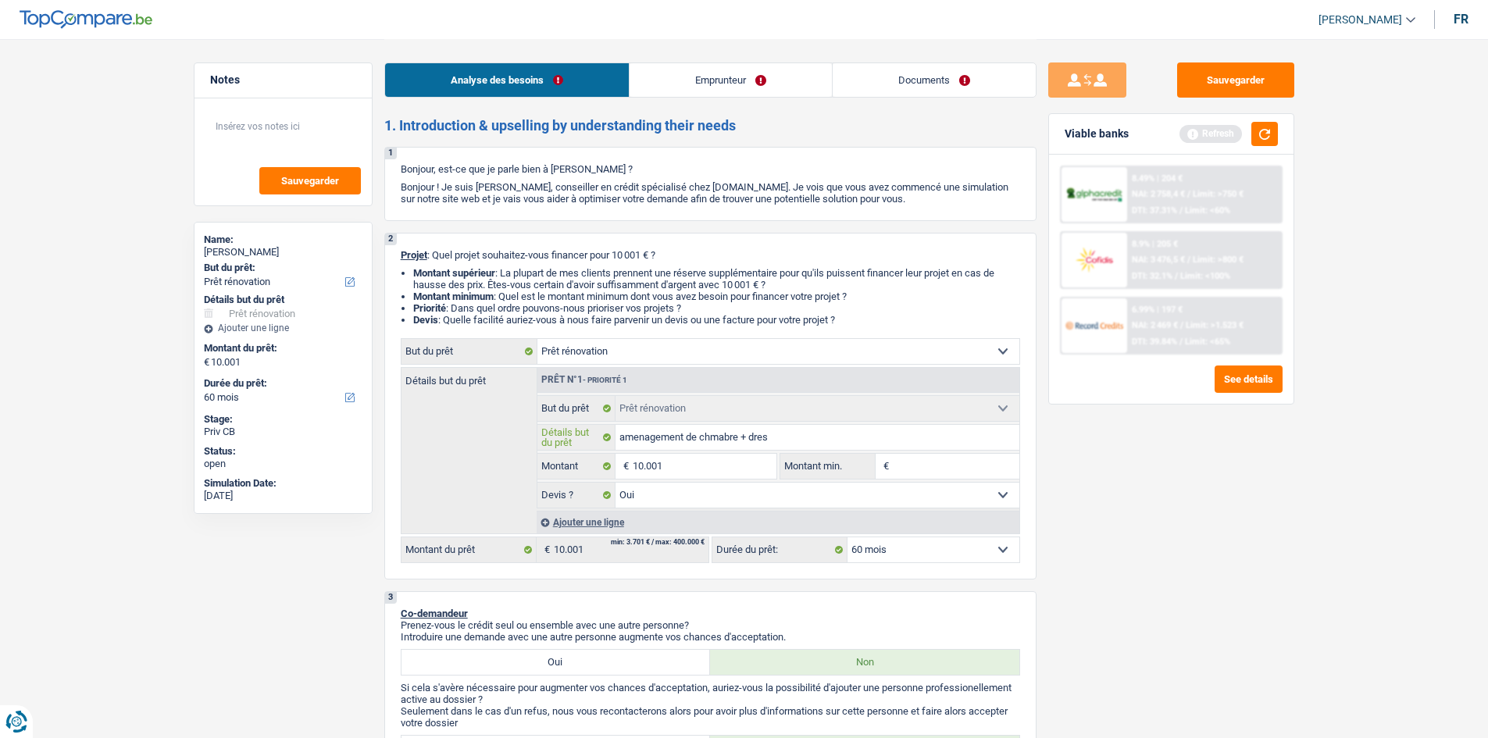
type input "amenagement de chmabre + dress"
type input "amenagement de chmabre + dressi"
type input "amenagement de chmabre + dressin"
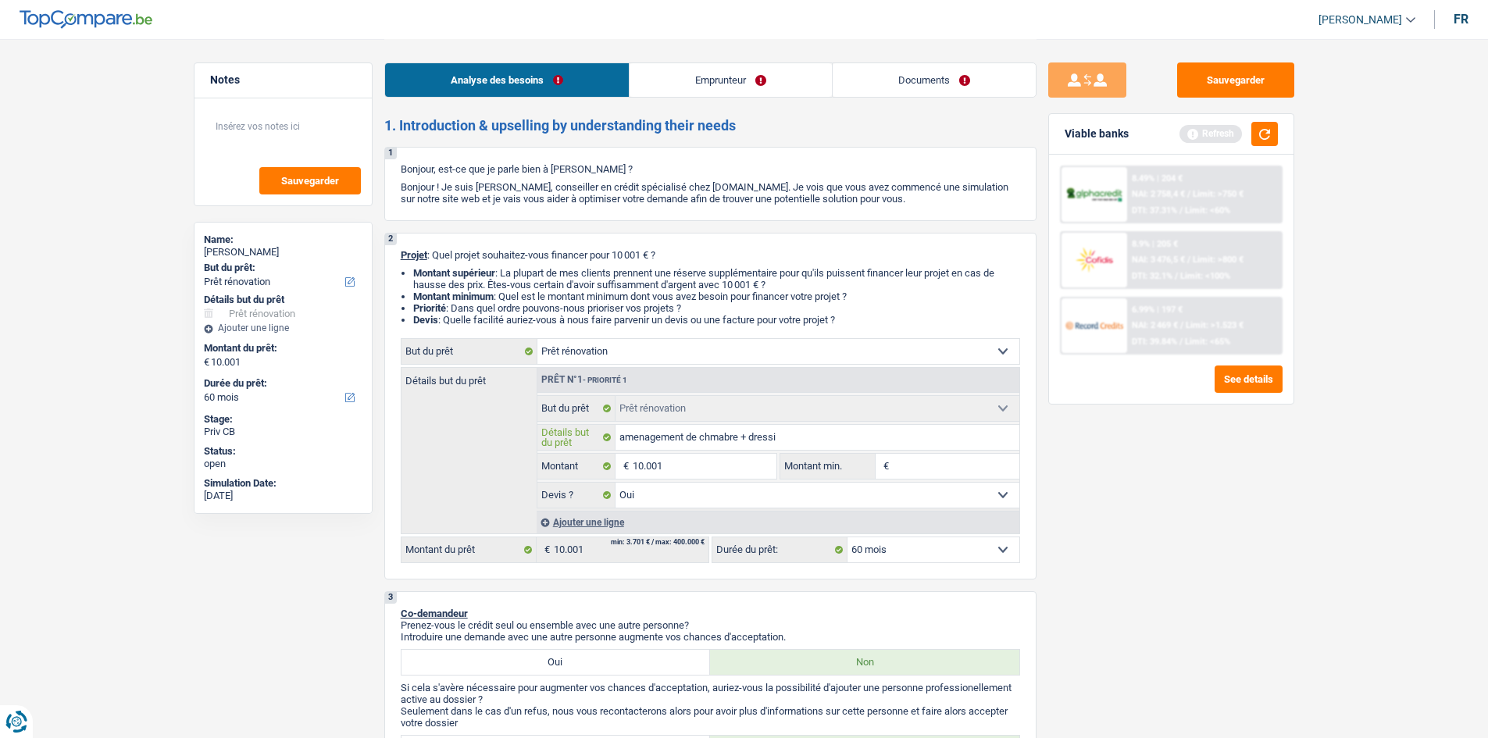
type input "amenagement de chmabre + dressin"
type input "amenagement de chmabre + dressing"
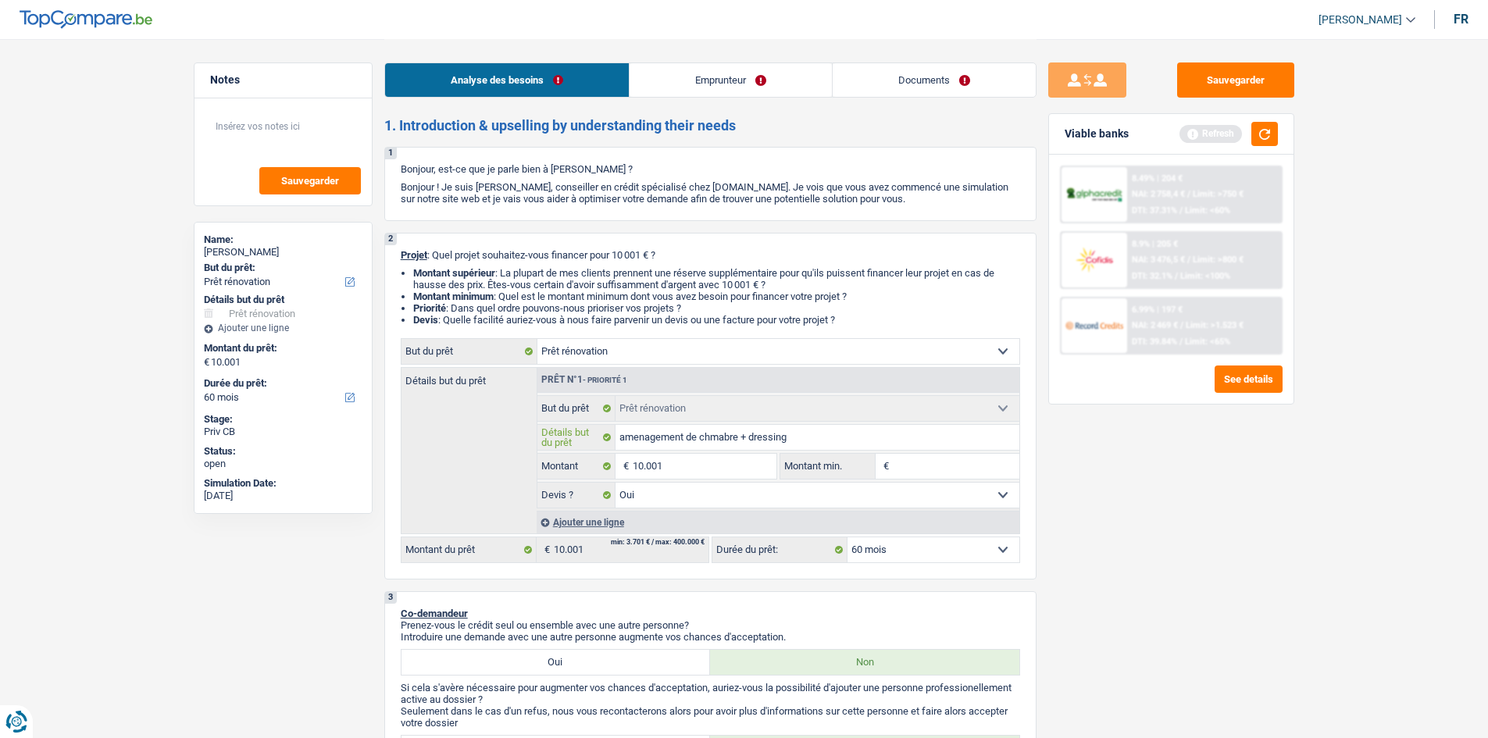
type input "amenagement de chmabre + dressing +"
type input "amenagement de chmabre + dressing +f"
type input "amenagement de chmabre + dressing +fe"
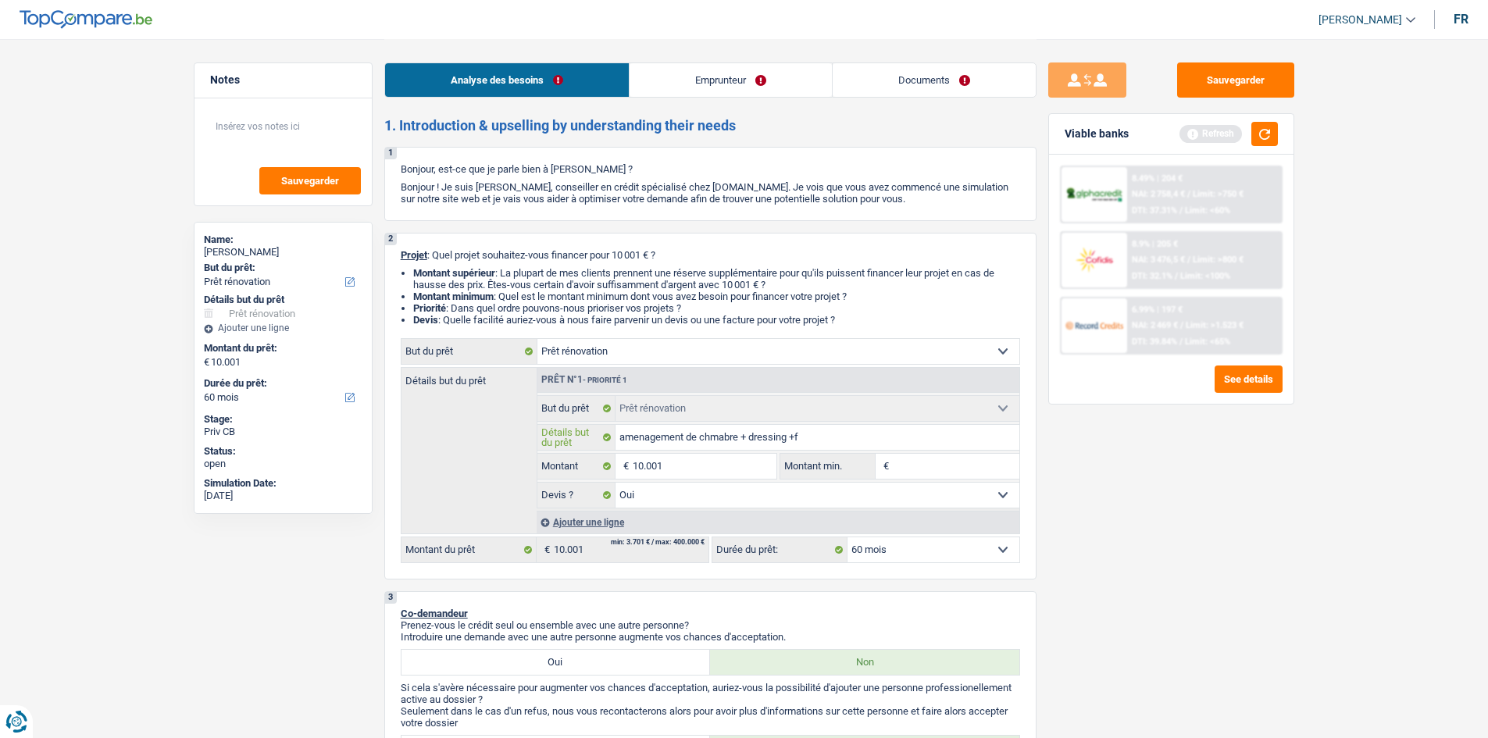
type input "amenagement de chmabre + dressing +fe"
type input "amenagement de chmabre + dressing +feu"
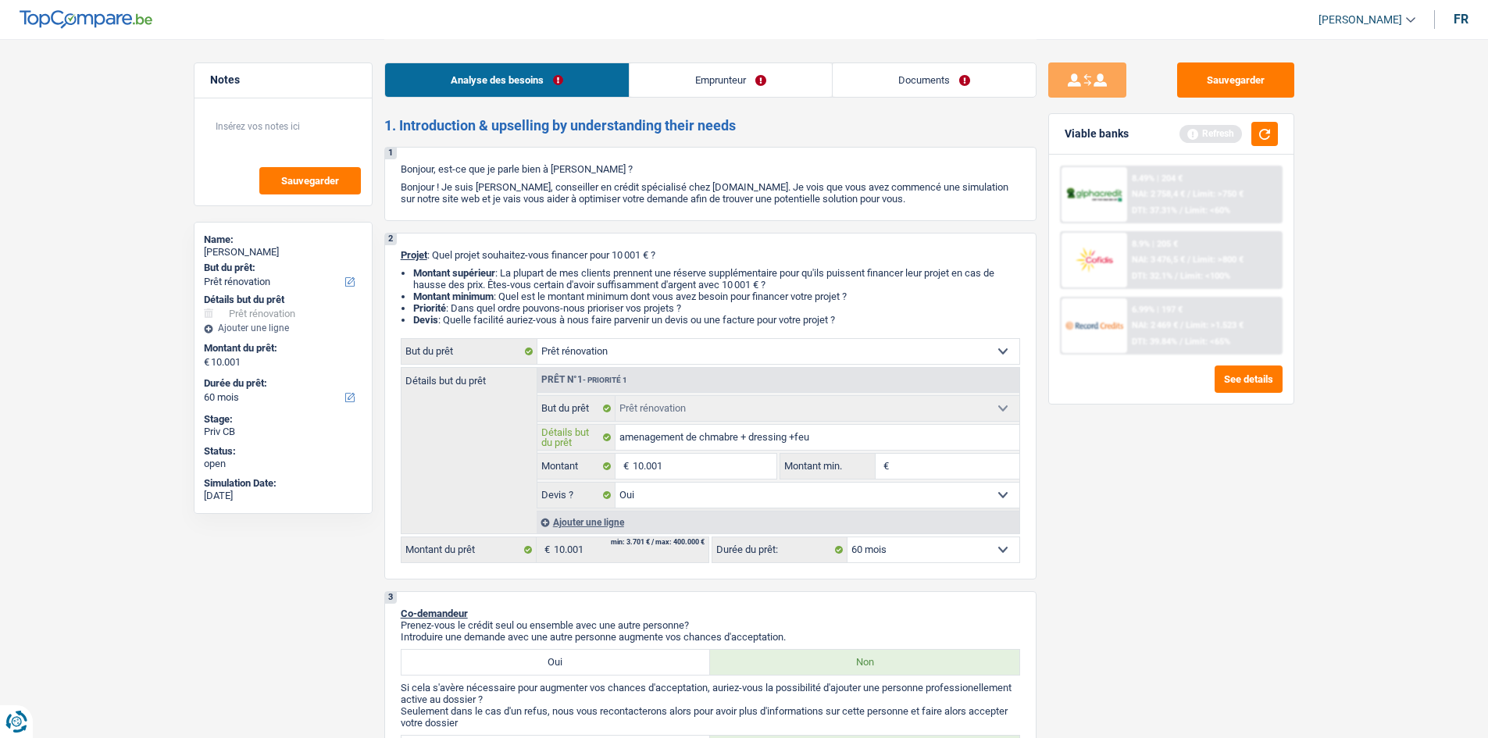
type input "amenagement de chmabre + dressing +feu o"
type input "amenagement de chmabre + dressing +feu ou"
type input "amenagement de chmabre + dressing +feu ouv"
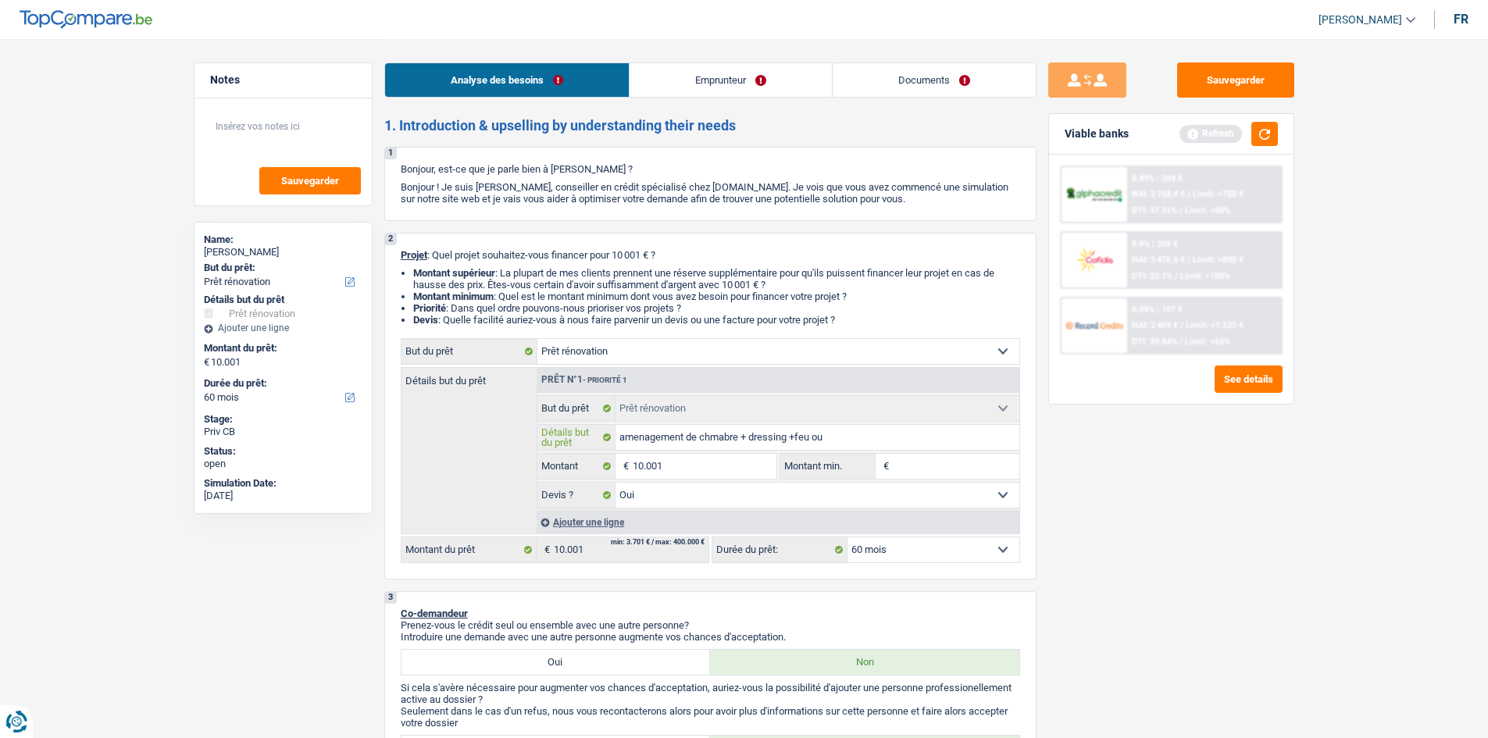
type input "amenagement de chmabre + dressing +feu ouv"
type input "amenagement de chmabre + dressing +feu ouve"
type input "amenagement de chmabre + dressing +feu ouver"
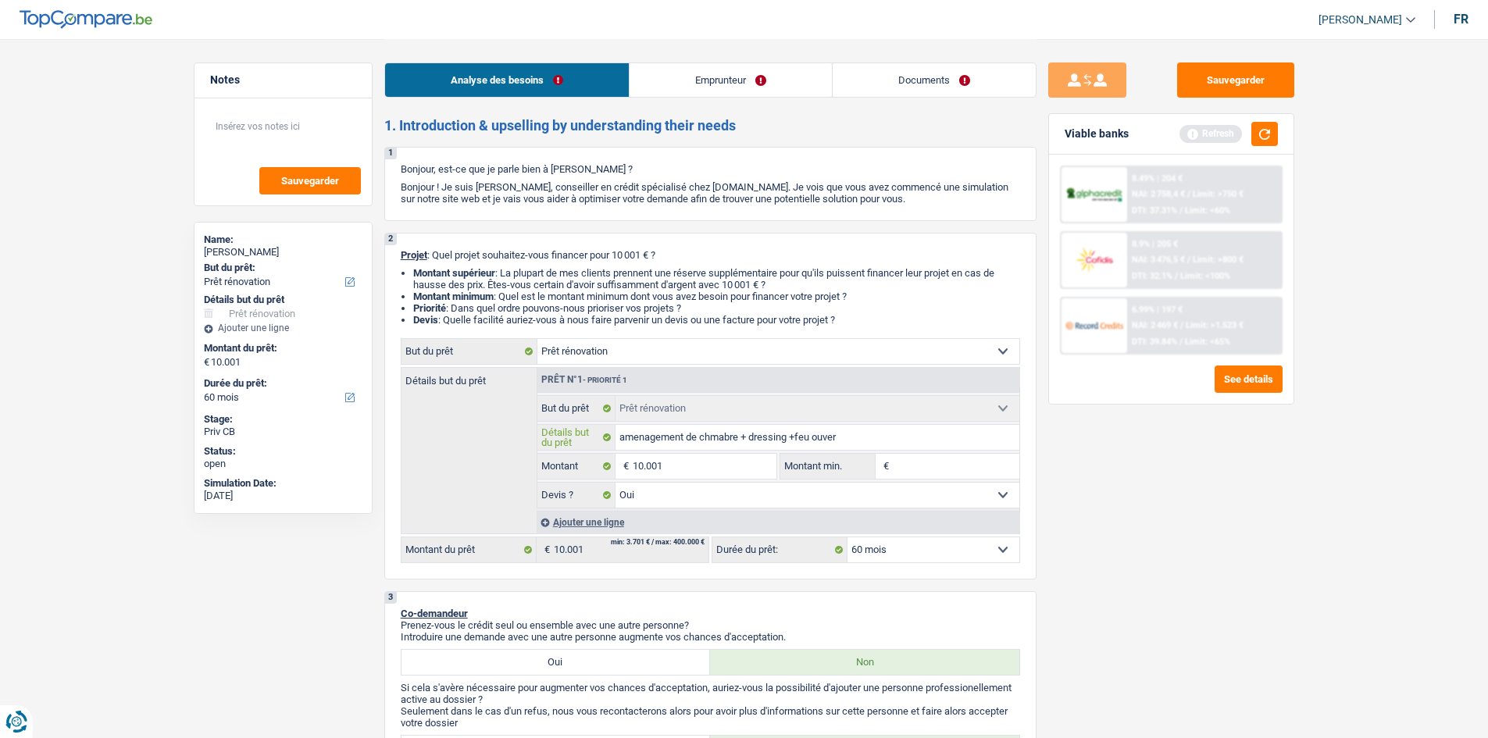
type input "amenagement de chmabre + dressing +feu ouvert"
click at [1196, 547] on div "Sauvegarder Viable banks Refresh 8.49% | 204 € NAI: 2 758,4 € / Limit: >750 € D…" at bounding box center [1170, 387] width 269 height 651
click at [936, 472] on input "Montant min." at bounding box center [956, 466] width 127 height 25
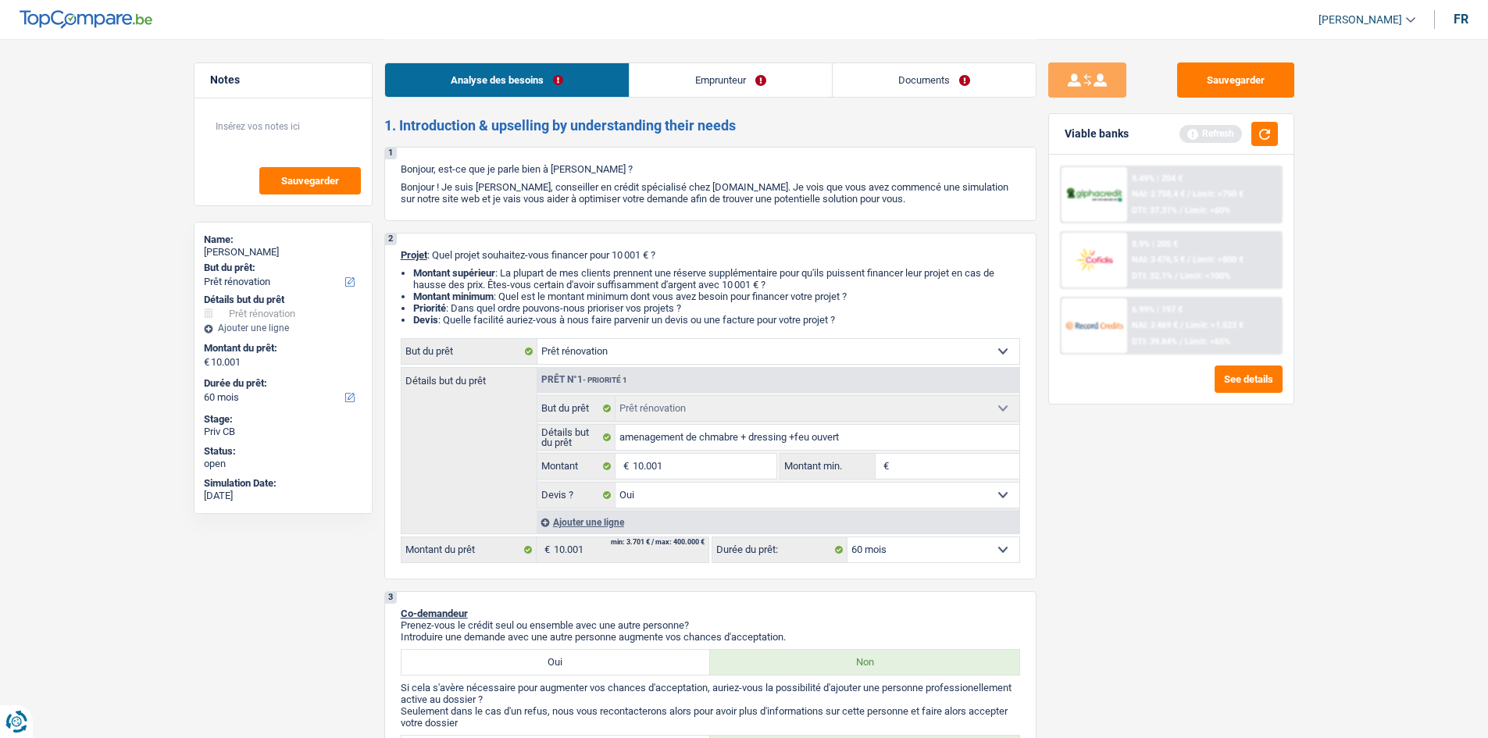
type input "1"
type input "10"
type input "100"
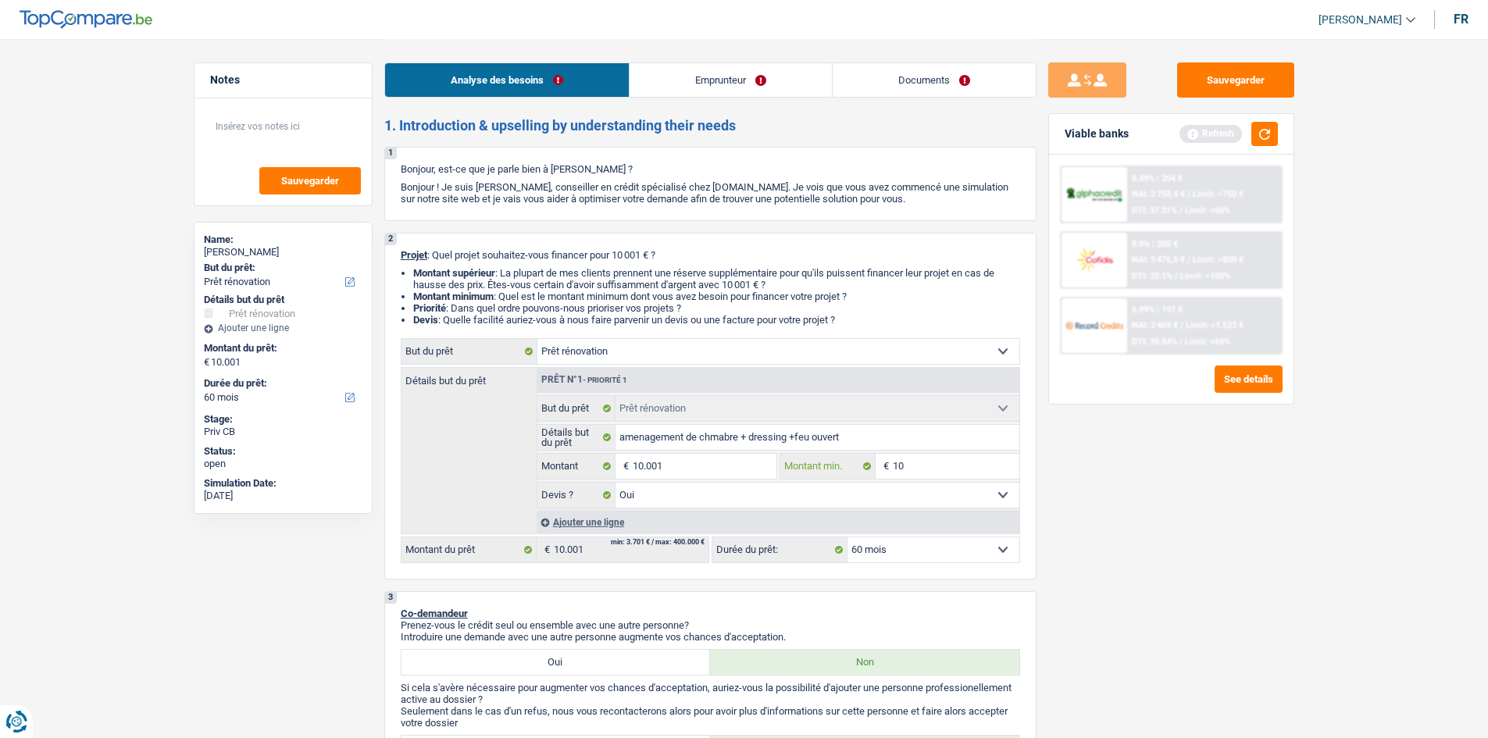
type input "100"
type input "1.000"
type input "10.001"
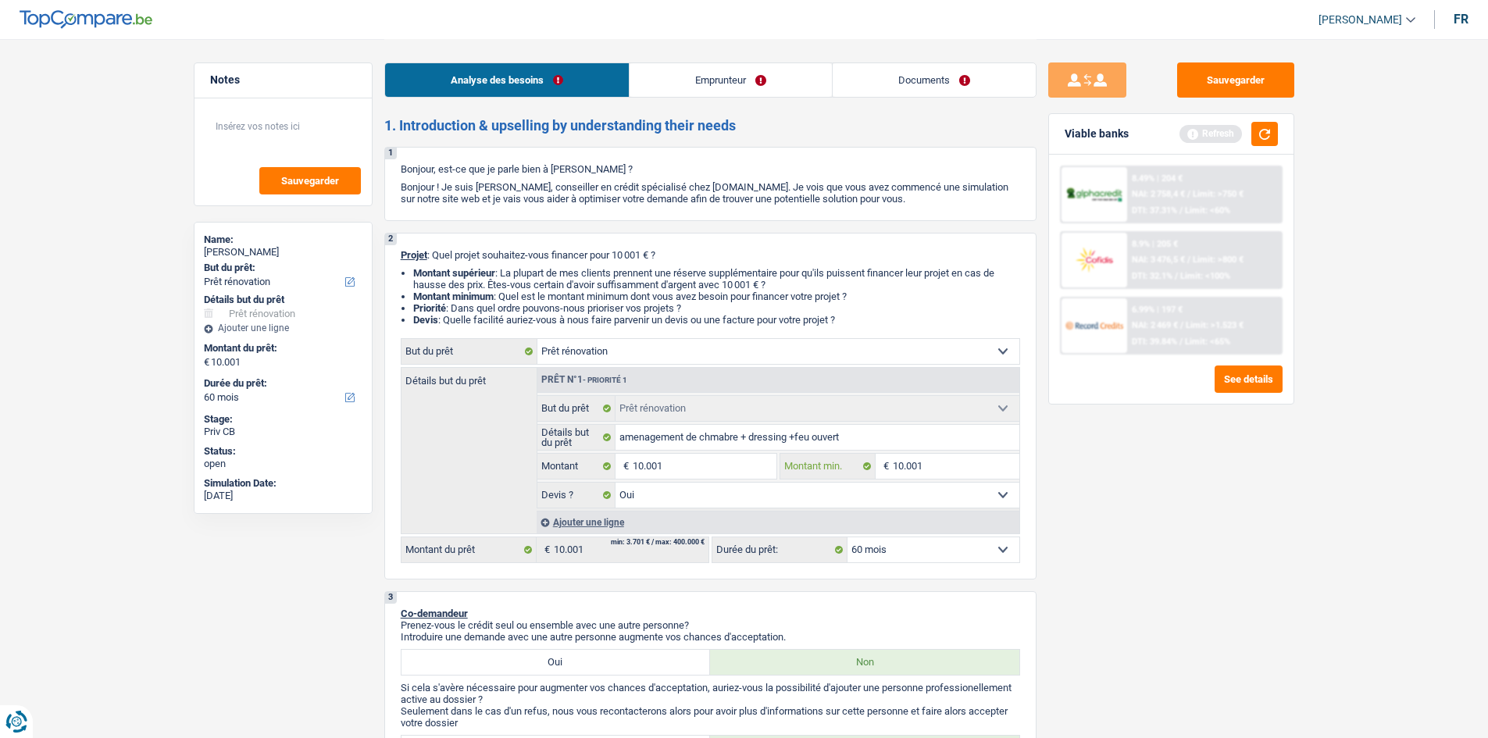
type input "10.001"
click at [1275, 565] on div "Sauvegarder Viable banks Refresh 8.49% | 204 € NAI: 2 758,4 € / Limit: >750 € D…" at bounding box center [1170, 387] width 269 height 651
click at [1274, 132] on button "button" at bounding box center [1264, 134] width 27 height 24
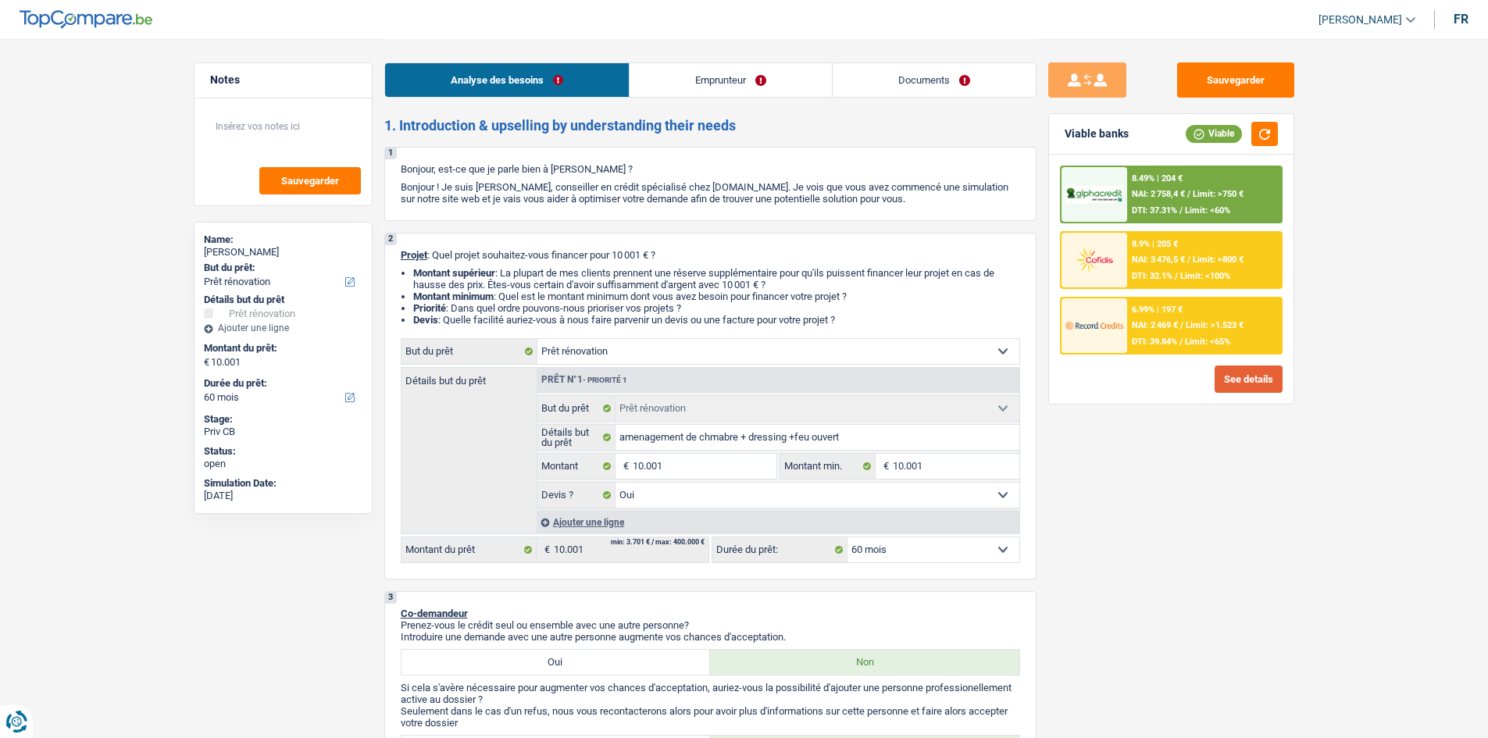
click at [1232, 380] on button "See details" at bounding box center [1248, 379] width 68 height 27
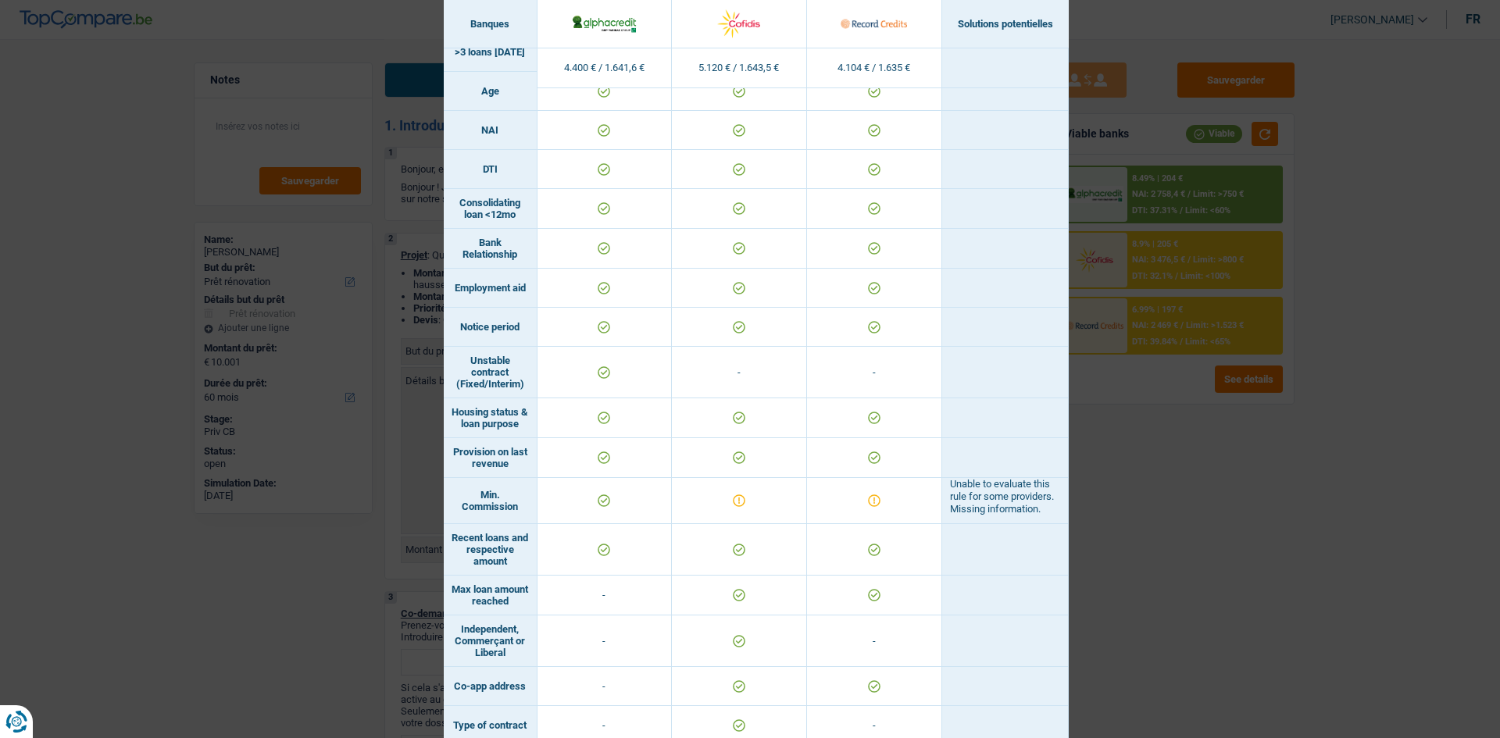
scroll to position [703, 0]
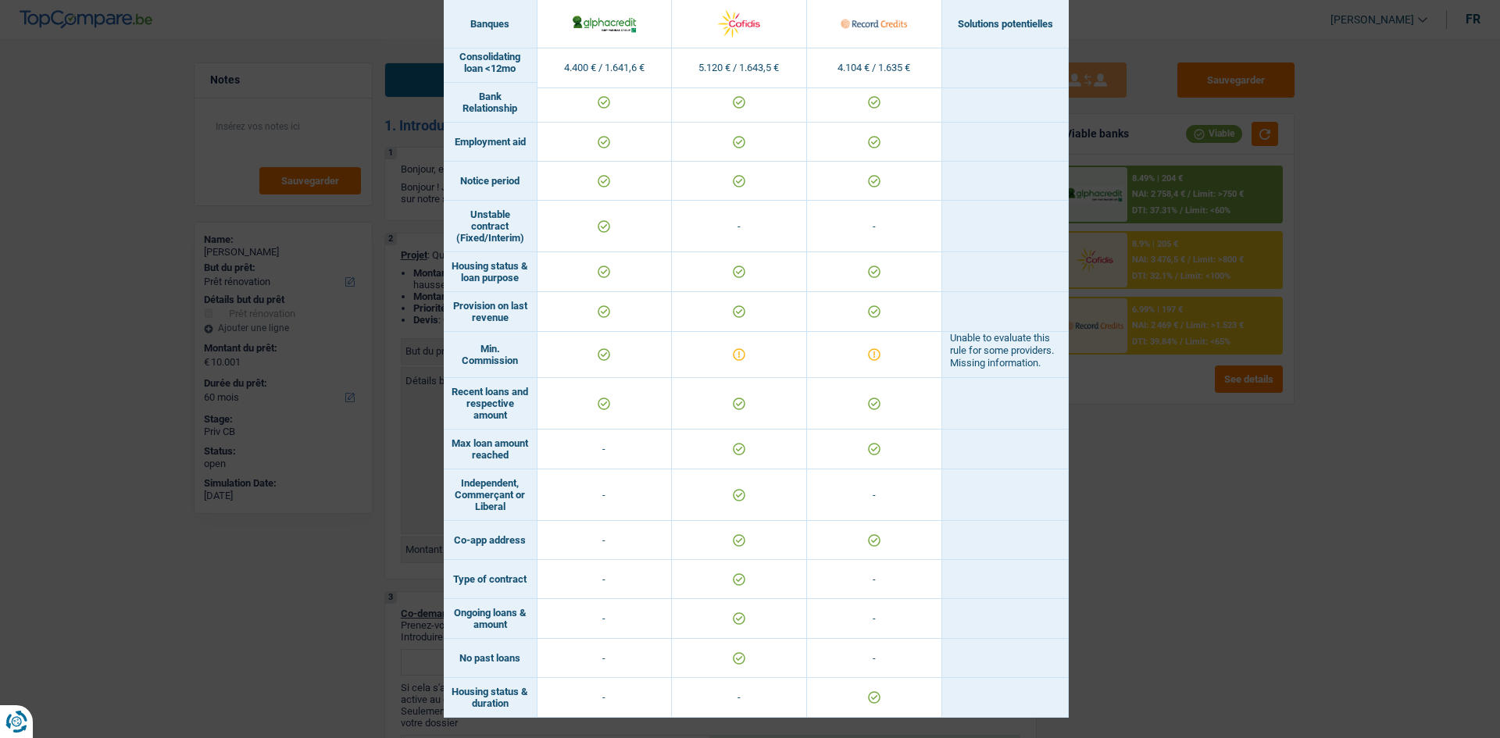
click at [1188, 536] on div "Banks conditions × Banques Solutions potentielles Revenus / Charges 4.400 € / 1…" at bounding box center [750, 369] width 1500 height 738
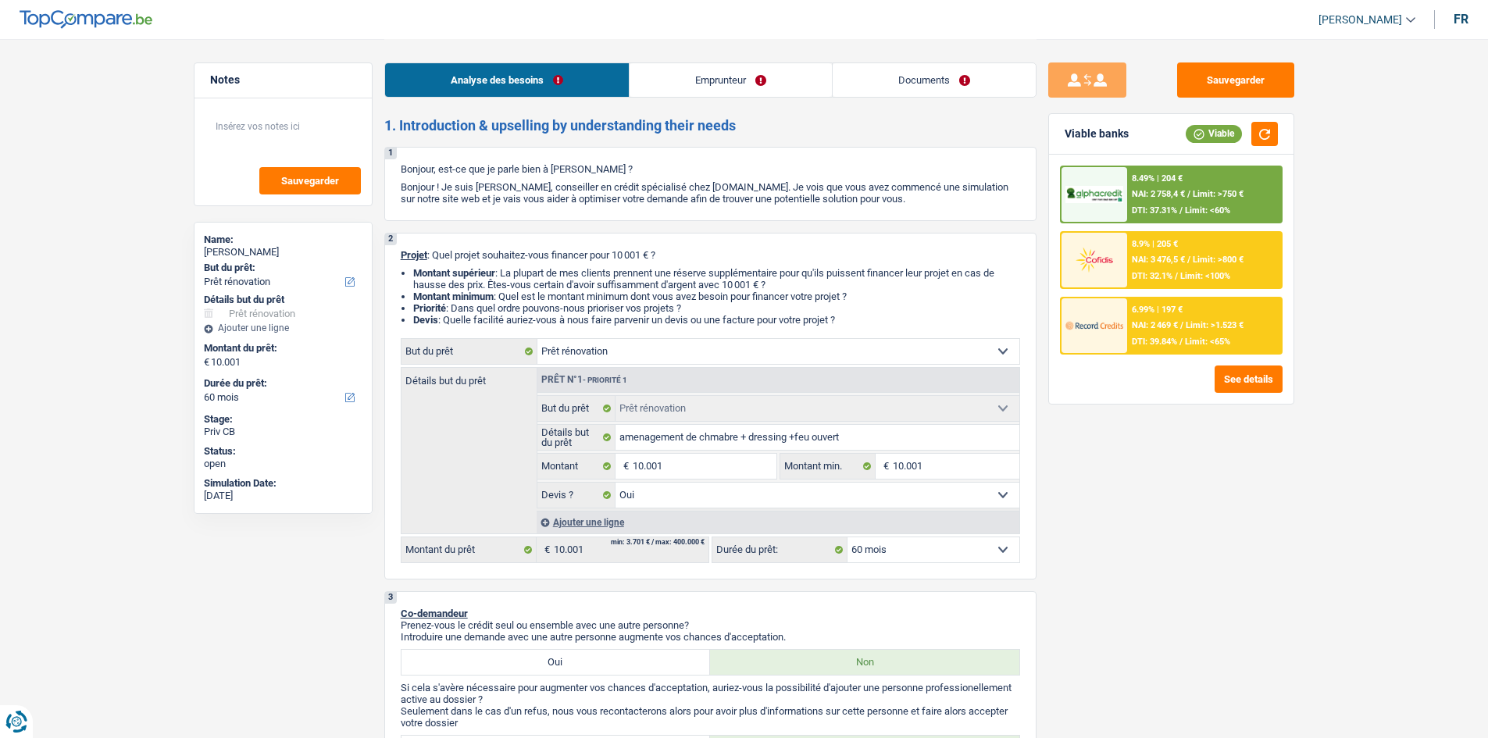
click at [905, 549] on select "12 mois 18 mois 24 mois 30 mois 36 mois 42 mois 48 mois 60 mois Sélectionner un…" at bounding box center [933, 549] width 172 height 25
click at [1094, 550] on div "Sauvegarder Viable banks Viable 8.49% | 204 € NAI: 2 758,4 € / Limit: >750 € DT…" at bounding box center [1170, 387] width 269 height 651
click at [1234, 376] on button "See details" at bounding box center [1248, 379] width 68 height 27
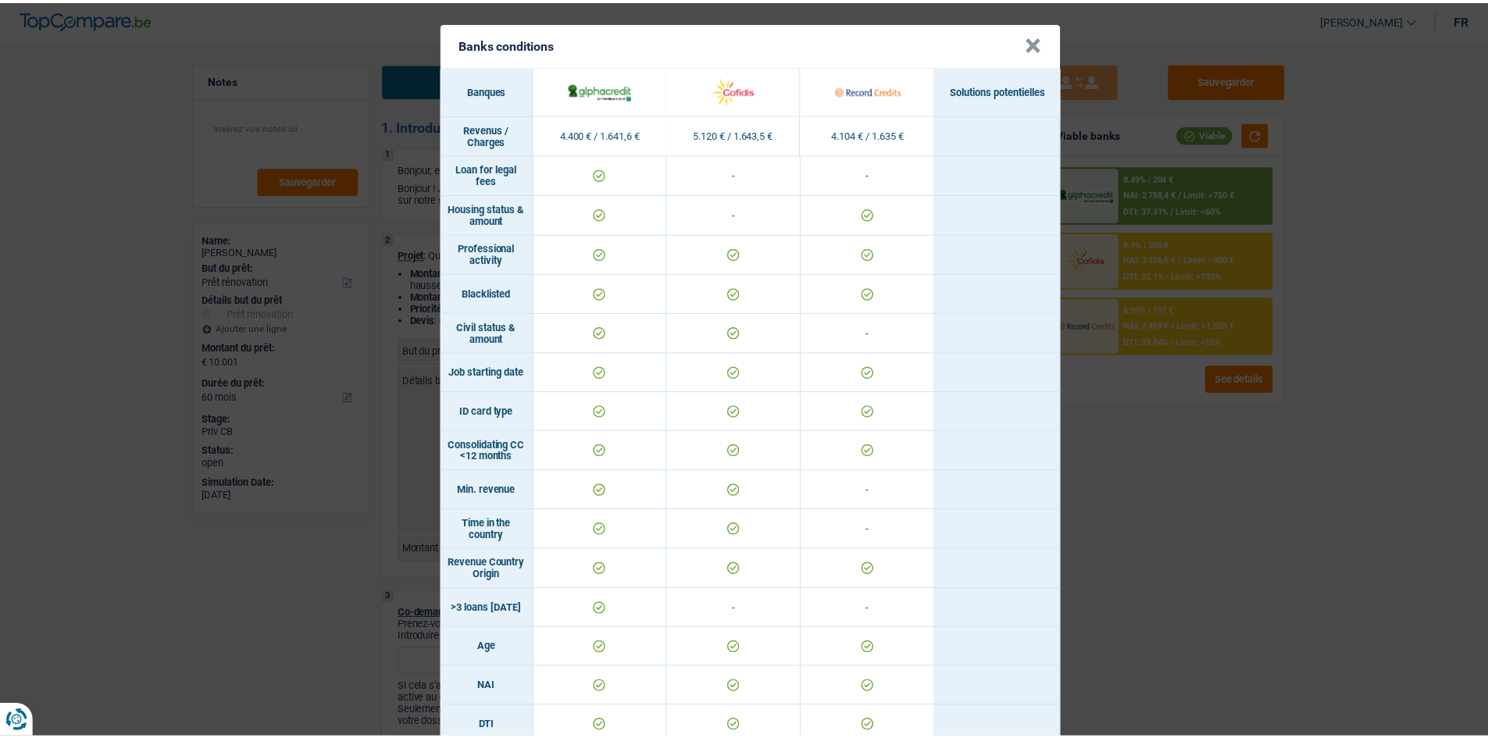
scroll to position [0, 0]
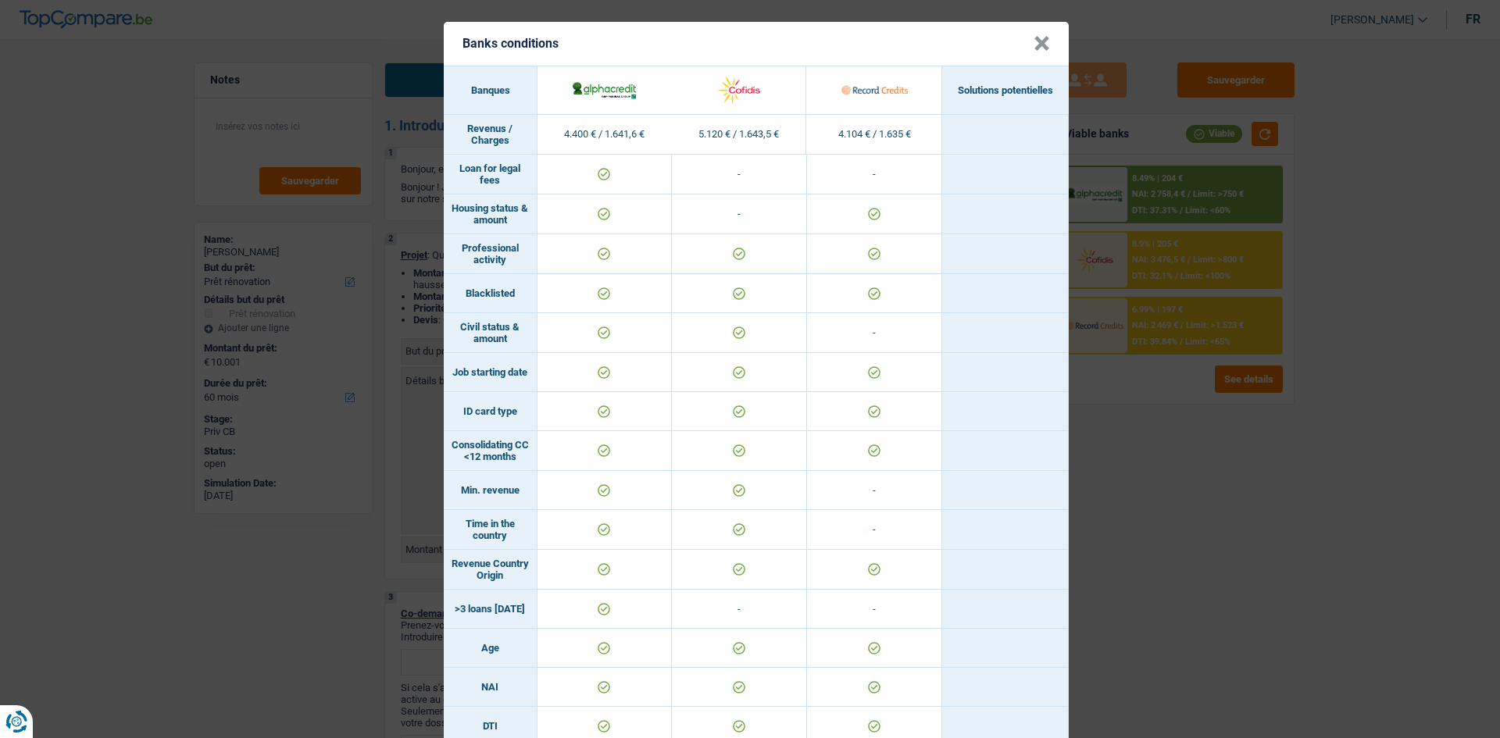
drag, startPoint x: 1203, startPoint y: 469, endPoint x: 1129, endPoint y: 392, distance: 106.6
click at [1197, 462] on div "Banks conditions × Banques Solutions potentielles Revenus / Charges 4.400 € / 1…" at bounding box center [750, 369] width 1500 height 738
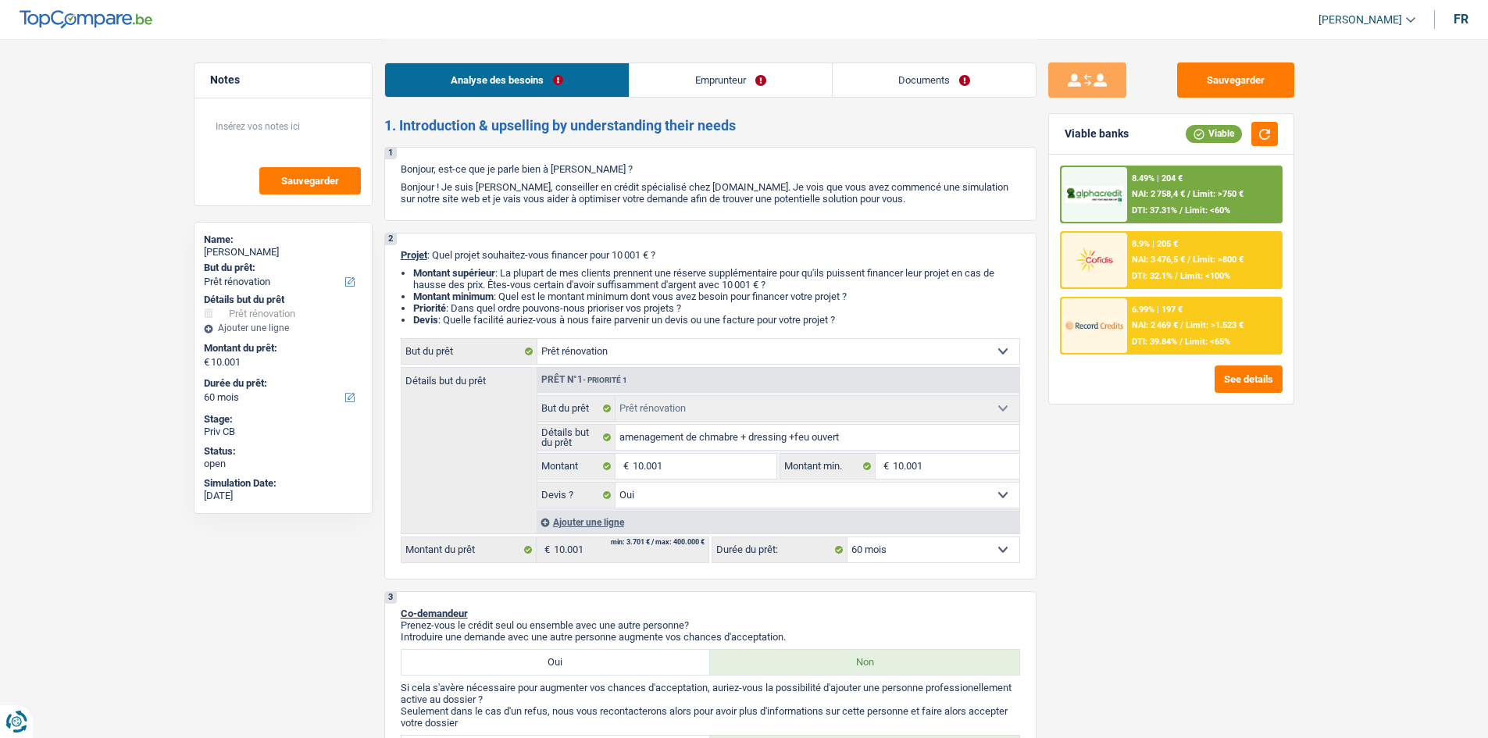
click at [1166, 318] on div "6.99% | 197 € NAI: 2 469 € / Limit: >1.523 € DTI: 39.84% / Limit: <65%" at bounding box center [1204, 325] width 154 height 55
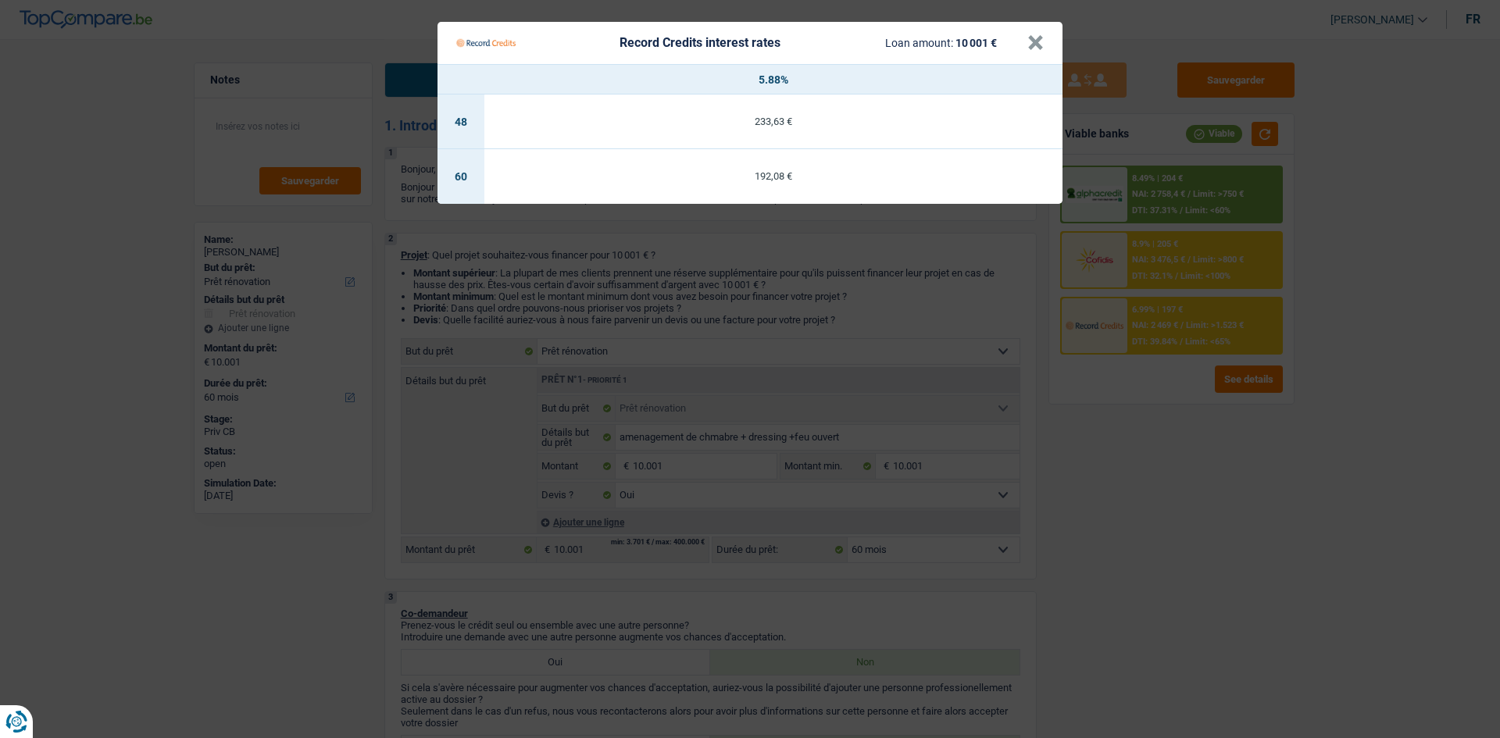
click at [1158, 266] on Credits "Record Credits interest rates Loan amount: 10 001 € × 5.88% 48 233,63 € 60 192,…" at bounding box center [750, 369] width 1500 height 738
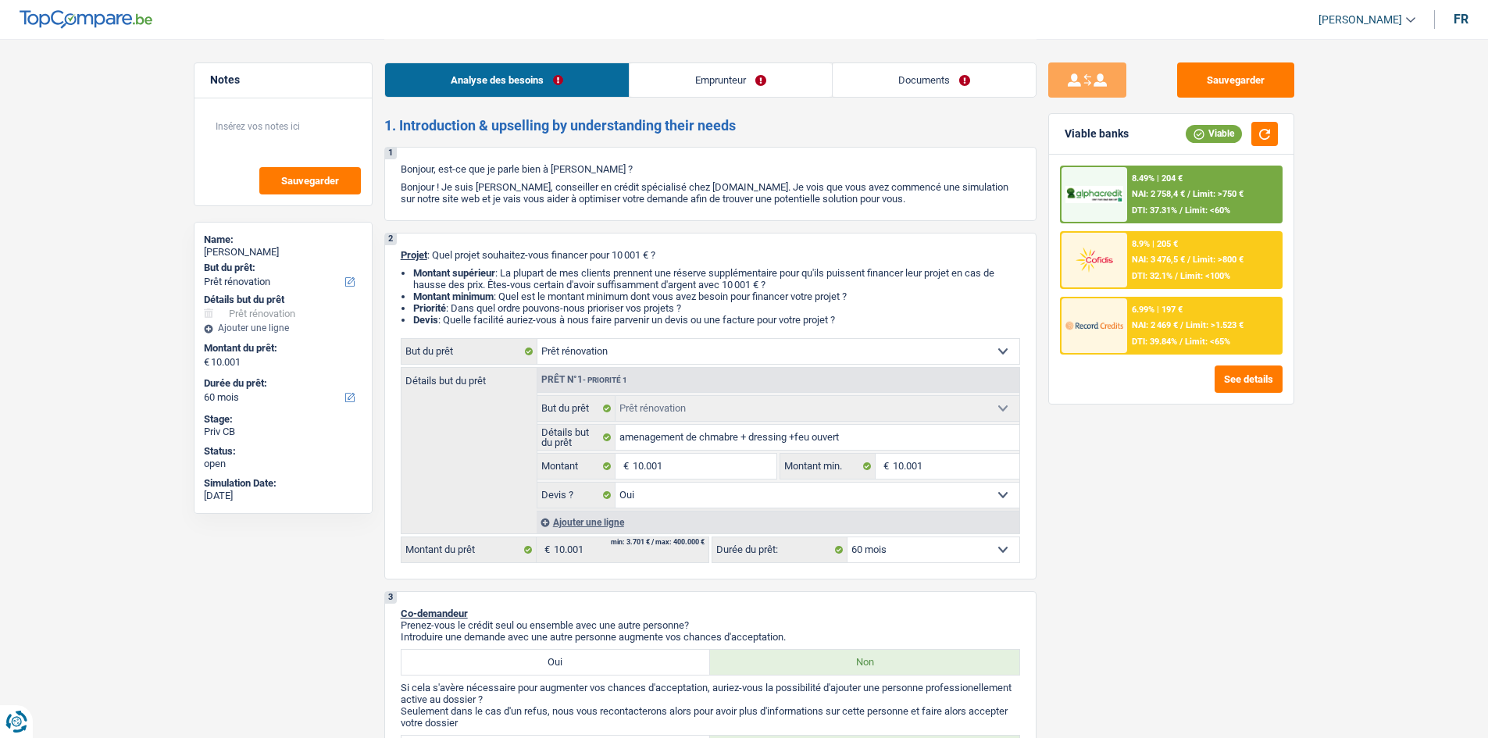
click at [1191, 255] on div "NAI: 3 476,5 € / Limit: >800 €" at bounding box center [1188, 260] width 112 height 10
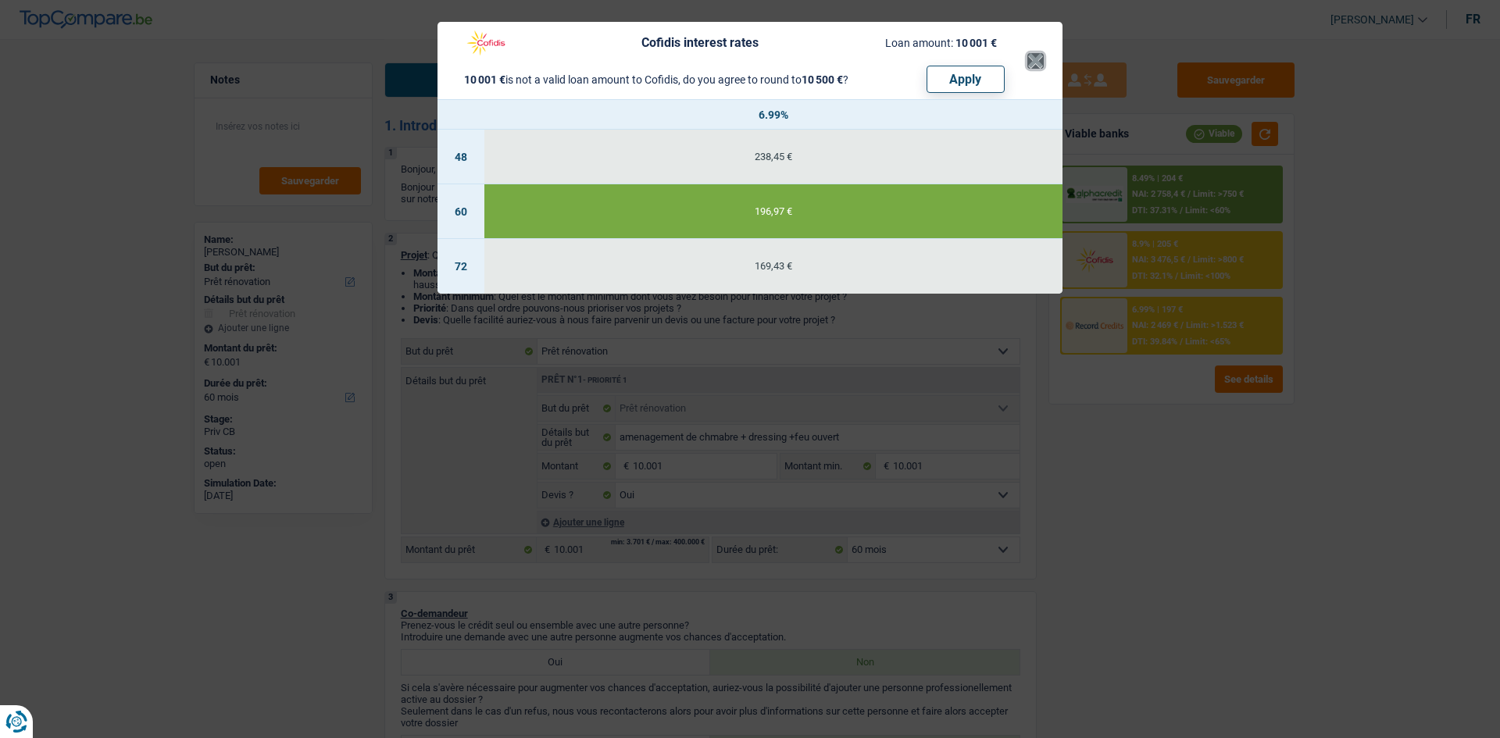
click at [1035, 53] on button "×" at bounding box center [1035, 61] width 16 height 16
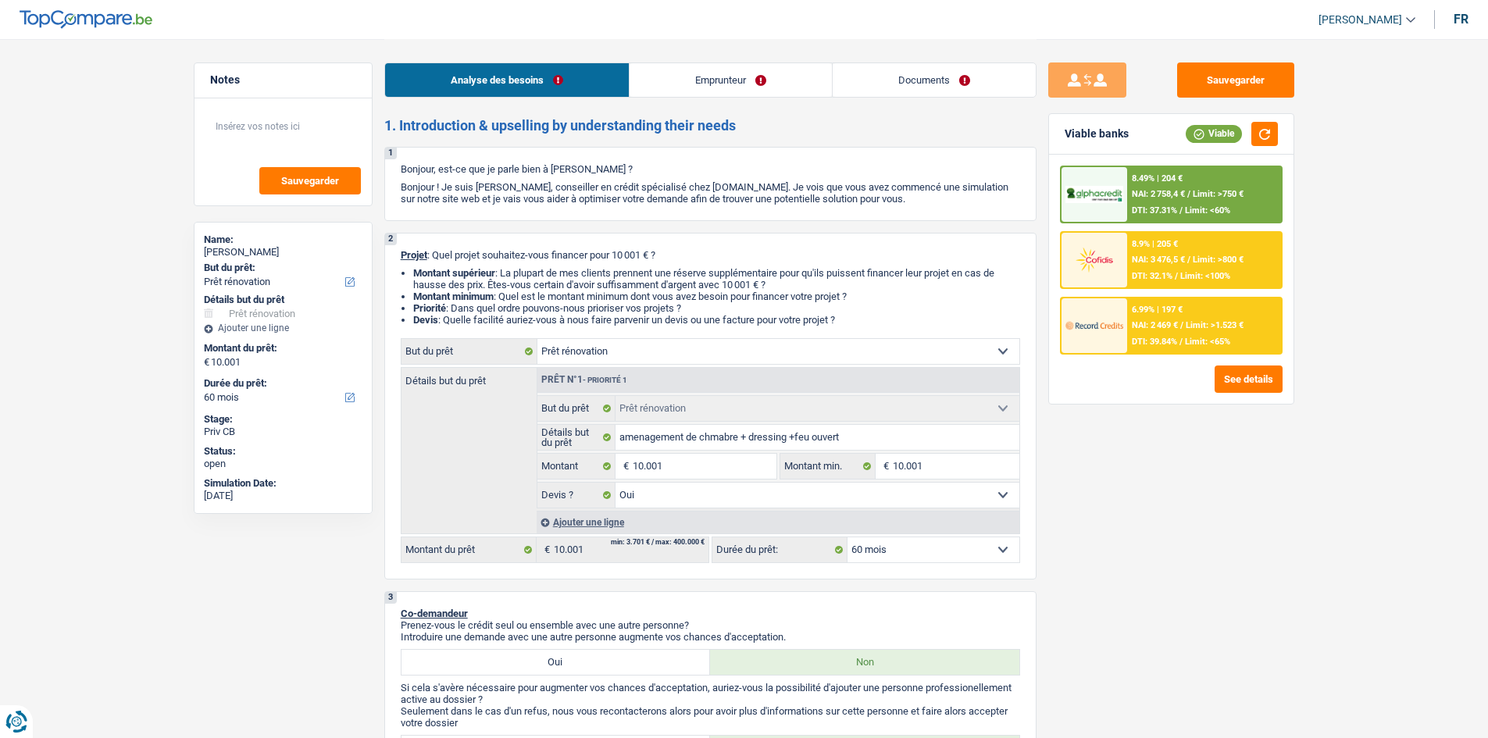
click at [1147, 188] on div "8.49% | 204 € NAI: 2 758,4 € / Limit: >750 € DTI: 37.31% / Limit: <60%" at bounding box center [1204, 194] width 154 height 55
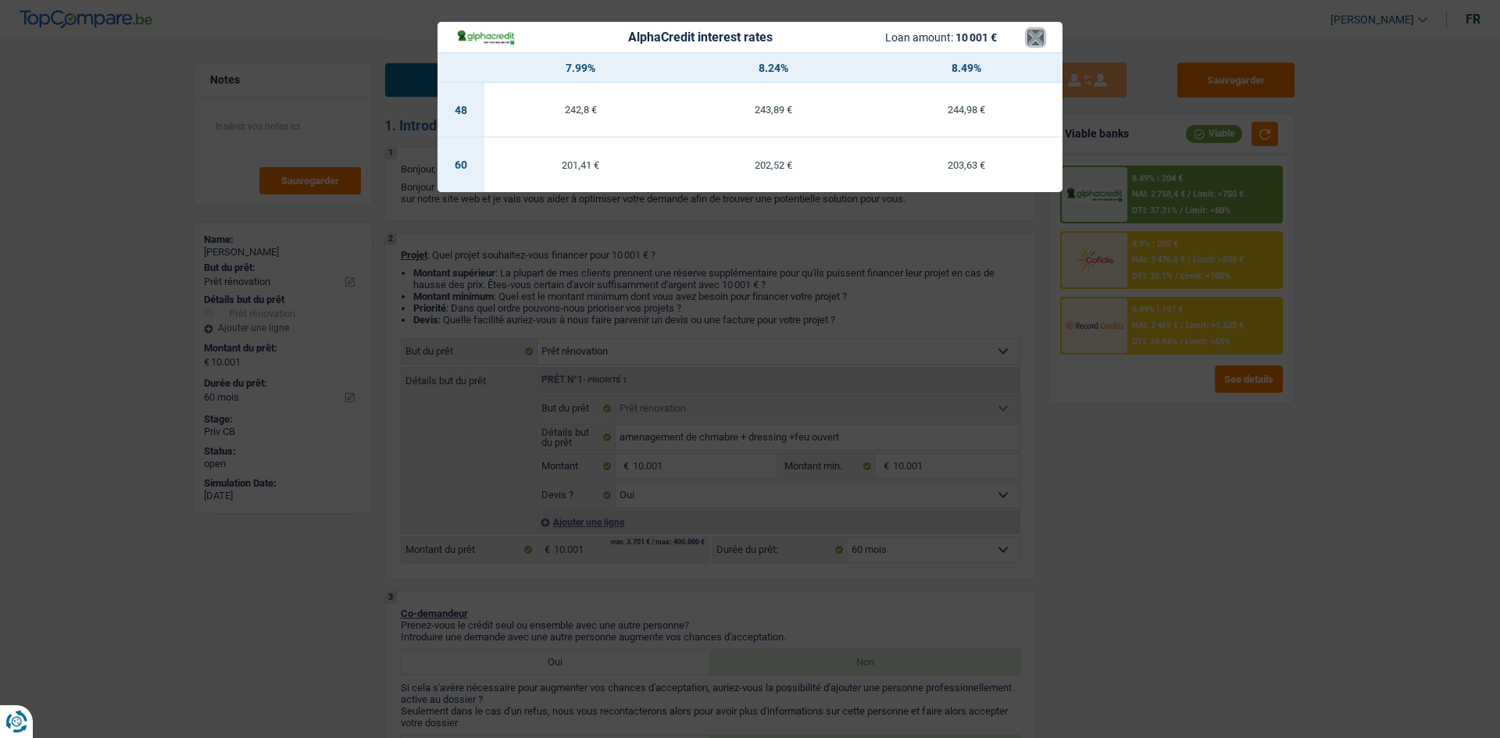
click at [1037, 45] on button "×" at bounding box center [1035, 38] width 16 height 16
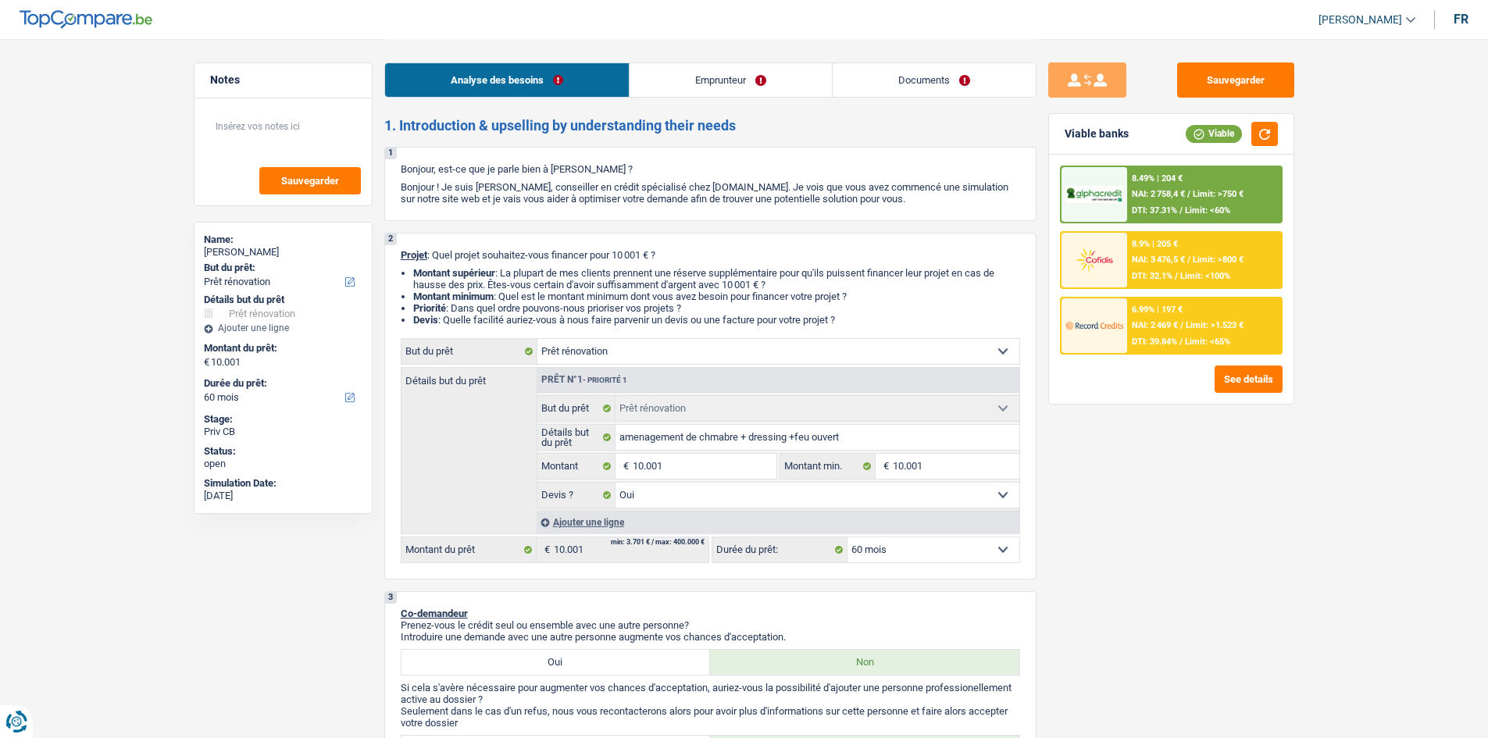
click at [1180, 333] on div "6.99% | 197 € NAI: 2 469 € / Limit: >1.523 € DTI: 39.84% / Limit: <65%" at bounding box center [1204, 325] width 154 height 55
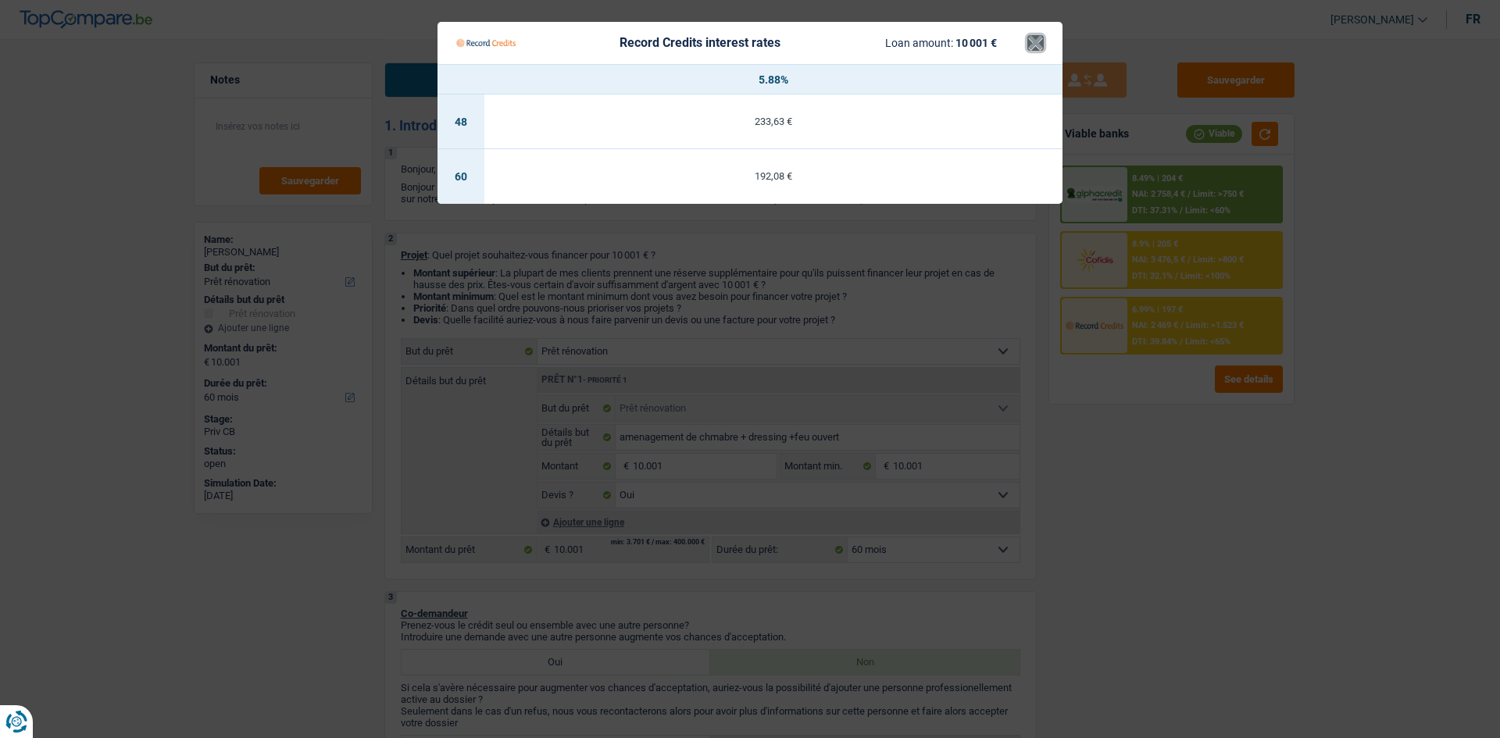
click at [1036, 41] on button "×" at bounding box center [1035, 43] width 16 height 16
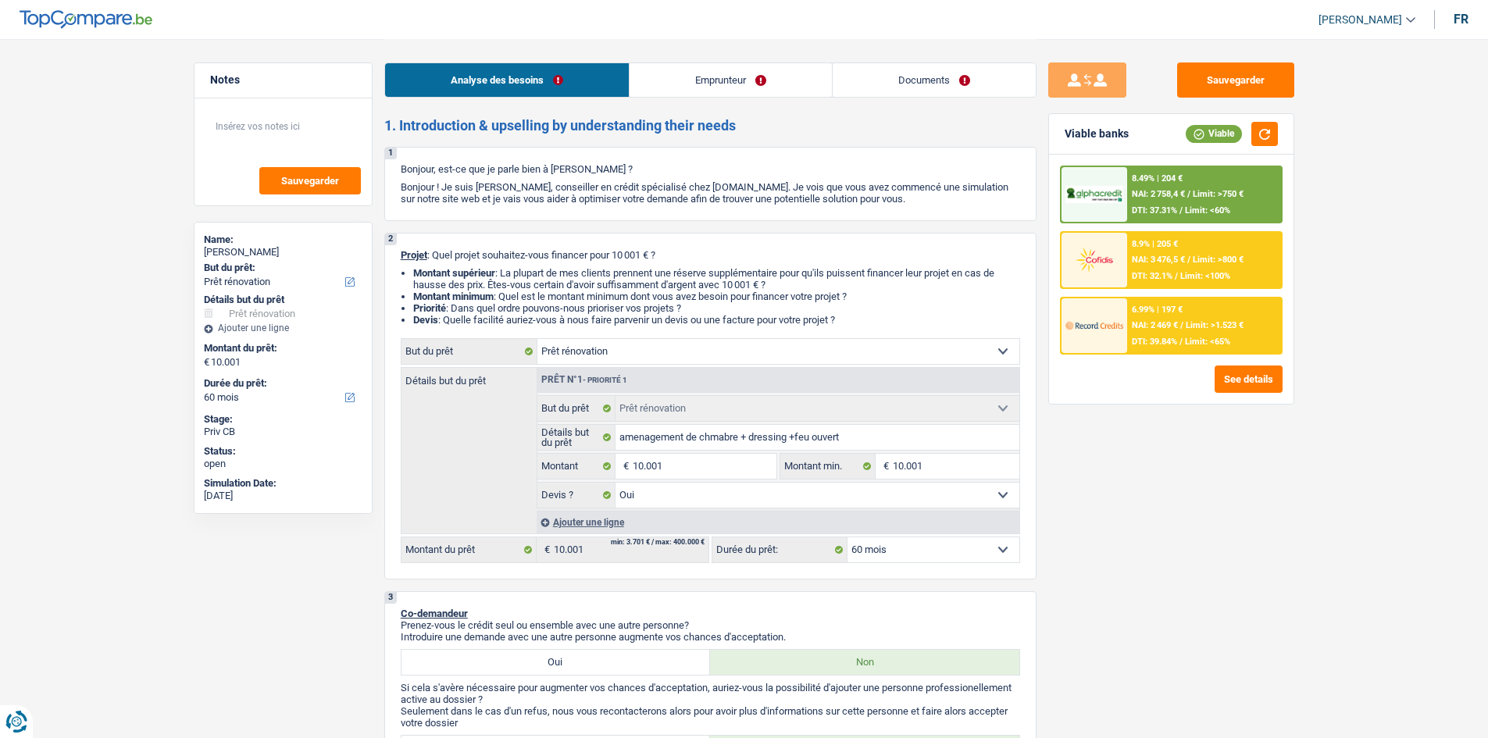
click at [665, 93] on link "Emprunteur" at bounding box center [730, 80] width 202 height 34
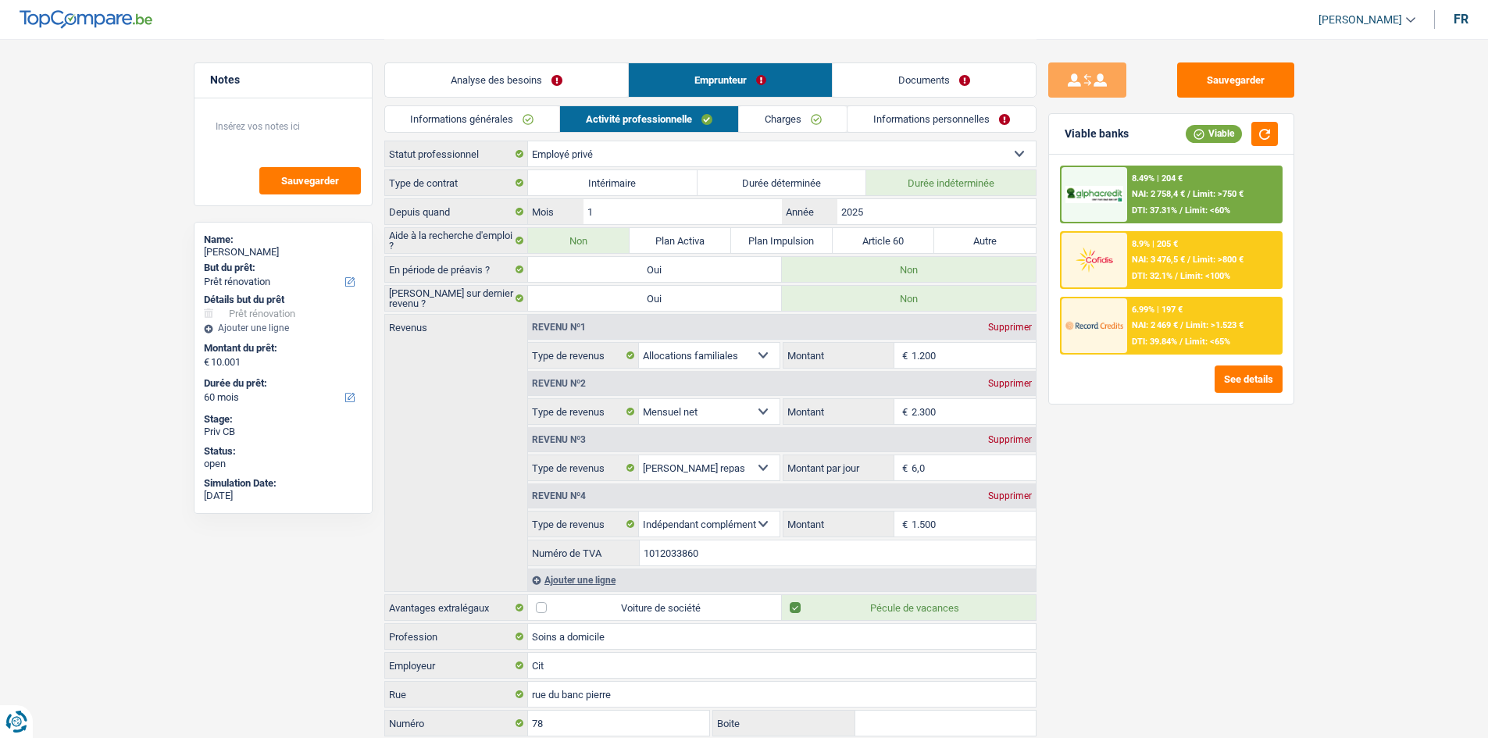
drag, startPoint x: 524, startPoint y: 78, endPoint x: 526, endPoint y: 93, distance: 14.9
click at [524, 77] on link "Analyse des besoins" at bounding box center [506, 80] width 243 height 34
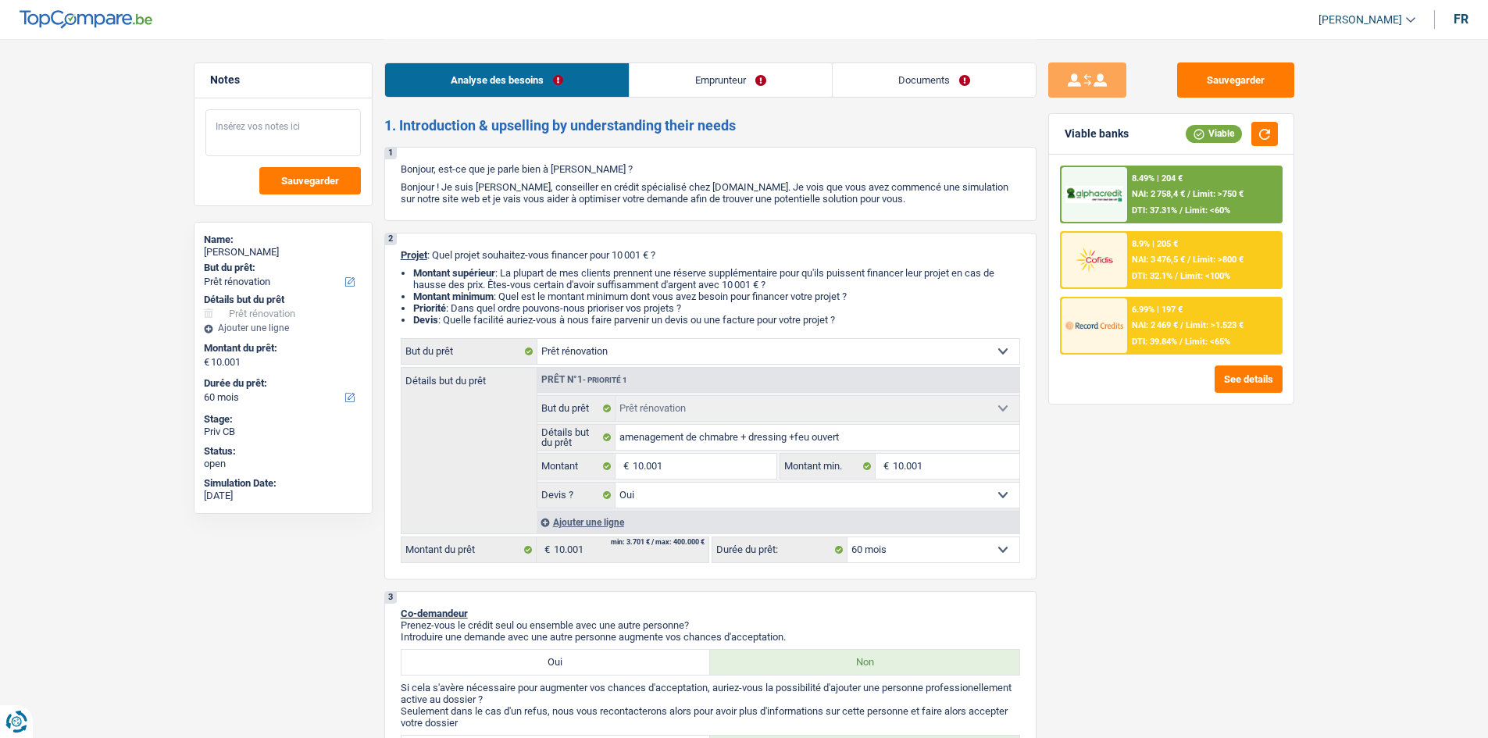
click at [216, 127] on textarea at bounding box center [282, 132] width 155 height 47
type textarea "s"
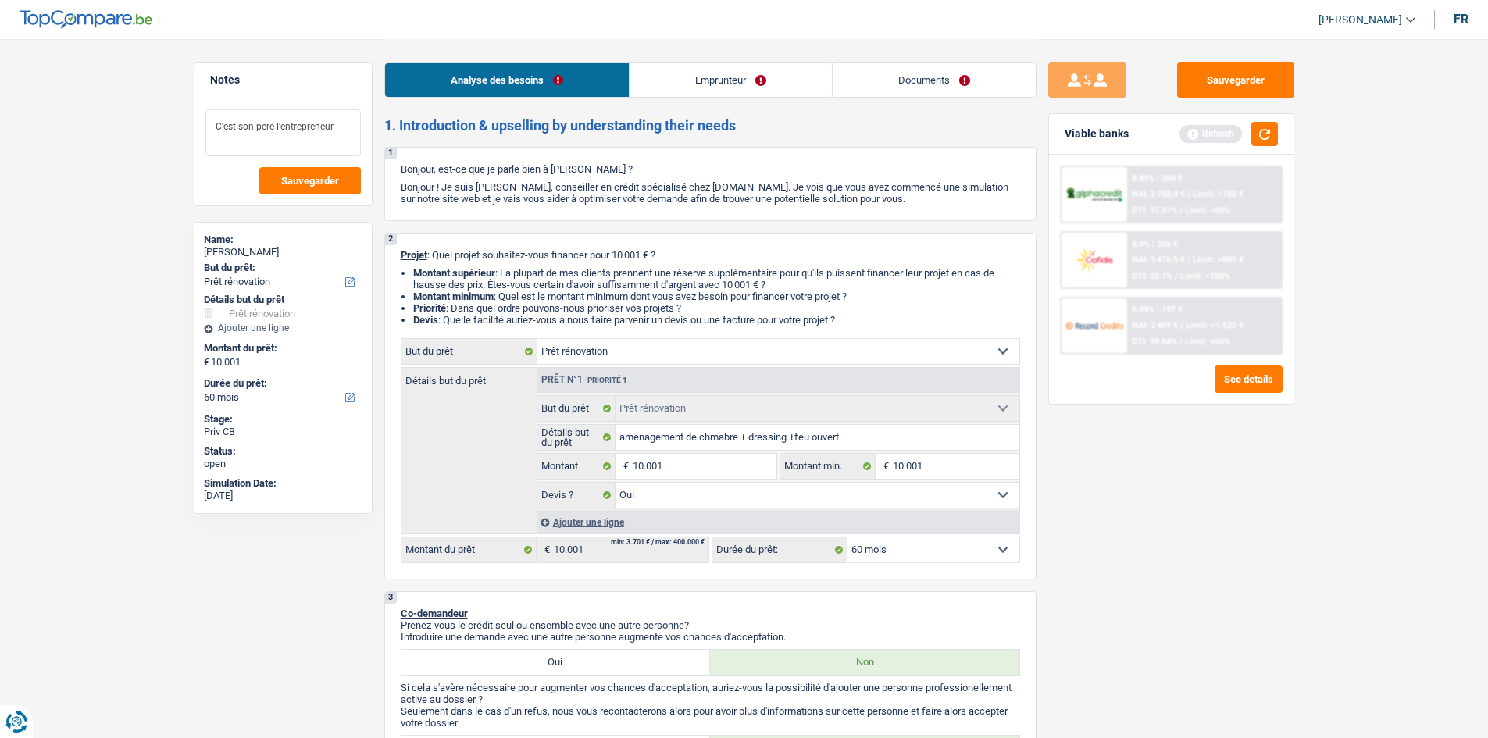
click at [228, 125] on textarea "C'est son pere l'entrepreneur" at bounding box center [282, 132] width 155 height 47
click at [339, 135] on textarea "C'est son pere l'entrepreneur" at bounding box center [282, 132] width 155 height 47
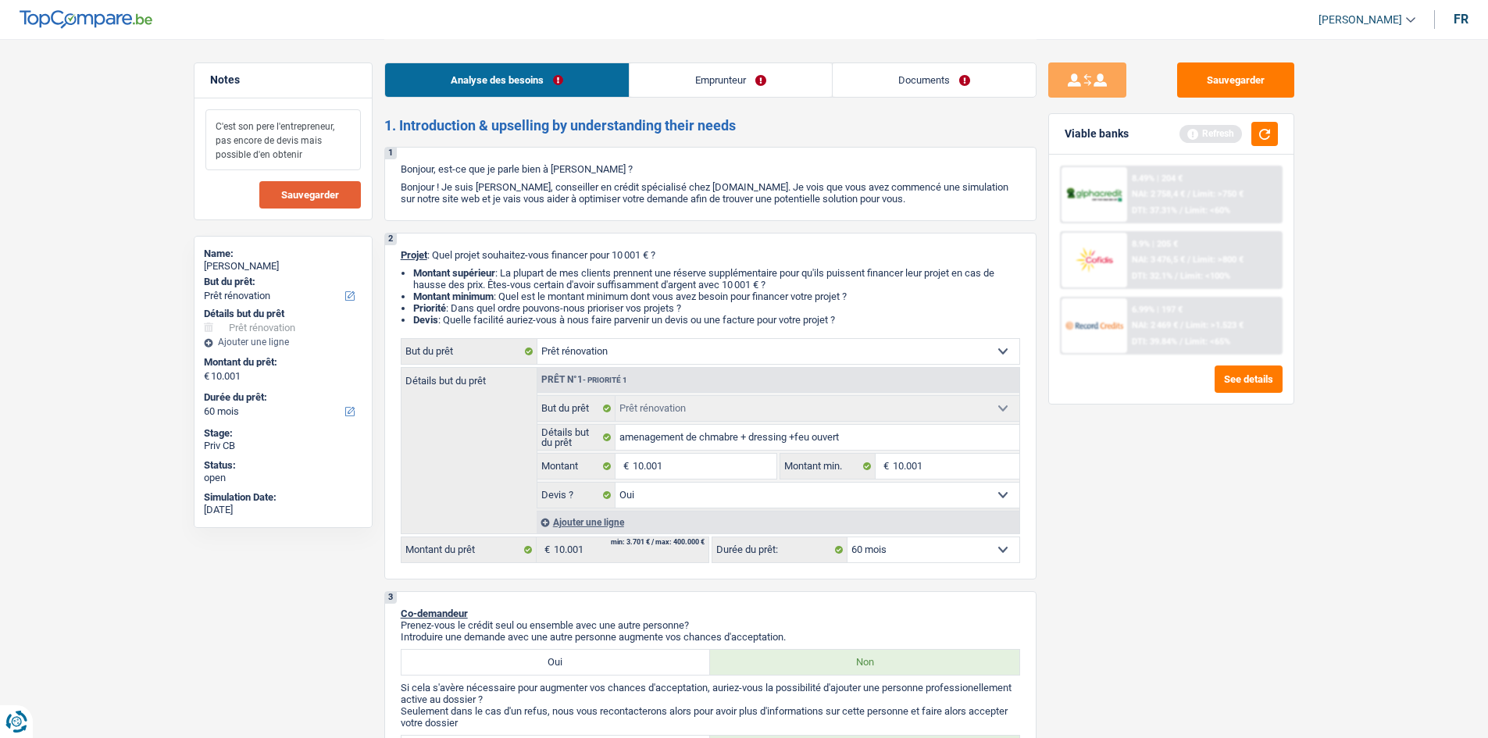
type textarea "C'est son pere l'entrepreneur, pas encore de devis mais possible d'en obtenir"
click at [298, 199] on span "Sauvegarder" at bounding box center [310, 195] width 58 height 10
click at [1227, 78] on button "Sauvegarder" at bounding box center [1235, 79] width 117 height 35
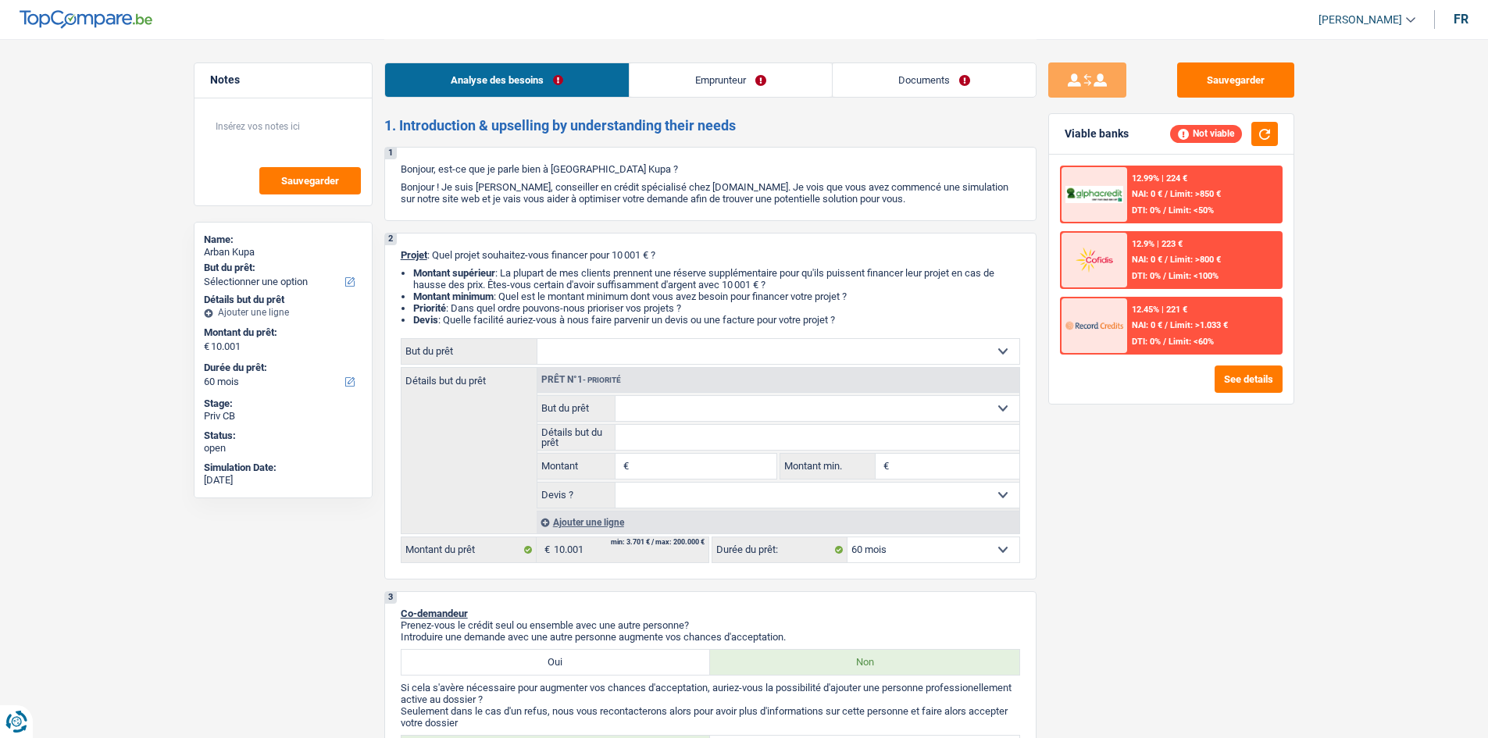
select select "60"
select select "publicEmployee"
select select "netSalary"
select select "mealVouchers"
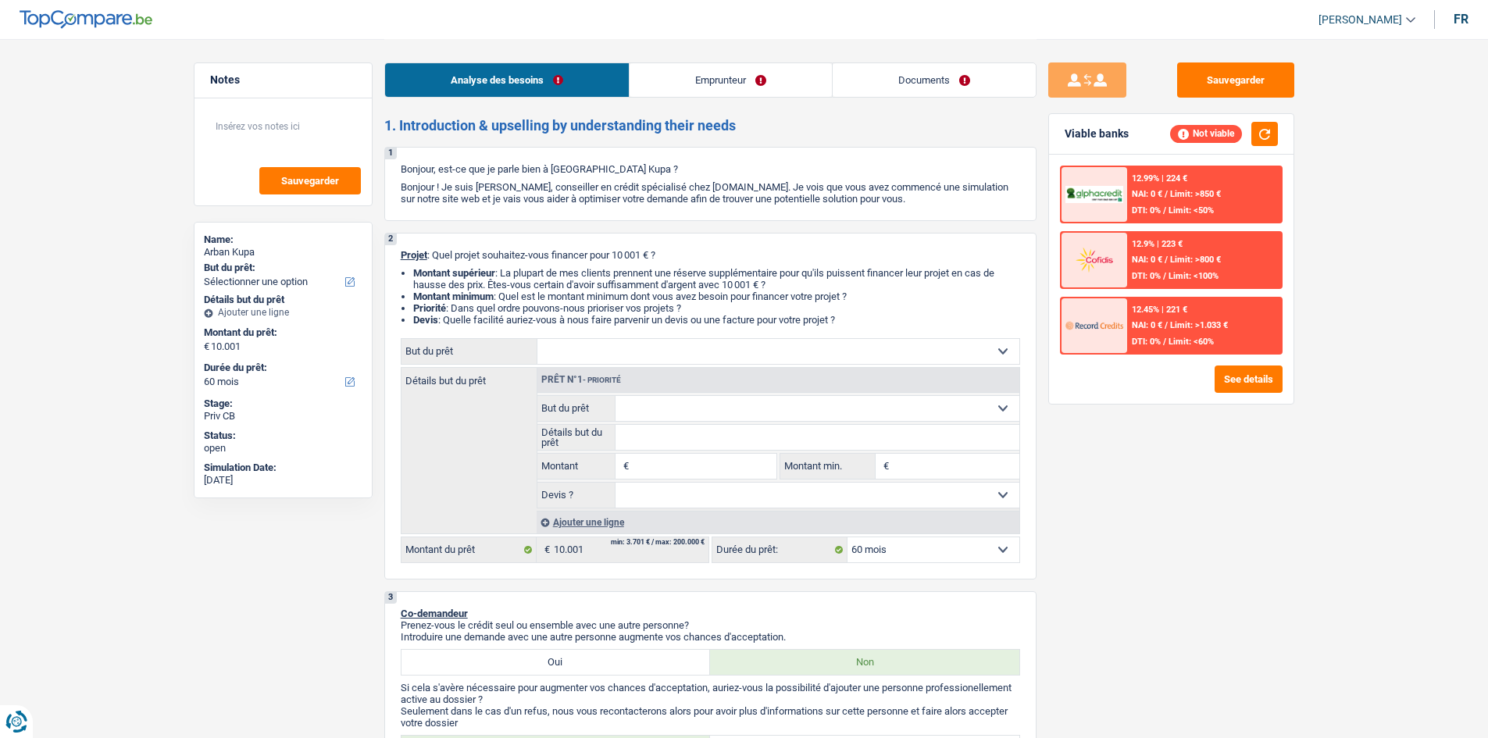
select select "60"
select select "32"
click at [1265, 135] on button "button" at bounding box center [1264, 134] width 27 height 24
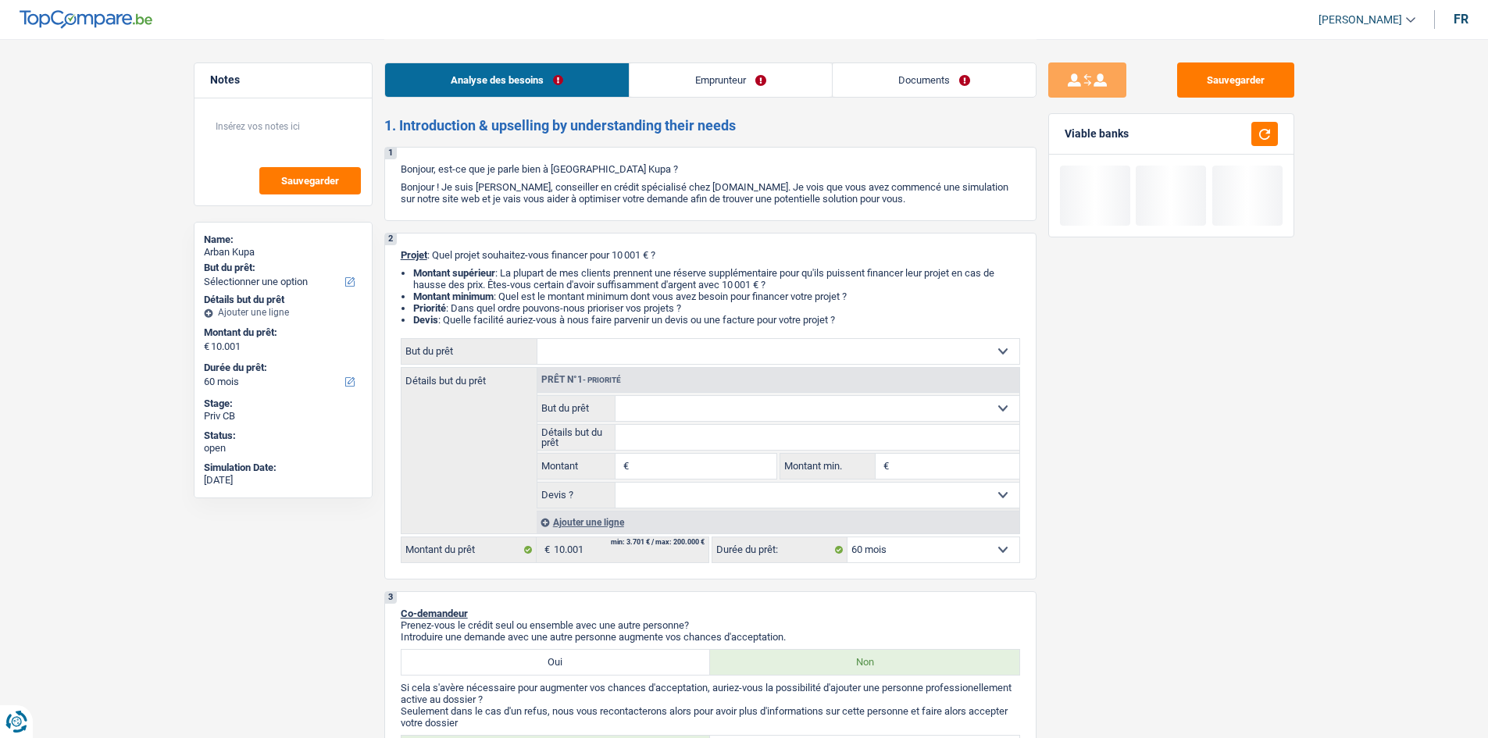
click at [719, 77] on link "Emprunteur" at bounding box center [730, 80] width 202 height 34
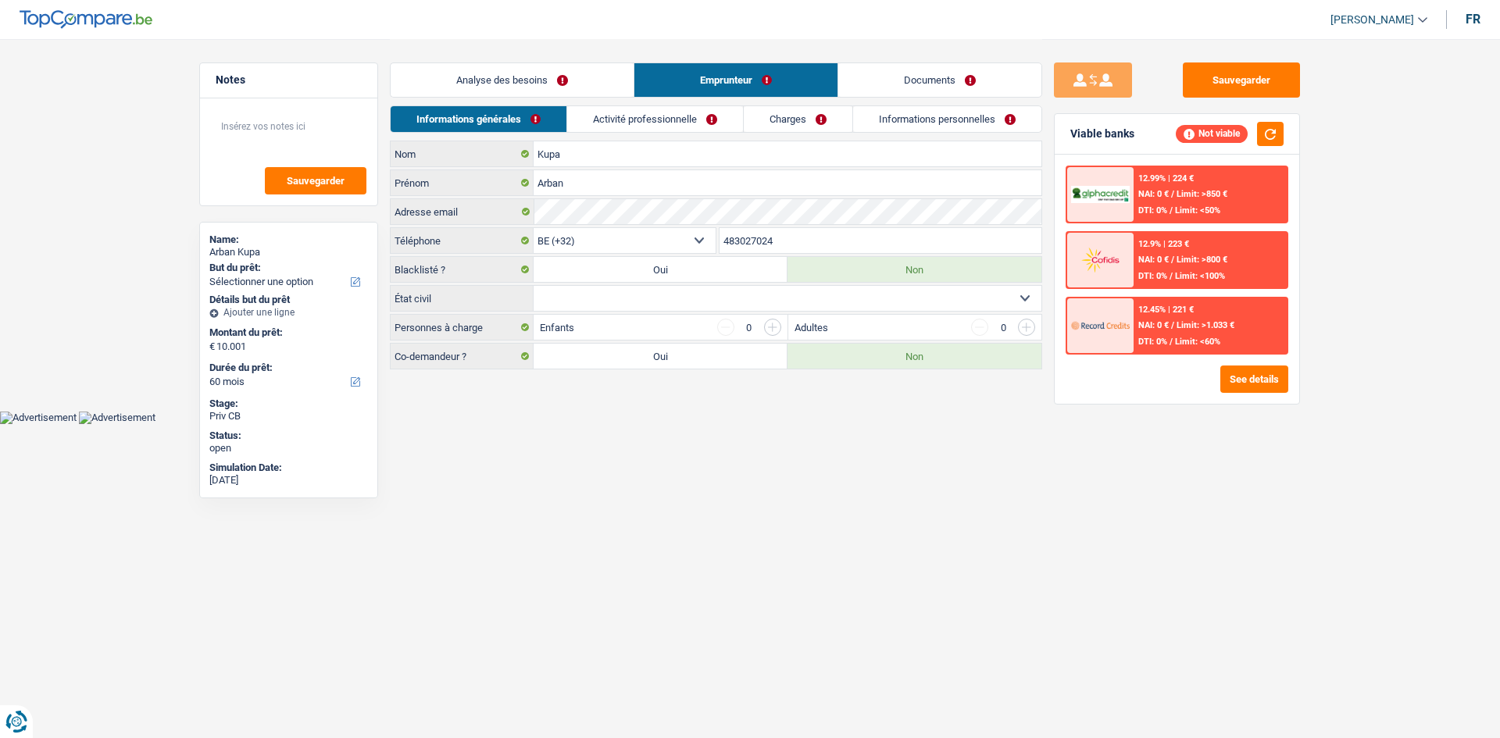
drag, startPoint x: 511, startPoint y: 71, endPoint x: 503, endPoint y: 72, distance: 7.8
click at [509, 71] on link "Analyse des besoins" at bounding box center [512, 80] width 243 height 34
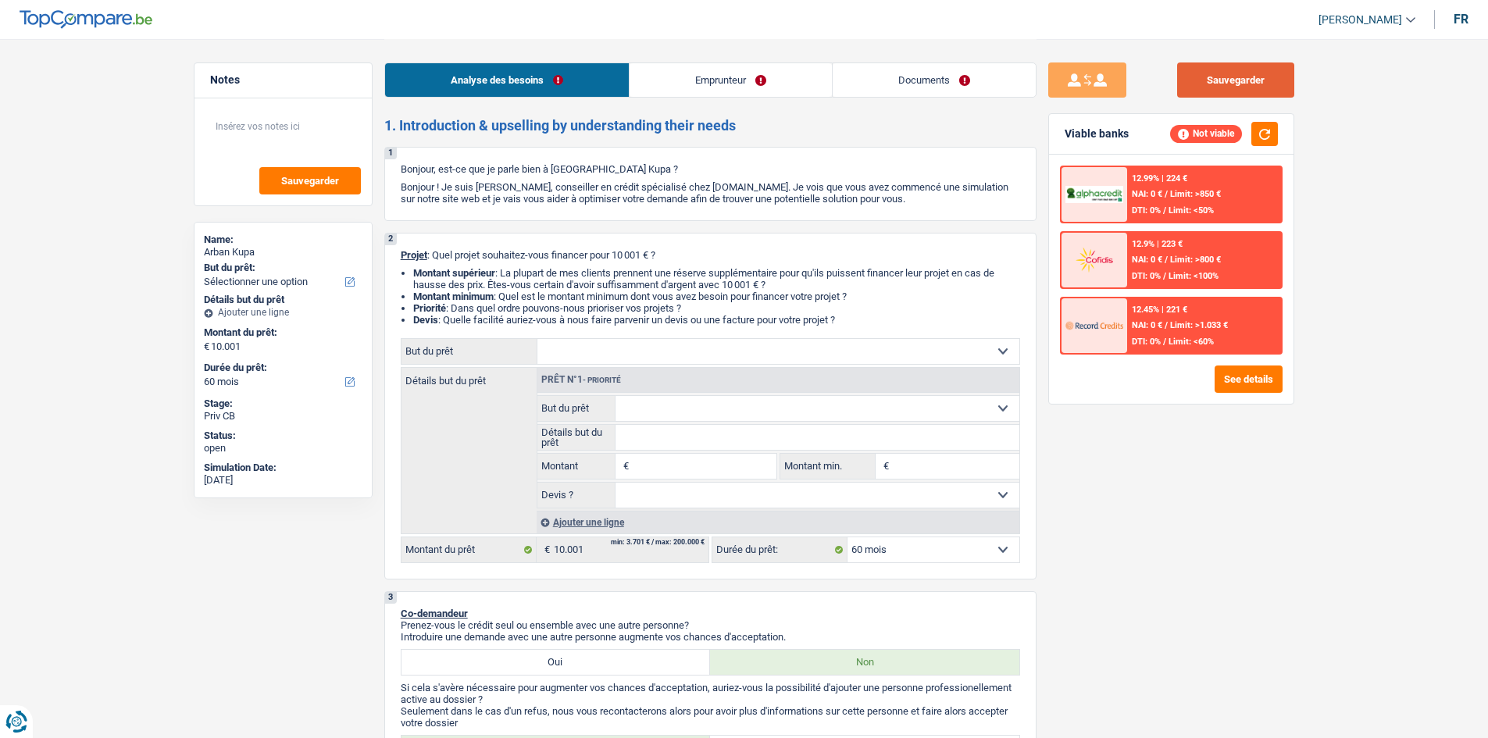
click at [1197, 91] on button "Sauvegarder" at bounding box center [1235, 79] width 117 height 35
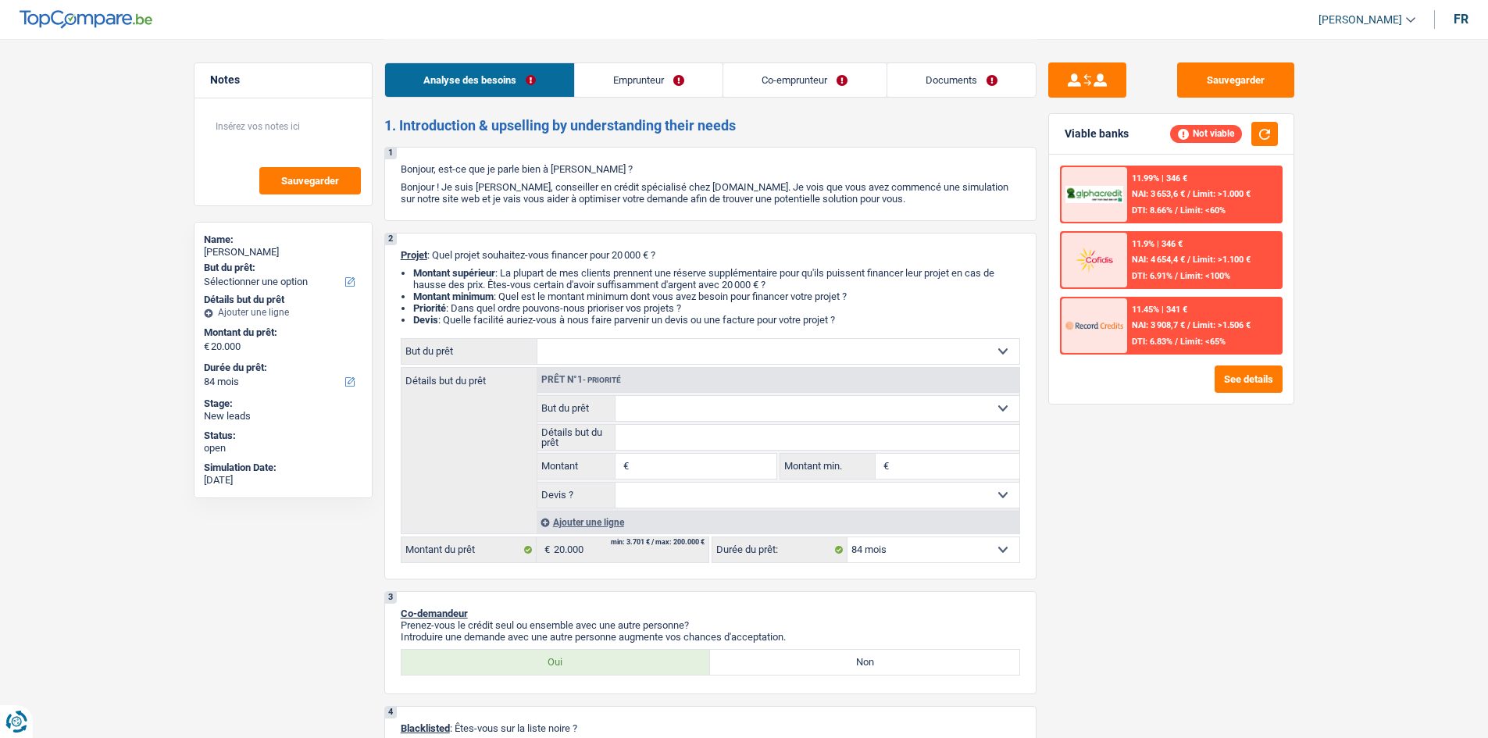
select select "84"
select select "housewife"
select select "rentalIncome"
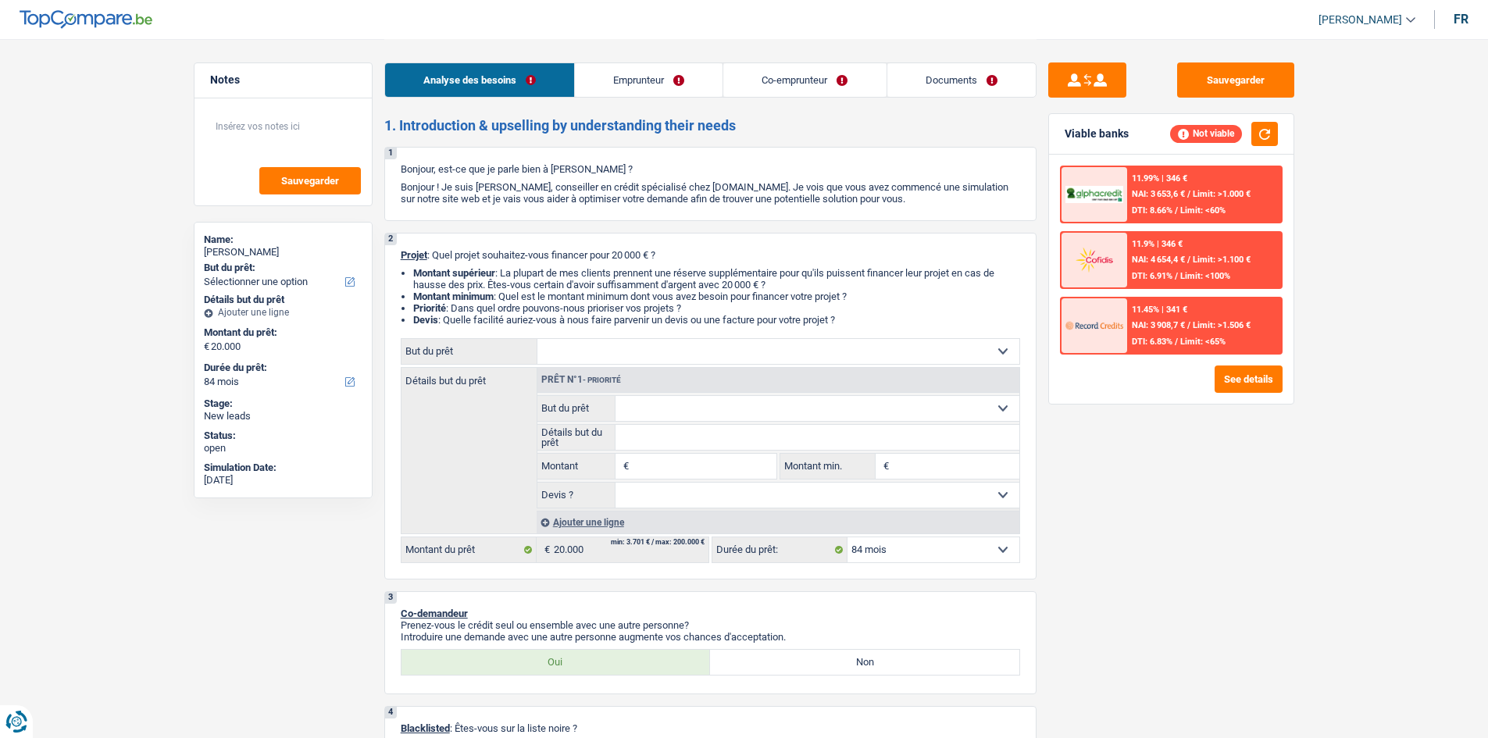
select select "rentalIncome"
select select "ownerWithoutMortgage"
select select "84"
click at [654, 80] on link "Emprunteur" at bounding box center [649, 80] width 148 height 34
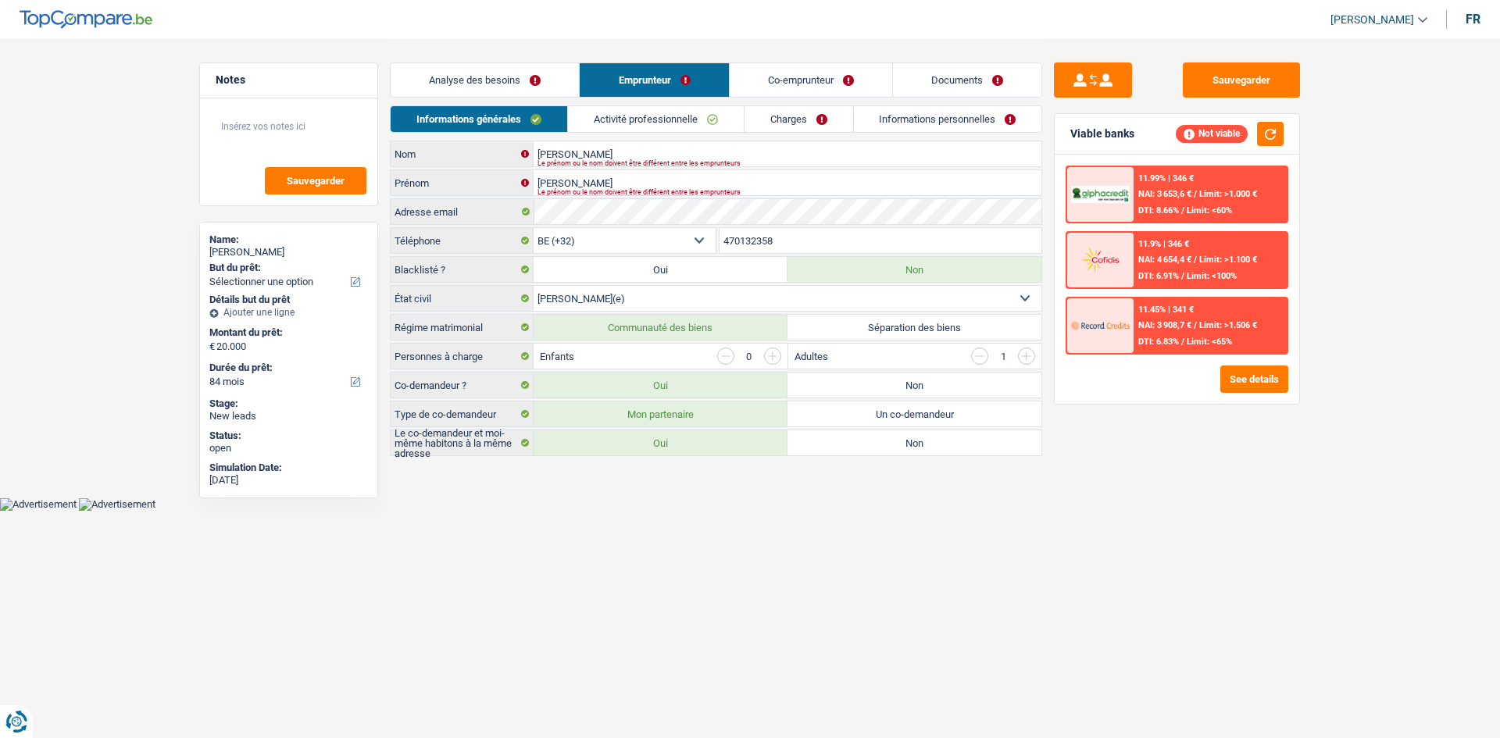
click at [791, 86] on link "Co-emprunteur" at bounding box center [810, 80] width 162 height 34
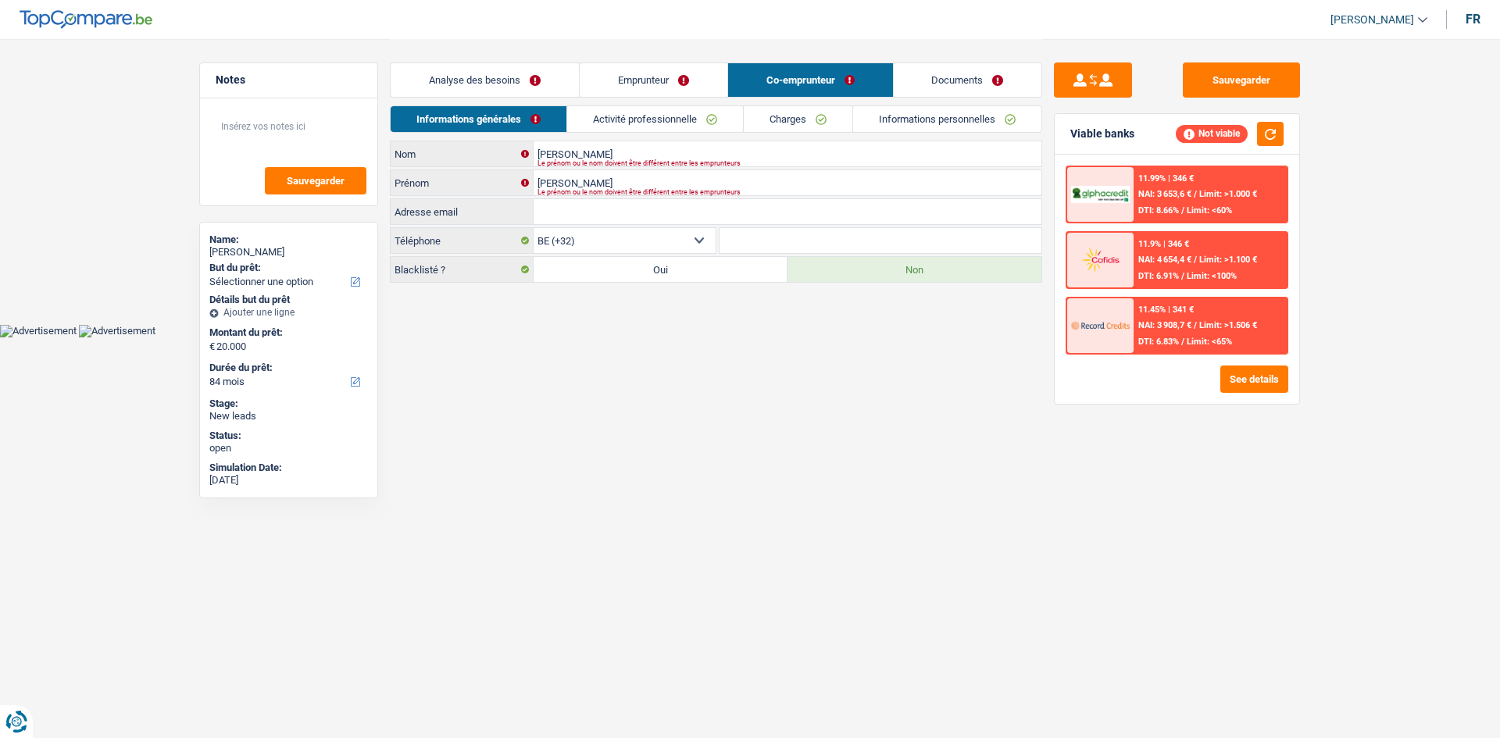
click at [657, 87] on link "Emprunteur" at bounding box center [654, 80] width 148 height 34
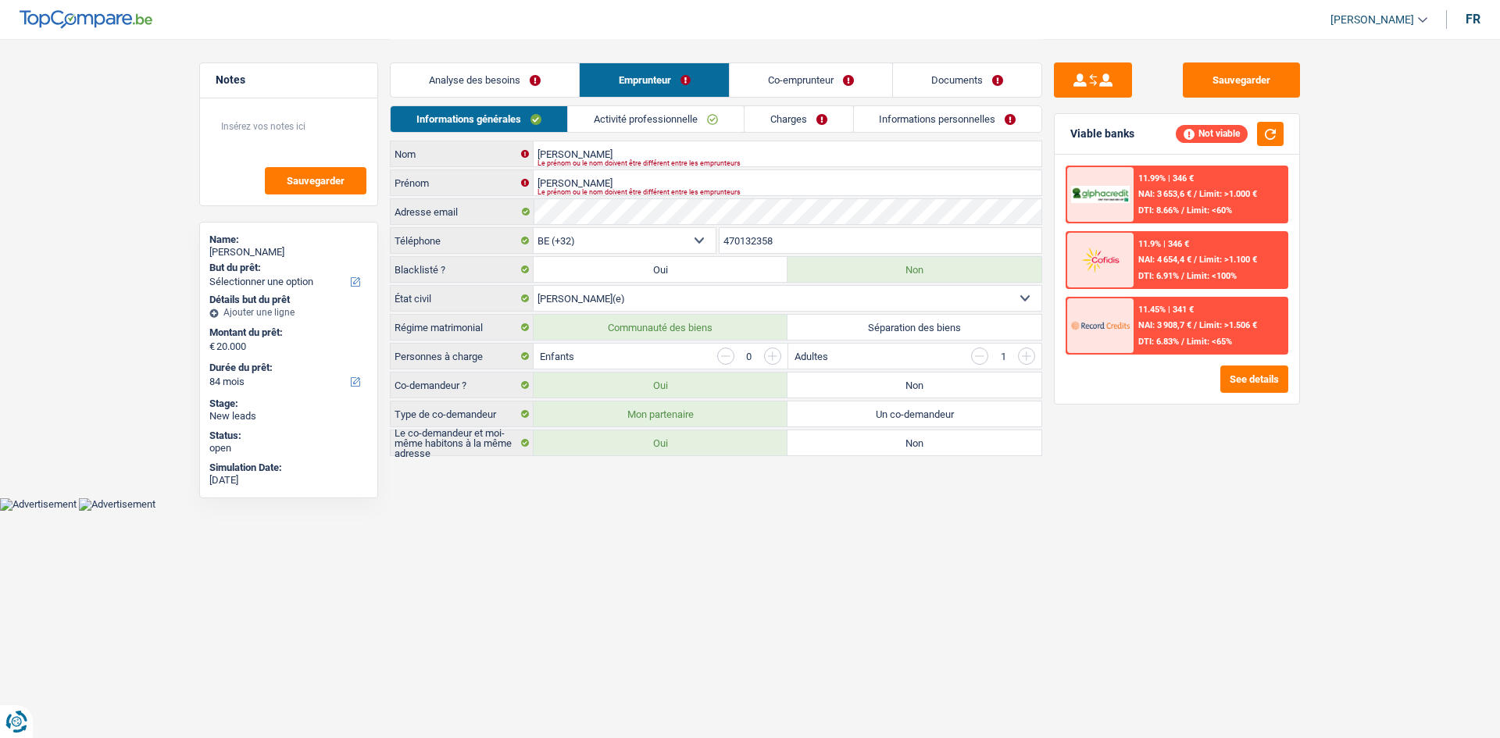
click at [702, 116] on link "Activité professionnelle" at bounding box center [656, 119] width 176 height 26
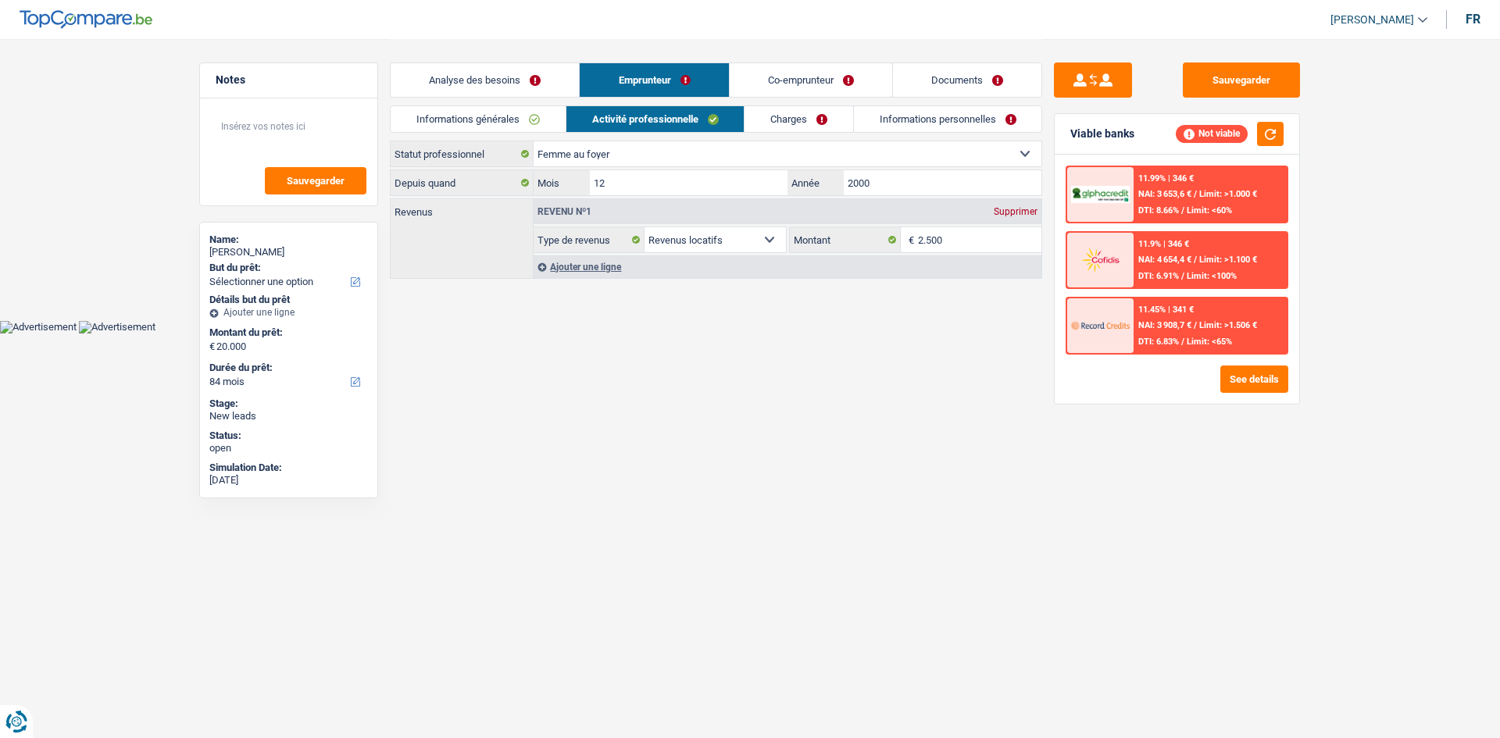
click at [772, 118] on link "Charges" at bounding box center [798, 119] width 109 height 26
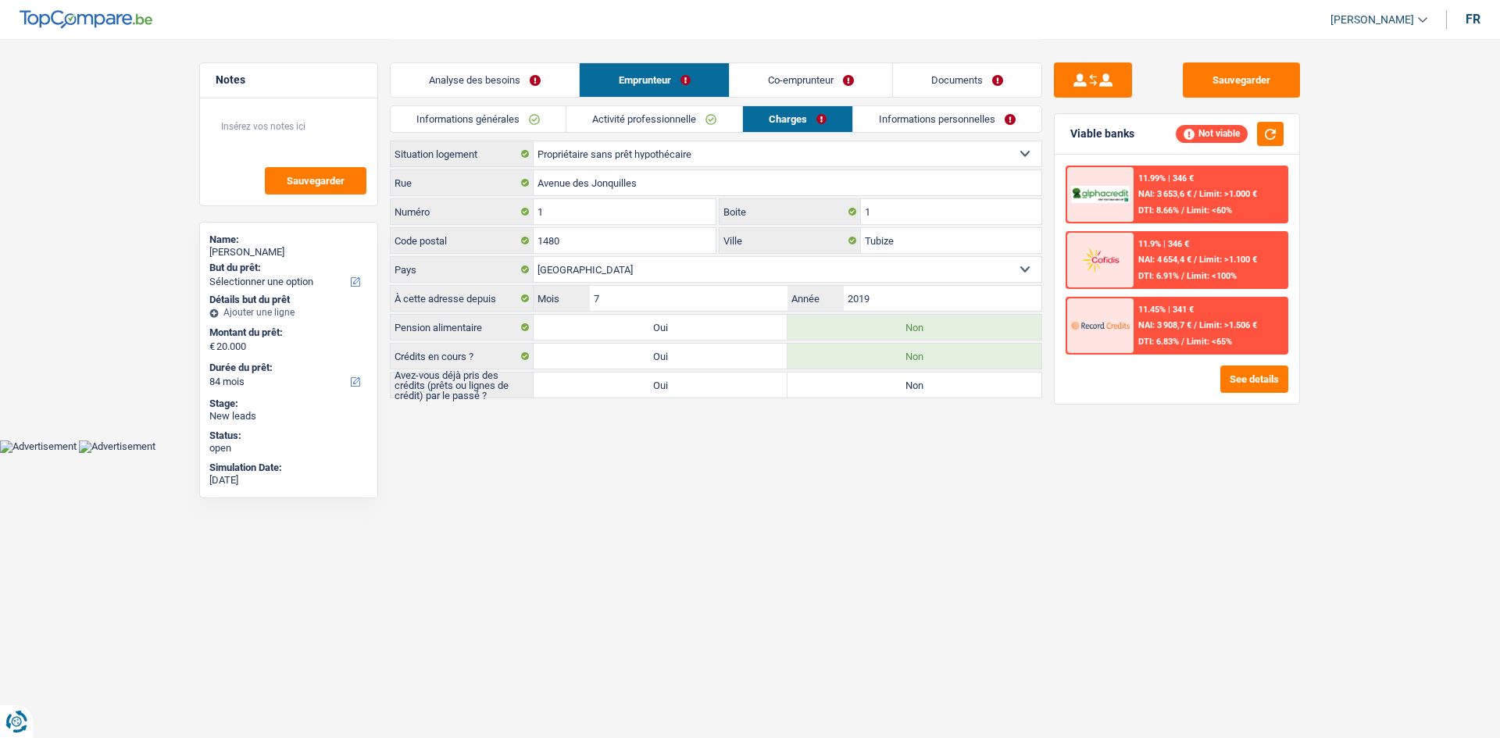
click at [469, 77] on link "Analyse des besoins" at bounding box center [485, 80] width 188 height 34
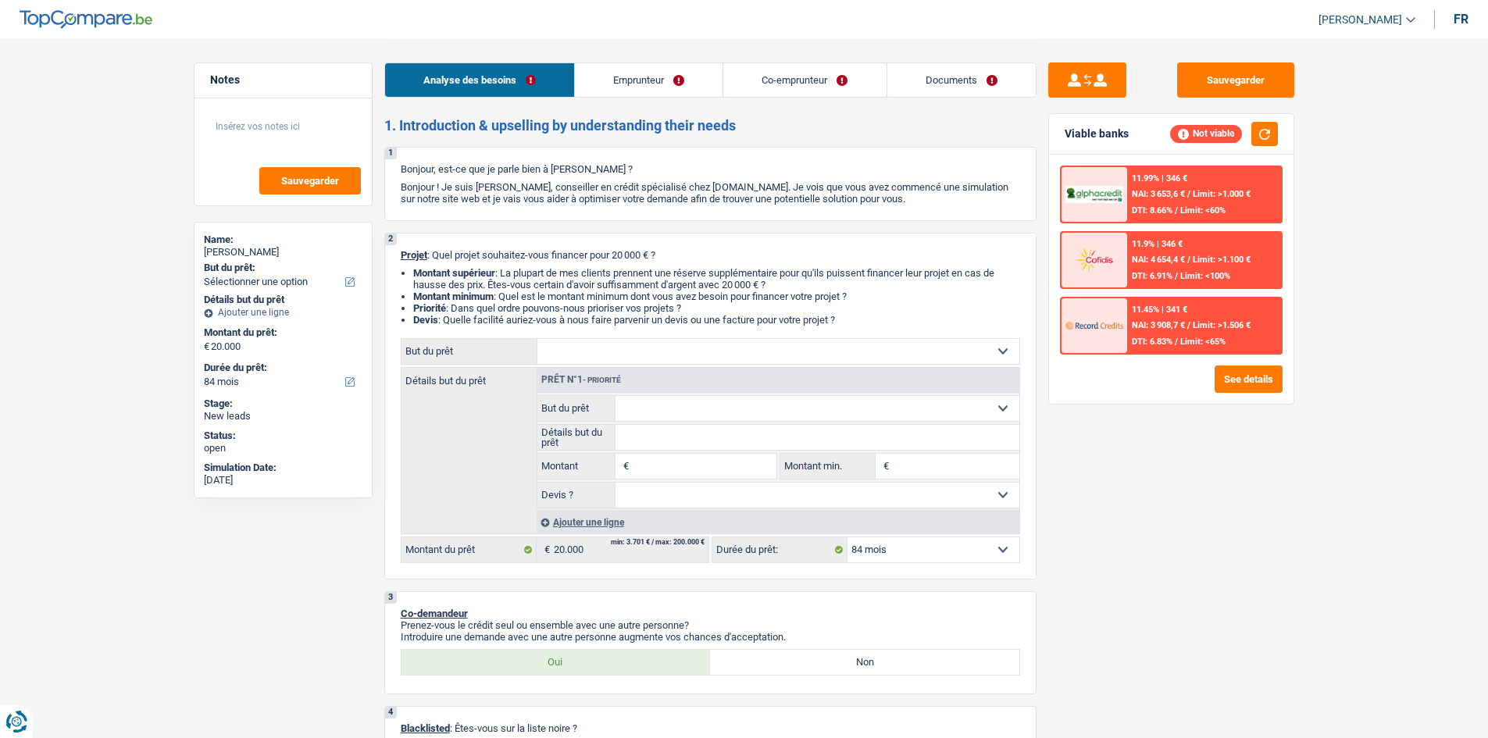
click at [611, 341] on div "2 Projet : Quel projet souhaitez-vous financer pour 20 000 € ? Montant supérieu…" at bounding box center [710, 406] width 652 height 347
click at [610, 346] on select "Confort maison: meubles, textile, peinture, électroménager, outillage non-profe…" at bounding box center [778, 351] width 482 height 25
select select "houseOrGarden"
click at [537, 339] on select "Confort maison: meubles, textile, peinture, électroménager, outillage non-profe…" at bounding box center [778, 351] width 482 height 25
select select "houseOrGarden"
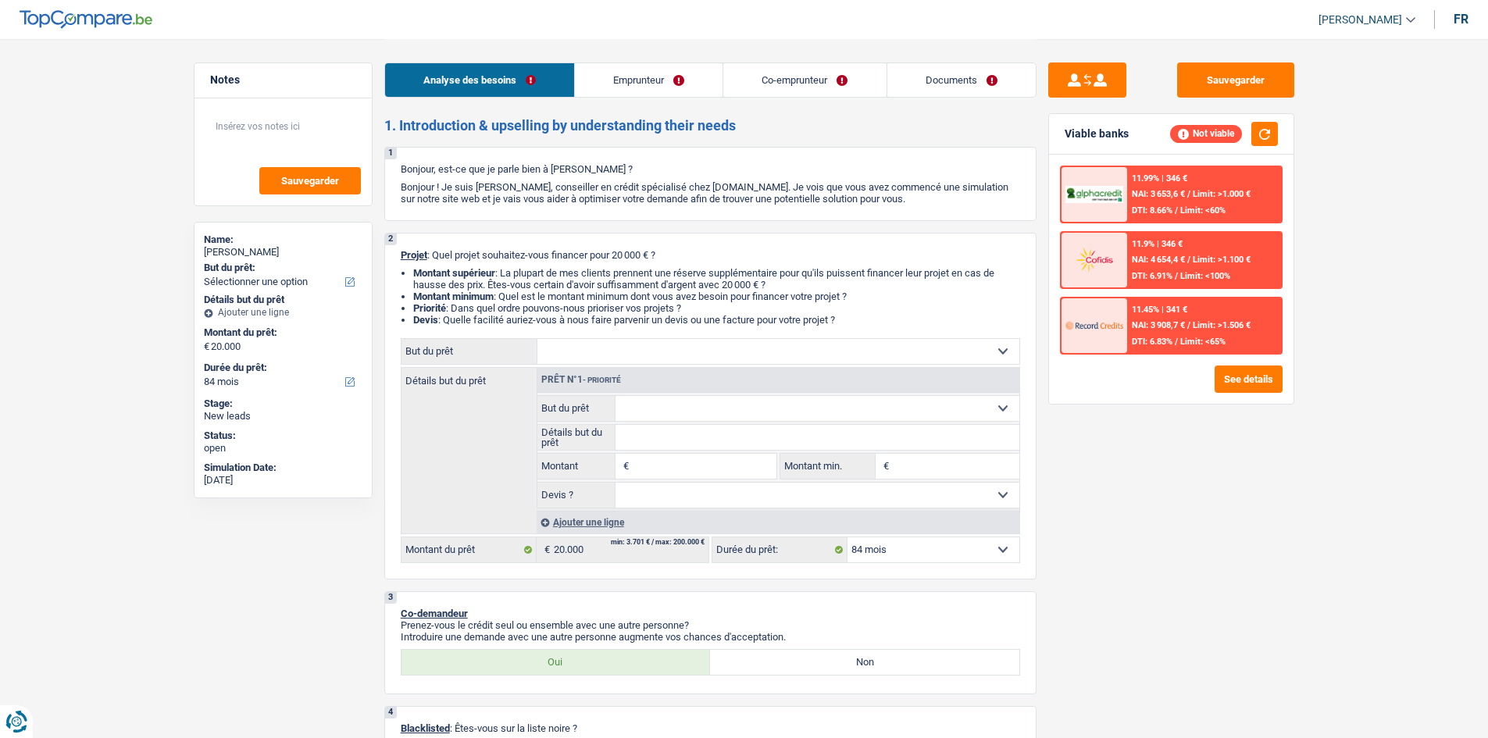
select select "houseOrGarden"
type input "20.000"
select select "houseOrGarden"
type input "20.000"
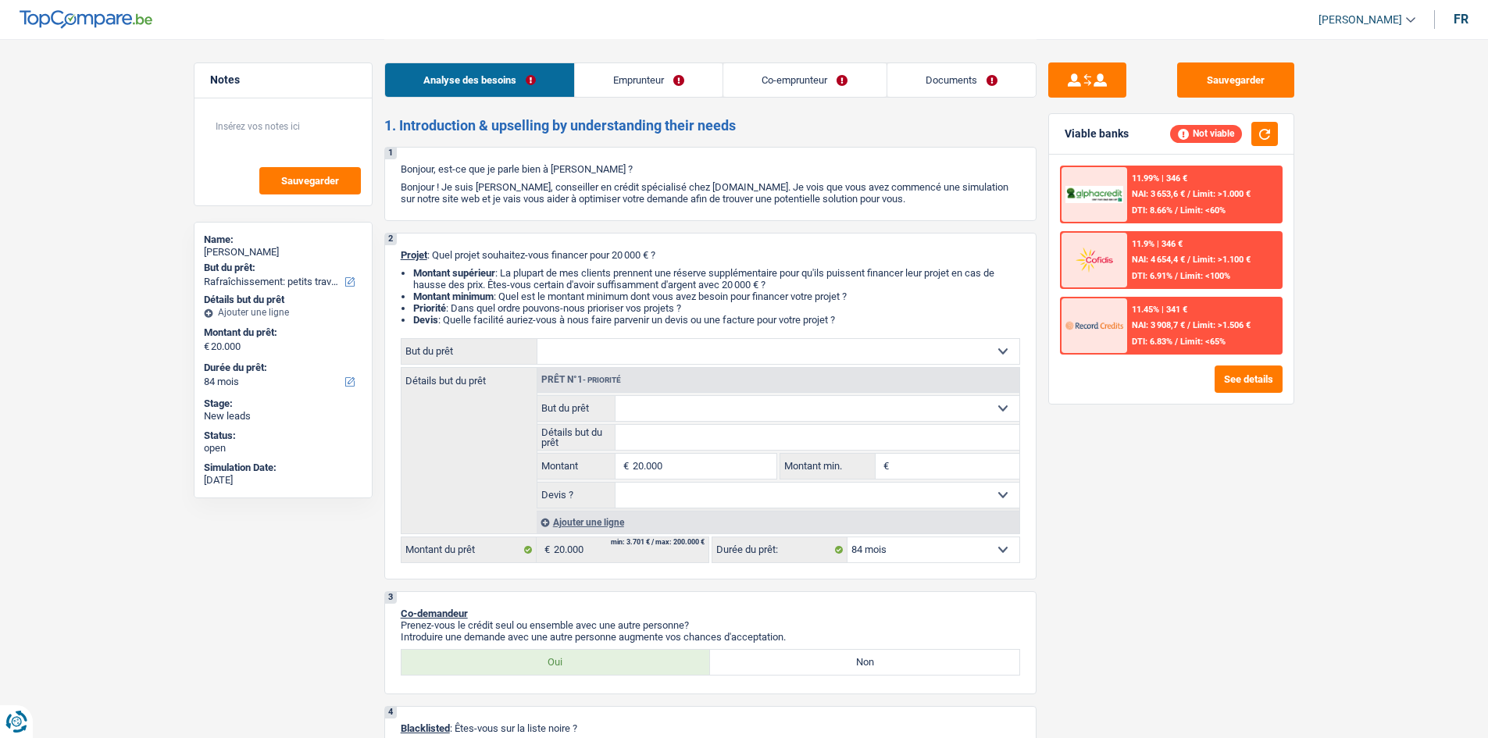
select select "houseOrGarden"
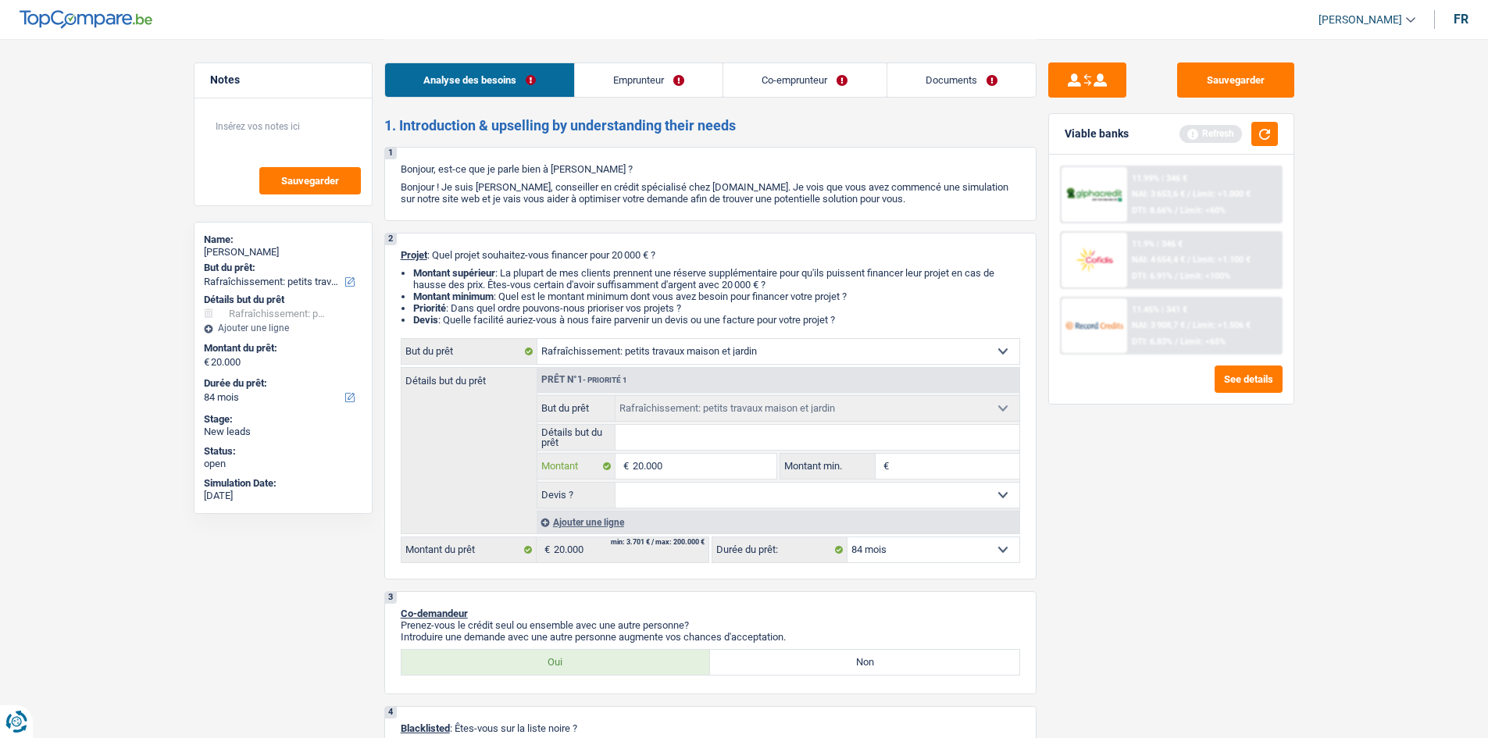
type input "2.000"
type input "20.001"
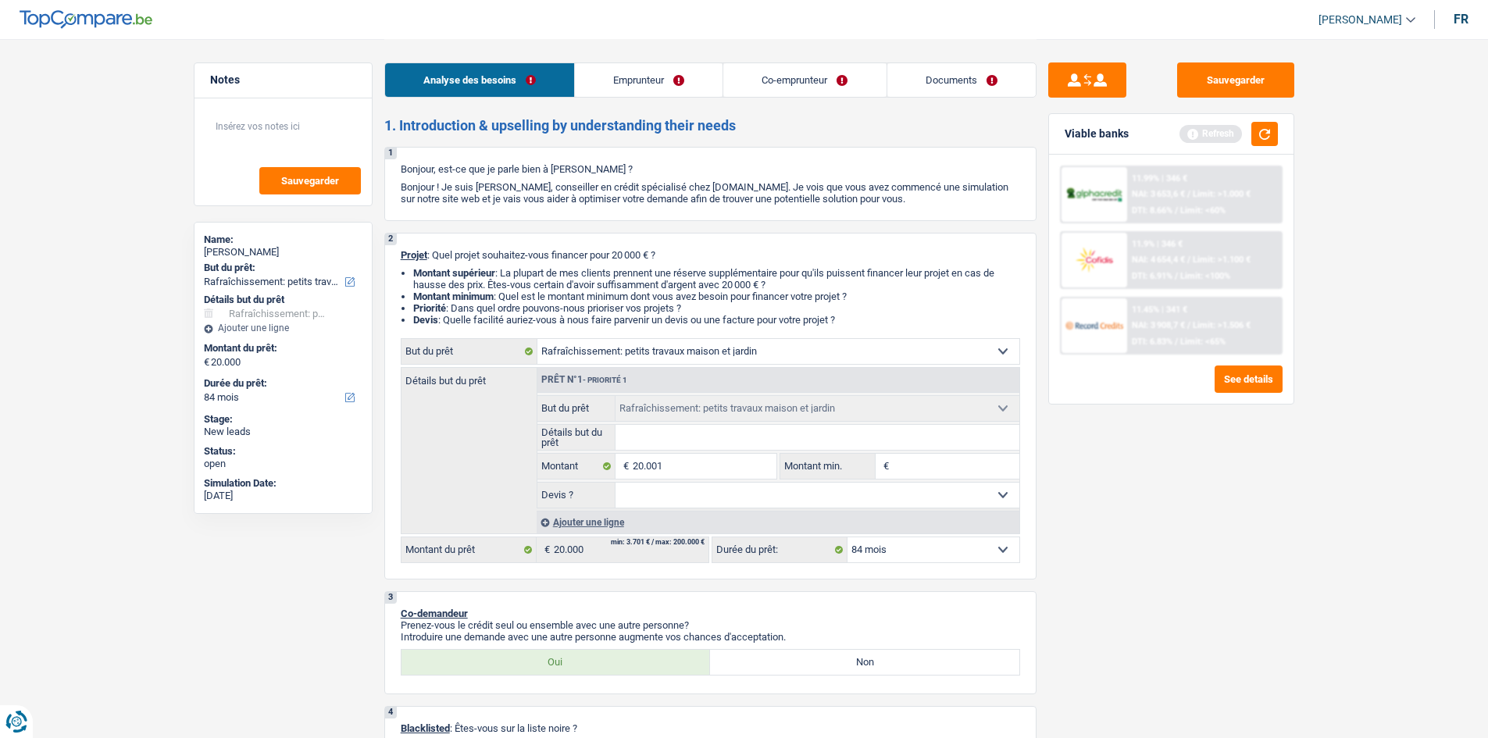
type input "20.001"
click at [1191, 668] on div "Sauvegarder Viable banks Refresh 11.99% | 346 € NAI: 3 653,6 € / Limit: >1.000 …" at bounding box center [1170, 387] width 269 height 651
select select "120"
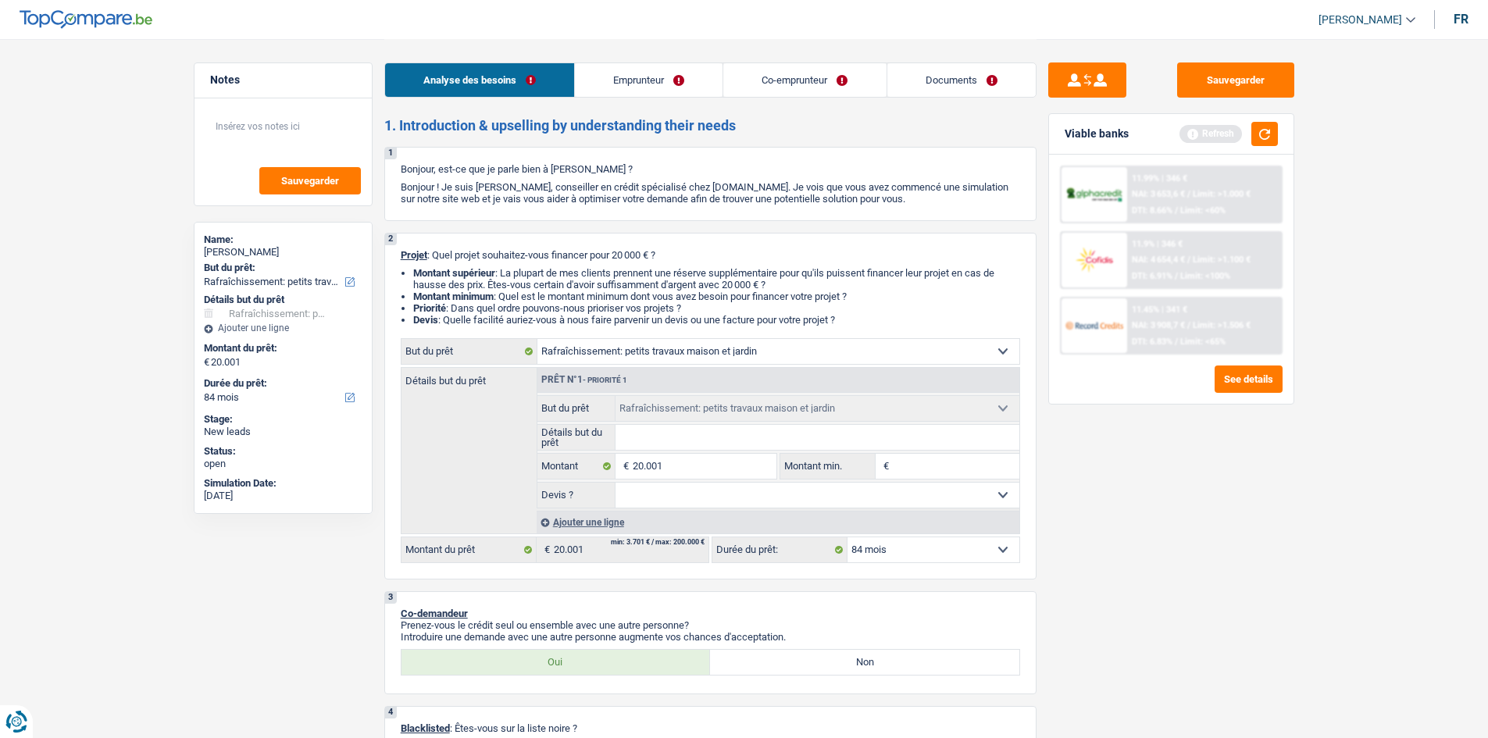
select select "120"
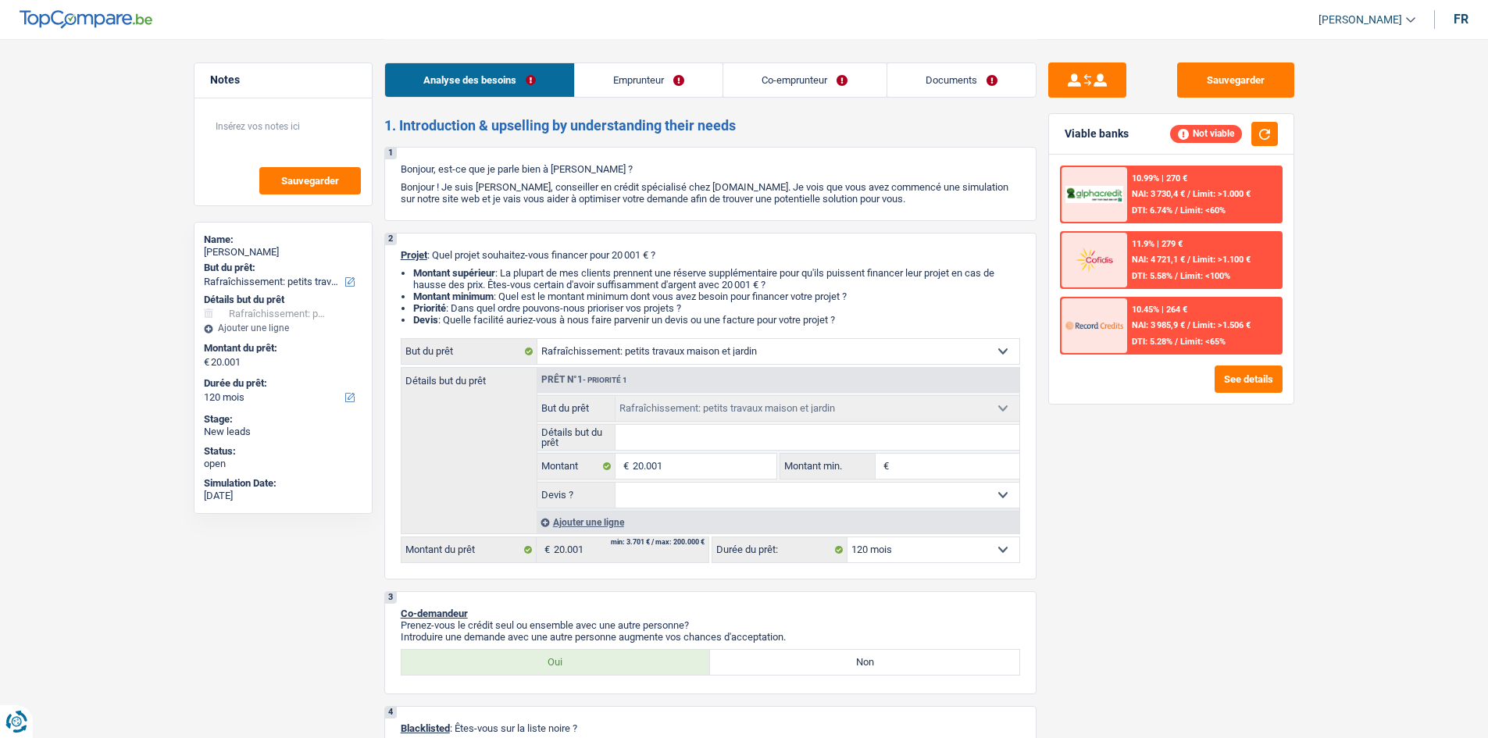
click at [920, 492] on select "Oui Non Non répondu Sélectionner une option" at bounding box center [817, 495] width 404 height 25
select select "yes"
click at [615, 483] on select "Oui Non Non répondu Sélectionner une option" at bounding box center [817, 495] width 404 height 25
select select "yes"
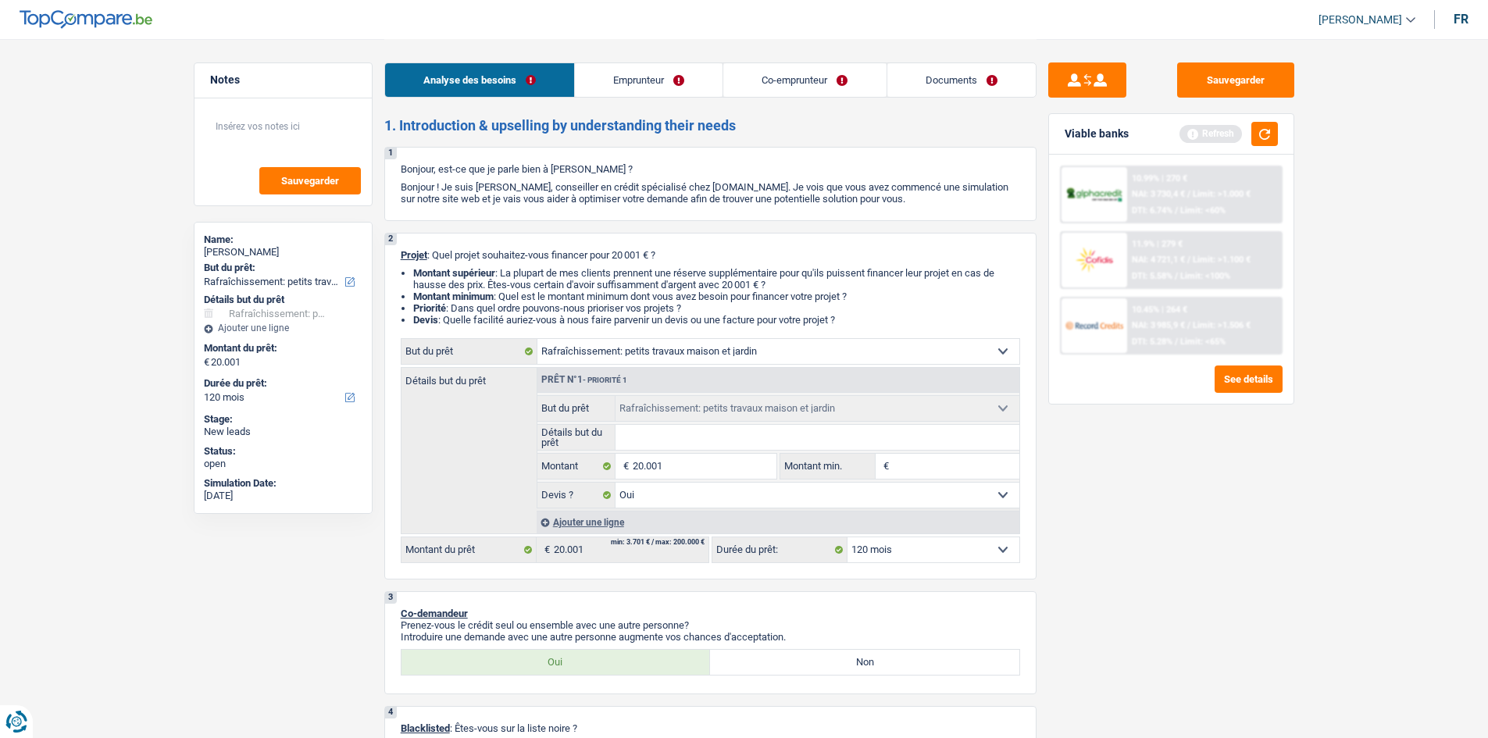
click at [937, 499] on select "Oui Non Non répondu Sélectionner une option" at bounding box center [817, 495] width 404 height 25
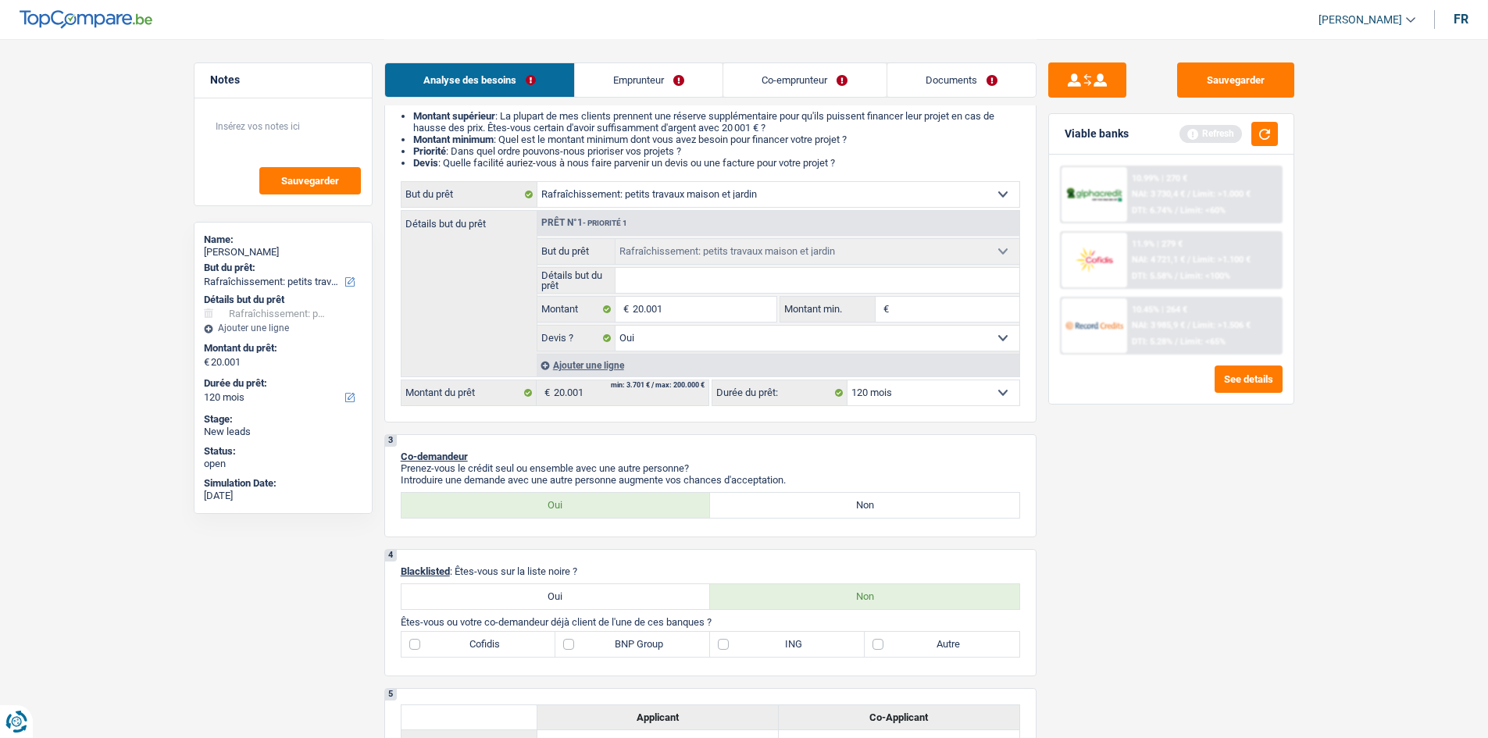
scroll to position [312, 0]
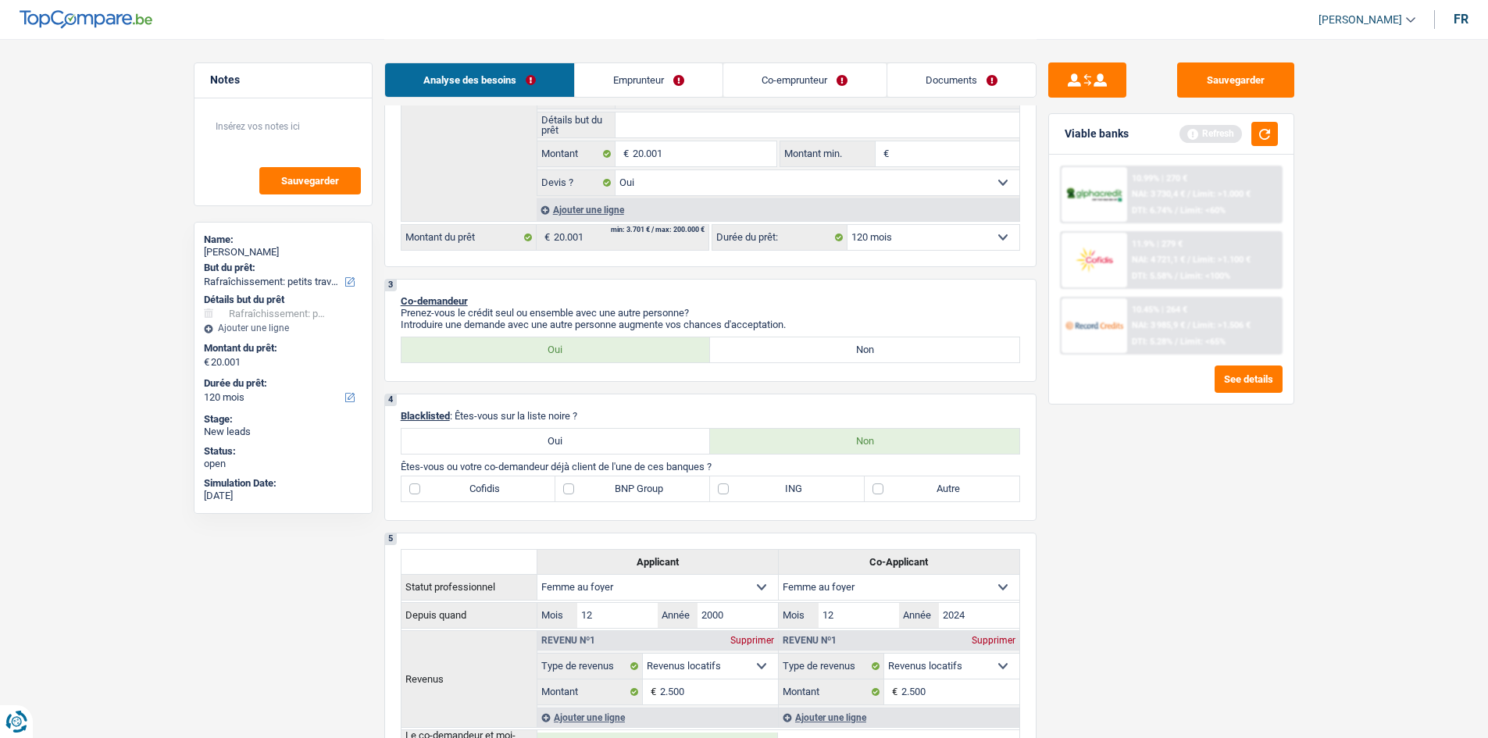
click at [685, 69] on link "Emprunteur" at bounding box center [649, 80] width 148 height 34
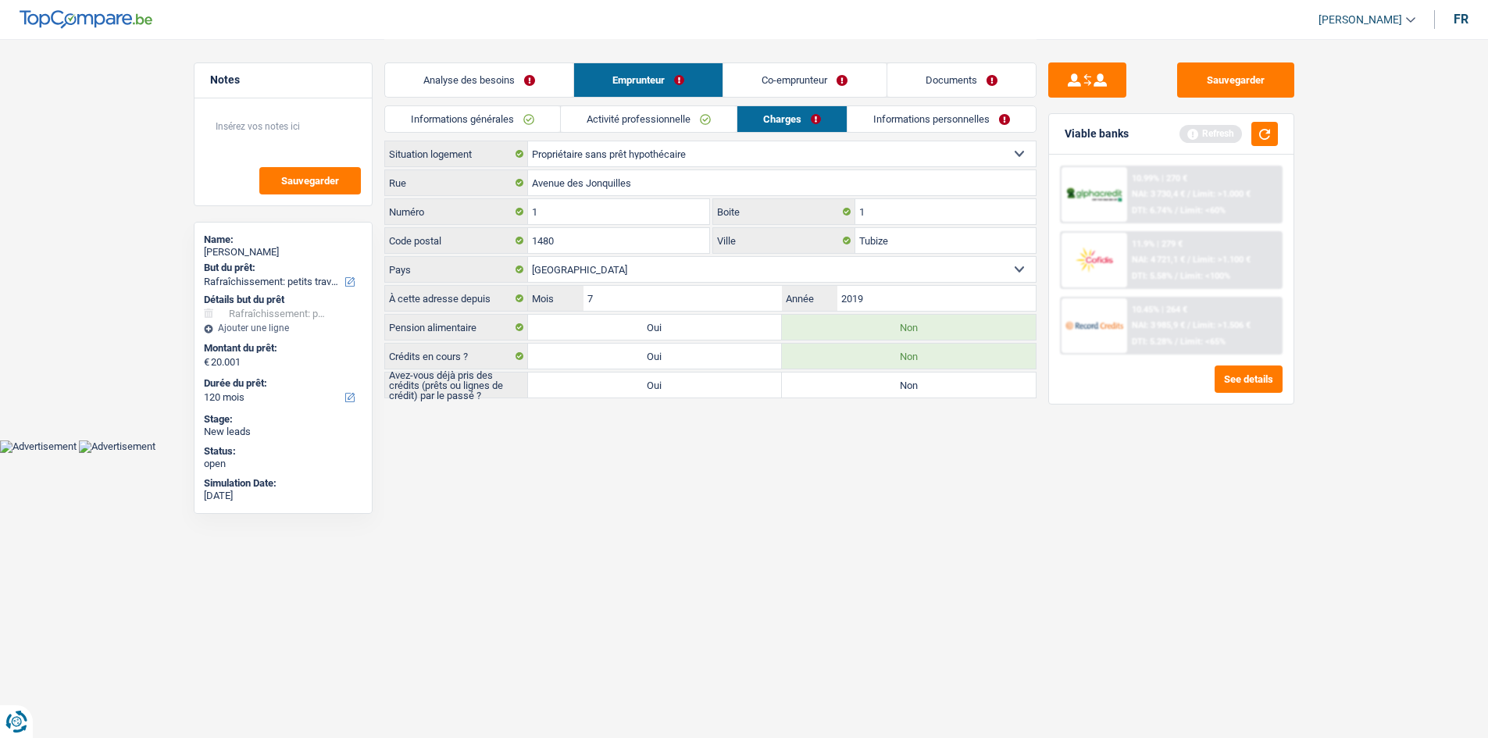
scroll to position [0, 0]
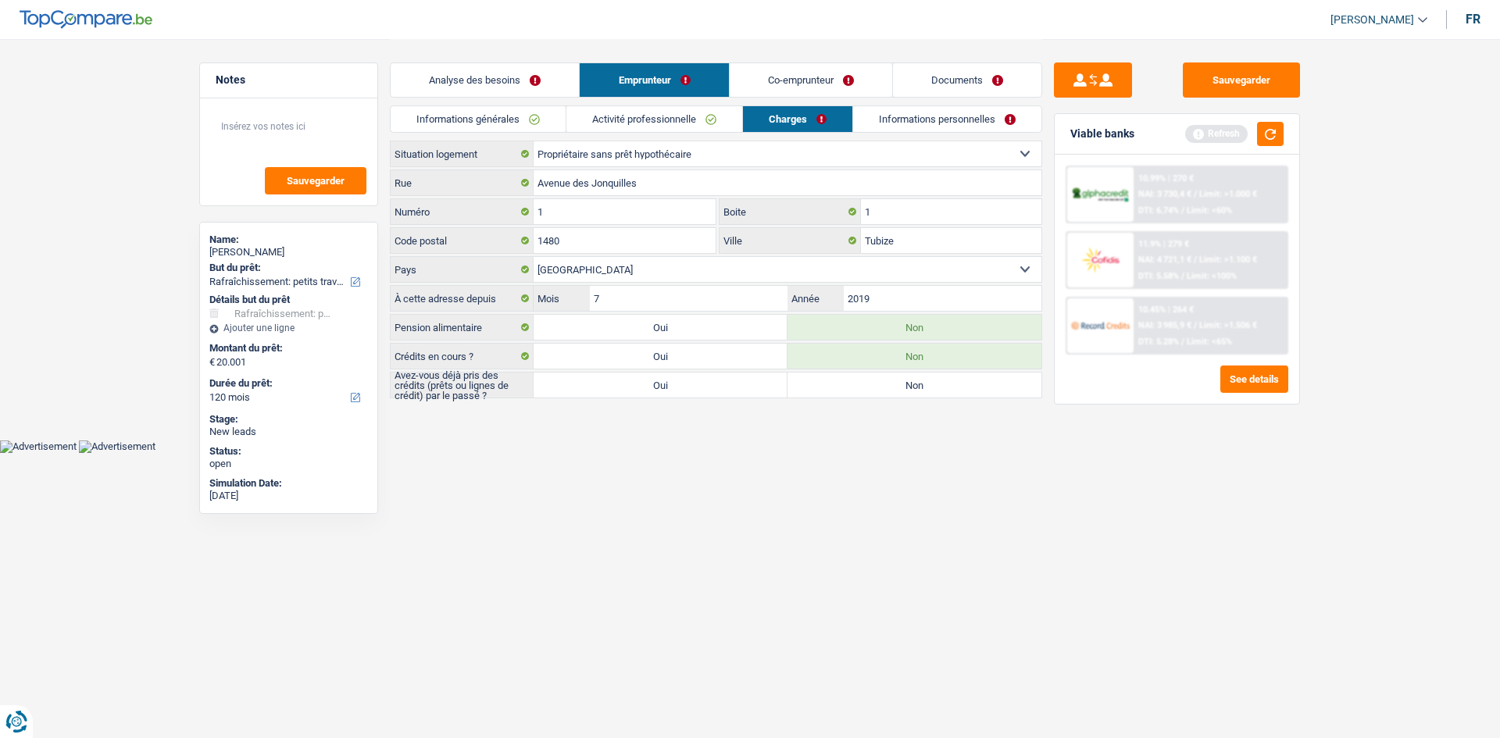
drag, startPoint x: 510, startPoint y: 120, endPoint x: 502, endPoint y: 124, distance: 8.7
click at [509, 120] on link "Informations générales" at bounding box center [478, 119] width 175 height 26
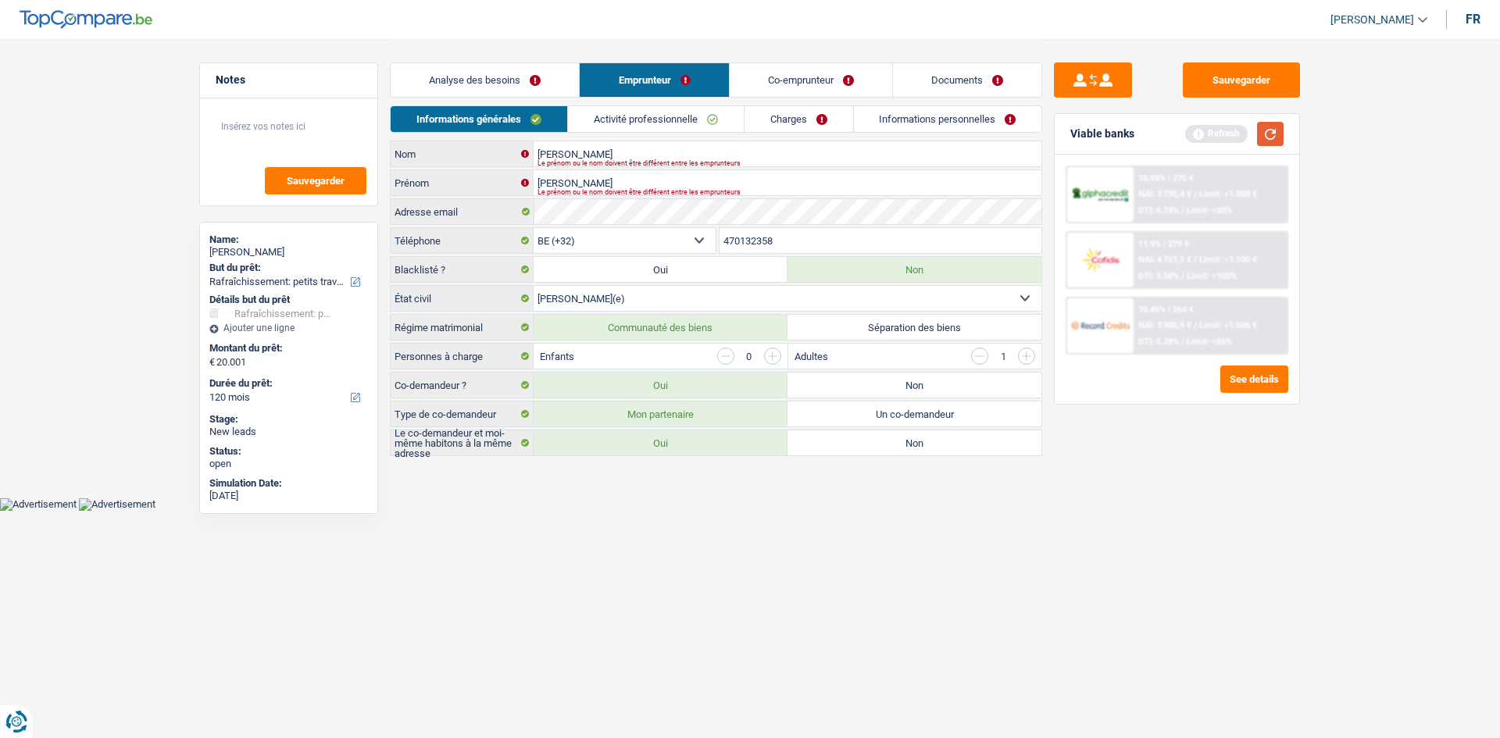
click at [1277, 136] on button "button" at bounding box center [1270, 134] width 27 height 24
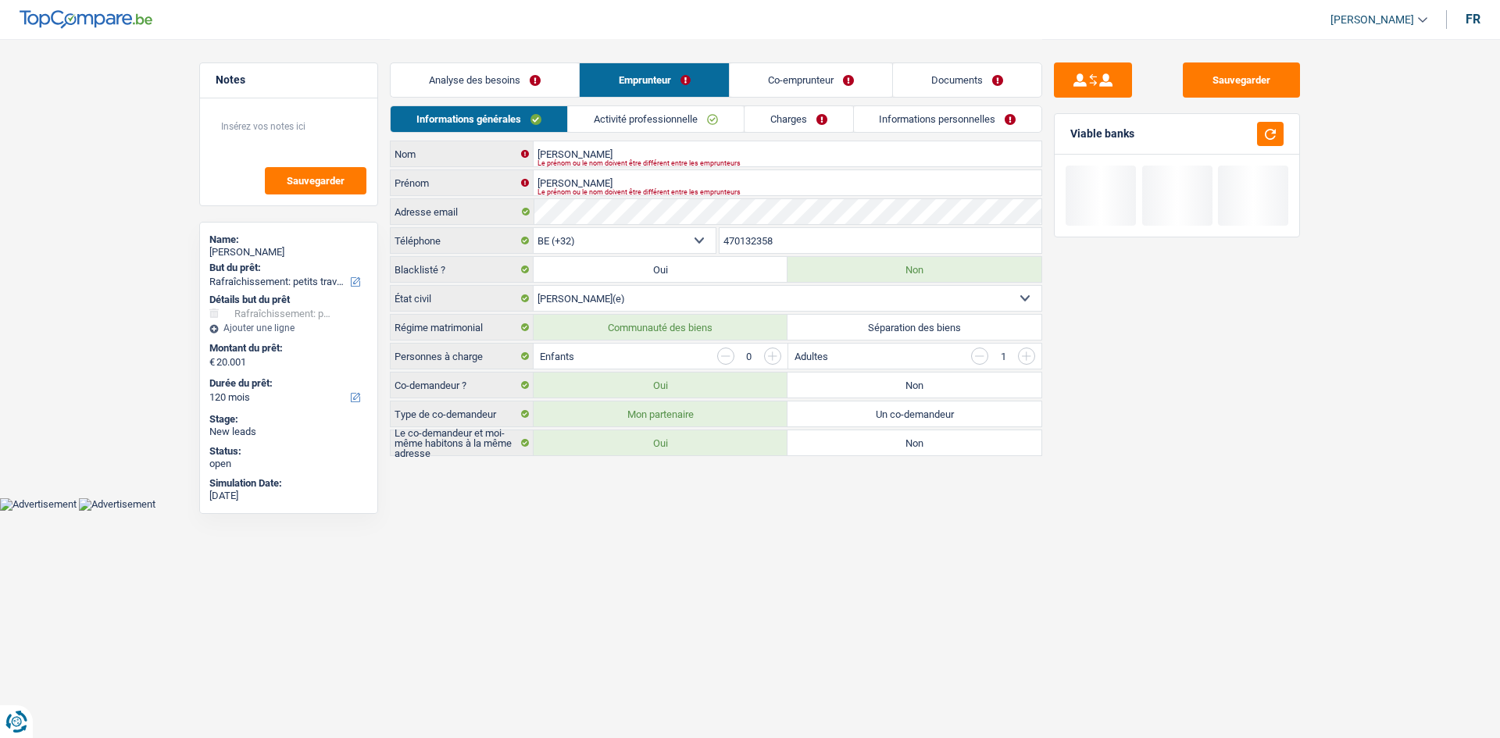
click at [719, 116] on link "Activité professionnelle" at bounding box center [656, 119] width 176 height 26
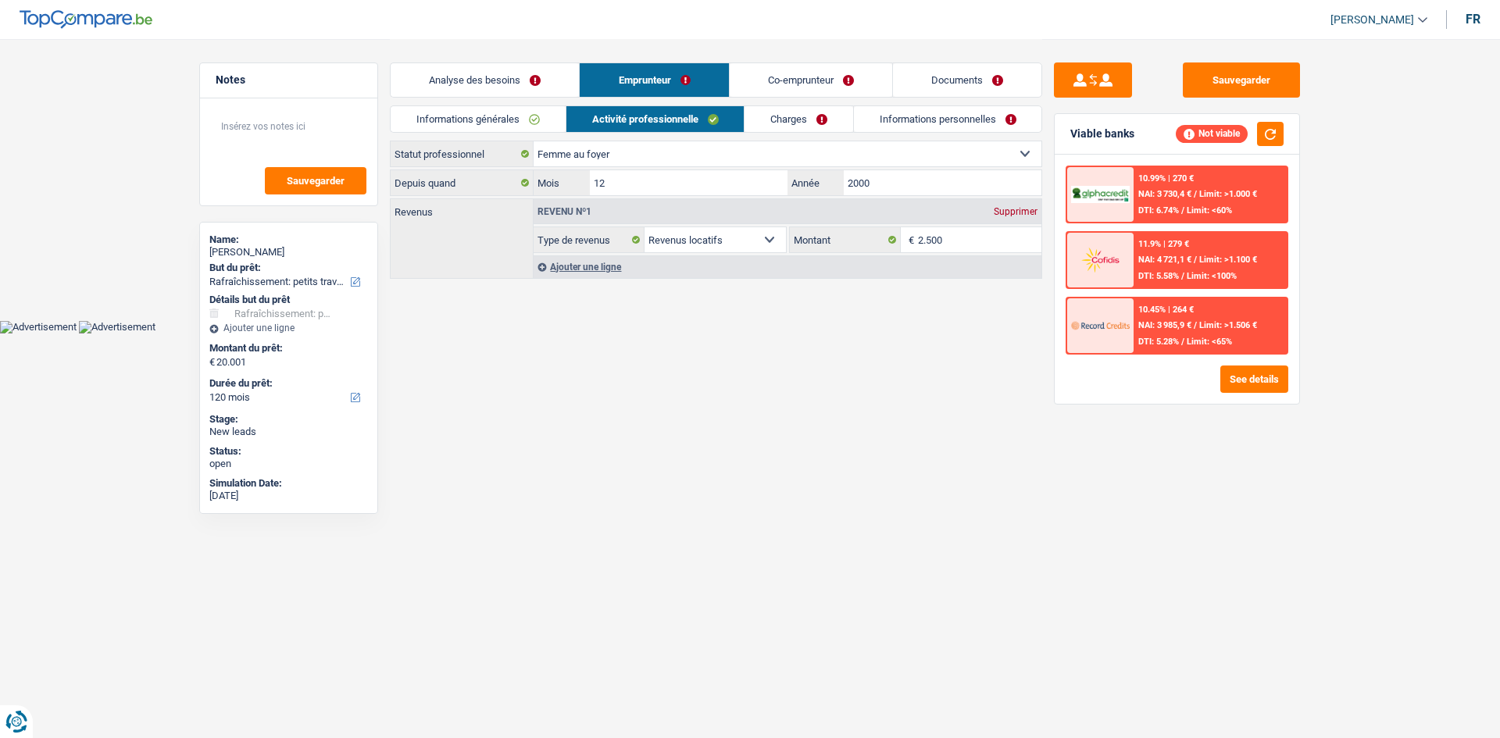
click at [683, 152] on select "Ouvrier Employé privé Employé public Invalide Indépendant Pensionné Chômeur Mut…" at bounding box center [787, 153] width 508 height 25
drag, startPoint x: 947, startPoint y: 565, endPoint x: 935, endPoint y: 569, distance: 12.1
click at [941, 333] on html "Vous avez le contrôle de vos données Nous utilisons des cookies, tout comme nos…" at bounding box center [750, 166] width 1500 height 333
click at [496, 114] on link "Informations générales" at bounding box center [478, 119] width 175 height 26
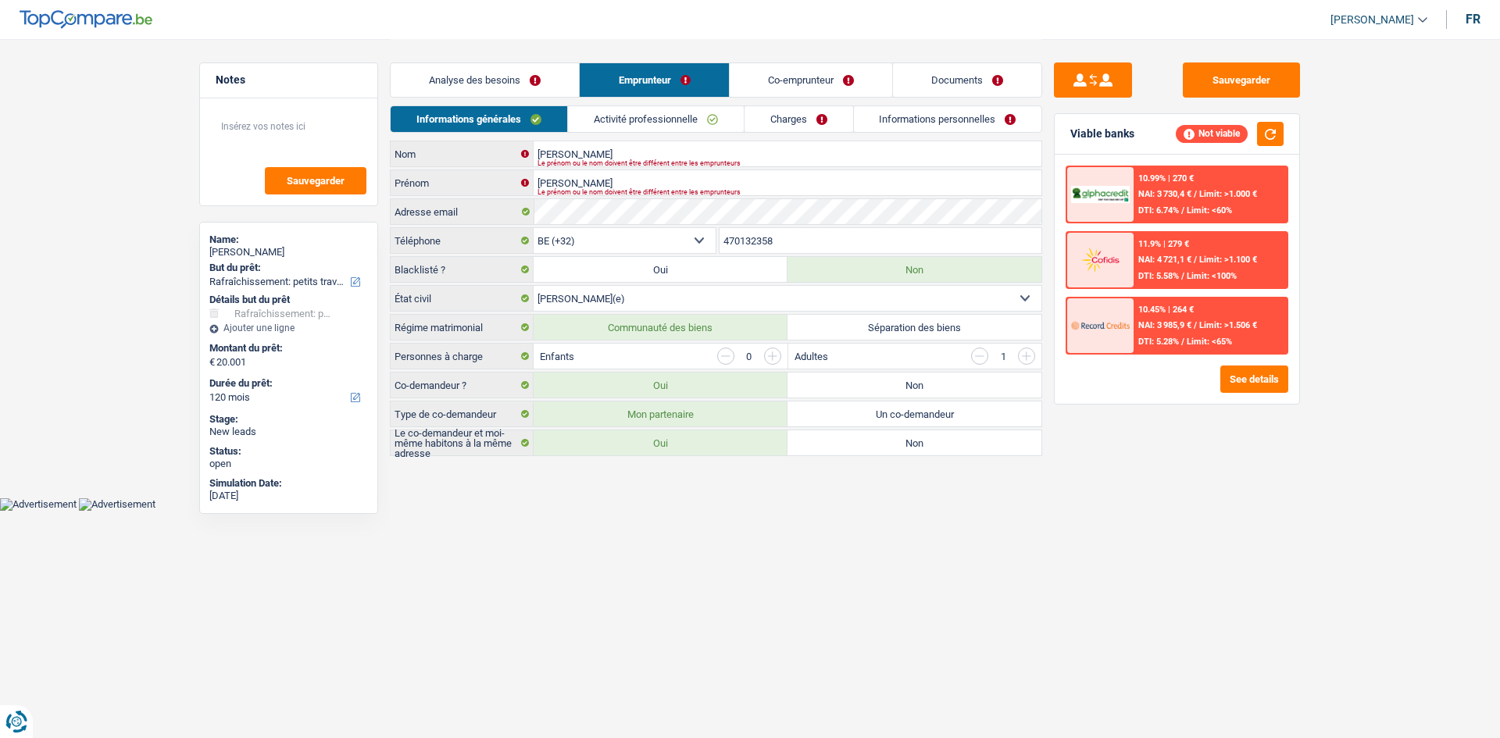
click at [693, 127] on link "Activité professionnelle" at bounding box center [656, 119] width 176 height 26
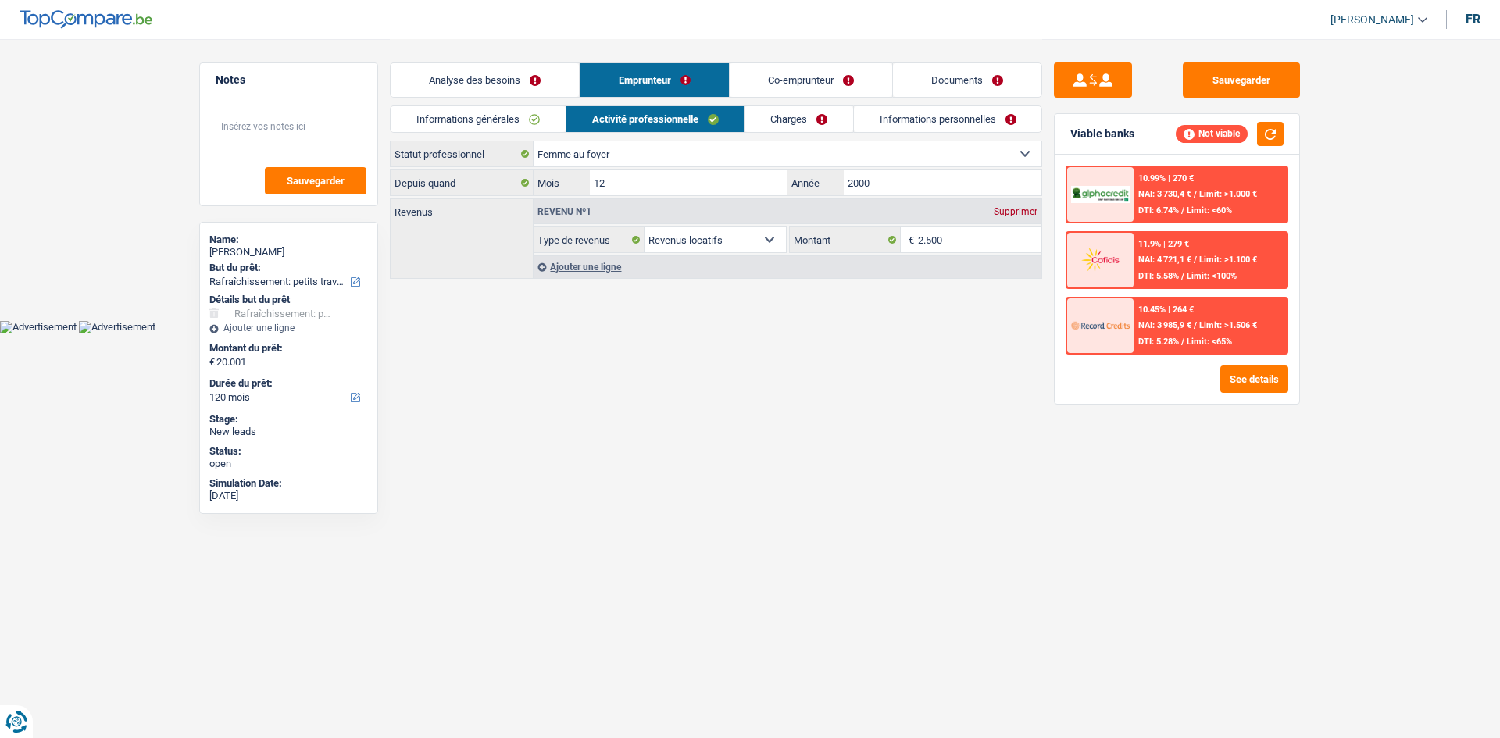
click at [745, 154] on select "Ouvrier Employé privé Employé public Invalide Indépendant Pensionné Chômeur Mut…" at bounding box center [787, 153] width 508 height 25
click at [485, 77] on link "Analyse des besoins" at bounding box center [485, 80] width 188 height 34
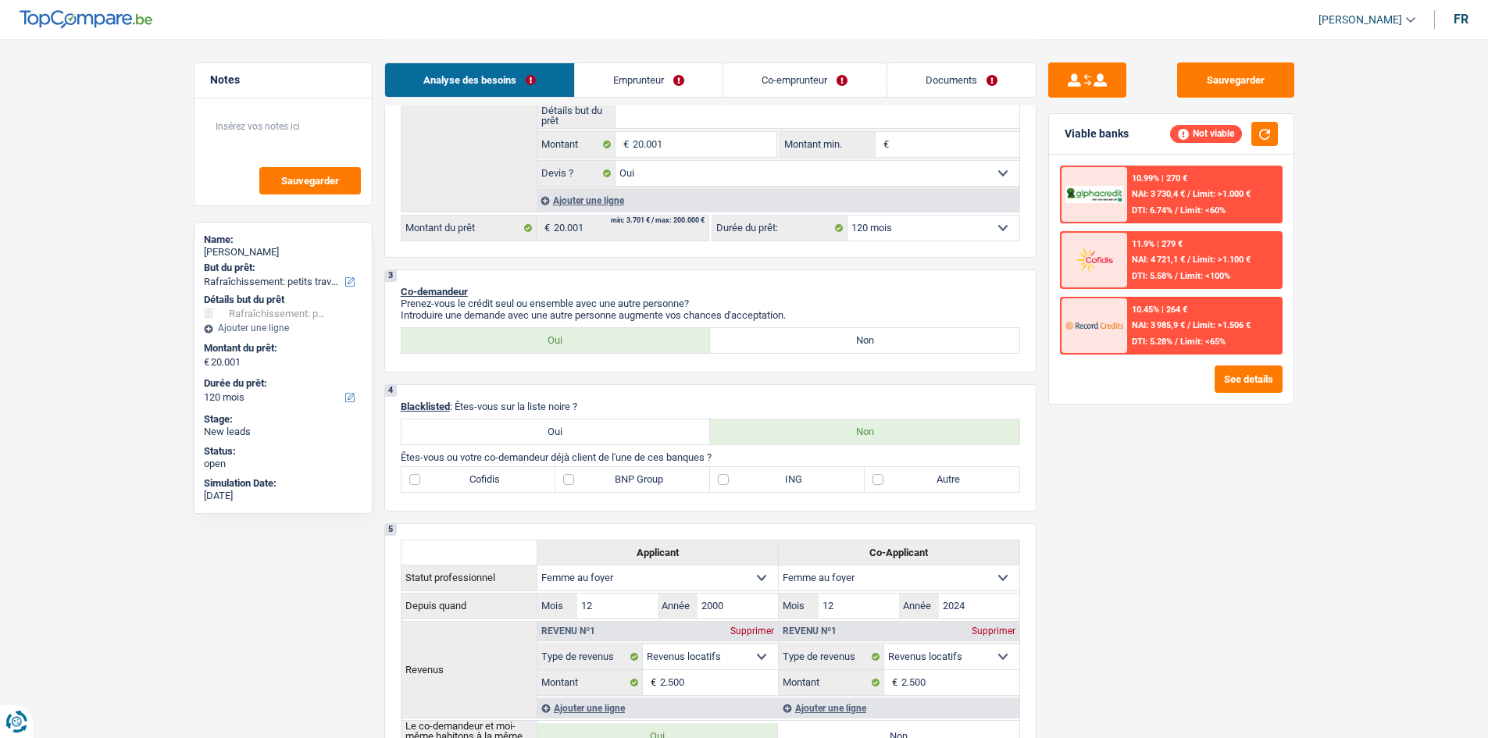
scroll to position [391, 0]
